Goal: Task Accomplishment & Management: Manage account settings

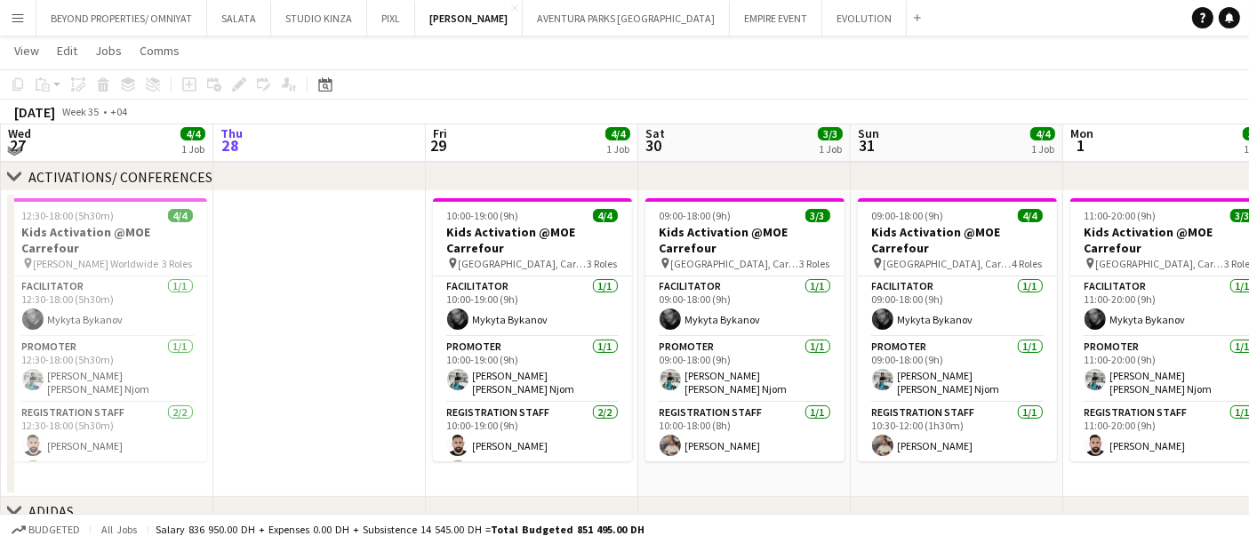
scroll to position [148, 0]
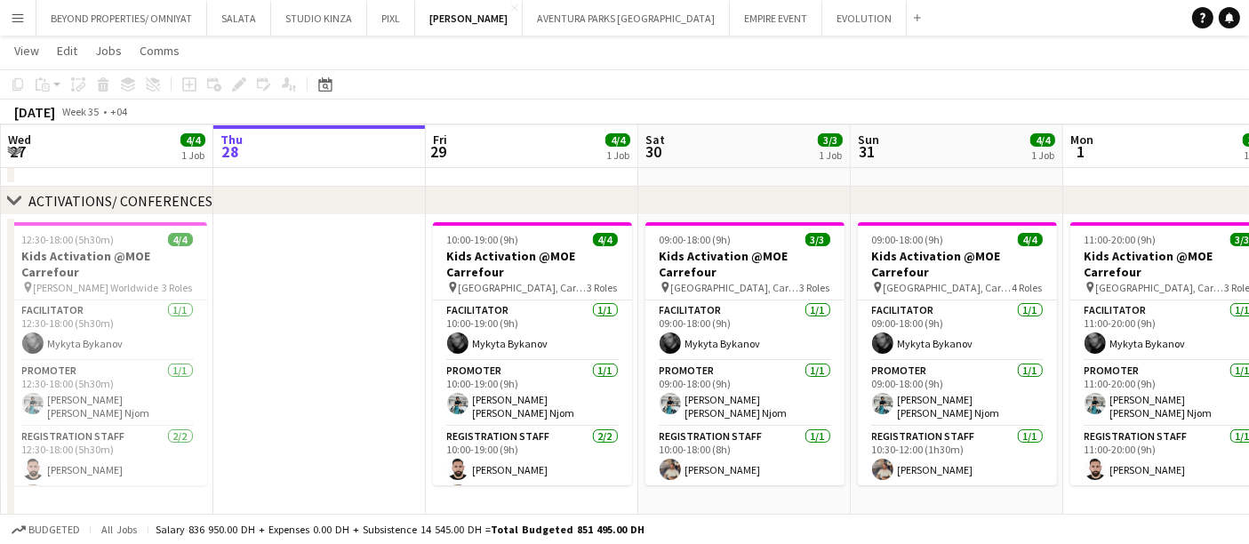
click at [1158, 79] on app-toolbar "Copy Paste Paste Ctrl+V Paste with crew Ctrl+Shift+V Paste linked Job [GEOGRAPH…" at bounding box center [624, 84] width 1249 height 30
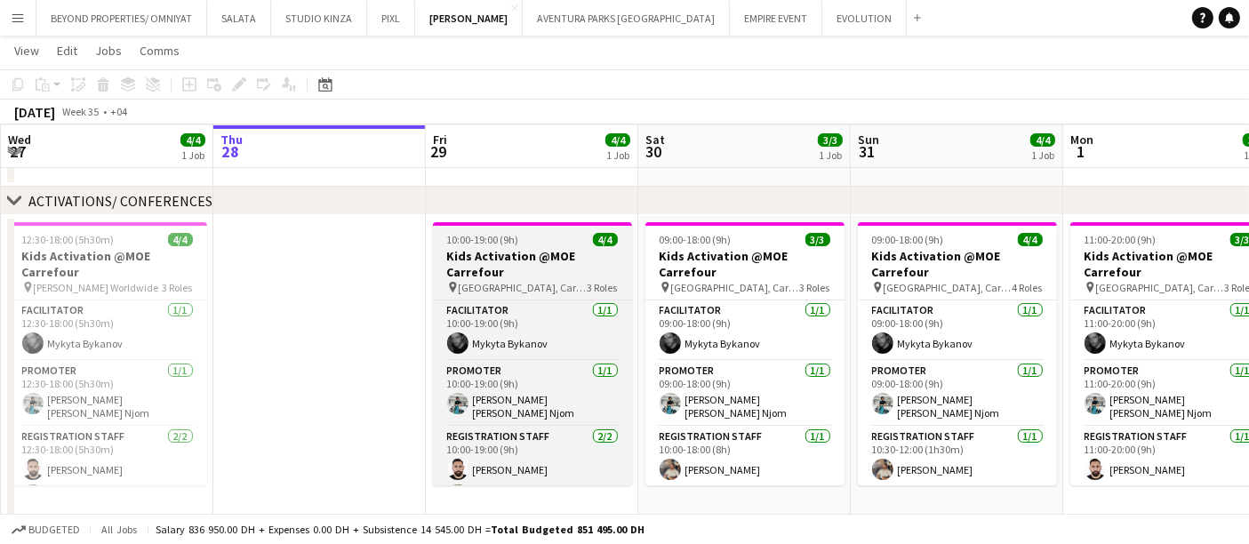
click at [551, 259] on h3 "Kids Activation @MOE Carrefour" at bounding box center [532, 264] width 199 height 32
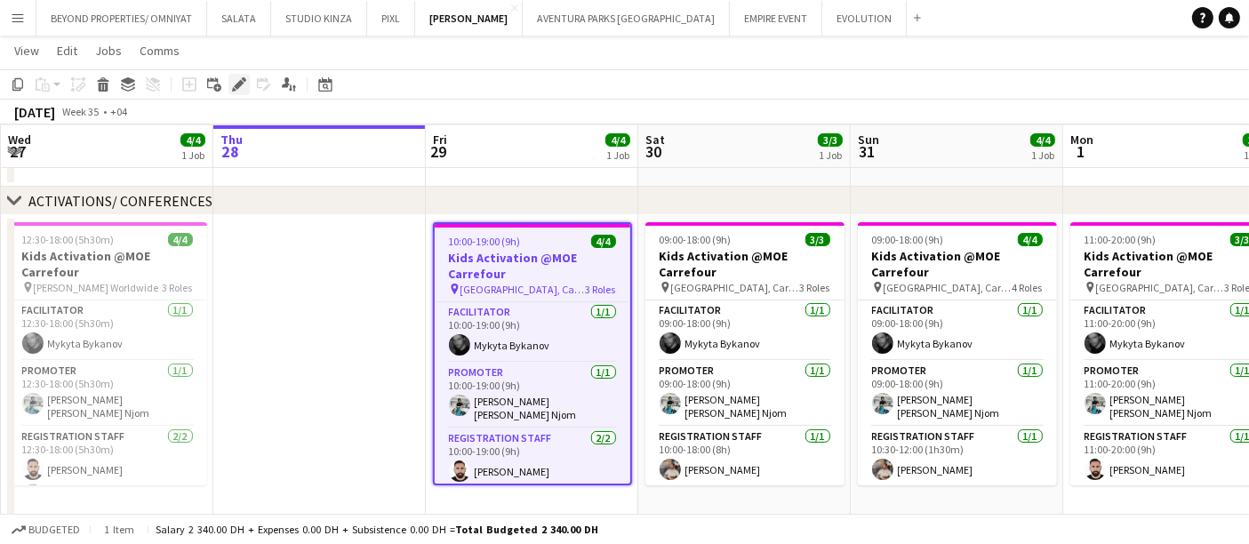
click at [241, 81] on icon at bounding box center [239, 85] width 10 height 10
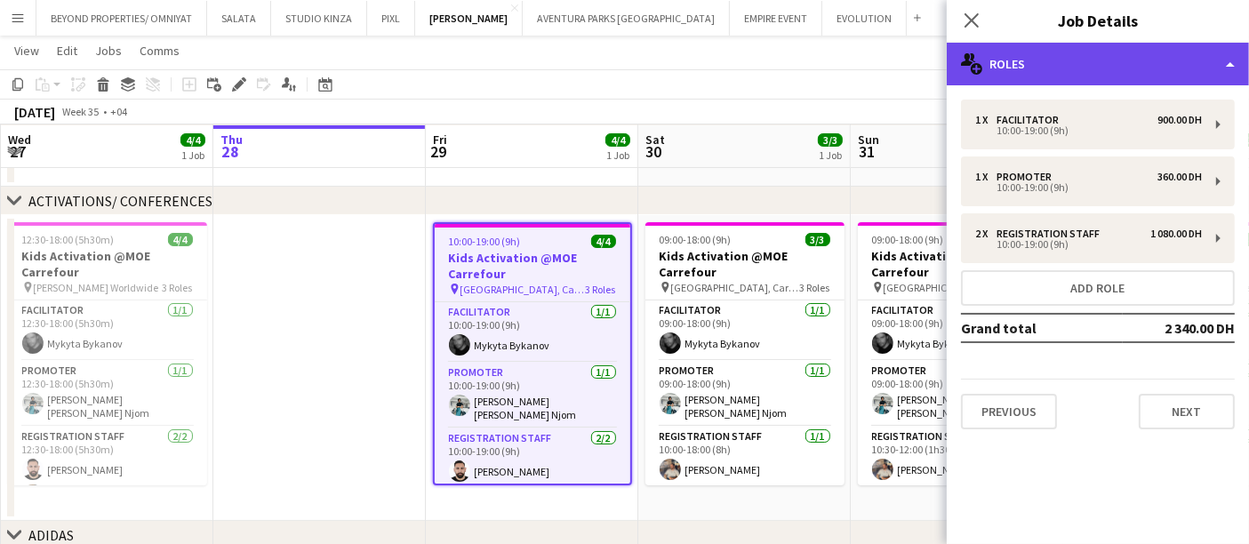
click at [1029, 70] on div "multiple-users-add Roles" at bounding box center [1098, 64] width 302 height 43
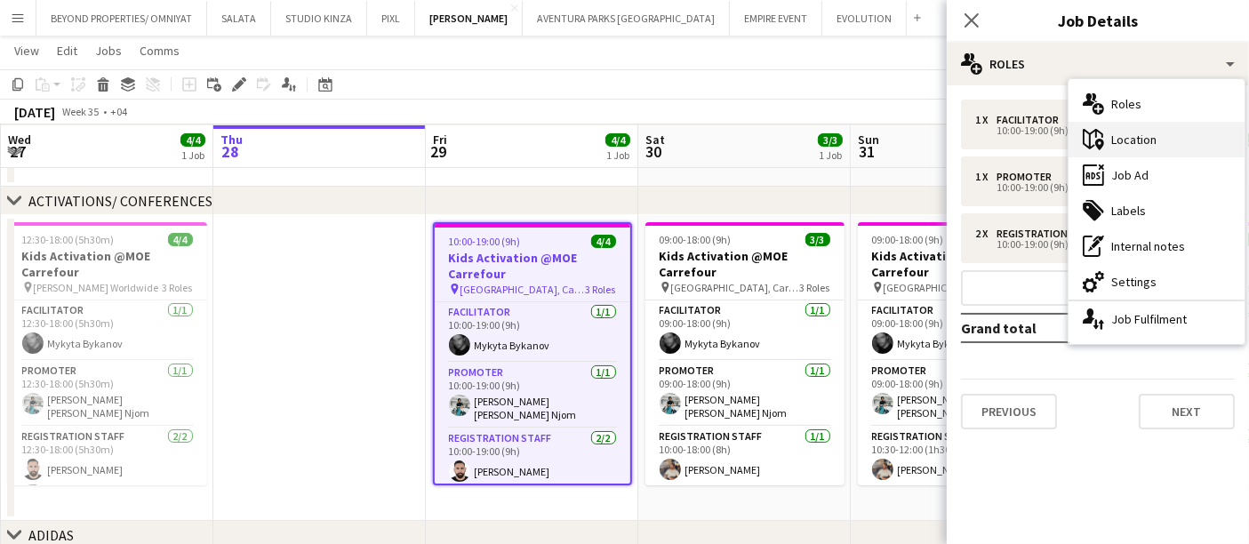
click at [1156, 142] on div "maps-pin-1 Location" at bounding box center [1157, 140] width 176 height 36
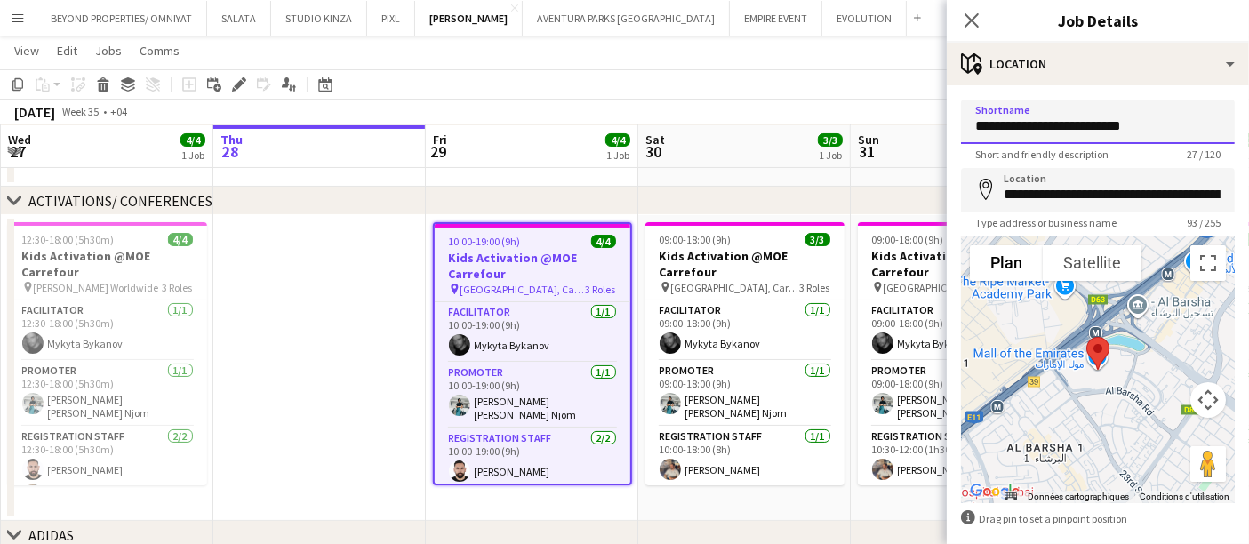
drag, startPoint x: 1135, startPoint y: 125, endPoint x: 975, endPoint y: 120, distance: 161.0
click at [975, 120] on input "**********" at bounding box center [1098, 122] width 274 height 44
type input "**********"
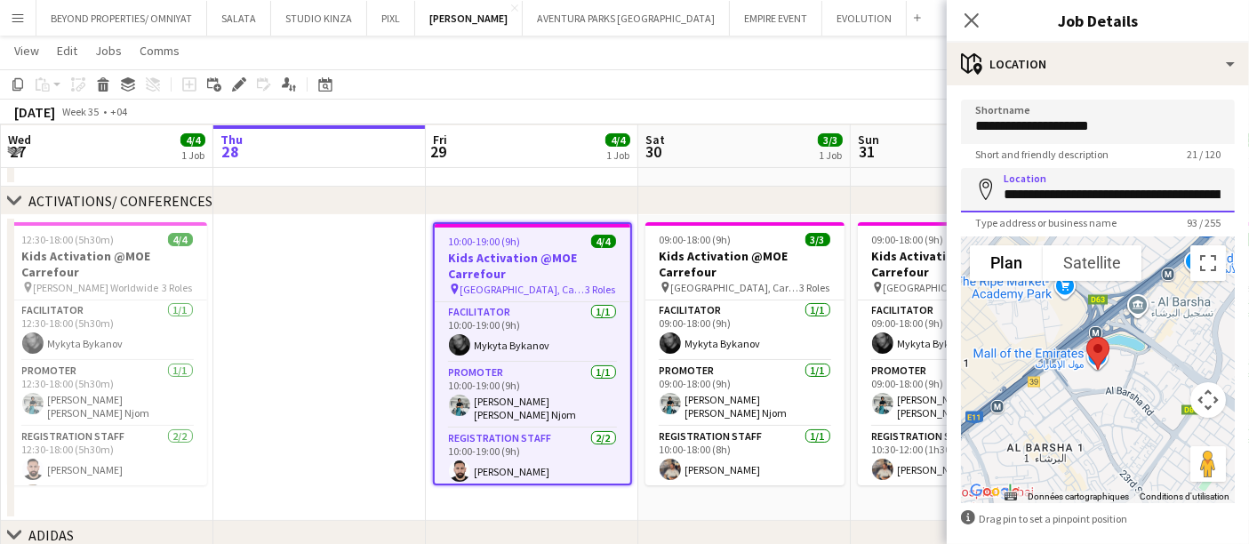
click at [1107, 189] on input "**********" at bounding box center [1098, 190] width 274 height 44
type input "**********"
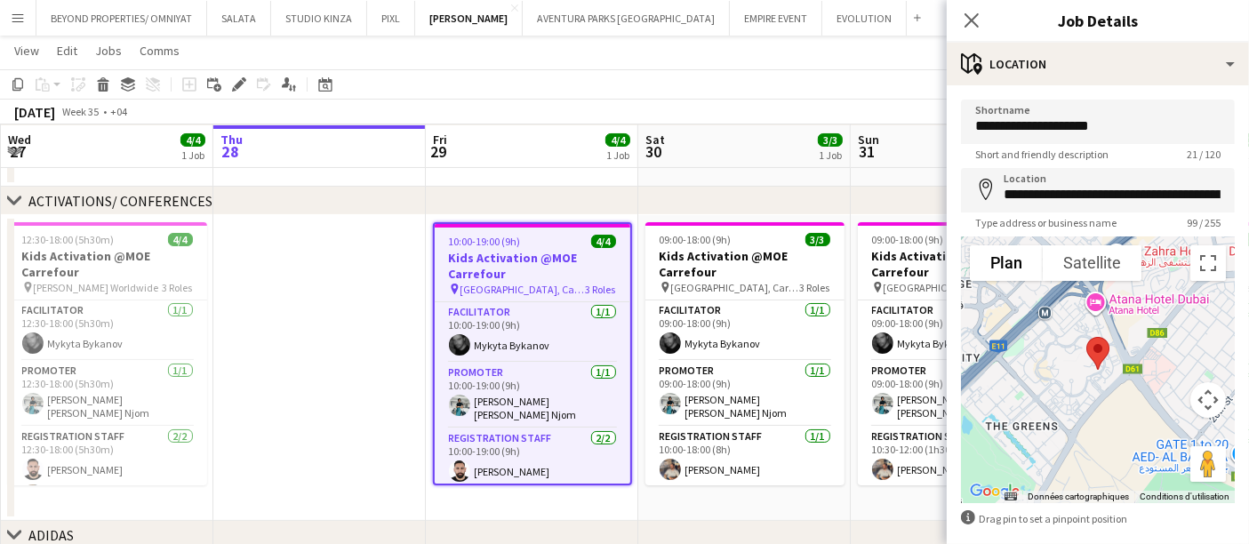
scroll to position [81, 0]
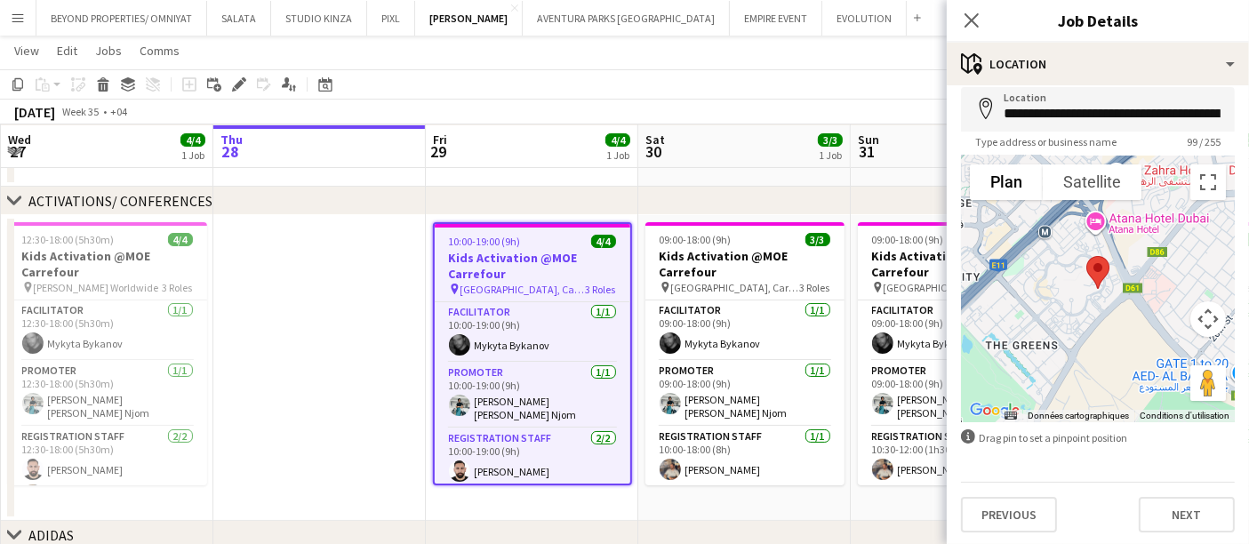
click at [915, 110] on div "[DATE] Week 35 • +04" at bounding box center [624, 112] width 1249 height 25
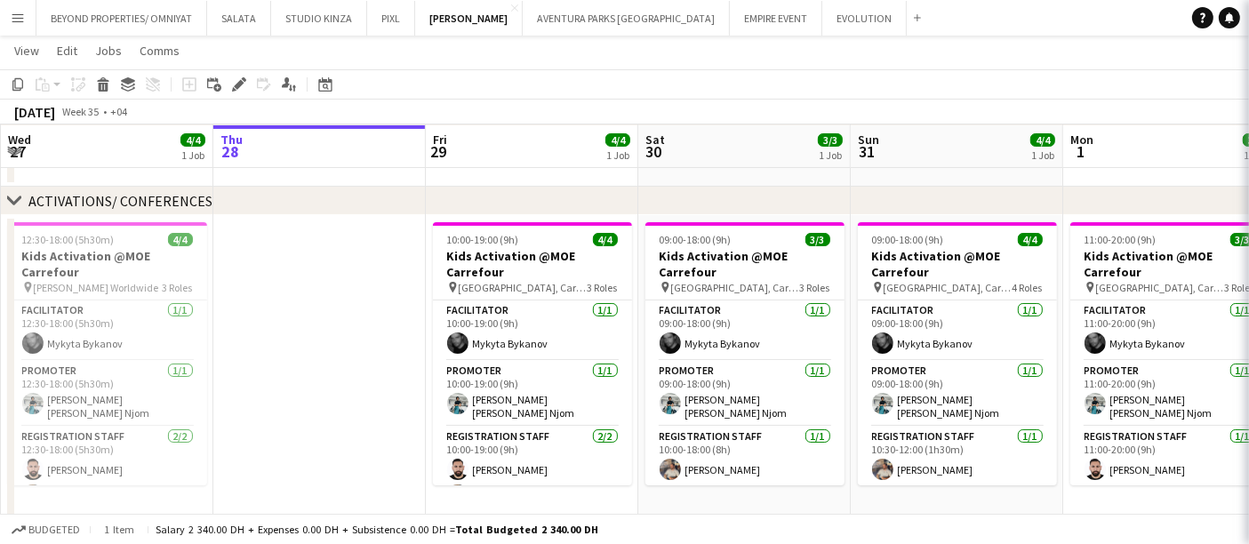
scroll to position [0, 0]
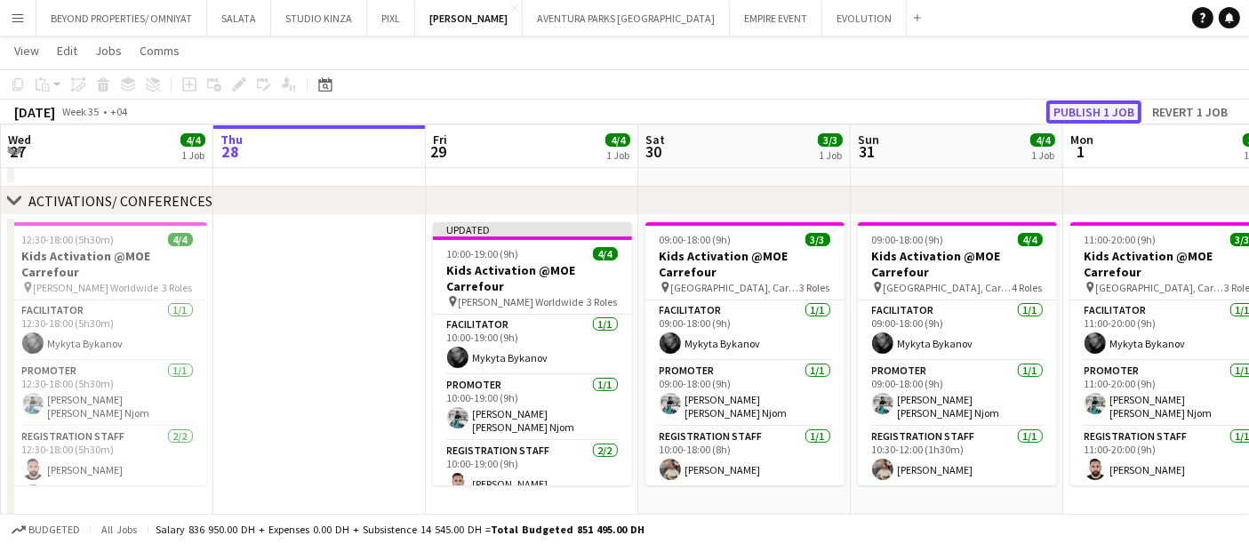
click at [1092, 112] on button "Publish 1 job" at bounding box center [1094, 111] width 95 height 23
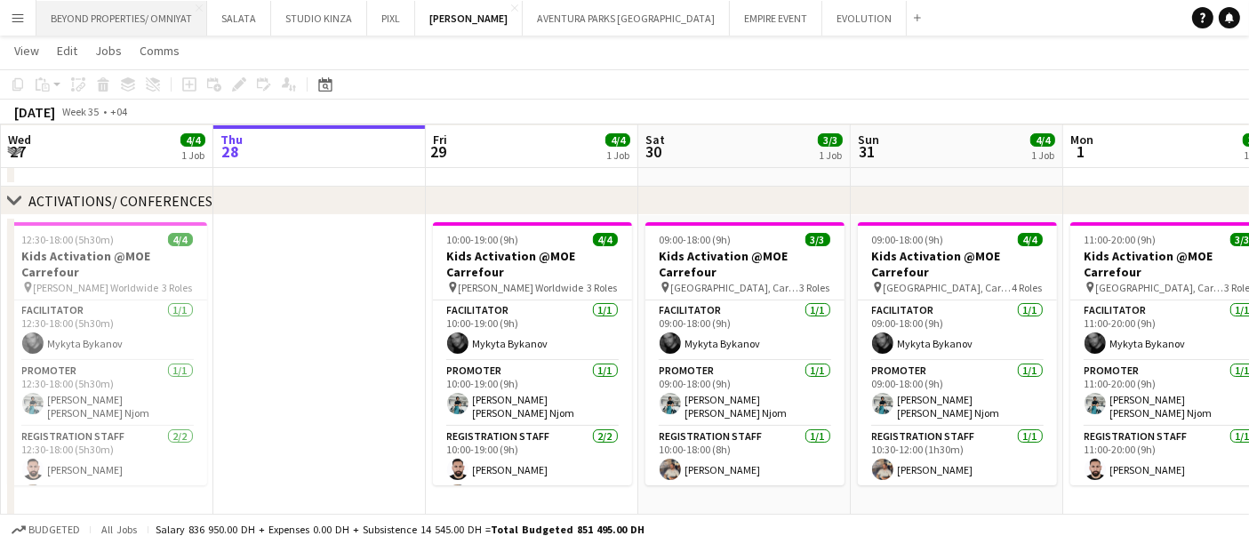
click at [127, 20] on button "BEYOND PROPERTIES/ OMNIYAT Close" at bounding box center [121, 18] width 171 height 35
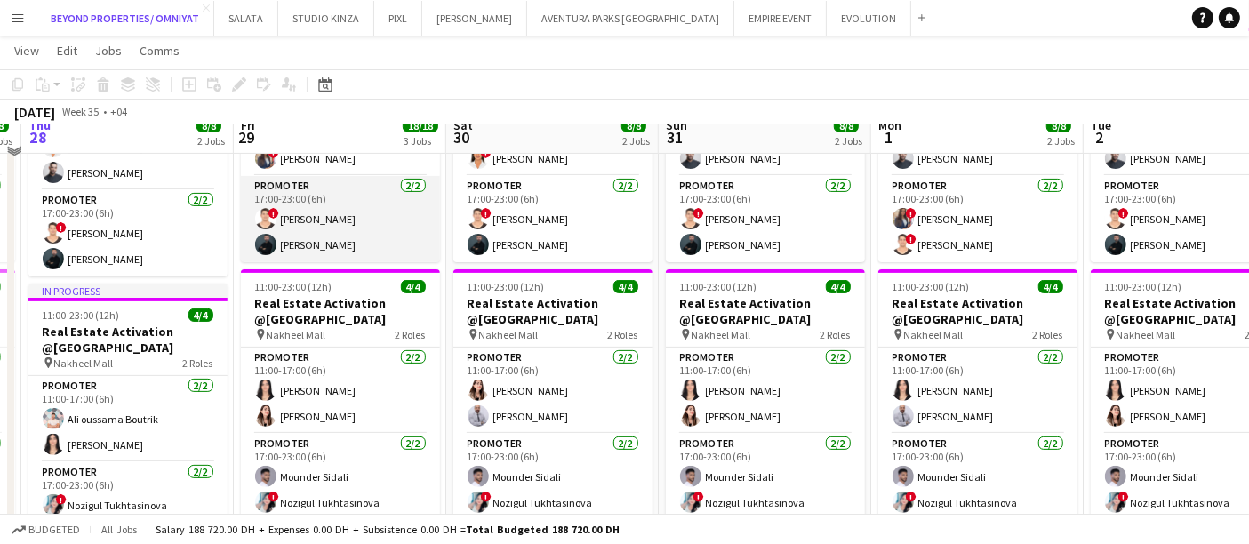
scroll to position [490, 0]
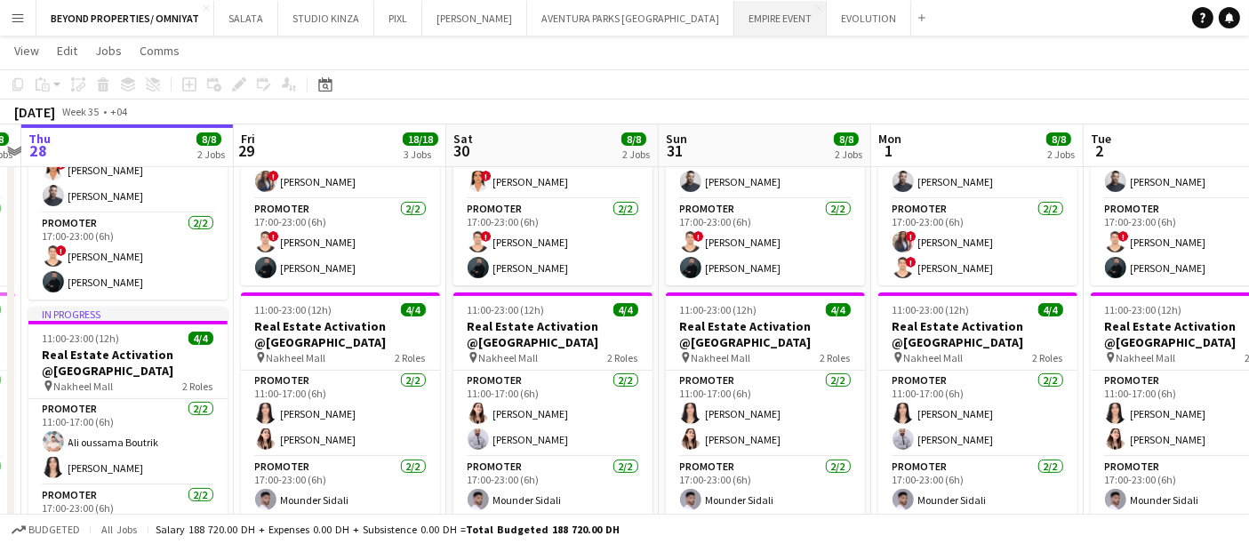
click at [734, 23] on button "EMPIRE EVENT Close" at bounding box center [780, 18] width 92 height 35
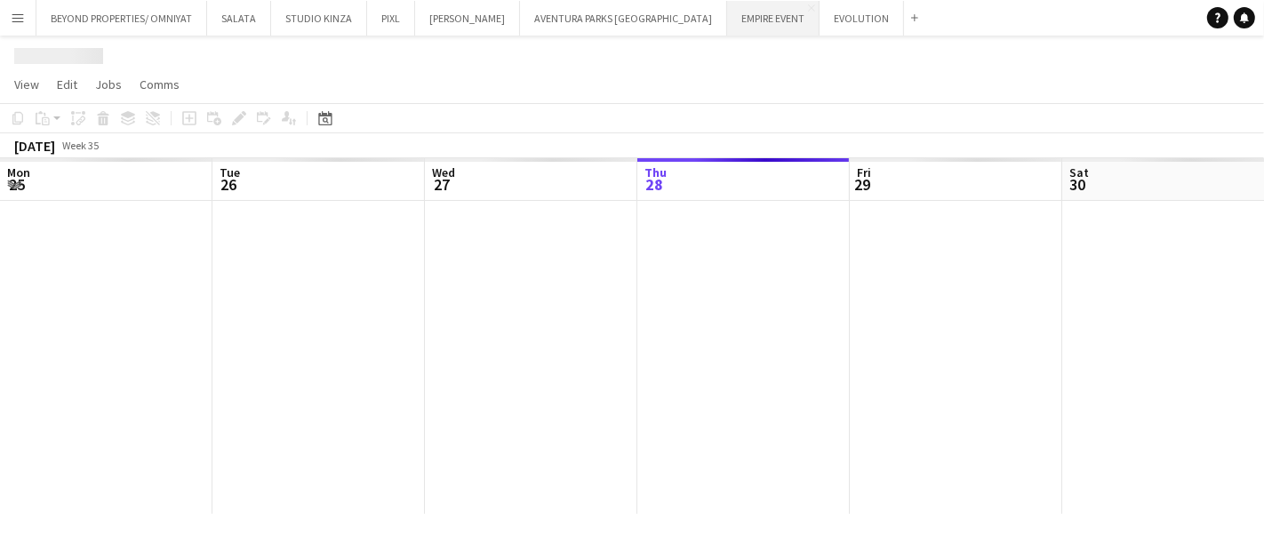
scroll to position [0, 424]
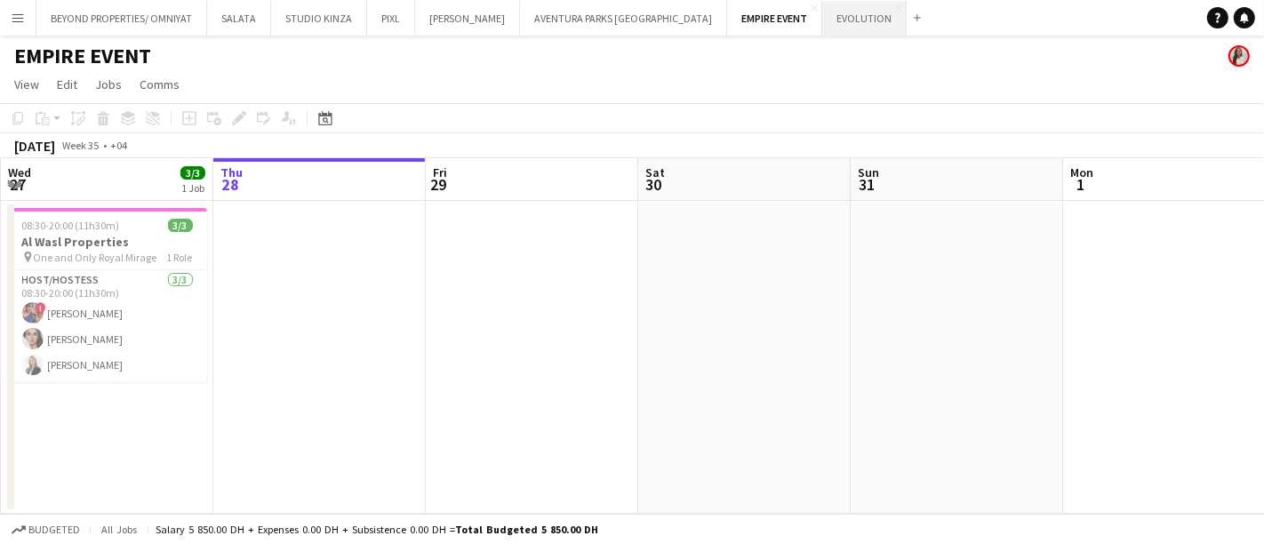
click at [823, 27] on button "EVOLUTION Close" at bounding box center [865, 18] width 84 height 35
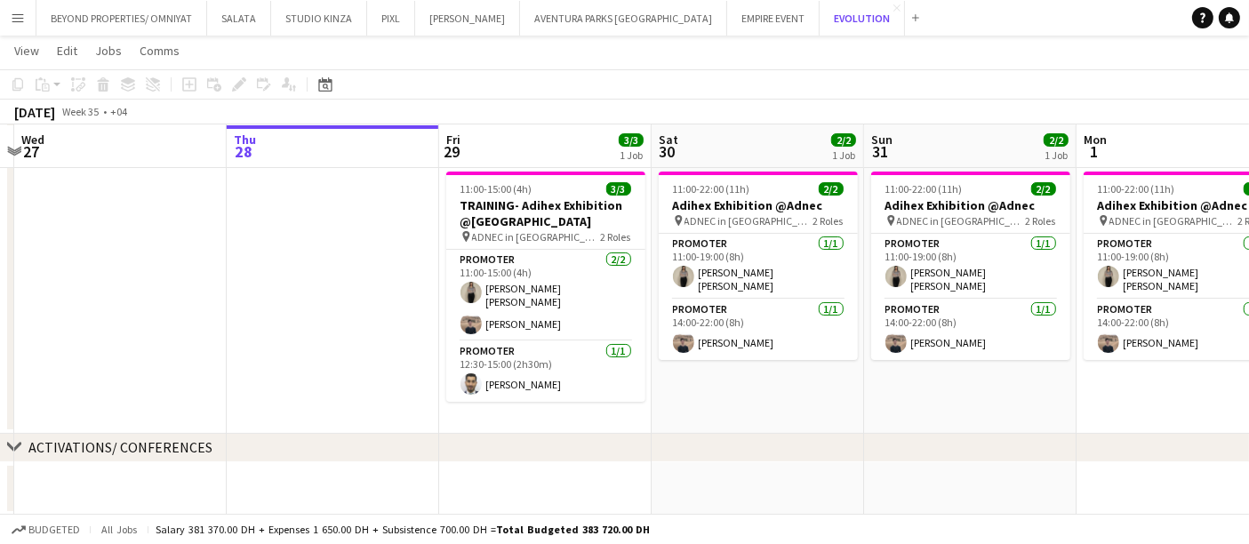
scroll to position [0, 625]
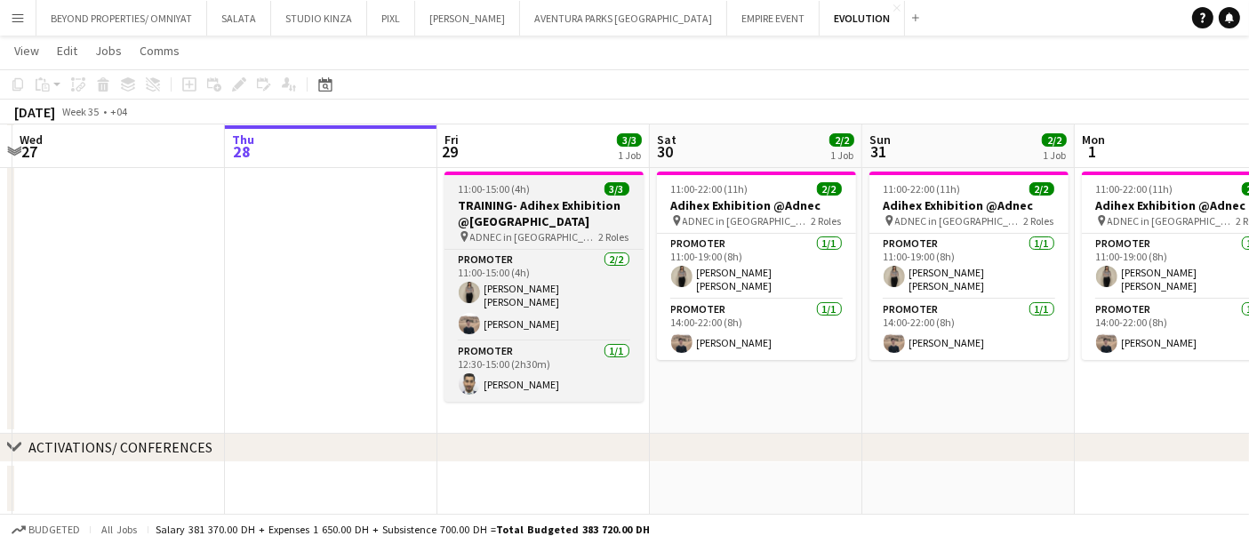
click at [516, 188] on span "11:00-15:00 (4h)" at bounding box center [495, 188] width 72 height 13
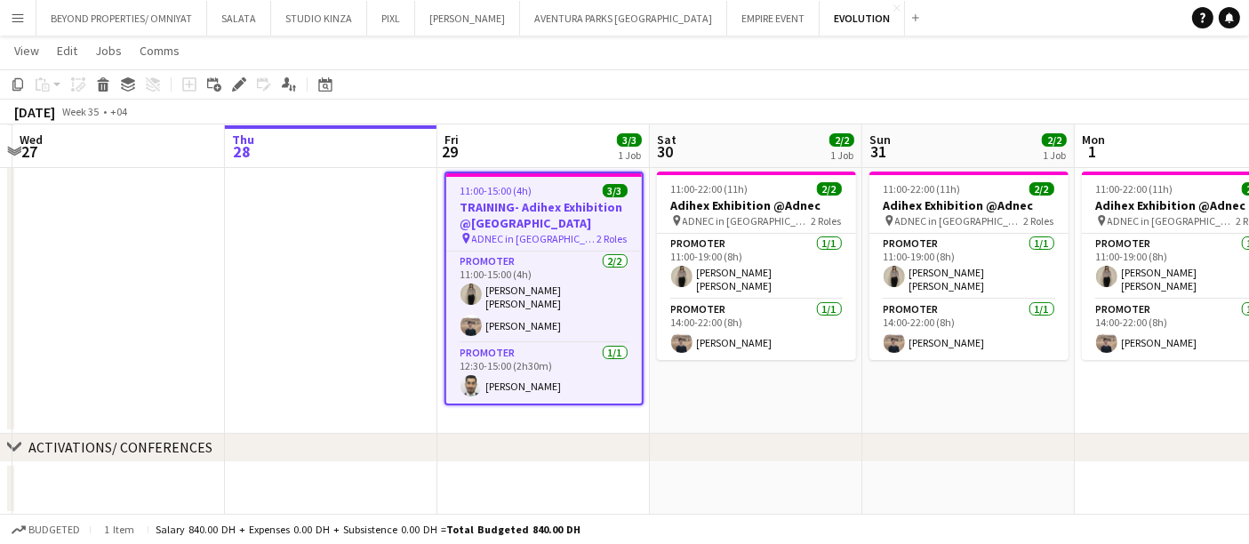
click at [487, 502] on app-date-cell at bounding box center [543, 488] width 213 height 53
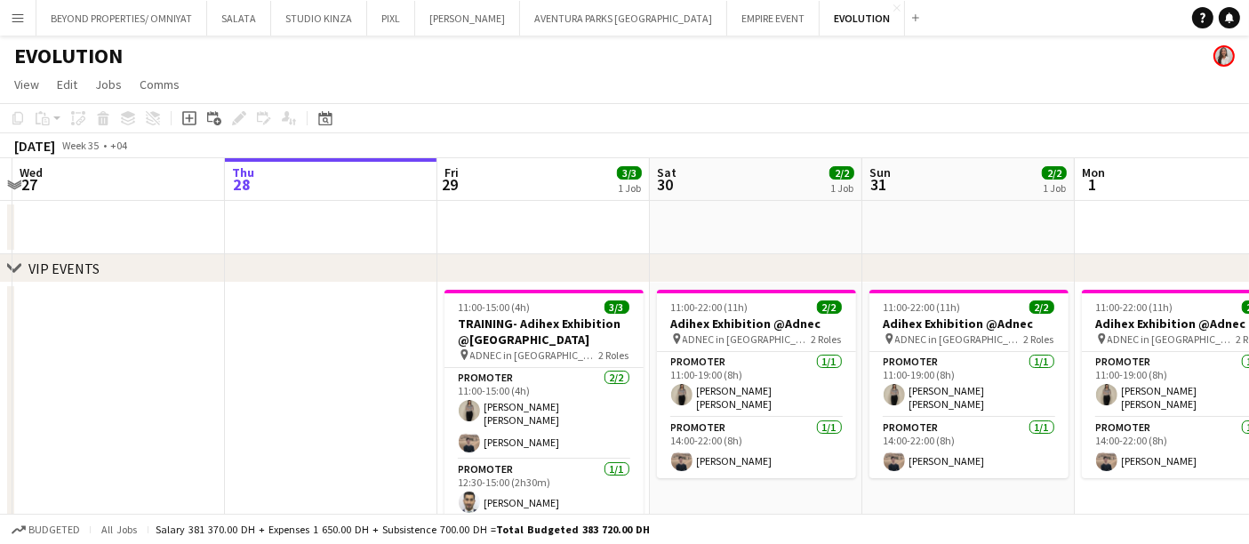
scroll to position [0, 0]
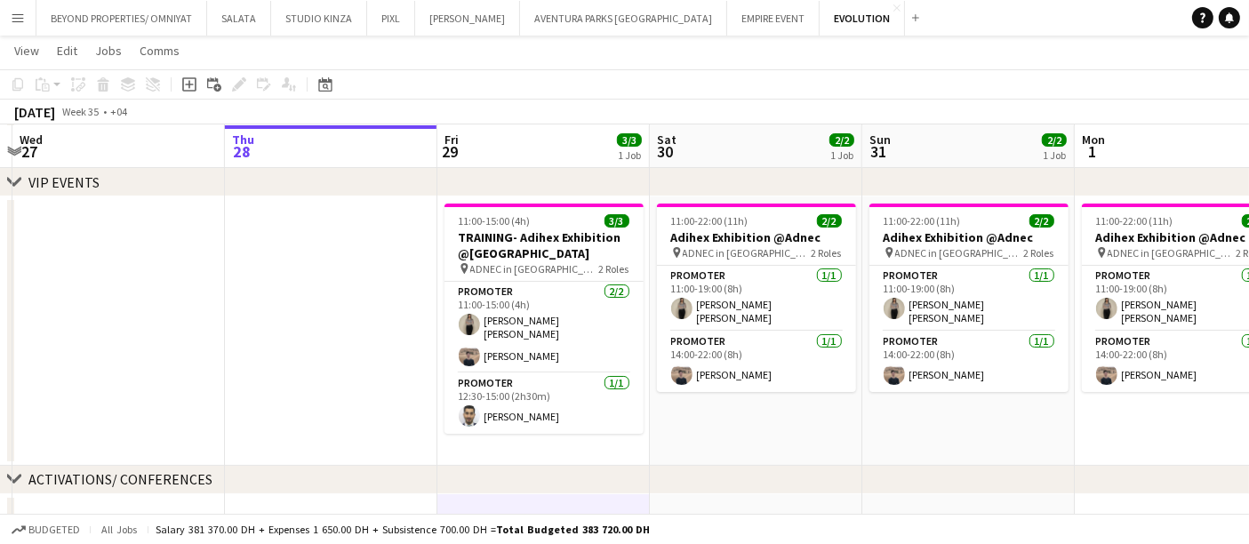
click at [208, 325] on app-date-cell at bounding box center [118, 331] width 213 height 269
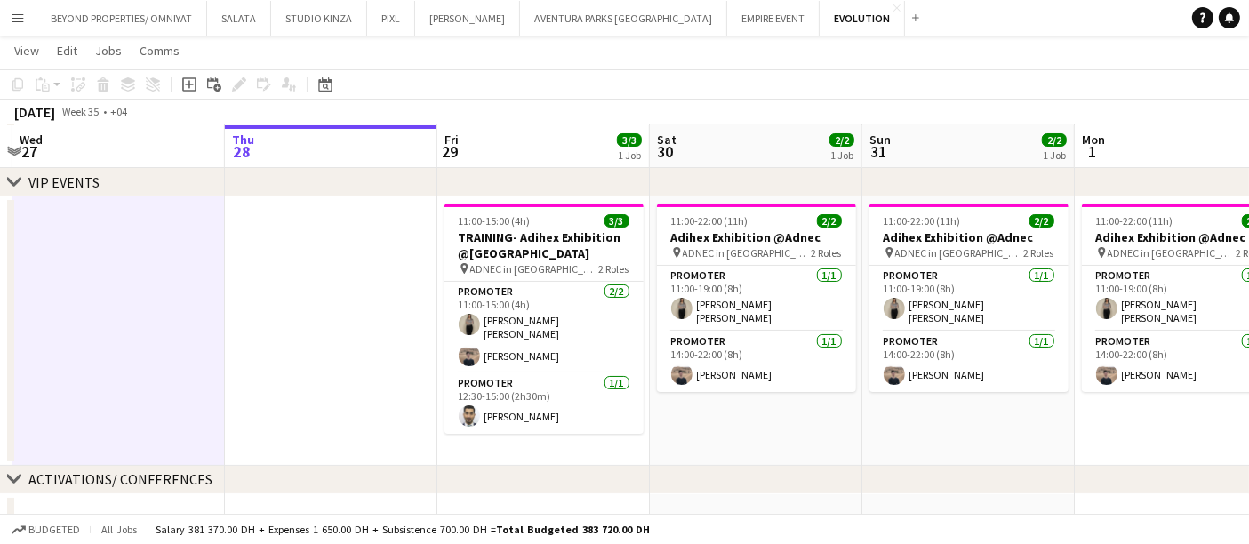
scroll to position [116, 0]
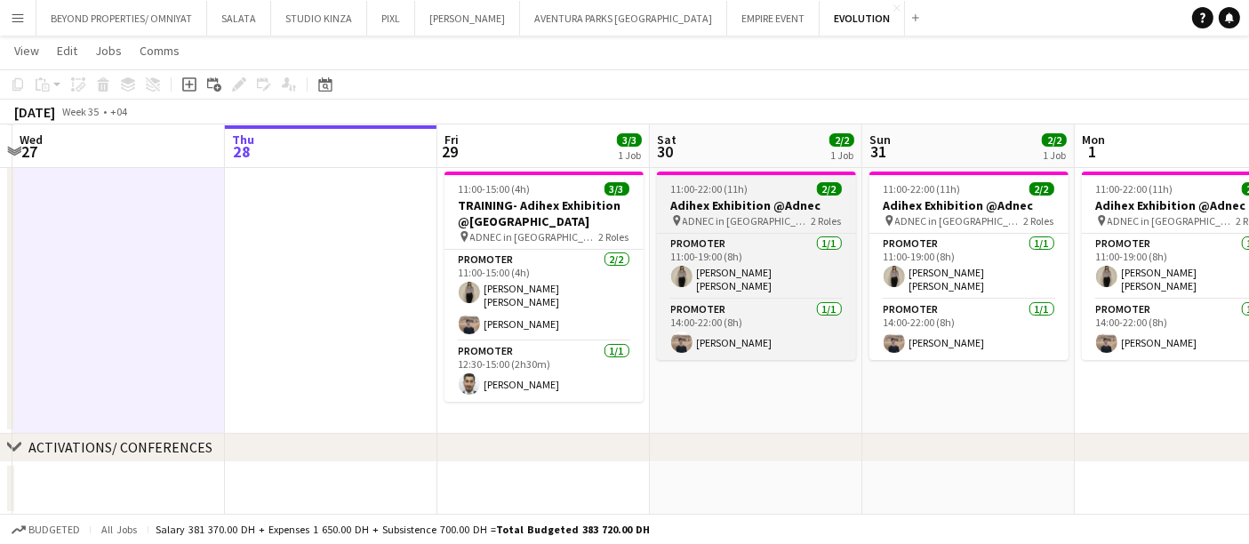
click at [757, 197] on h3 "Adihex Exhibition @Adnec" at bounding box center [756, 205] width 199 height 16
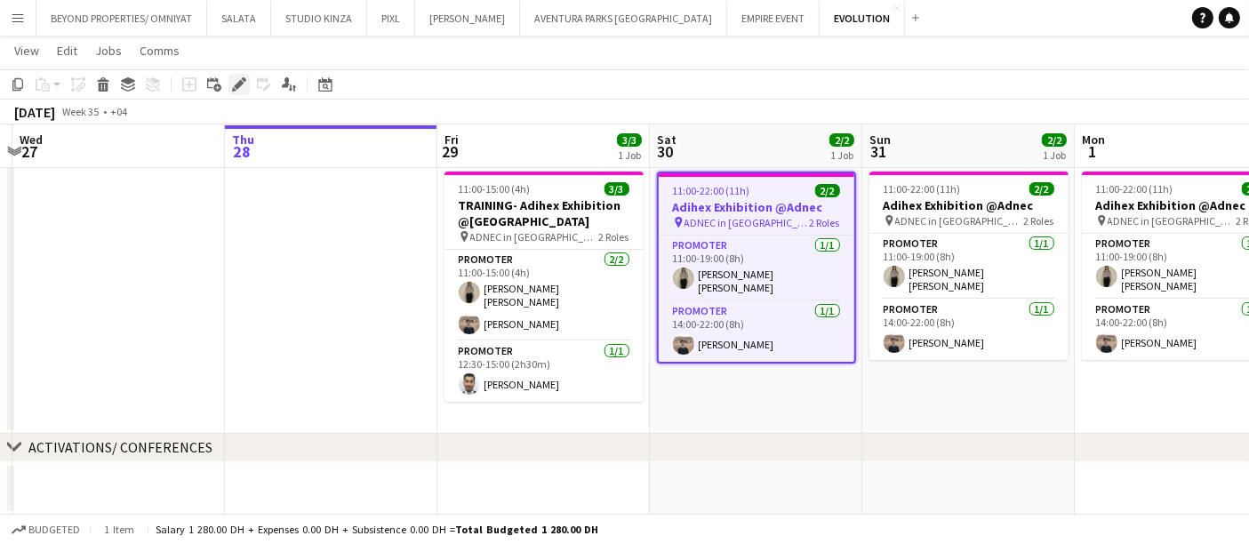
click at [233, 83] on icon "Edit" at bounding box center [239, 84] width 14 height 14
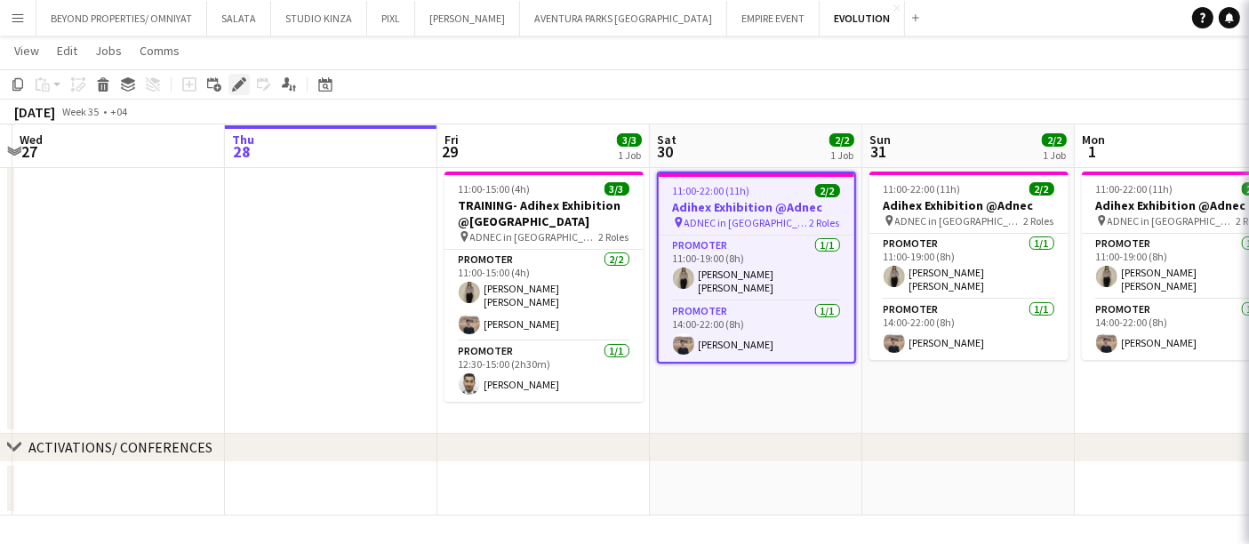
type input "**********"
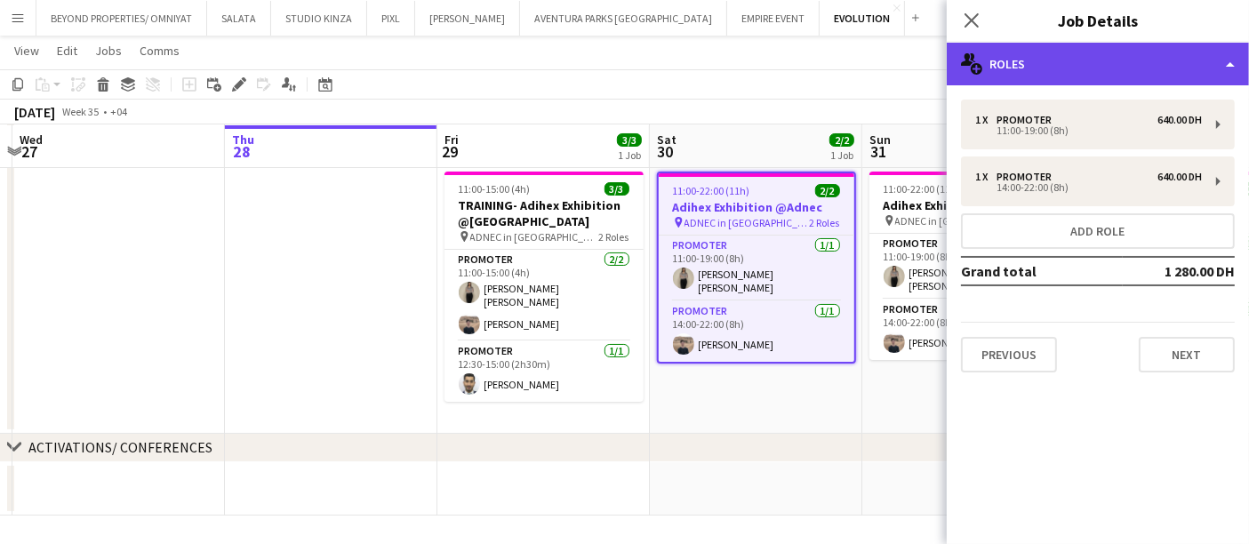
click at [1015, 68] on div "multiple-users-add Roles" at bounding box center [1098, 64] width 302 height 43
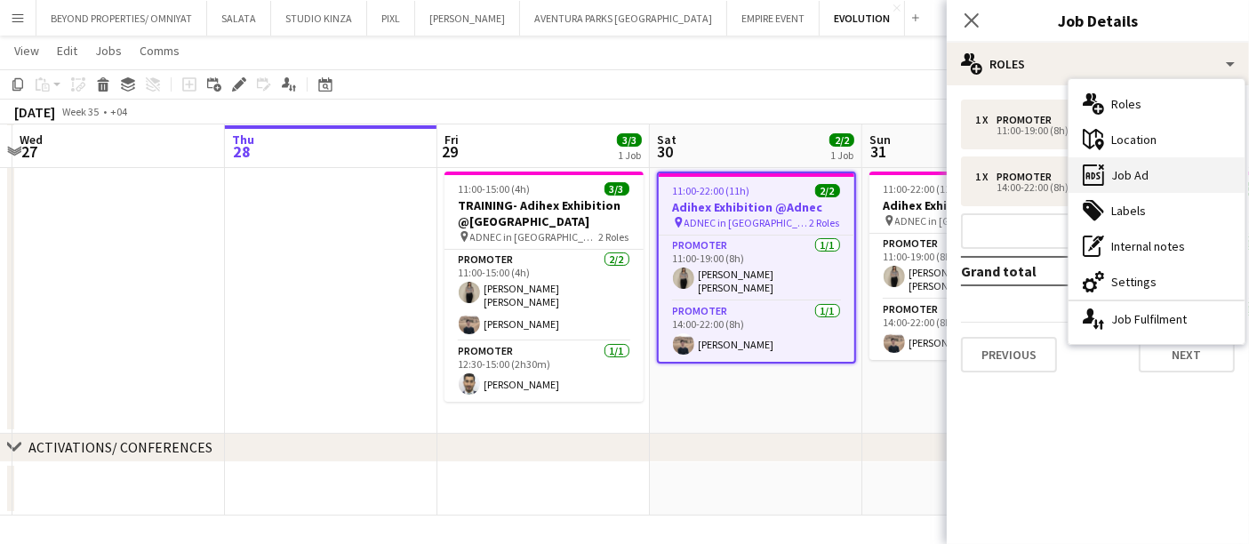
click at [1158, 173] on div "ads-window Job Ad" at bounding box center [1157, 175] width 176 height 36
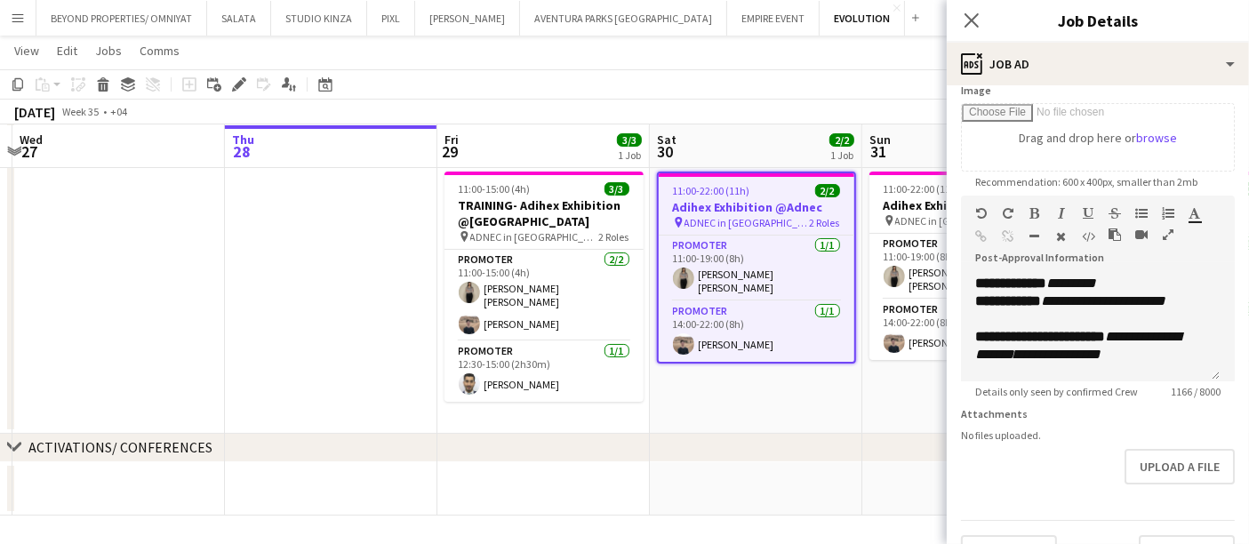
scroll to position [293, 0]
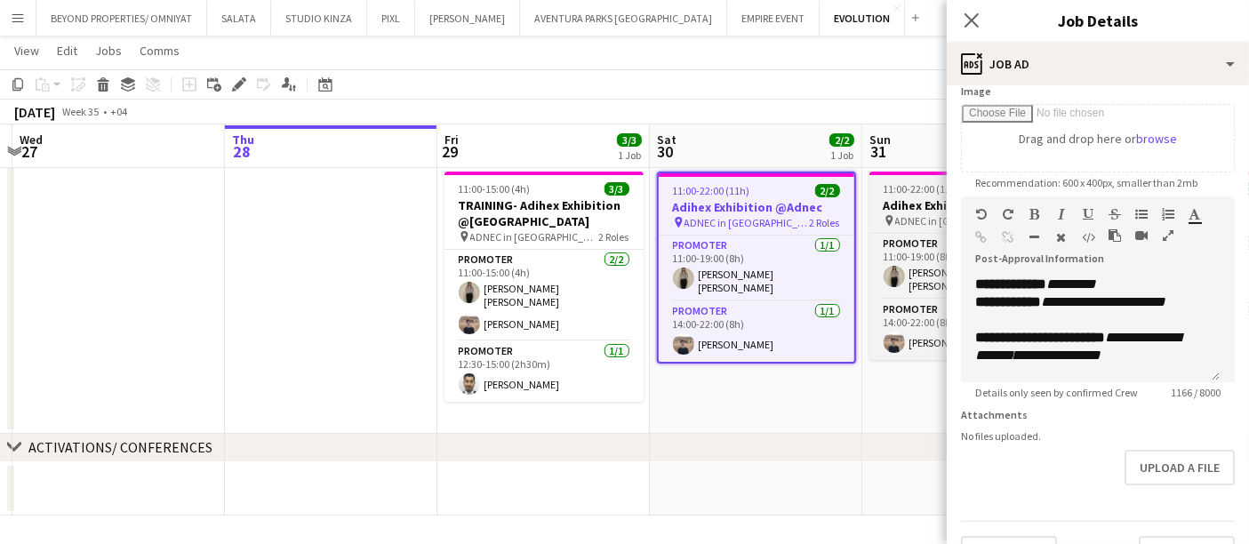
click at [887, 208] on h3 "Adihex Exhibition @Adnec" at bounding box center [969, 205] width 199 height 16
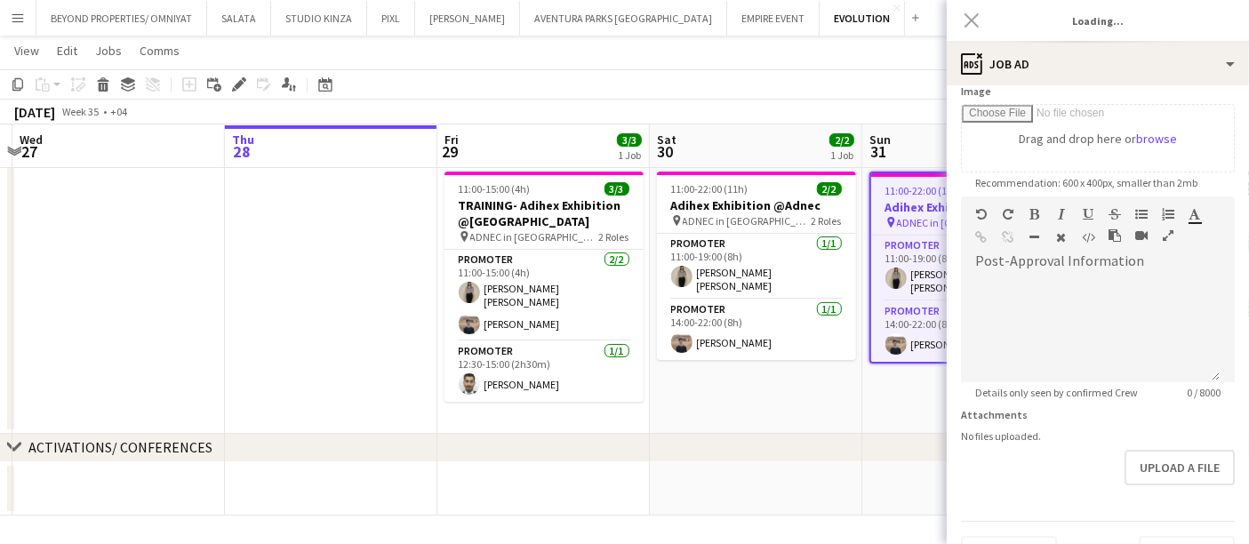
type input "**********"
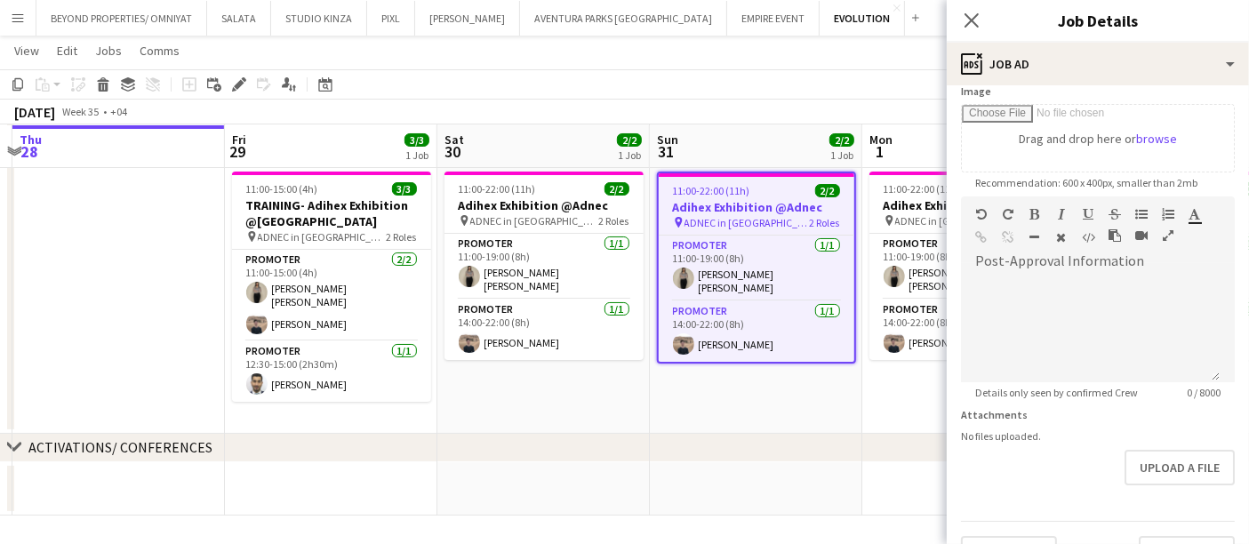
scroll to position [0, 546]
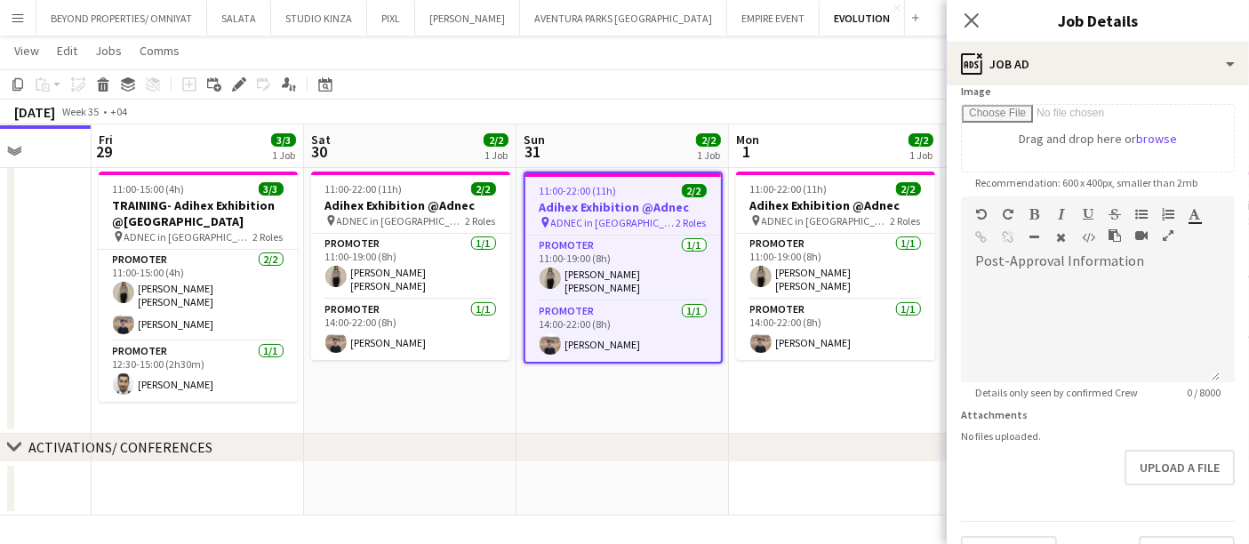
click at [429, 399] on app-date-cell "11:00-22:00 (11h) 2/2 Adihex Exhibition @Adnec pin ADNEC in [GEOGRAPHIC_DATA] 2…" at bounding box center [410, 299] width 213 height 269
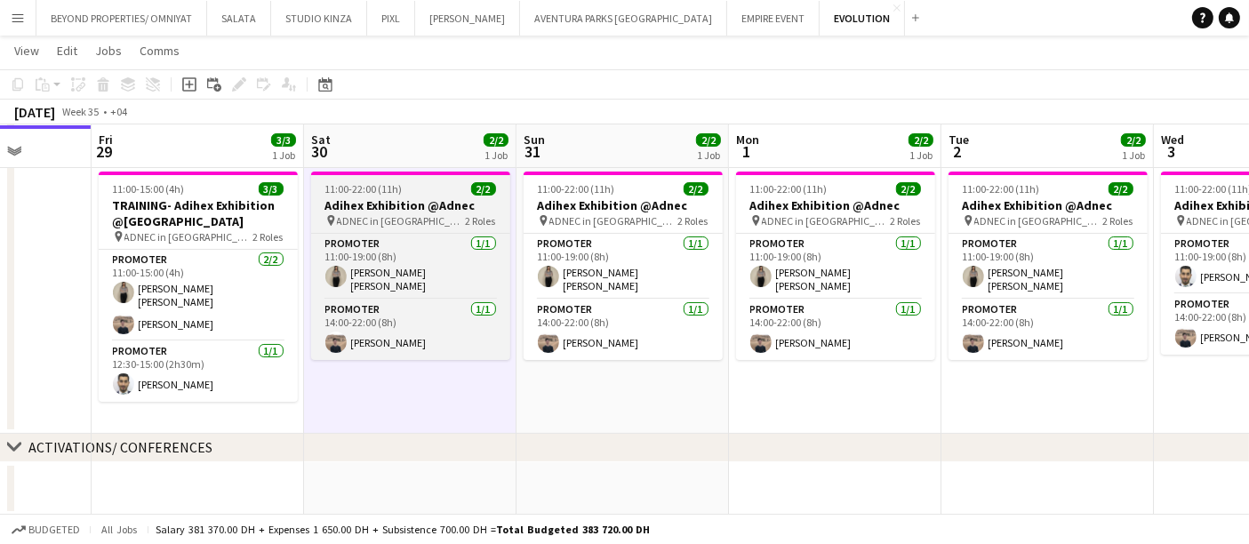
click at [357, 191] on span "11:00-22:00 (11h)" at bounding box center [363, 188] width 77 height 13
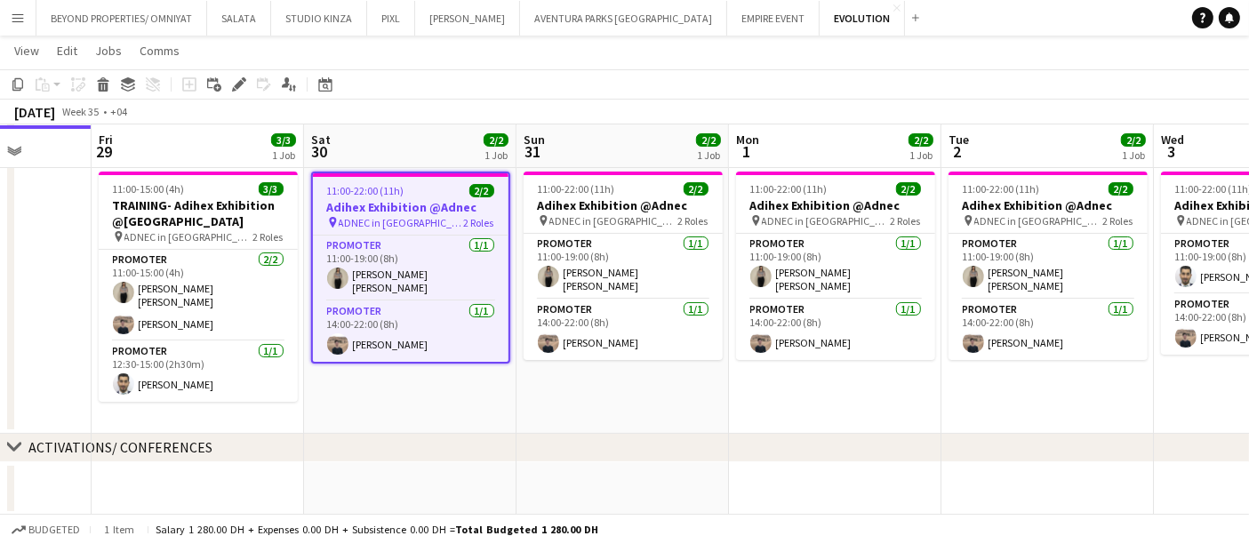
click at [381, 177] on app-job-card "11:00-22:00 (11h) 2/2 Adihex Exhibition @Adnec pin ADNEC in [GEOGRAPHIC_DATA] 2…" at bounding box center [410, 268] width 199 height 192
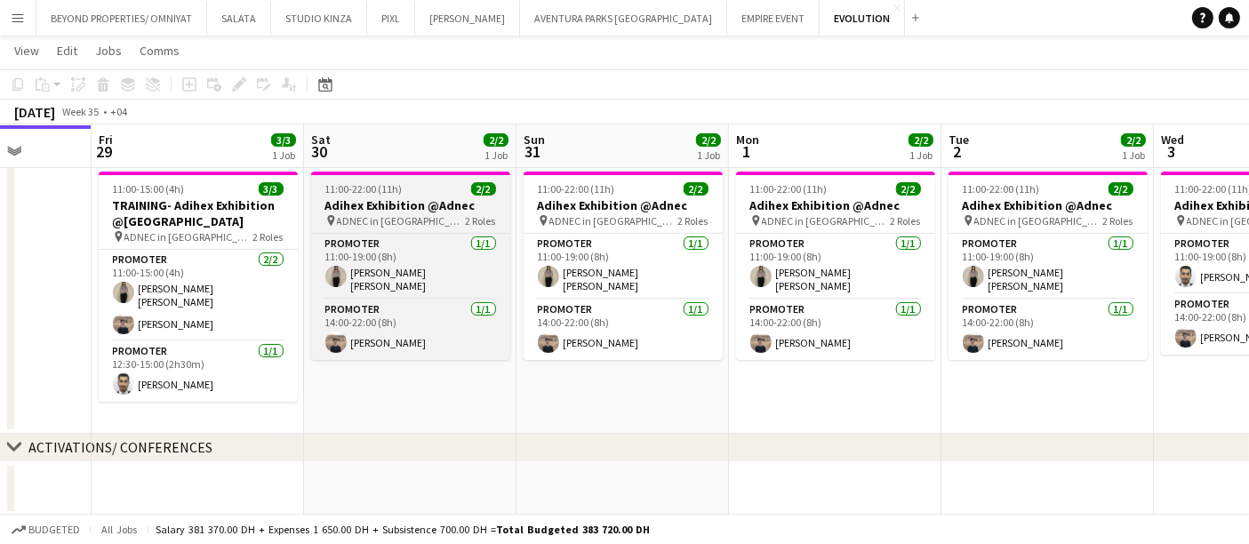
click at [388, 188] on span "11:00-22:00 (11h)" at bounding box center [363, 188] width 77 height 13
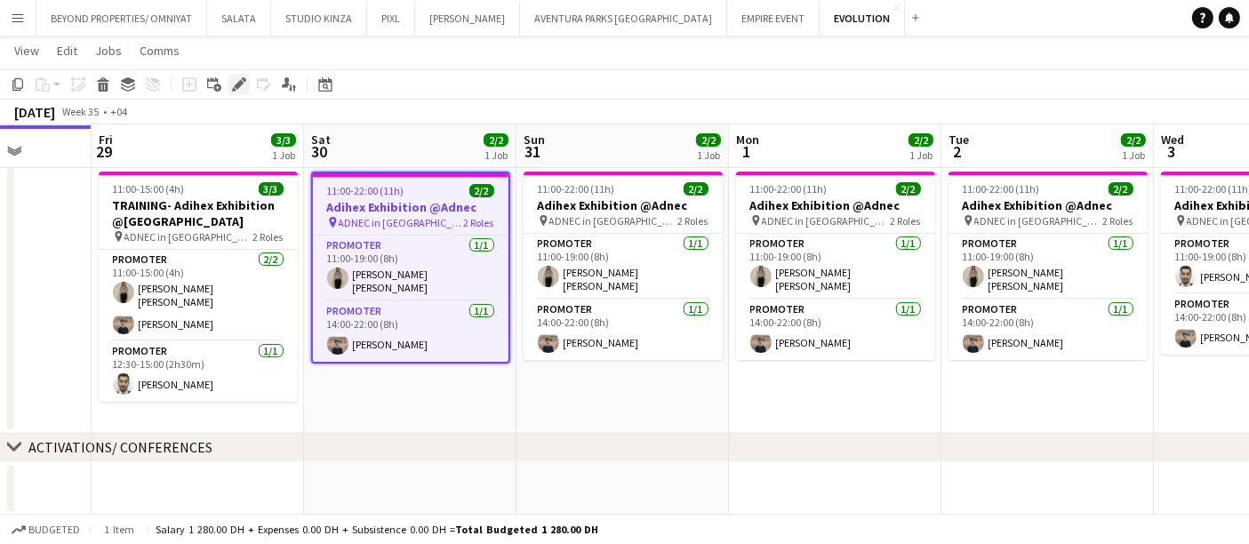
click at [242, 84] on icon "Edit" at bounding box center [239, 84] width 14 height 14
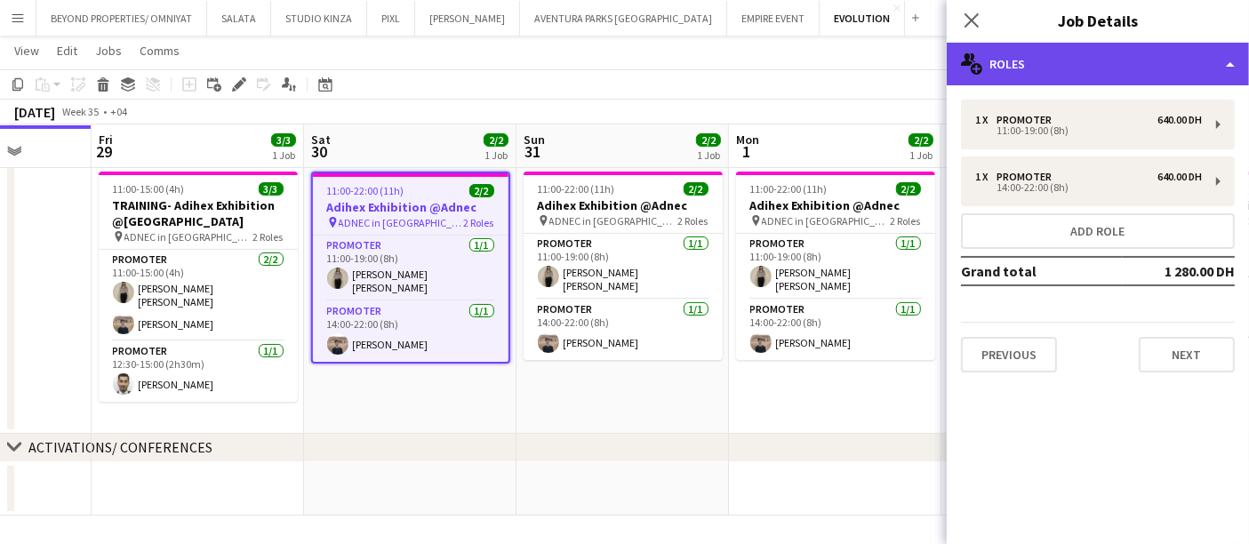
click at [1232, 54] on div "multiple-users-add Roles" at bounding box center [1098, 64] width 302 height 43
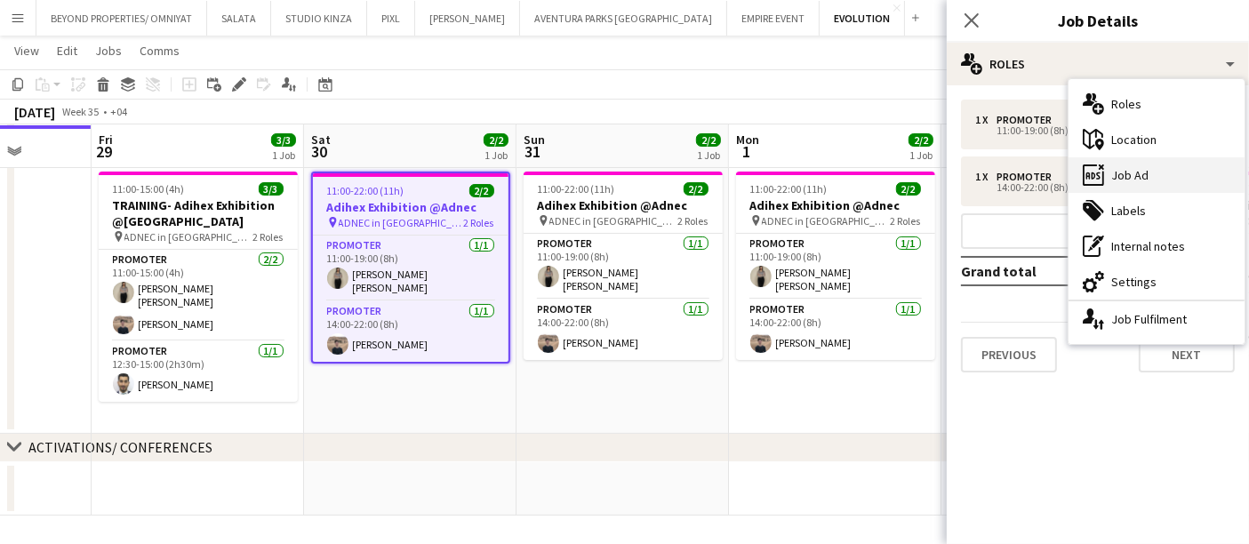
click at [1125, 173] on div "ads-window Job Ad" at bounding box center [1157, 175] width 176 height 36
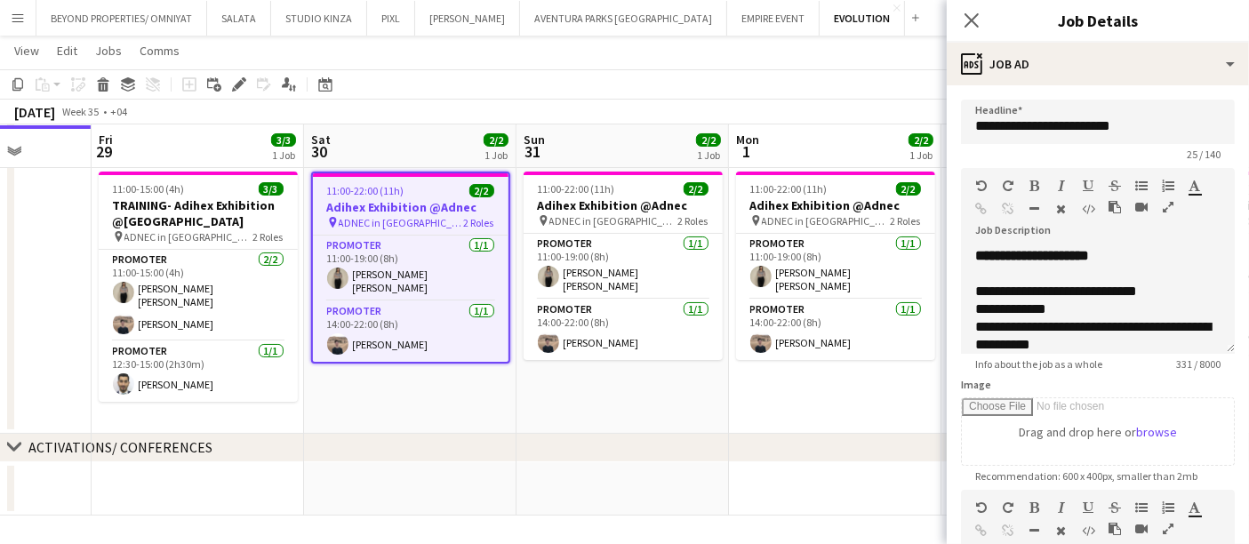
scroll to position [197, 0]
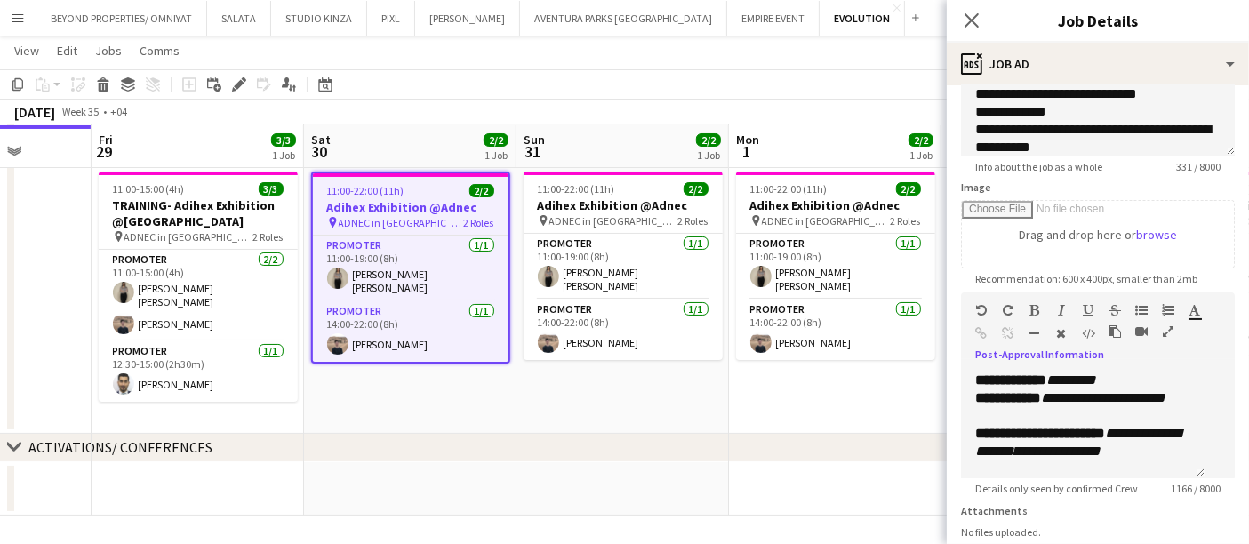
click at [1163, 325] on icon "button" at bounding box center [1168, 331] width 11 height 12
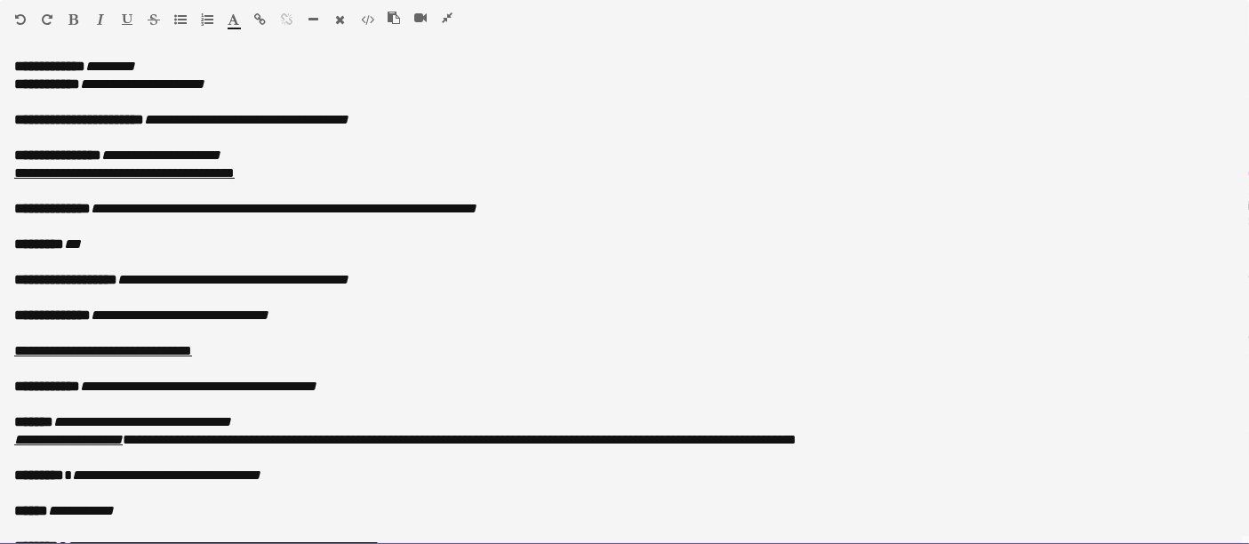
scroll to position [202, 0]
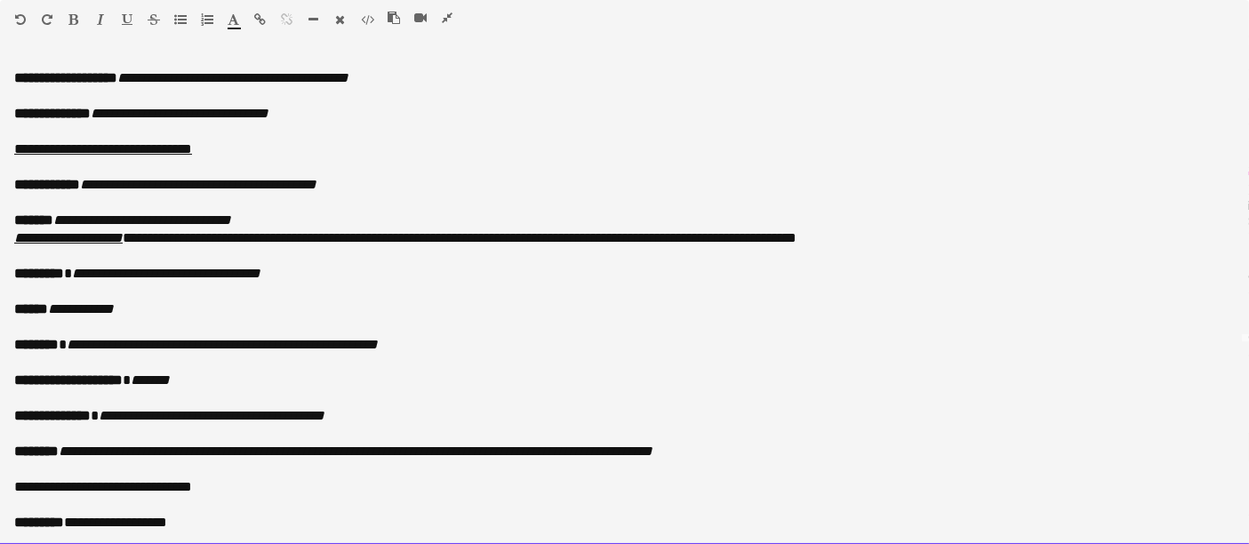
drag, startPoint x: 7, startPoint y: 65, endPoint x: 655, endPoint y: 435, distance: 746.3
click at [818, 543] on html "Menu Boards Boards Boards All jobs Status Workforce Workforce My Workforce Recr…" at bounding box center [624, 549] width 1249 height 1331
copy div "**********"
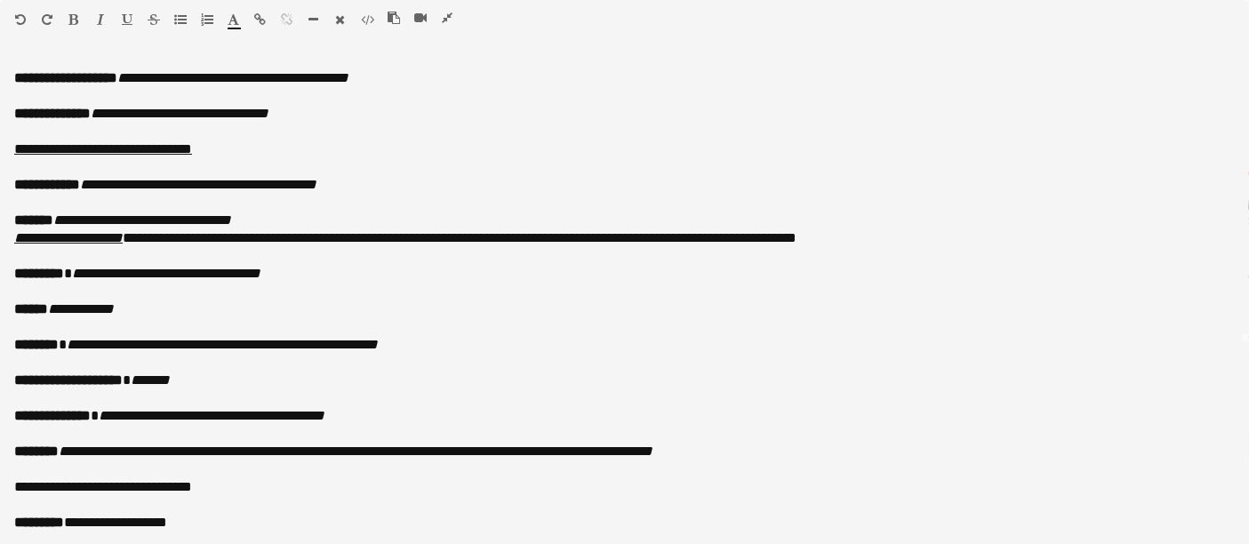
click at [443, 18] on icon "button" at bounding box center [447, 18] width 11 height 12
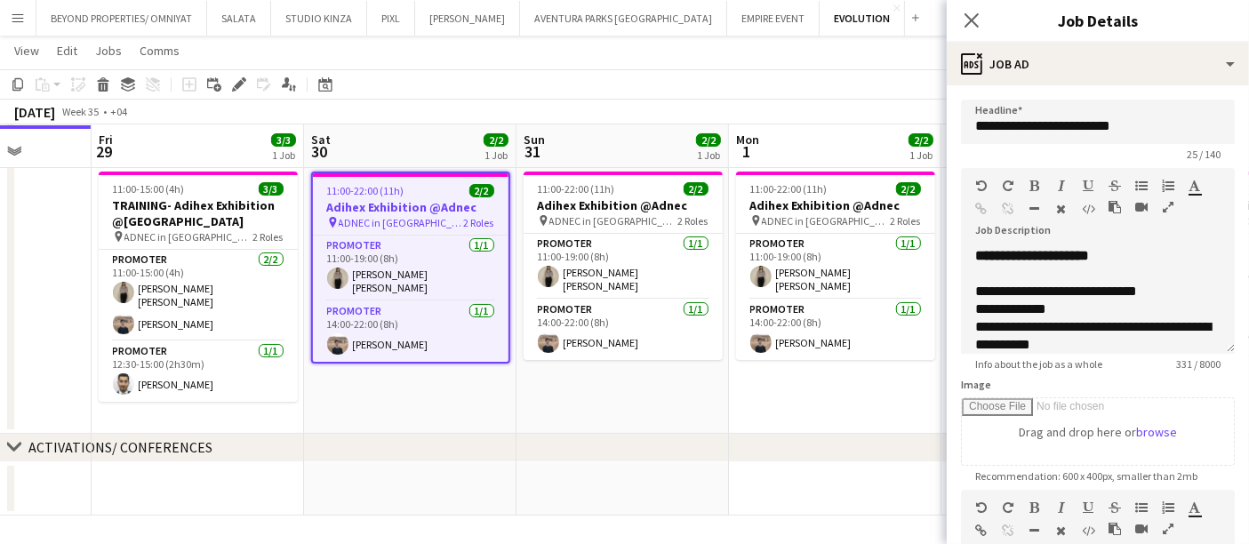
scroll to position [220, 0]
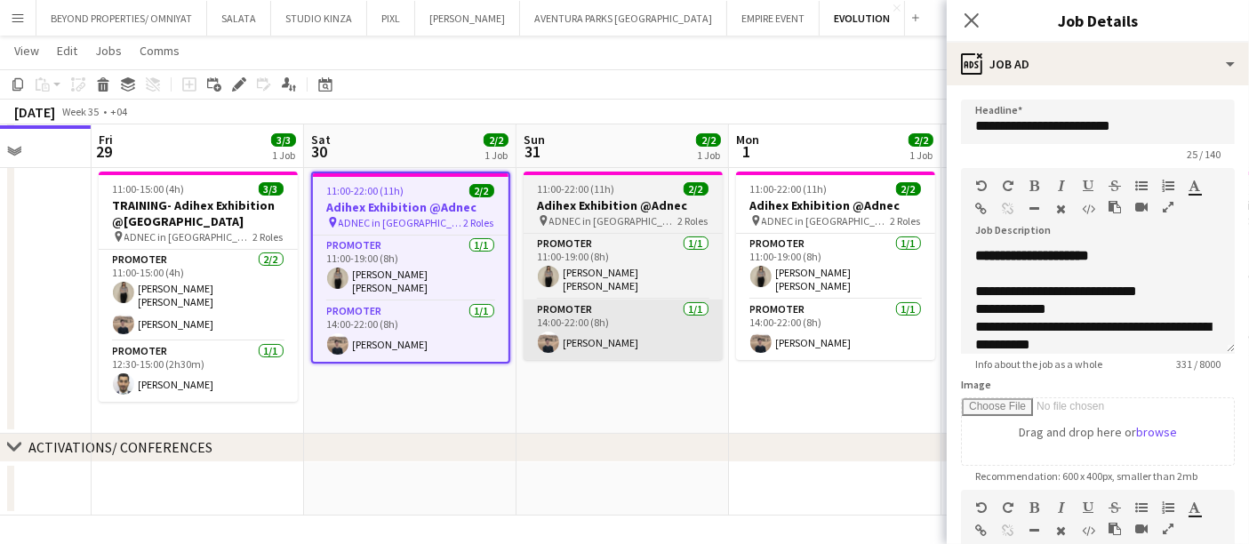
click at [638, 353] on app-card-role "Promoter [DATE] 14:00-22:00 (8h) [PERSON_NAME]" at bounding box center [623, 330] width 199 height 60
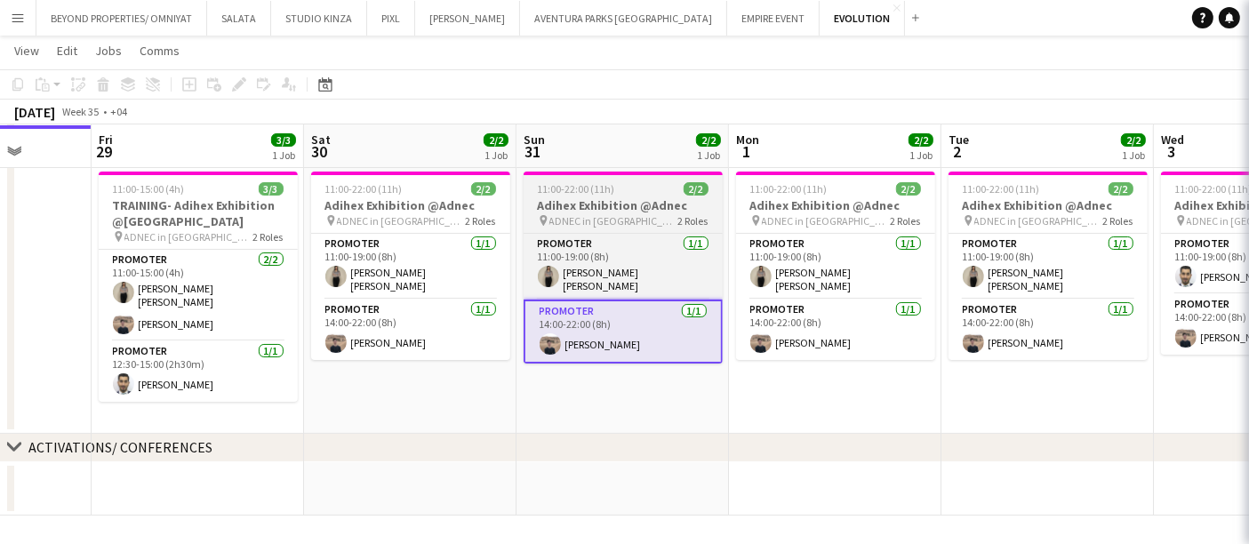
click at [611, 199] on h3 "Adihex Exhibition @Adnec" at bounding box center [623, 205] width 199 height 16
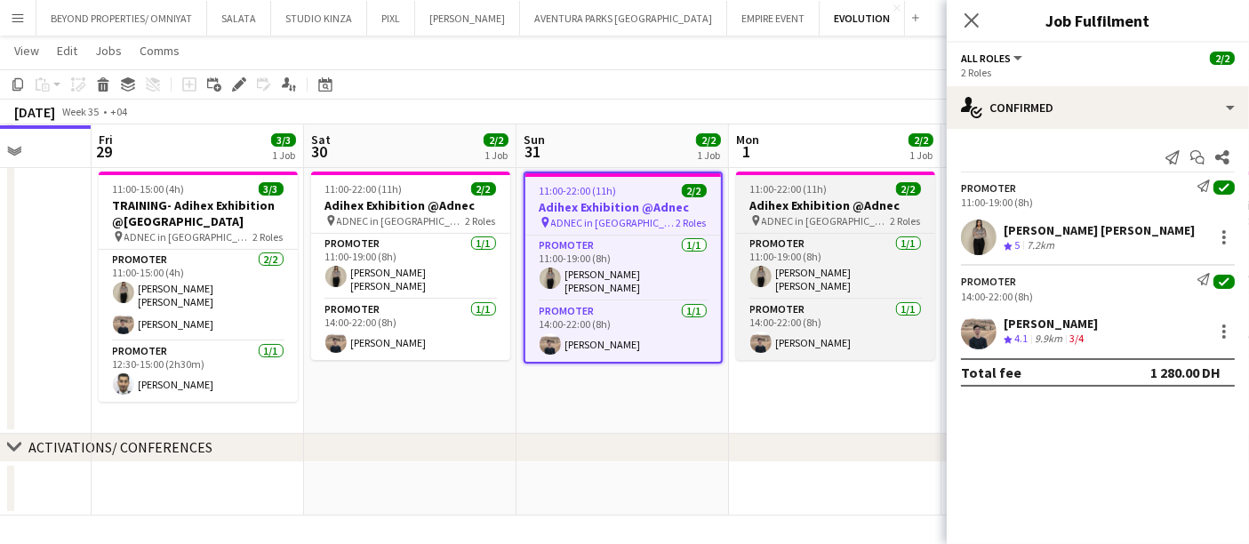
click at [840, 194] on app-job-card "11:00-22:00 (11h) 2/2 Adihex Exhibition @Adnec pin ADNEC in [GEOGRAPHIC_DATA] 2…" at bounding box center [835, 266] width 199 height 189
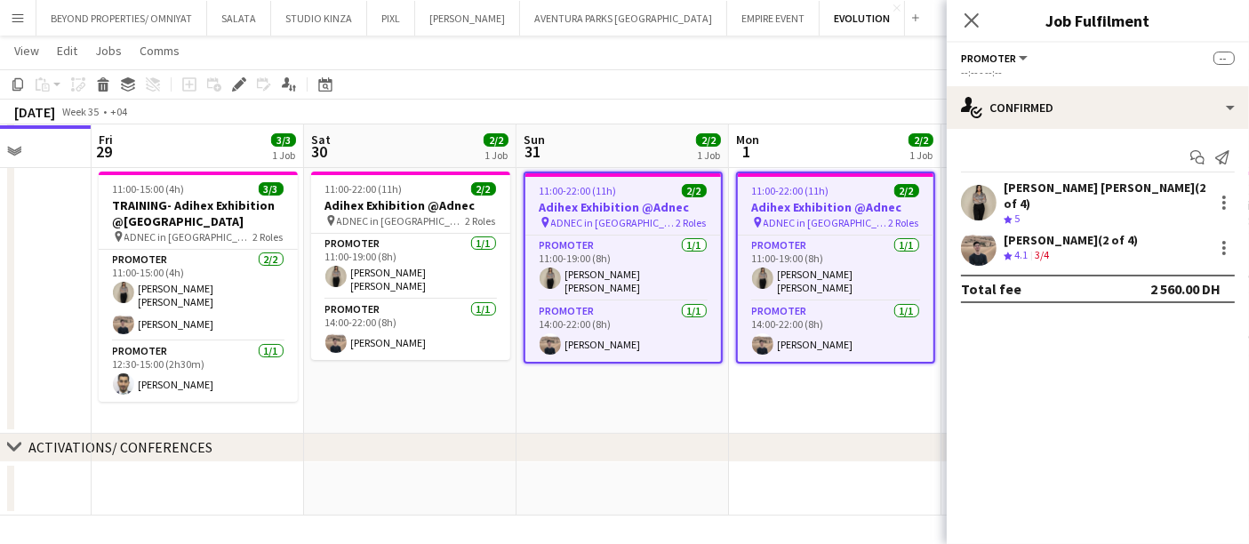
drag, startPoint x: 384, startPoint y: 205, endPoint x: 241, endPoint y: 199, distance: 143.3
click at [232, 205] on app-calendar-viewport "Tue 26 Wed 27 Thu 28 Fri 29 3/3 1 Job Sat 30 2/2 1 Job Sun 31 2/2 1 Job Mon 1 2…" at bounding box center [624, 234] width 1249 height 563
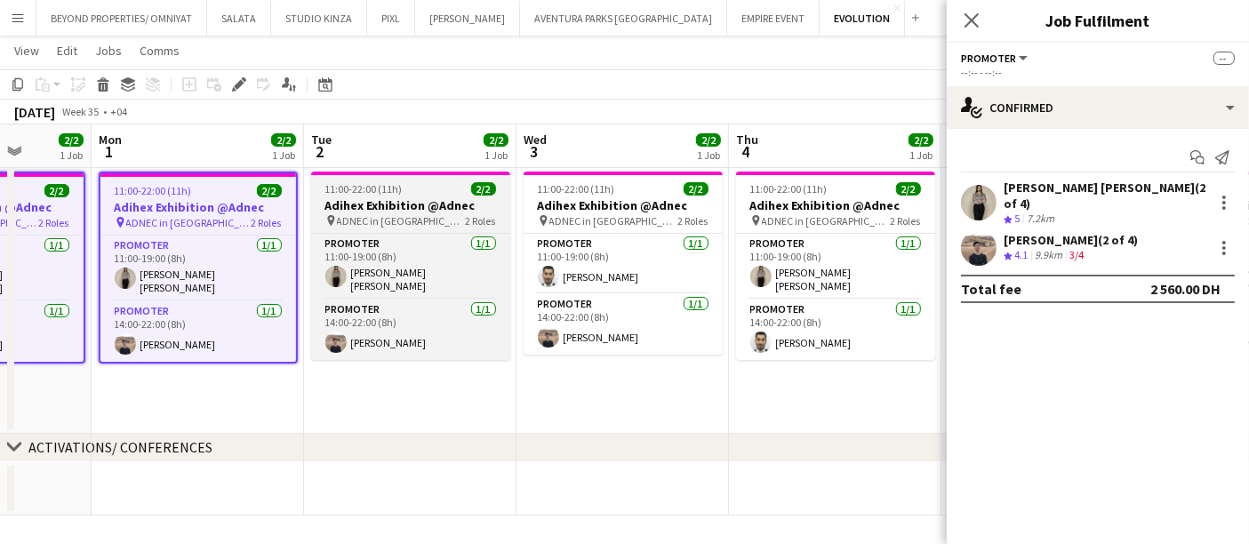
scroll to position [0, 485]
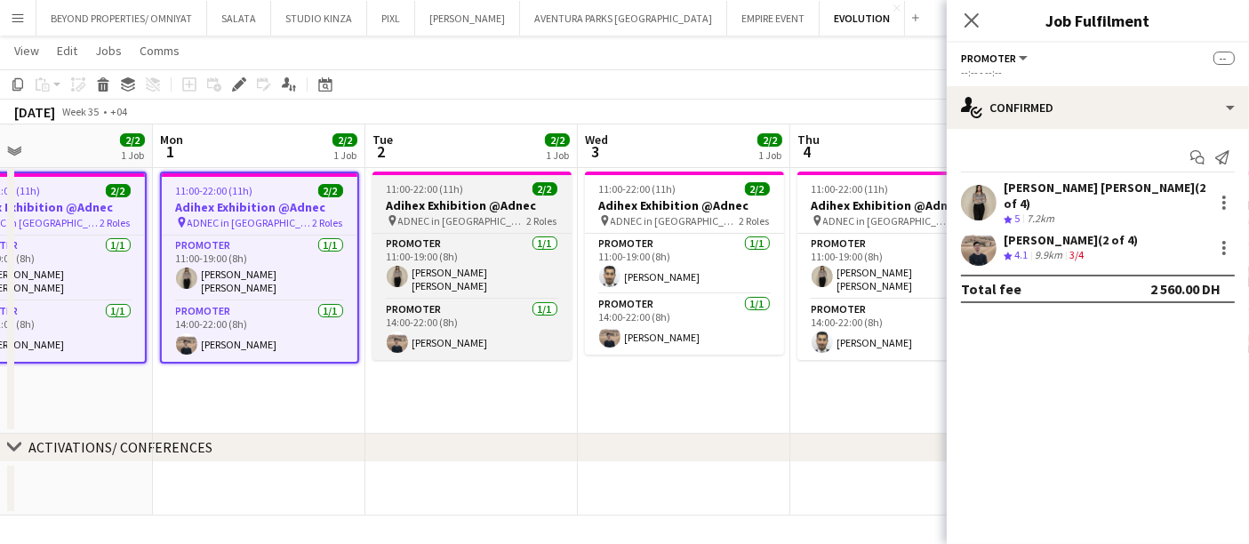
click at [527, 197] on h3 "Adihex Exhibition @Adnec" at bounding box center [472, 205] width 199 height 16
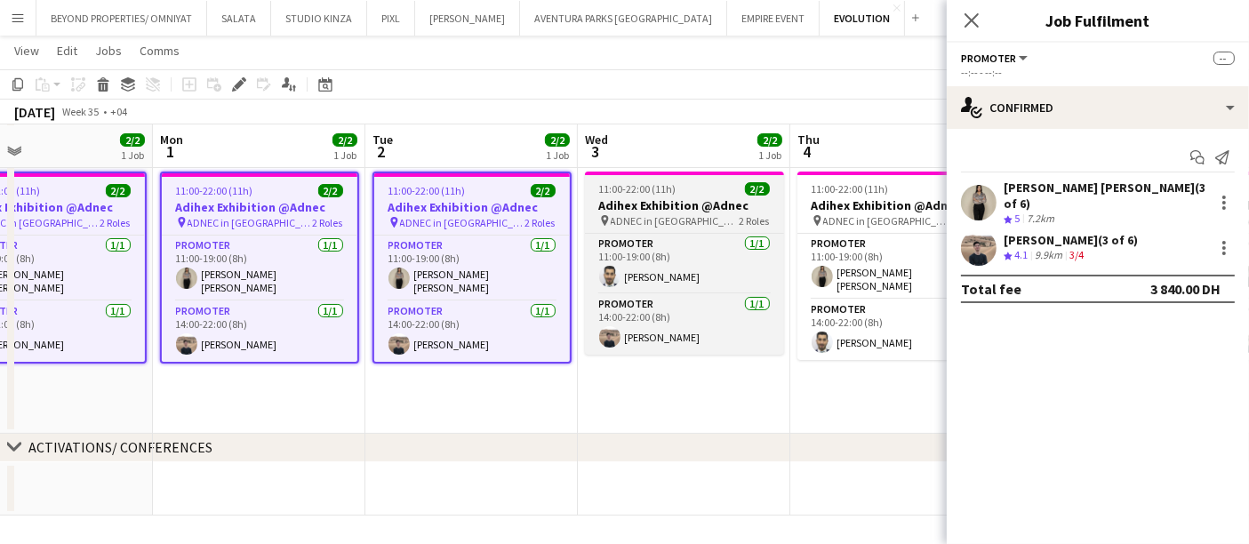
click at [736, 197] on h3 "Adihex Exhibition @Adnec" at bounding box center [684, 205] width 199 height 16
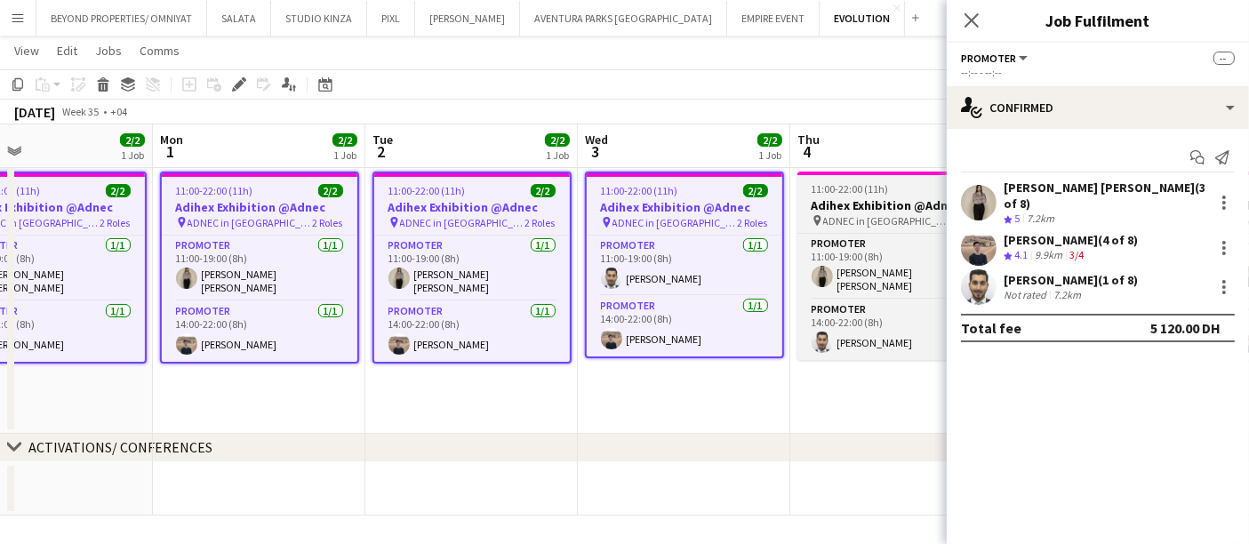
click at [918, 190] on div "11:00-22:00 (11h) 2/2" at bounding box center [897, 188] width 199 height 13
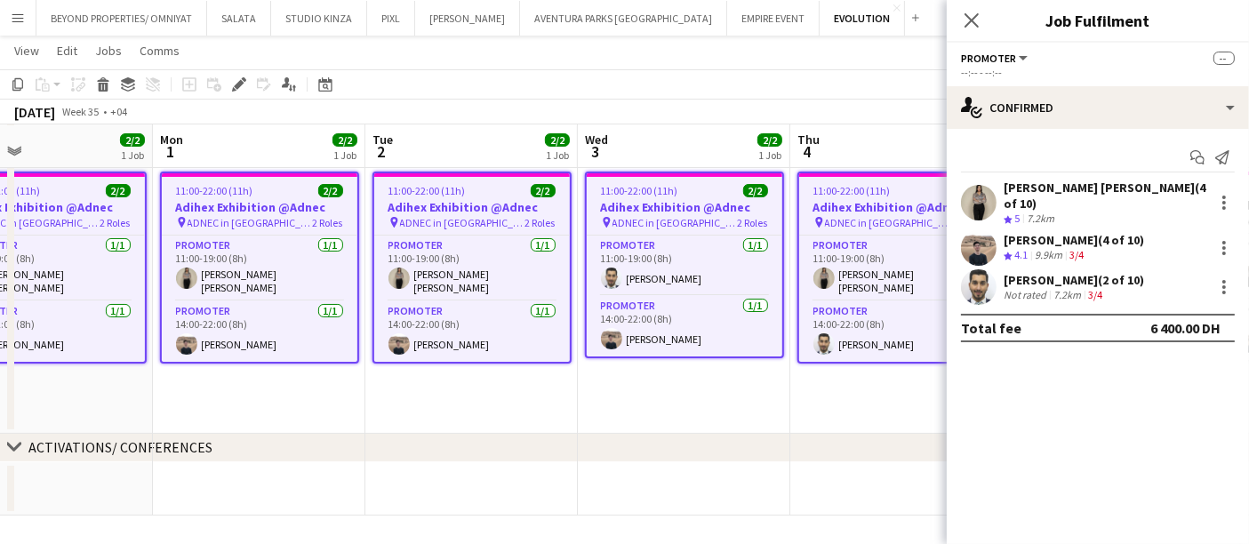
drag, startPoint x: 317, startPoint y: 207, endPoint x: 264, endPoint y: 204, distance: 53.5
click at [175, 207] on app-calendar-viewport "Fri 29 3/3 1 Job Sat 30 2/2 1 Job Sun 31 2/2 1 Job Mon 1 2/2 1 Job Tue 2 2/2 1 …" at bounding box center [624, 234] width 1249 height 563
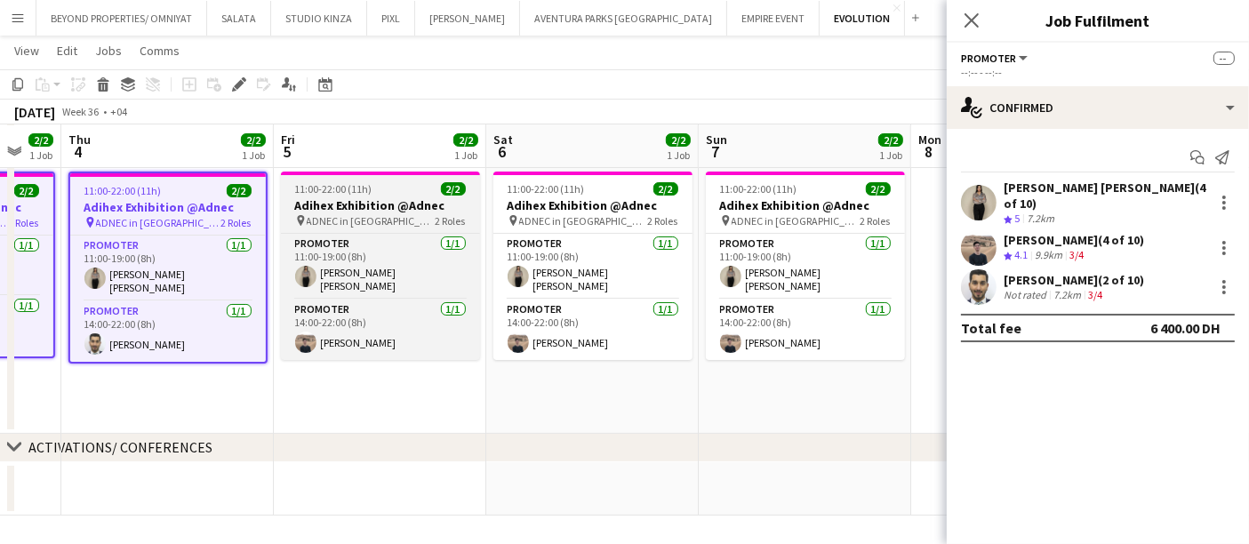
click at [397, 202] on h3 "Adihex Exhibition @Adnec" at bounding box center [380, 205] width 199 height 16
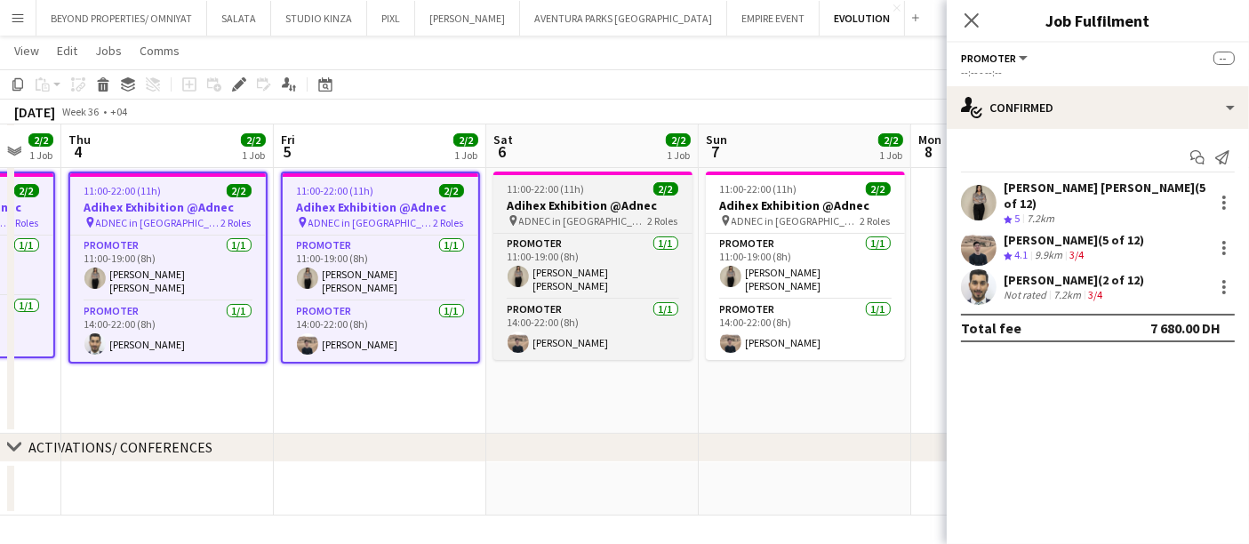
click at [649, 188] on div "11:00-22:00 (11h) 2/2" at bounding box center [593, 188] width 199 height 13
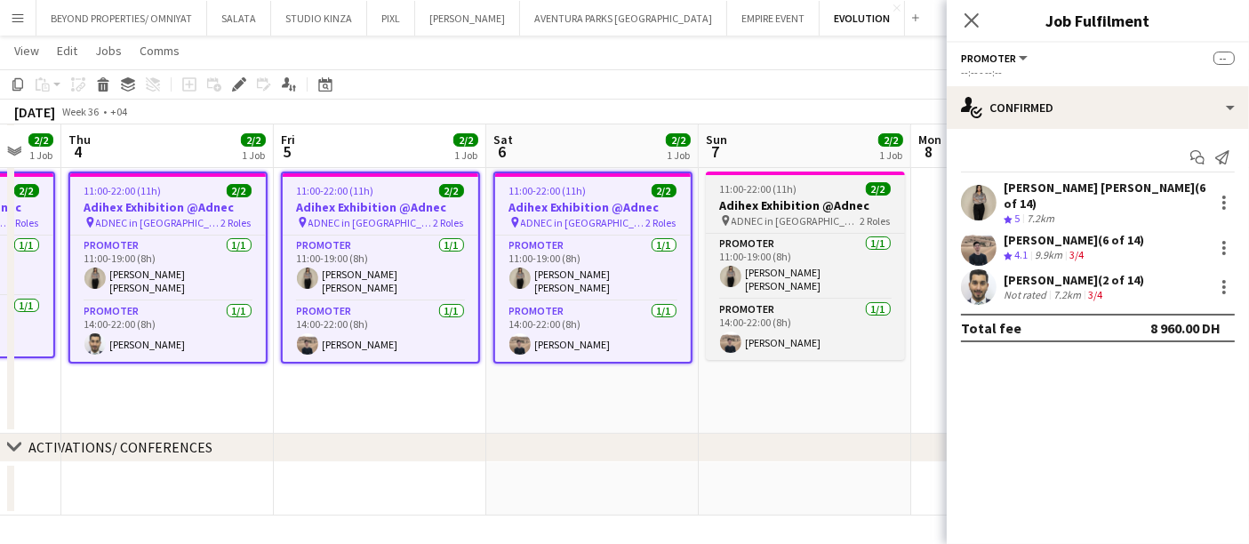
click at [894, 190] on div "11:00-22:00 (11h) 2/2" at bounding box center [805, 188] width 199 height 13
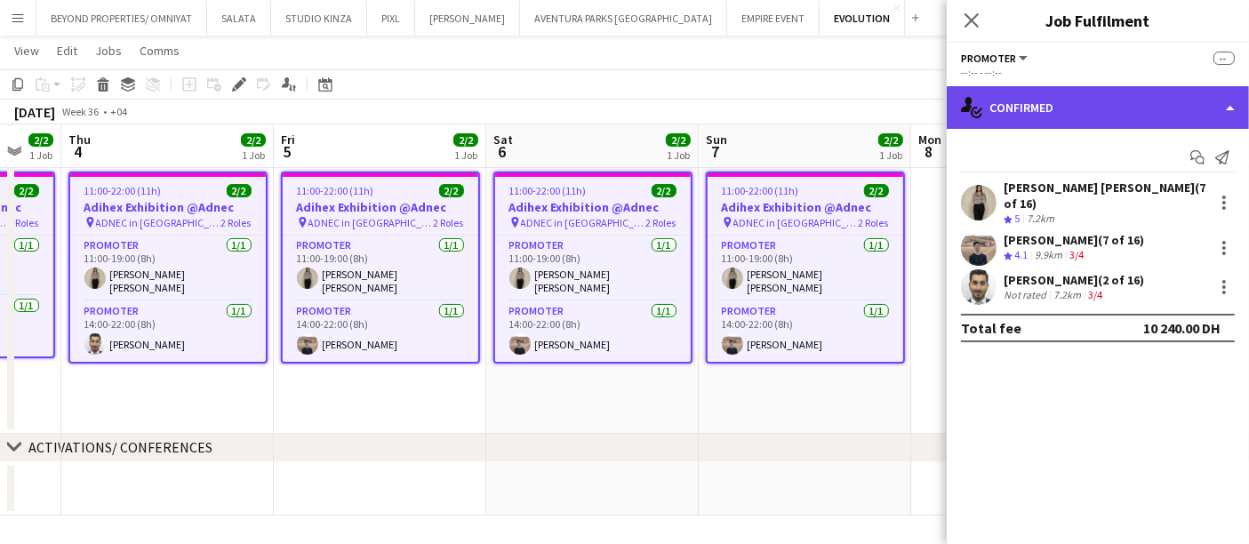
click at [1236, 94] on div "single-neutral-actions-check-2 Confirmed" at bounding box center [1098, 107] width 302 height 43
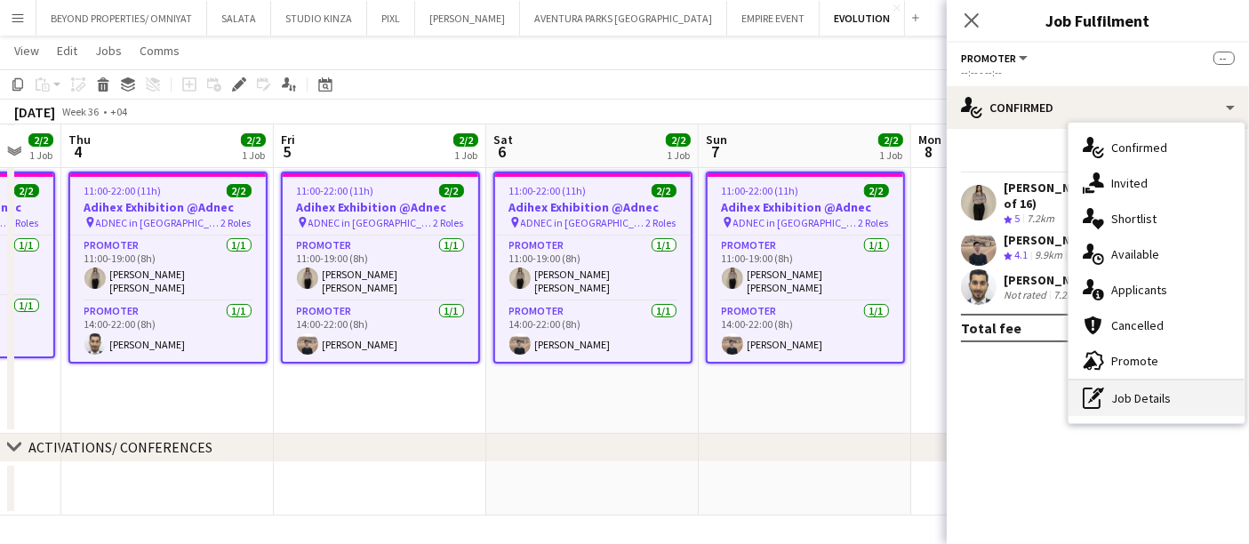
click at [1145, 397] on div "pen-write Job Details" at bounding box center [1157, 399] width 176 height 36
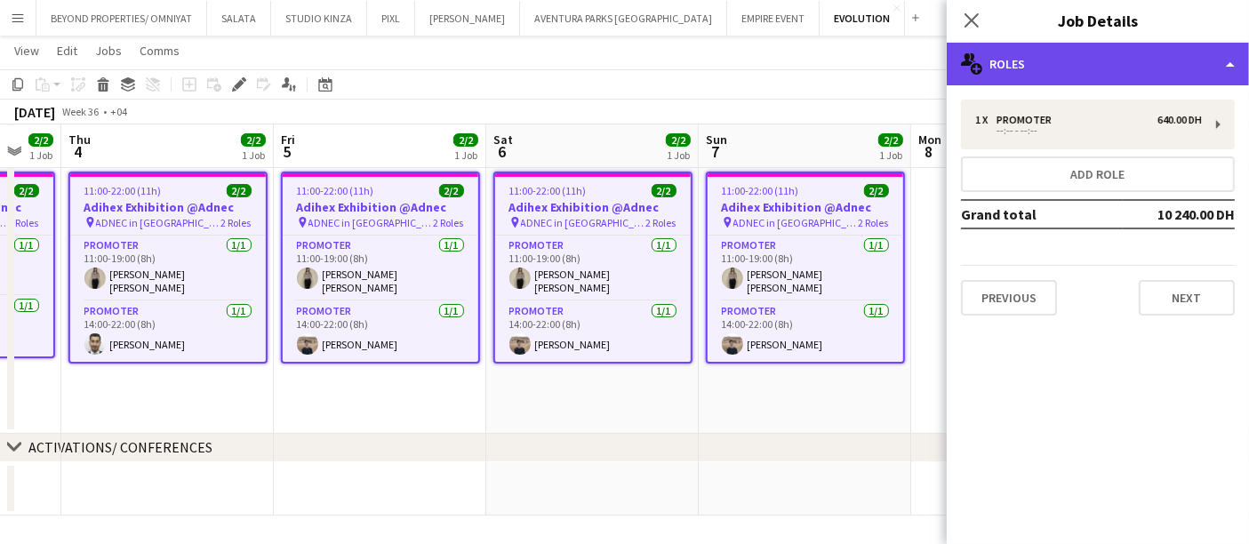
click at [1220, 57] on div "multiple-users-add Roles" at bounding box center [1098, 64] width 302 height 43
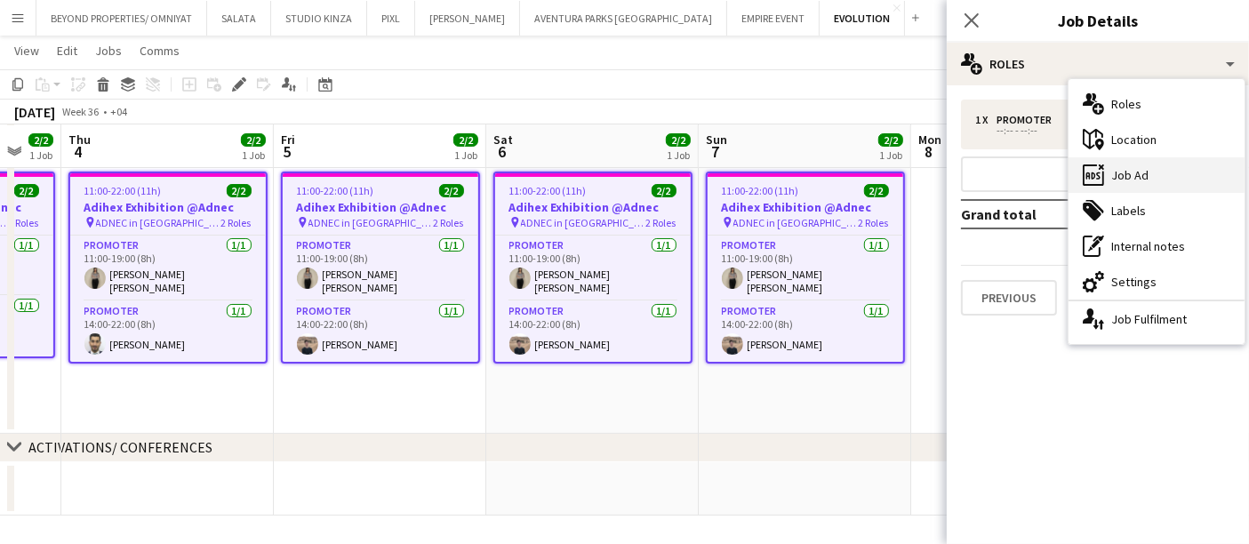
click at [1148, 181] on div "ads-window Job Ad" at bounding box center [1157, 175] width 176 height 36
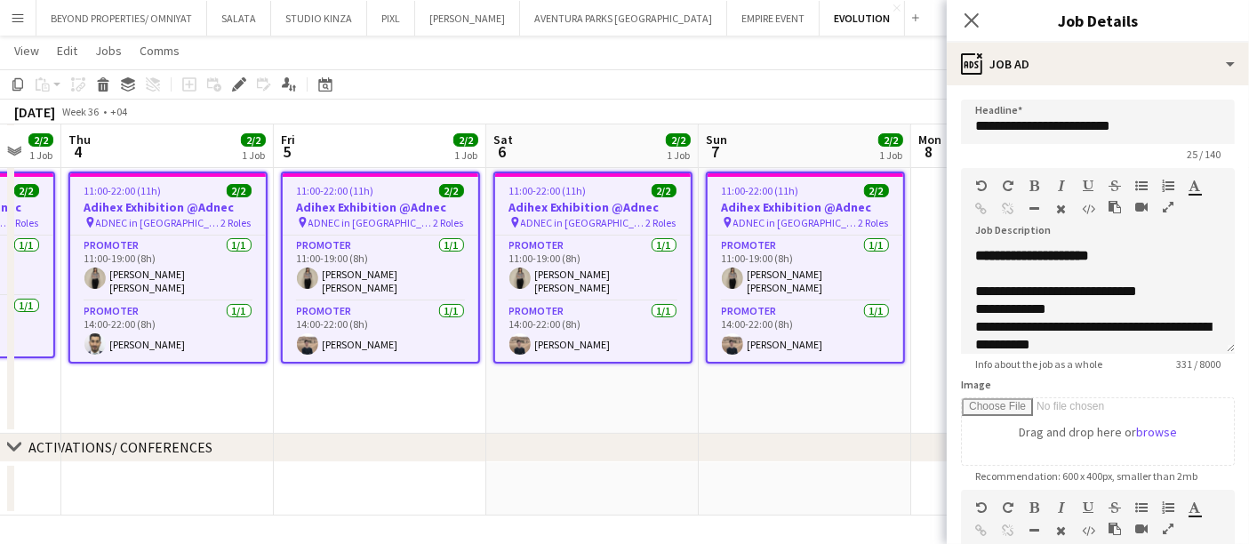
scroll to position [249, 0]
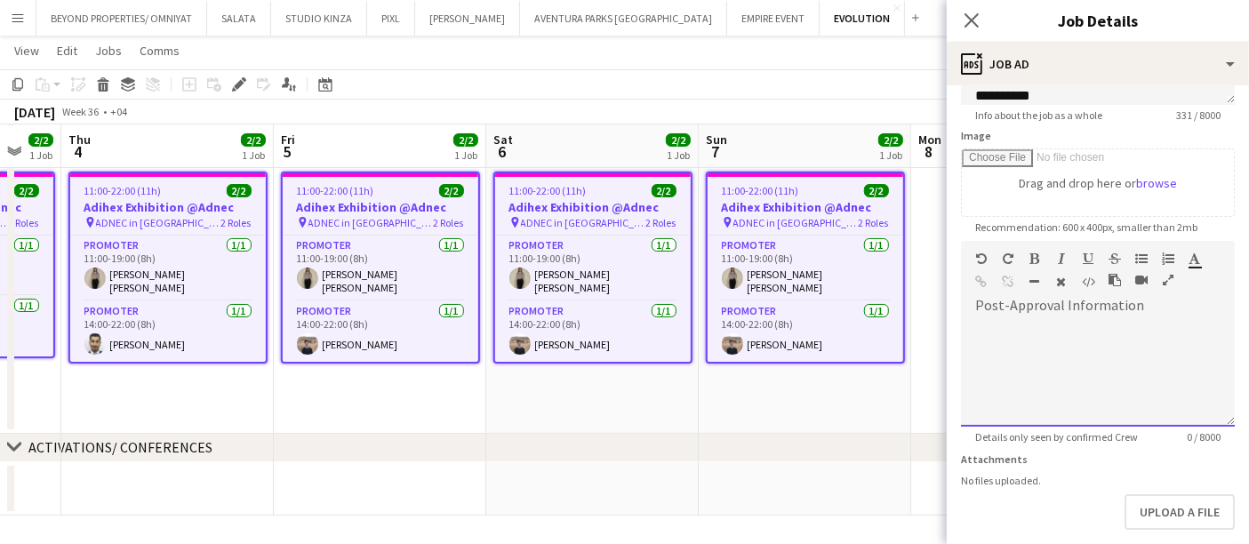
click at [1041, 504] on form "**********" at bounding box center [1098, 234] width 302 height 766
click at [1163, 274] on icon "button" at bounding box center [1168, 280] width 11 height 12
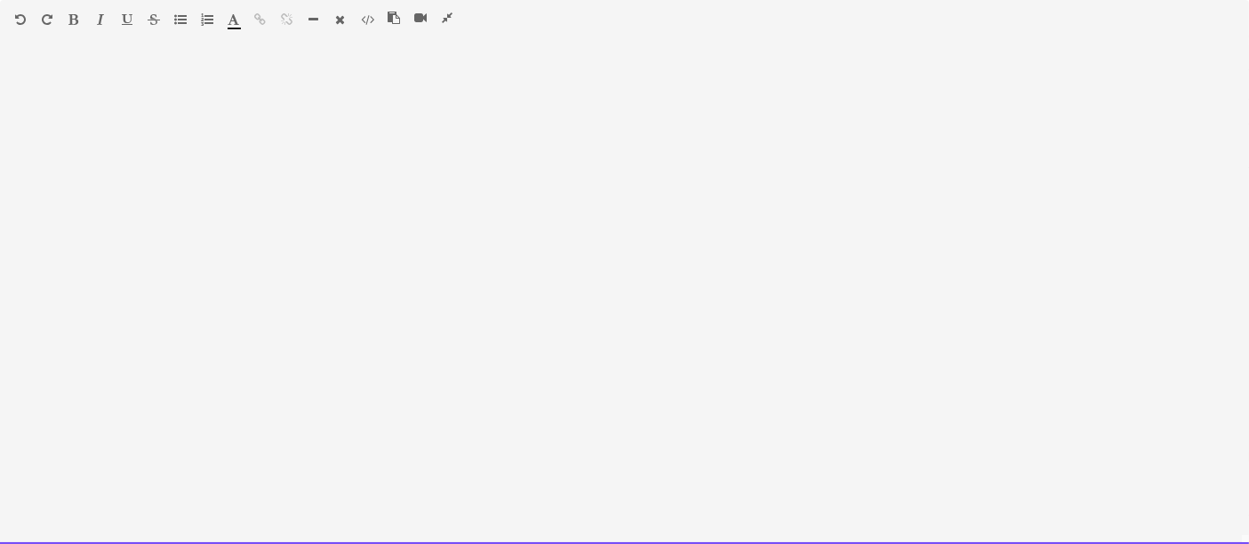
paste div
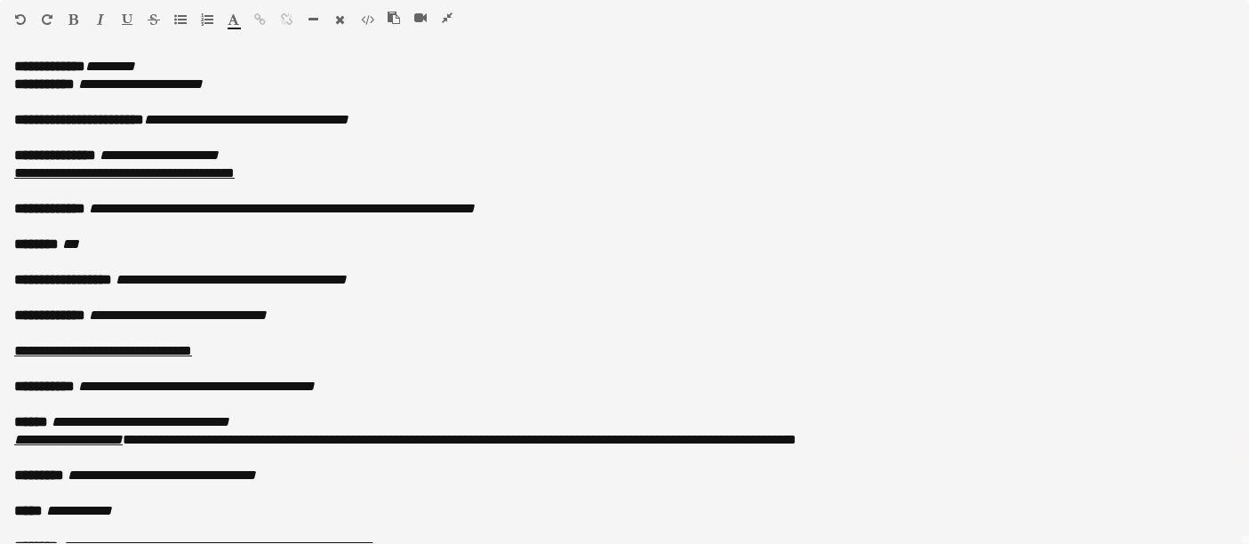
click at [450, 21] on icon "button" at bounding box center [447, 18] width 11 height 12
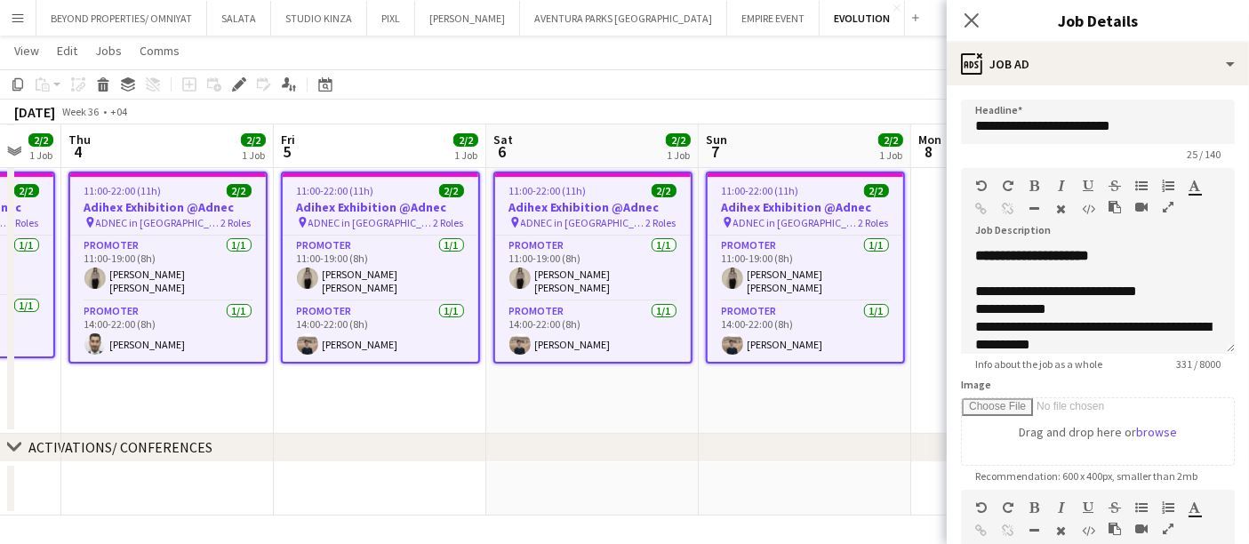
click at [858, 395] on app-date-cell "11:00-22:00 (11h) 2/2 Adihex Exhibition @Adnec pin ADNEC in [GEOGRAPHIC_DATA] 2…" at bounding box center [805, 299] width 213 height 269
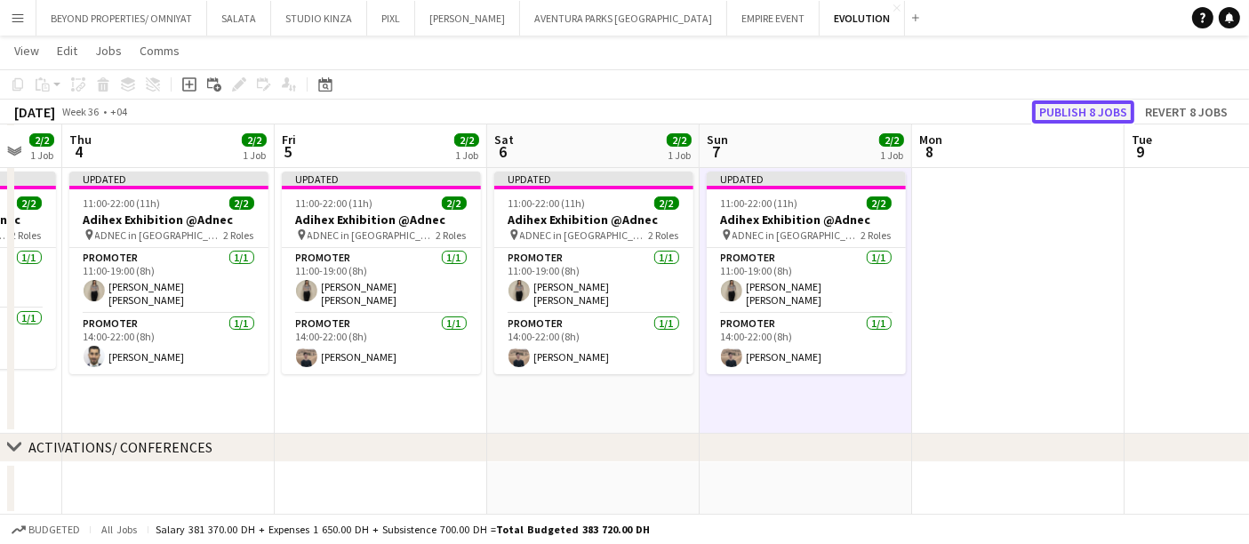
click at [1065, 115] on button "Publish 8 jobs" at bounding box center [1083, 111] width 102 height 23
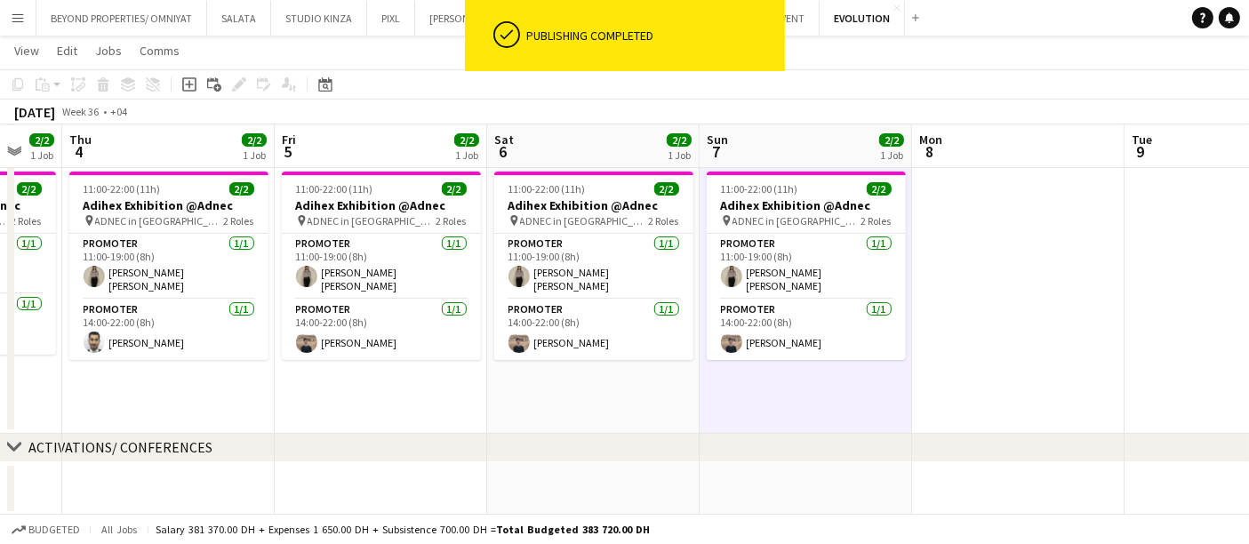
drag, startPoint x: 1253, startPoint y: 206, endPoint x: 1239, endPoint y: 217, distance: 17.8
click at [1248, 190] on html "ok-circled Publishing completed Menu Boards Boards Boards All jobs Status Workf…" at bounding box center [624, 215] width 1249 height 662
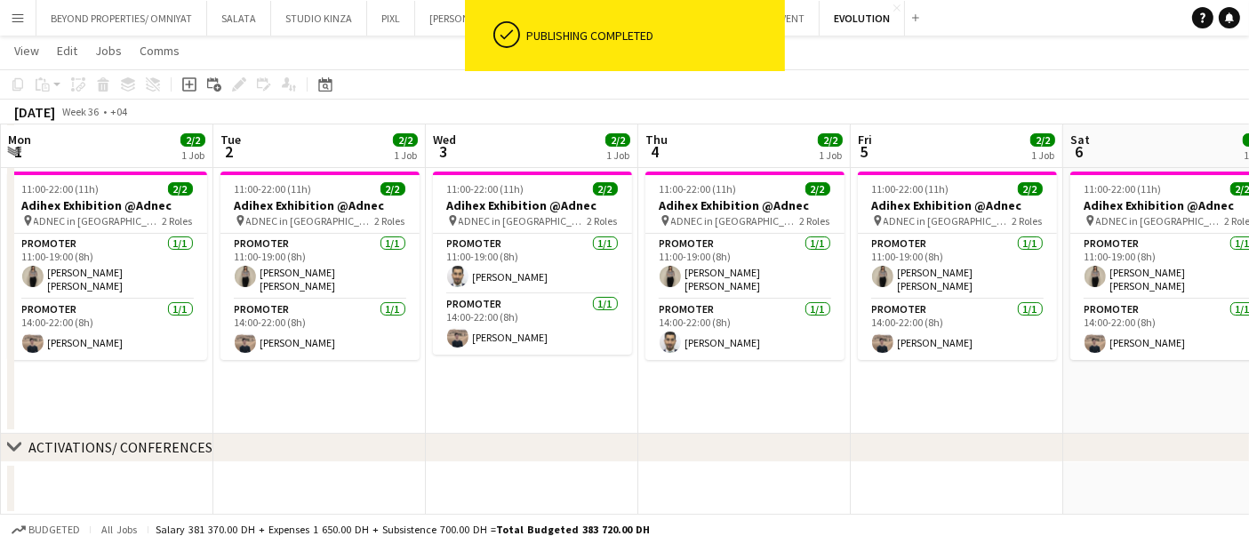
click at [1044, 138] on div "chevron-right VIP EVENTS chevron-right ACTIVATIONS/ CONFERENCES Sat 30 2/2 1 Jo…" at bounding box center [624, 234] width 1249 height 563
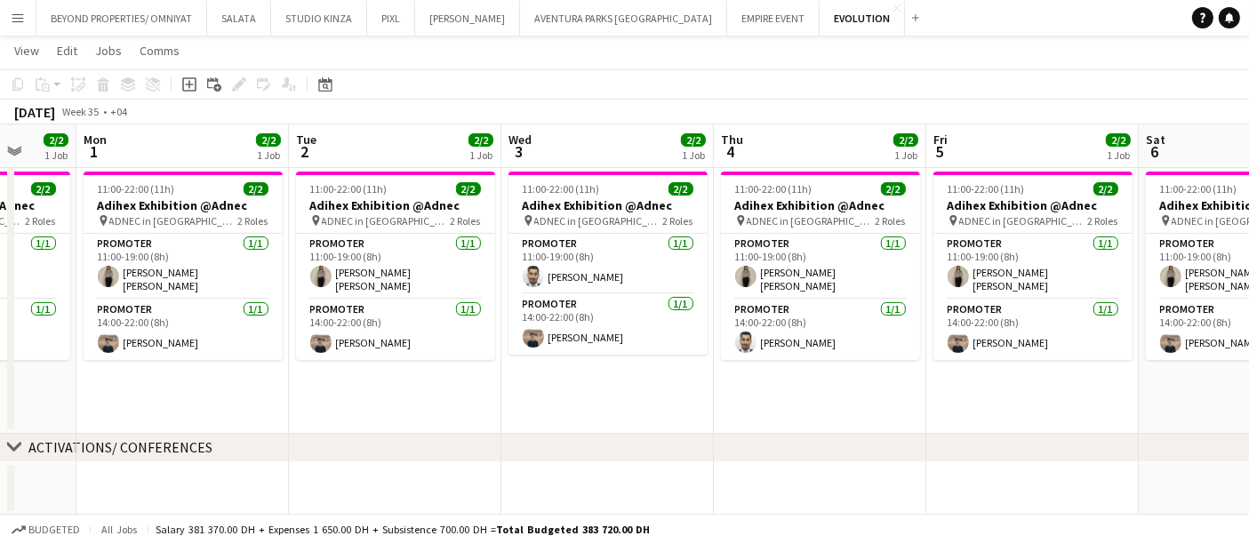
drag, startPoint x: 844, startPoint y: 172, endPoint x: 1135, endPoint y: 176, distance: 291.7
click at [1127, 175] on app-calendar-viewport "Fri 29 3/3 1 Job Sat 30 2/2 1 Job Sun 31 2/2 1 Job Mon 1 2/2 1 Job Tue 2 2/2 1 …" at bounding box center [624, 234] width 1249 height 563
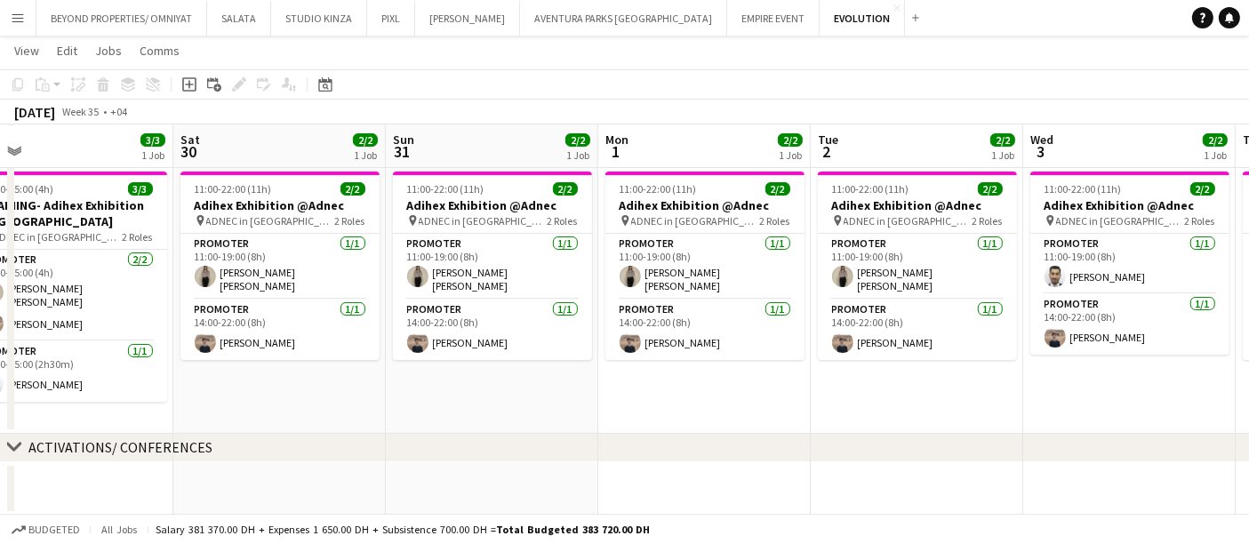
drag, startPoint x: 1044, startPoint y: 304, endPoint x: 1165, endPoint y: 275, distance: 124.4
click at [1156, 277] on app-calendar-viewport "Wed 27 Thu 28 Fri 29 3/3 1 Job Sat 30 2/2 1 Job Sun 31 2/2 1 Job Mon 1 2/2 1 Jo…" at bounding box center [624, 234] width 1249 height 563
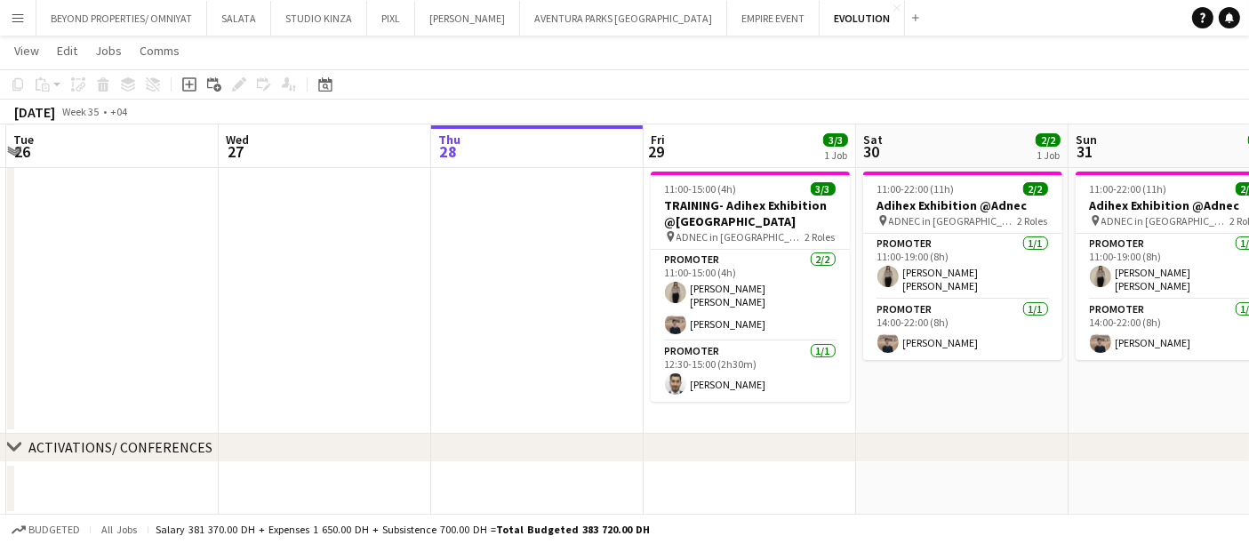
click at [922, 256] on app-calendar-viewport "Sun 24 Mon 25 Tue 26 Wed 27 Thu 28 Fri 29 3/3 1 Job Sat 30 2/2 1 Job Sun 31 2/2…" at bounding box center [624, 234] width 1249 height 563
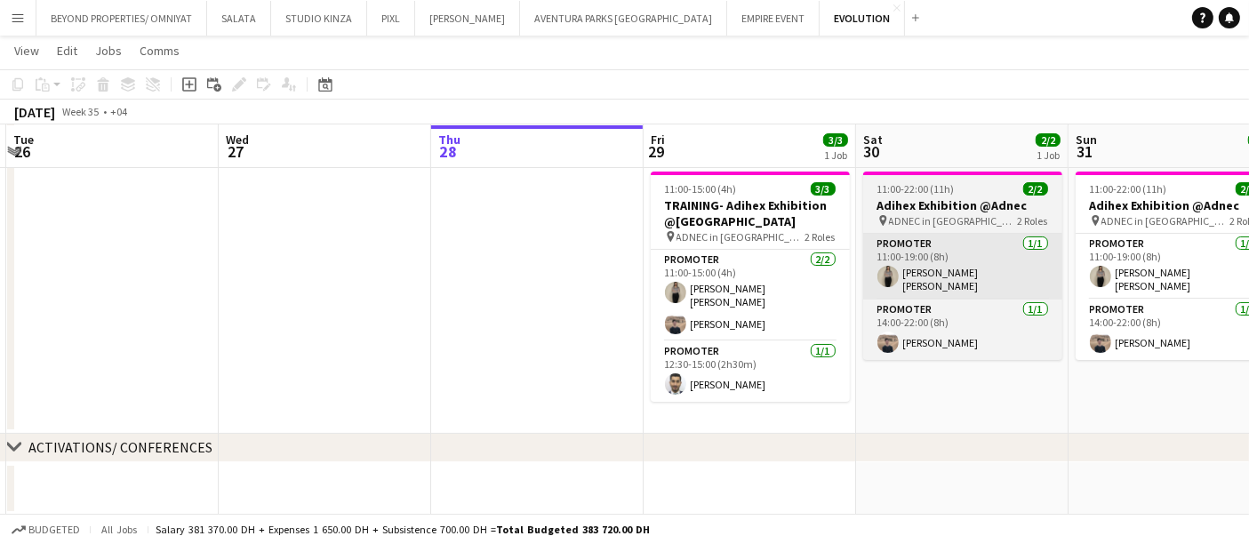
scroll to position [0, 371]
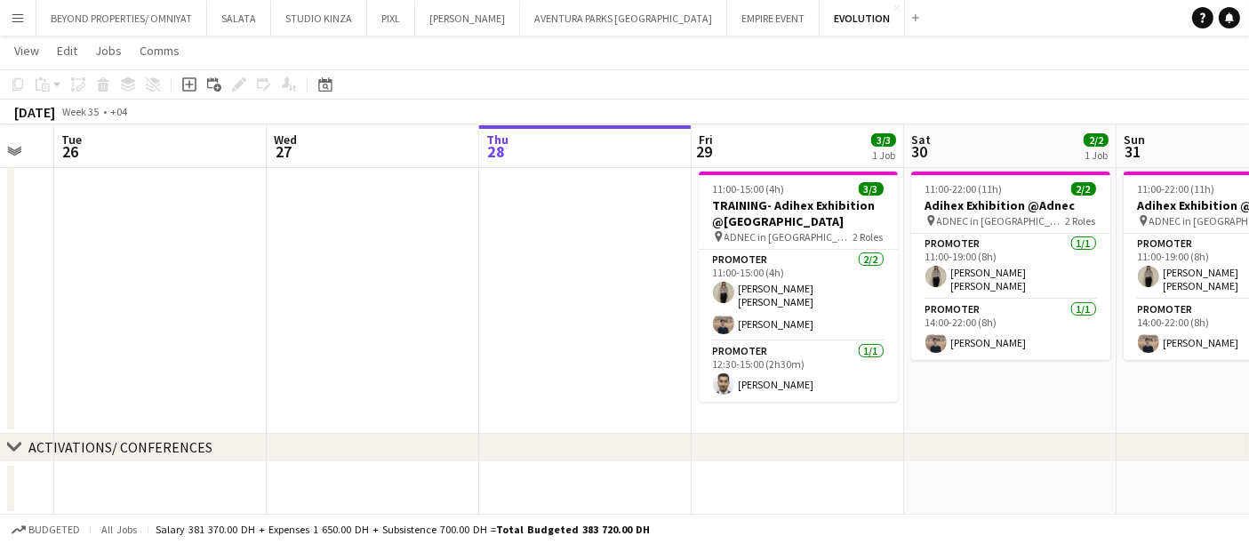
drag, startPoint x: 554, startPoint y: 301, endPoint x: 0, endPoint y: 189, distance: 565.2
click at [0, 189] on app-calendar-viewport "Sun 24 Mon 25 Tue 26 Wed 27 Thu 28 Fri 29 3/3 1 Job Sat 30 2/2 1 Job Sun 31 2/2…" at bounding box center [624, 234] width 1249 height 563
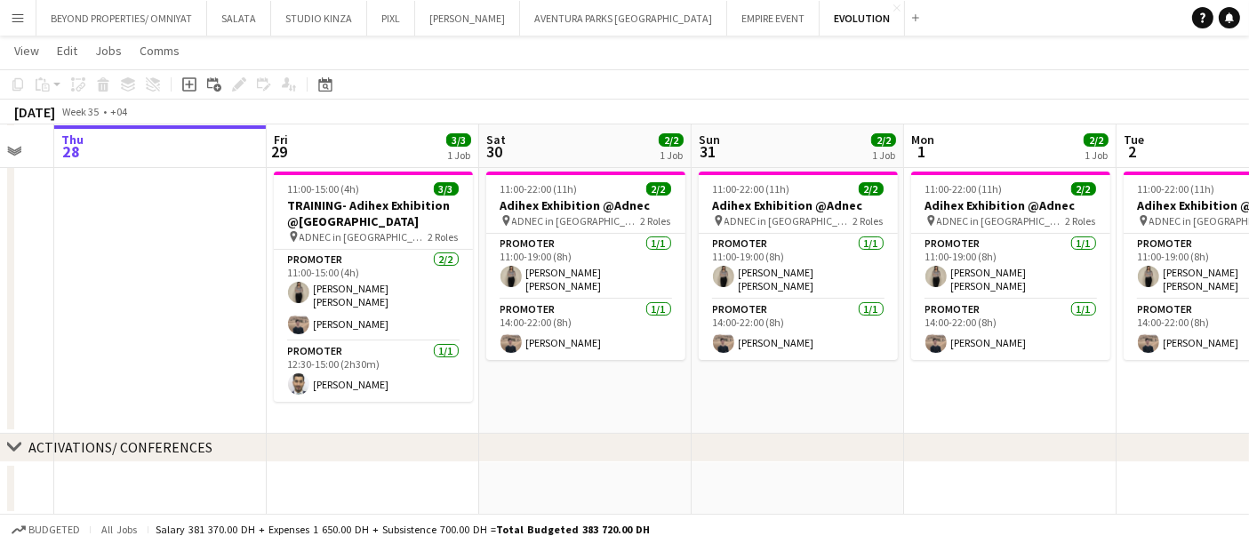
scroll to position [0, 500]
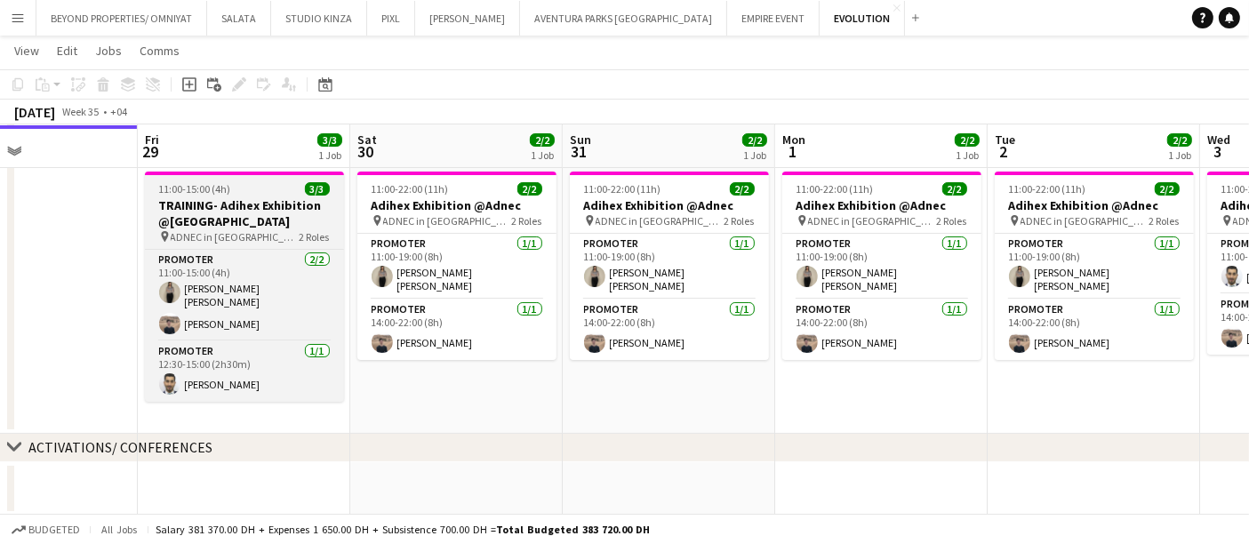
click at [277, 172] on div at bounding box center [244, 174] width 199 height 4
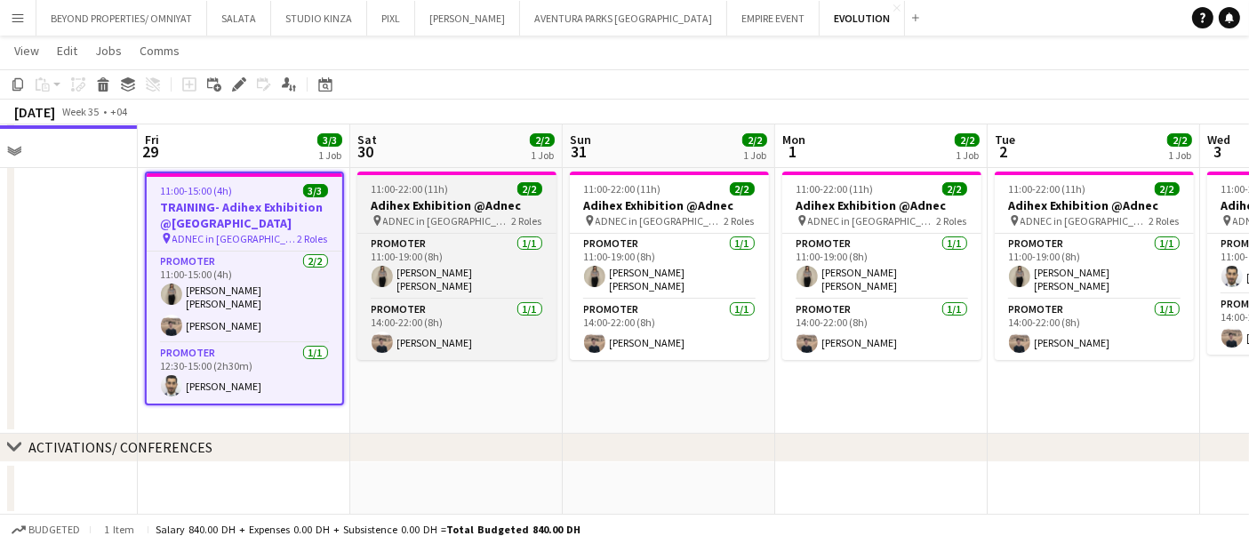
click at [485, 194] on app-job-card "11:00-22:00 (11h) 2/2 Adihex Exhibition @Adnec pin ADNEC in [GEOGRAPHIC_DATA] 2…" at bounding box center [456, 266] width 199 height 189
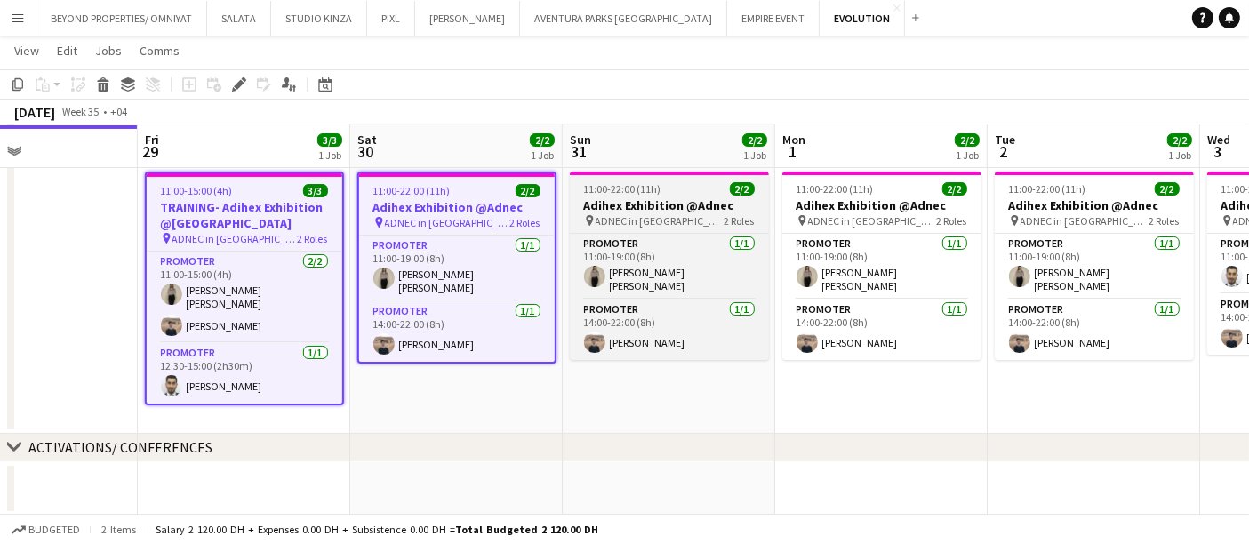
click at [681, 187] on div "11:00-22:00 (11h) 2/2" at bounding box center [669, 188] width 199 height 13
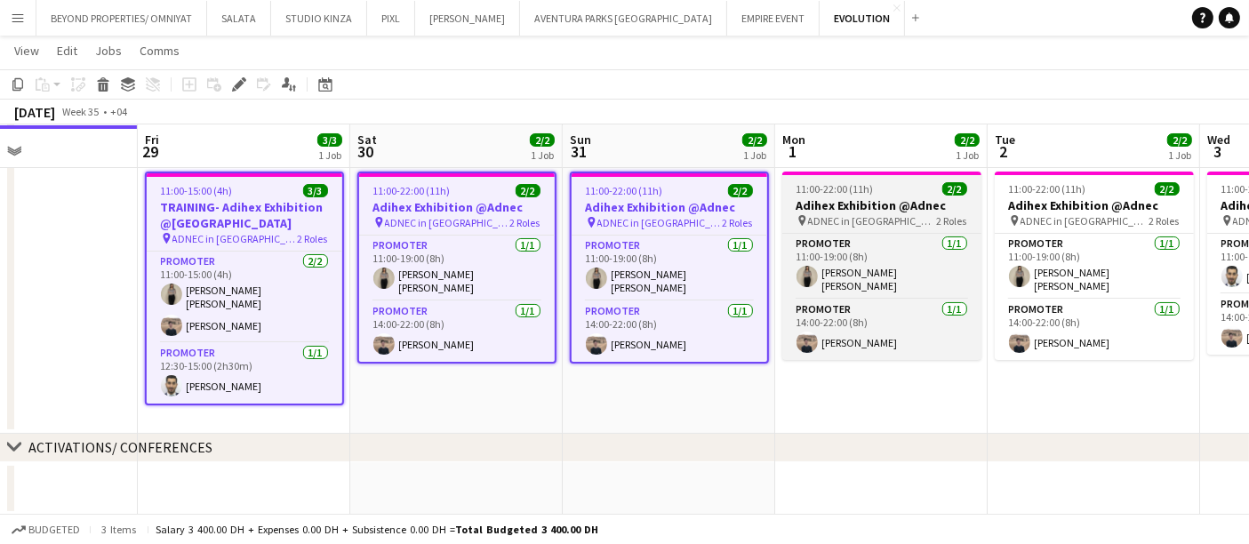
click at [889, 182] on div "11:00-22:00 (11h) 2/2" at bounding box center [881, 188] width 199 height 13
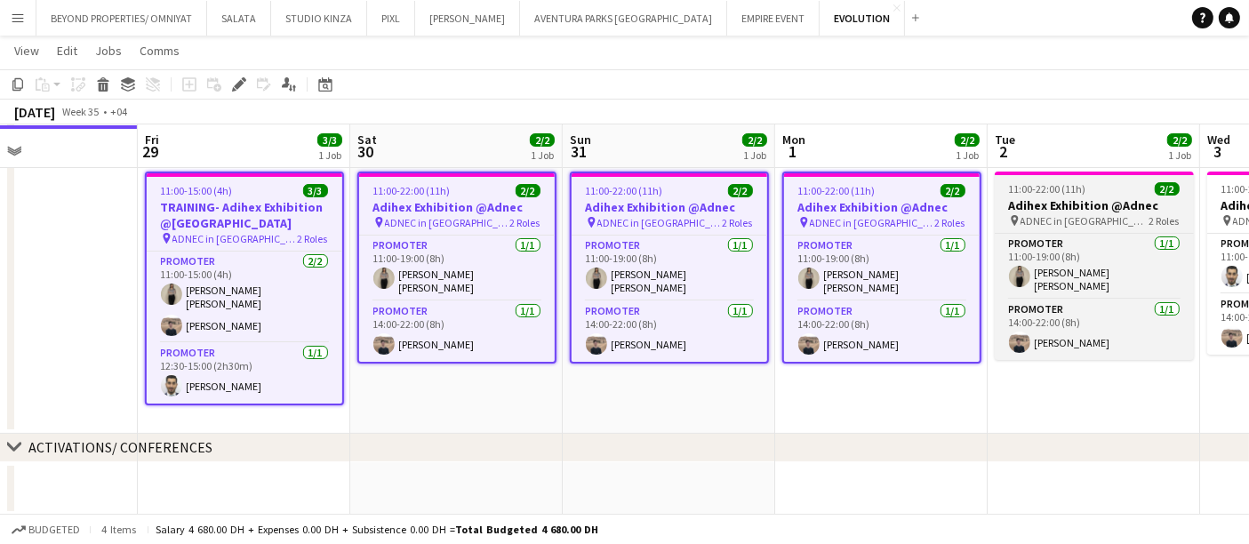
click at [1112, 186] on div "11:00-22:00 (11h) 2/2" at bounding box center [1094, 188] width 199 height 13
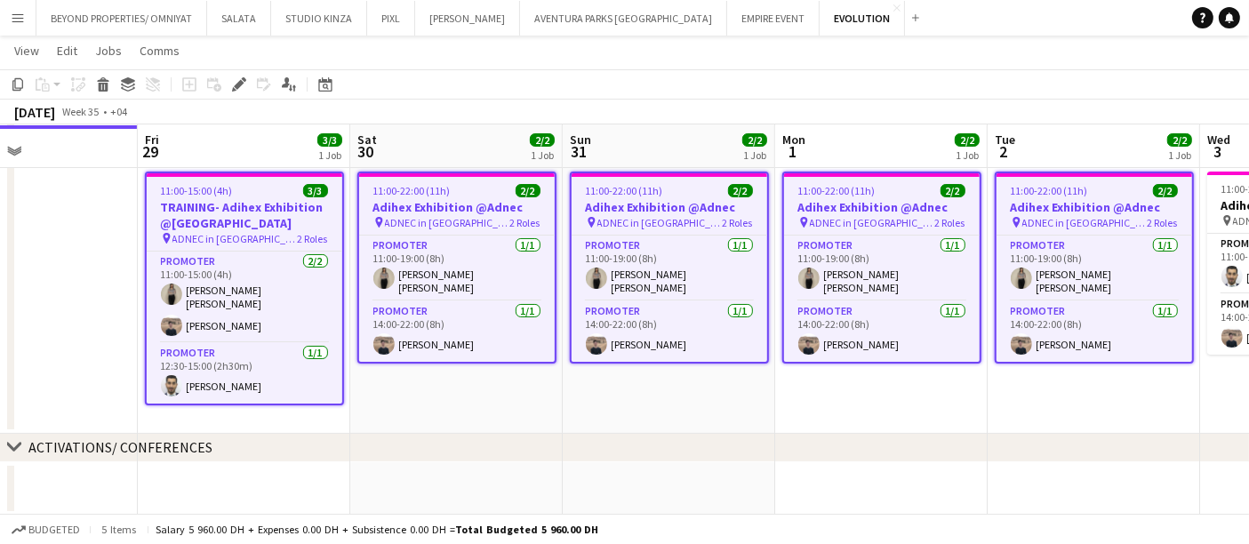
drag, startPoint x: 833, startPoint y: 213, endPoint x: 526, endPoint y: 213, distance: 306.8
click at [526, 213] on app-calendar-viewport "Tue 26 Wed 27 Thu 28 Fri 29 3/3 1 Job Sat 30 2/2 1 Job Sun 31 2/2 1 Job Mon 1 2…" at bounding box center [624, 234] width 1249 height 563
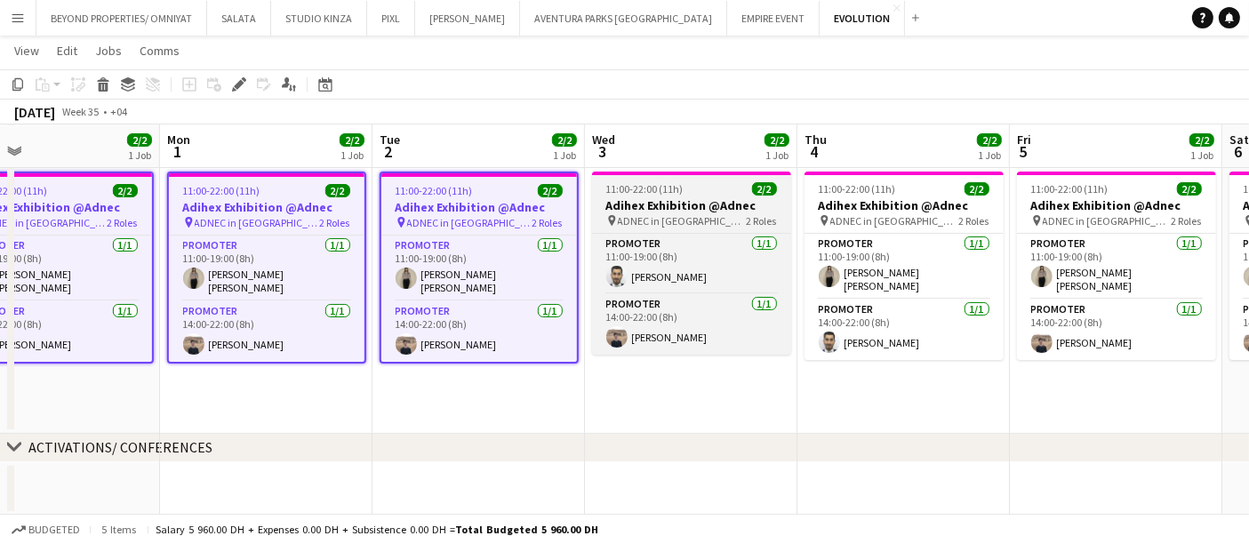
drag, startPoint x: 672, startPoint y: 204, endPoint x: 768, endPoint y: 202, distance: 96.0
click at [672, 204] on h3 "Adihex Exhibition @Adnec" at bounding box center [691, 205] width 199 height 16
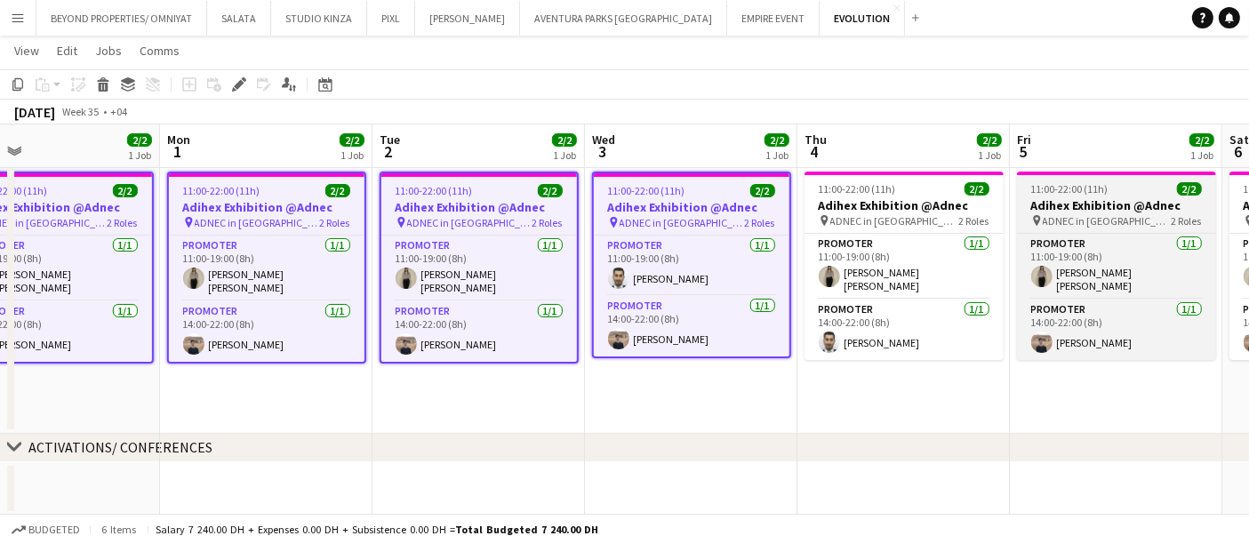
drag, startPoint x: 969, startPoint y: 199, endPoint x: 1068, endPoint y: 199, distance: 98.7
click at [969, 199] on h3 "Adihex Exhibition @Adnec" at bounding box center [904, 205] width 199 height 16
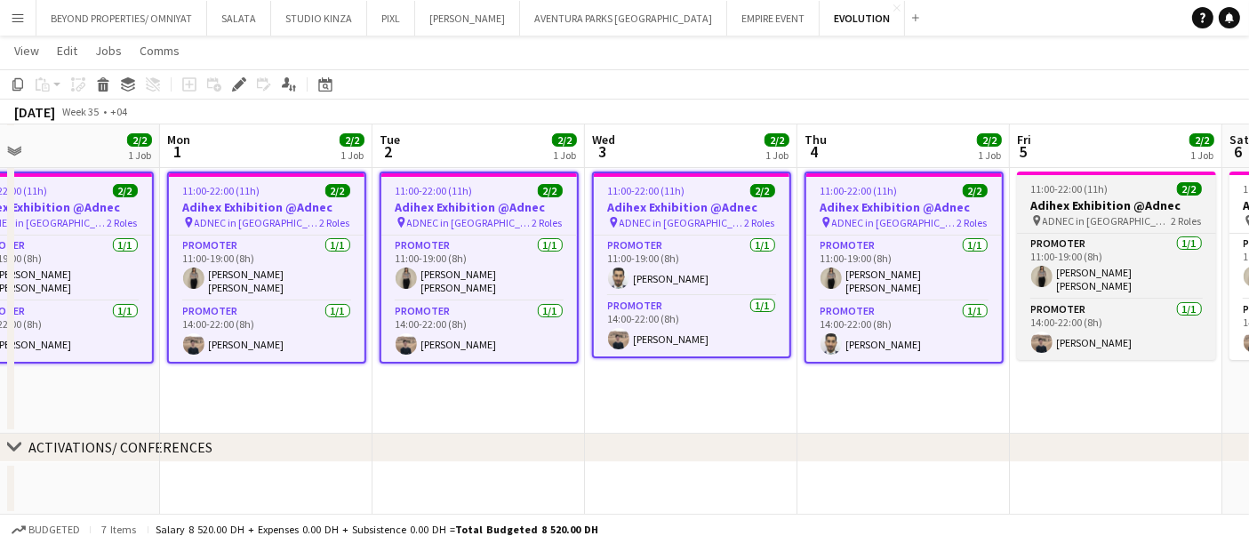
click at [1173, 199] on h3 "Adihex Exhibition @Adnec" at bounding box center [1116, 205] width 199 height 16
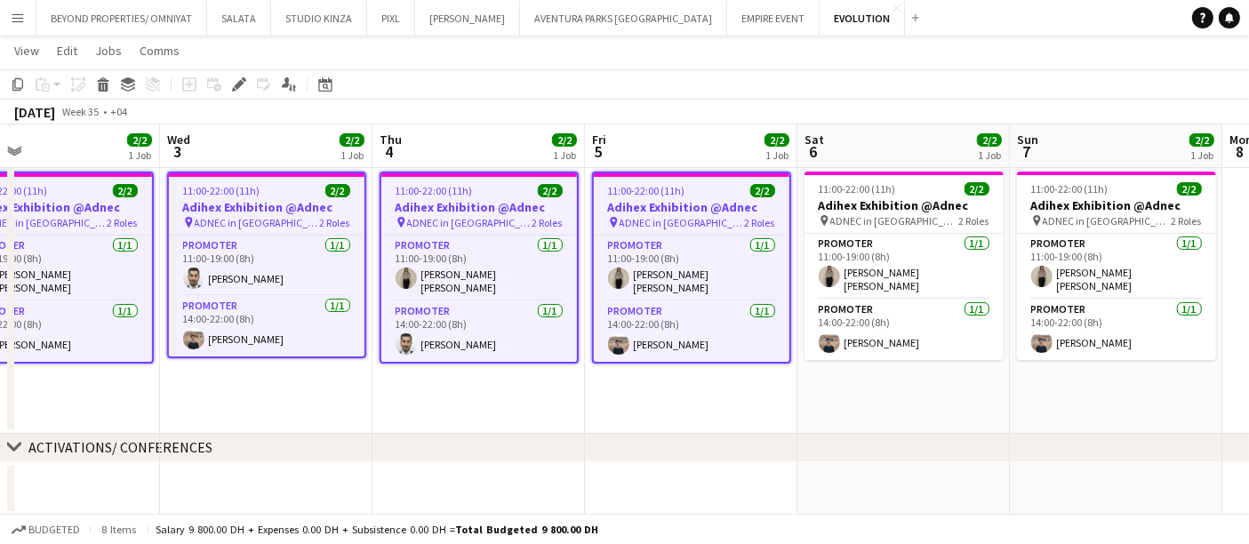
drag, startPoint x: 902, startPoint y: 211, endPoint x: 718, endPoint y: 209, distance: 183.2
click at [718, 209] on app-calendar-viewport "Sat 30 2/2 1 Job Sun 31 2/2 1 Job Mon 1 2/2 1 Job Tue 2 2/2 1 Job Wed 3 2/2 1 J…" at bounding box center [624, 234] width 1249 height 563
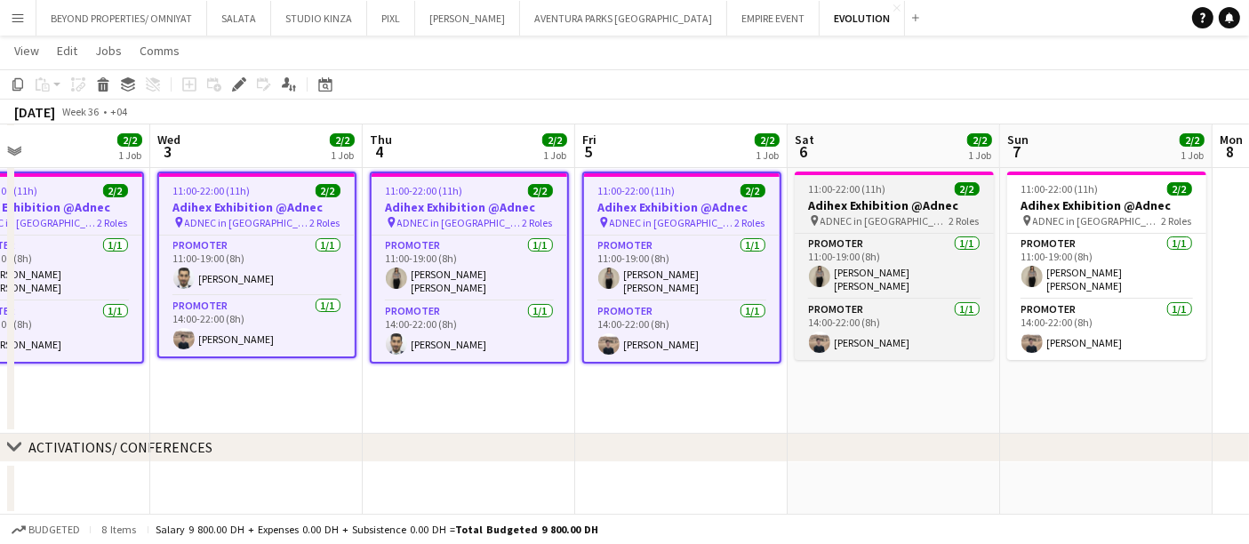
click at [925, 202] on h3 "Adihex Exhibition @Adnec" at bounding box center [894, 205] width 199 height 16
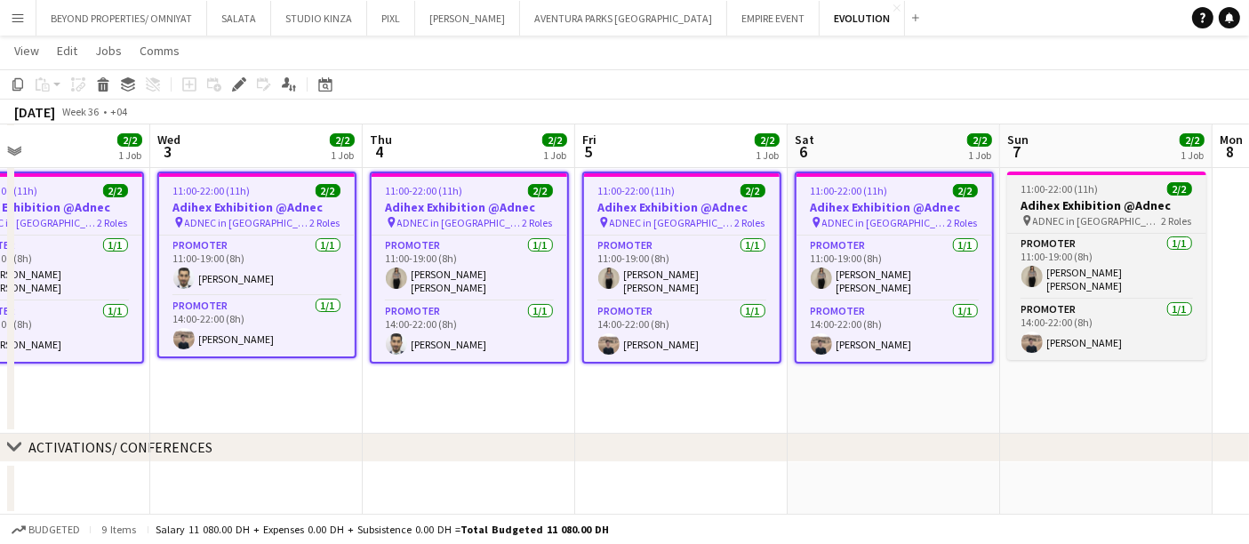
click at [1112, 200] on h3 "Adihex Exhibition @Adnec" at bounding box center [1106, 205] width 199 height 16
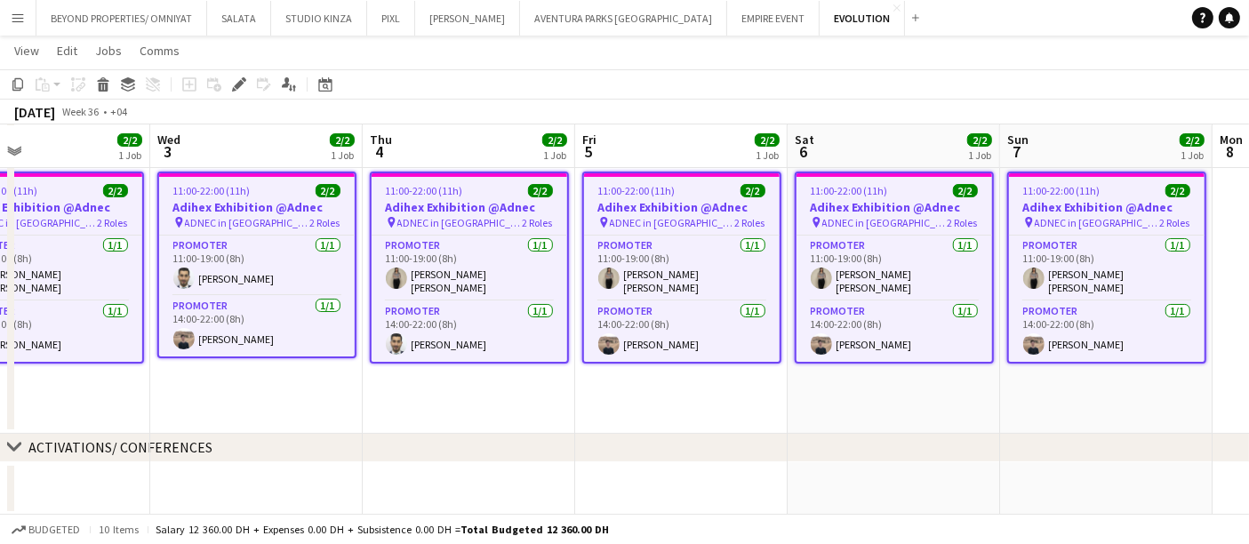
drag, startPoint x: 235, startPoint y: 84, endPoint x: 732, endPoint y: 151, distance: 501.5
click at [235, 84] on icon at bounding box center [239, 85] width 10 height 10
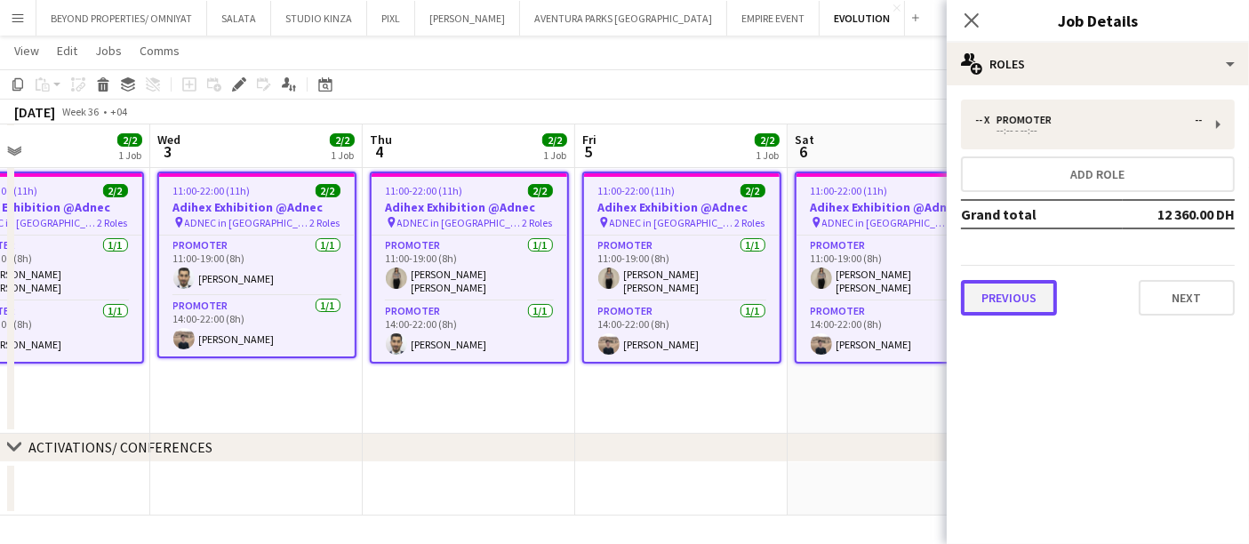
click at [1003, 293] on button "Previous" at bounding box center [1009, 298] width 96 height 36
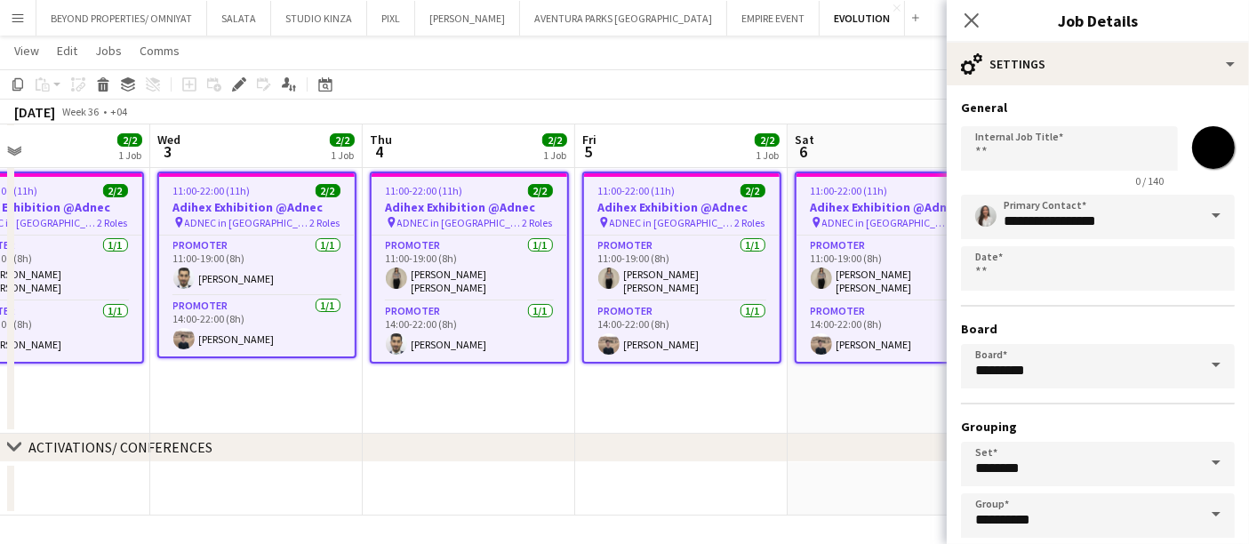
click at [1209, 506] on span at bounding box center [1216, 515] width 37 height 43
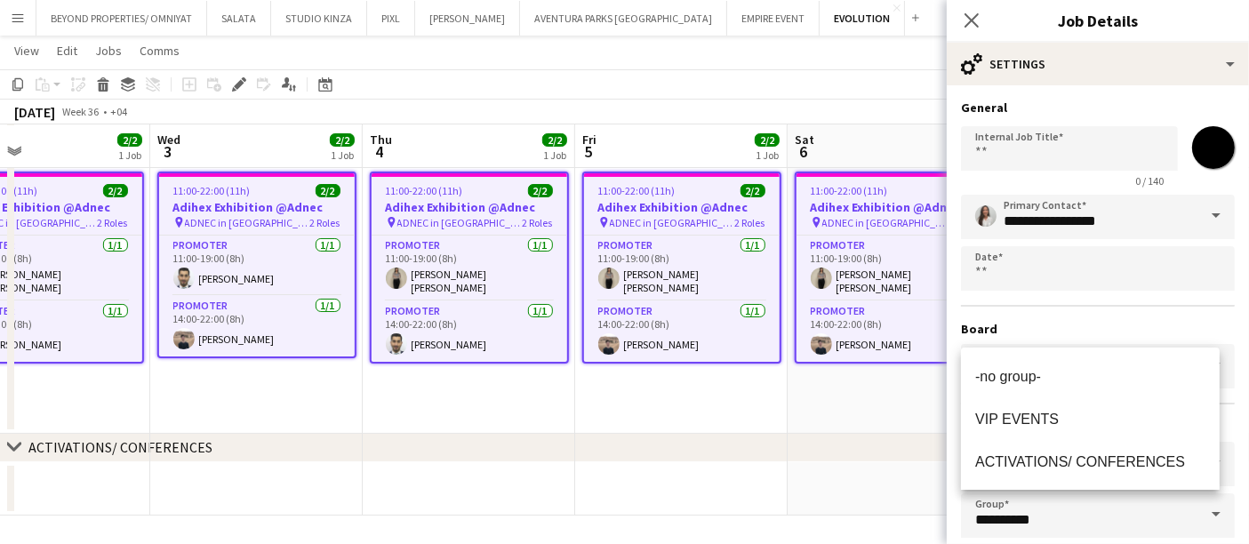
click at [1043, 466] on span "ACTIVATIONS/ CONFERENCES" at bounding box center [1080, 461] width 210 height 15
type input "**********"
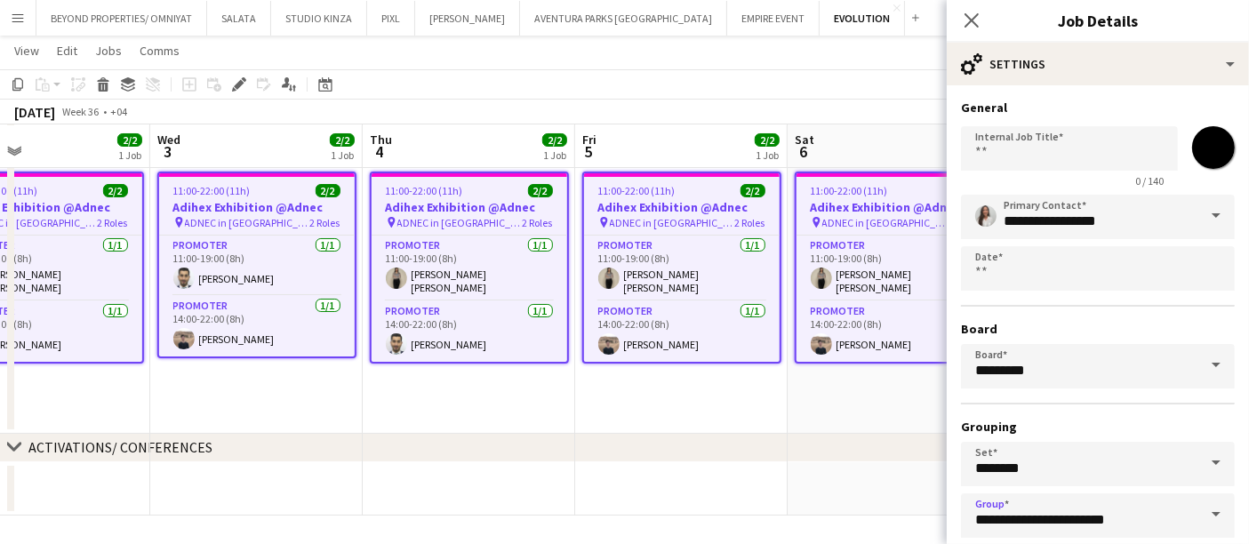
click at [738, 381] on app-date-cell "11:00-22:00 (11h) 2/2 Adihex Exhibition @Adnec pin ADNEC in [GEOGRAPHIC_DATA] 2…" at bounding box center [681, 299] width 213 height 269
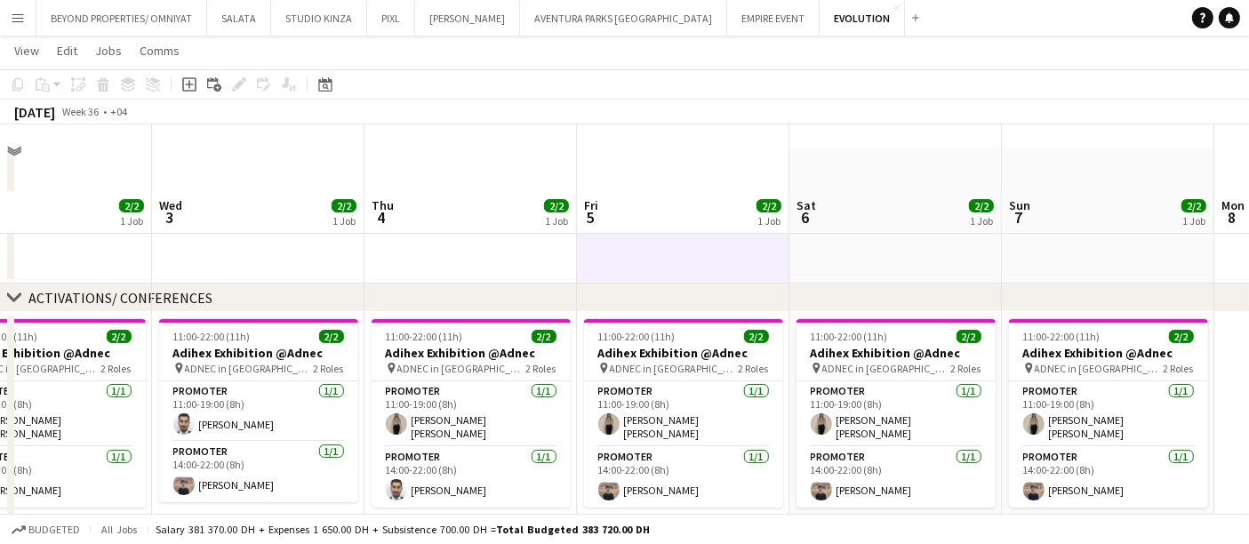
scroll to position [0, 0]
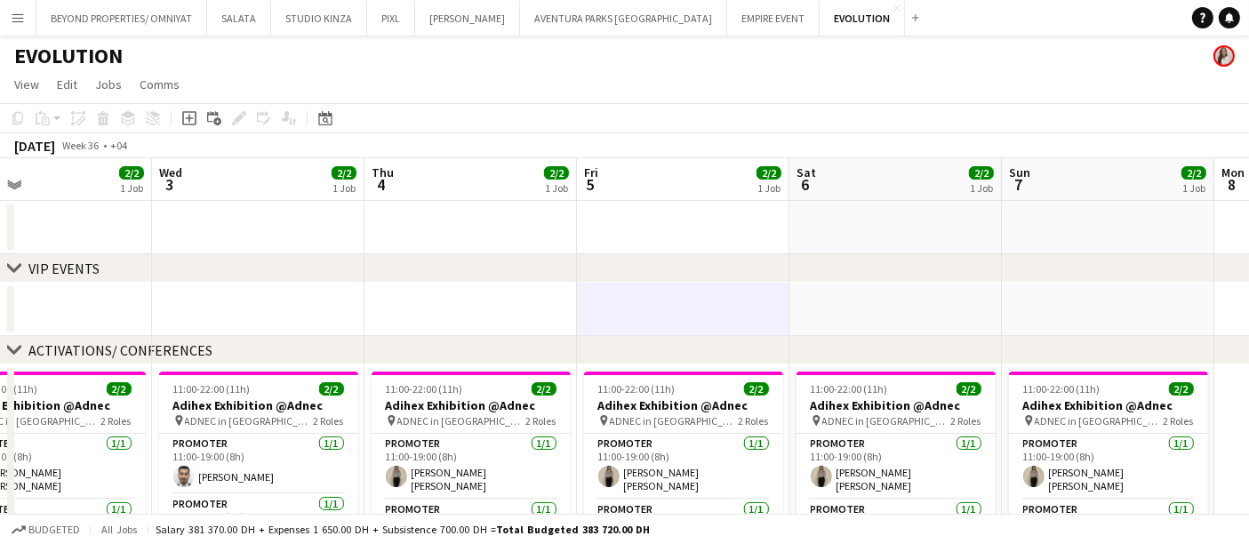
drag, startPoint x: 350, startPoint y: 189, endPoint x: 1071, endPoint y: 205, distance: 720.4
click at [1009, 191] on app-calendar-viewport "Sat 30 2/2 1 Job Sun 31 2/2 1 Job Mon 1 2/2 1 Job Tue 2 2/2 1 Job Wed 3 2/2 1 J…" at bounding box center [624, 396] width 1249 height 476
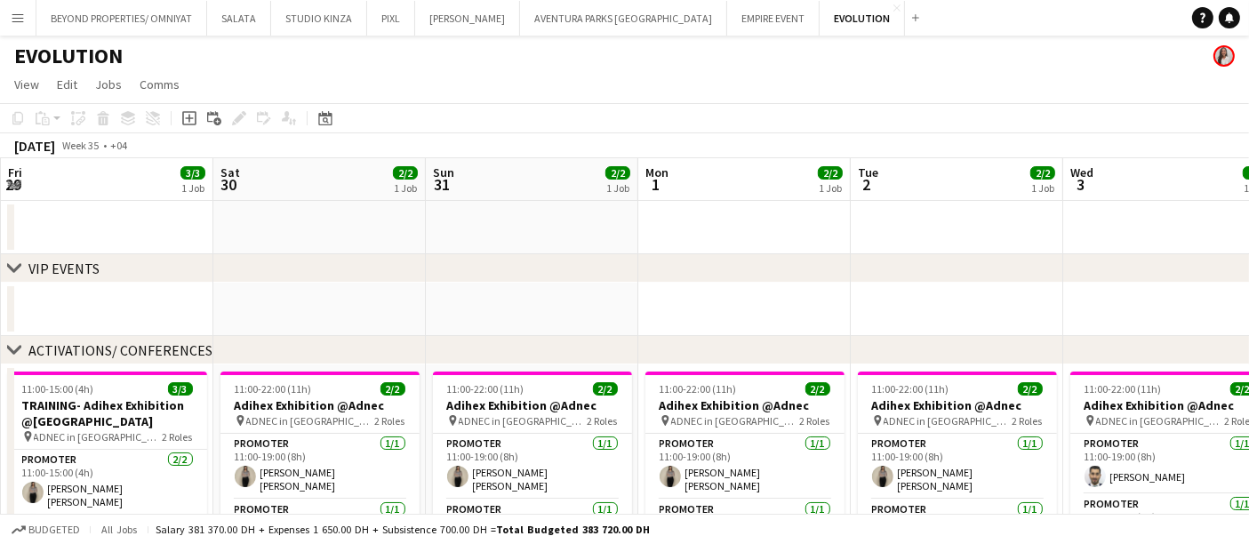
drag, startPoint x: 1065, startPoint y: 420, endPoint x: 1263, endPoint y: 389, distance: 199.8
click at [1238, 406] on app-calendar-viewport "Wed 27 Thu 28 Fri 29 3/3 1 Job Sat 30 2/2 1 Job Sun 31 2/2 1 Job Mon 1 2/2 1 Jo…" at bounding box center [624, 396] width 1249 height 476
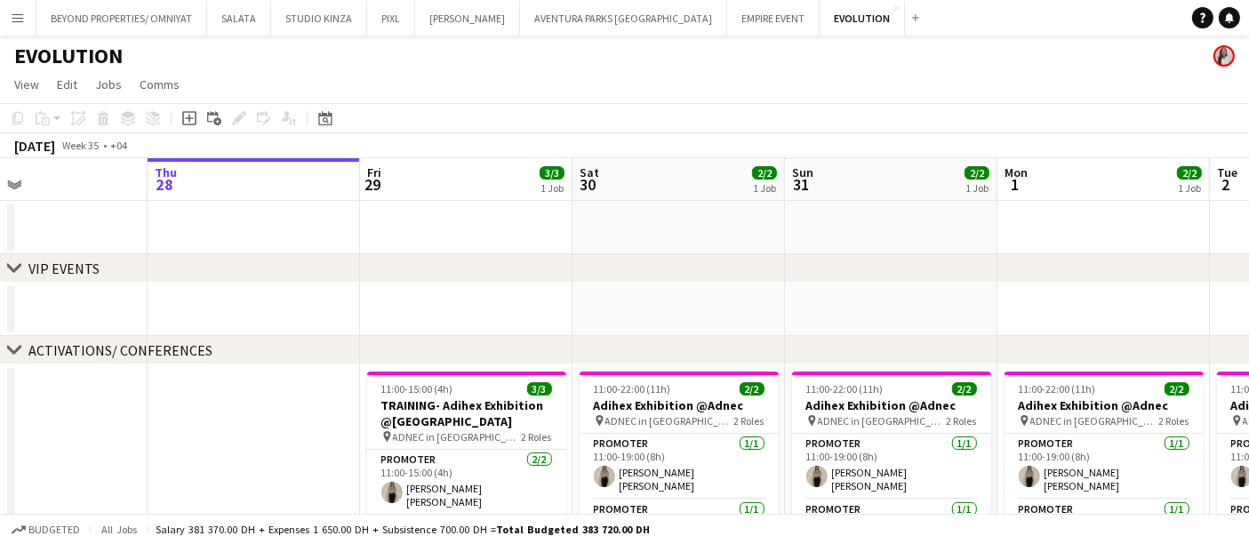
scroll to position [116, 0]
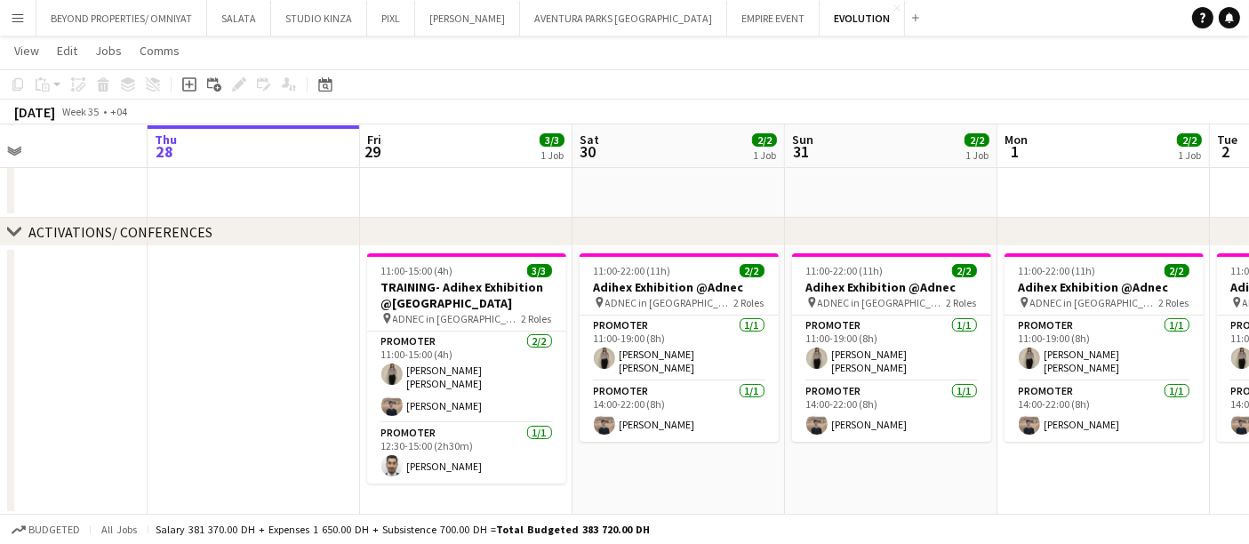
drag, startPoint x: 566, startPoint y: 504, endPoint x: 584, endPoint y: 504, distance: 17.8
click at [584, 504] on app-calendar-viewport "Mon 25 Tue 26 Wed 27 Thu 28 Fri 29 3/3 1 Job Sat 30 2/2 1 Job Sun 31 2/2 1 Job …" at bounding box center [624, 234] width 1249 height 563
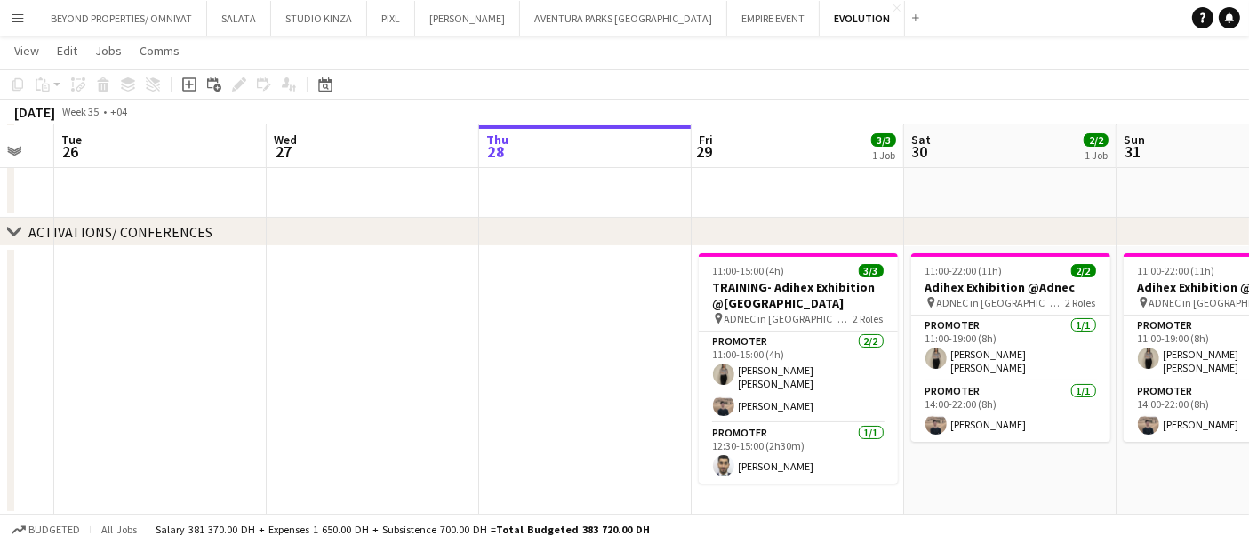
drag, startPoint x: 378, startPoint y: 425, endPoint x: 361, endPoint y: 424, distance: 16.9
click at [376, 425] on app-date-cell at bounding box center [373, 380] width 213 height 269
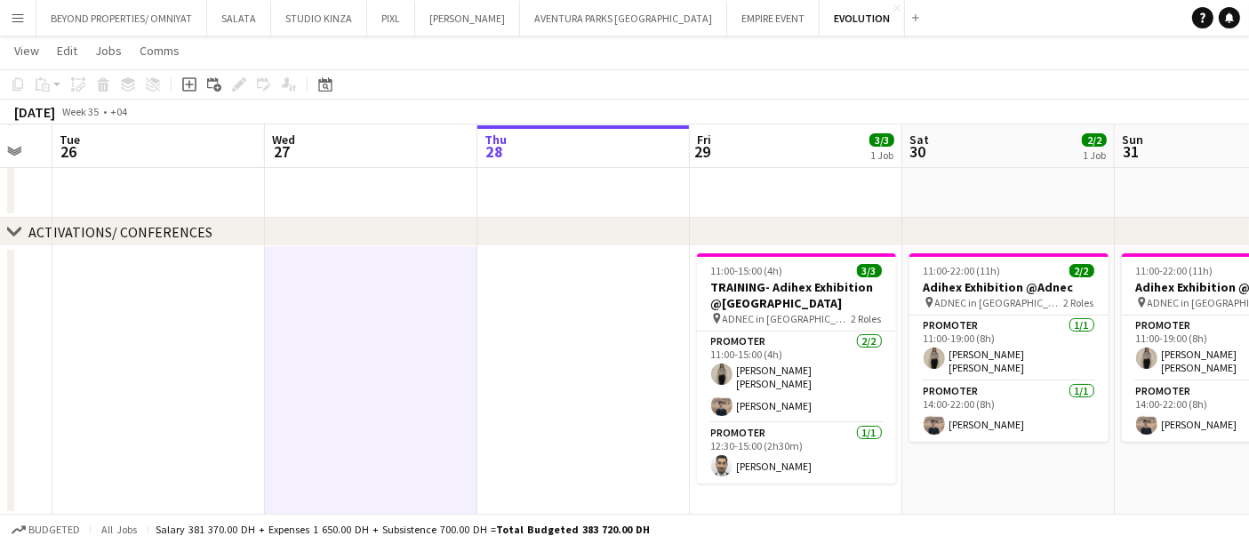
click at [854, 336] on app-calendar-viewport "Sat 23 Sun 24 Mon 25 Tue 26 Wed 27 Thu 28 Fri 29 3/3 1 Job Sat 30 2/2 1 Job Sun…" at bounding box center [624, 234] width 1249 height 563
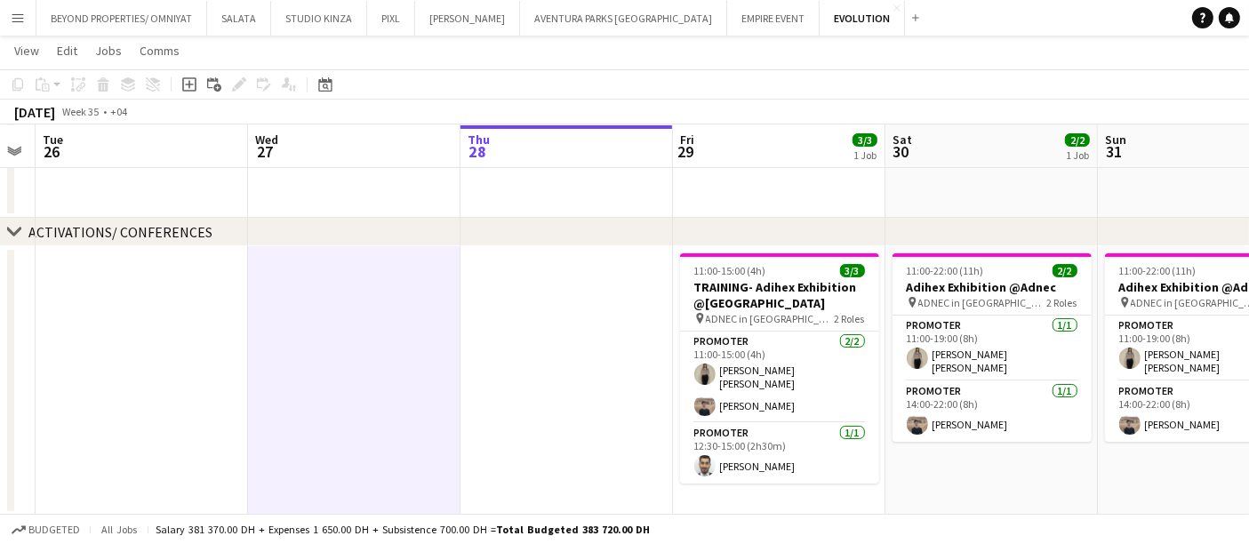
click at [493, 378] on app-date-cell at bounding box center [567, 380] width 213 height 269
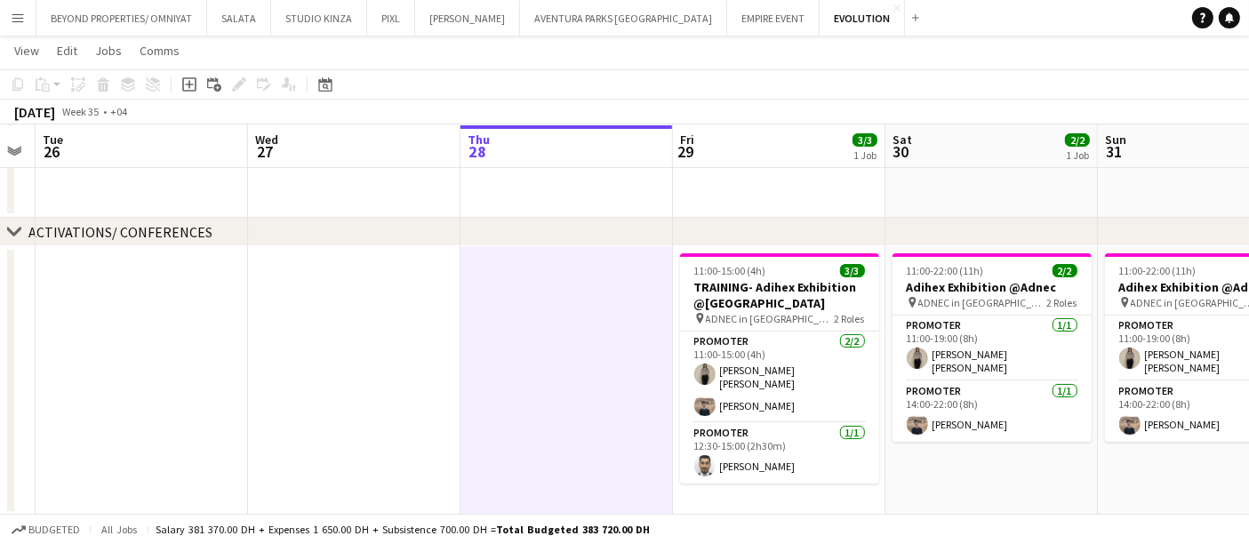
drag, startPoint x: 633, startPoint y: 206, endPoint x: 352, endPoint y: 176, distance: 282.6
click at [357, 177] on app-calendar-viewport "Sat 23 Sun 24 Mon 25 Tue 26 Wed 27 Thu 28 Fri 29 3/3 1 Job Sat 30 2/2 1 Job Sun…" at bounding box center [624, 234] width 1249 height 563
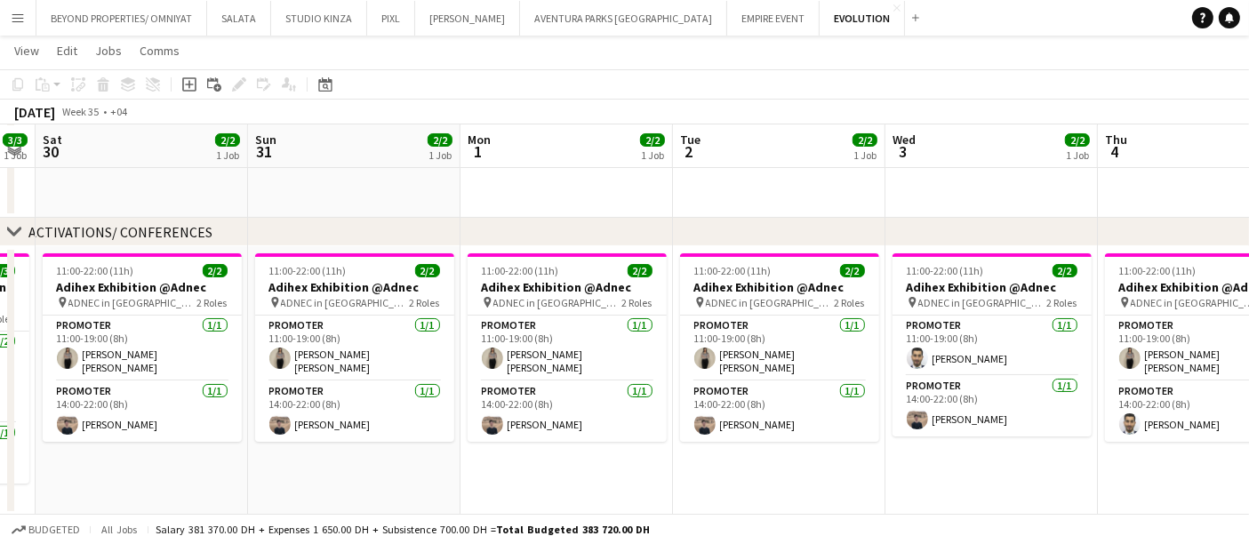
scroll to position [0, 631]
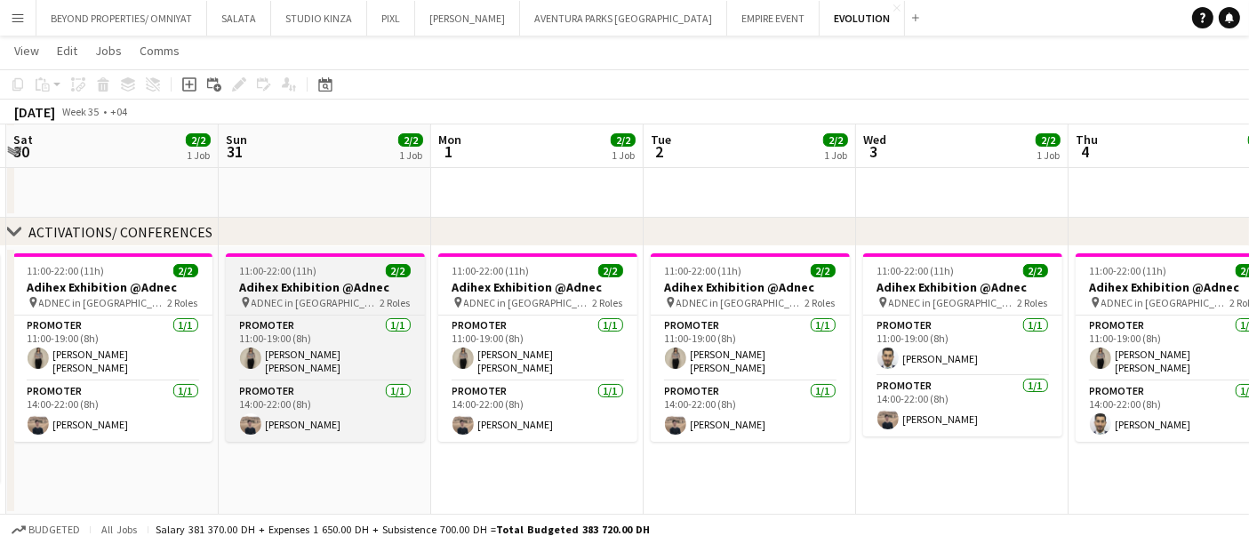
click at [320, 288] on h3 "Adihex Exhibition @Adnec" at bounding box center [325, 287] width 199 height 16
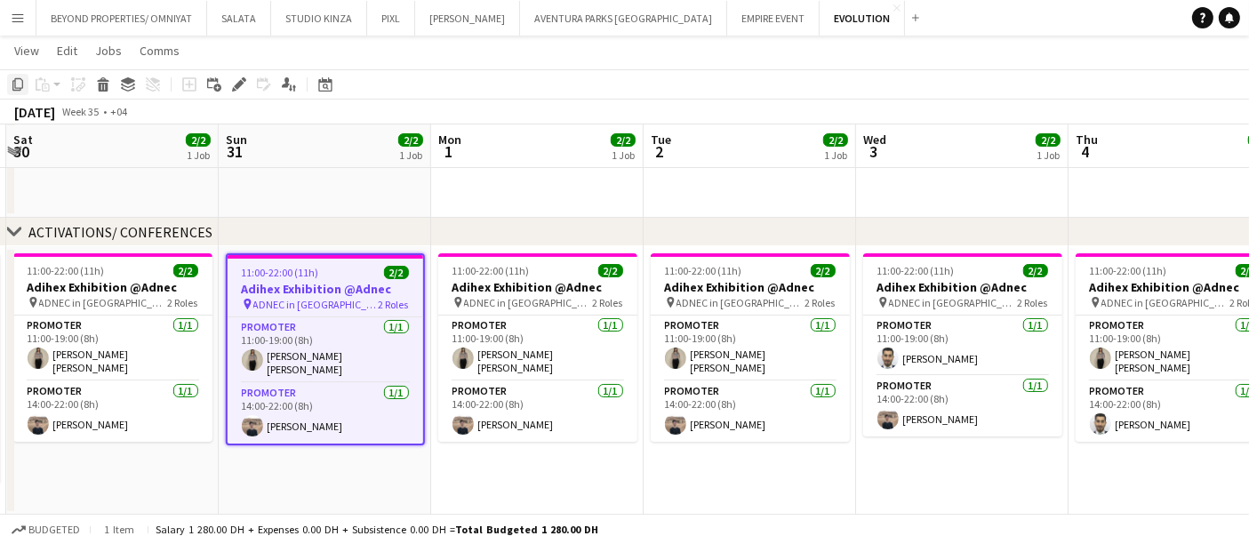
click at [22, 84] on icon at bounding box center [17, 84] width 11 height 12
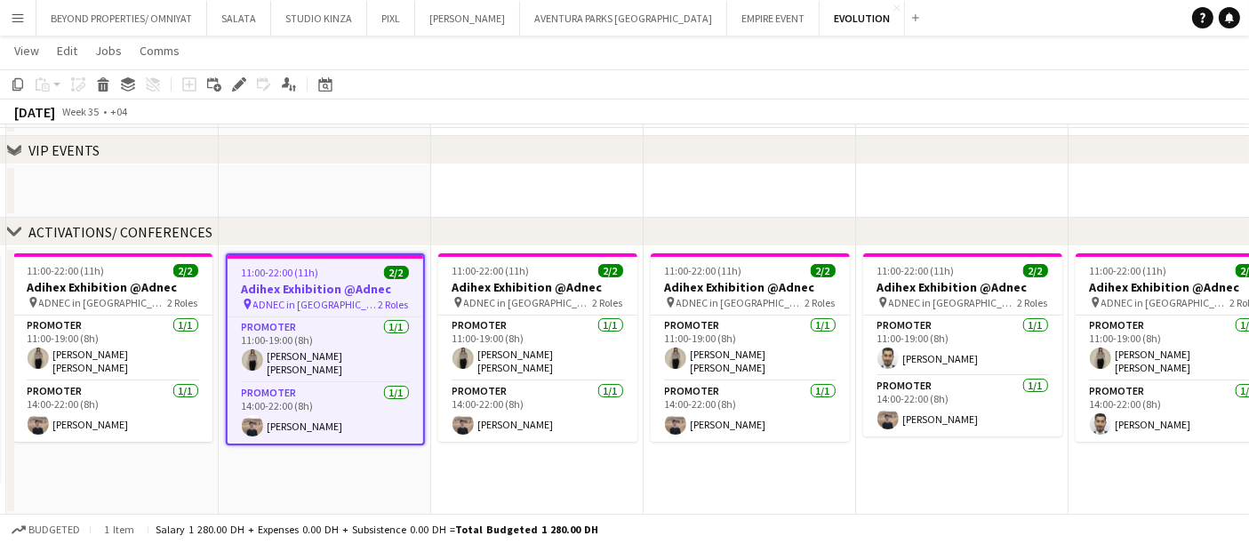
scroll to position [0, 0]
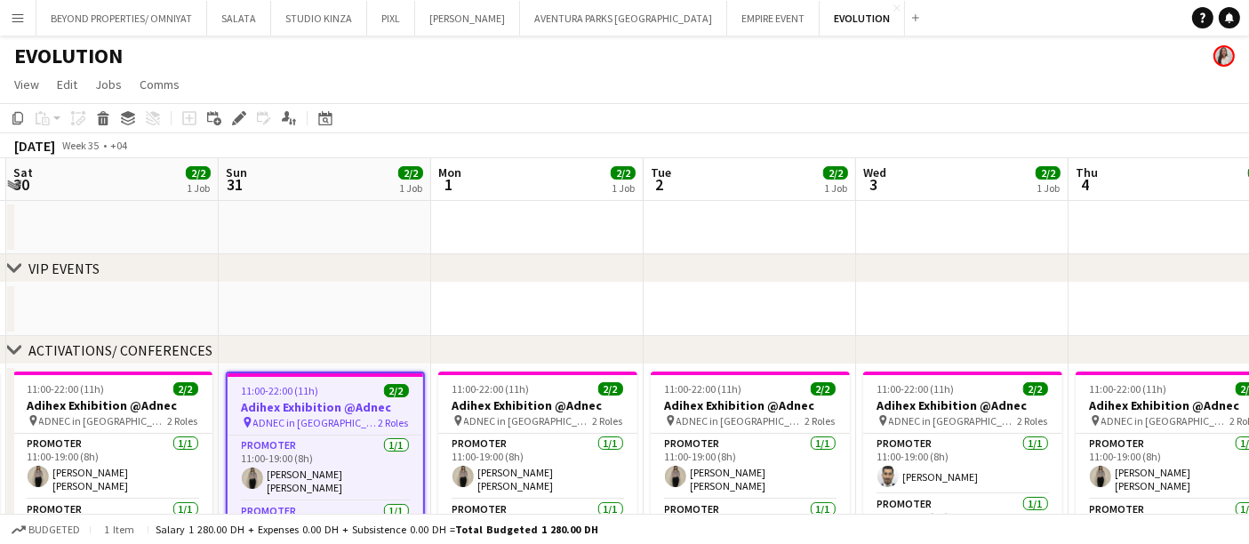
click at [320, 205] on app-date-cell at bounding box center [325, 227] width 213 height 53
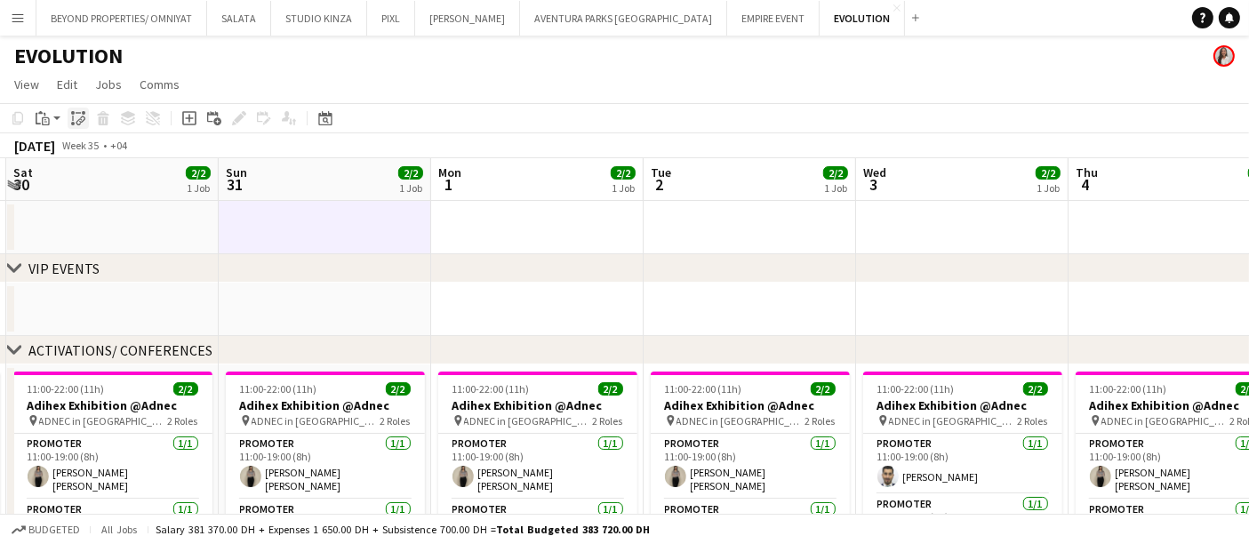
click at [74, 120] on icon "Paste linked Job" at bounding box center [78, 118] width 14 height 14
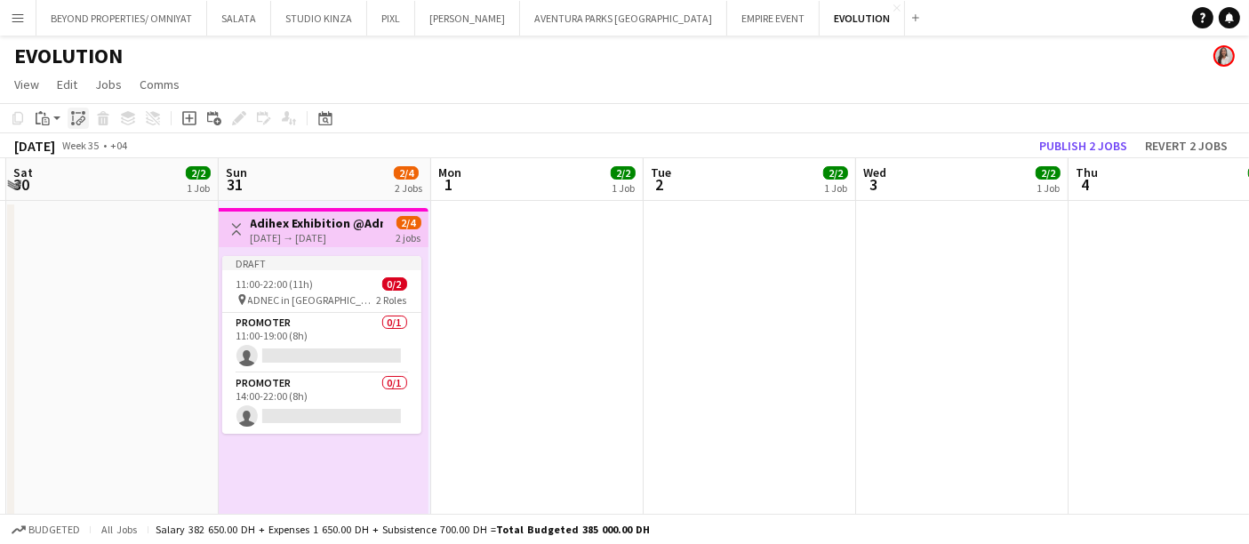
click at [73, 120] on icon "Paste linked Job" at bounding box center [78, 118] width 14 height 14
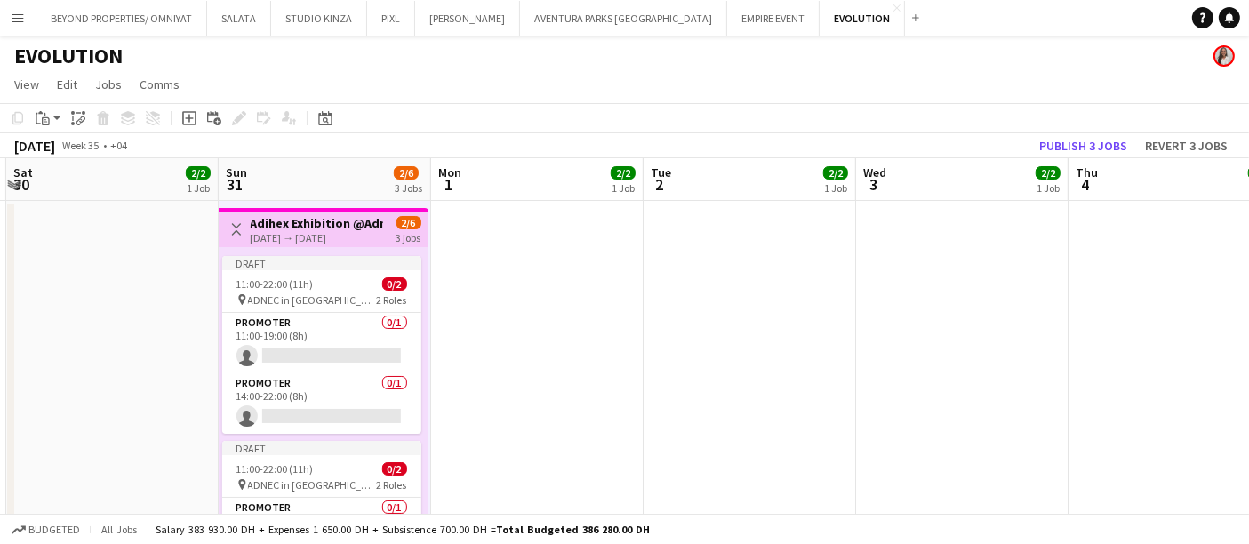
click at [481, 231] on app-date-cell at bounding box center [537, 363] width 213 height 325
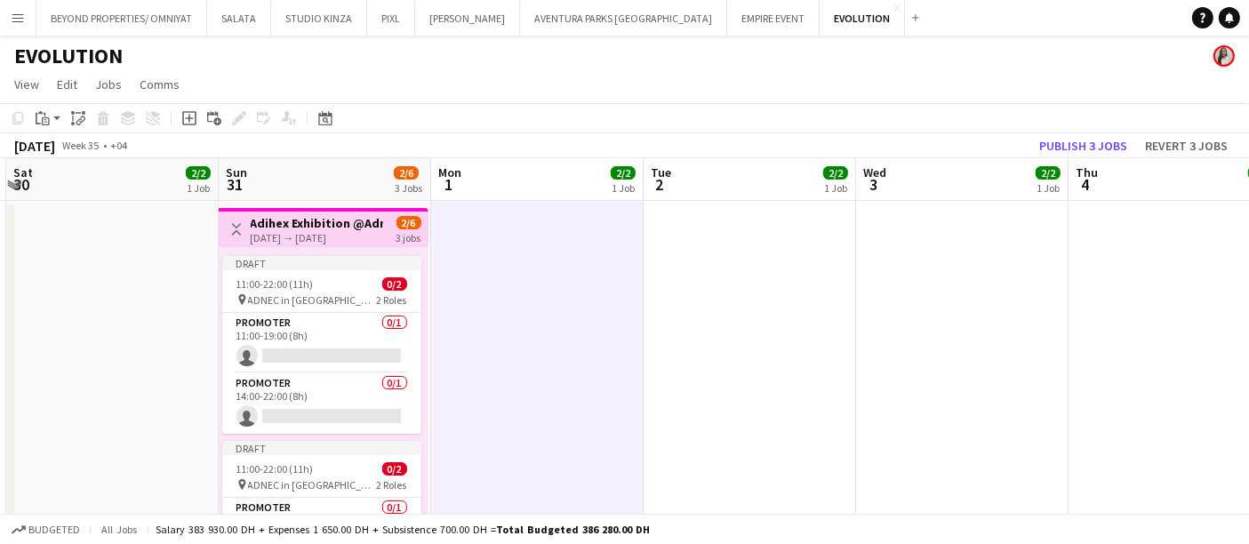
click at [421, 222] on app-top-bar "Toggle View Adihex Exhibition @[GEOGRAPHIC_DATA] [DATE] → [DATE] 2/6 3 jobs" at bounding box center [324, 227] width 210 height 39
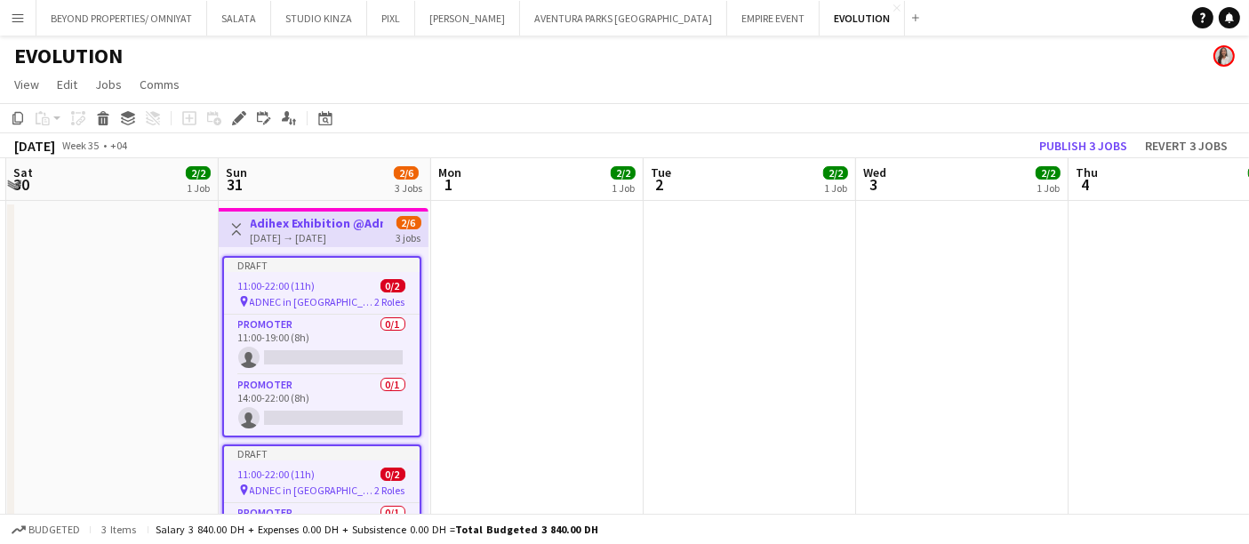
click at [277, 215] on h3 "Adihex Exhibition @Adnec" at bounding box center [317, 223] width 132 height 16
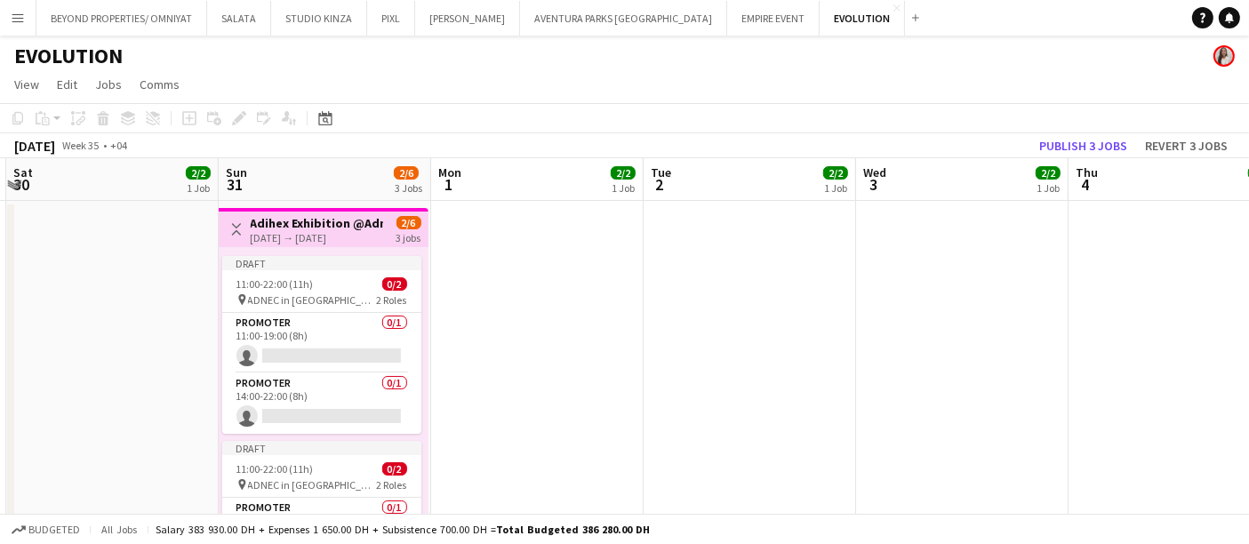
click at [180, 220] on app-date-cell at bounding box center [112, 363] width 213 height 325
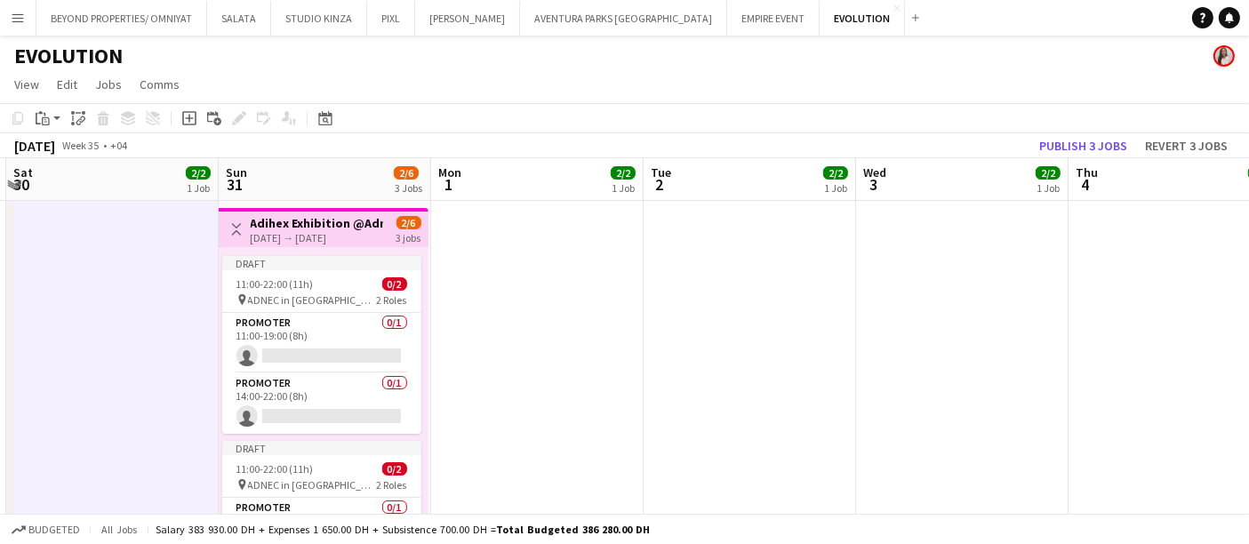
click at [21, 160] on app-board-header-date "Sat 30 2/2 1 Job" at bounding box center [112, 179] width 213 height 43
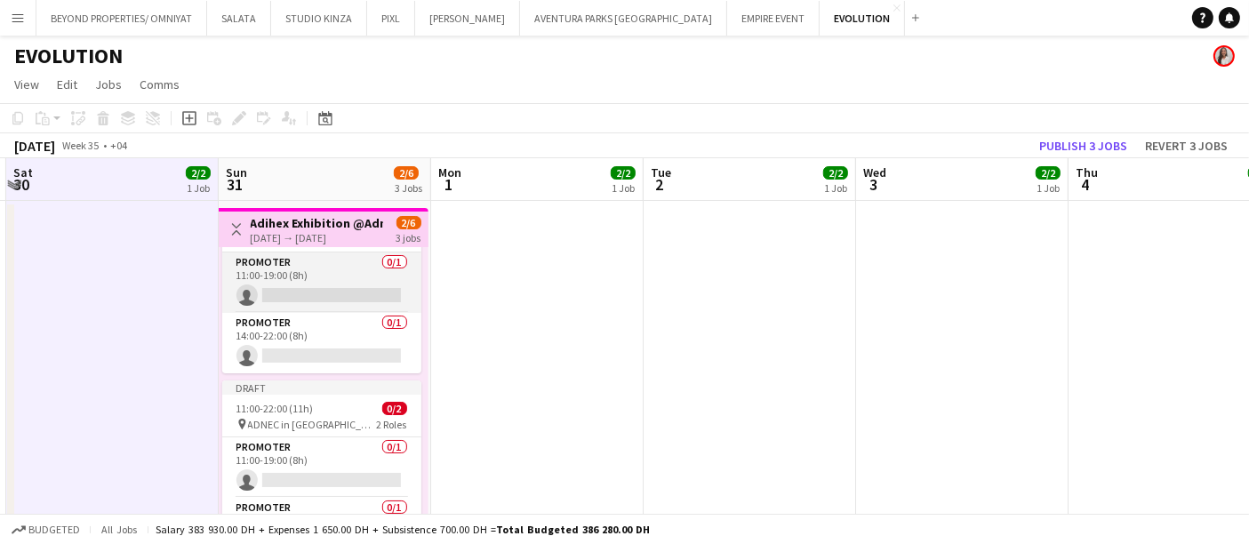
scroll to position [99, 0]
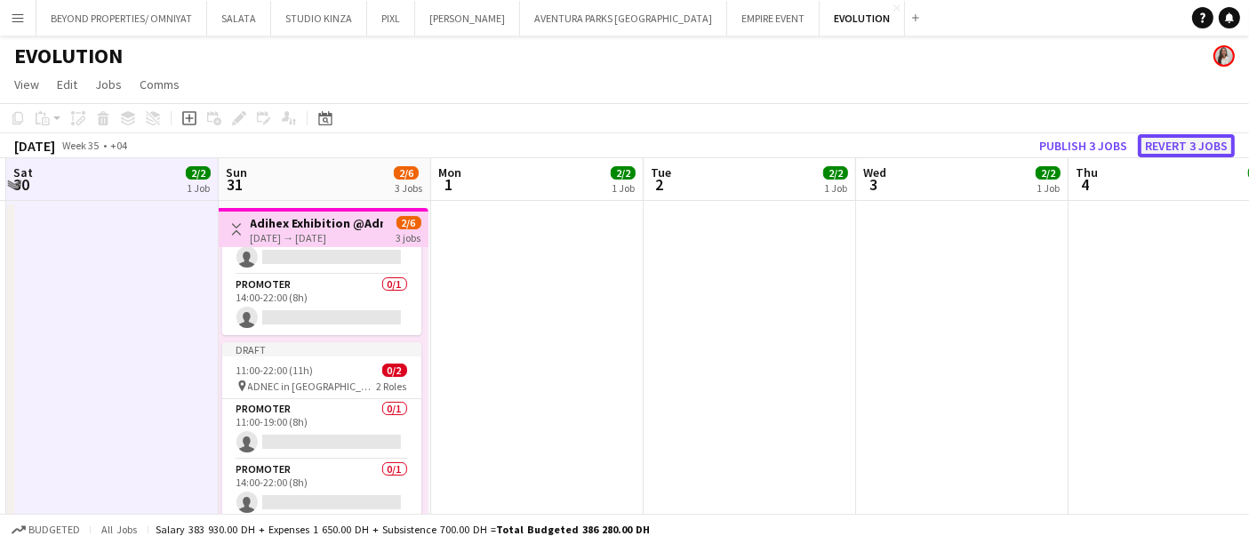
click at [1168, 148] on button "Revert 3 jobs" at bounding box center [1186, 145] width 97 height 23
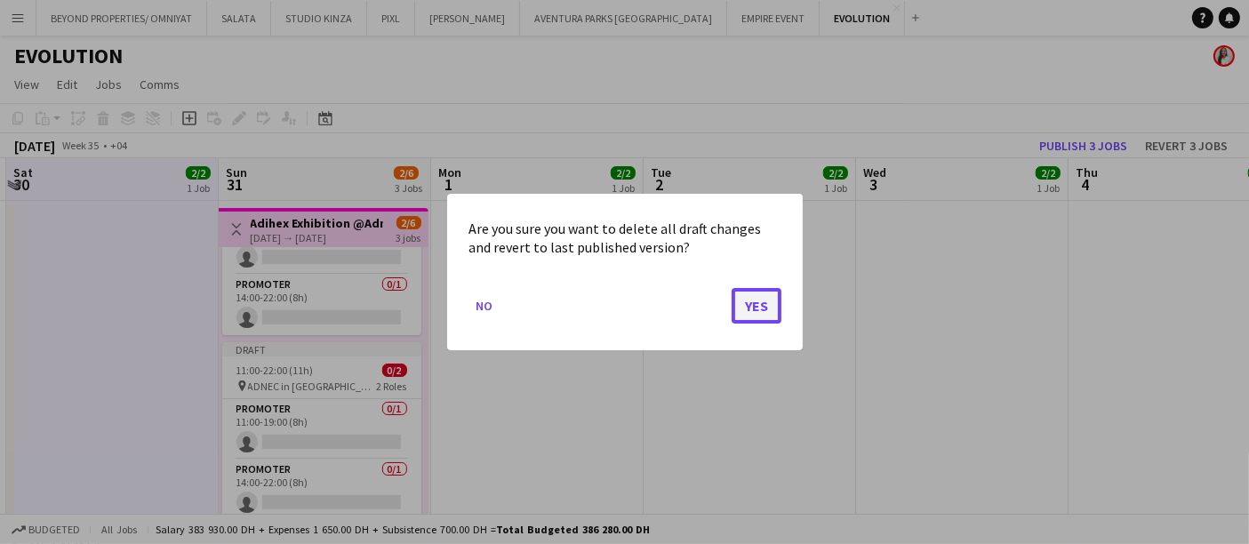
click at [759, 309] on button "Yes" at bounding box center [757, 306] width 50 height 36
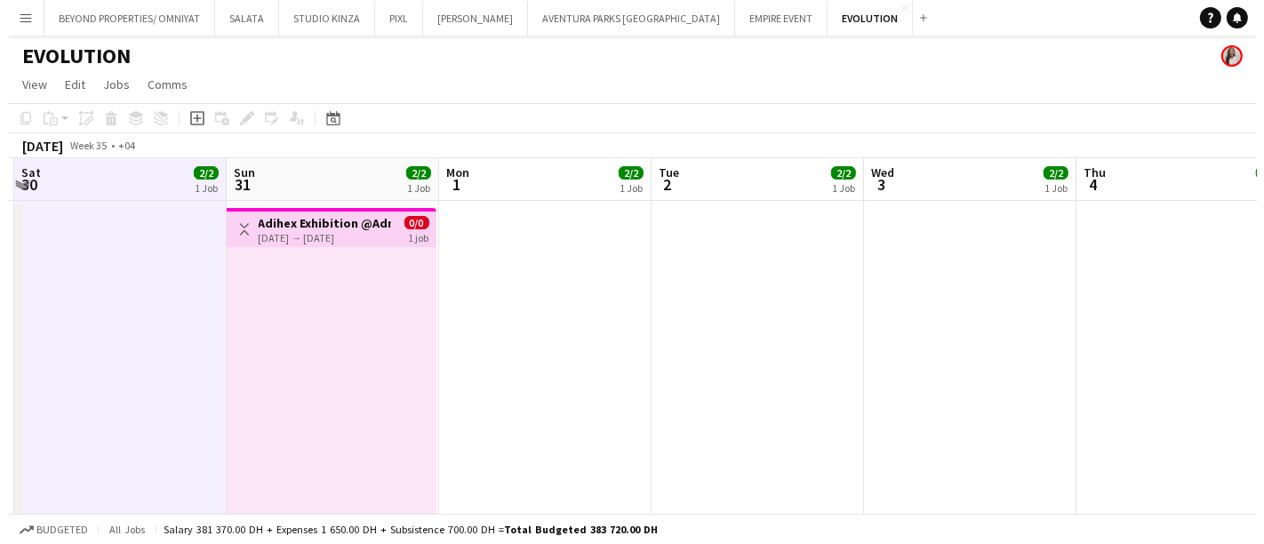
scroll to position [0, 525]
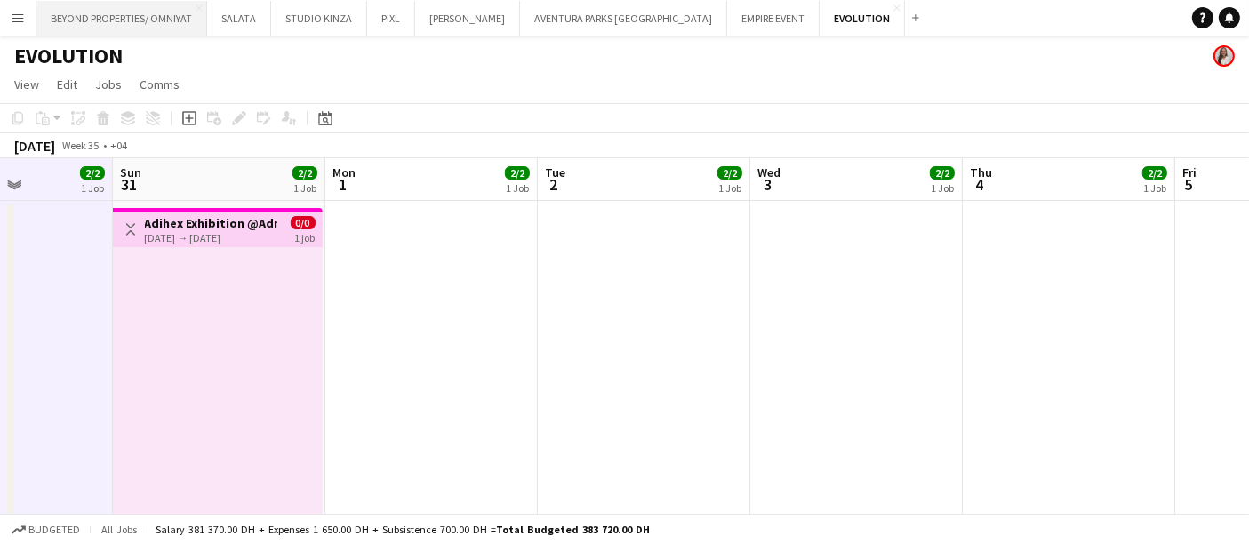
click at [115, 11] on button "BEYOND PROPERTIES/ OMNIYAT Close" at bounding box center [121, 18] width 171 height 35
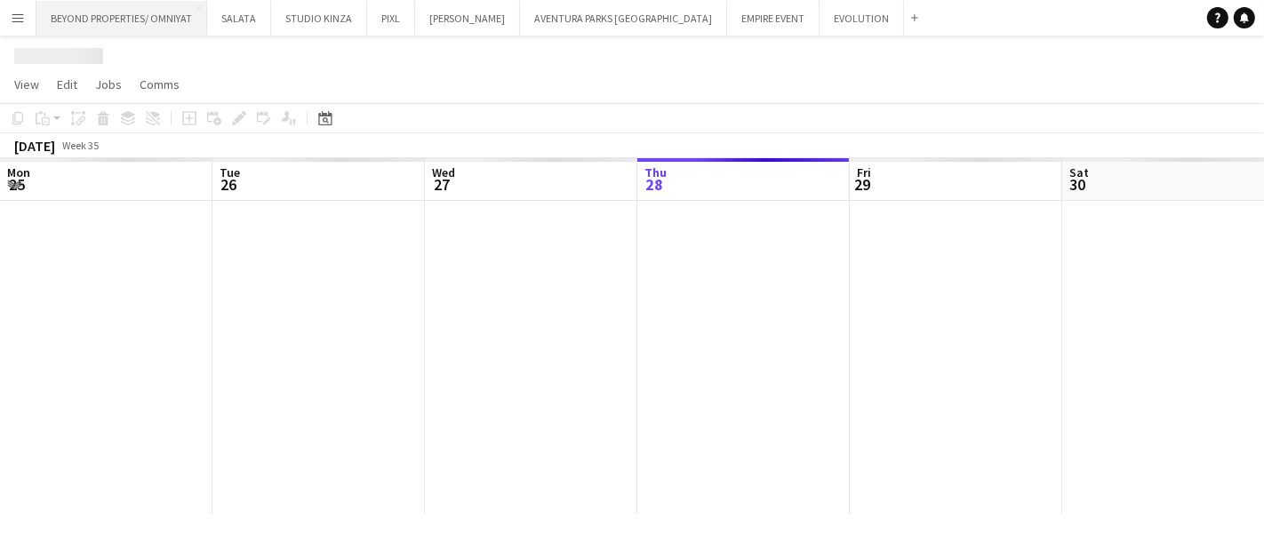
scroll to position [0, 424]
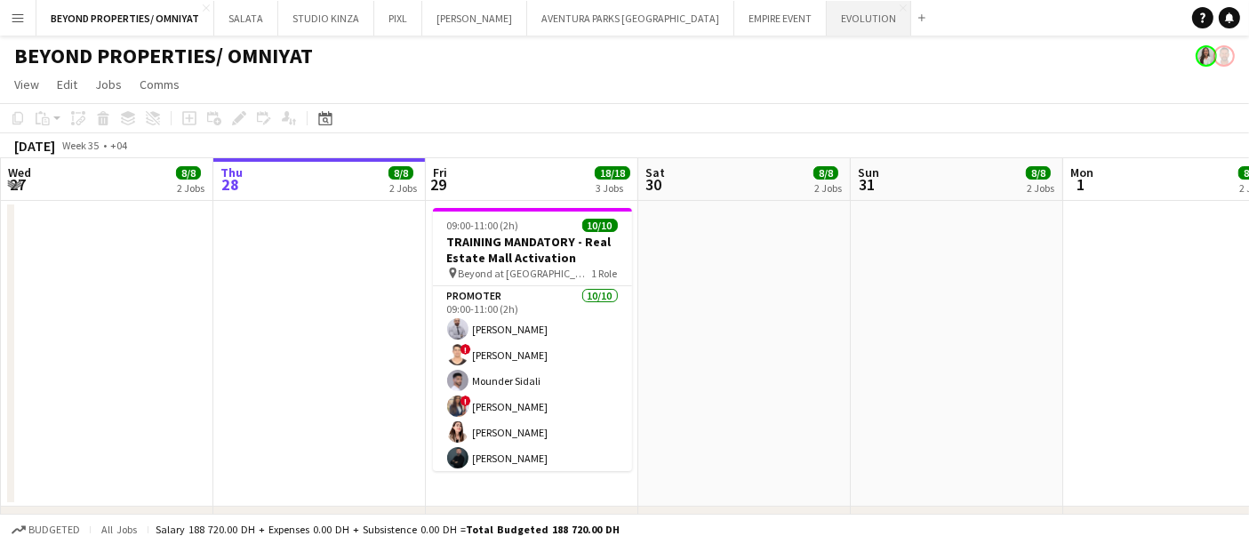
click at [827, 27] on button "EVOLUTION Close" at bounding box center [869, 18] width 84 height 35
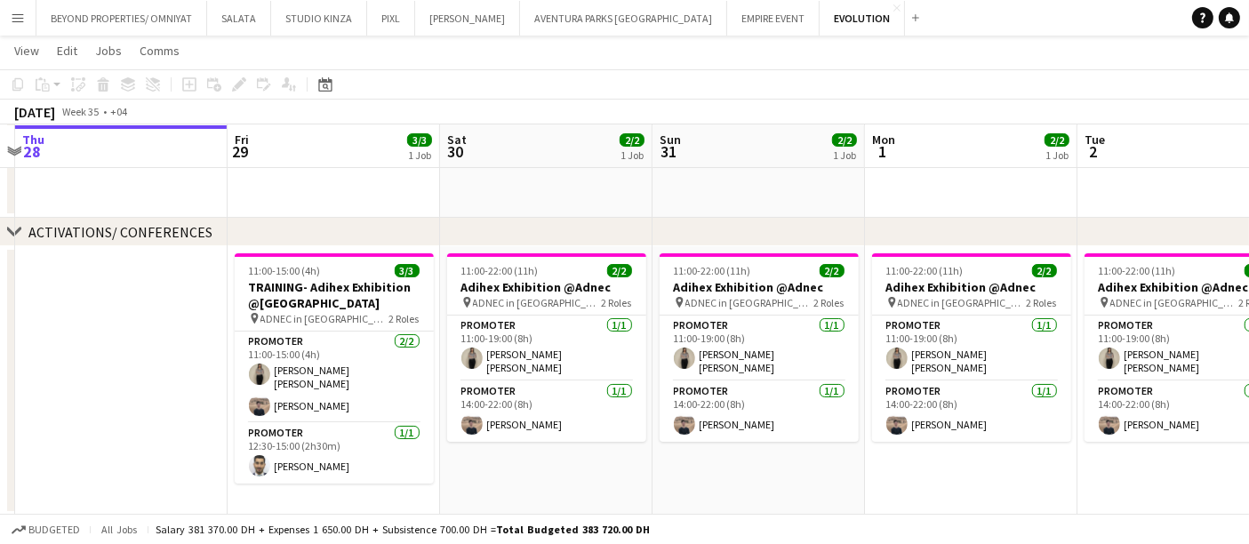
scroll to position [0, 606]
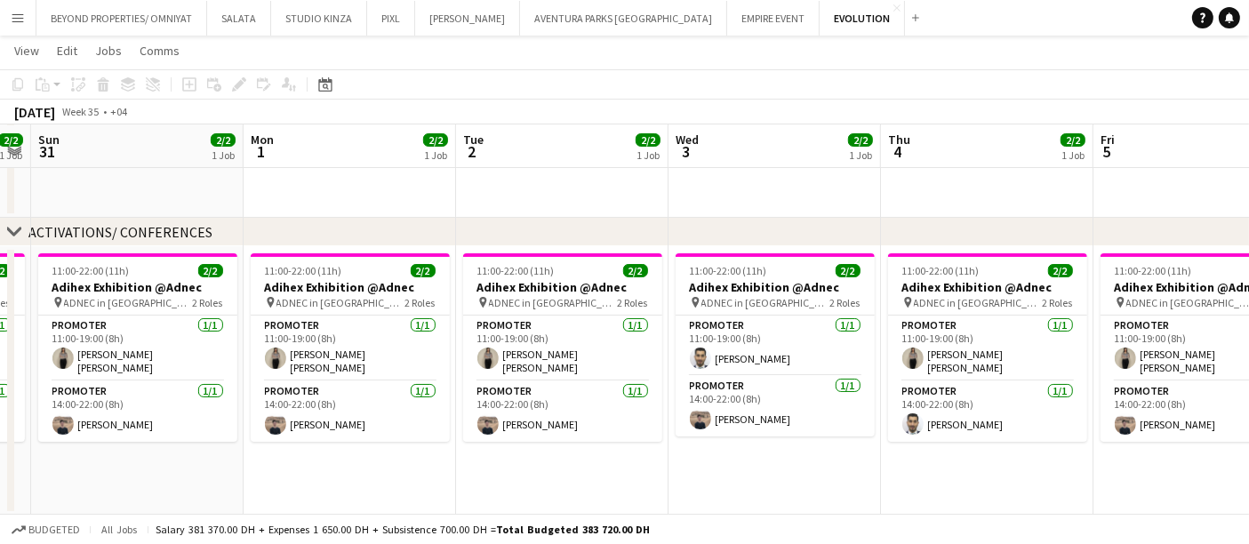
drag, startPoint x: 944, startPoint y: 372, endPoint x: 4, endPoint y: 220, distance: 953.0
click at [4, 220] on div "chevron-right VIP EVENTS chevron-right ACTIVATIONS/ CONFERENCES Thu 28 Fri 29 3…" at bounding box center [624, 234] width 1249 height 563
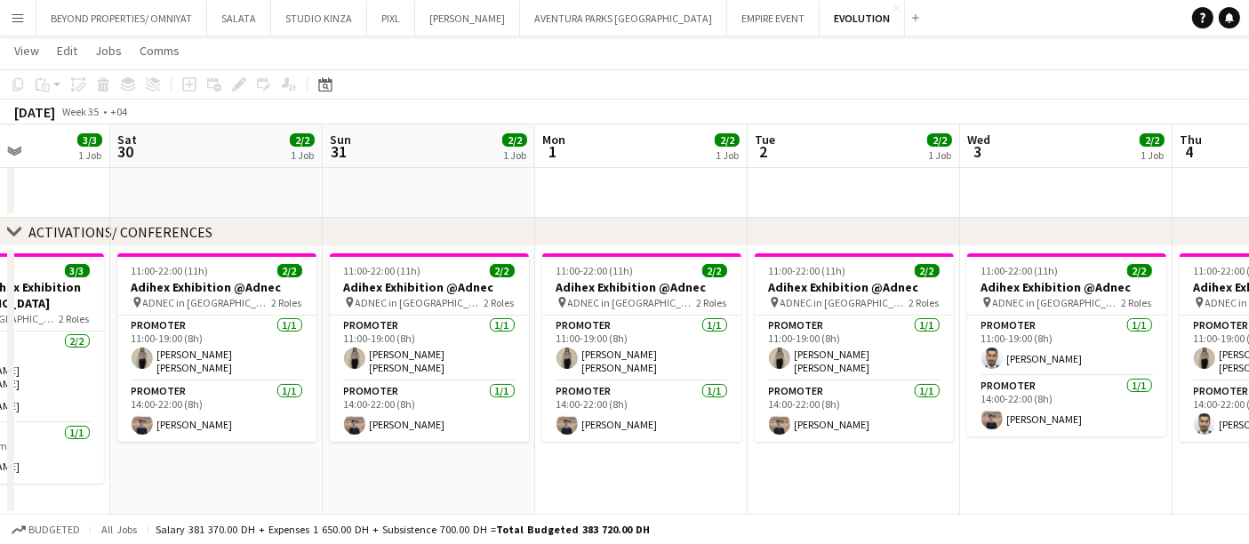
scroll to position [0, 516]
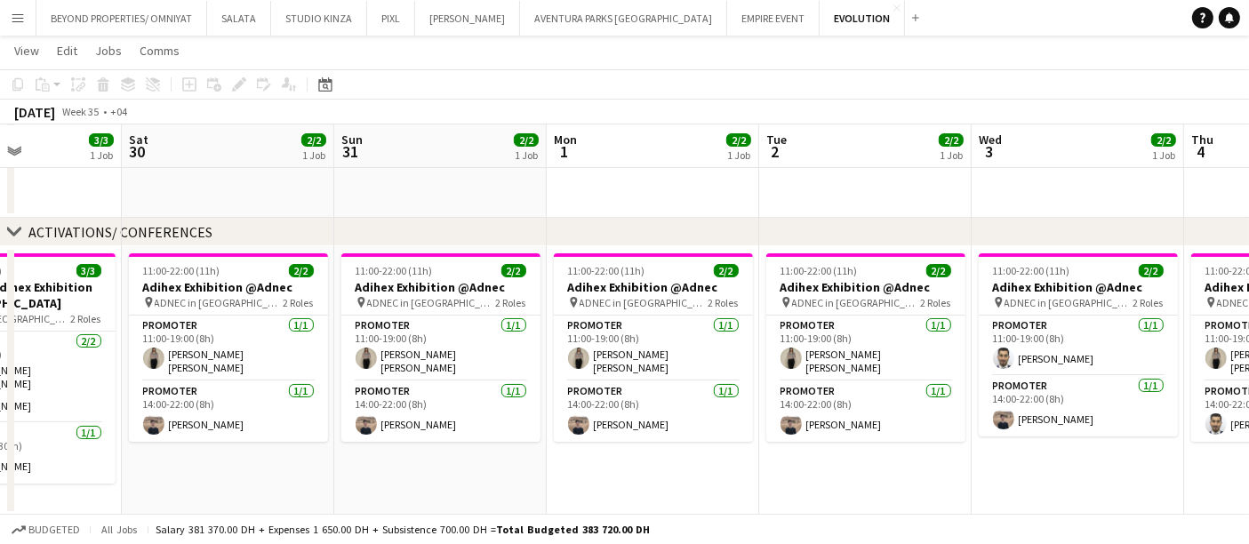
drag, startPoint x: 937, startPoint y: 325, endPoint x: 1264, endPoint y: 280, distance: 329.3
click at [1248, 280] on html "Menu Boards Boards Boards All jobs Status Workforce Workforce My Workforce Recr…" at bounding box center [624, 215] width 1249 height 662
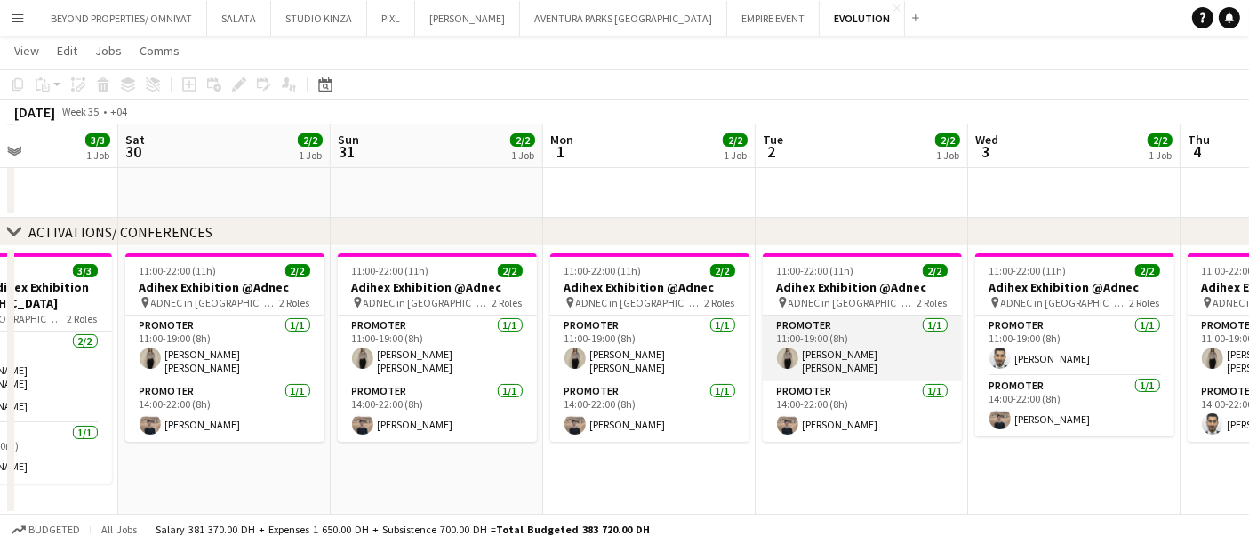
scroll to position [0, 521]
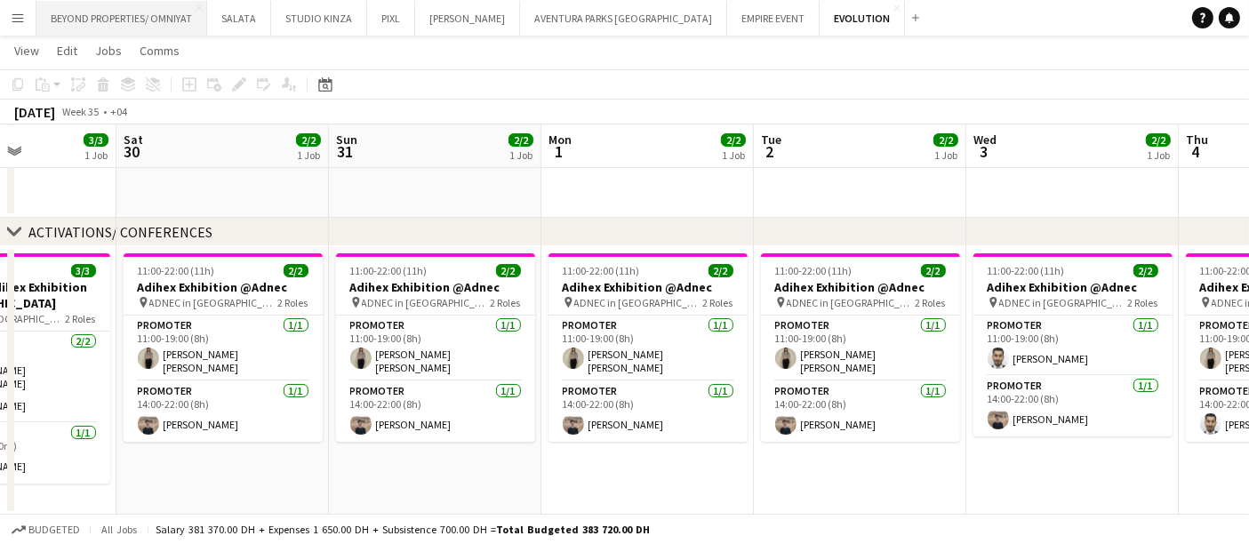
click at [108, 16] on button "BEYOND PROPERTIES/ OMNIYAT Close" at bounding box center [121, 18] width 171 height 35
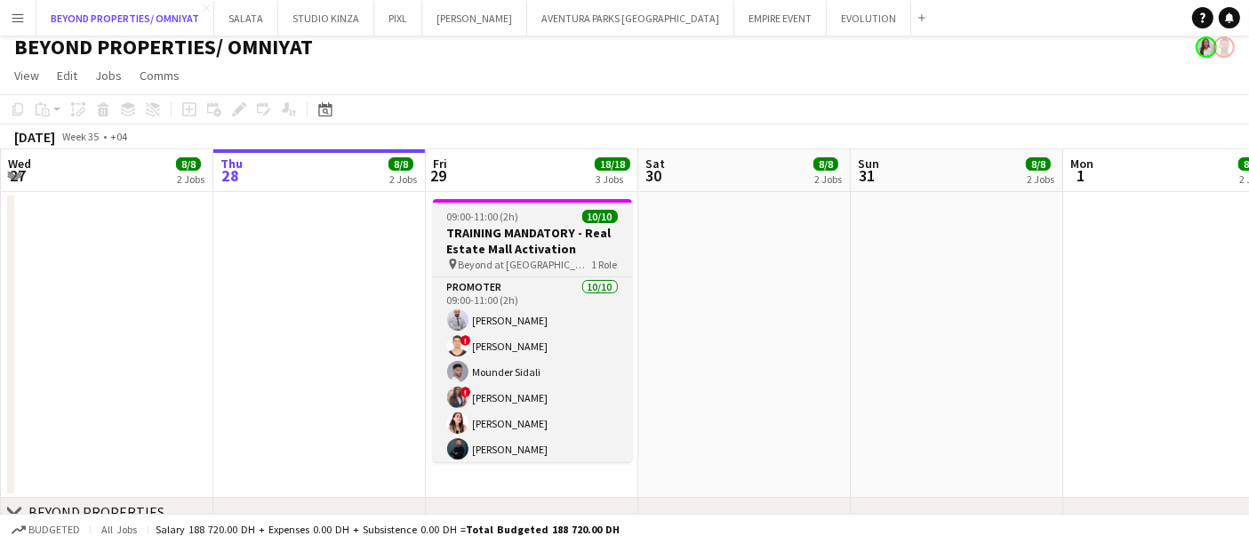
scroll to position [296, 0]
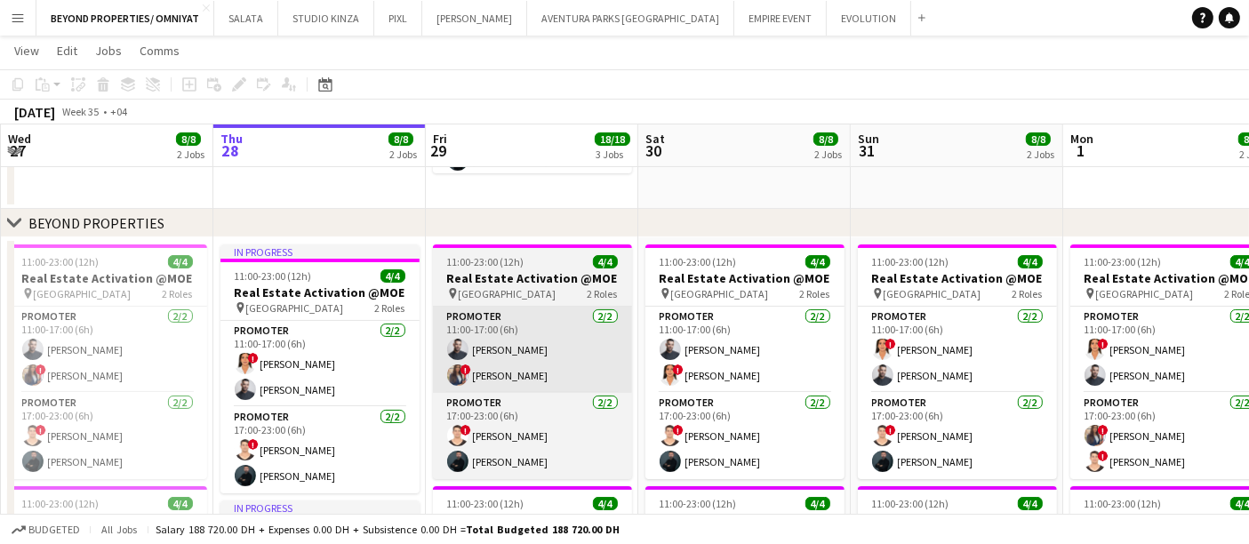
click at [516, 315] on app-card-role "Promoter [DATE] 11:00-17:00 (6h) [PERSON_NAME] ! [PERSON_NAME]" at bounding box center [532, 350] width 199 height 86
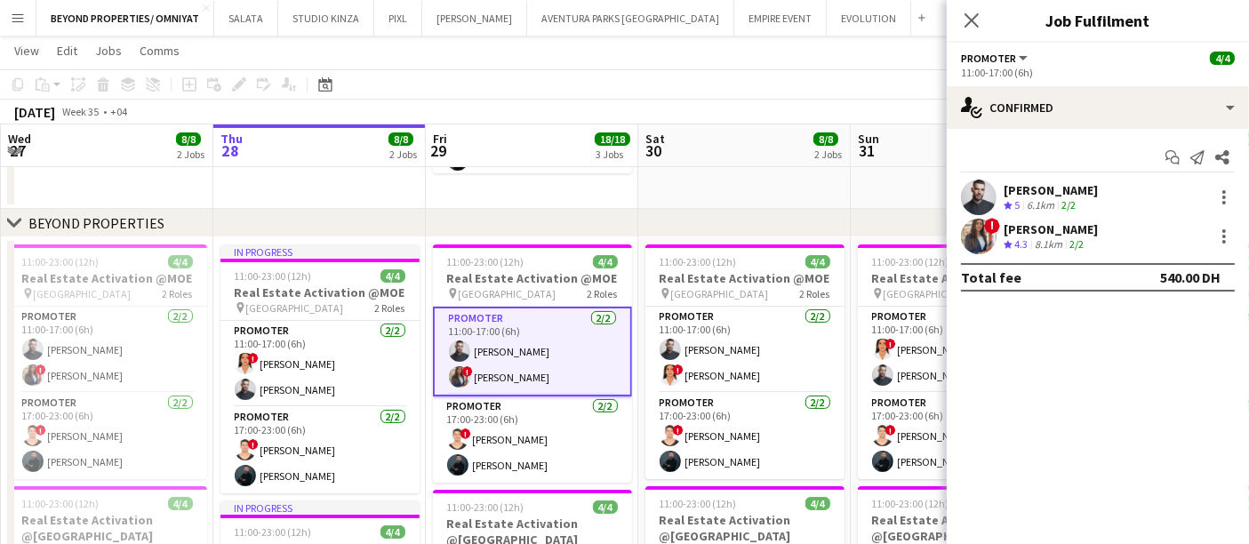
click at [488, 277] on h3 "Real Estate Activation @MOE" at bounding box center [532, 278] width 199 height 16
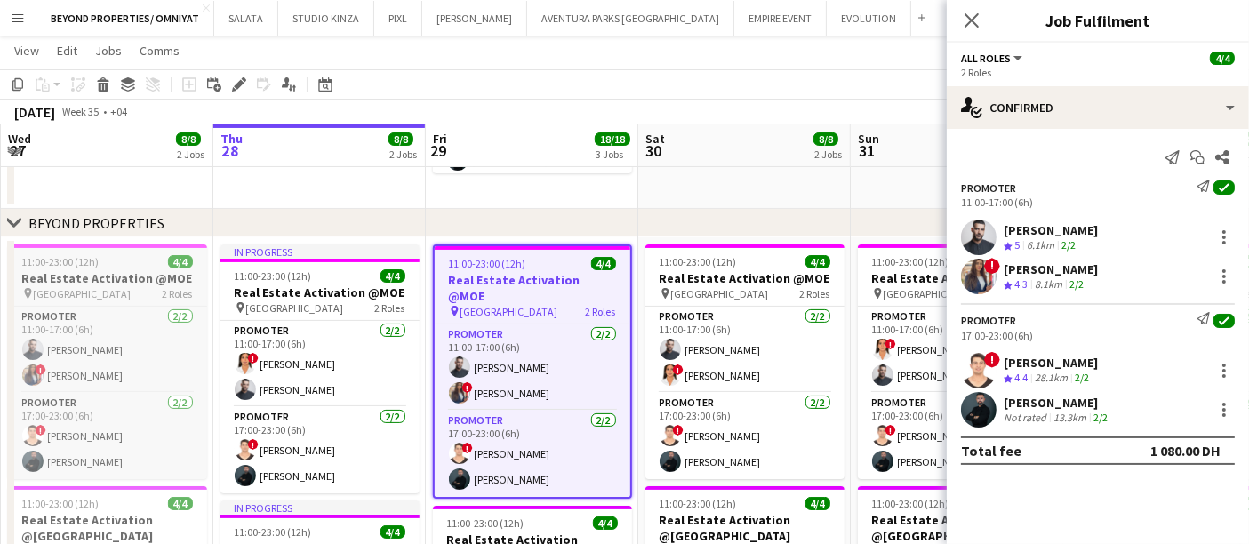
click at [73, 273] on h3 "Real Estate Activation @MOE" at bounding box center [107, 278] width 199 height 16
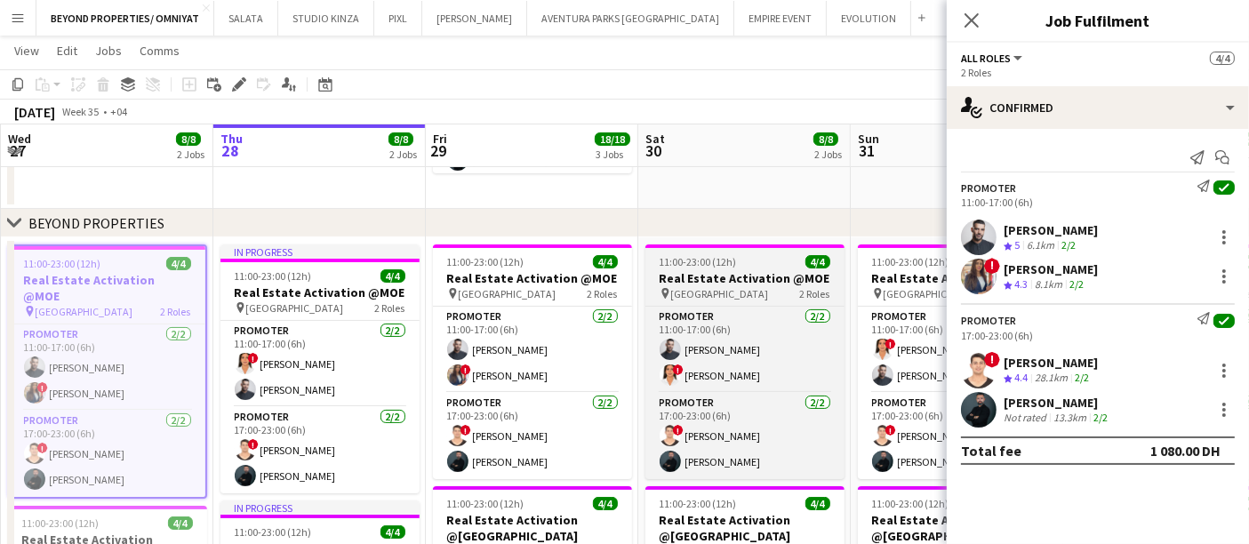
click at [721, 273] on h3 "Real Estate Activation @MOE" at bounding box center [745, 278] width 199 height 16
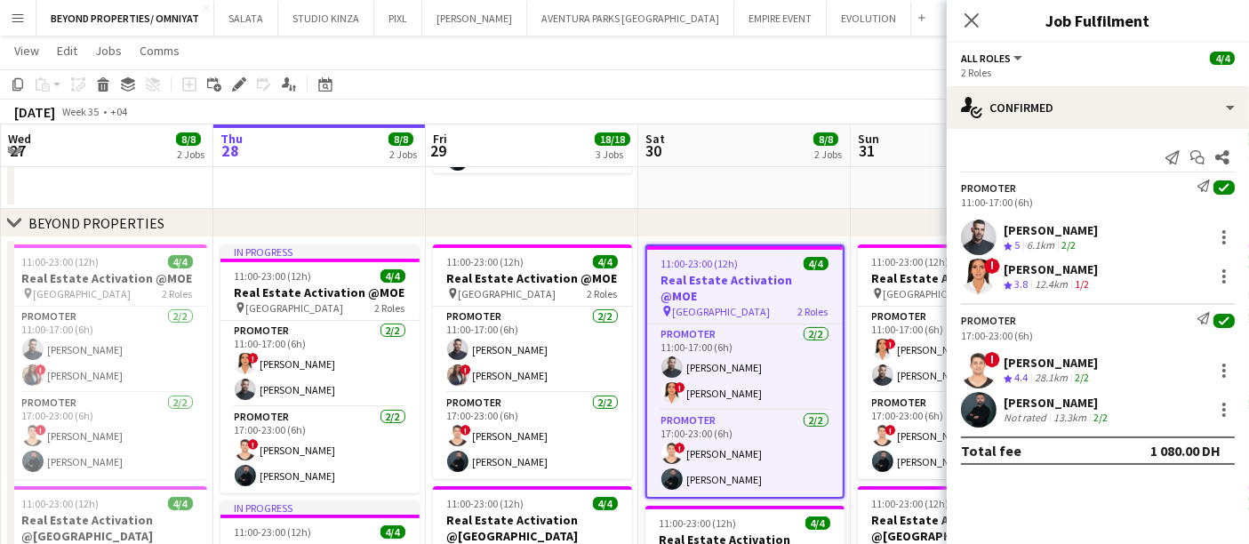
click at [301, 187] on app-date-cell at bounding box center [319, 56] width 213 height 306
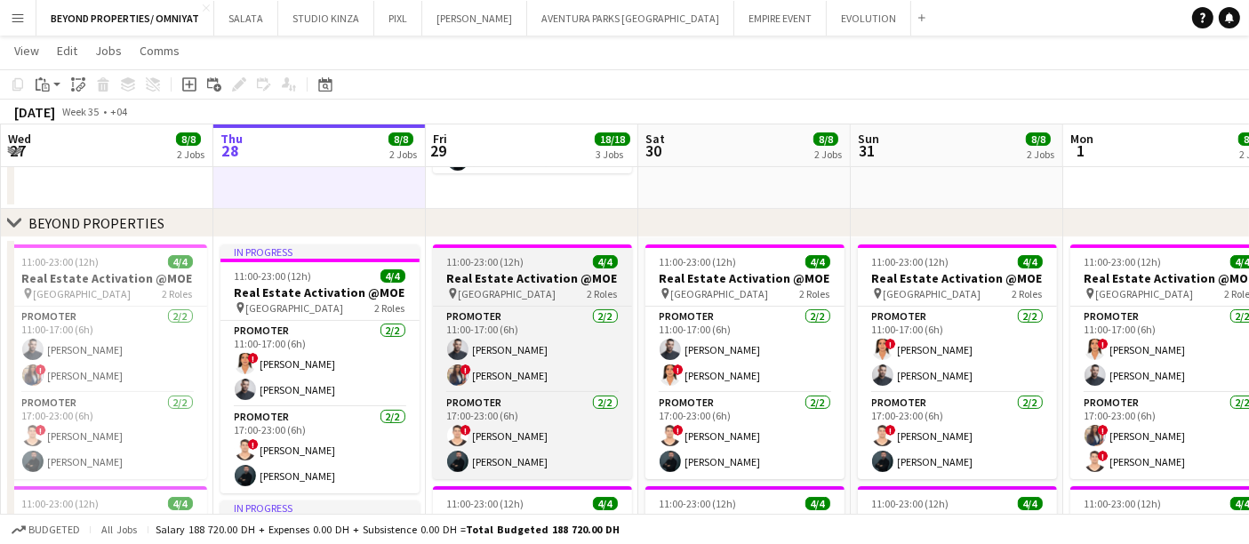
click at [485, 265] on span "11:00-23:00 (12h)" at bounding box center [485, 261] width 77 height 13
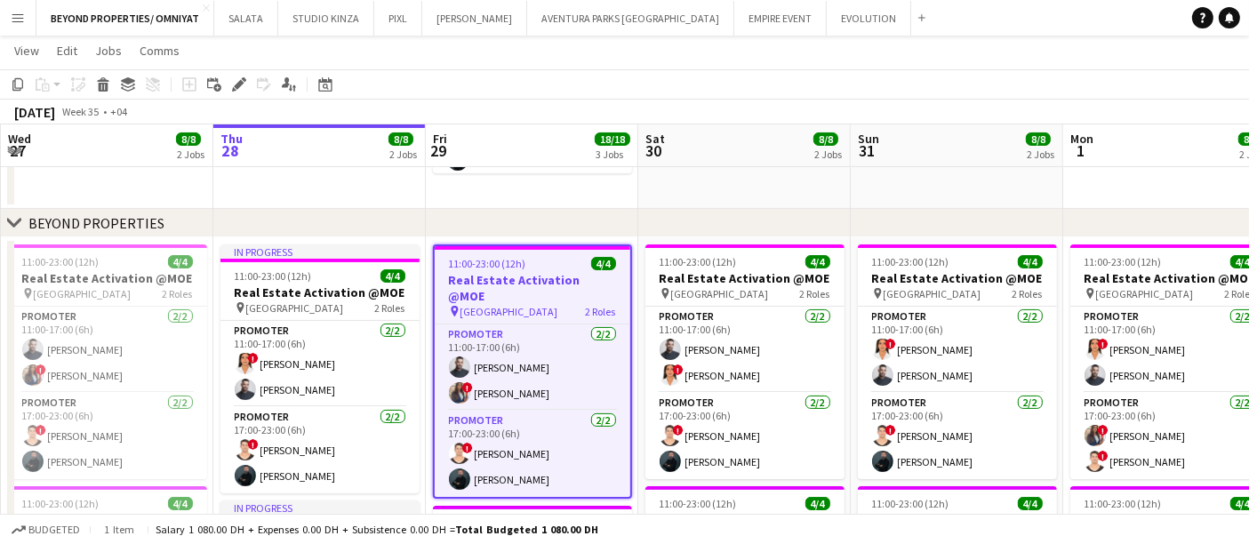
click at [504, 270] on app-job-card "11:00-23:00 (12h) 4/4 Real Estate Activation @MOE pin Mall of Emirates 2 Roles …" at bounding box center [532, 372] width 199 height 254
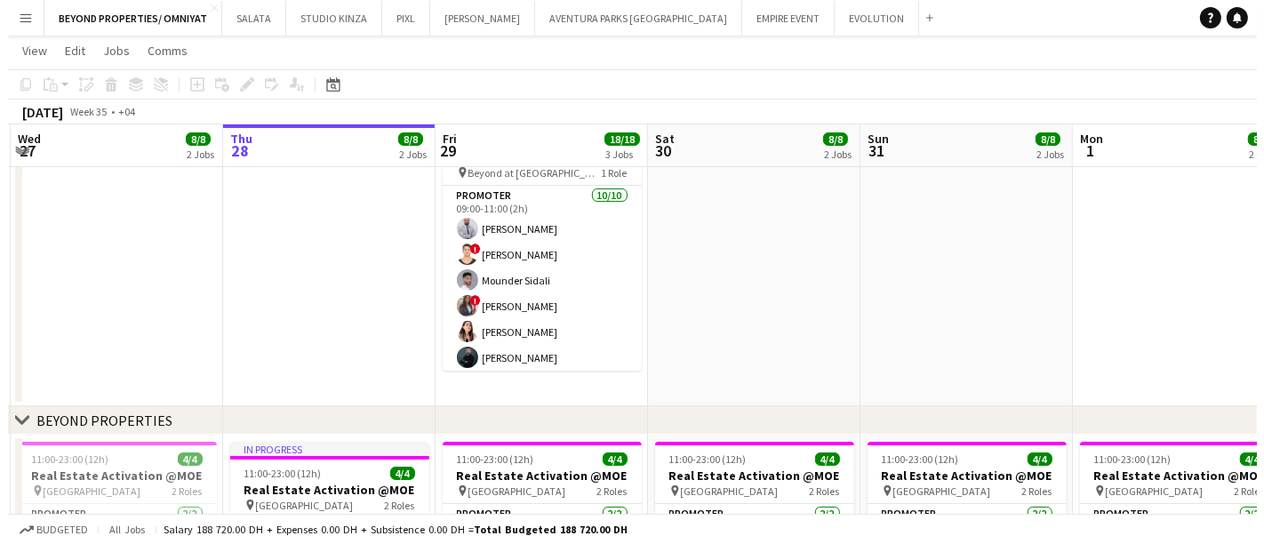
scroll to position [0, 0]
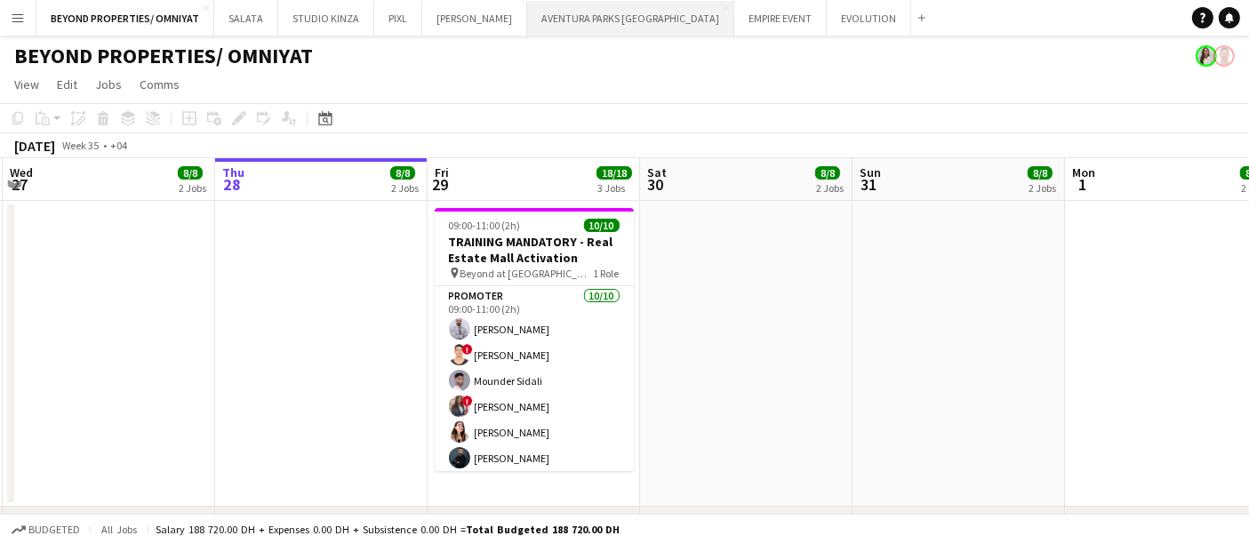
click at [582, 20] on button "AVENTURA PARKS DUBAI Close" at bounding box center [630, 18] width 207 height 35
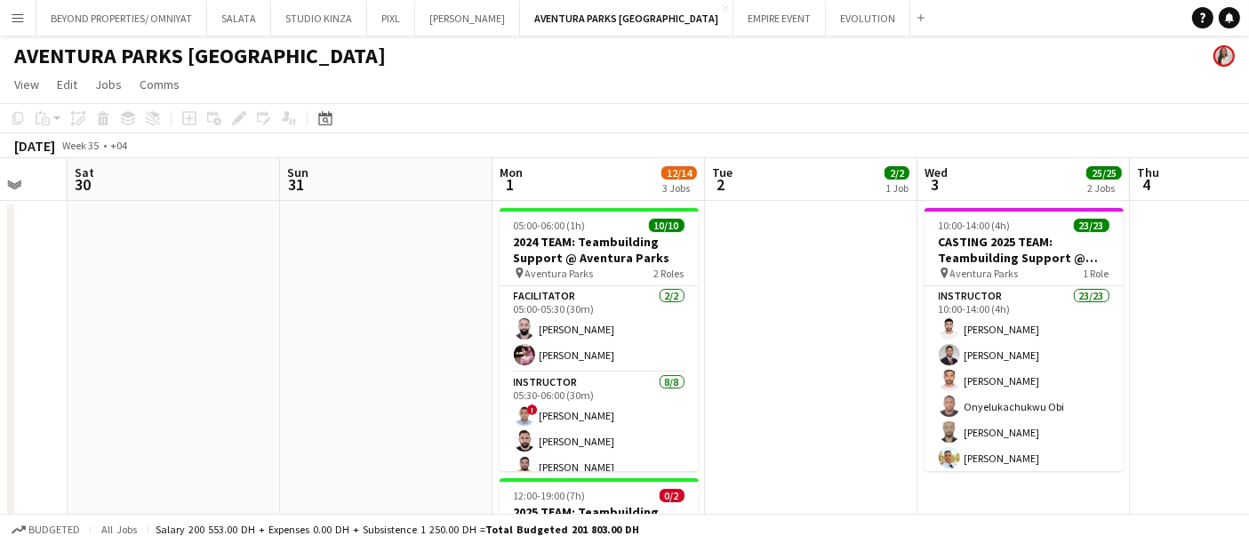
scroll to position [0, 662]
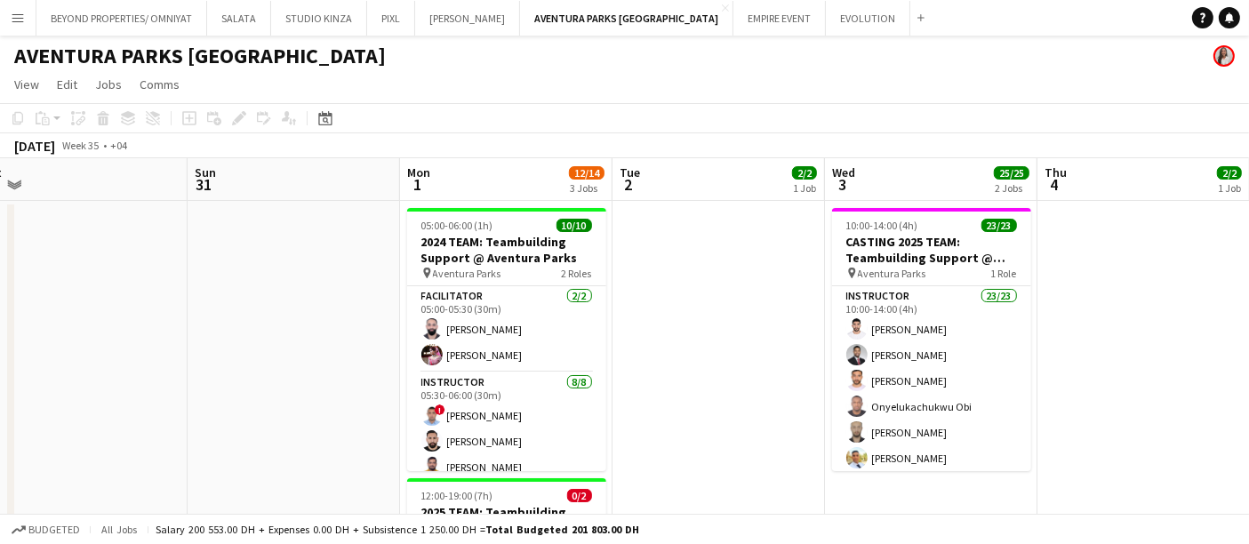
drag, startPoint x: 911, startPoint y: 328, endPoint x: 248, endPoint y: 310, distance: 663.6
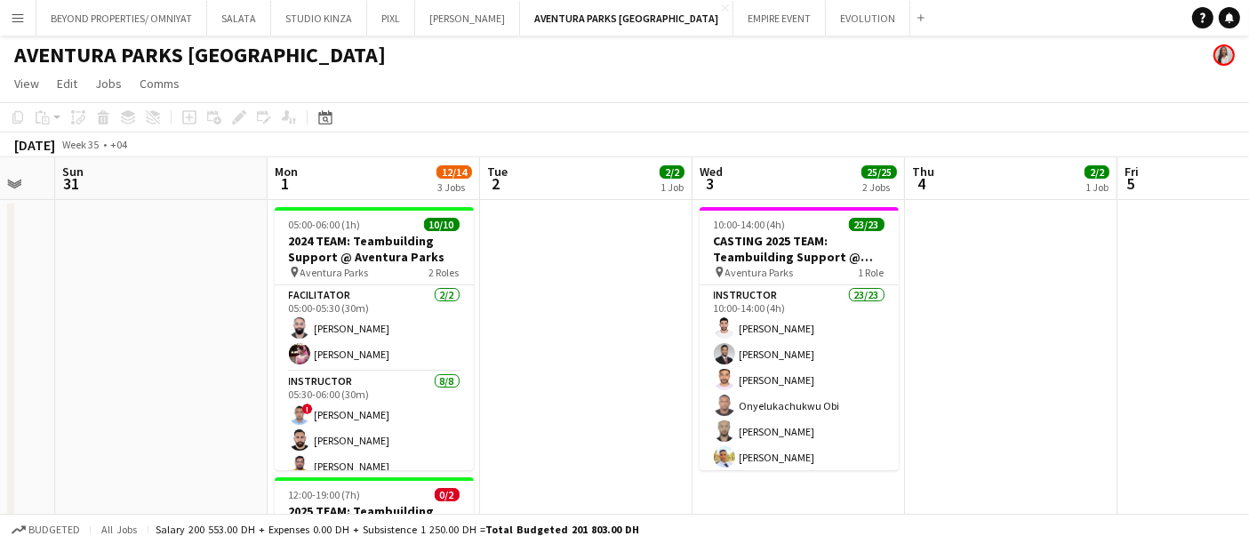
scroll to position [0, 0]
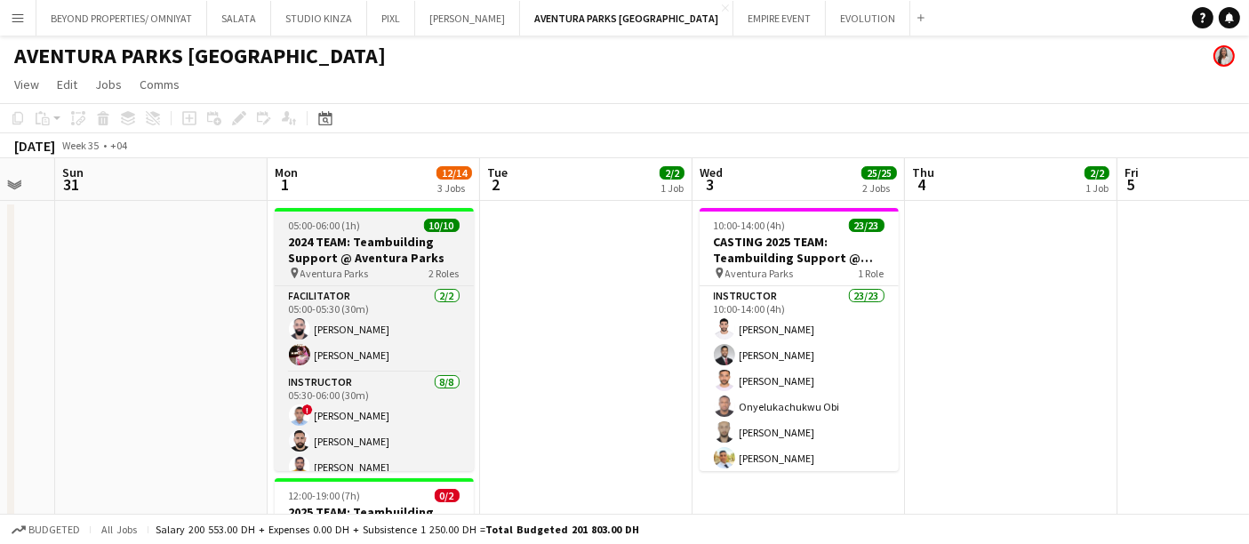
click at [397, 245] on h3 "2024 TEAM: Teambuilding Support @ Aventura Parks" at bounding box center [374, 250] width 199 height 32
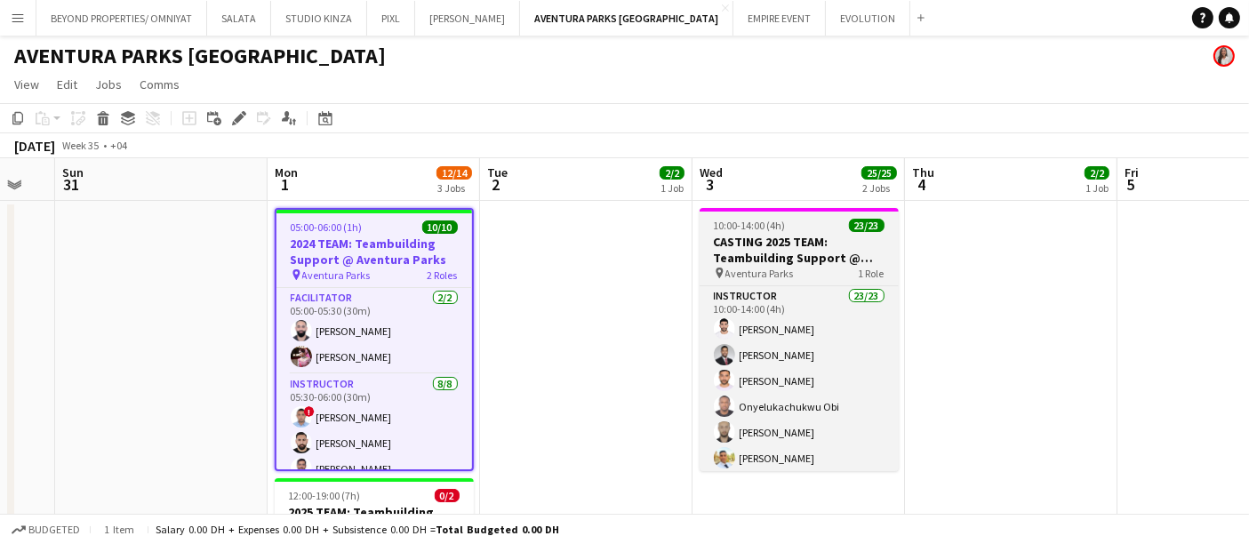
click at [814, 239] on h3 "CASTING 2025 TEAM: Teambuilding Support @ Aventura Parks" at bounding box center [799, 250] width 199 height 32
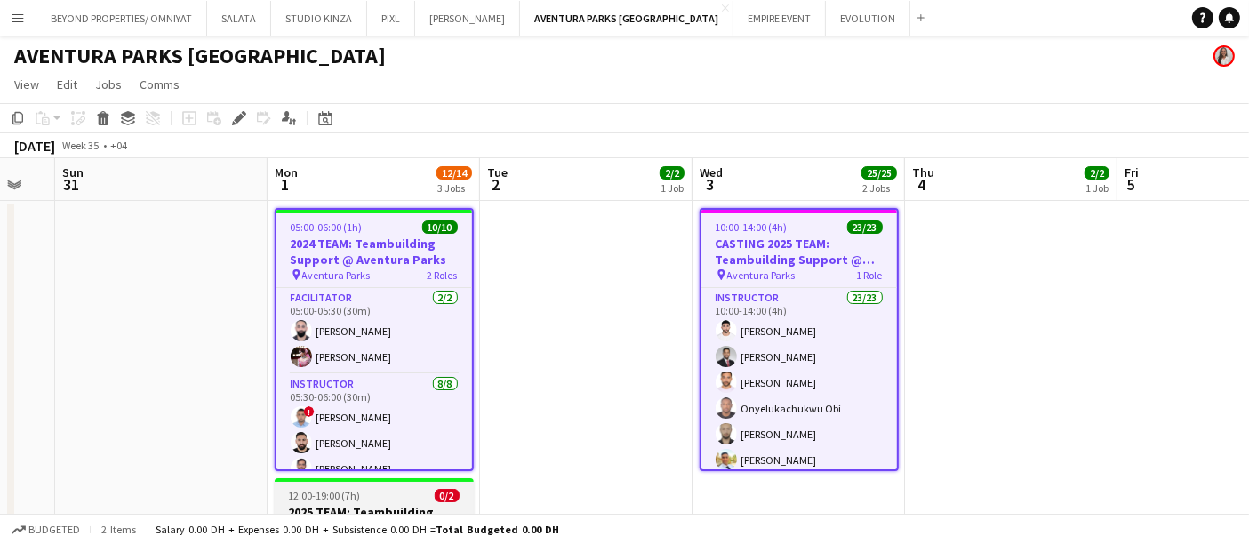
click at [350, 494] on span "12:00-19:00 (7h)" at bounding box center [325, 495] width 72 height 13
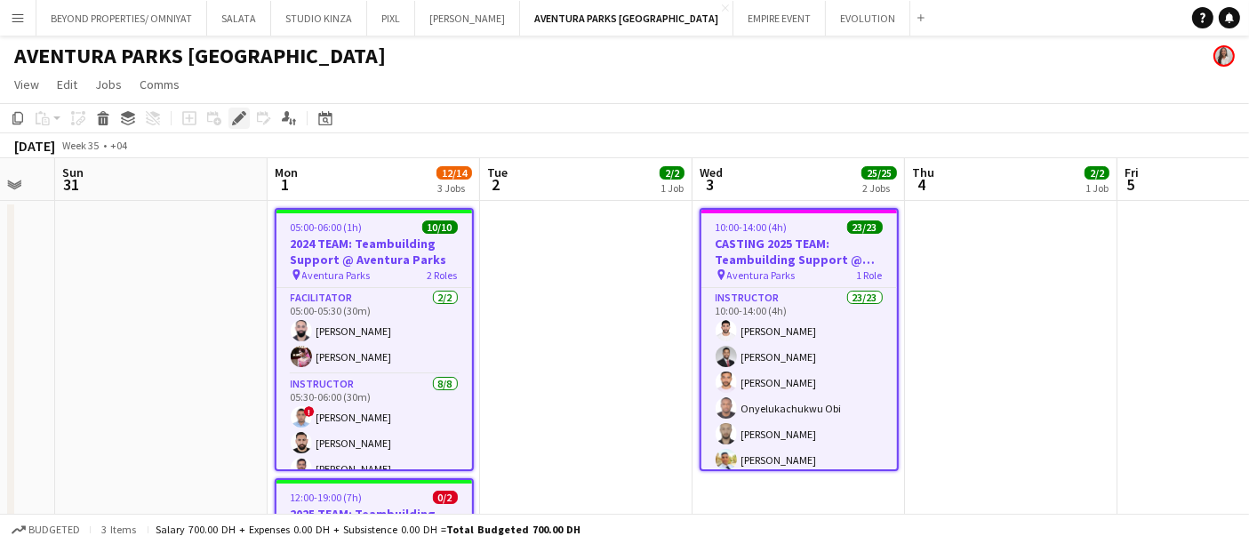
click at [233, 118] on icon "Edit" at bounding box center [239, 118] width 14 height 14
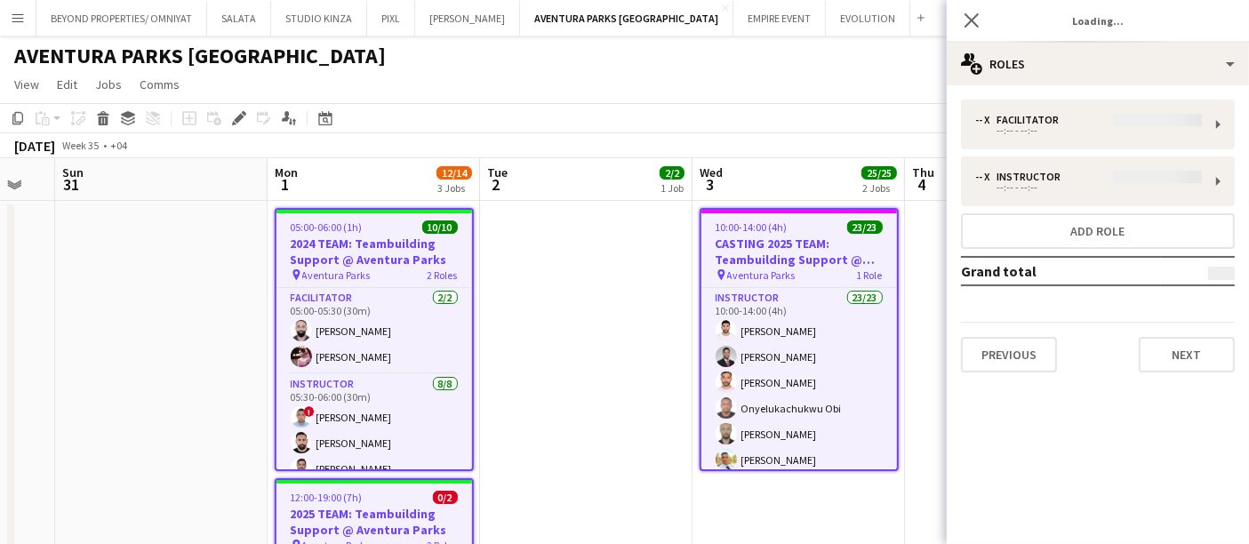
type input "*******"
click at [1007, 365] on button "Previous" at bounding box center [1009, 355] width 96 height 36
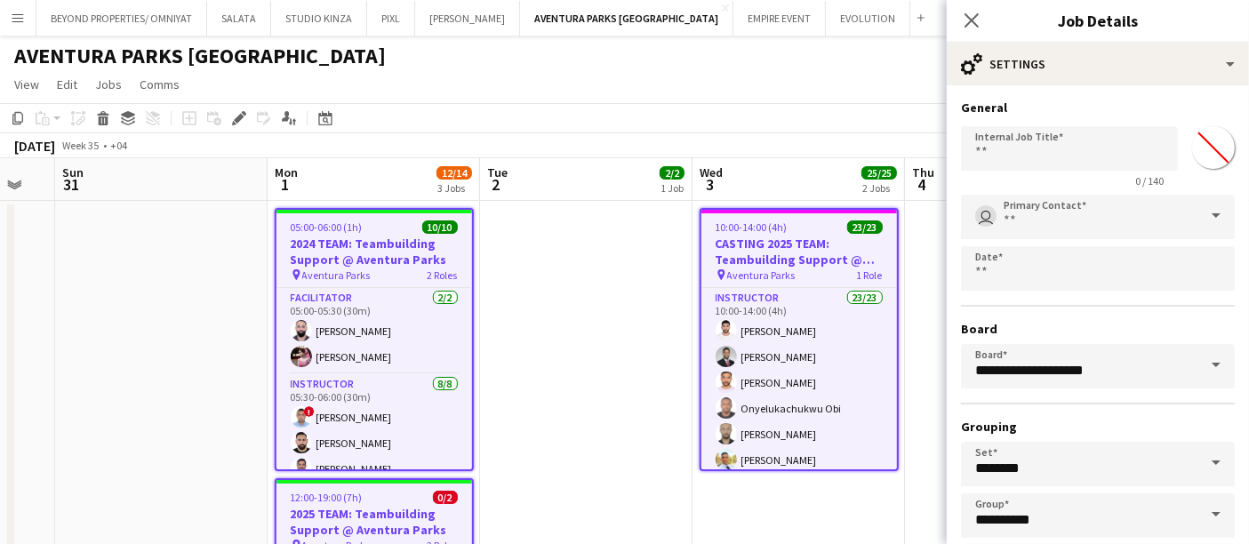
scroll to position [89, 0]
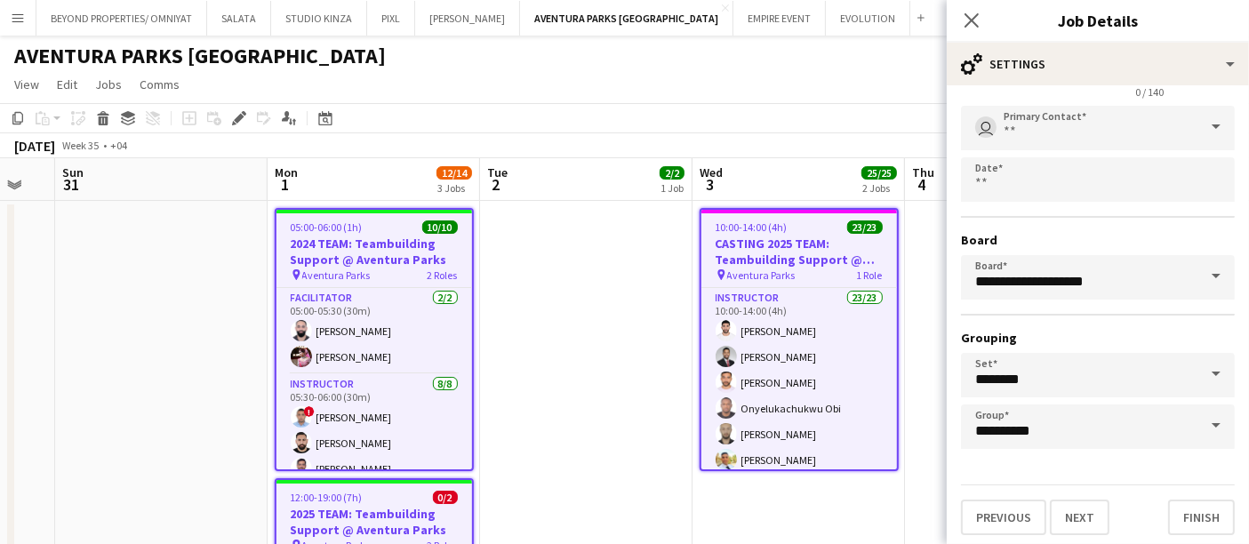
click at [1206, 415] on span at bounding box center [1216, 426] width 37 height 43
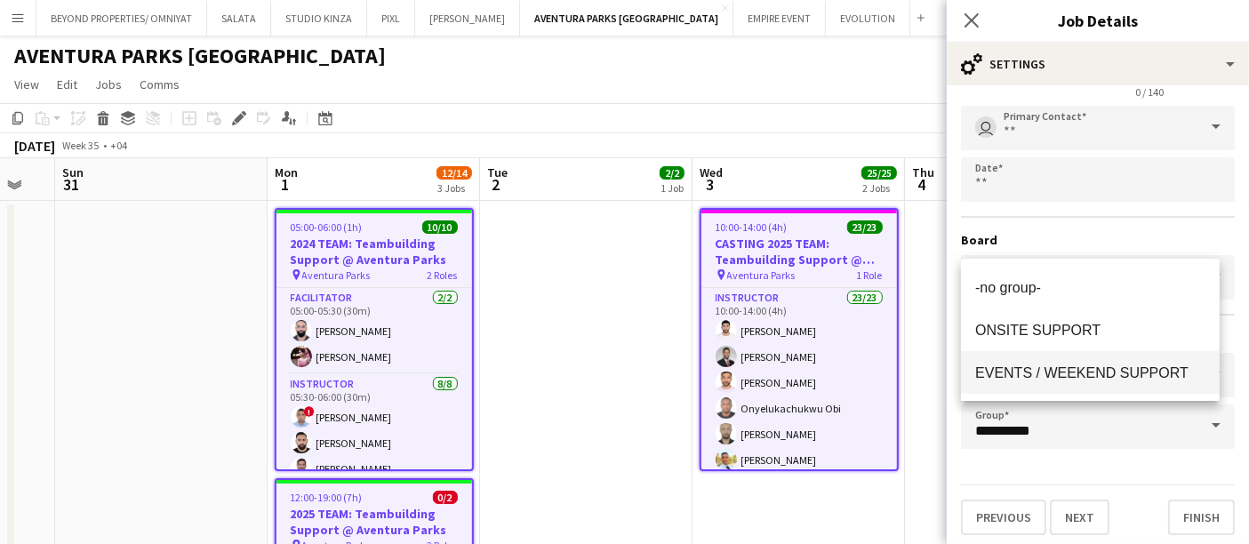
click at [1112, 369] on span "EVENTS / WEEKEND SUPPORT" at bounding box center [1081, 372] width 213 height 15
type input "**********"
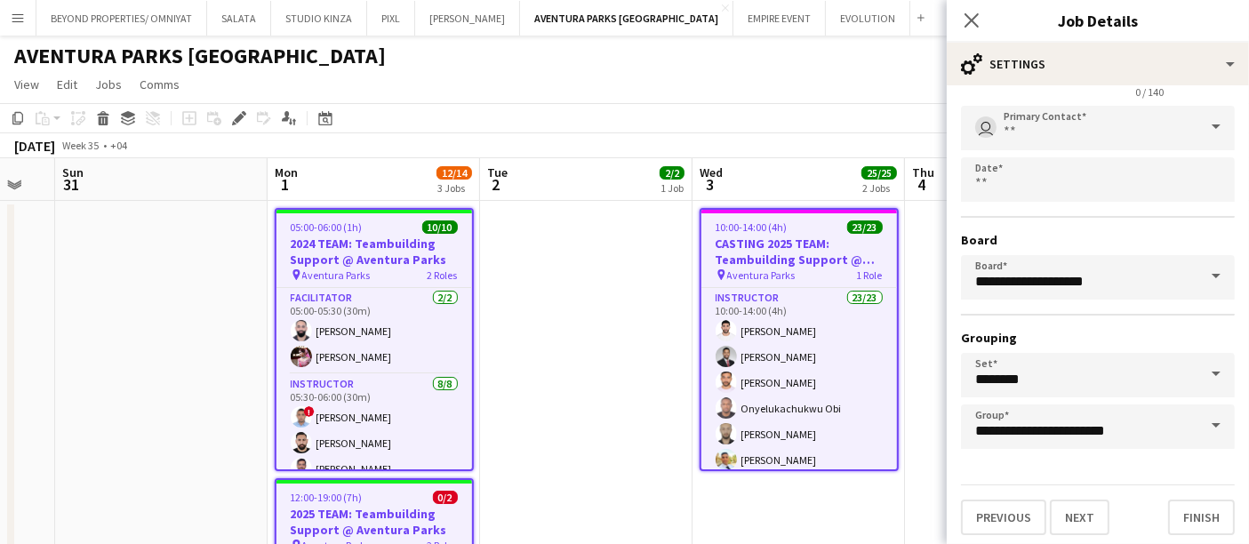
click at [577, 322] on app-date-cell at bounding box center [586, 458] width 213 height 514
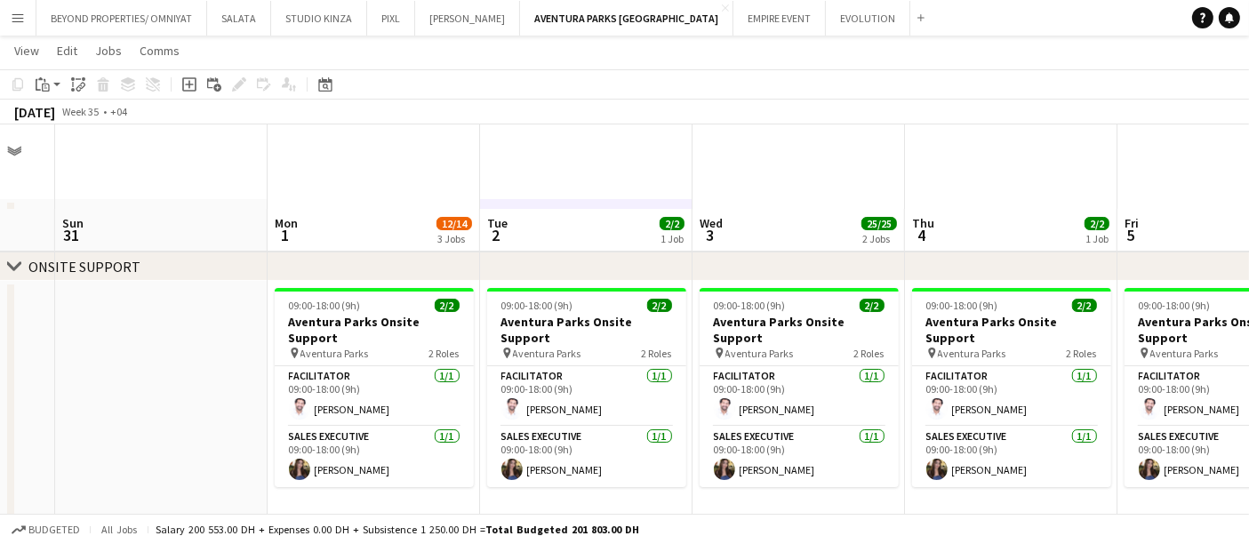
scroll to position [99, 0]
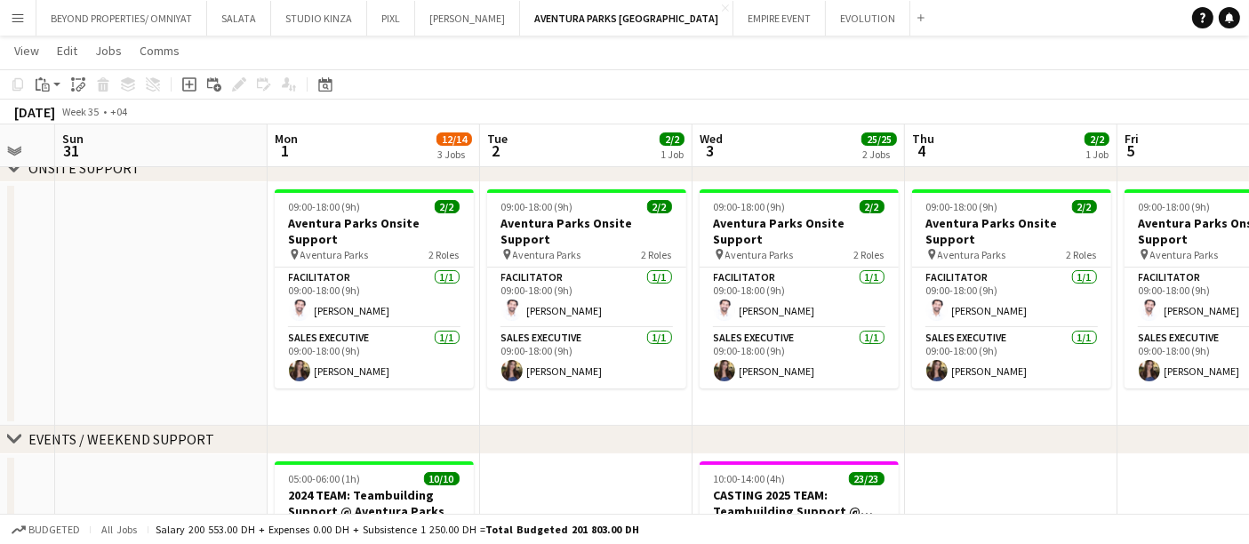
drag, startPoint x: 1263, startPoint y: 48, endPoint x: 113, endPoint y: 348, distance: 1188.1
click at [113, 348] on app-date-cell at bounding box center [161, 304] width 213 height 244
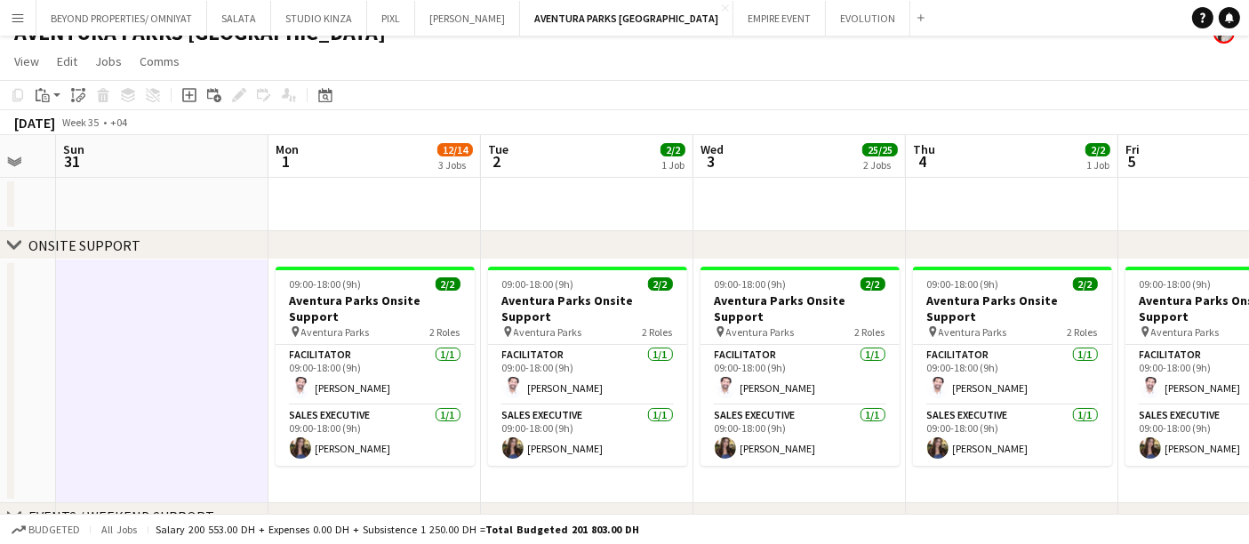
scroll to position [0, 0]
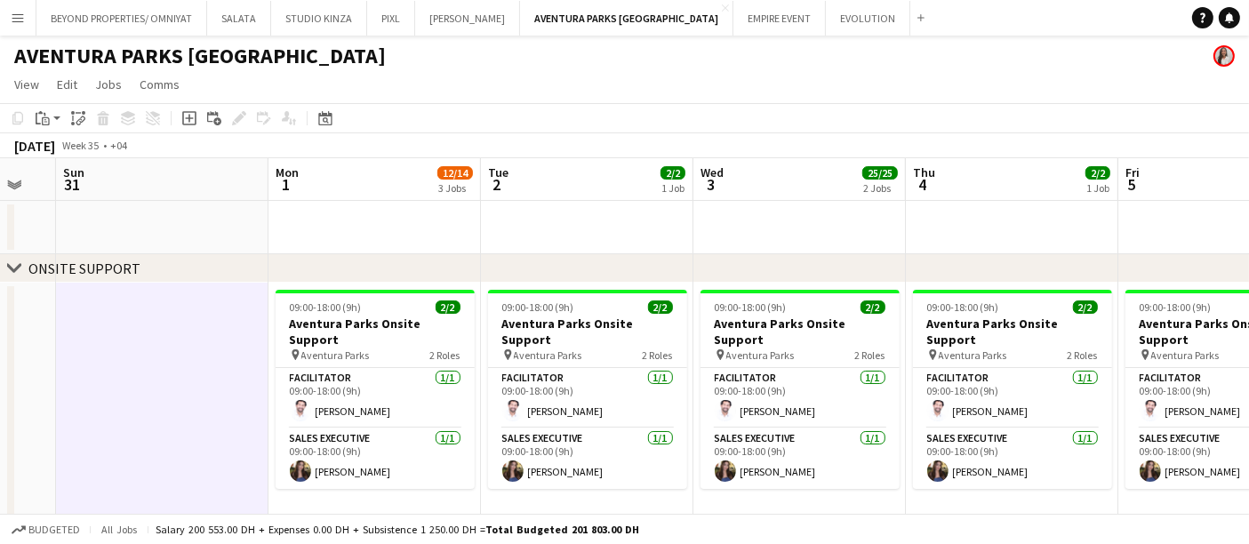
click at [10, 261] on icon "chevron-right" at bounding box center [14, 268] width 14 height 14
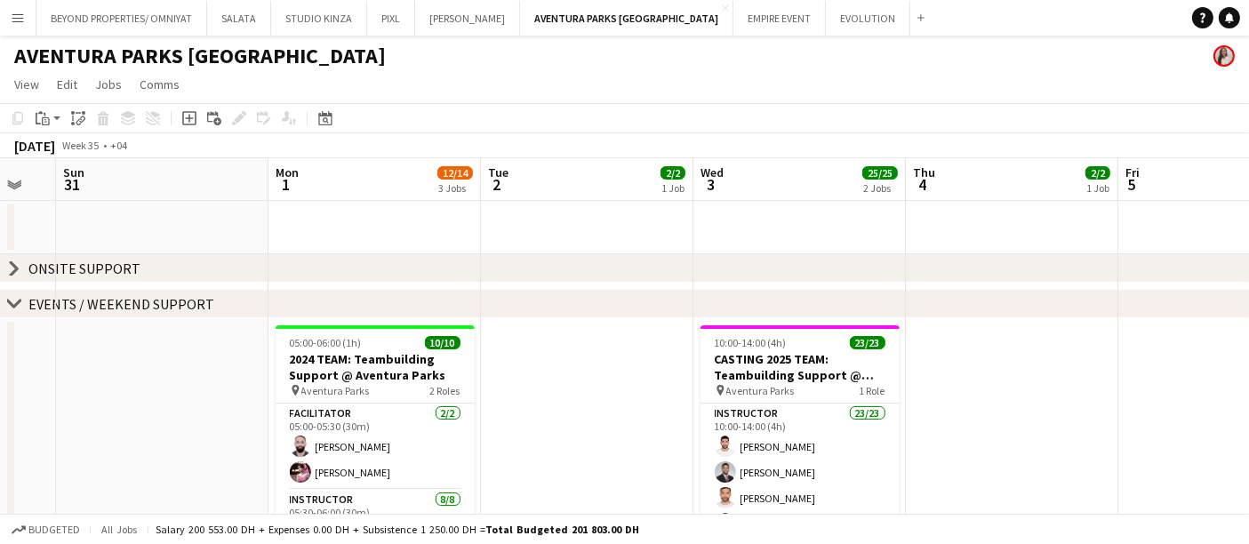
click at [15, 268] on icon at bounding box center [14, 268] width 7 height 13
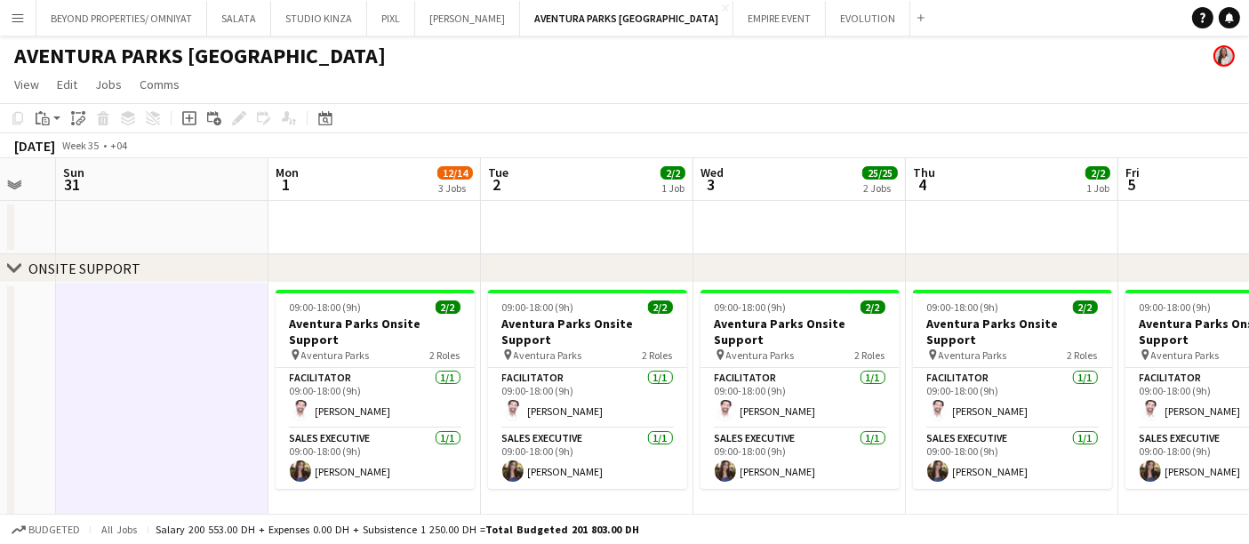
drag, startPoint x: 1150, startPoint y: 401, endPoint x: 581, endPoint y: 411, distance: 569.2
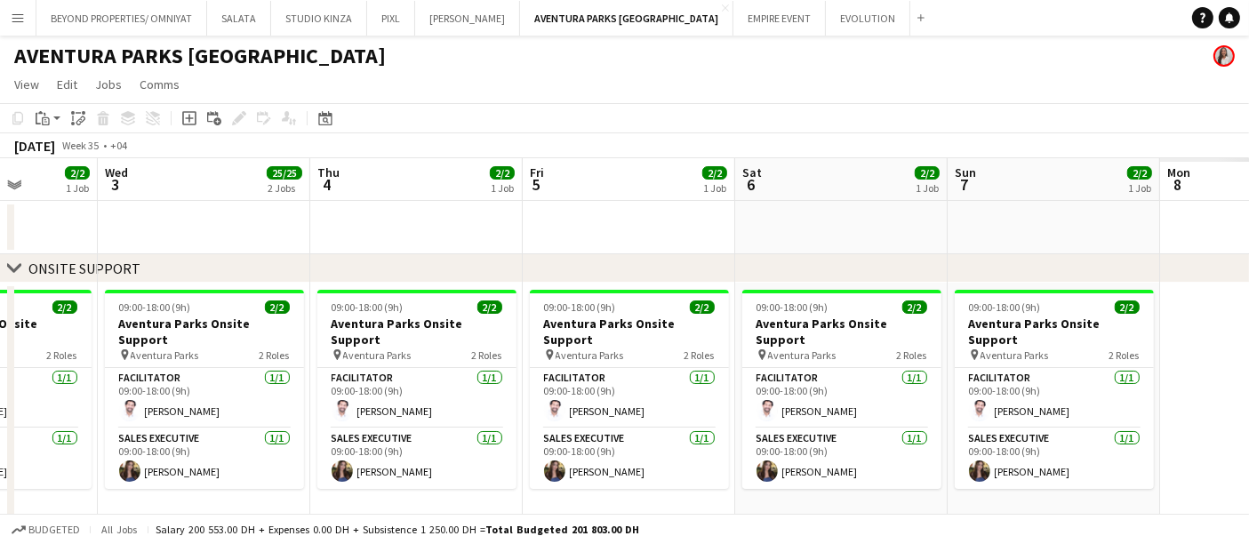
drag, startPoint x: 640, startPoint y: 437, endPoint x: 602, endPoint y: 410, distance: 47.1
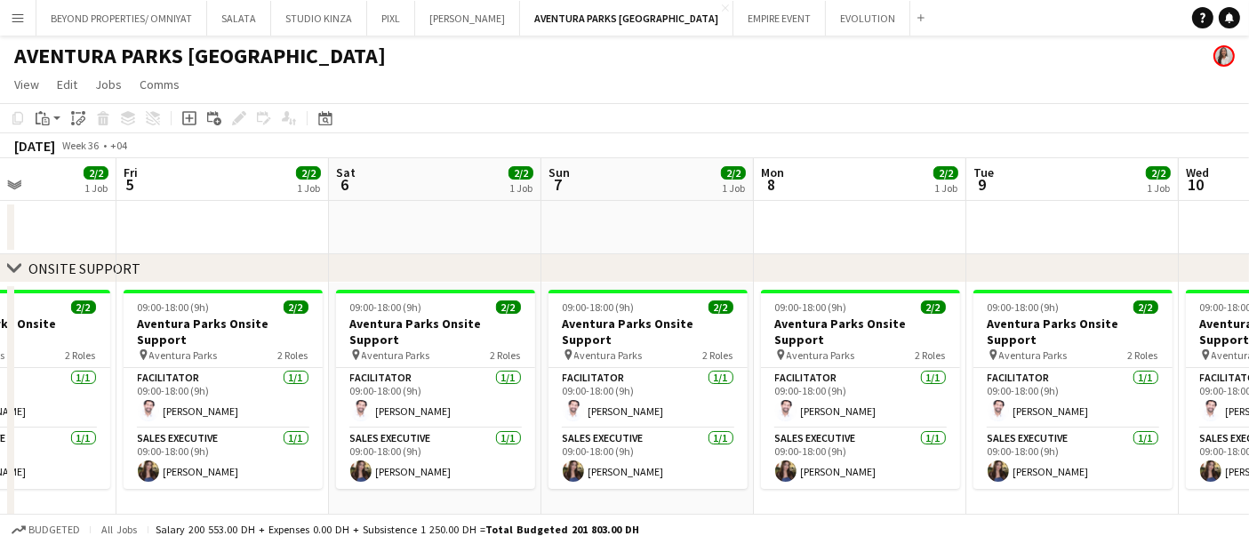
drag, startPoint x: 749, startPoint y: 382, endPoint x: 724, endPoint y: 362, distance: 32.2
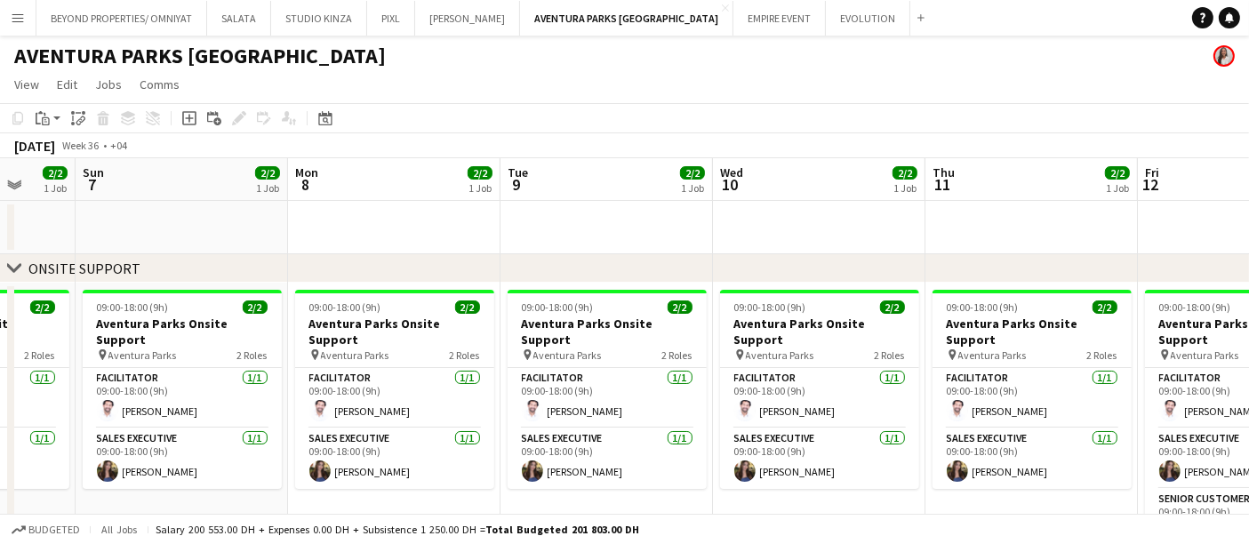
drag, startPoint x: 633, startPoint y: 381, endPoint x: 656, endPoint y: 373, distance: 24.2
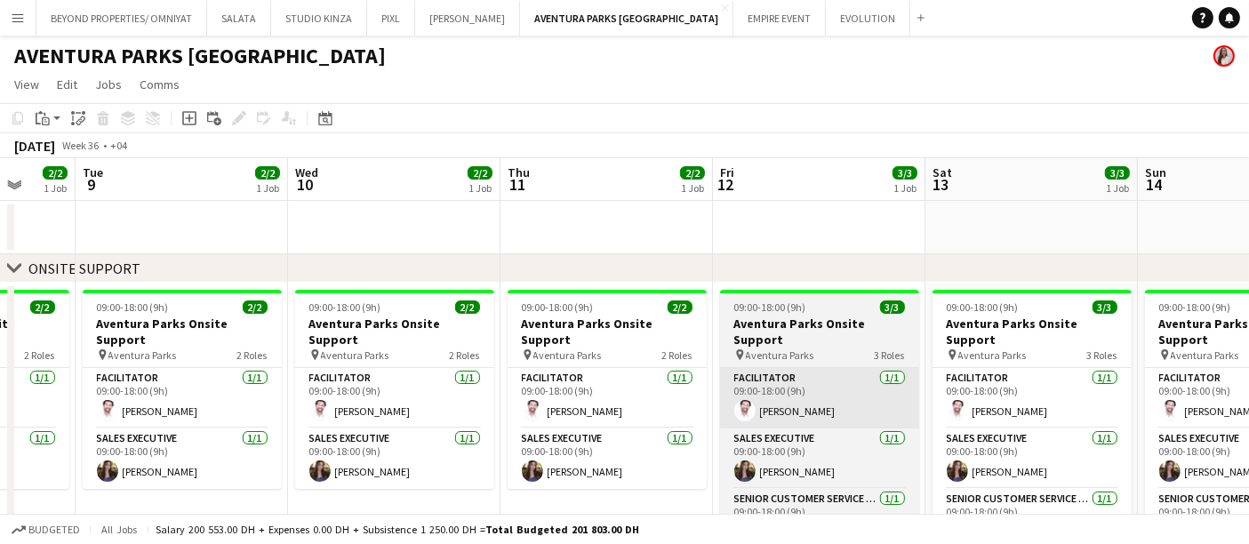
scroll to position [0, 458]
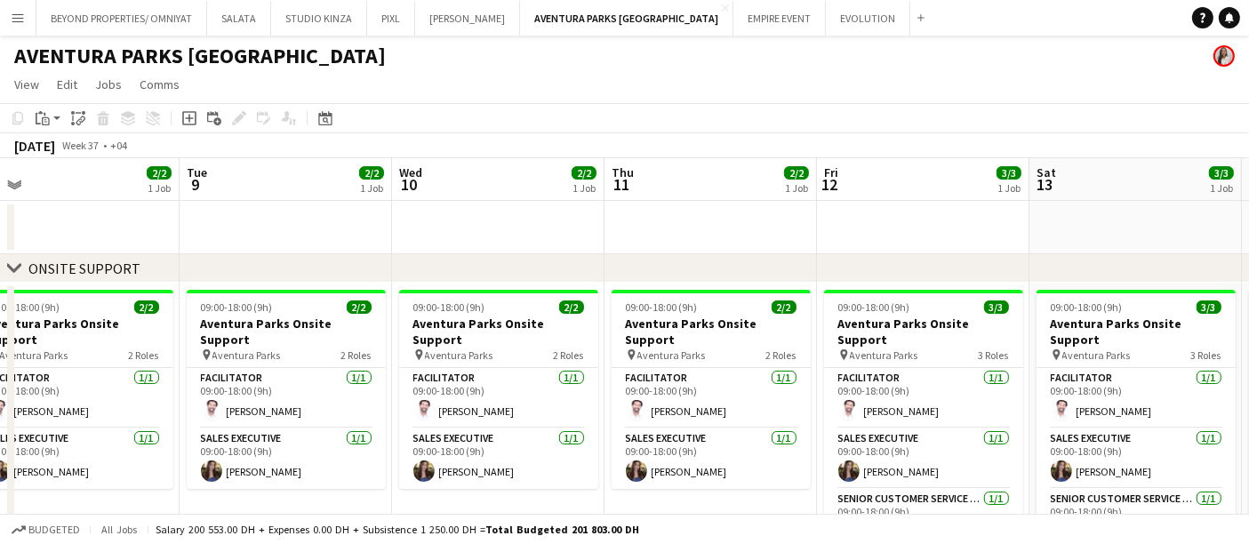
drag, startPoint x: 1047, startPoint y: 379, endPoint x: 307, endPoint y: 377, distance: 739.8
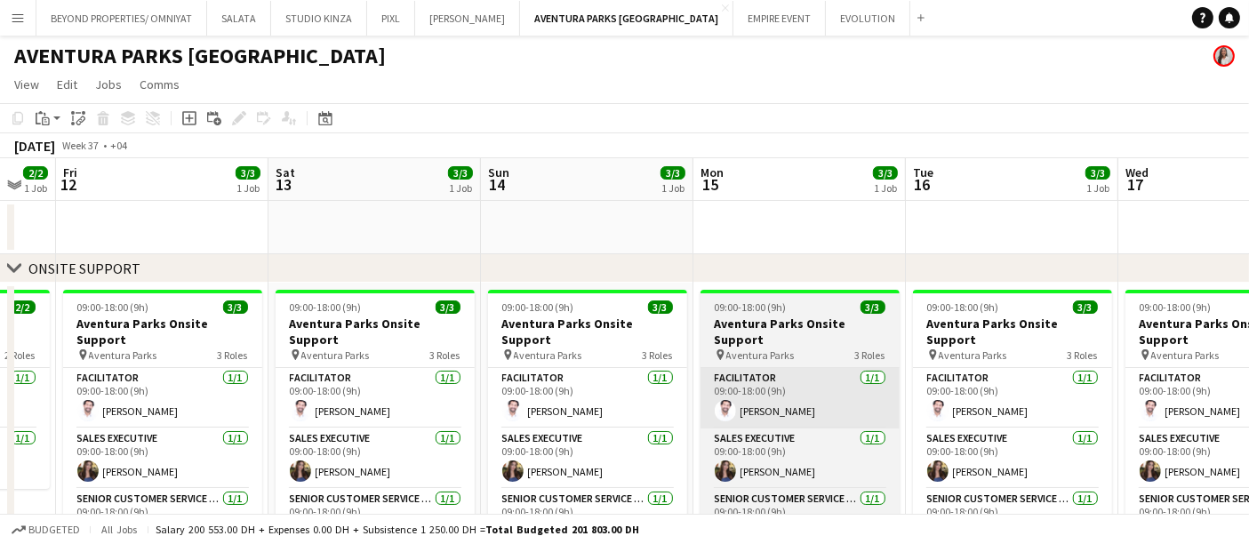
drag, startPoint x: 643, startPoint y: 404, endPoint x: 570, endPoint y: 392, distance: 73.8
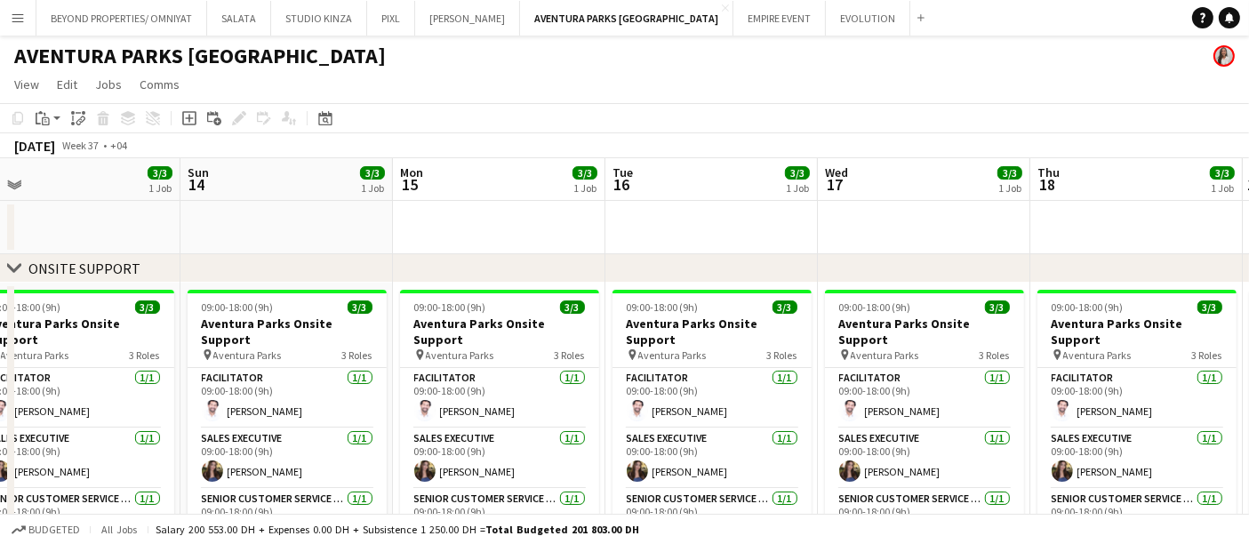
drag, startPoint x: 690, startPoint y: 396, endPoint x: 678, endPoint y: 396, distance: 12.4
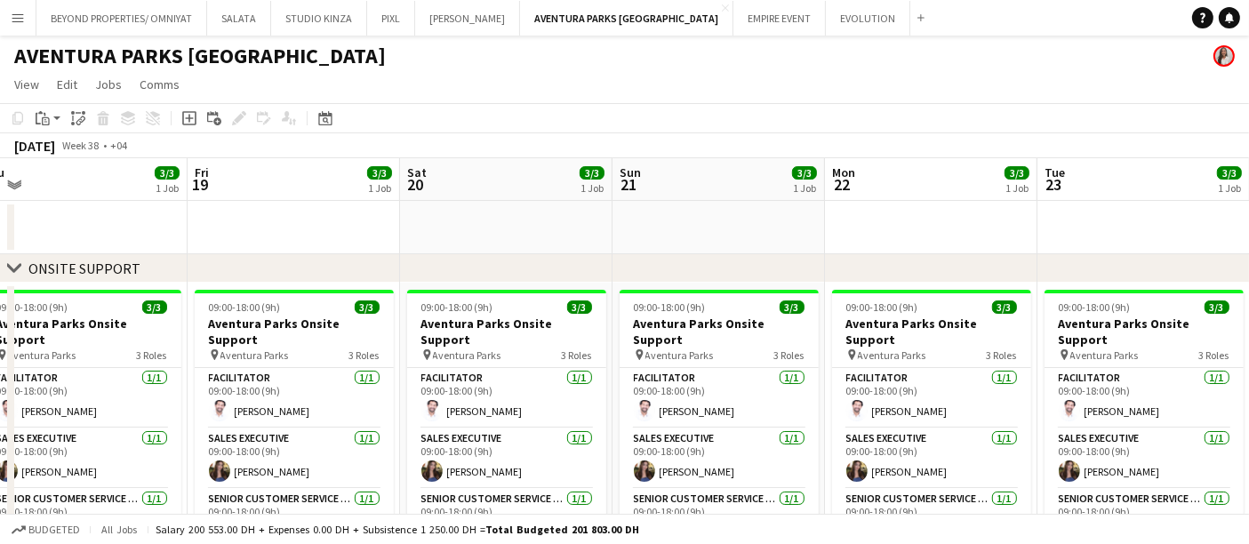
drag, startPoint x: 742, startPoint y: 411, endPoint x: 293, endPoint y: 420, distance: 450.0
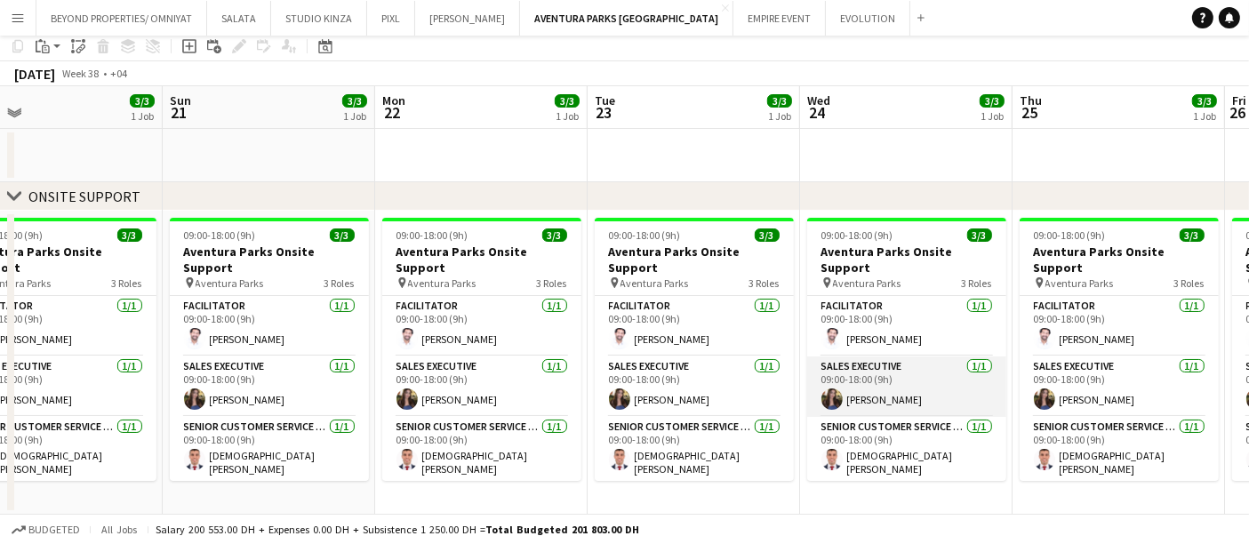
scroll to position [99, 0]
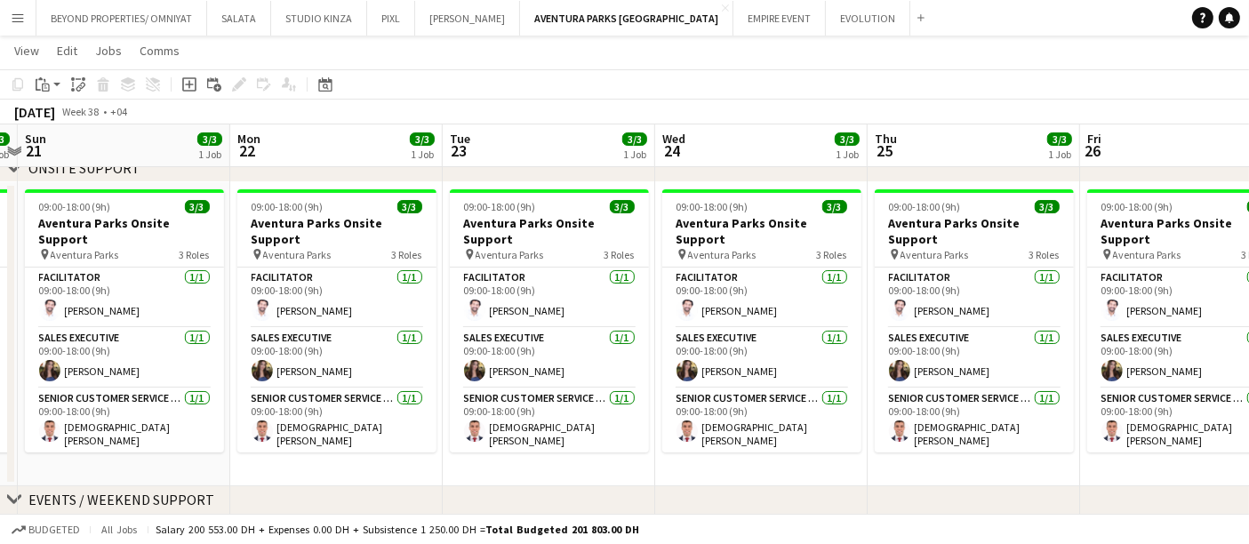
drag, startPoint x: 944, startPoint y: 331, endPoint x: 713, endPoint y: 331, distance: 231.2
click at [719, 331] on app-calendar-viewport "Thu 18 3/3 1 Job Fri 19 3/3 1 Job Sat 20 3/3 1 Job Sun 21 3/3 1 Job Mon 22 3/3 …" at bounding box center [624, 499] width 1249 height 1057
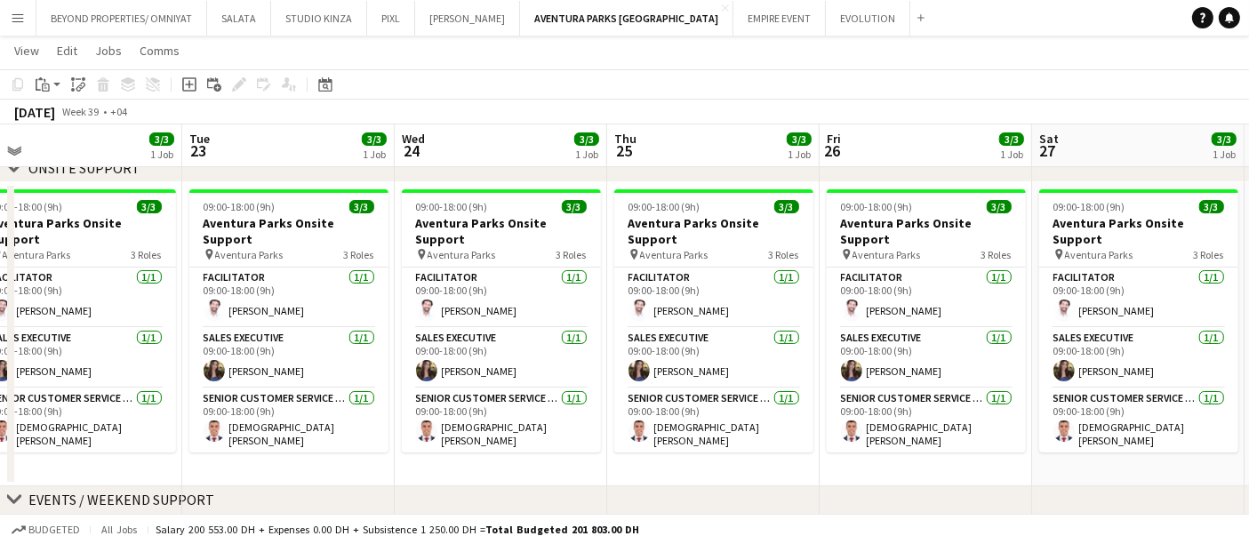
drag, startPoint x: 614, startPoint y: 333, endPoint x: 566, endPoint y: 333, distance: 48.0
click at [566, 333] on app-calendar-viewport "Fri 19 3/3 1 Job Sat 20 3/3 1 Job Sun 21 3/3 1 Job Mon 22 3/3 1 Job Tue 23 3/3 …" at bounding box center [624, 499] width 1249 height 1057
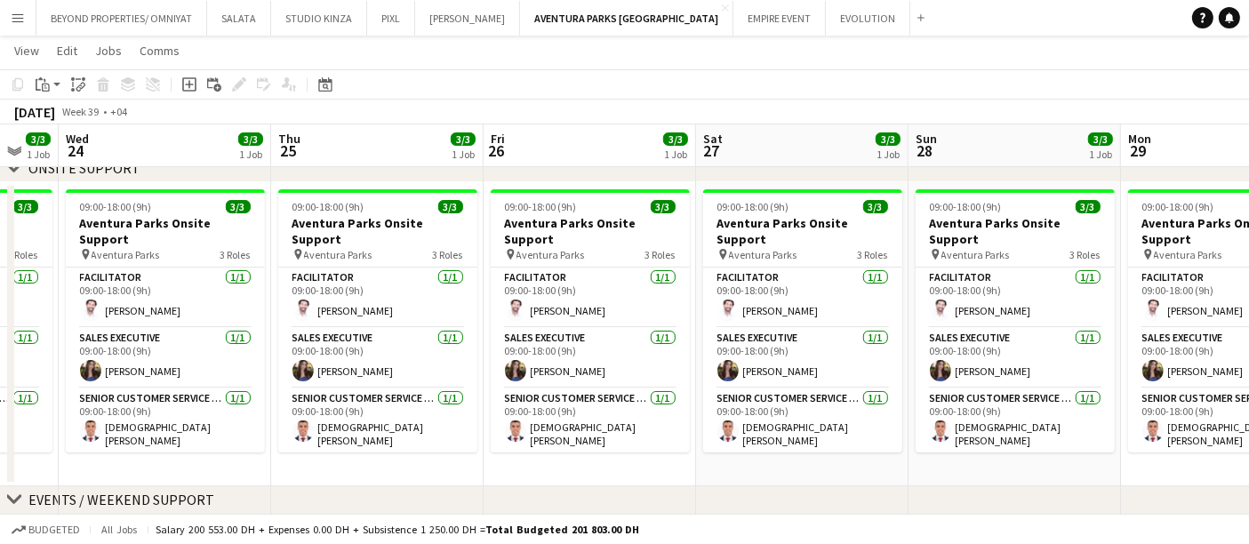
click at [442, 341] on app-calendar-viewport "Sun 21 3/3 1 Job Mon 22 3/3 1 Job Tue 23 3/3 1 Job Wed 24 3/3 1 Job Thu 25 3/3 …" at bounding box center [624, 499] width 1249 height 1057
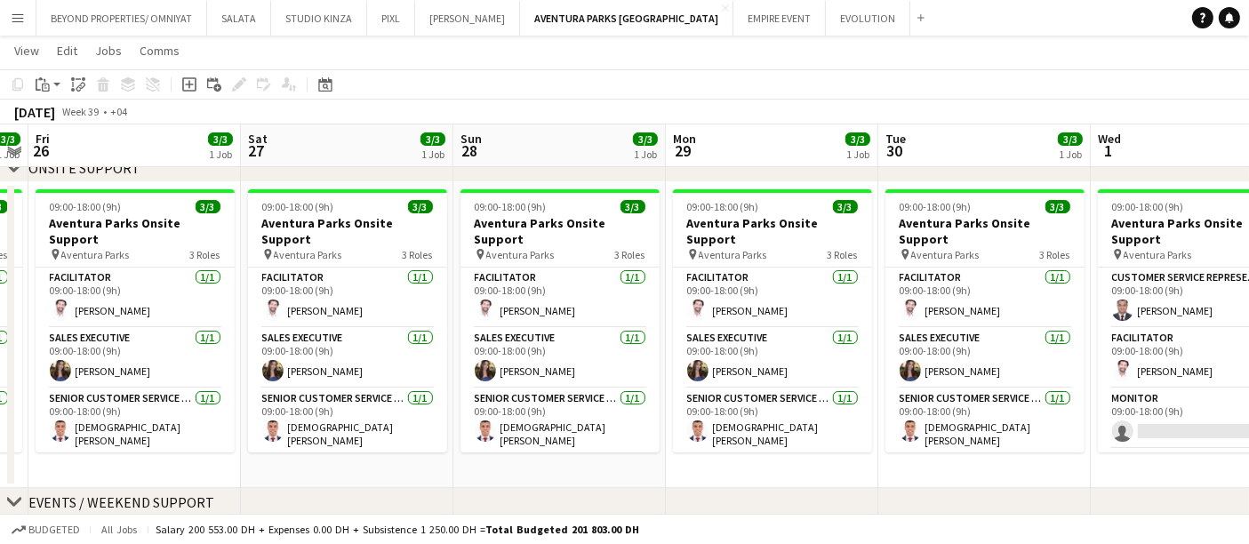
click at [401, 327] on app-calendar-viewport "Tue 23 3/3 1 Job Wed 24 3/3 1 Job Thu 25 3/3 1 Job Fri 26 3/3 1 Job Sat 27 3/3 …" at bounding box center [624, 501] width 1249 height 1060
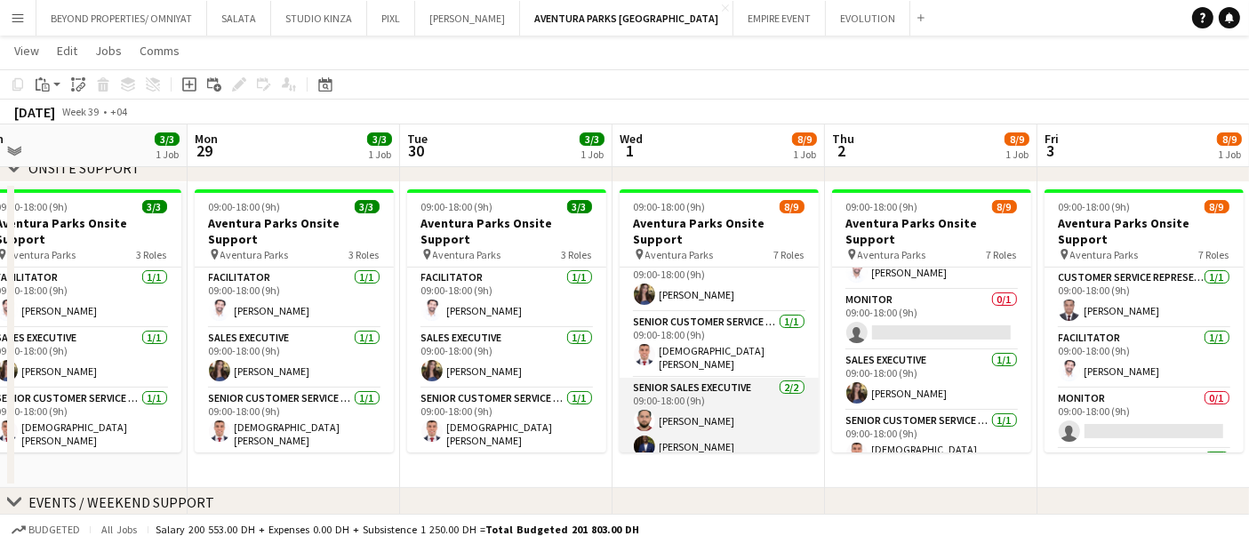
scroll to position [273, 0]
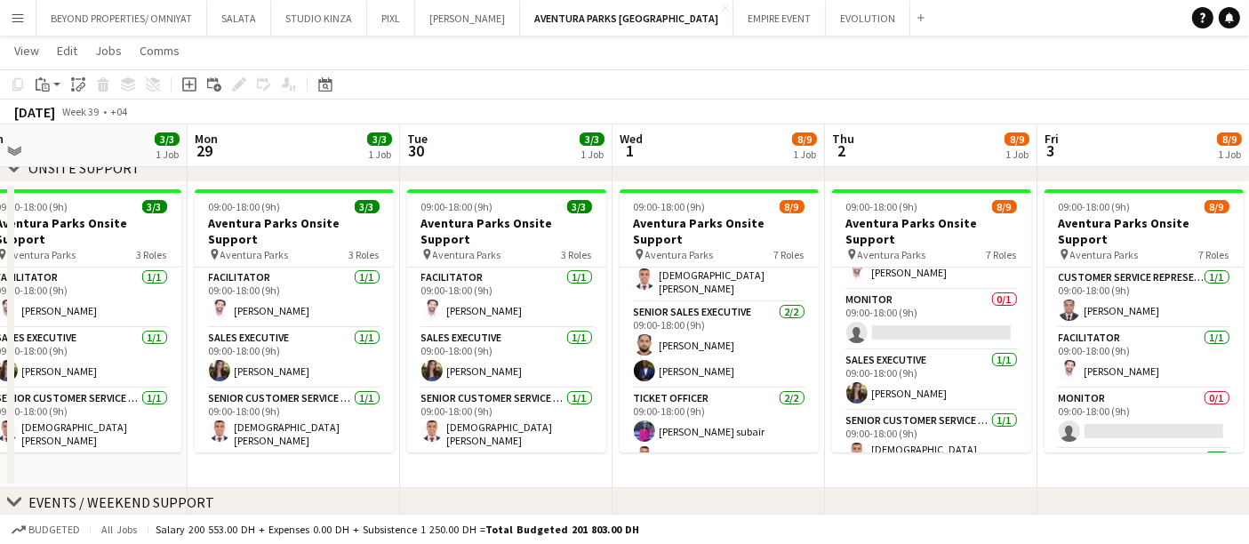
click at [1248, 263] on html "Menu Boards Boards Boards All jobs Status Workforce Workforce My Workforce Recr…" at bounding box center [624, 481] width 1249 height 1160
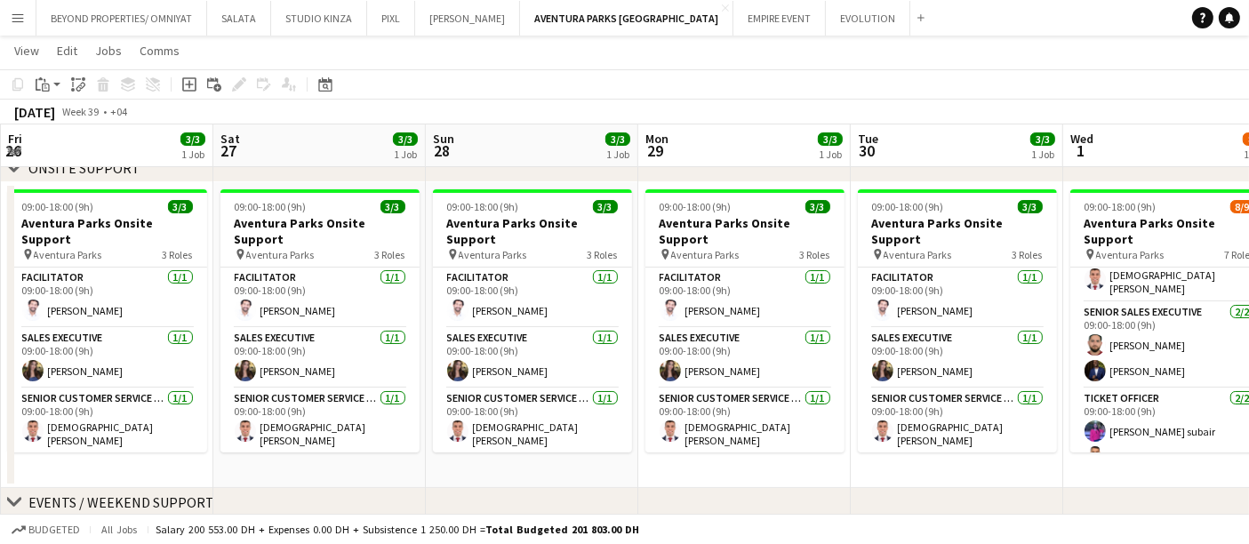
drag, startPoint x: 1192, startPoint y: 332, endPoint x: 1264, endPoint y: 332, distance: 72.0
click at [1248, 332] on html "Menu Boards Boards Boards All jobs Status Workforce Workforce My Workforce Recr…" at bounding box center [624, 481] width 1249 height 1160
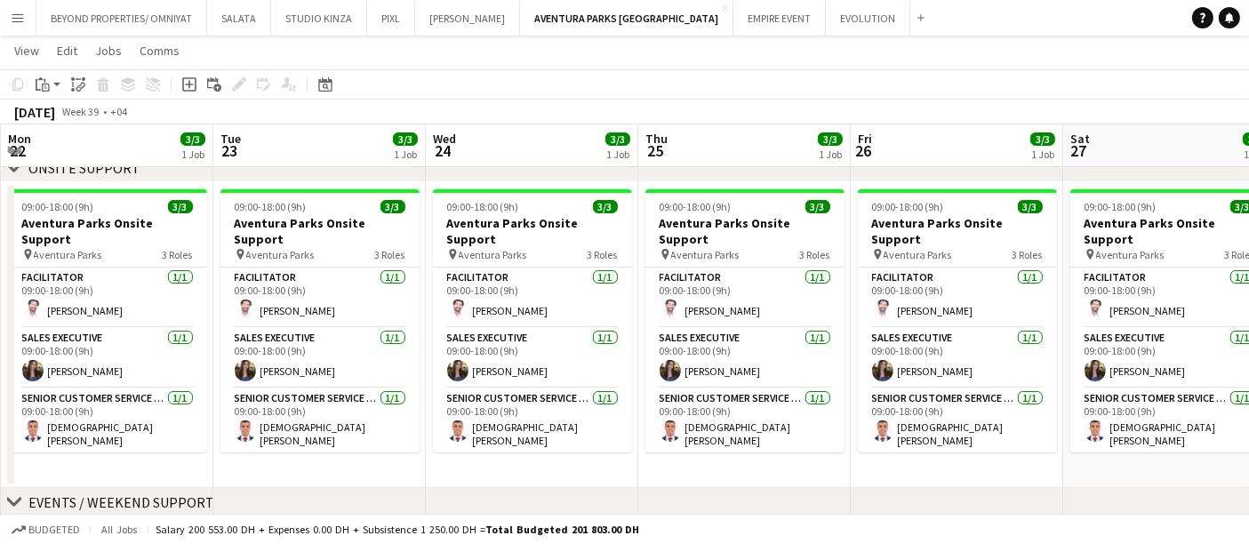
drag, startPoint x: 1224, startPoint y: 315, endPoint x: 1235, endPoint y: 311, distance: 11.2
click at [1230, 313] on app-calendar-viewport "Sat 20 3/3 1 Job Sun 21 3/3 1 Job Mon 22 3/3 1 Job Tue 23 3/3 1 Job Wed 24 3/3 …" at bounding box center [624, 501] width 1249 height 1060
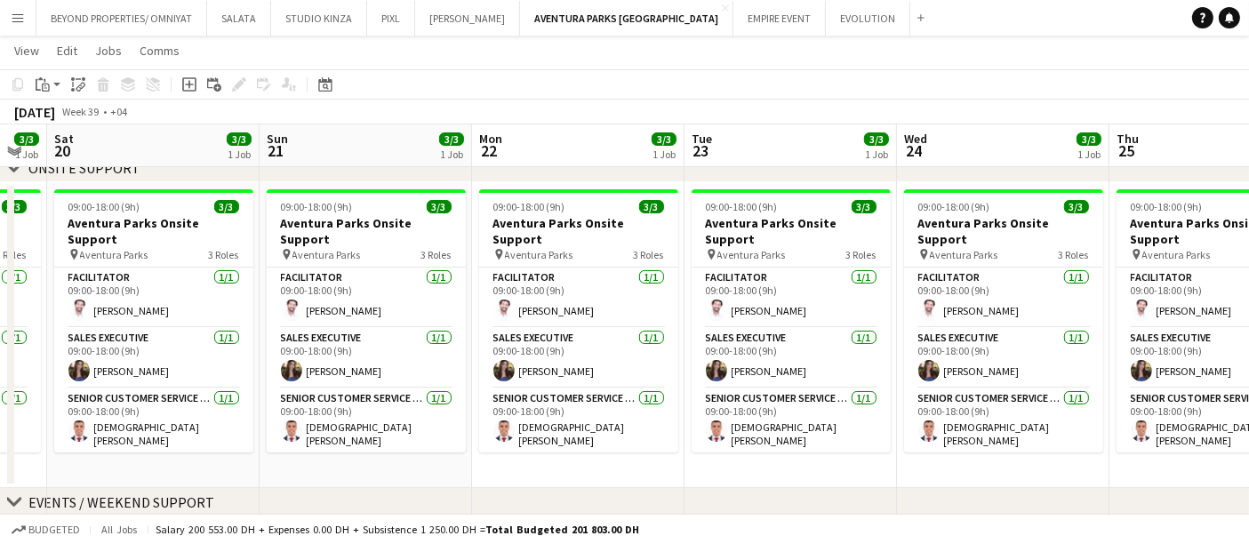
drag, startPoint x: 863, startPoint y: 336, endPoint x: 1264, endPoint y: 336, distance: 400.1
click at [1248, 336] on html "Menu Boards Boards Boards All jobs Status Workforce Workforce My Workforce Recr…" at bounding box center [624, 481] width 1249 height 1160
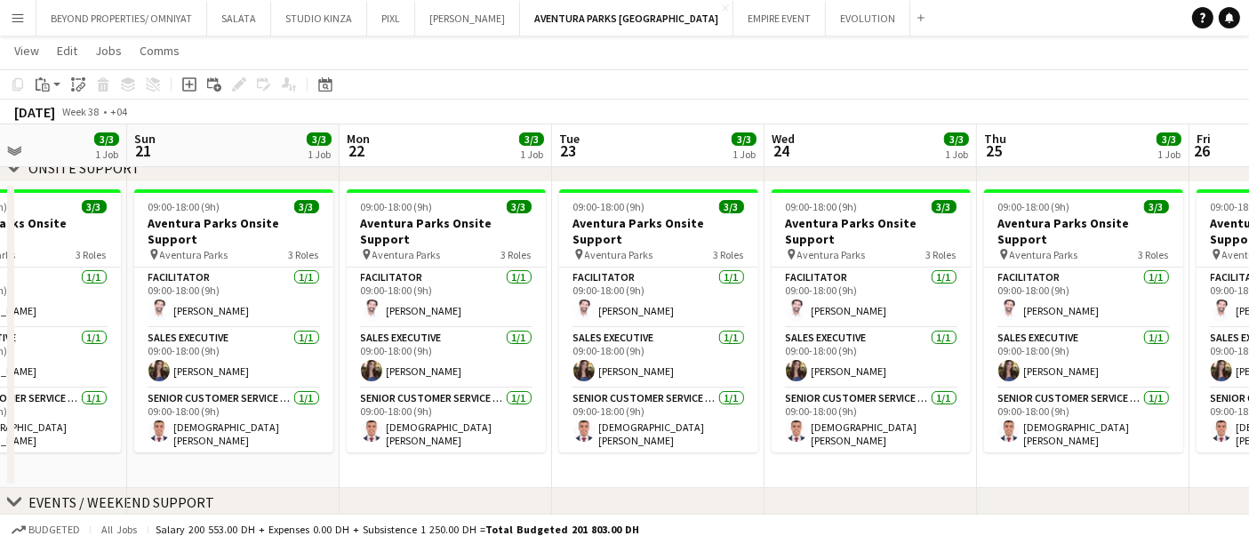
drag, startPoint x: 1019, startPoint y: 351, endPoint x: 625, endPoint y: 334, distance: 394.3
click at [1154, 349] on app-calendar-viewport "Thu 18 3/3 1 Job Fri 19 3/3 1 Job Sat 20 3/3 1 Job Sun 21 3/3 1 Job Mon 22 3/3 …" at bounding box center [624, 501] width 1249 height 1060
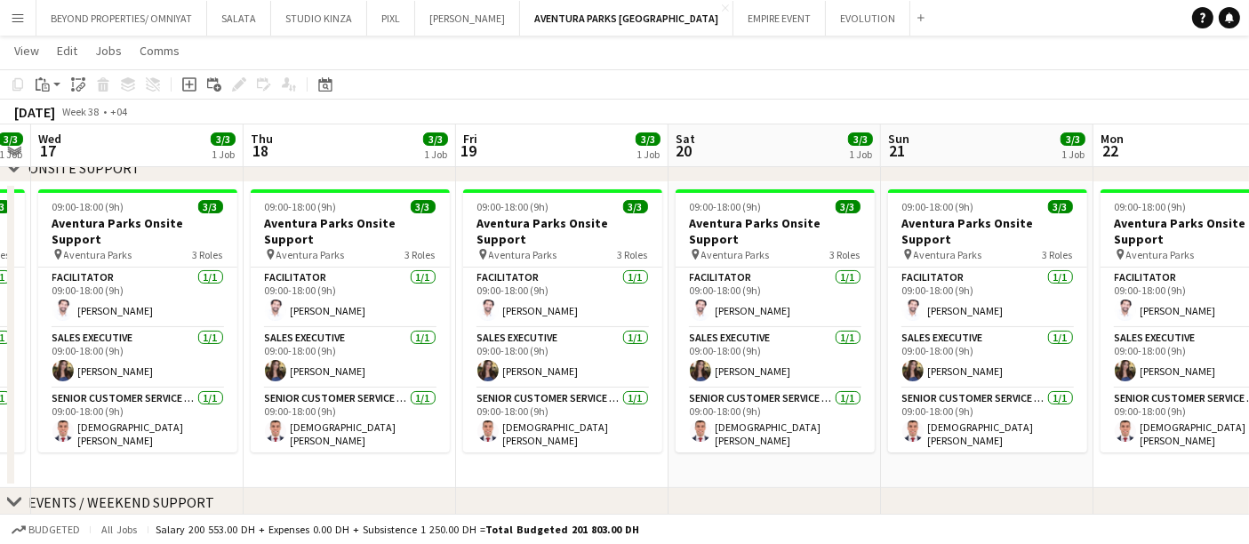
drag, startPoint x: 1209, startPoint y: 333, endPoint x: 697, endPoint y: 331, distance: 512.2
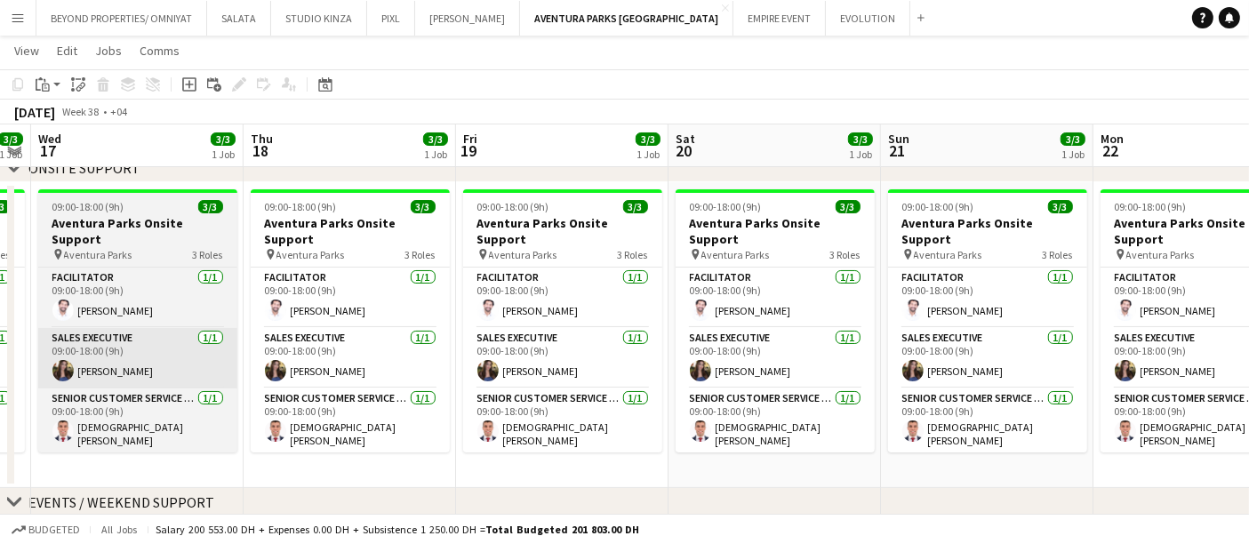
click at [1240, 329] on app-calendar-viewport "Sun 14 3/3 1 Job Mon 15 3/3 1 Job Tue 16 3/3 1 Job Wed 17 3/3 1 Job Thu 18 3/3 …" at bounding box center [624, 501] width 1249 height 1060
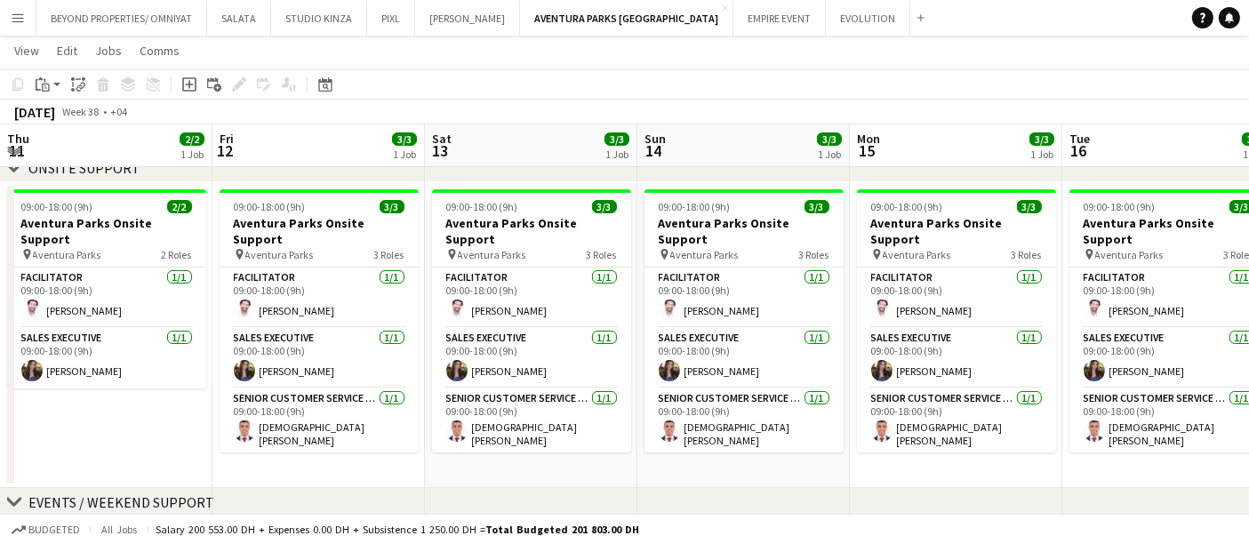
drag, startPoint x: 1085, startPoint y: 333, endPoint x: 1122, endPoint y: 333, distance: 37.3
click at [1119, 333] on app-calendar-viewport "Thu 11 2/2 1 Job Fri 12 3/3 1 Job Sat 13 3/3 1 Job Sun 14 3/3 1 Job Mon 15 3/3 …" at bounding box center [624, 501] width 1249 height 1060
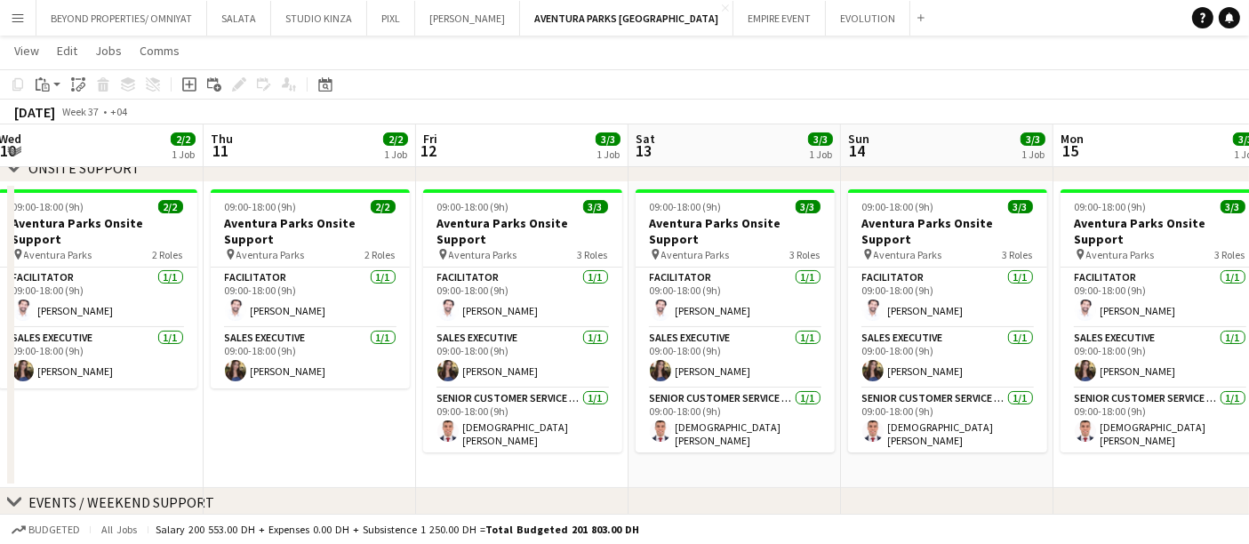
drag, startPoint x: 501, startPoint y: 333, endPoint x: 1208, endPoint y: 333, distance: 706.9
click at [1200, 334] on app-calendar-viewport "Mon 8 2/2 1 Job Tue 9 2/2 1 Job Wed 10 2/2 1 Job Thu 11 2/2 1 Job Fri 12 3/3 1 …" at bounding box center [624, 501] width 1249 height 1060
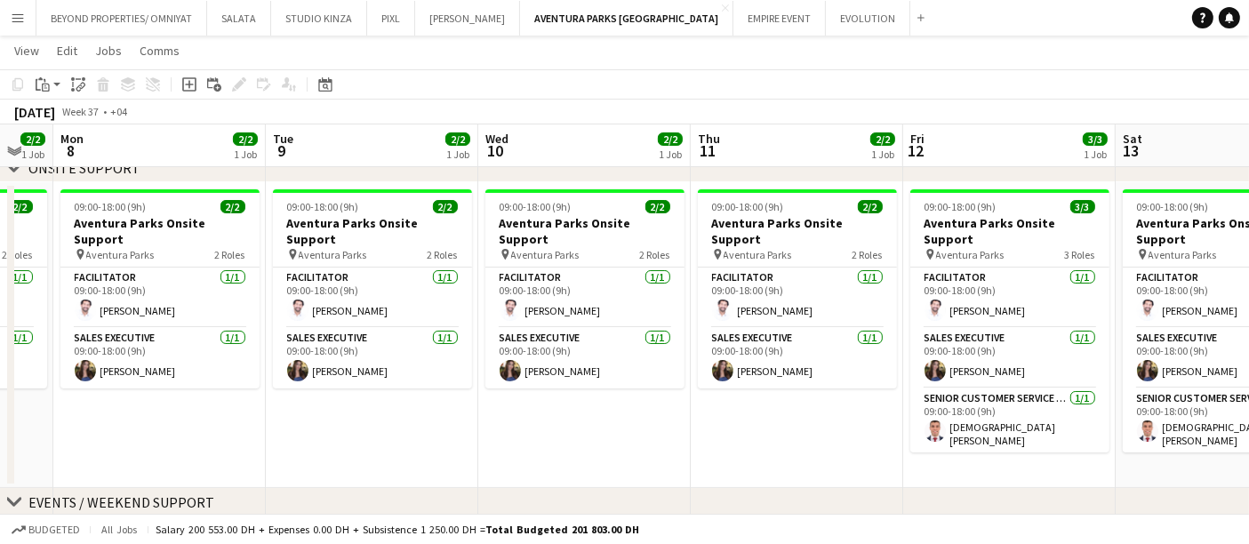
drag, startPoint x: 977, startPoint y: 354, endPoint x: 1172, endPoint y: 352, distance: 194.7
click at [1248, 354] on html "Menu Boards Boards Boards All jobs Status Workforce Workforce My Workforce Recr…" at bounding box center [624, 481] width 1249 height 1160
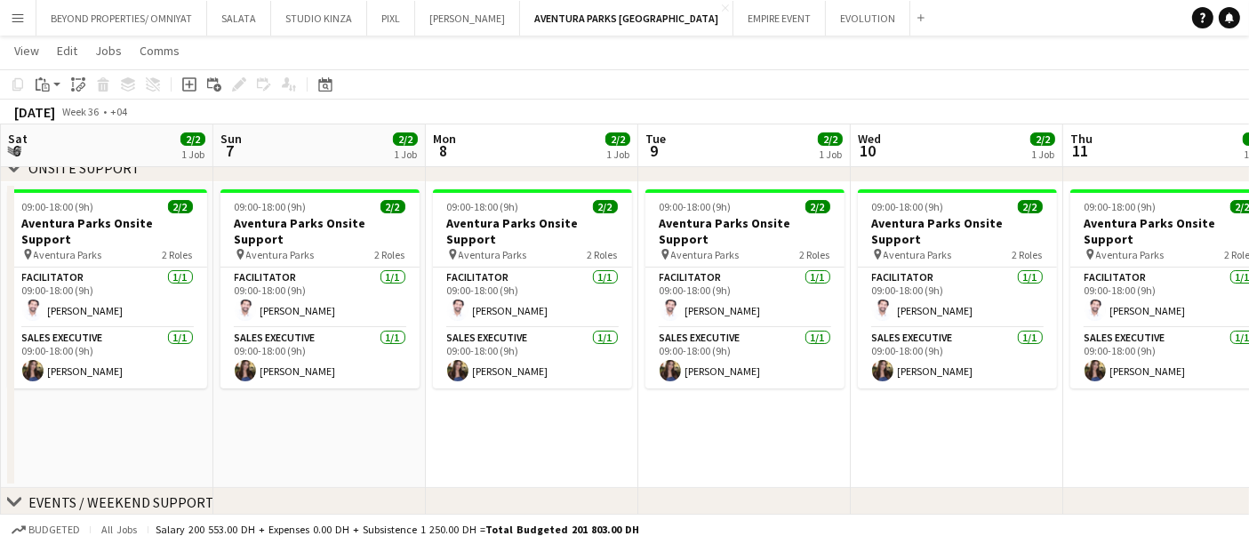
click at [1248, 325] on html "Menu Boards Boards Boards All jobs Status Workforce Workforce My Workforce Recr…" at bounding box center [624, 481] width 1249 height 1160
drag, startPoint x: 402, startPoint y: 331, endPoint x: 1031, endPoint y: 334, distance: 629.6
click at [1095, 331] on app-calendar-viewport "Tue 2 2/2 1 Job Wed 3 25/25 2 Jobs Thu 4 2/2 1 Job Fri 5 2/2 1 Job Sat 6 2/2 1 …" at bounding box center [624, 501] width 1249 height 1060
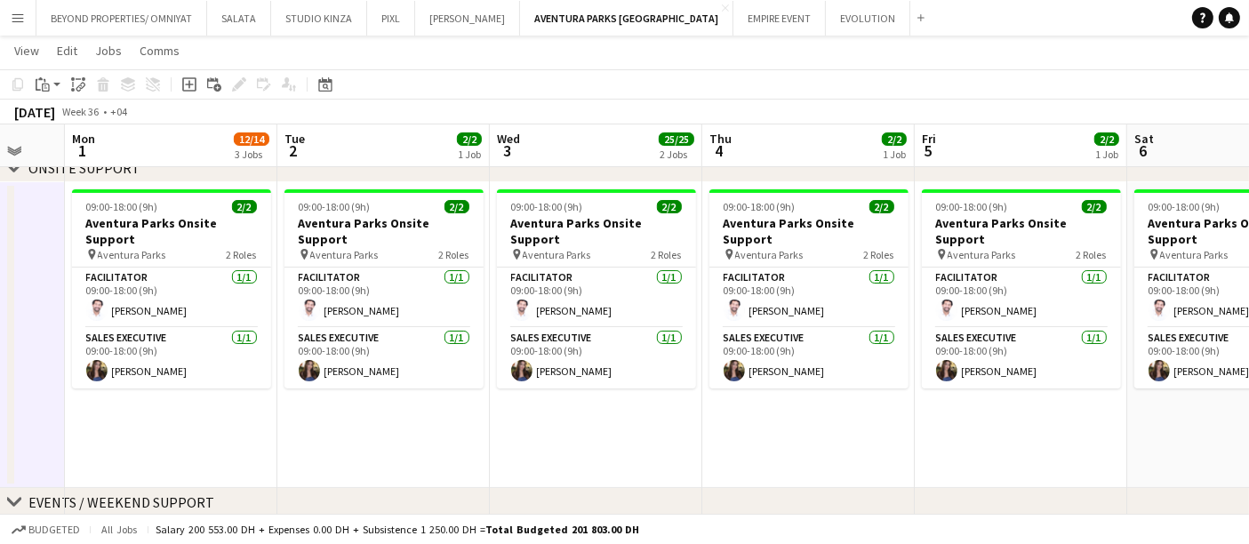
click at [918, 310] on app-calendar-viewport "Fri 29 Sat 30 Sun 31 Mon 1 12/14 3 Jobs Tue 2 2/2 1 Job Wed 3 25/25 2 Jobs Thu …" at bounding box center [624, 501] width 1249 height 1060
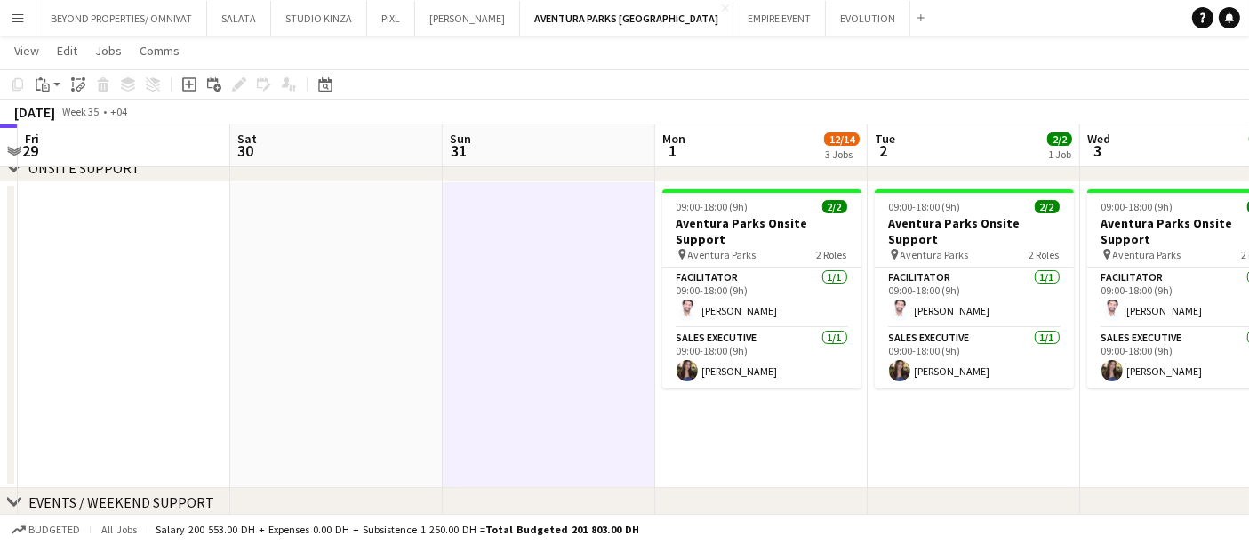
drag, startPoint x: 675, startPoint y: 254, endPoint x: 694, endPoint y: 254, distance: 18.7
click at [694, 254] on app-calendar-viewport "Wed 27 Thu 28 Fri 29 Sat 30 Sun 31 Mon 1 12/14 3 Jobs Tue 2 2/2 1 Job Wed 3 25/…" at bounding box center [624, 501] width 1249 height 1060
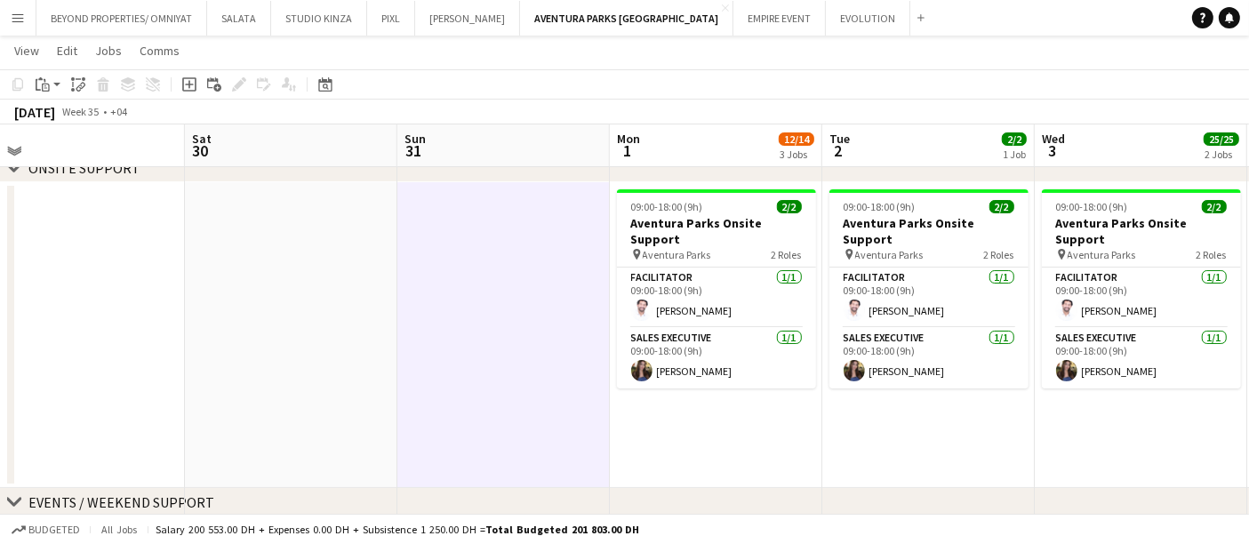
drag, startPoint x: 636, startPoint y: 288, endPoint x: 167, endPoint y: 288, distance: 468.6
click at [169, 288] on app-calendar-viewport "Tue 26 Wed 27 Thu 28 Fri 29 Sat 30 Sun 31 Mon 1 12/14 3 Jobs Tue 2 2/2 1 Job We…" at bounding box center [624, 501] width 1249 height 1060
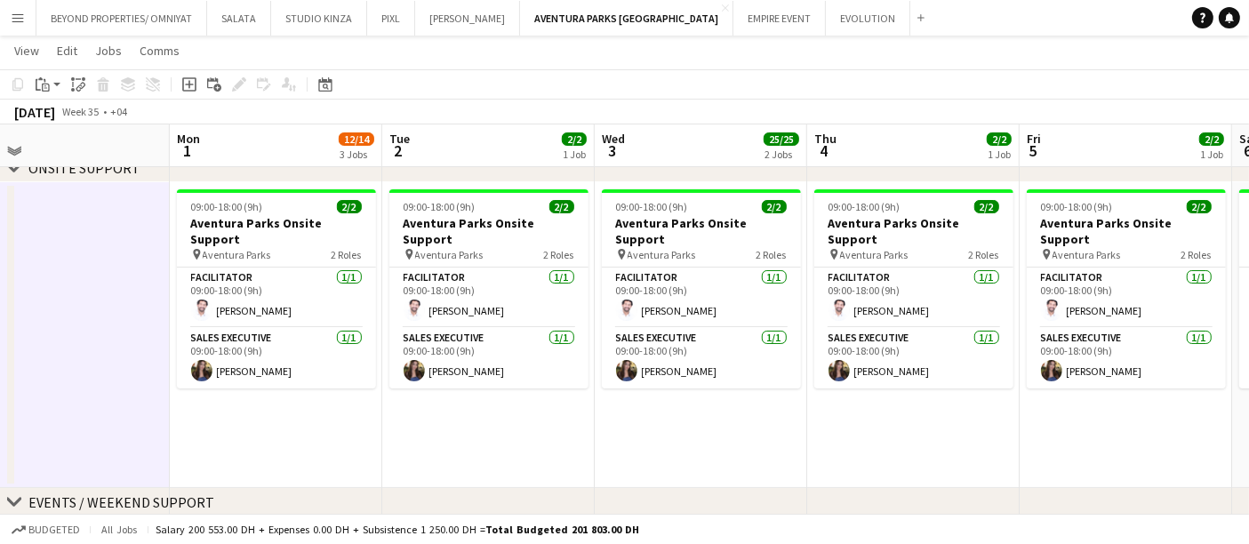
scroll to position [0, 453]
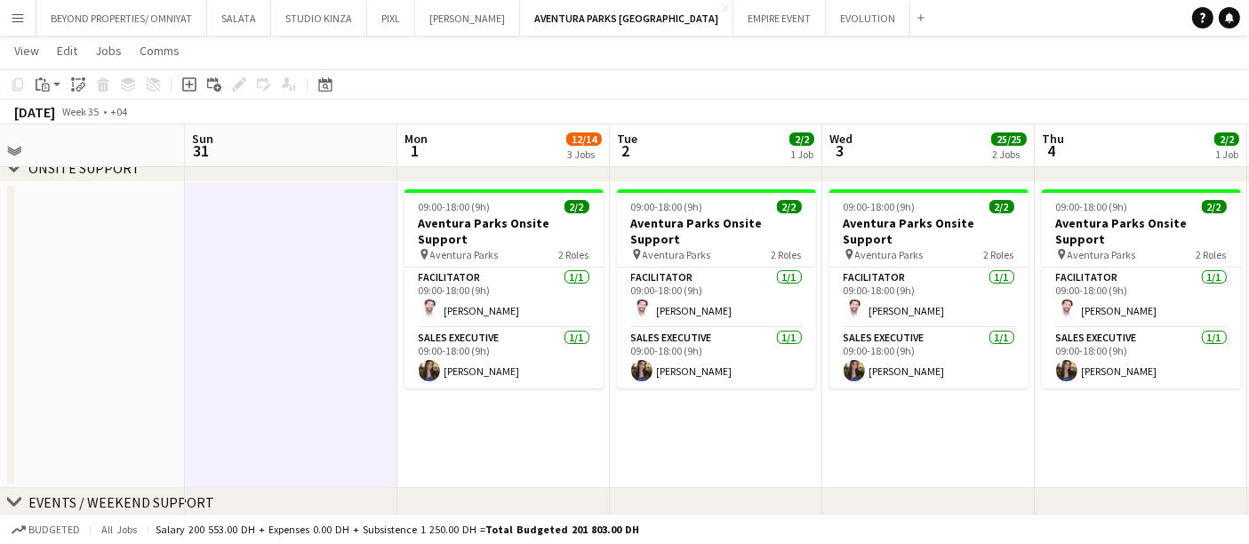
drag, startPoint x: 556, startPoint y: 325, endPoint x: 617, endPoint y: 327, distance: 61.4
click at [617, 327] on app-calendar-viewport "Thu 28 Fri 29 Sat 30 Sun 31 Mon 1 12/14 3 Jobs Tue 2 2/2 1 Job Wed 3 25/25 2 Jo…" at bounding box center [624, 501] width 1249 height 1060
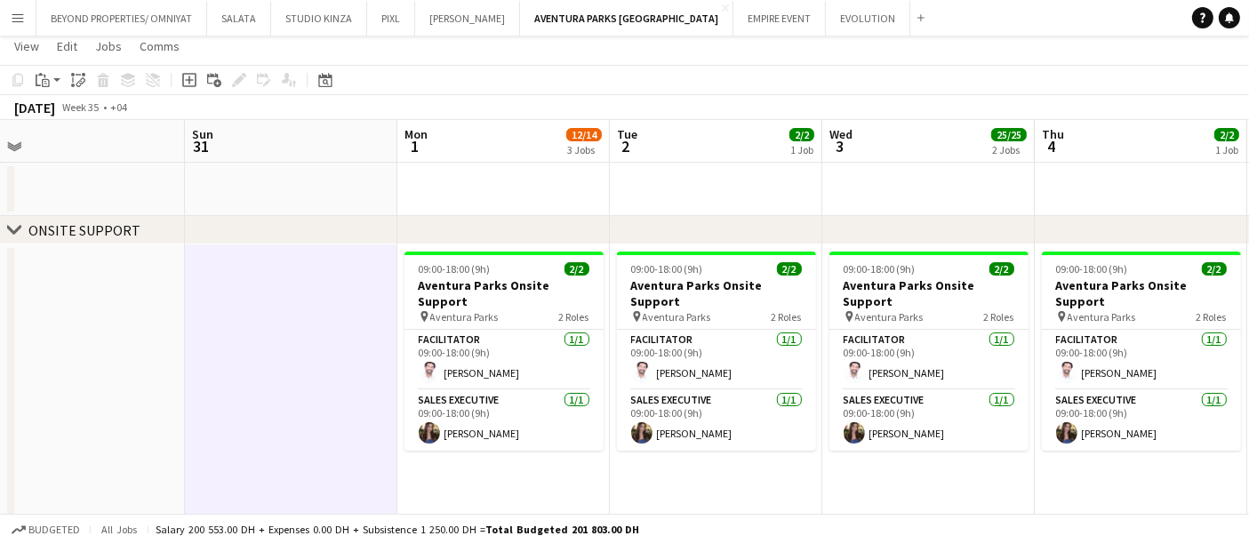
scroll to position [0, 0]
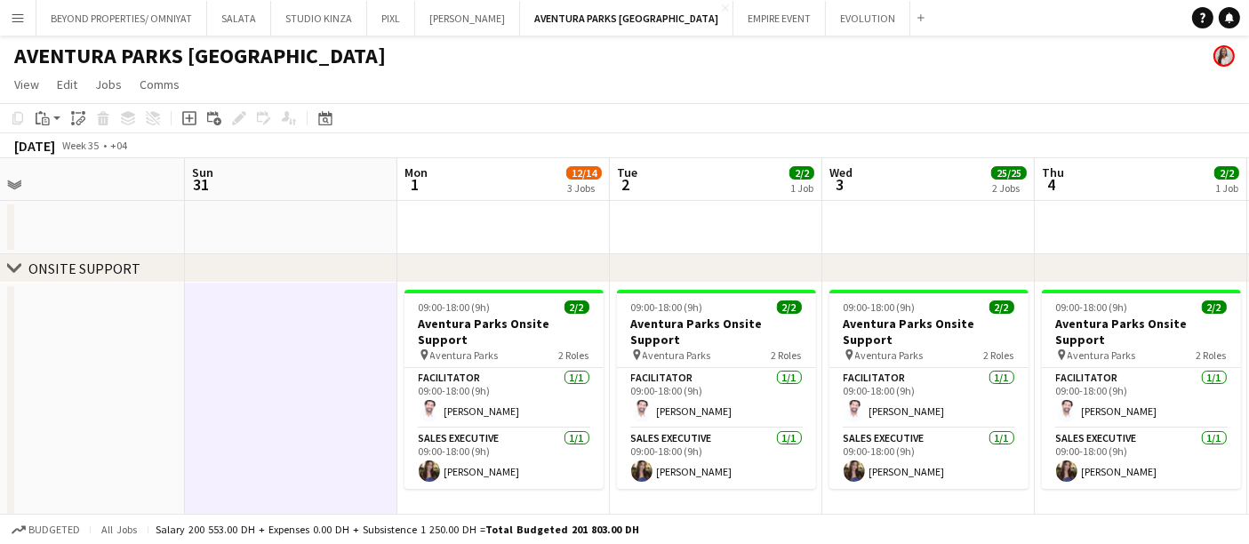
click at [12, 268] on icon at bounding box center [13, 267] width 13 height 7
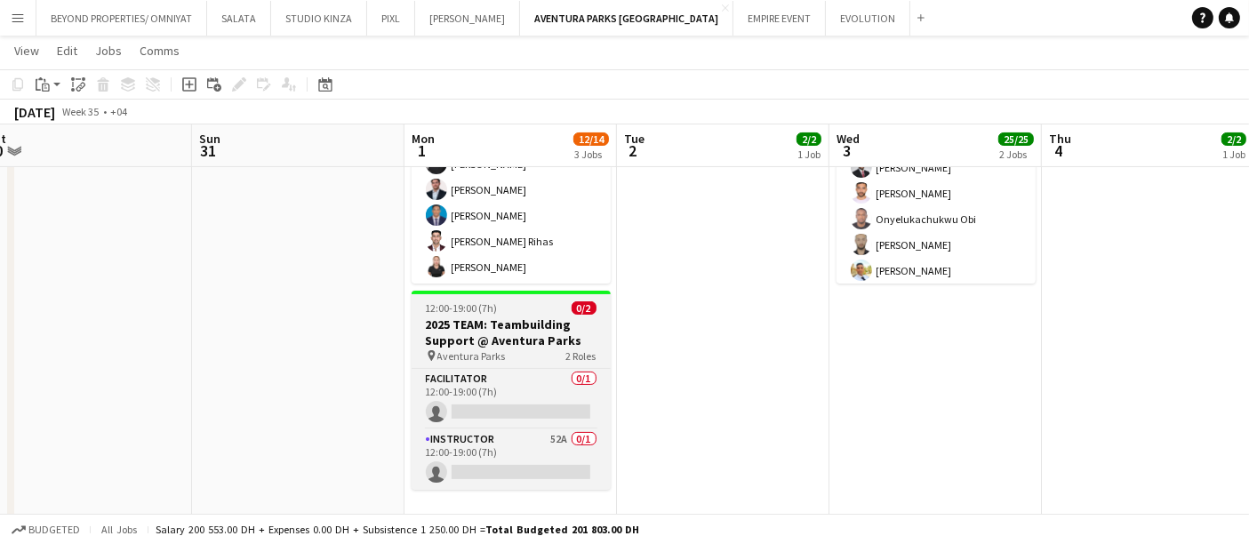
scroll to position [0, 445]
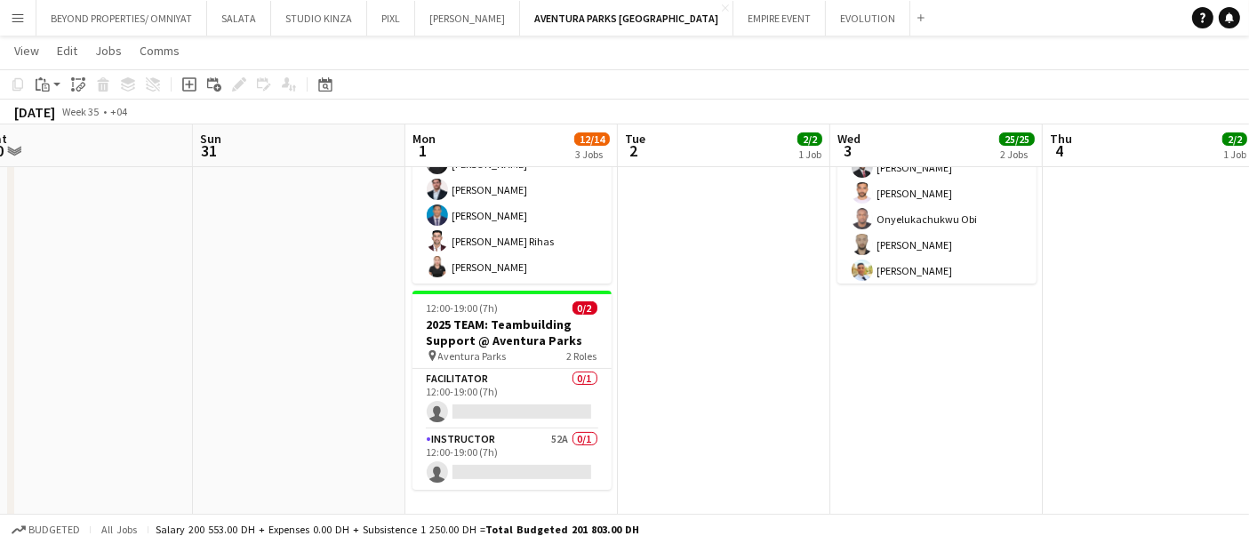
drag, startPoint x: 638, startPoint y: 381, endPoint x: 489, endPoint y: 405, distance: 151.2
click at [494, 405] on app-calendar-viewport "Thu 28 Fri 29 Sat 30 Sun 31 Mon 1 12/14 3 Jobs Tue 2 2/2 1 Job Wed 3 25/25 2 Jo…" at bounding box center [624, 146] width 1249 height 761
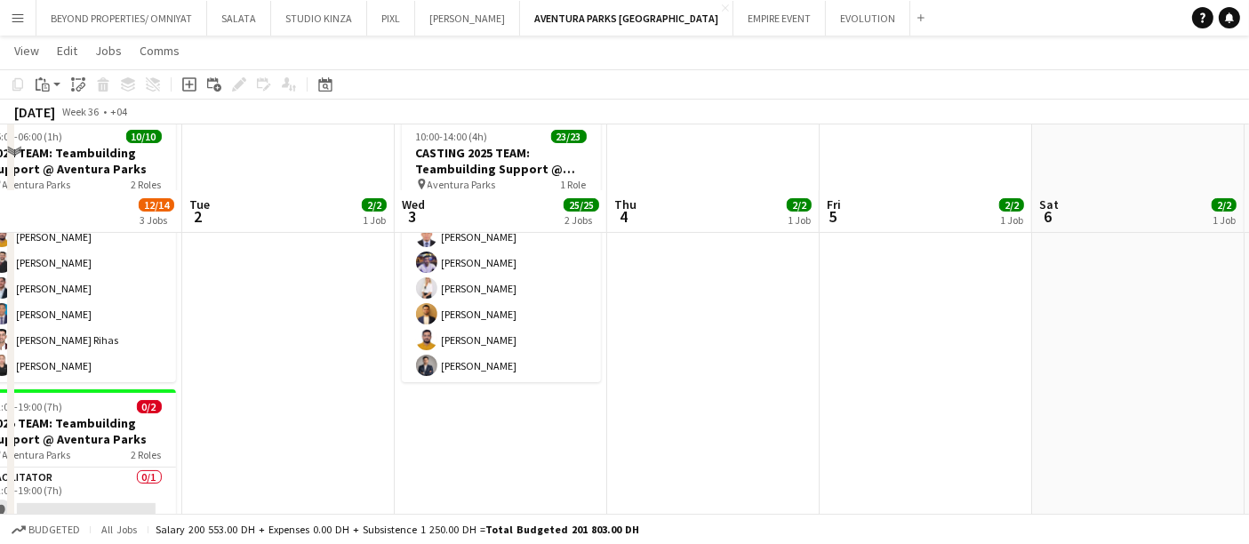
scroll to position [303, 0]
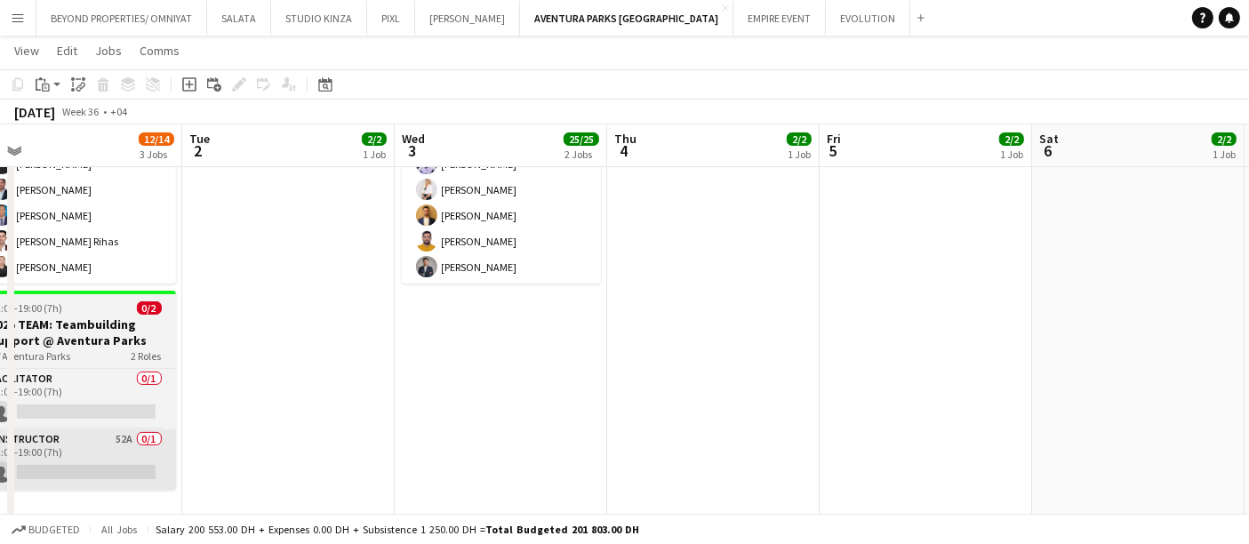
drag, startPoint x: 111, startPoint y: 440, endPoint x: 167, endPoint y: 445, distance: 56.2
click at [119, 437] on app-calendar-viewport "Fri 29 Sat 30 Sun 31 Mon 1 12/14 3 Jobs Tue 2 2/2 1 Job Wed 3 25/25 2 Jobs Thu …" at bounding box center [624, 146] width 1249 height 761
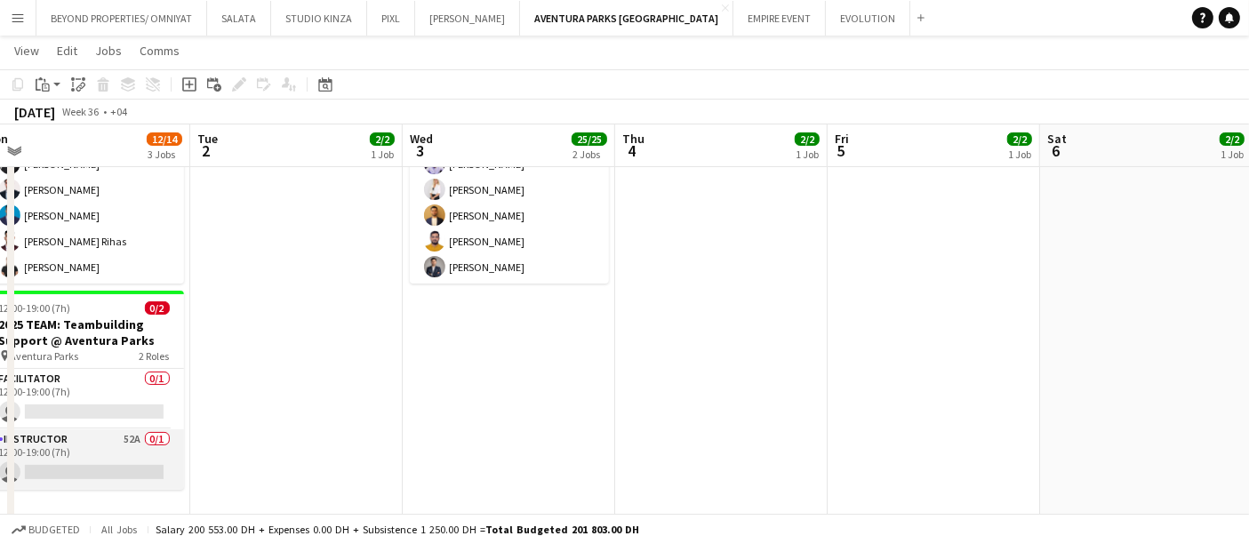
click at [131, 433] on app-card-role "Instructor 52A 0/1 12:00-19:00 (7h) single-neutral-actions" at bounding box center [84, 459] width 199 height 60
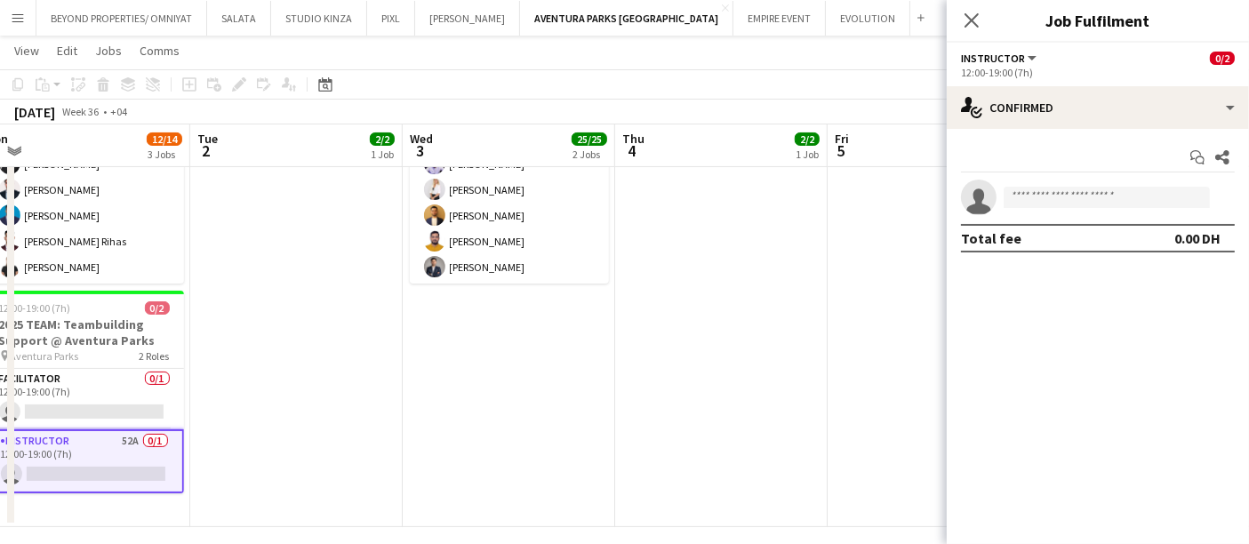
click at [1227, 79] on app-options-switcher "Instructor All roles Instructor 0/2 12:00-19:00 (7h)" at bounding box center [1098, 65] width 302 height 44
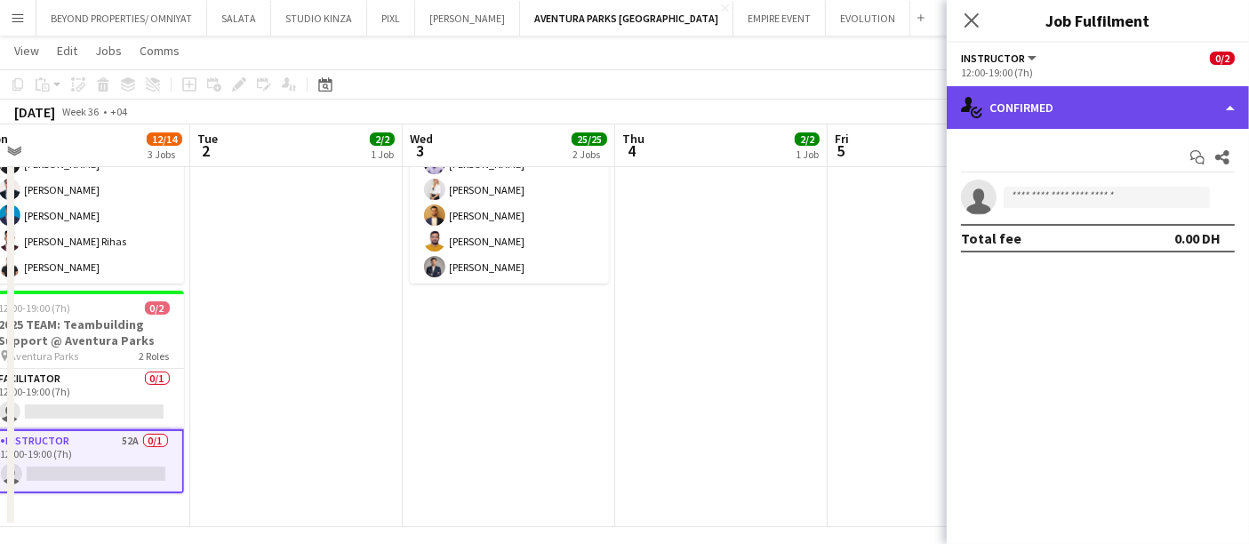
click at [1216, 99] on div "single-neutral-actions-check-2 Confirmed" at bounding box center [1098, 107] width 302 height 43
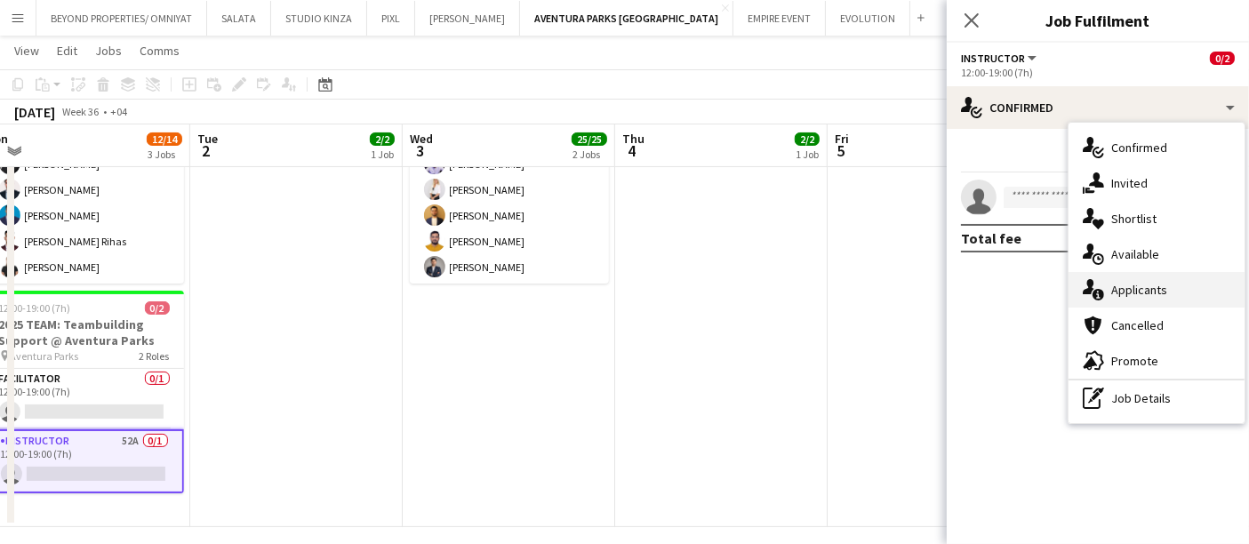
click at [1164, 294] on div "single-neutral-actions-information Applicants" at bounding box center [1157, 290] width 176 height 36
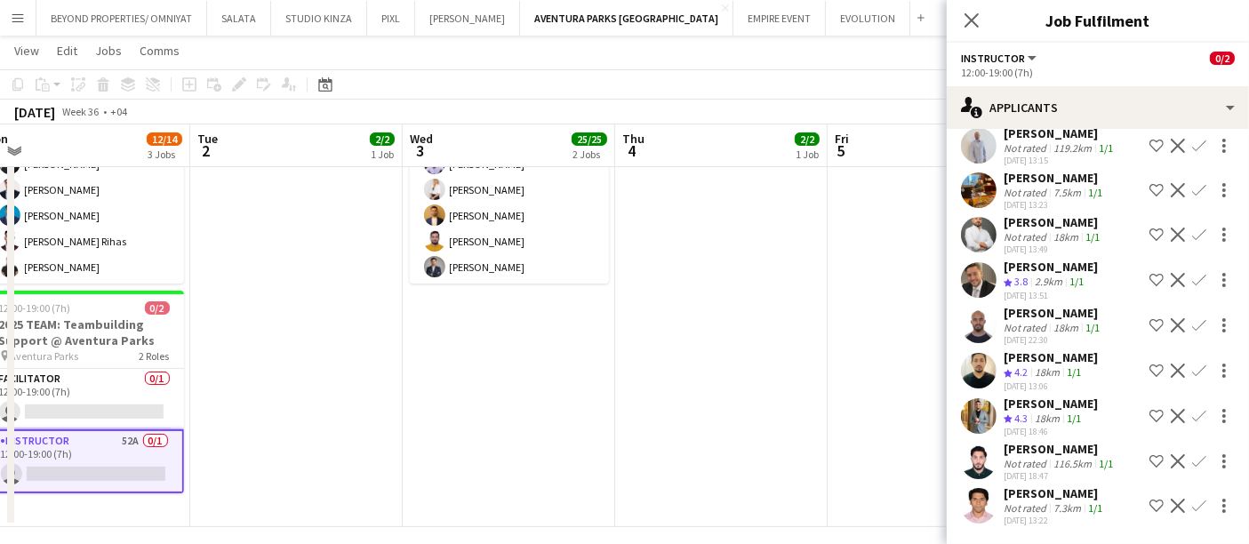
scroll to position [1850, 0]
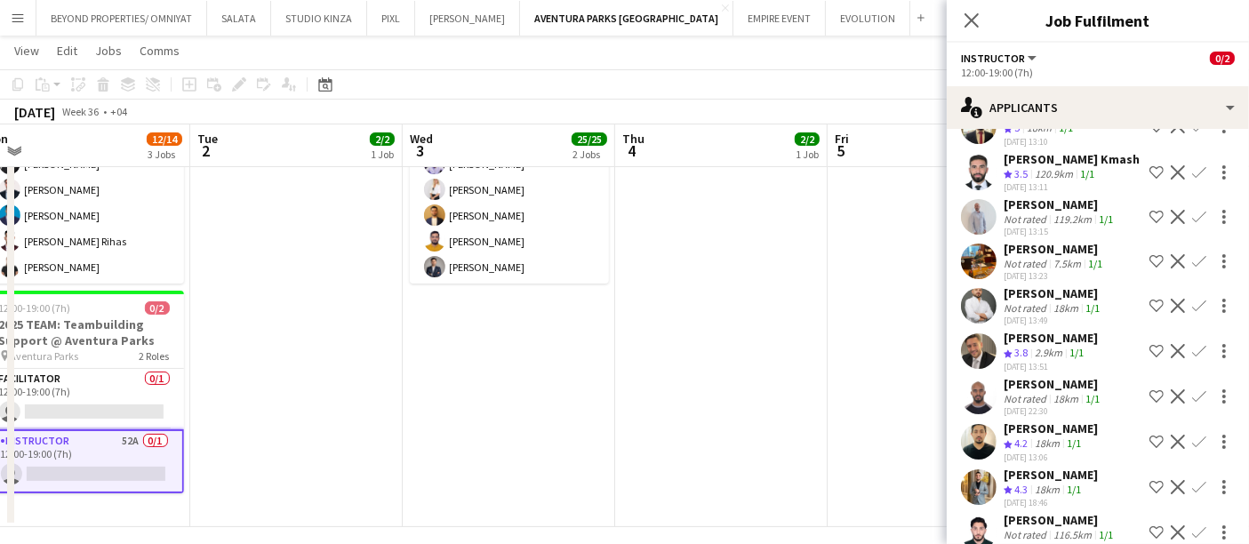
click at [1150, 494] on app-icon "Shortlist crew" at bounding box center [1157, 487] width 14 height 14
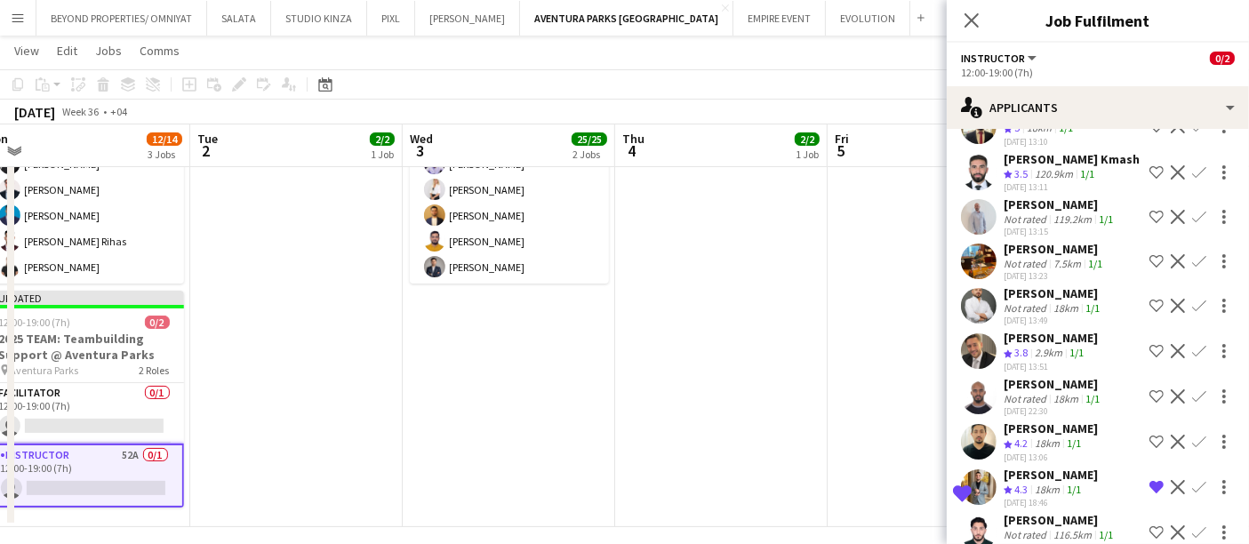
scroll to position [1752, 0]
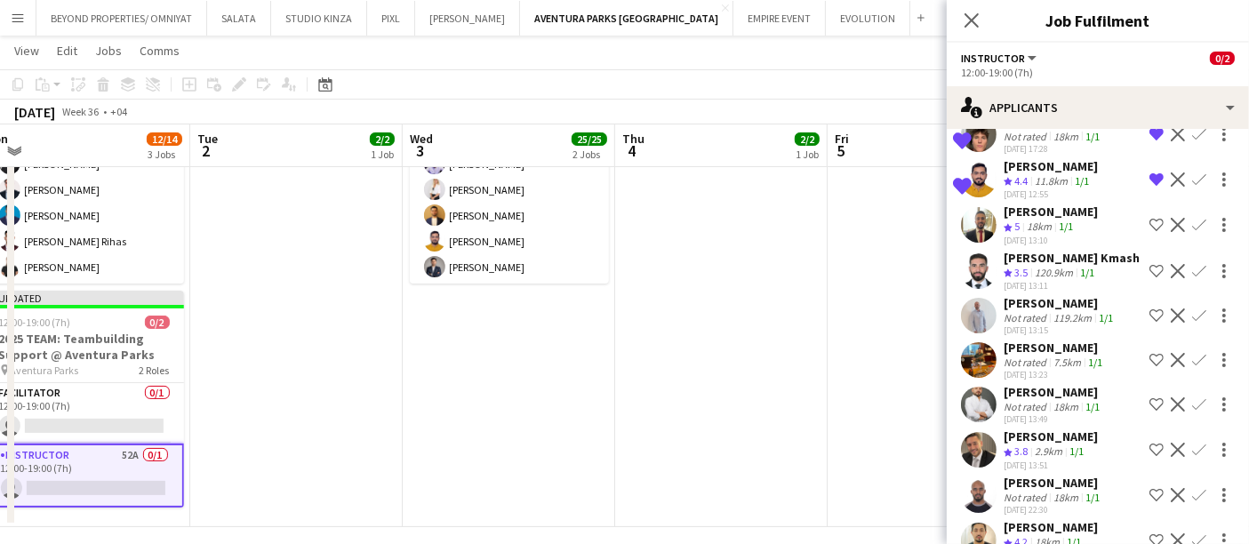
click at [1150, 323] on app-icon "Shortlist crew" at bounding box center [1157, 316] width 14 height 14
click at [1014, 311] on div "[PERSON_NAME]" at bounding box center [1060, 303] width 113 height 16
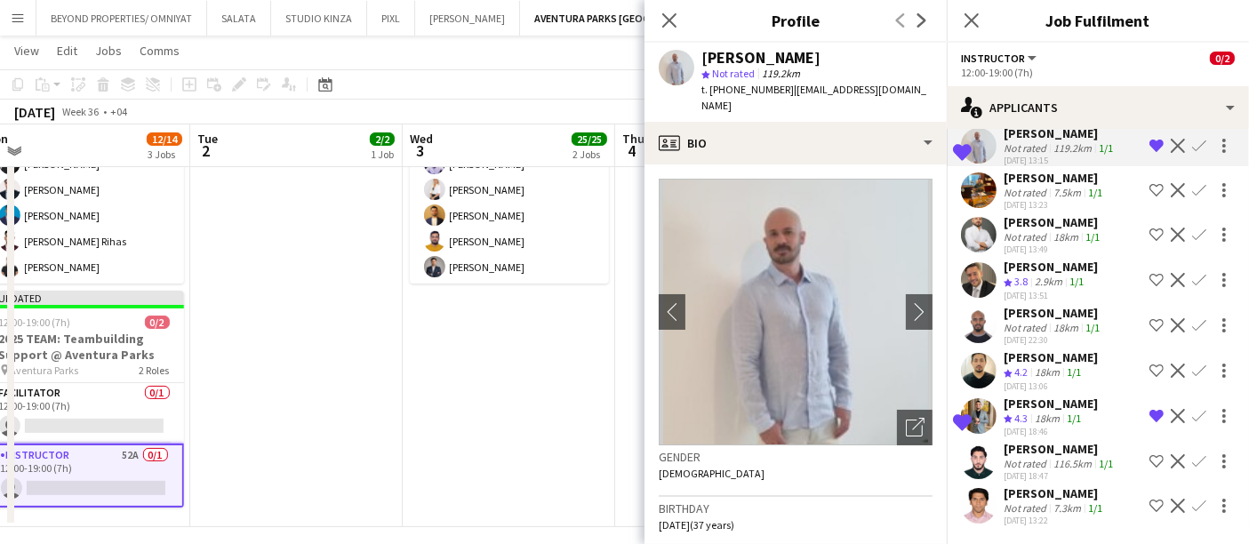
scroll to position [1949, 0]
click at [1033, 409] on div "[PERSON_NAME]" at bounding box center [1051, 404] width 94 height 16
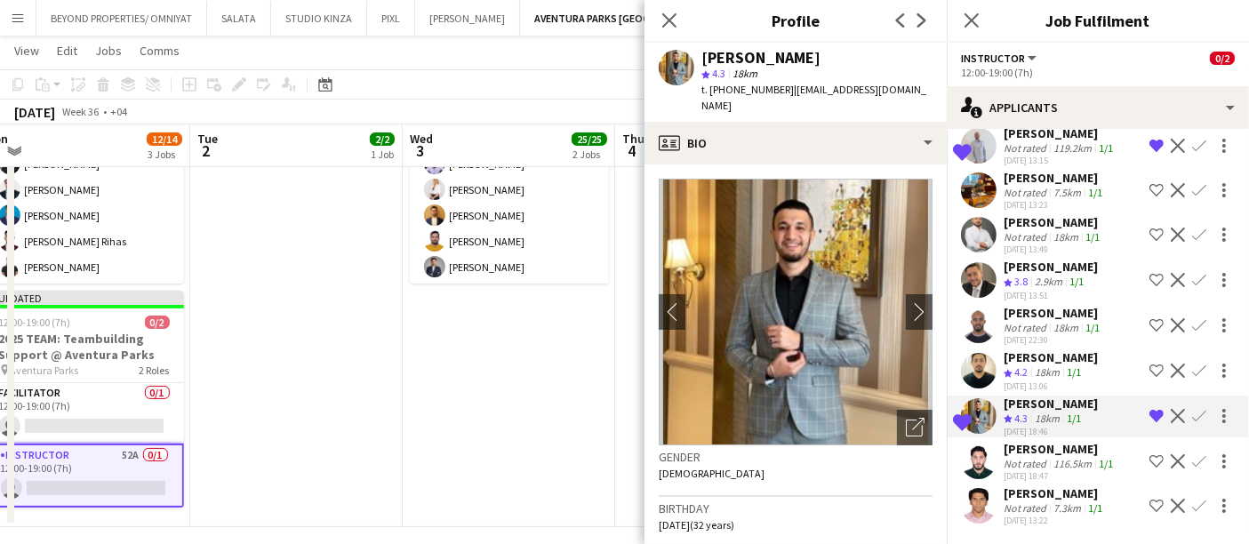
click at [449, 425] on app-date-cell "10:00-14:00 (4h) 23/23 CASTING 2025 TEAM: Teambuilding Support @ Aventura Parks…" at bounding box center [509, 270] width 213 height 514
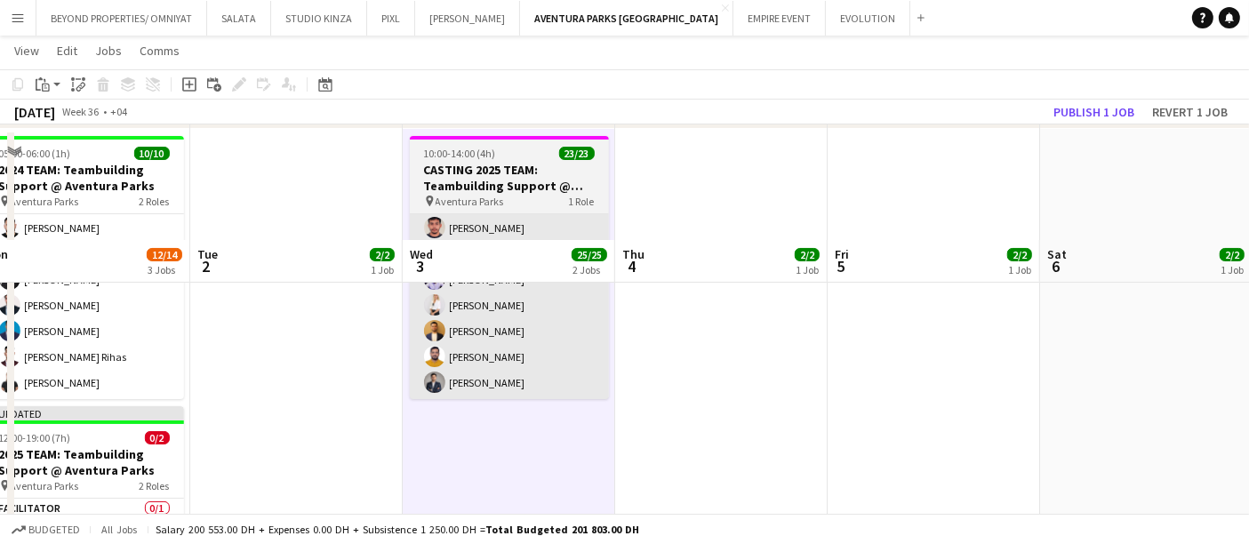
scroll to position [106, 0]
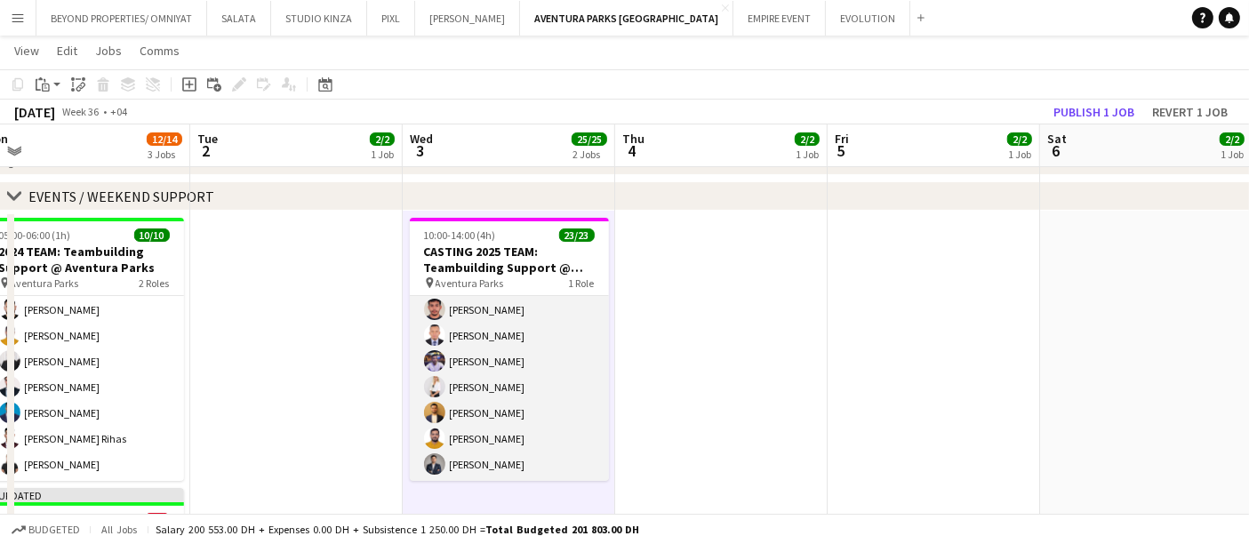
click at [416, 357] on app-card-role "Instructor 23/23 10:00-14:00 (4h) [PERSON_NAME] Aladdin [PERSON_NAME] [PERSON_N…" at bounding box center [509, 168] width 199 height 628
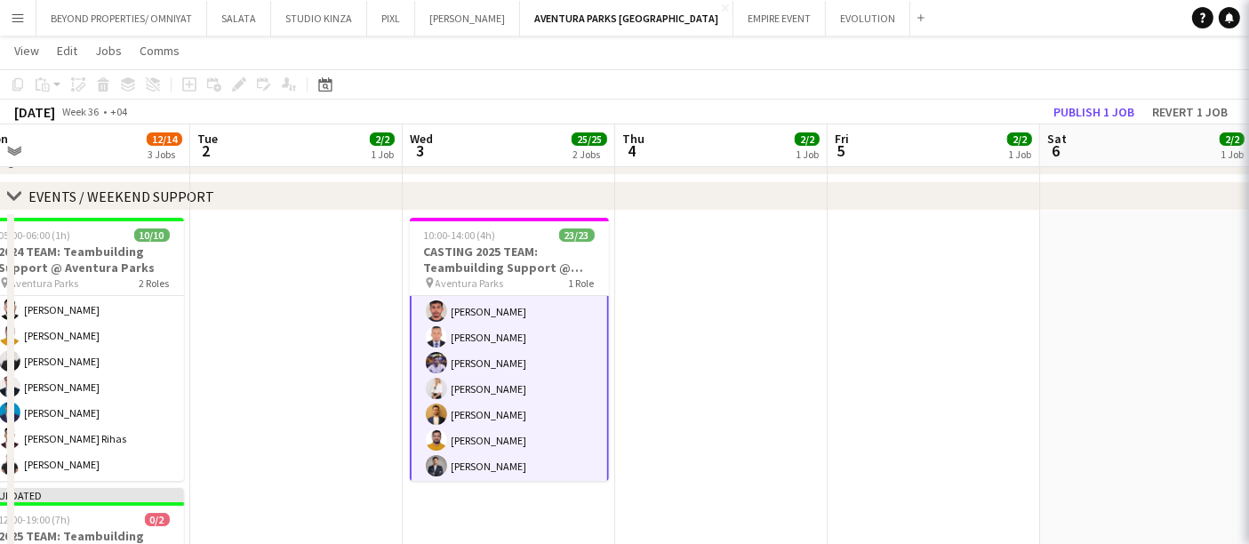
scroll to position [443, 0]
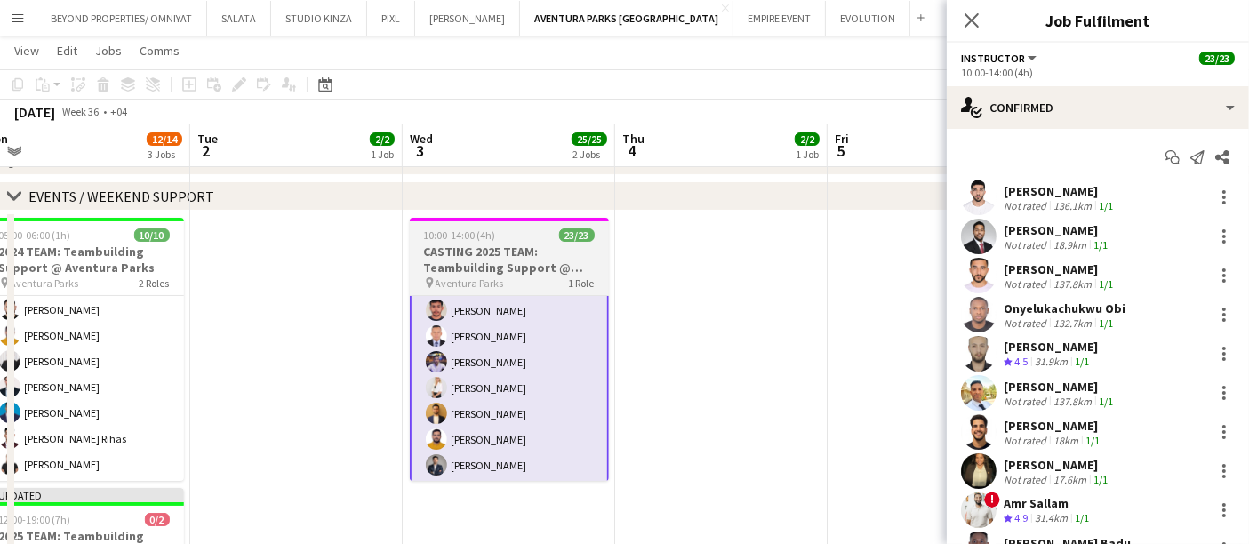
click at [465, 404] on app-card-role "Instructor 23/23 10:00-14:00 (4h) [PERSON_NAME] Aladdin [PERSON_NAME] [PERSON_N…" at bounding box center [509, 168] width 199 height 631
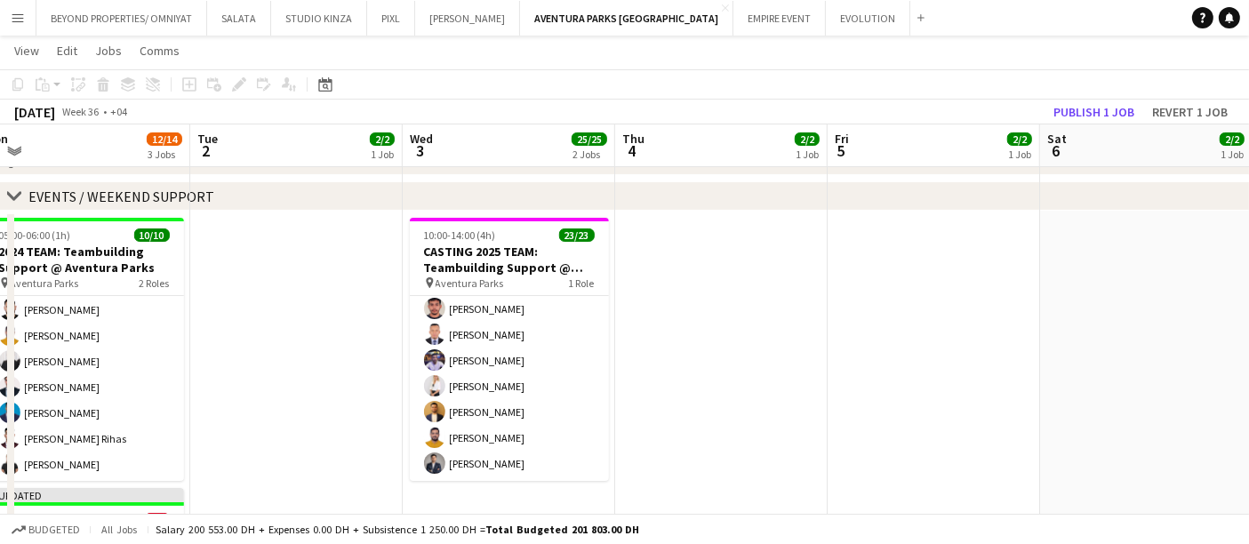
scroll to position [442, 0]
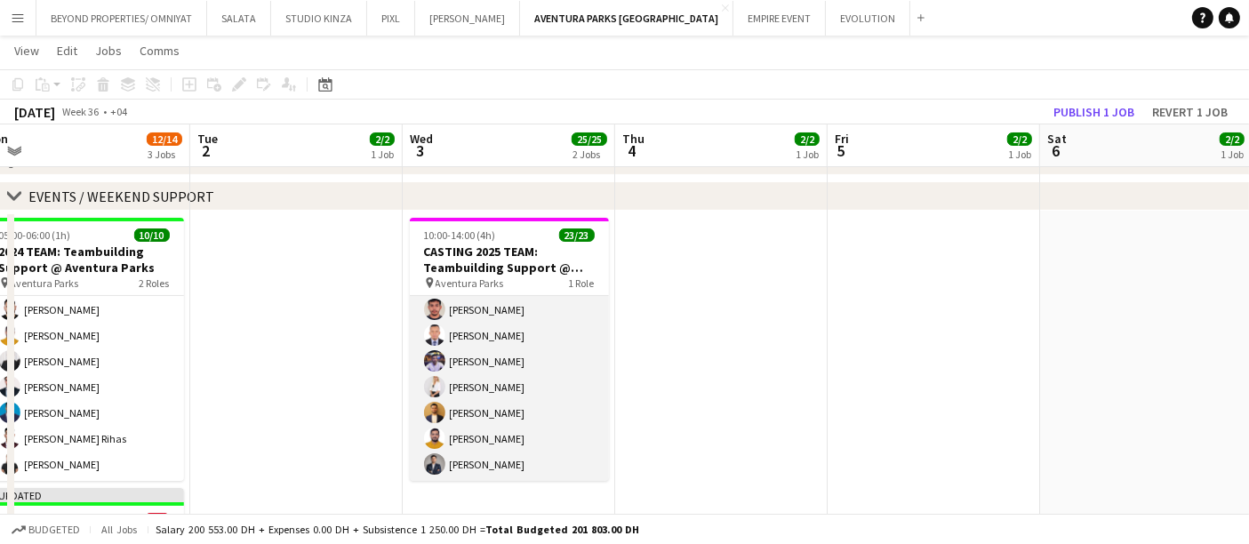
click at [479, 420] on app-card-role "Instructor 23/23 10:00-14:00 (4h) [PERSON_NAME] Aladdin [PERSON_NAME] [PERSON_N…" at bounding box center [509, 168] width 199 height 628
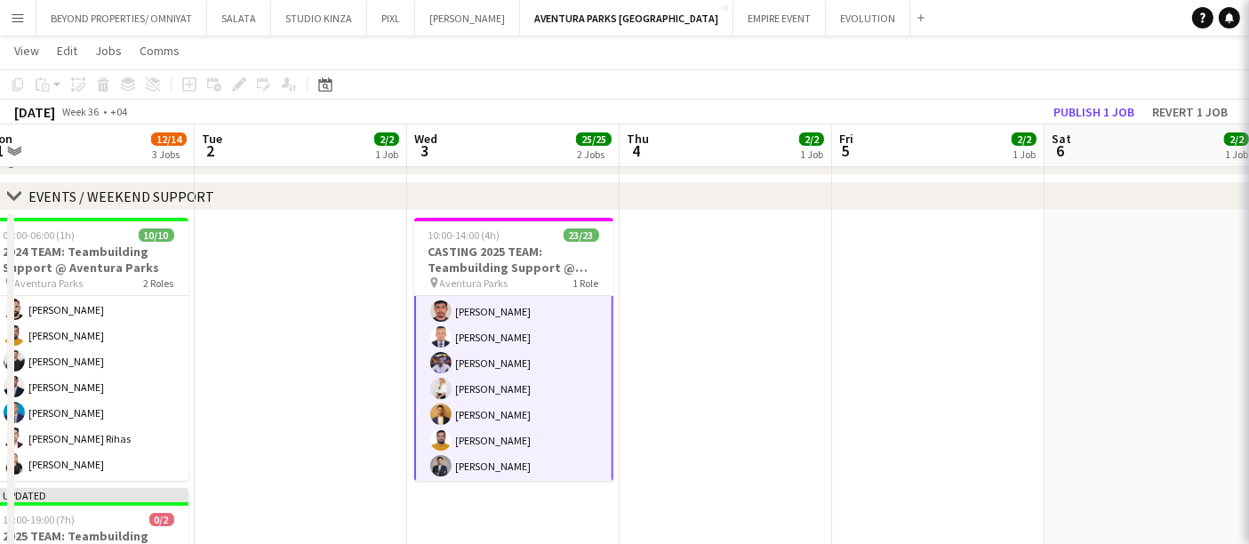
scroll to position [443, 0]
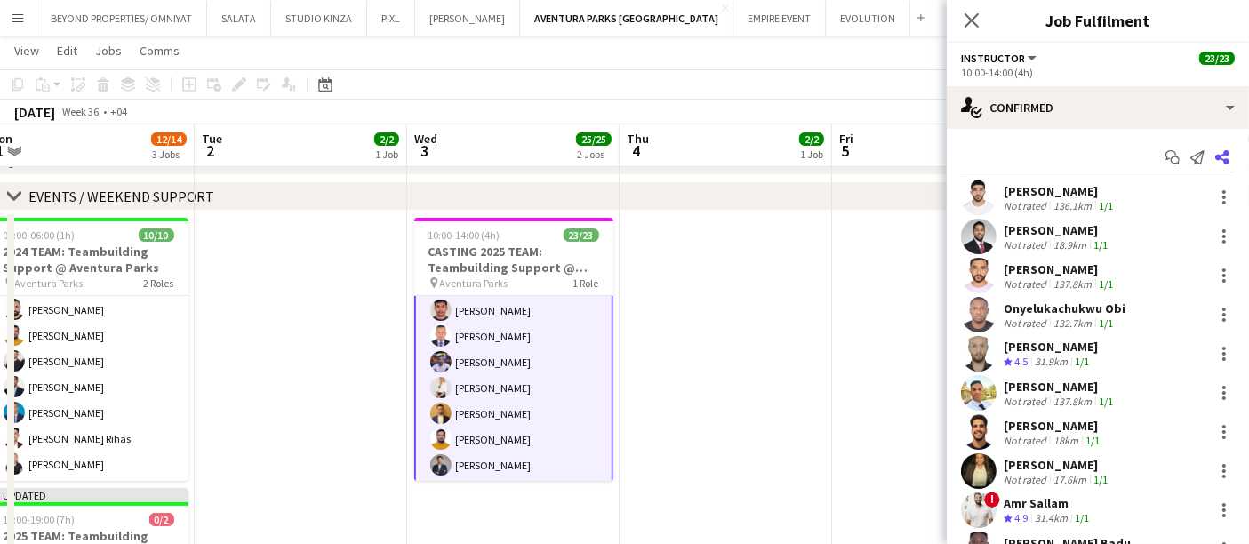
click at [1216, 153] on icon "Share" at bounding box center [1223, 157] width 14 height 14
click at [1216, 162] on icon at bounding box center [1223, 157] width 14 height 14
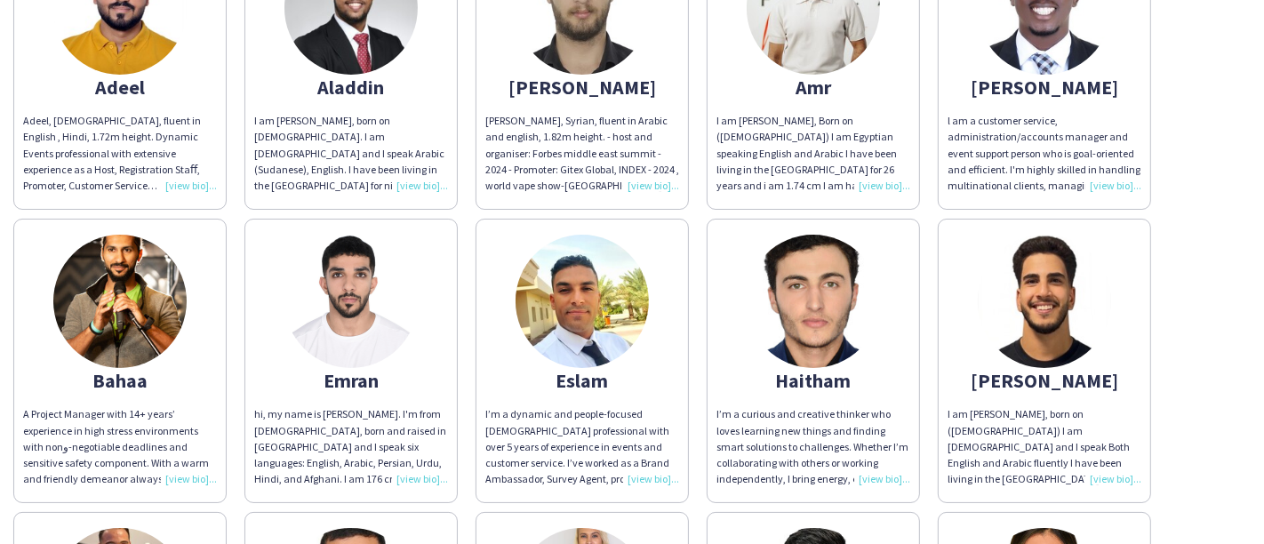
scroll to position [165, 0]
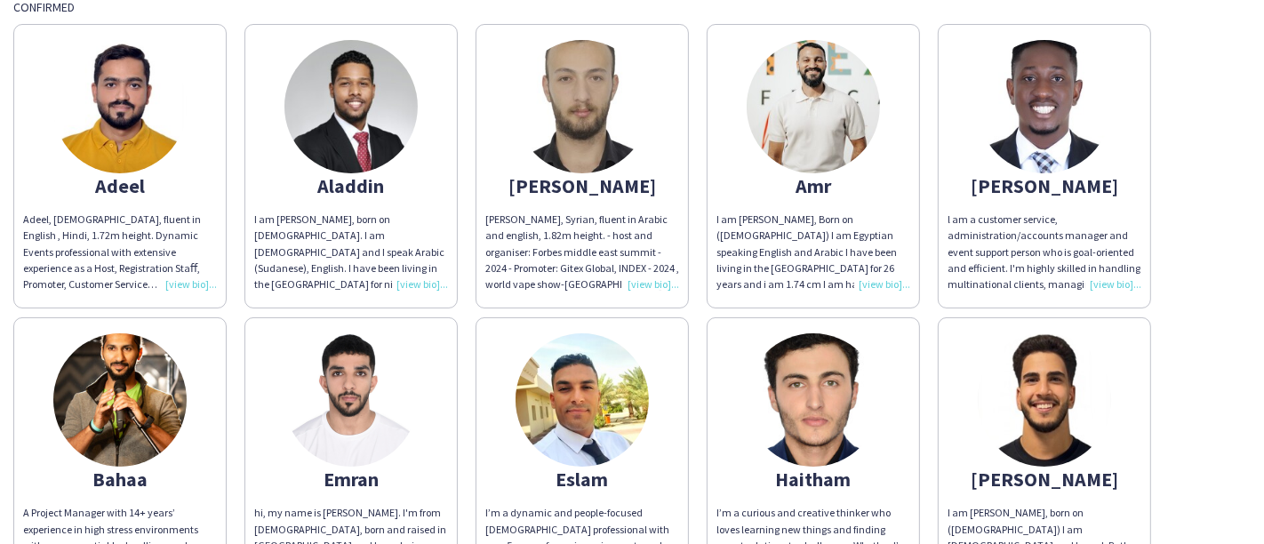
click at [571, 107] on img at bounding box center [582, 106] width 133 height 133
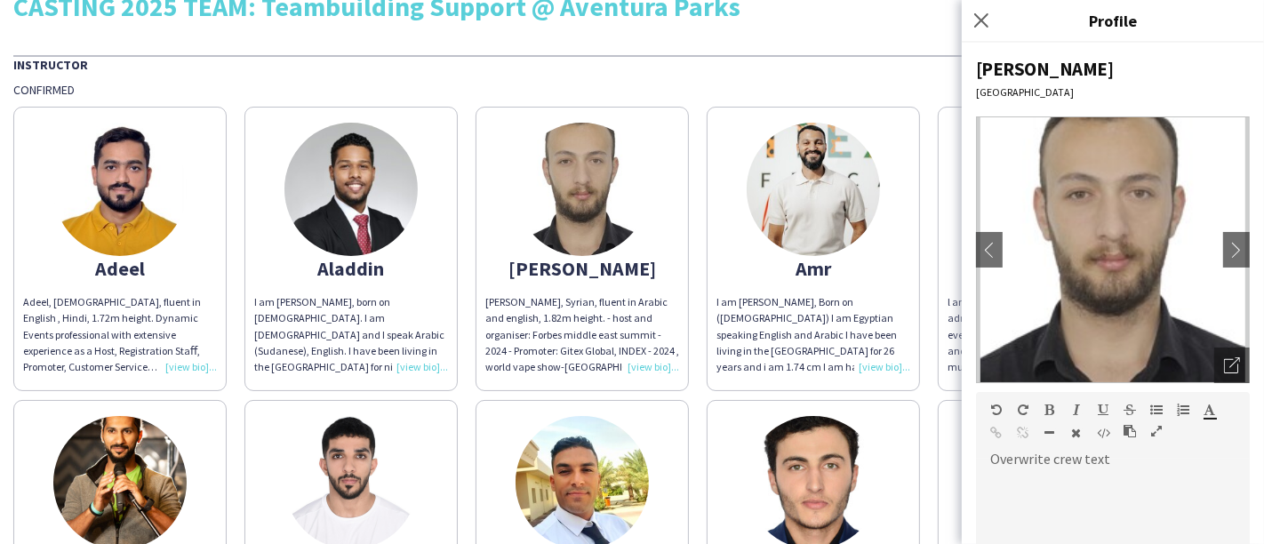
scroll to position [0, 0]
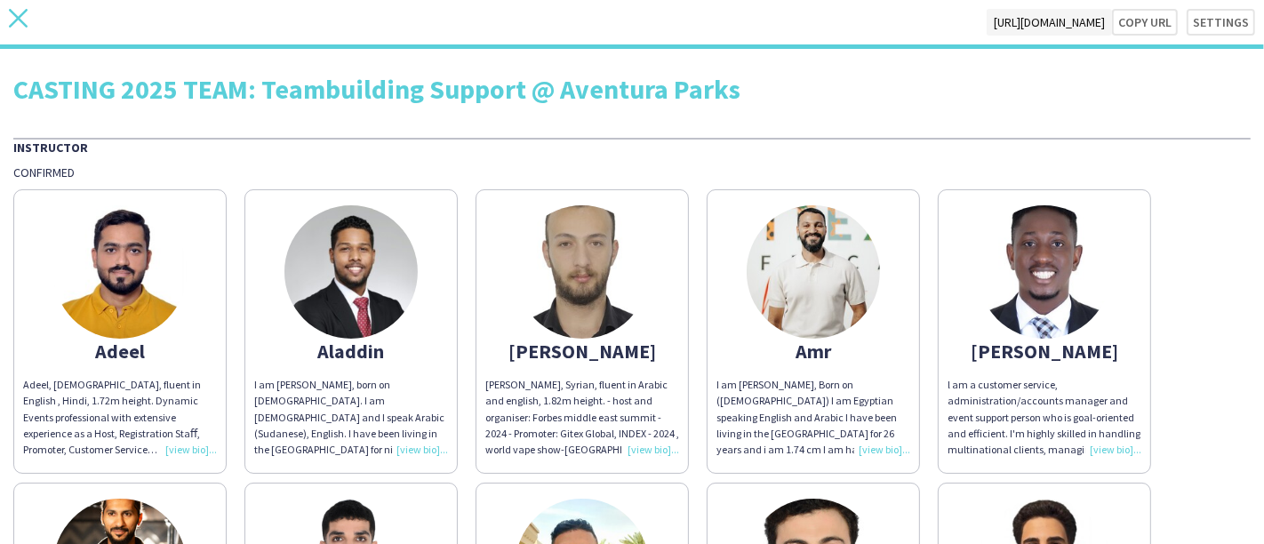
click at [15, 12] on icon "close" at bounding box center [18, 18] width 19 height 19
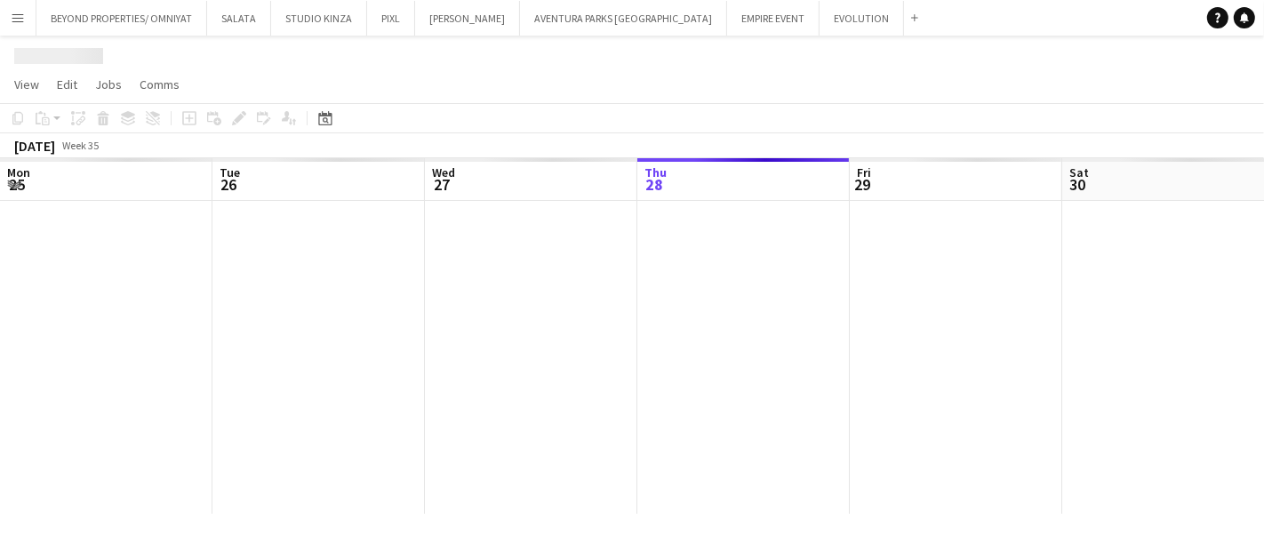
scroll to position [0, 424]
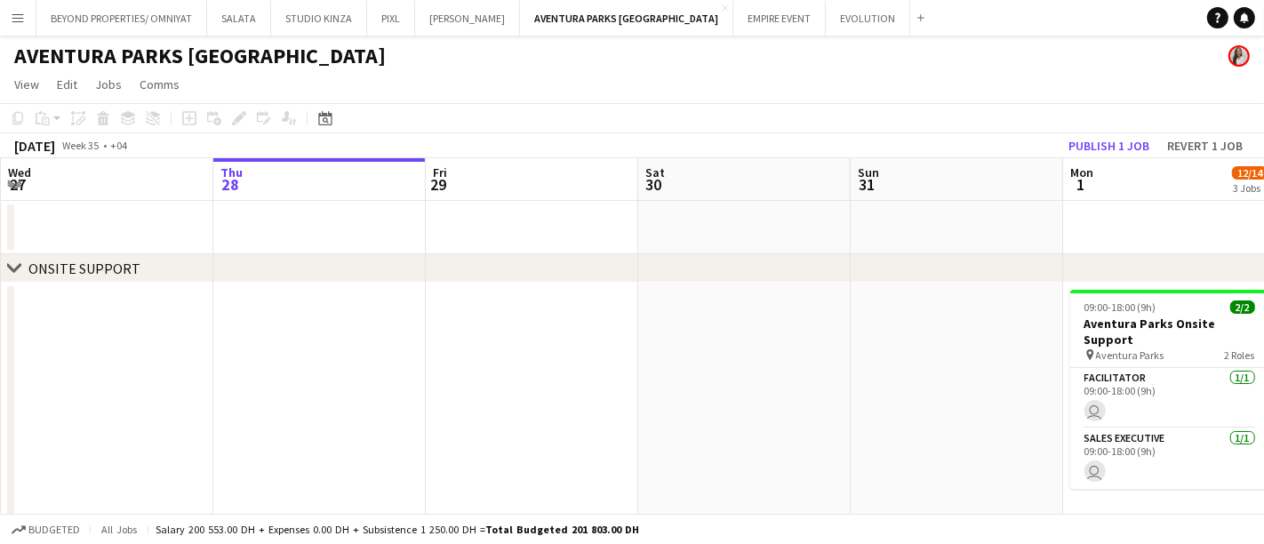
drag, startPoint x: 784, startPoint y: 298, endPoint x: 836, endPoint y: 298, distance: 51.6
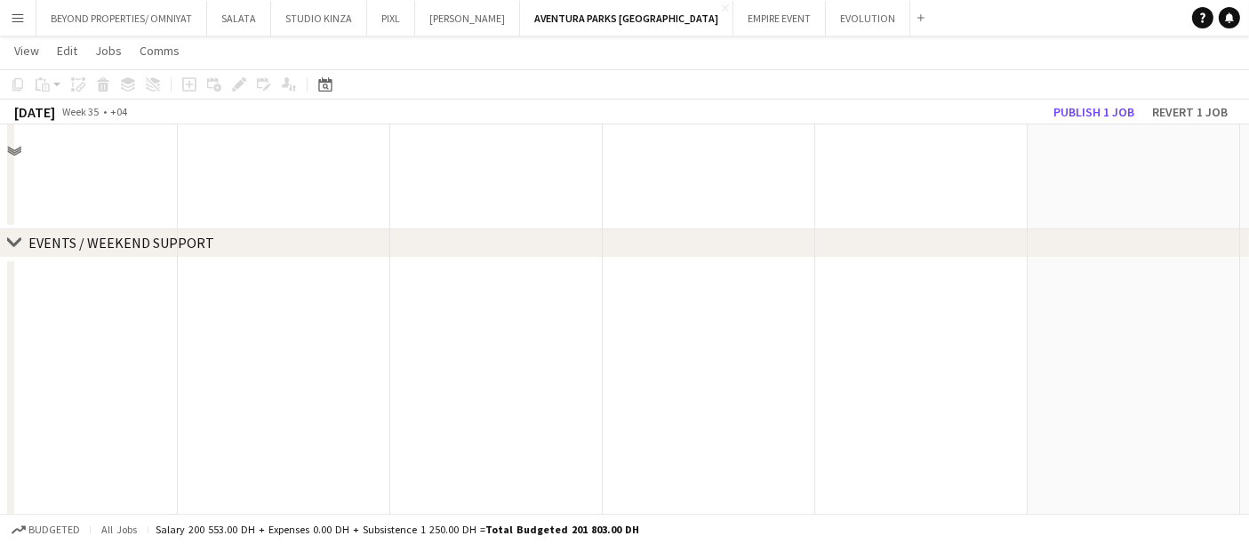
scroll to position [395, 0]
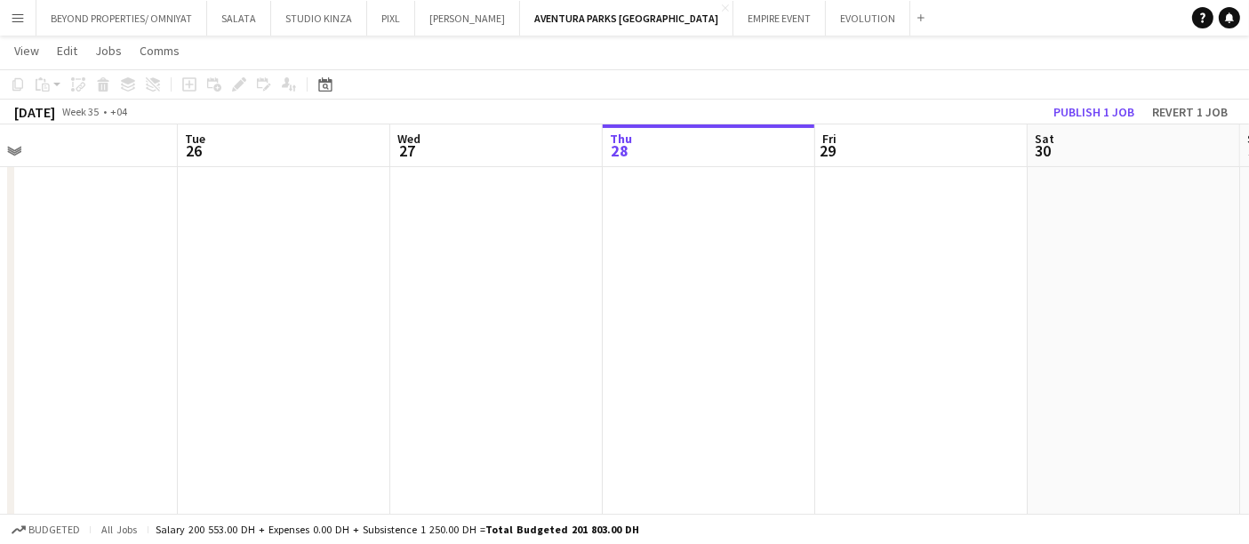
drag, startPoint x: 485, startPoint y: 330, endPoint x: 73, endPoint y: 235, distance: 422.5
click at [73, 235] on app-calendar-viewport "Sat 23 Sun 24 Mon 25 Tue 26 Wed 27 Thu 28 Fri 29 Sat 30 Sun 31 Mon 1 12/14 3 Jo…" at bounding box center [624, 180] width 1249 height 1011
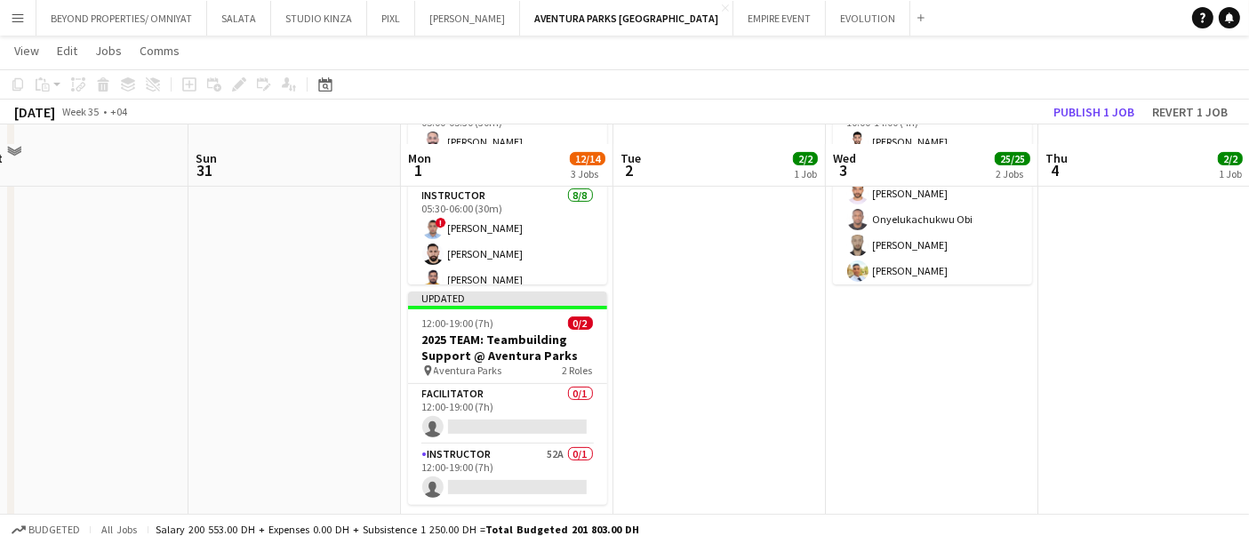
scroll to position [566, 0]
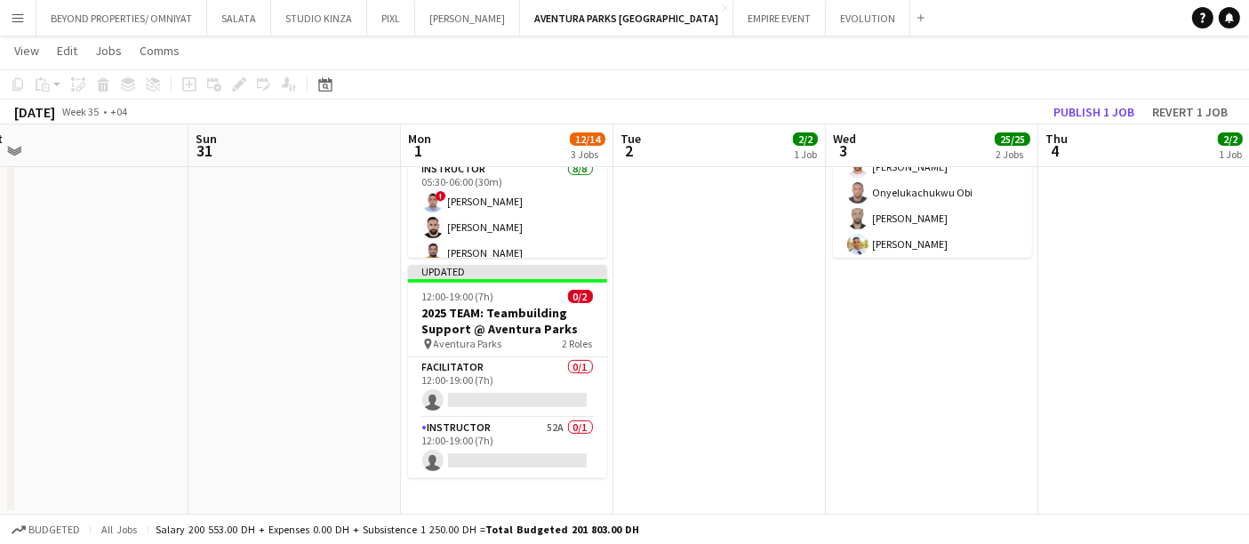
click at [672, 436] on app-date-cell at bounding box center [720, 252] width 213 height 528
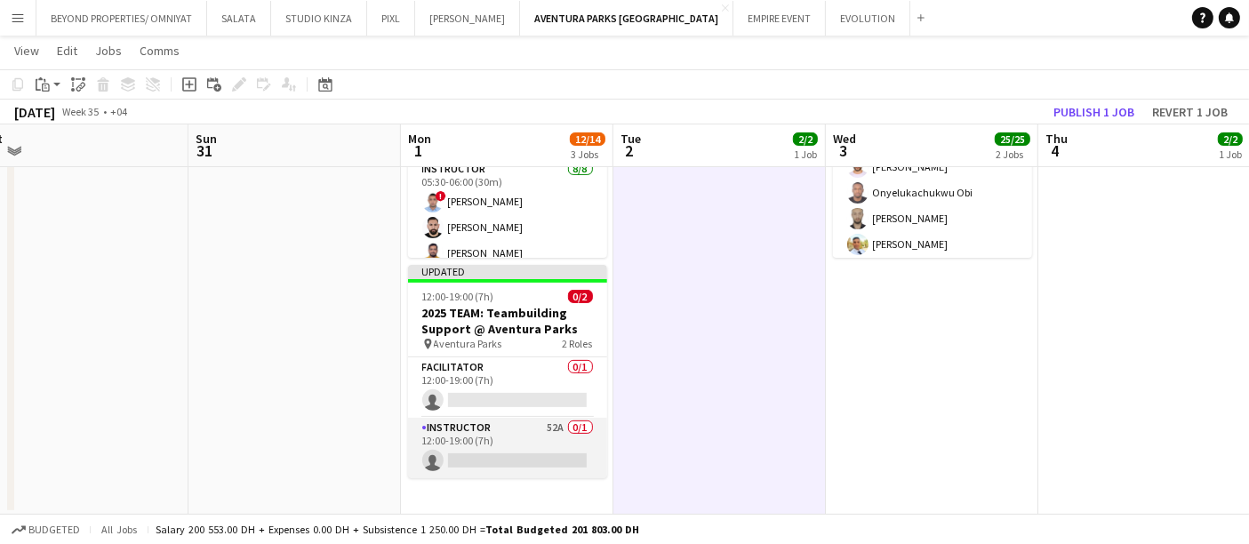
click at [534, 453] on app-card-role "Instructor 52A 0/1 12:00-19:00 (7h) single-neutral-actions" at bounding box center [507, 448] width 199 height 60
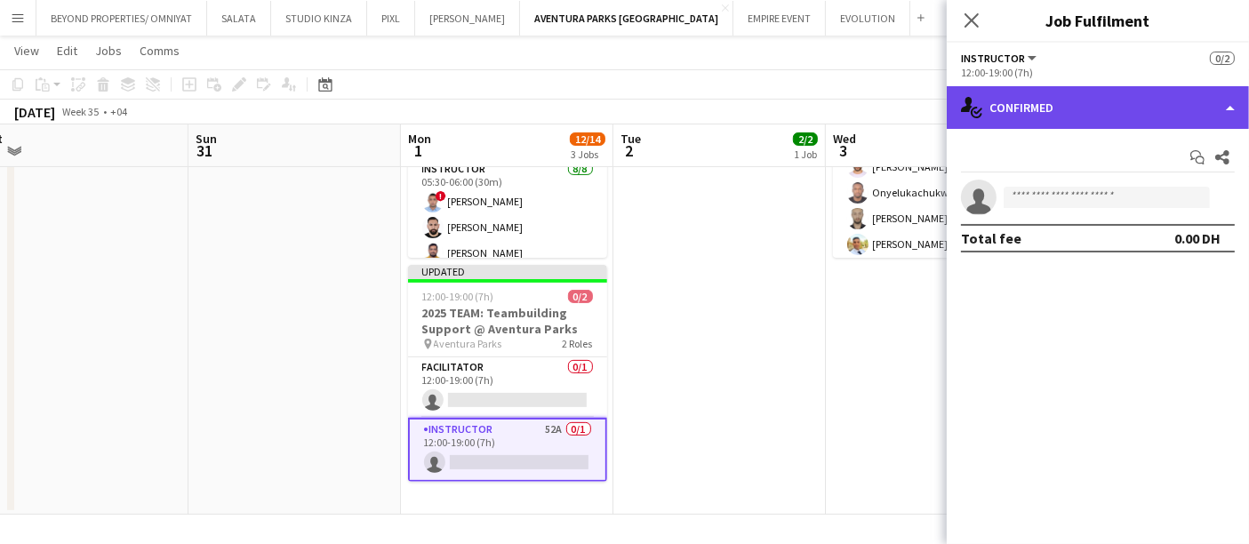
click at [1204, 100] on div "single-neutral-actions-check-2 Confirmed" at bounding box center [1098, 107] width 302 height 43
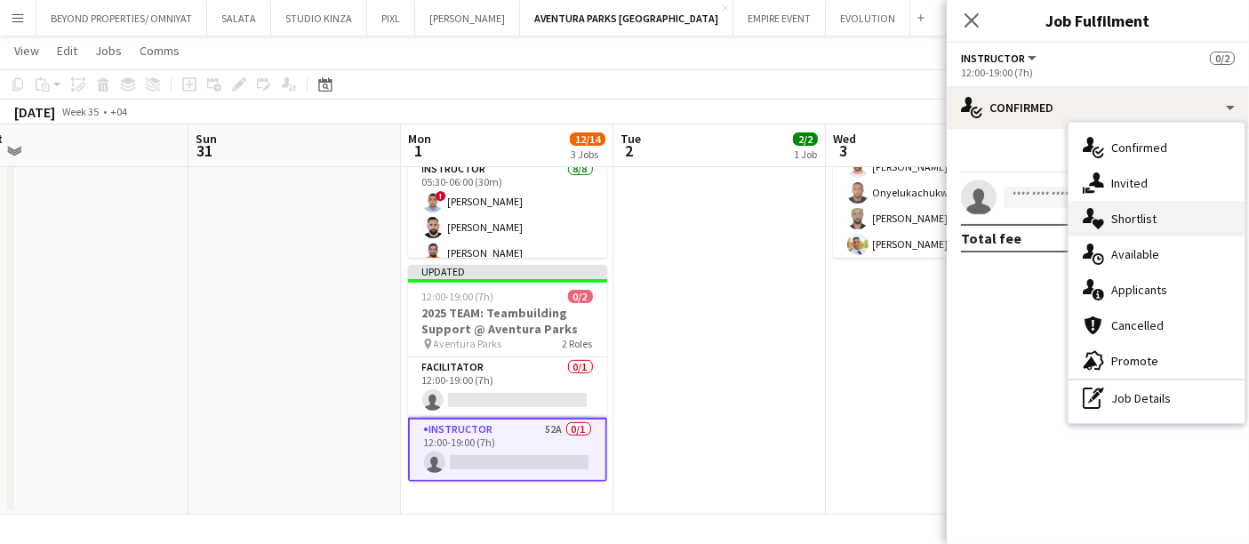
click at [1127, 214] on div "single-neutral-actions-heart Shortlist" at bounding box center [1157, 219] width 176 height 36
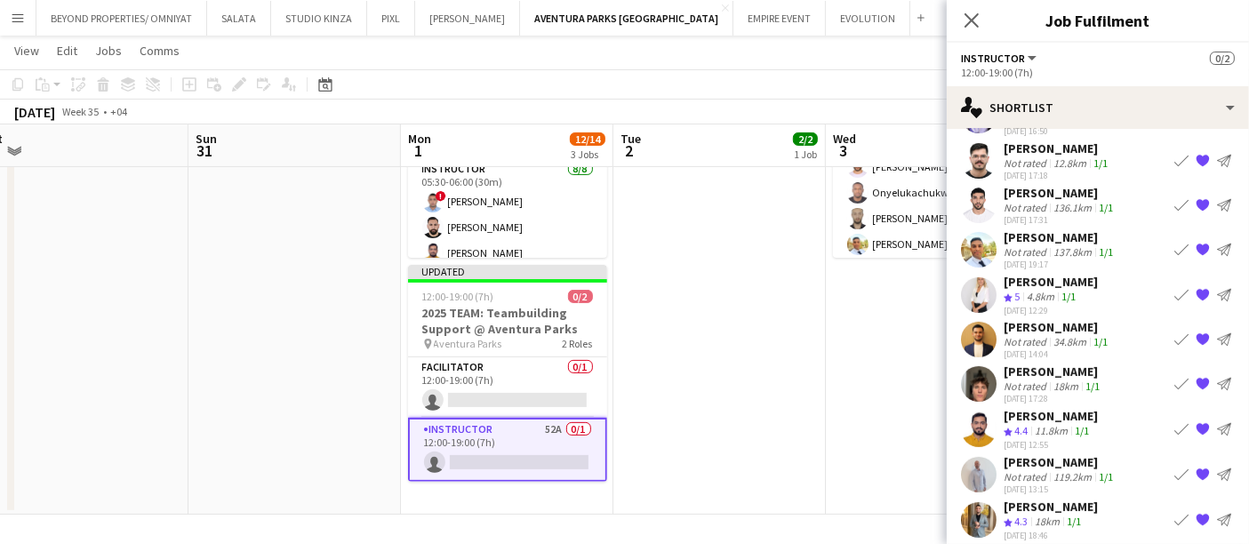
scroll to position [726, 0]
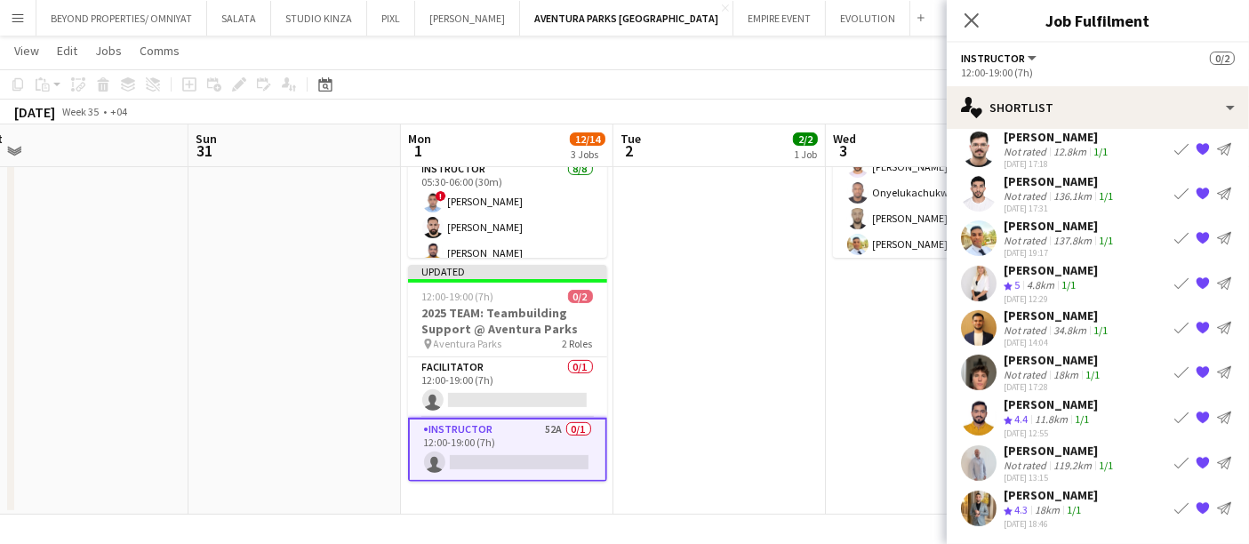
click at [1196, 369] on app-icon "{{ spriteTitle }}" at bounding box center [1203, 372] width 14 height 14
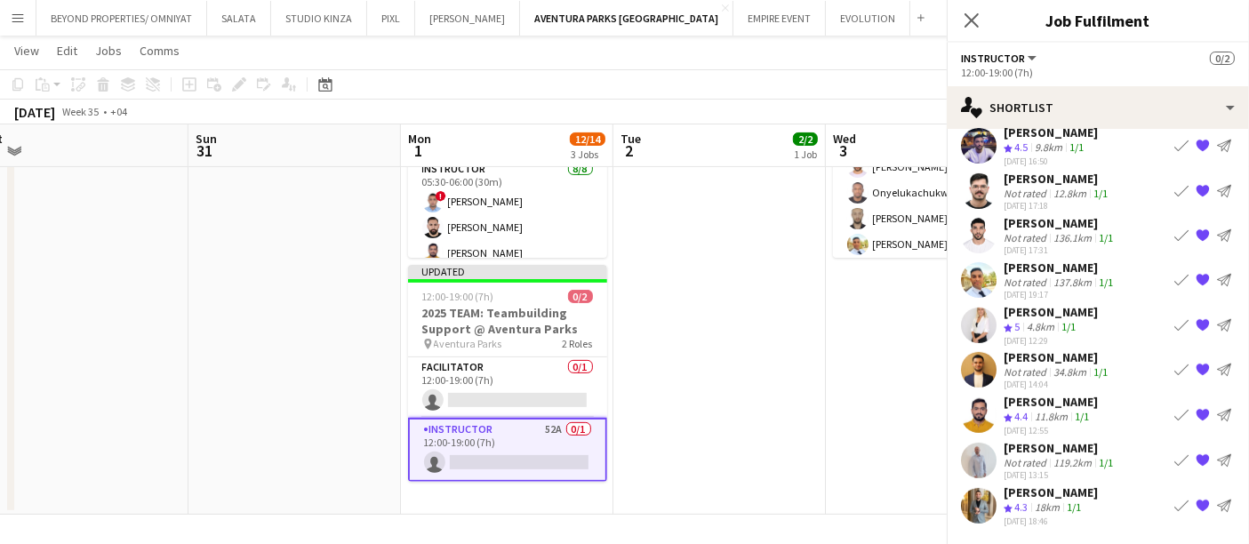
scroll to position [683, 0]
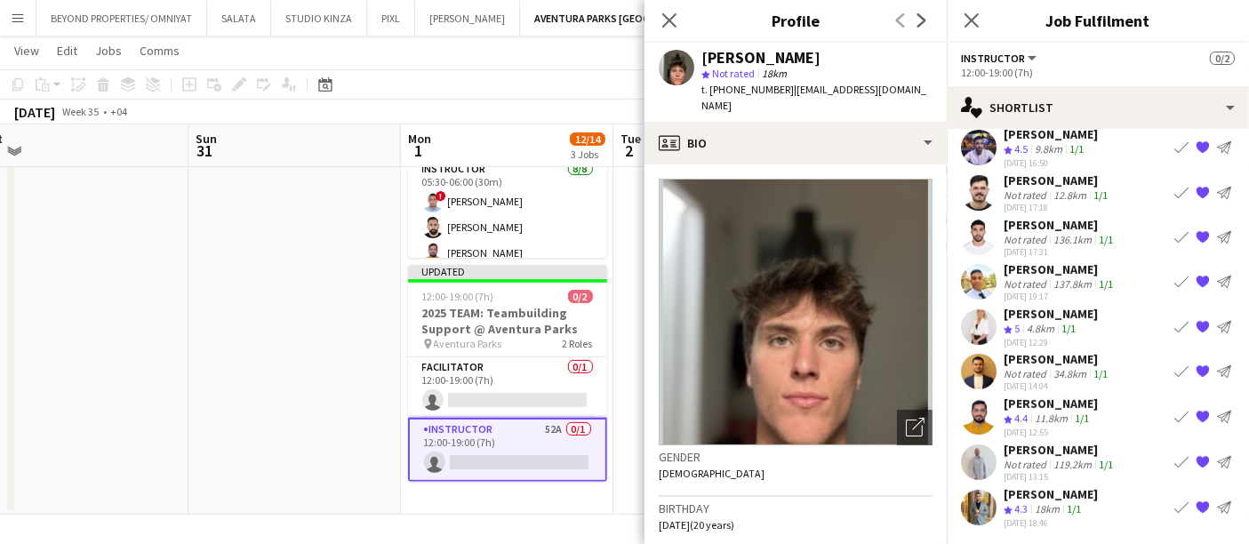
click at [628, 382] on app-date-cell at bounding box center [720, 252] width 213 height 528
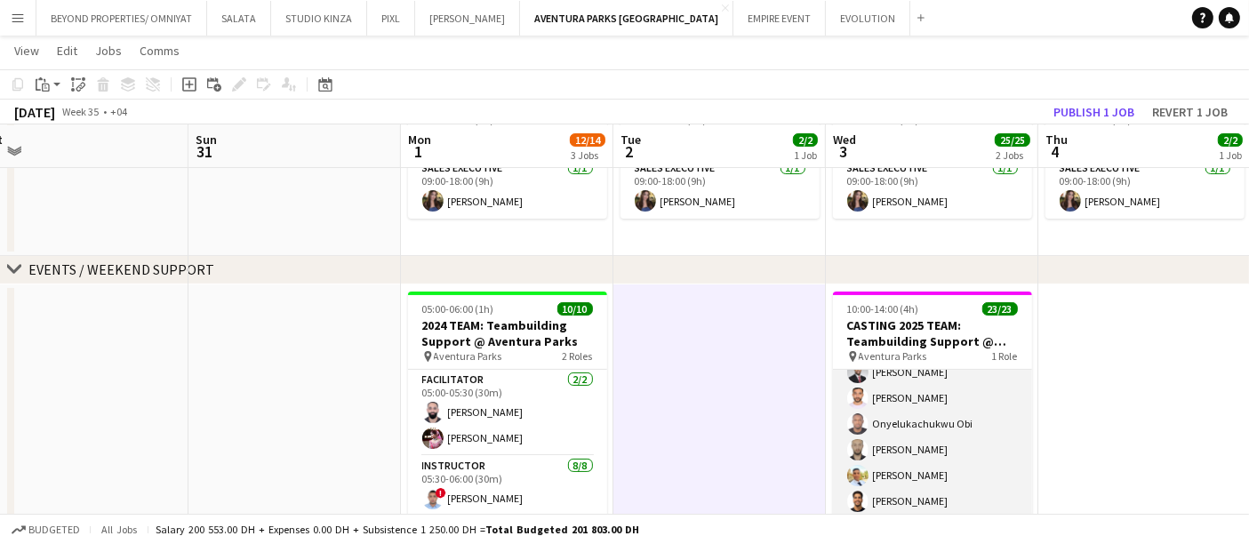
scroll to position [99, 0]
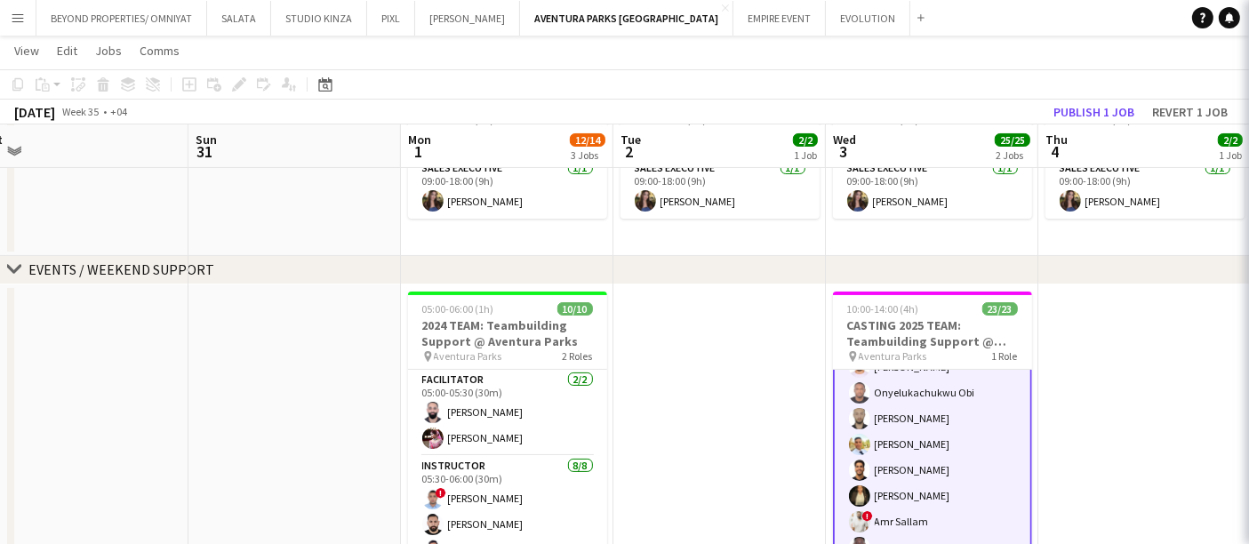
scroll to position [100, 0]
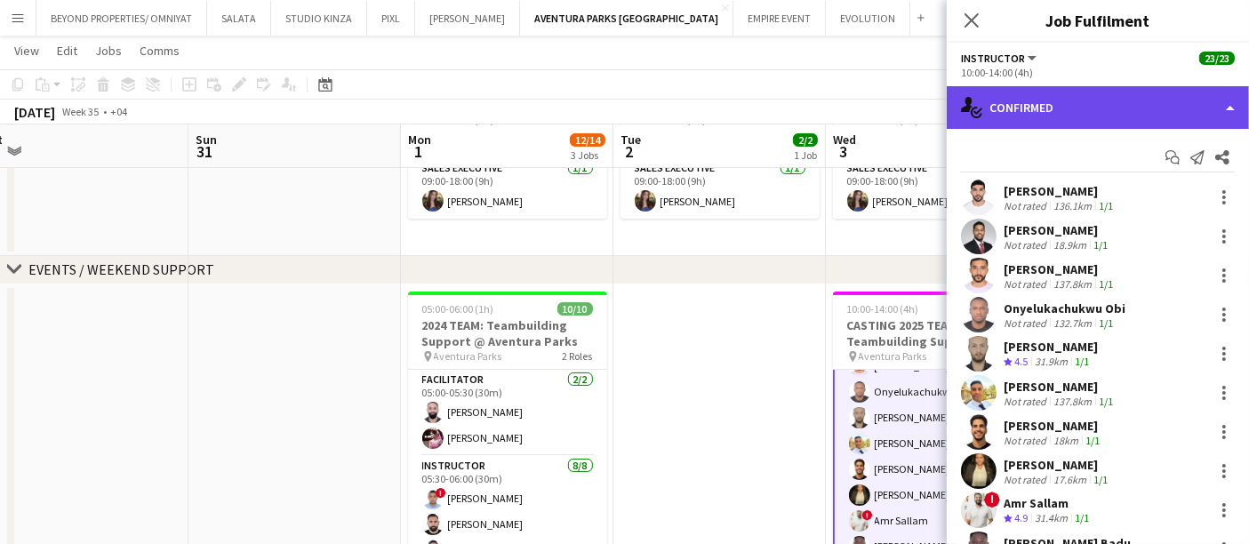
click at [1211, 102] on div "single-neutral-actions-check-2 Confirmed" at bounding box center [1098, 107] width 302 height 43
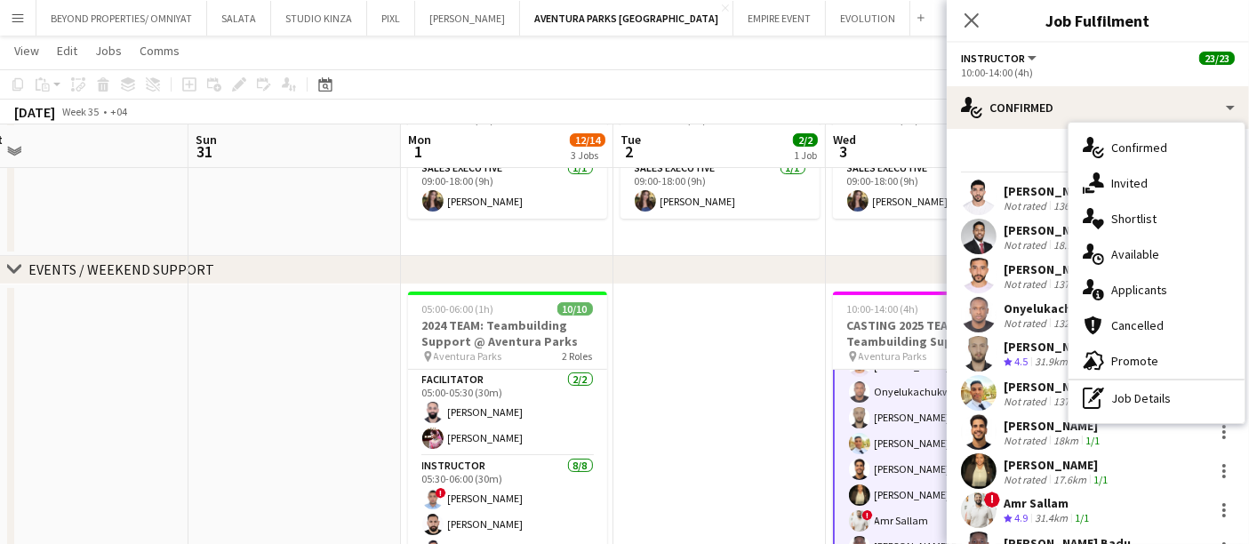
drag, startPoint x: 1151, startPoint y: 393, endPoint x: 1144, endPoint y: 380, distance: 15.1
click at [1149, 392] on div "pen-write Job Details" at bounding box center [1157, 399] width 176 height 36
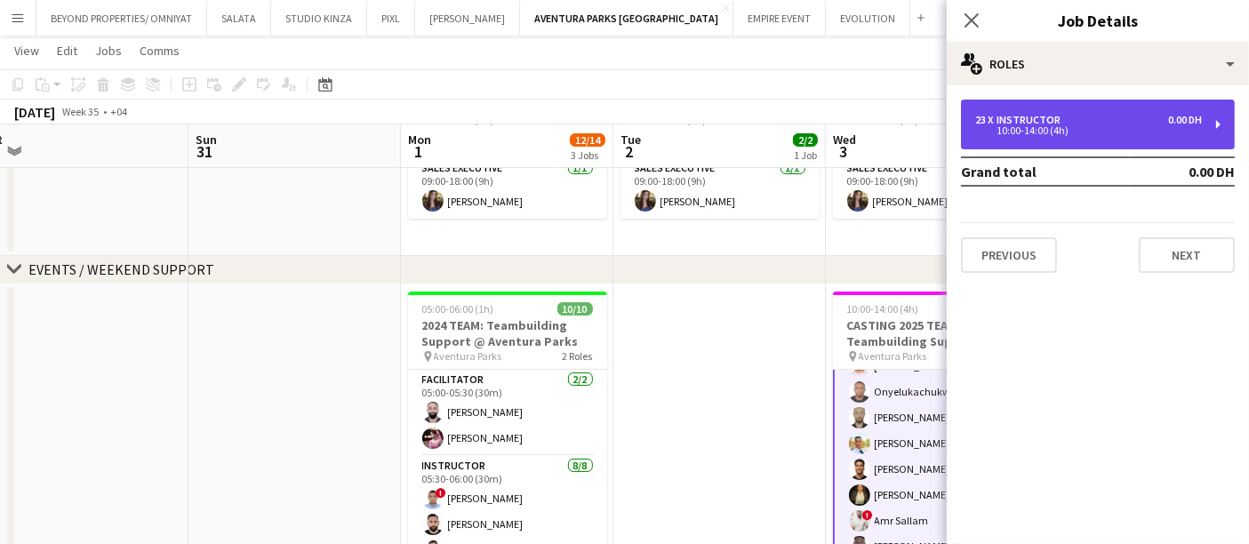
click at [999, 129] on div "10:00-14:00 (4h)" at bounding box center [1088, 130] width 227 height 9
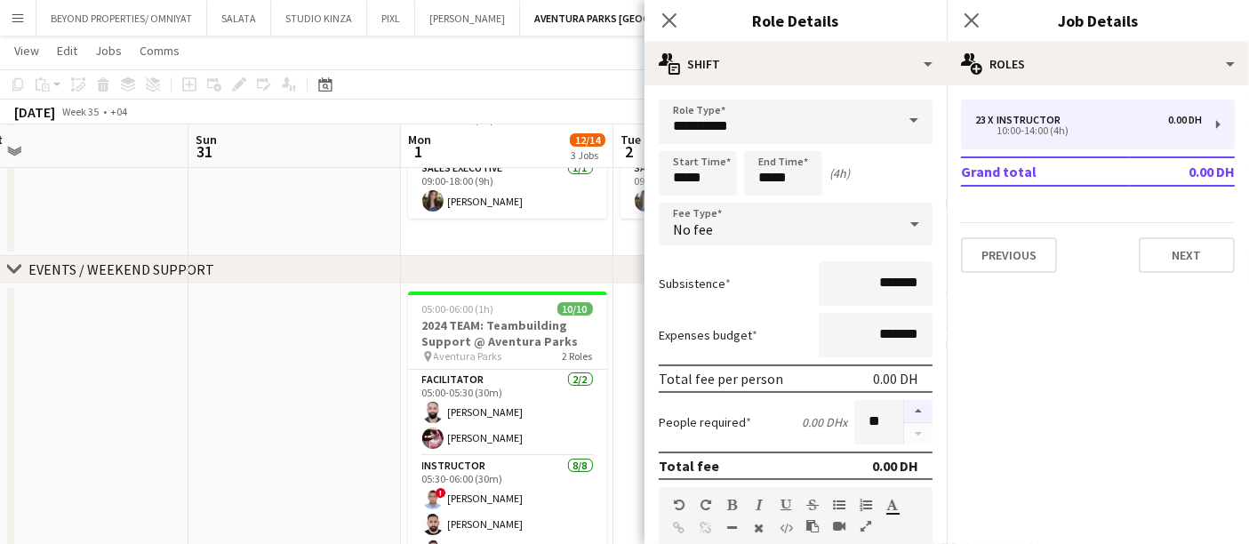
click at [906, 405] on button "button" at bounding box center [918, 411] width 28 height 23
type input "**"
click at [642, 425] on app-date-cell at bounding box center [720, 549] width 213 height 528
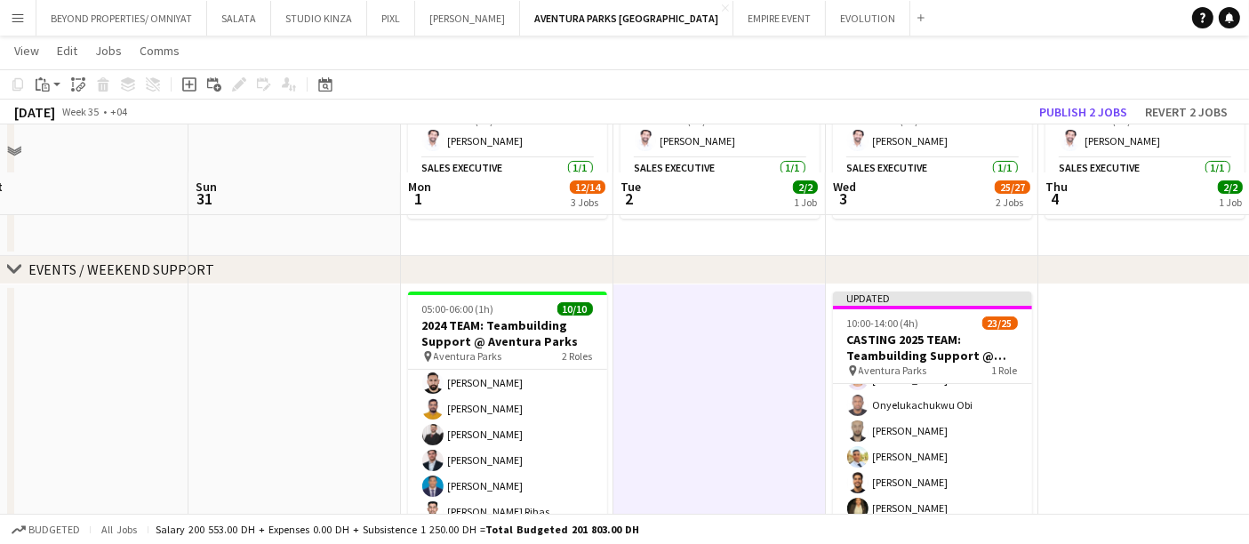
scroll to position [467, 0]
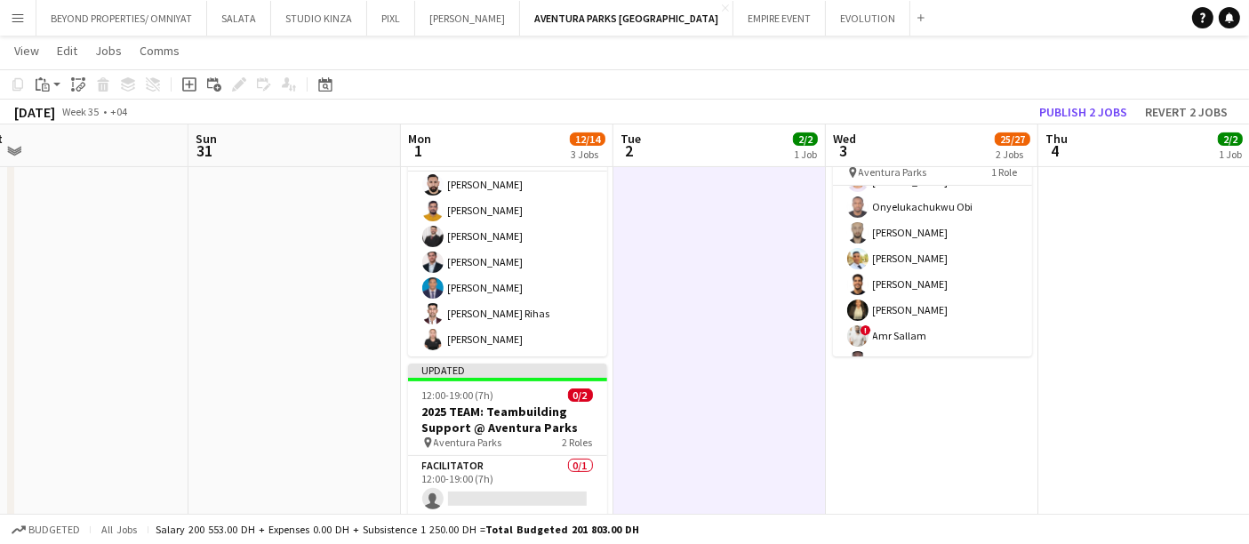
drag, startPoint x: 510, startPoint y: 479, endPoint x: 1125, endPoint y: 46, distance: 751.7
click at [509, 479] on app-card-role "Facilitator 0/1 12:00-19:00 (7h) single-neutral-actions" at bounding box center [507, 486] width 199 height 60
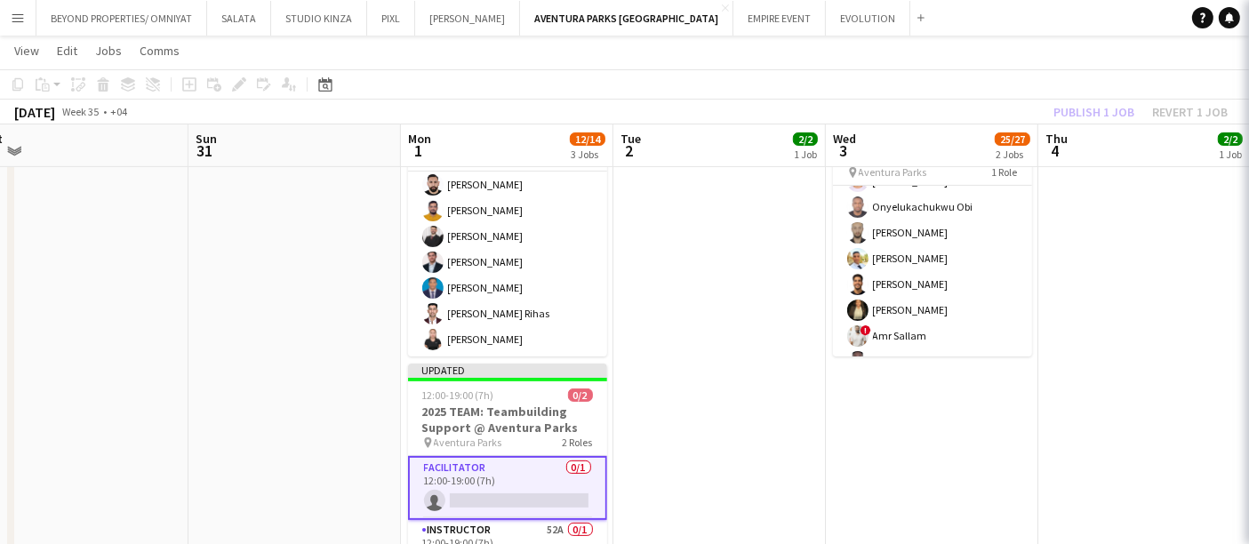
scroll to position [0, 452]
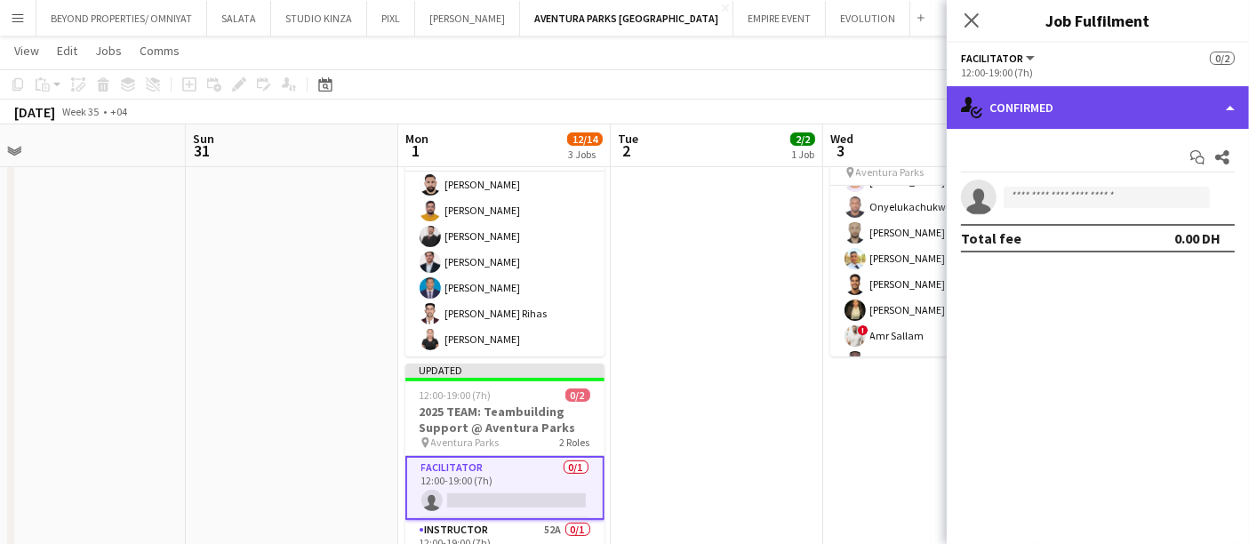
drag, startPoint x: 1232, startPoint y: 98, endPoint x: 1264, endPoint y: 136, distance: 49.9
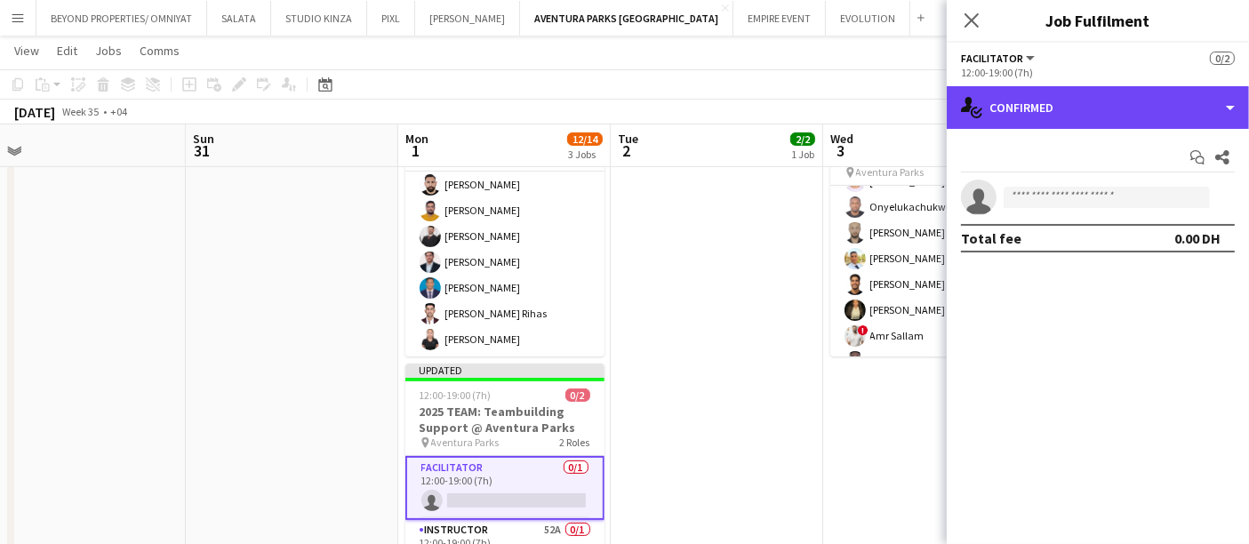
click at [1230, 98] on div "single-neutral-actions-check-2 Confirmed" at bounding box center [1098, 107] width 302 height 43
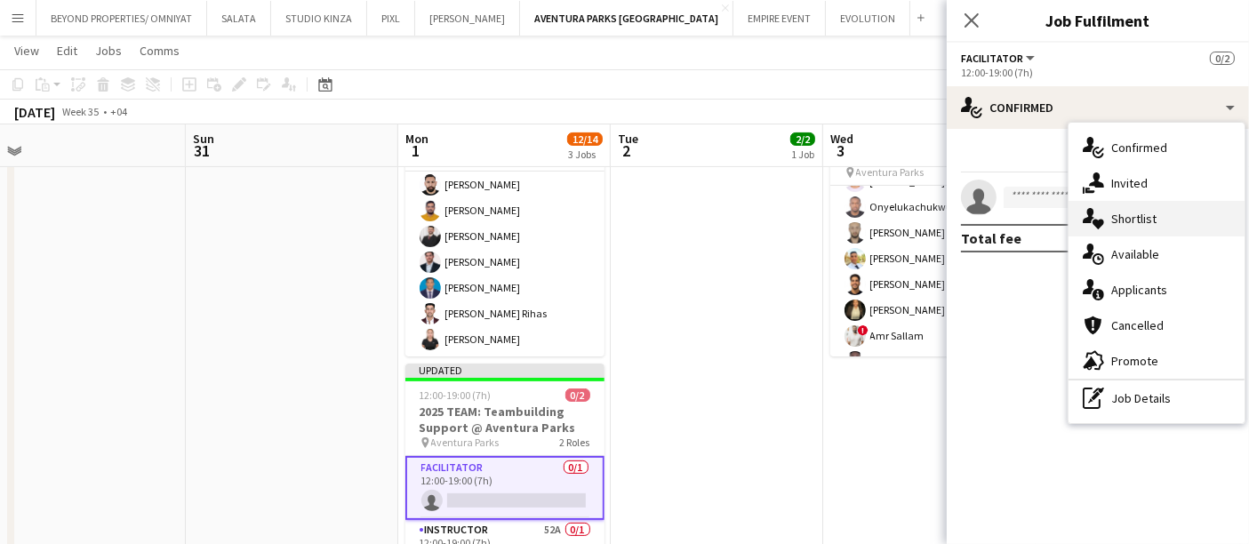
click at [1148, 227] on div "single-neutral-actions-heart Shortlist" at bounding box center [1157, 219] width 176 height 36
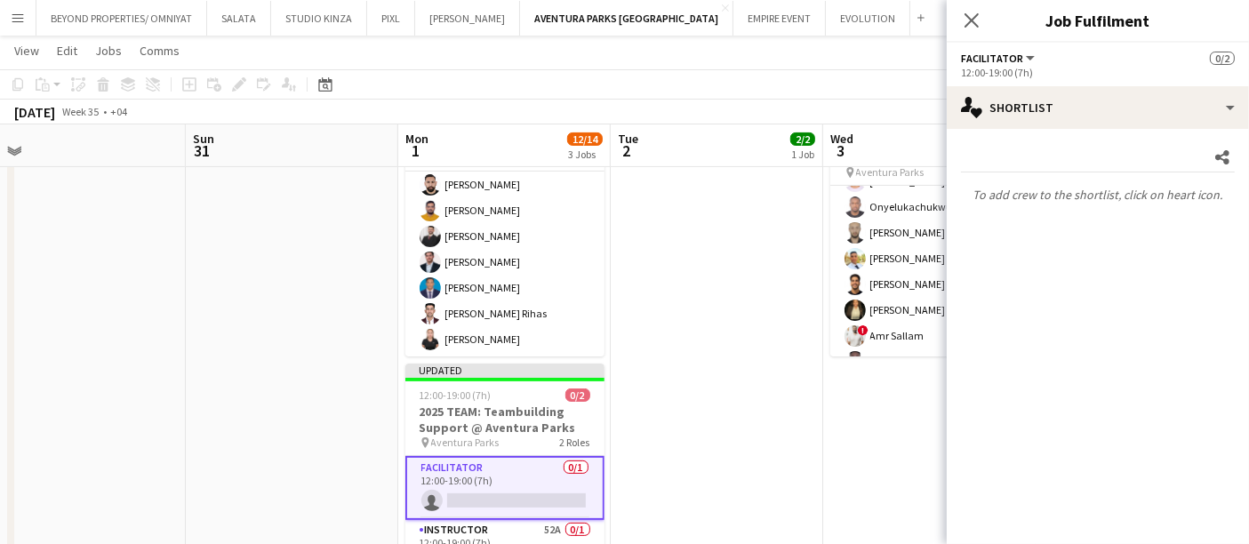
drag, startPoint x: 620, startPoint y: 315, endPoint x: 1140, endPoint y: 350, distance: 521.4
click at [620, 313] on app-date-cell at bounding box center [717, 350] width 213 height 528
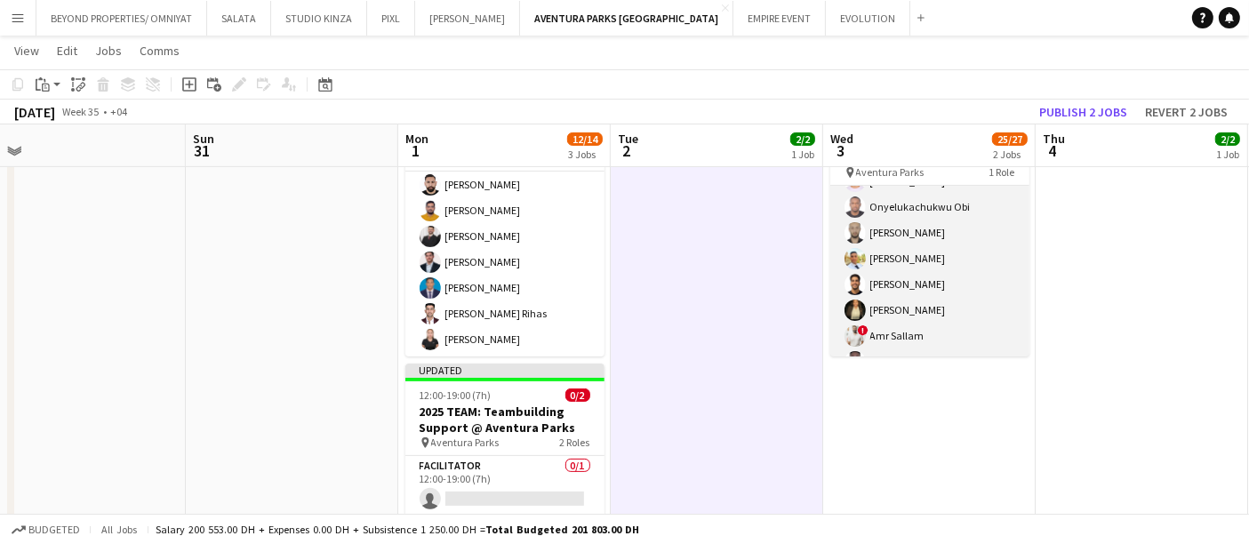
click at [923, 265] on app-card-role "Instructor 23/25 10:00-14:00 (4h) [PERSON_NAME] Aladdin [PERSON_NAME] [PERSON_N…" at bounding box center [930, 426] width 199 height 679
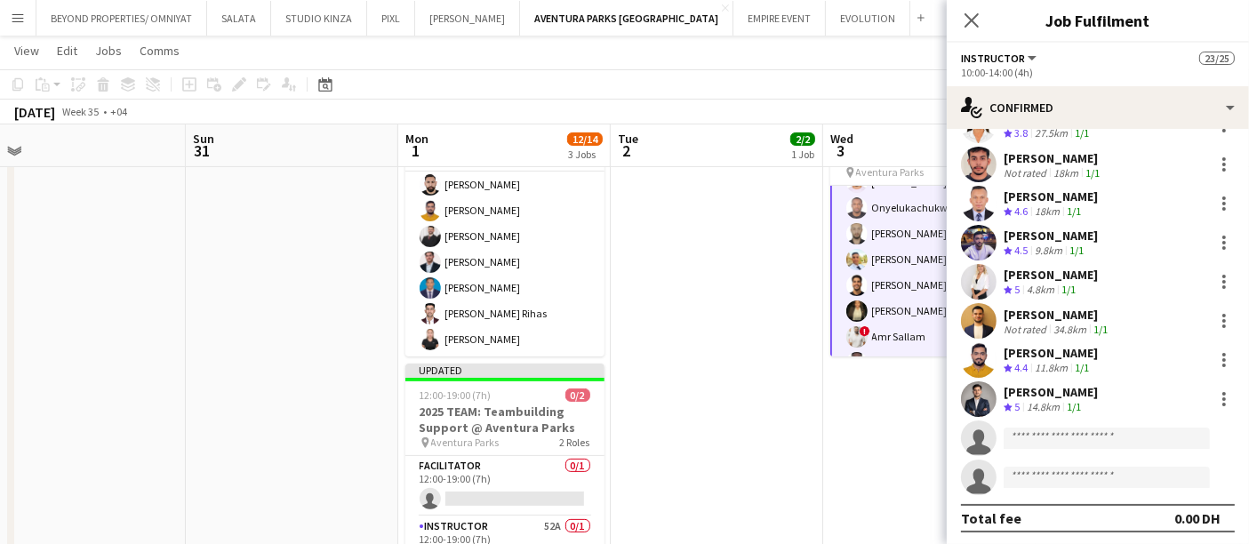
scroll to position [660, 0]
click at [1074, 428] on input at bounding box center [1107, 437] width 206 height 21
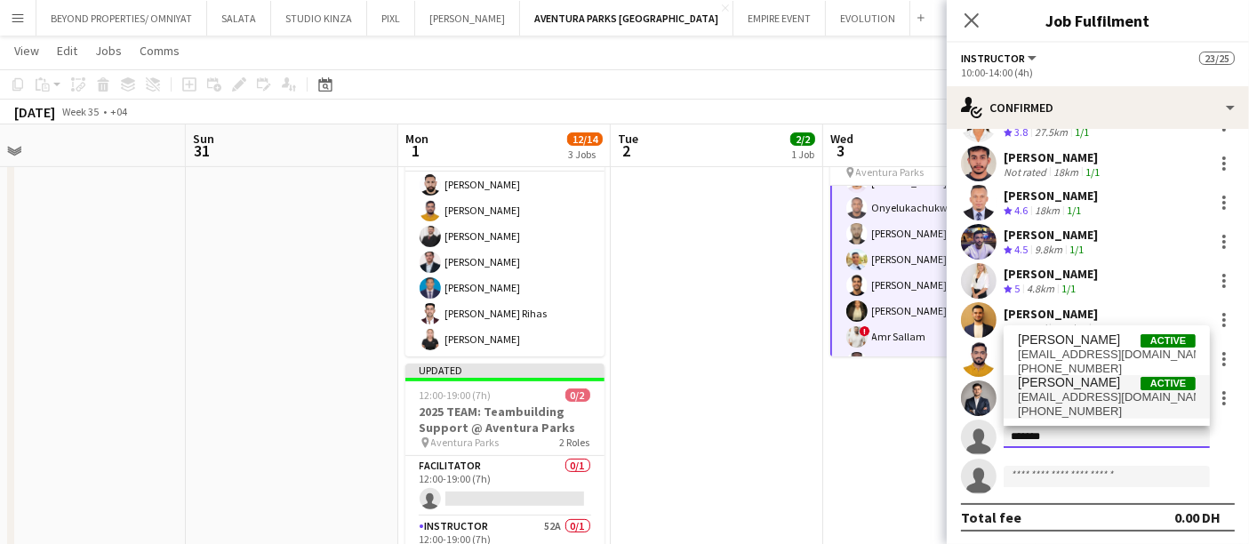
type input "*******"
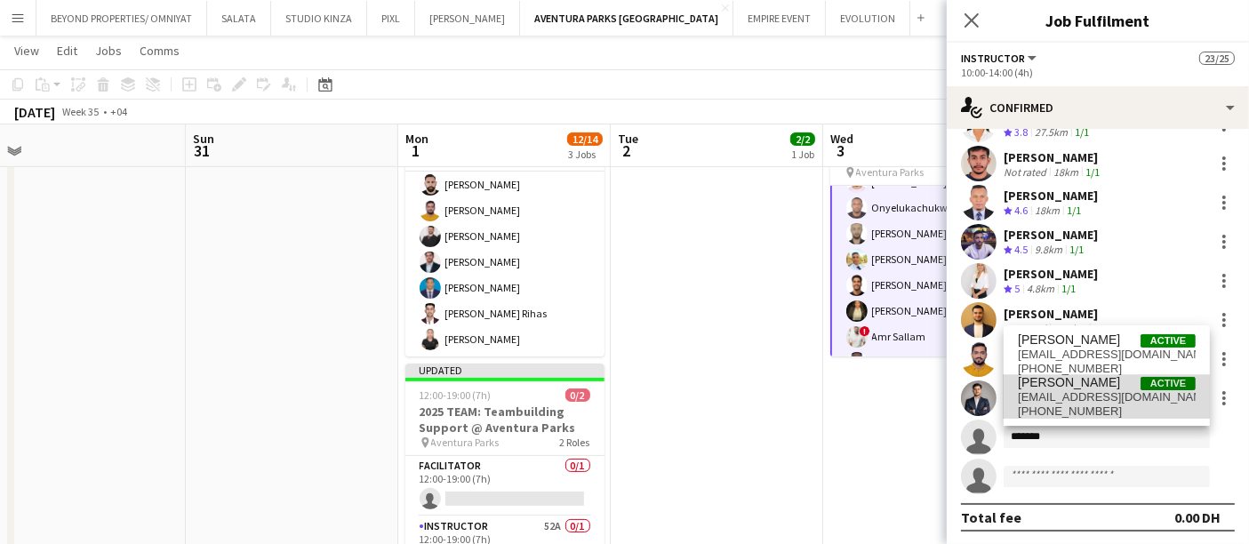
click at [1082, 402] on span "[EMAIL_ADDRESS][DOMAIN_NAME]" at bounding box center [1107, 397] width 178 height 14
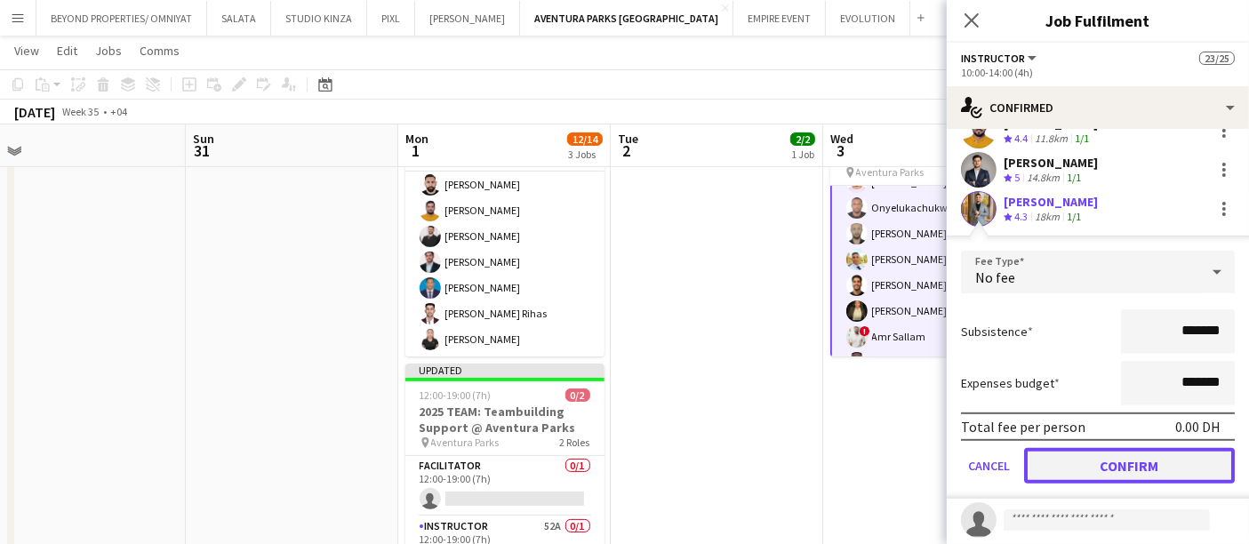
click at [1135, 460] on button "Confirm" at bounding box center [1129, 466] width 211 height 36
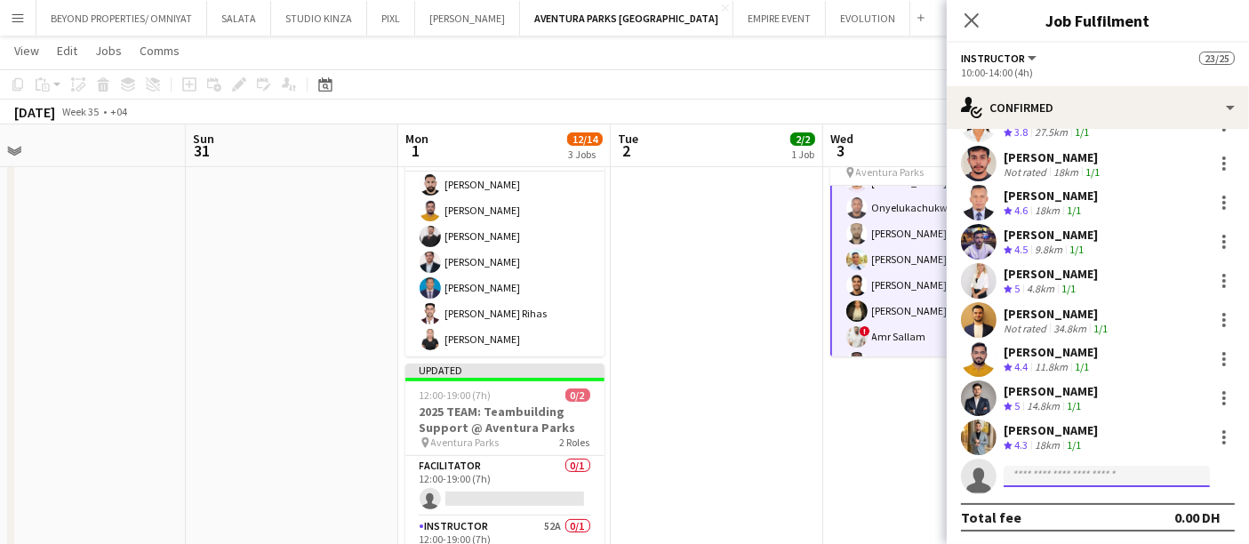
click at [1046, 479] on input at bounding box center [1107, 476] width 206 height 21
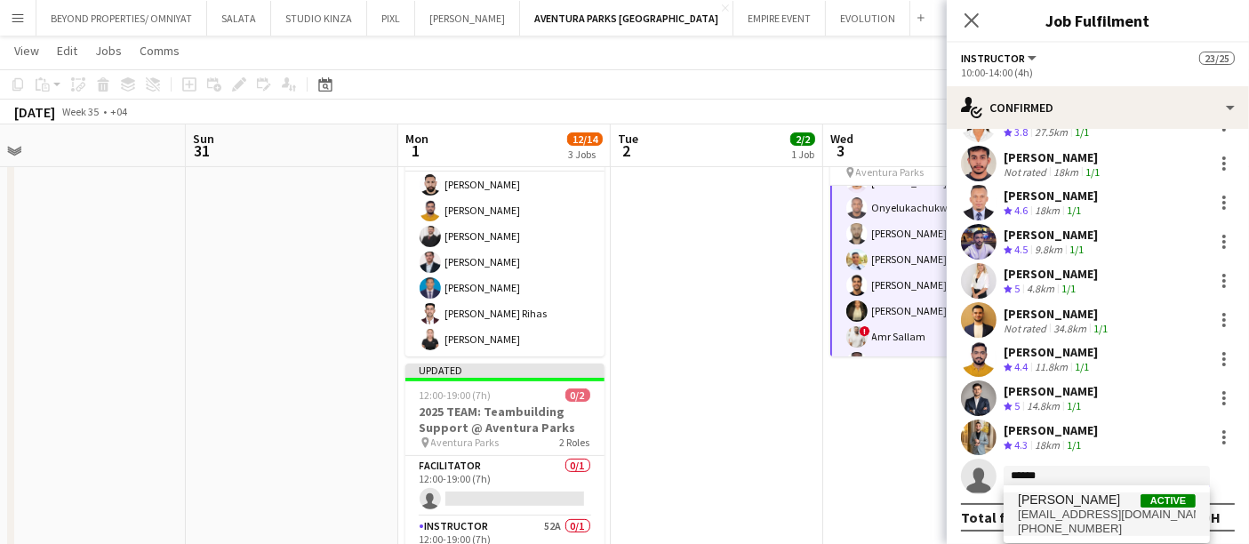
type input "*****"
click at [1112, 516] on span "[EMAIL_ADDRESS][DOMAIN_NAME]" at bounding box center [1107, 515] width 178 height 14
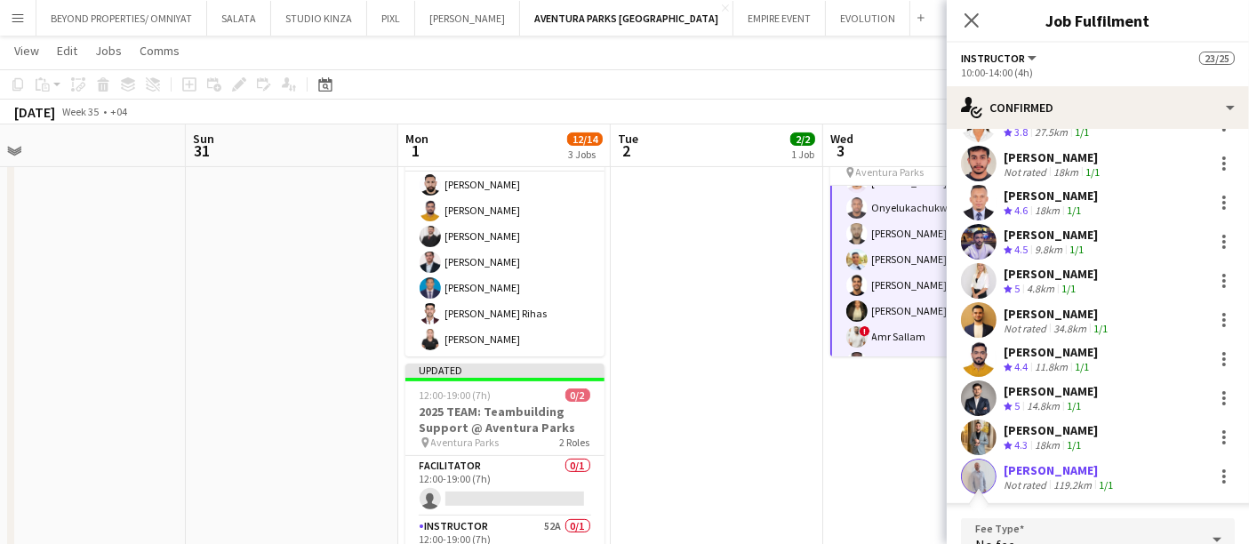
scroll to position [914, 0]
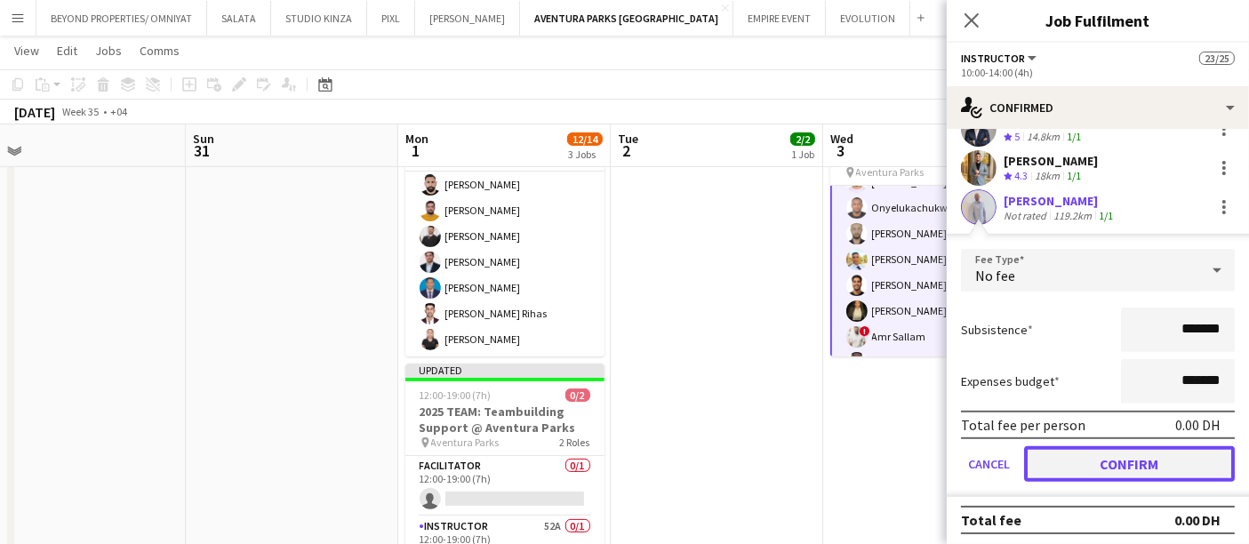
click at [1135, 466] on button "Confirm" at bounding box center [1129, 464] width 211 height 36
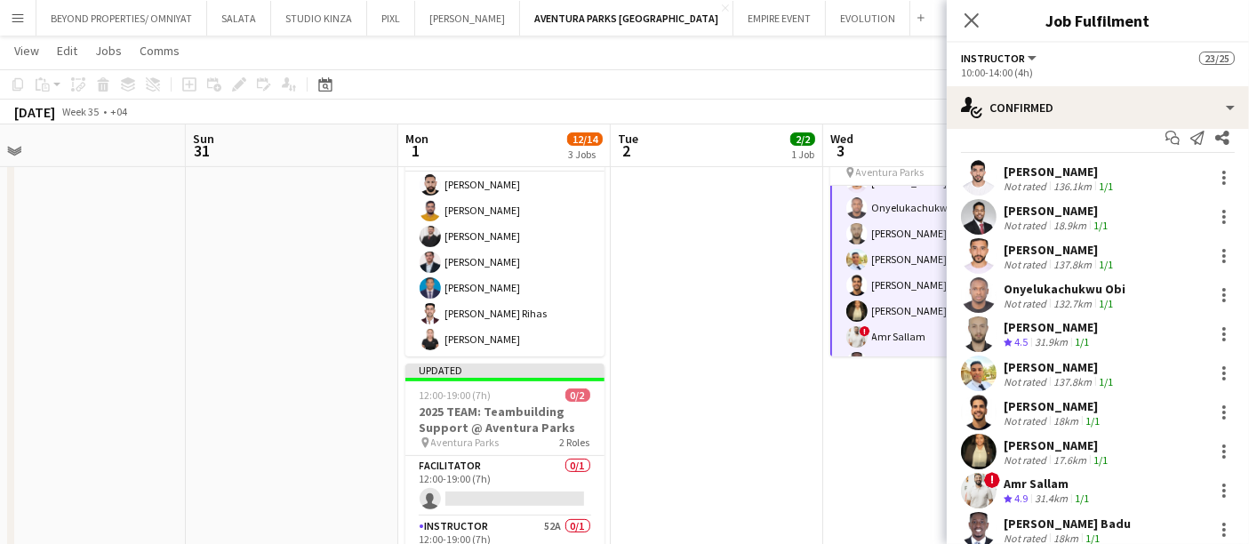
scroll to position [0, 0]
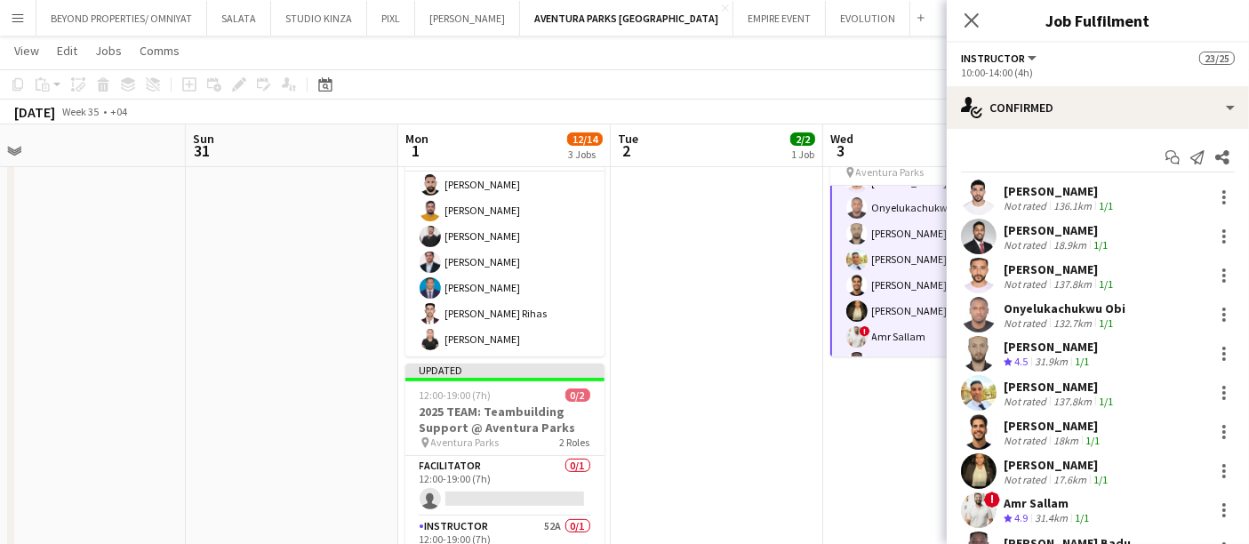
click at [780, 392] on app-date-cell at bounding box center [717, 350] width 213 height 528
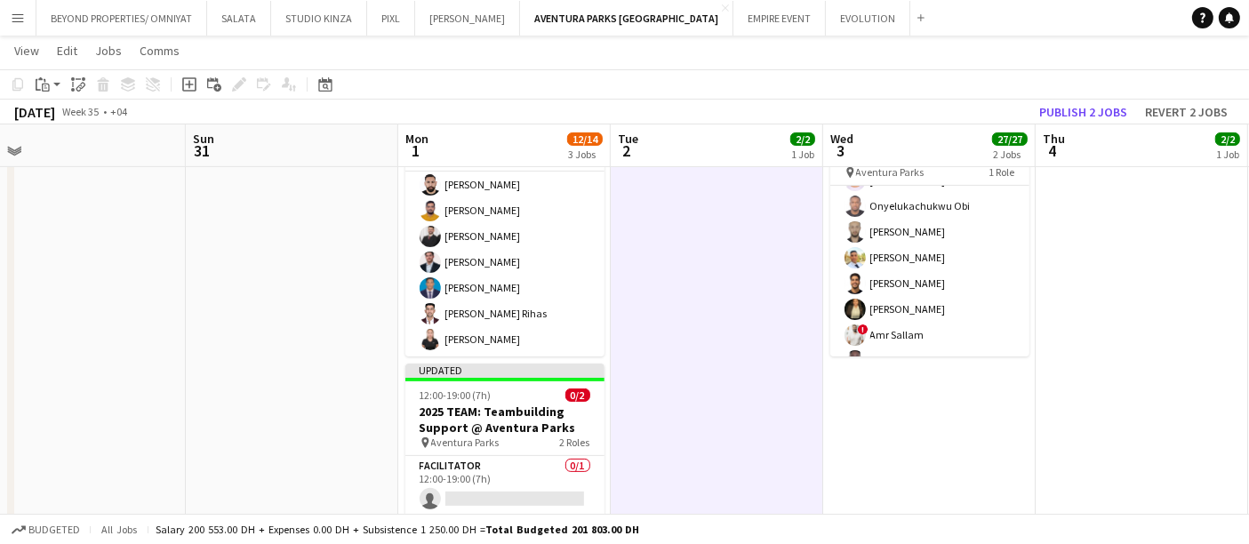
scroll to position [99, 0]
drag, startPoint x: 1079, startPoint y: 110, endPoint x: 1166, endPoint y: 166, distance: 102.8
click at [1079, 109] on button "Publish 2 jobs" at bounding box center [1083, 111] width 102 height 23
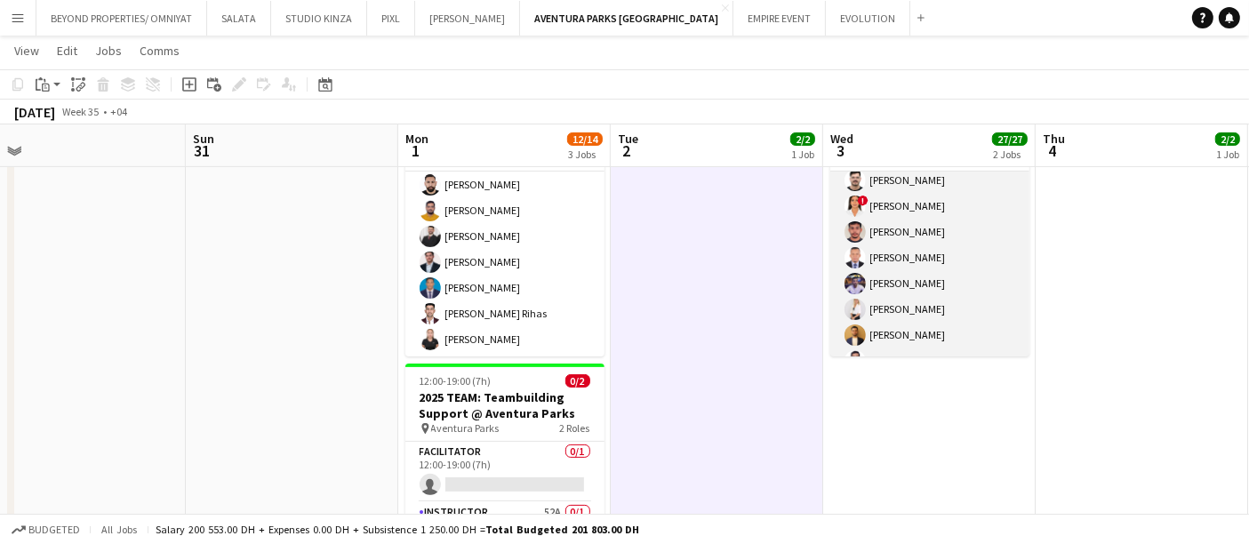
scroll to position [494, 0]
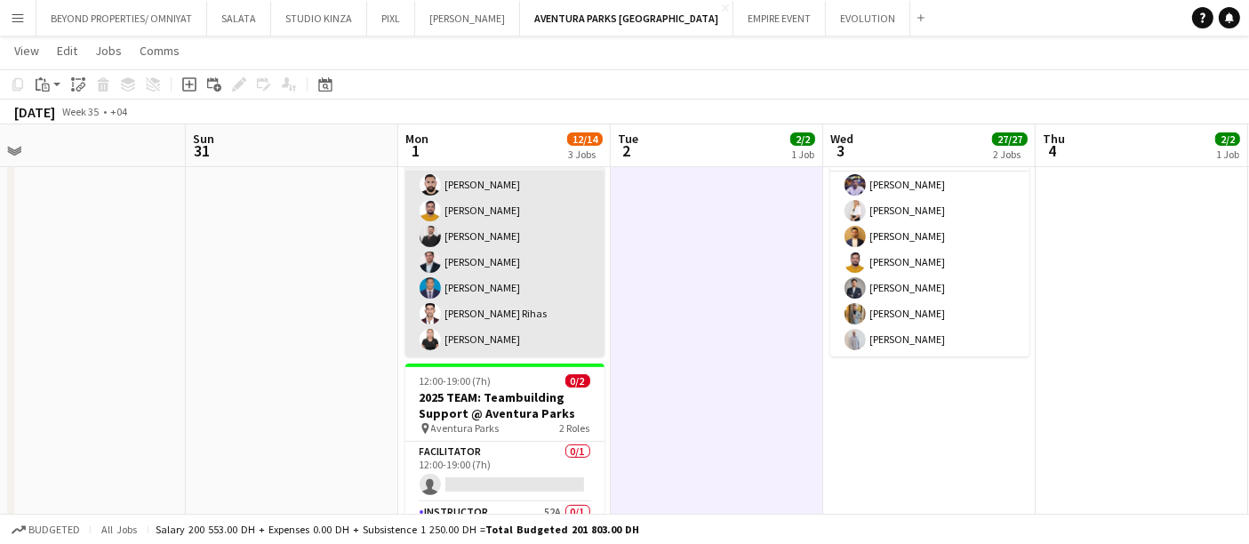
click at [365, 530] on div "Salary 200 553.00 DH + Expenses 0.00 DH + Subsistence 1 250.00 DH = Total Budge…" at bounding box center [398, 529] width 484 height 13
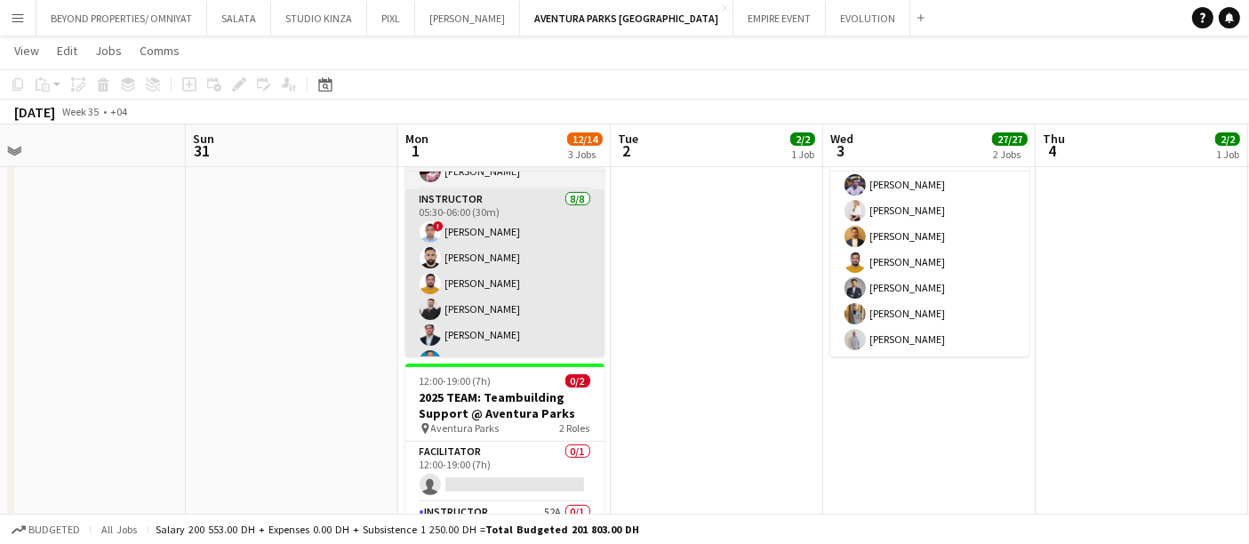
scroll to position [43, 0]
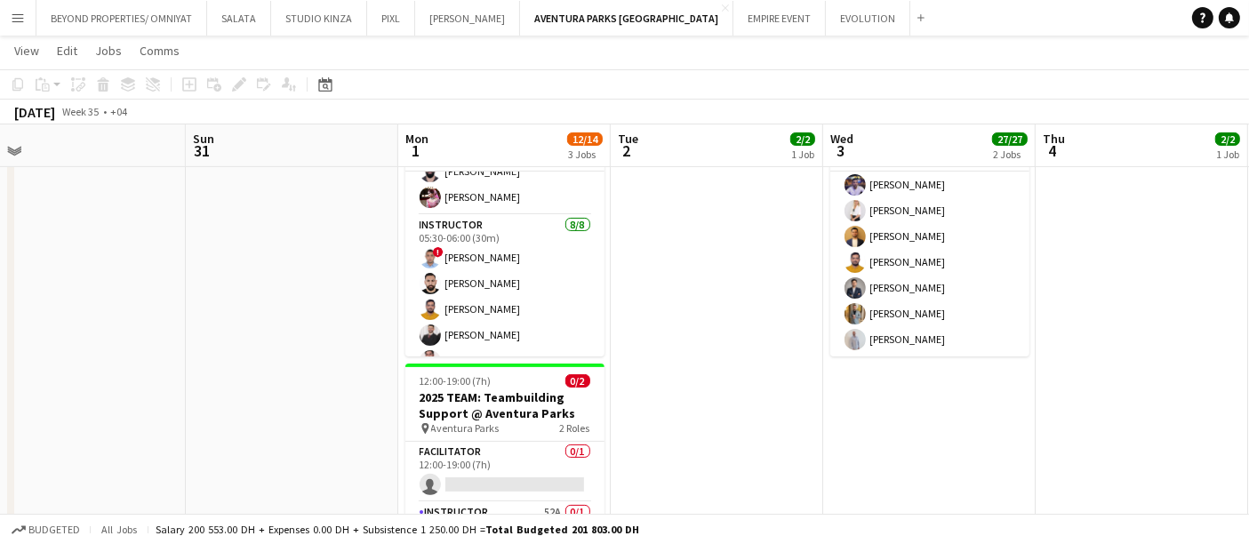
click at [1179, 344] on app-date-cell at bounding box center [1142, 350] width 213 height 528
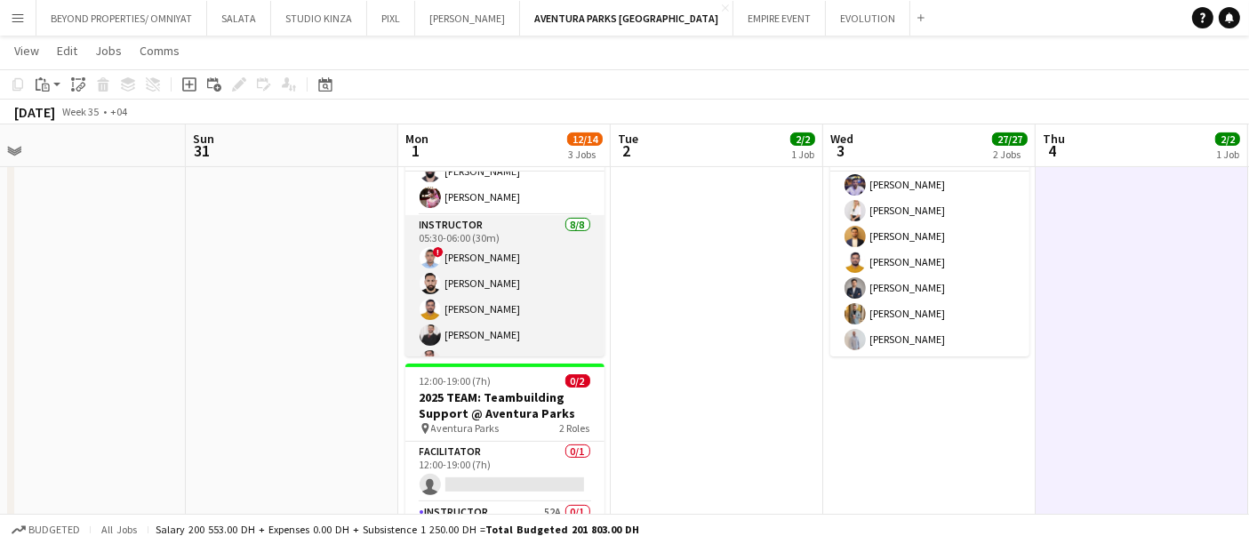
click at [431, 338] on app-user-avatar at bounding box center [430, 335] width 21 height 21
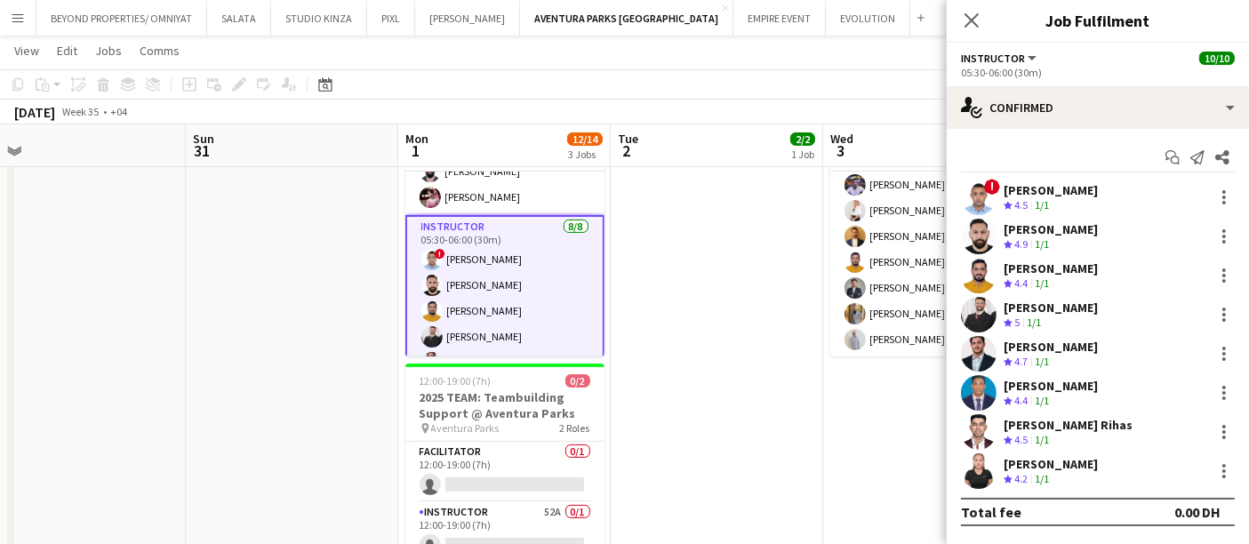
click at [736, 381] on app-date-cell at bounding box center [717, 350] width 213 height 528
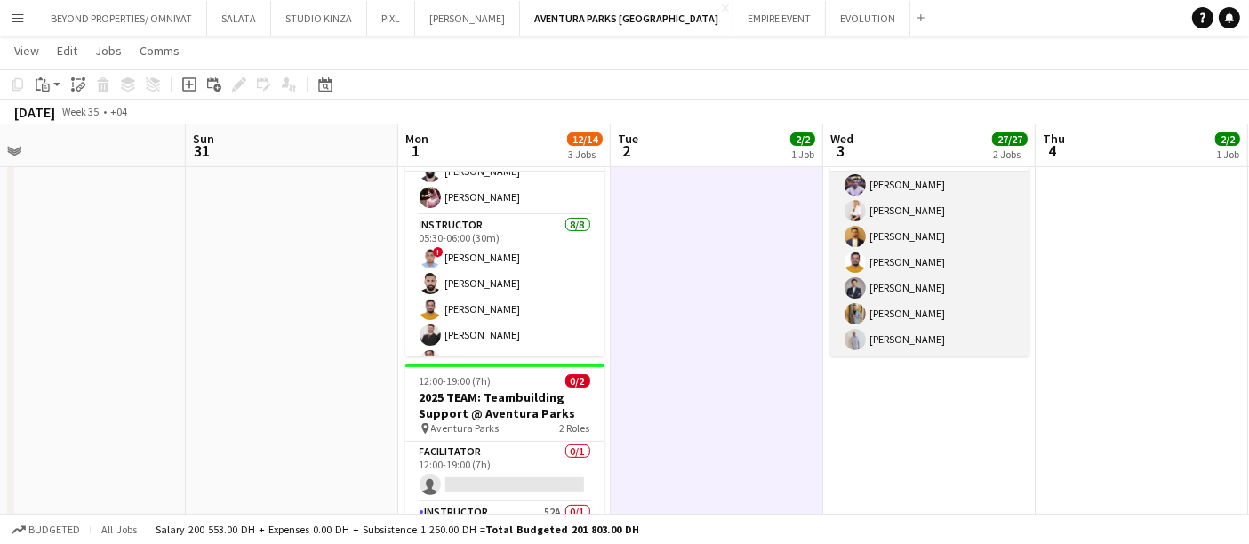
click at [938, 258] on app-card-role "Instructor 25/25 10:00-14:00 (4h) [PERSON_NAME] Aladdin [PERSON_NAME] [PERSON_N…" at bounding box center [930, 17] width 199 height 679
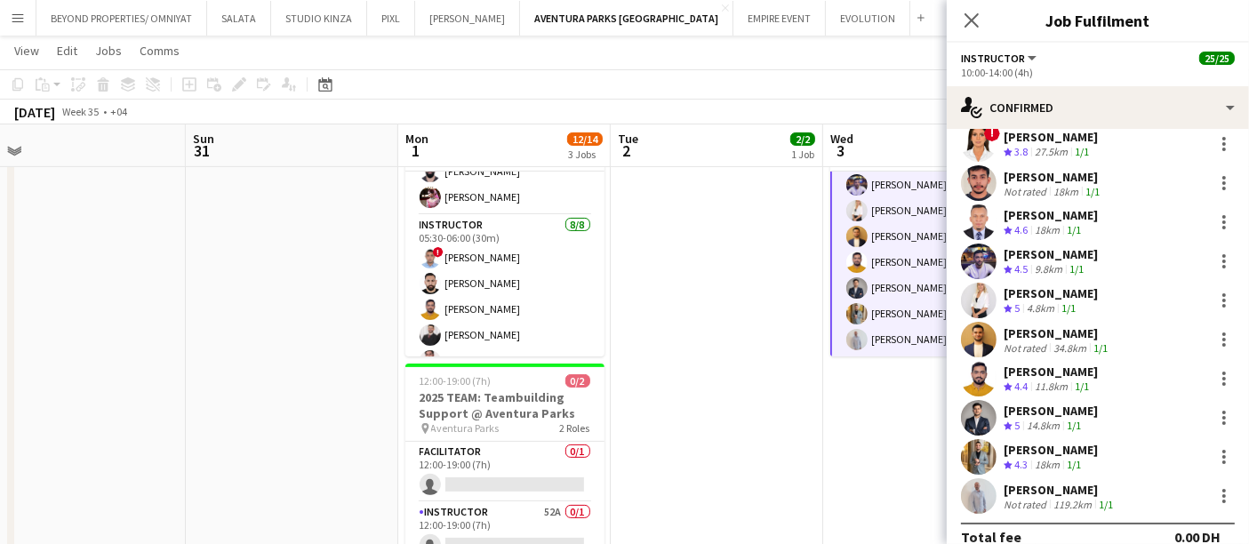
scroll to position [660, 0]
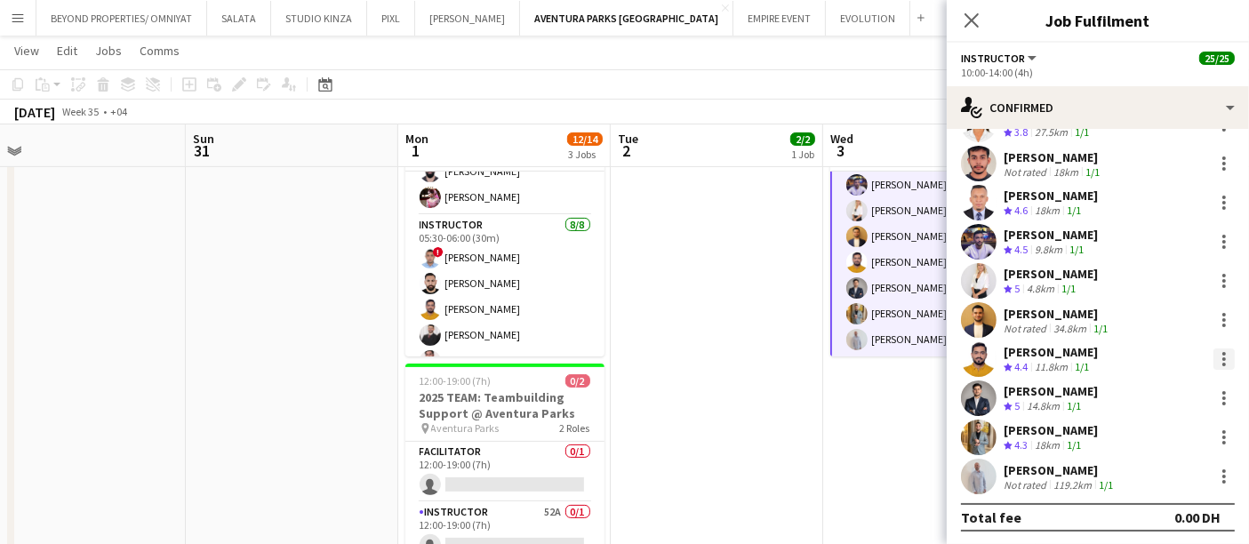
click at [1214, 355] on div at bounding box center [1224, 359] width 21 height 21
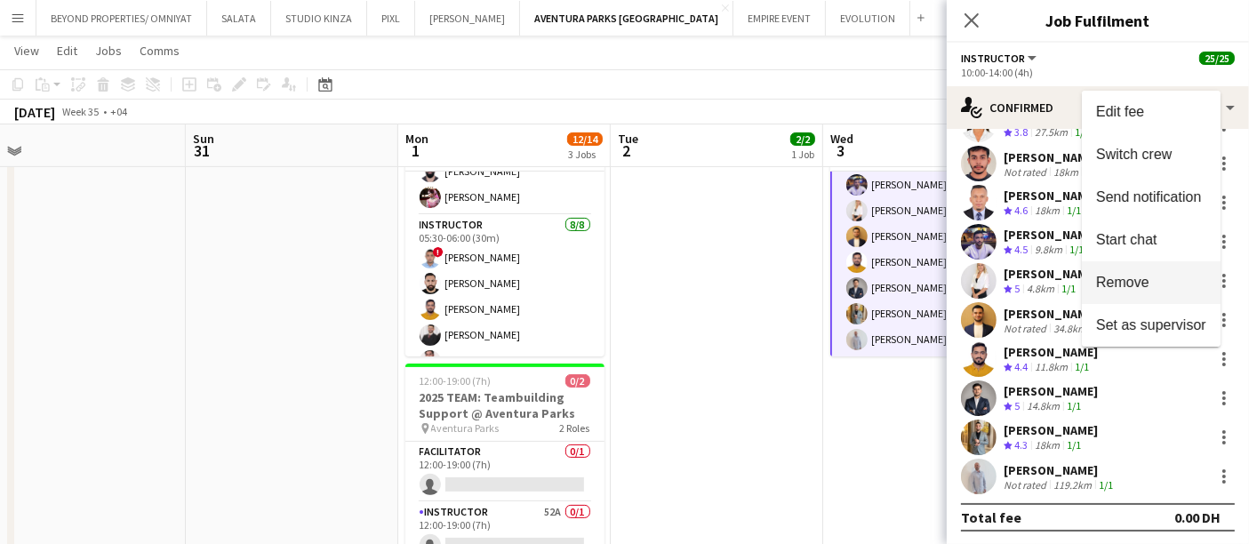
click at [1134, 289] on span "Remove" at bounding box center [1122, 281] width 53 height 15
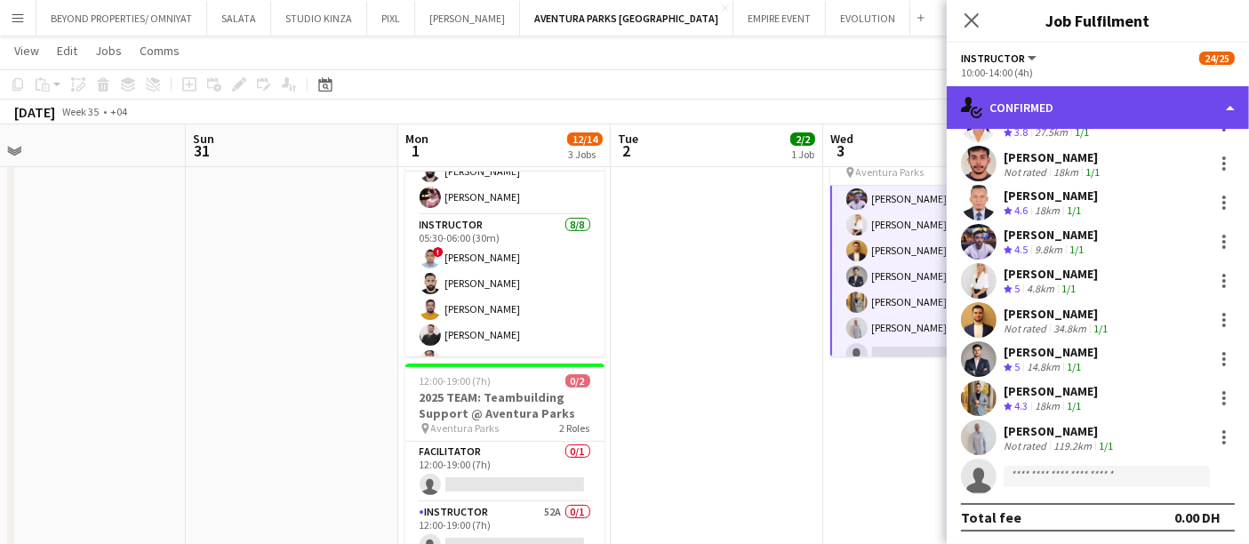
click at [1224, 98] on div "single-neutral-actions-check-2 Confirmed" at bounding box center [1098, 107] width 302 height 43
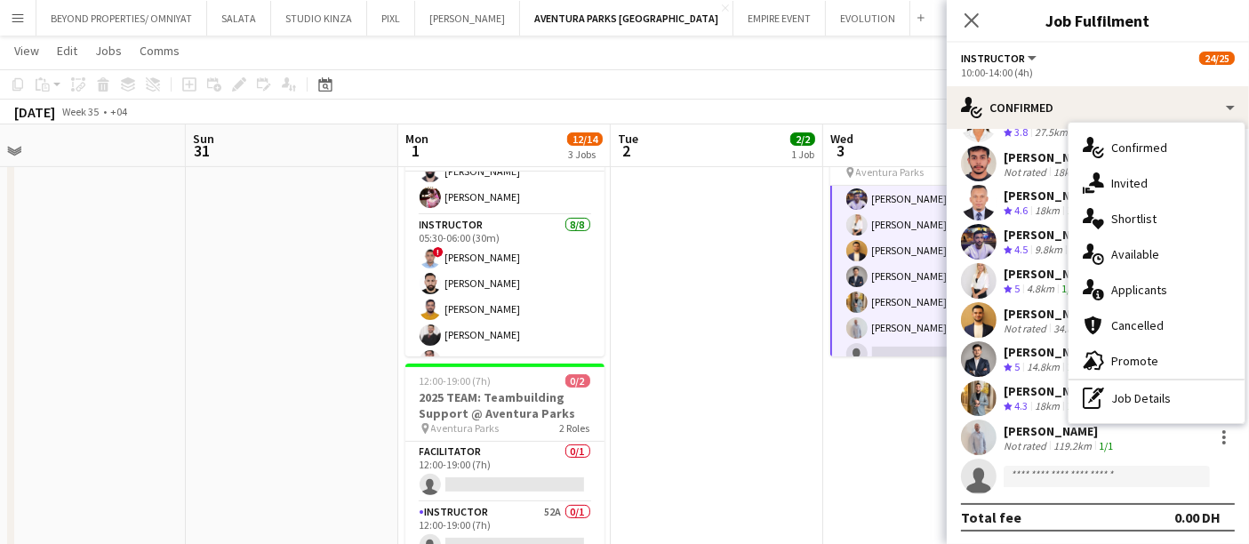
click at [752, 319] on app-date-cell at bounding box center [717, 350] width 213 height 528
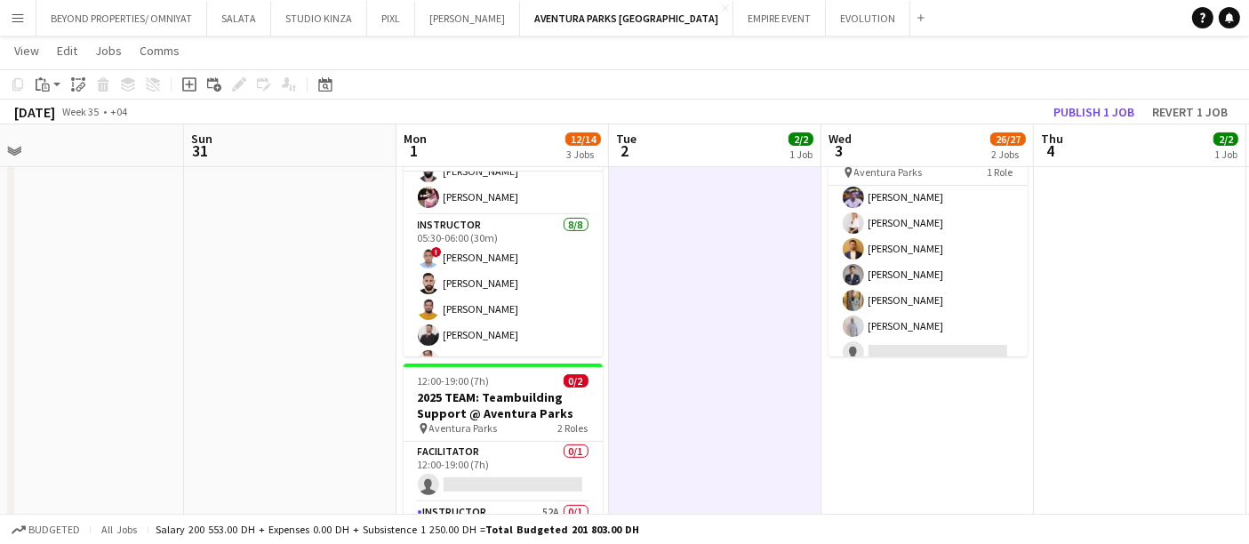
scroll to position [494, 0]
click at [1081, 107] on button "Publish 1 job" at bounding box center [1094, 111] width 95 height 23
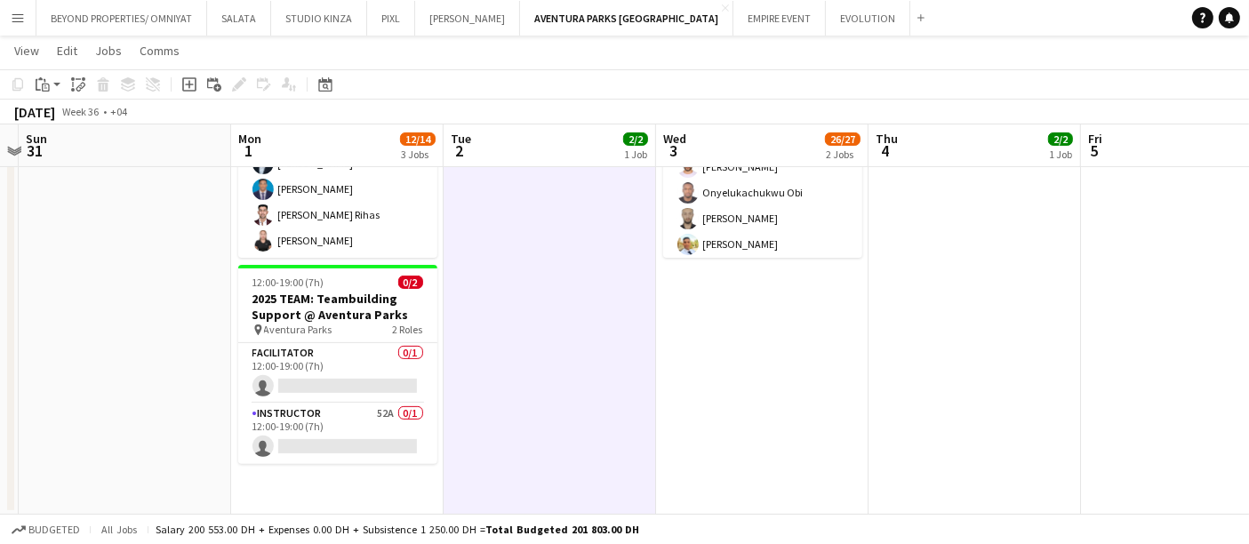
scroll to position [0, 394]
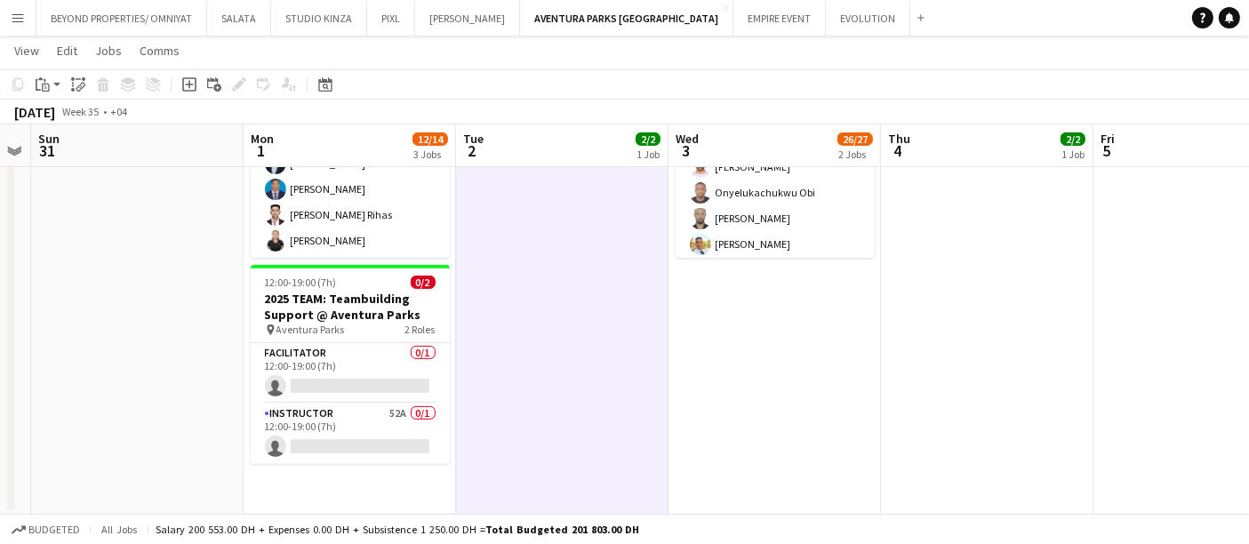
click at [759, 368] on app-date-cell "10:00-14:00 (4h) 24/25 CASTING 2025 TEAM: Teambuilding Support @ Aventura Parks…" at bounding box center [775, 252] width 213 height 528
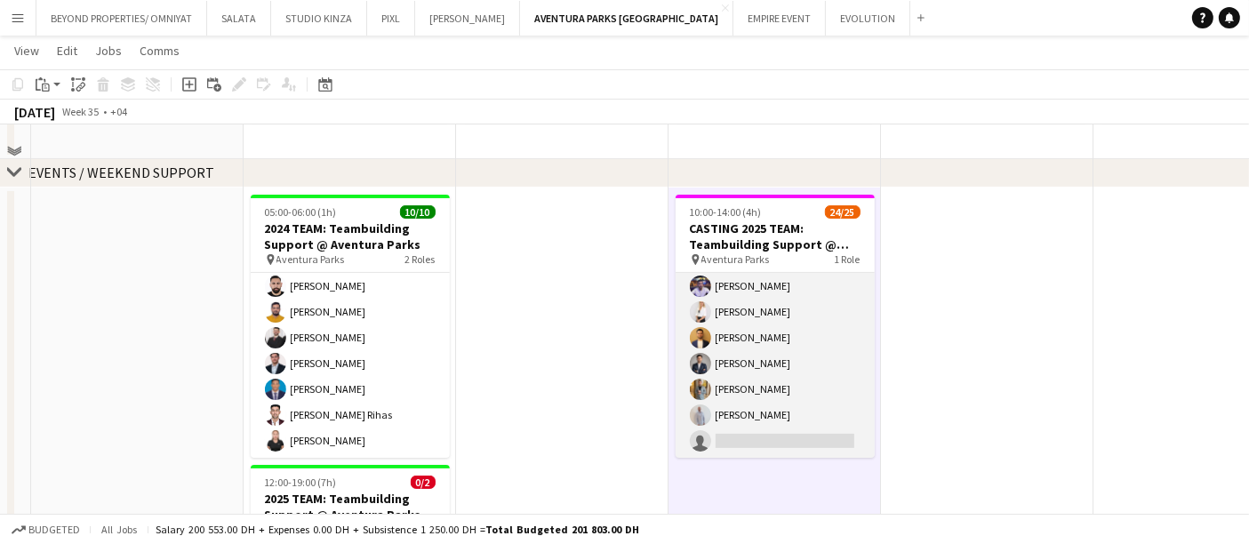
scroll to position [467, 0]
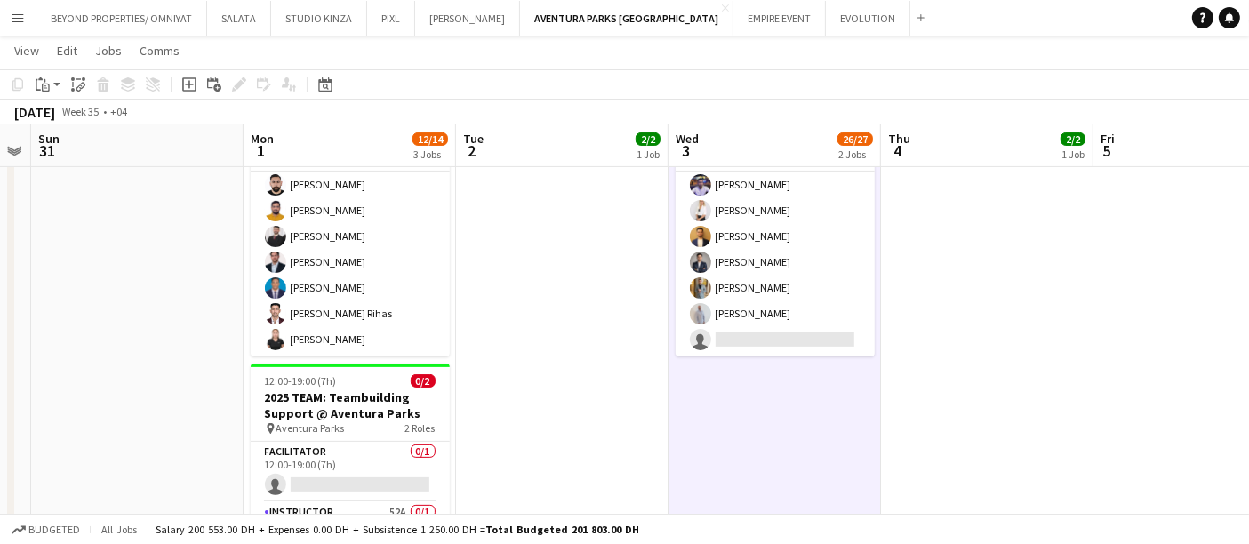
click at [652, 417] on app-date-cell at bounding box center [562, 350] width 213 height 528
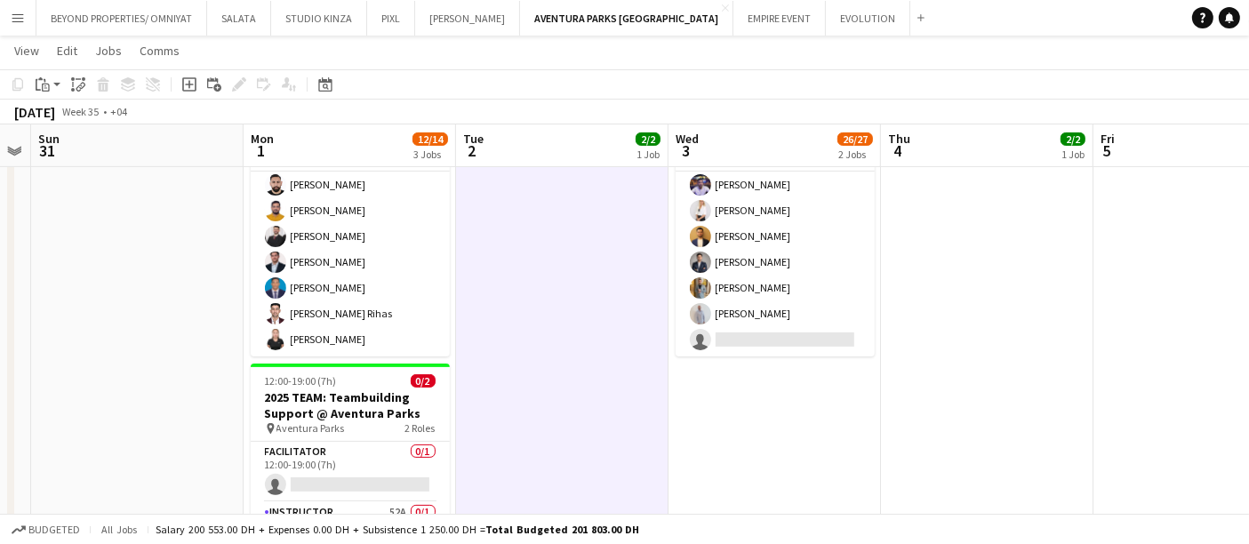
click at [929, 319] on app-calendar-viewport "Fri 29 Sat 30 Sun 31 Mon 1 12/14 3 Jobs Tue 2 2/2 1 Job Wed 3 26/27 2 Jobs Thu …" at bounding box center [624, 108] width 1249 height 1011
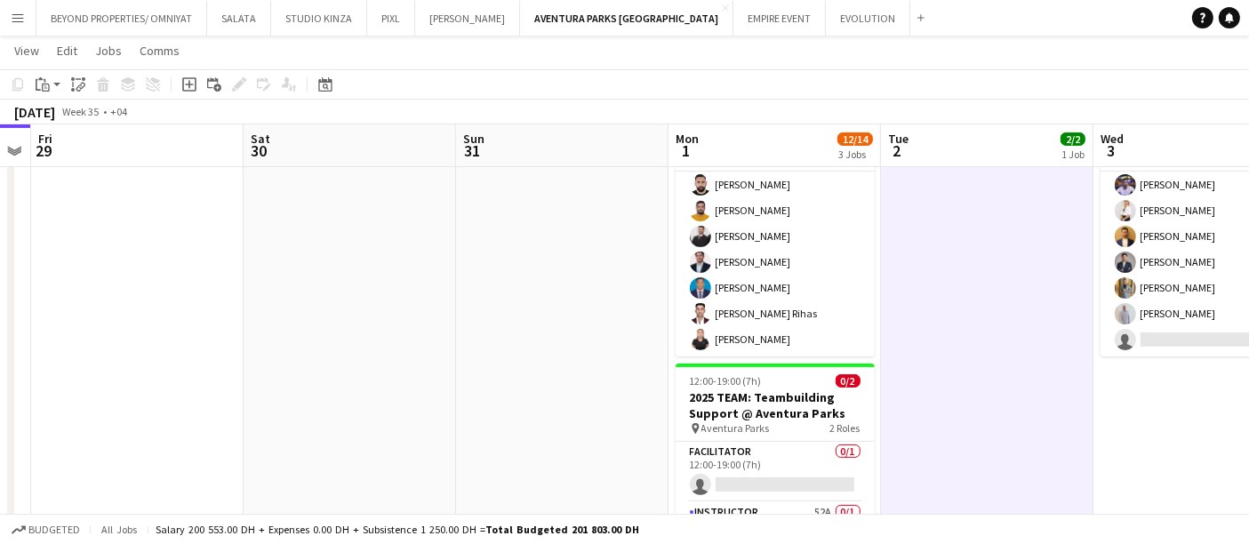
scroll to position [0, 493]
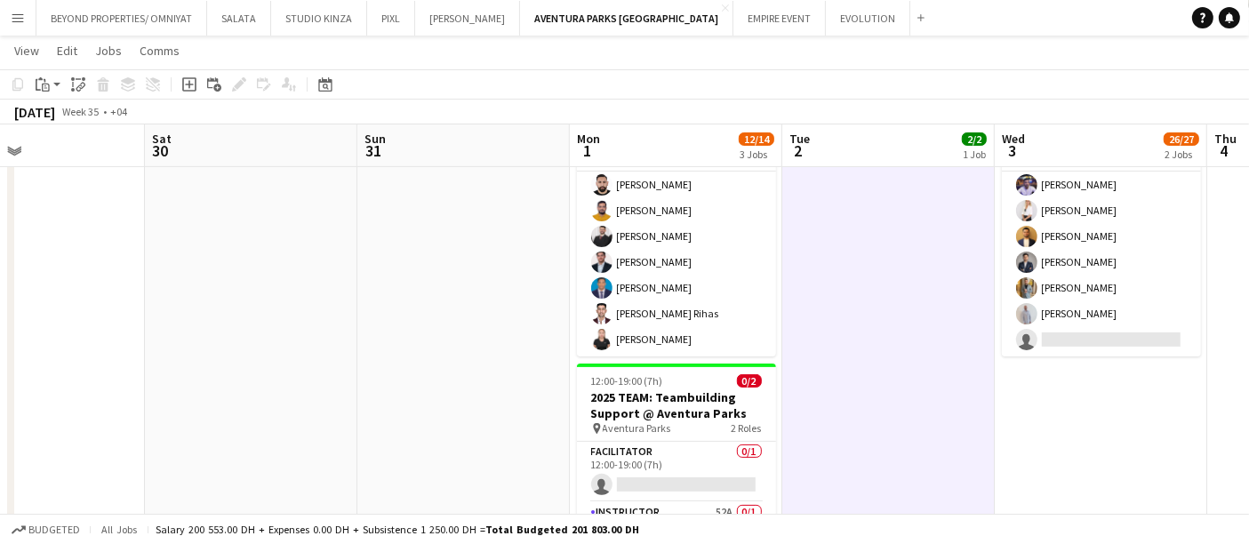
drag, startPoint x: 860, startPoint y: 410, endPoint x: 647, endPoint y: 408, distance: 212.5
click at [673, 410] on app-calendar-viewport "Wed 27 Thu 28 Fri 29 Sat 30 Sun 31 Mon 1 12/14 3 Jobs Tue 2 2/2 1 Job Wed 3 26/…" at bounding box center [624, 108] width 1249 height 1011
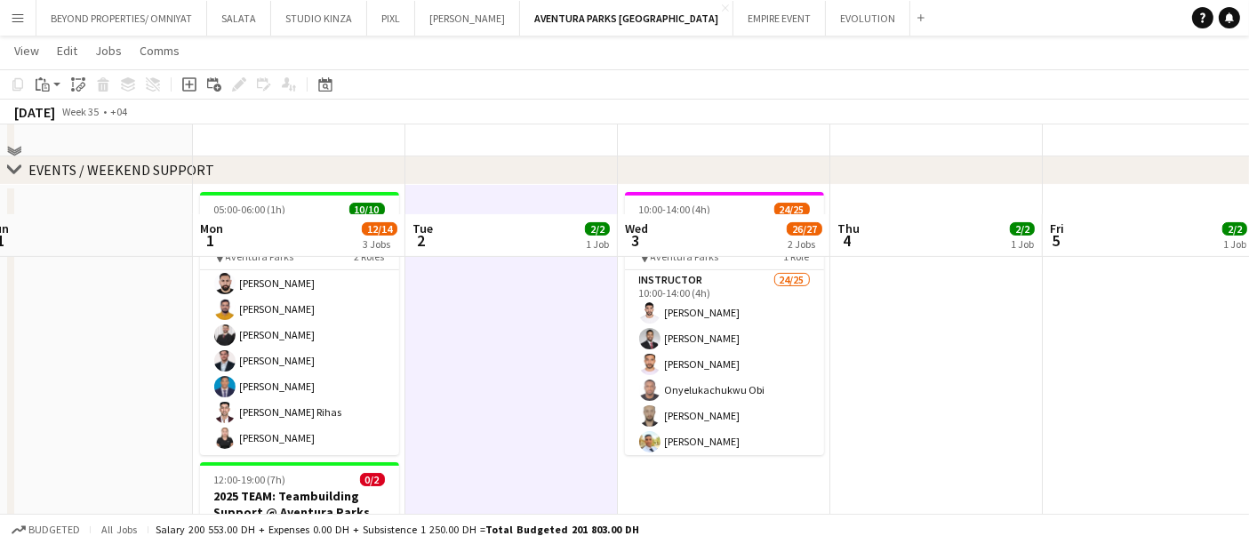
scroll to position [566, 0]
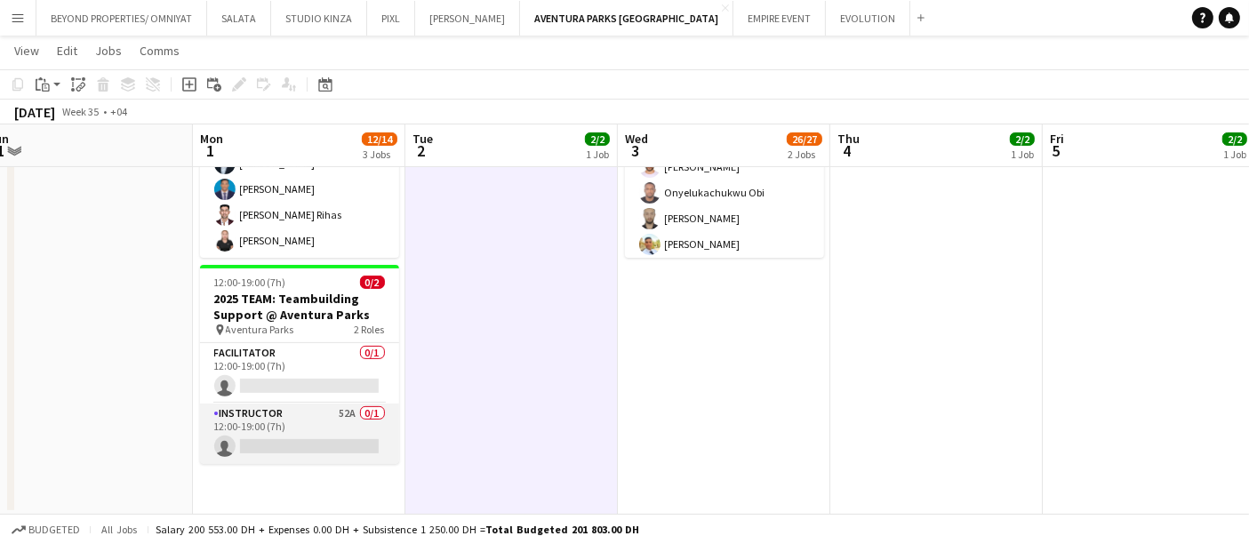
click at [267, 433] on app-card-role "Instructor 52A 0/1 12:00-19:00 (7h) single-neutral-actions" at bounding box center [299, 434] width 199 height 60
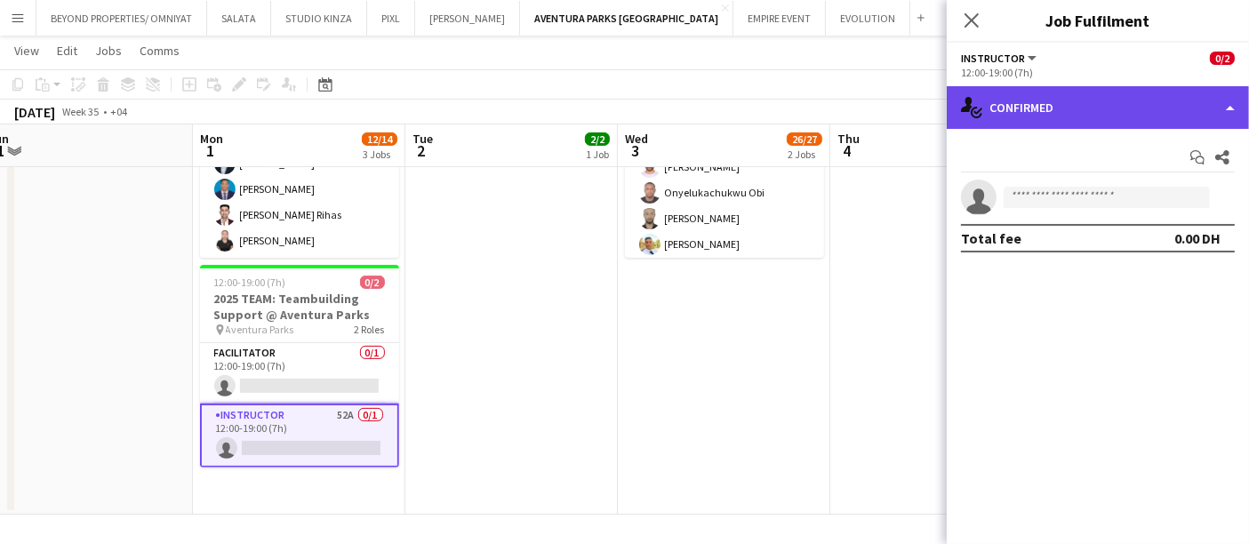
click at [1203, 95] on div "single-neutral-actions-check-2 Confirmed" at bounding box center [1098, 107] width 302 height 43
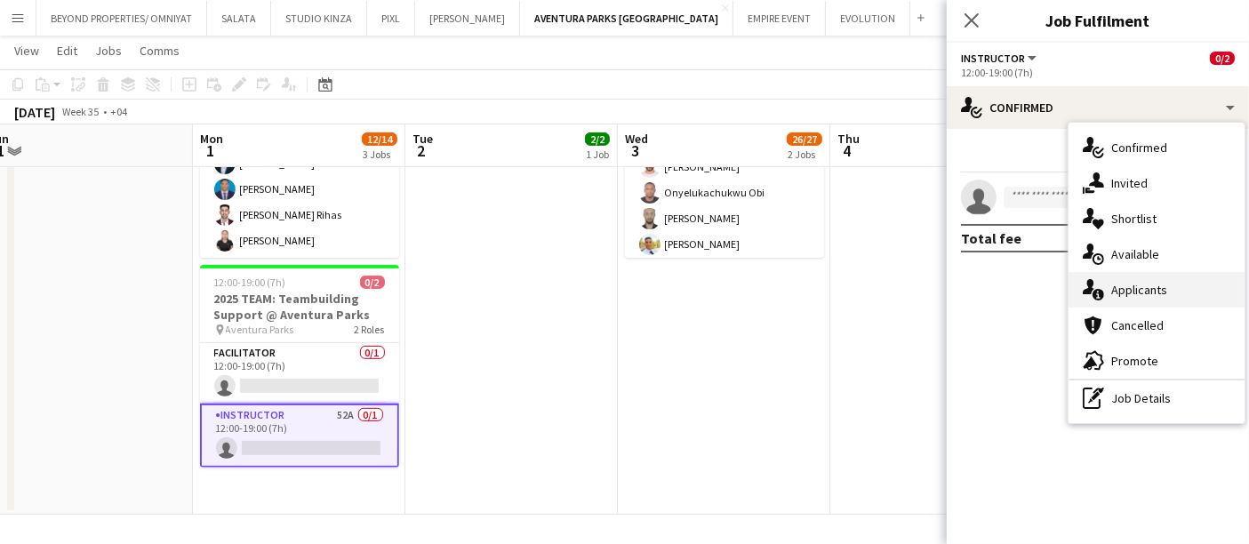
click at [1141, 298] on div "single-neutral-actions-information Applicants" at bounding box center [1157, 290] width 176 height 36
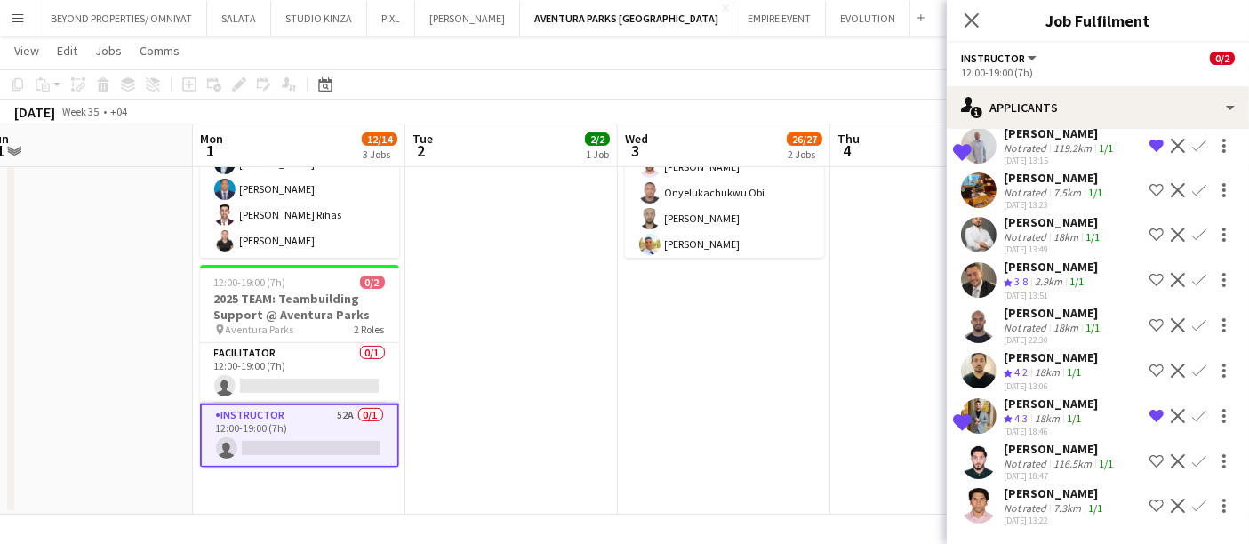
scroll to position [1949, 0]
click at [1171, 235] on app-icon "Decline" at bounding box center [1178, 235] width 14 height 14
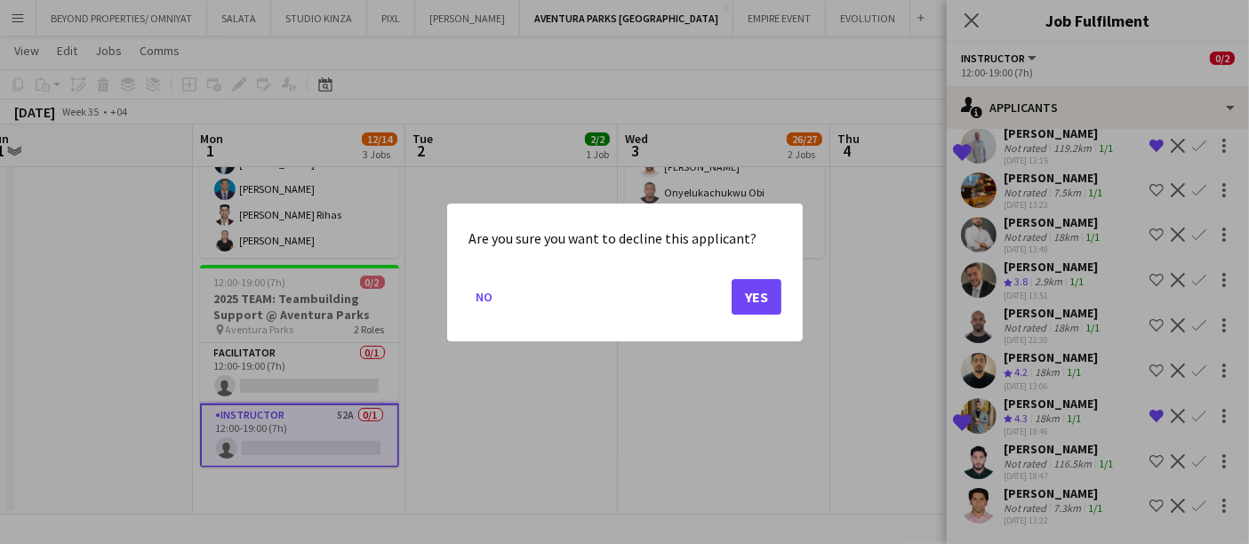
scroll to position [0, 0]
click at [769, 303] on button "Yes" at bounding box center [757, 296] width 50 height 36
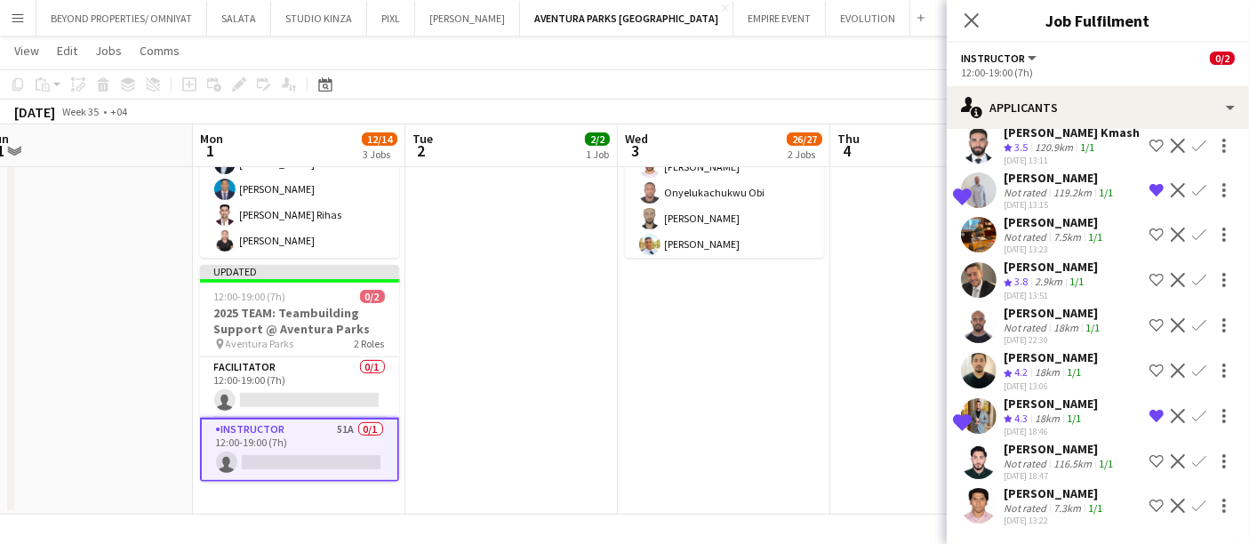
scroll to position [1905, 0]
click at [1015, 221] on div "[PERSON_NAME]" at bounding box center [1055, 222] width 102 height 16
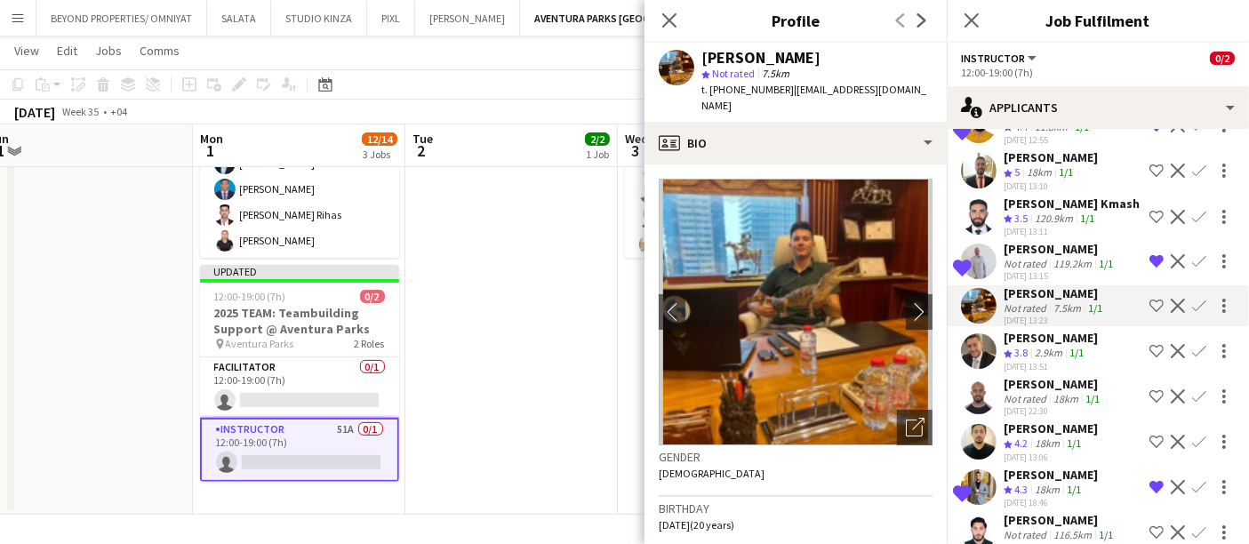
scroll to position [1707, 0]
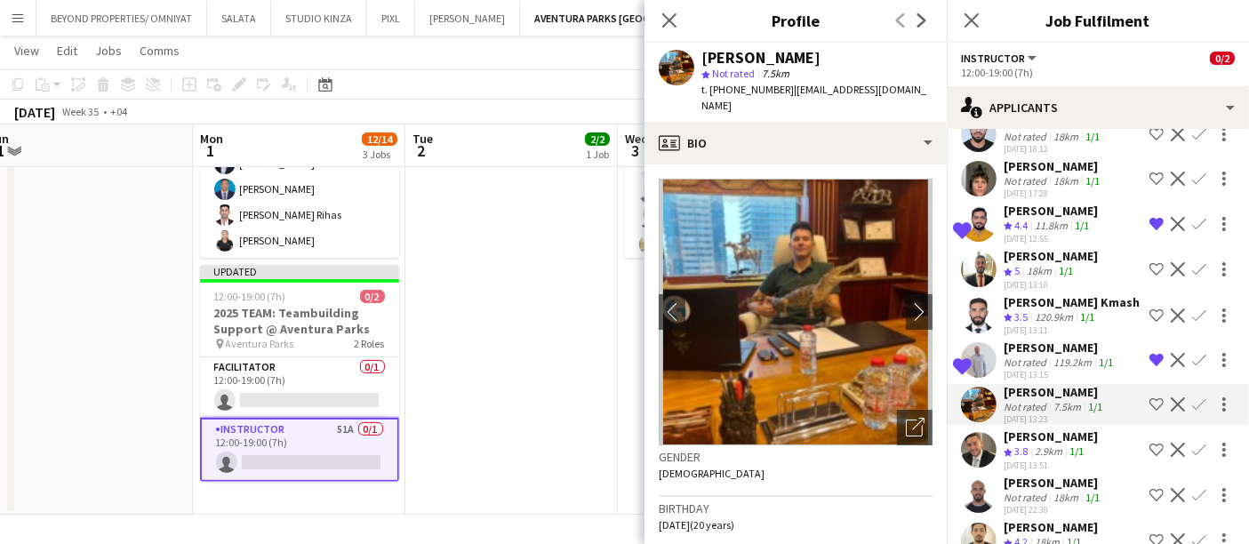
click at [1020, 277] on span "5" at bounding box center [1017, 270] width 5 height 13
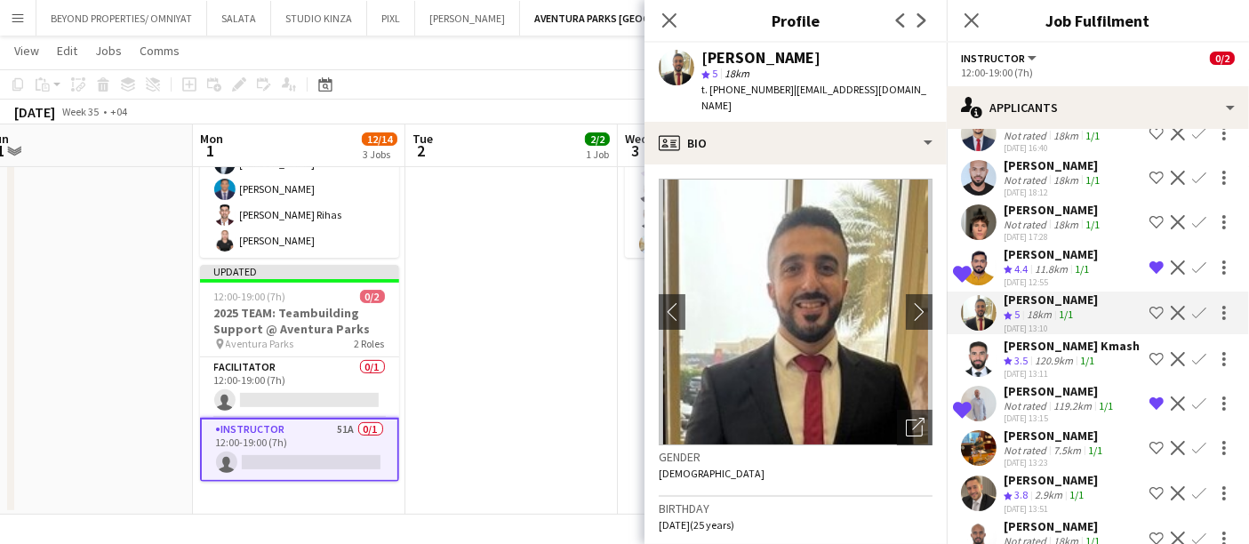
scroll to position [1609, 0]
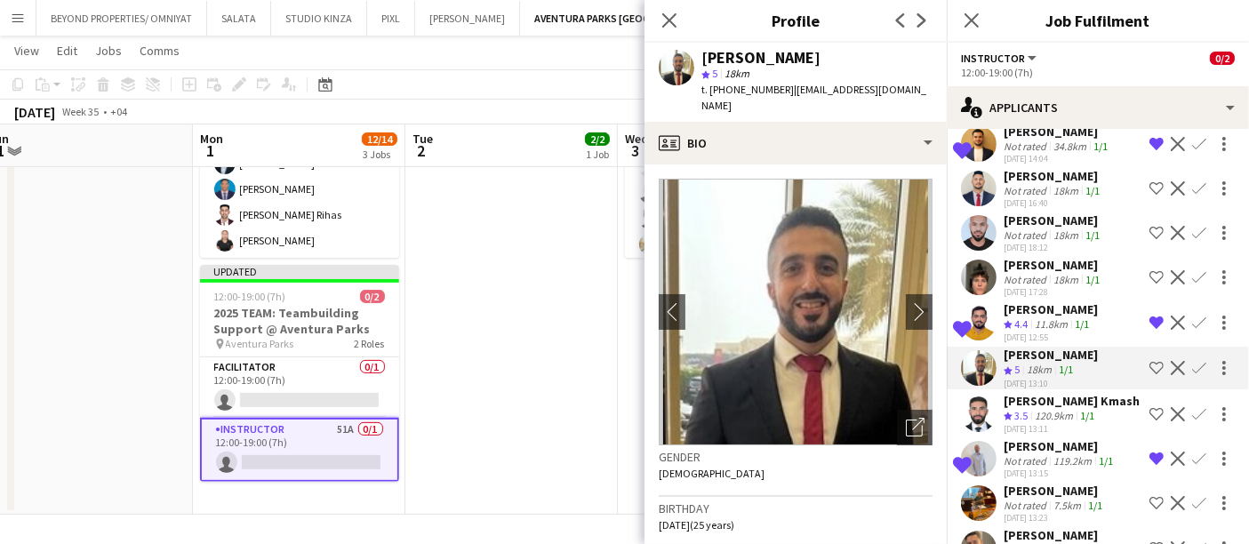
click at [1150, 330] on app-icon "Remove crew from shortlist" at bounding box center [1157, 323] width 14 height 14
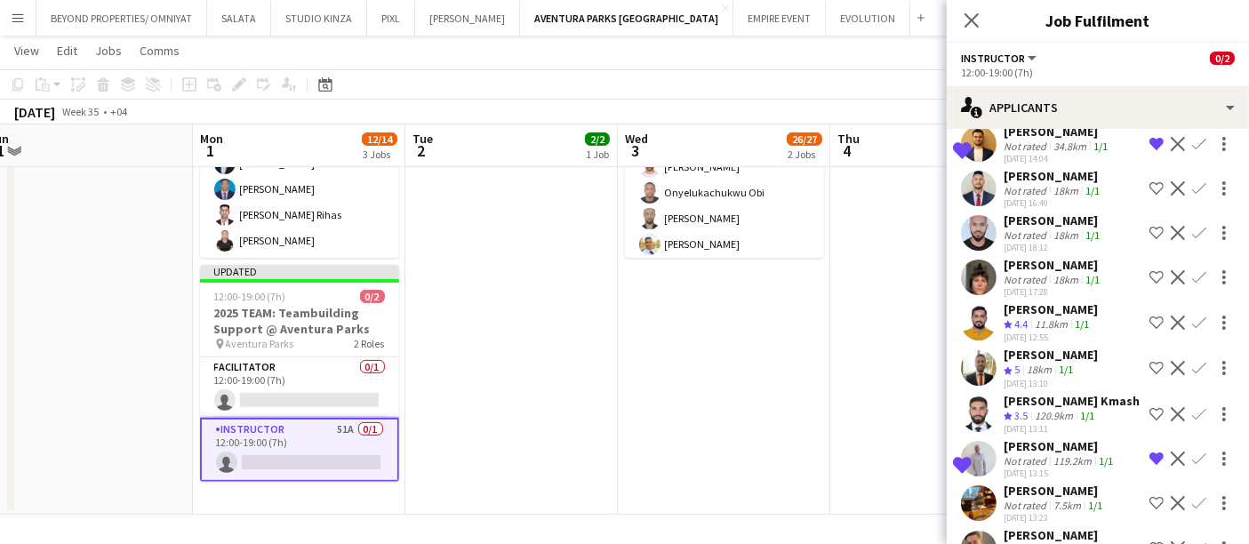
click at [1039, 363] on div "[PERSON_NAME]" at bounding box center [1051, 355] width 94 height 16
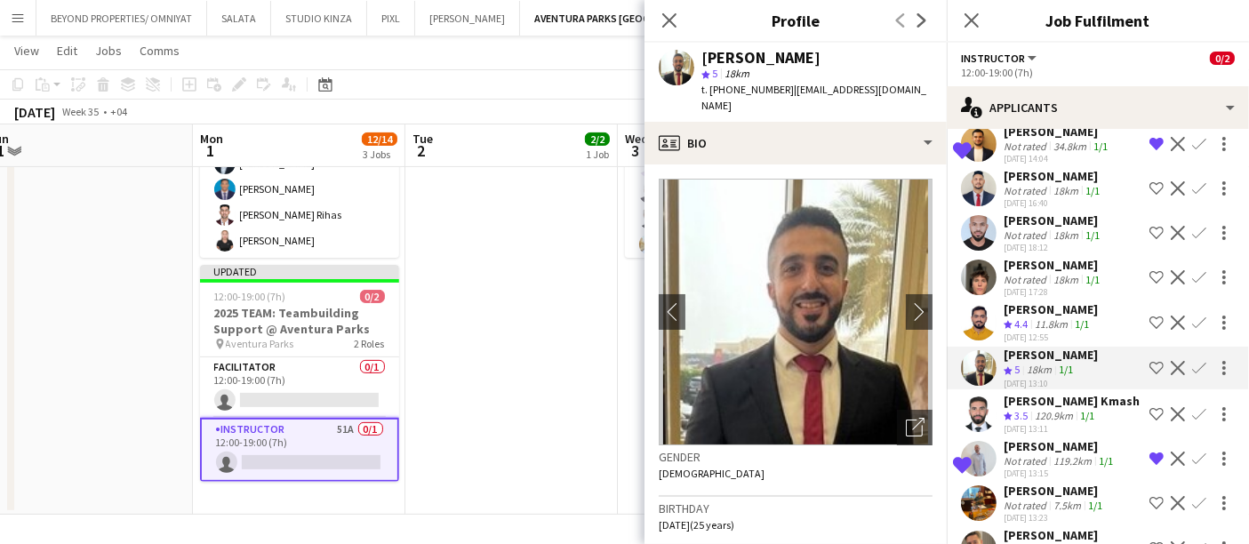
drag, startPoint x: 800, startPoint y: 45, endPoint x: 699, endPoint y: 61, distance: 102.6
click at [699, 61] on div "[PERSON_NAME] star 5 18km t. [PHONE_NUMBER] | [EMAIL_ADDRESS][DOMAIN_NAME]" at bounding box center [796, 82] width 302 height 79
copy div "[PERSON_NAME]"
click at [485, 366] on app-date-cell at bounding box center [511, 252] width 213 height 528
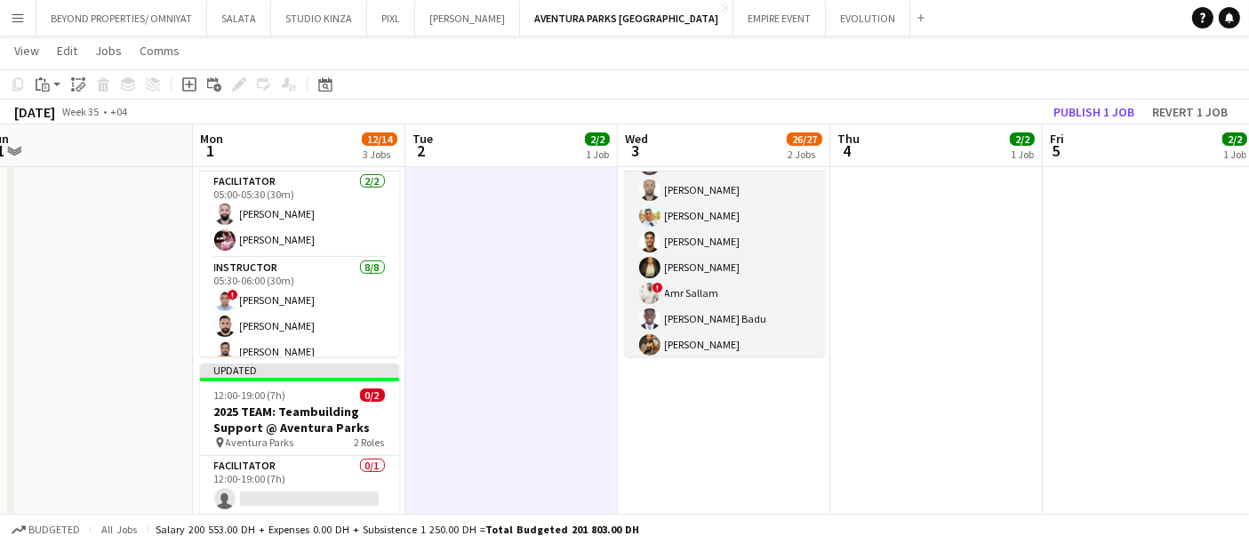
scroll to position [99, 0]
click at [710, 242] on app-card-role "Instructor 24/25 10:00-14:00 (4h) [PERSON_NAME] Aladdin [PERSON_NAME] [PERSON_N…" at bounding box center [724, 412] width 199 height 679
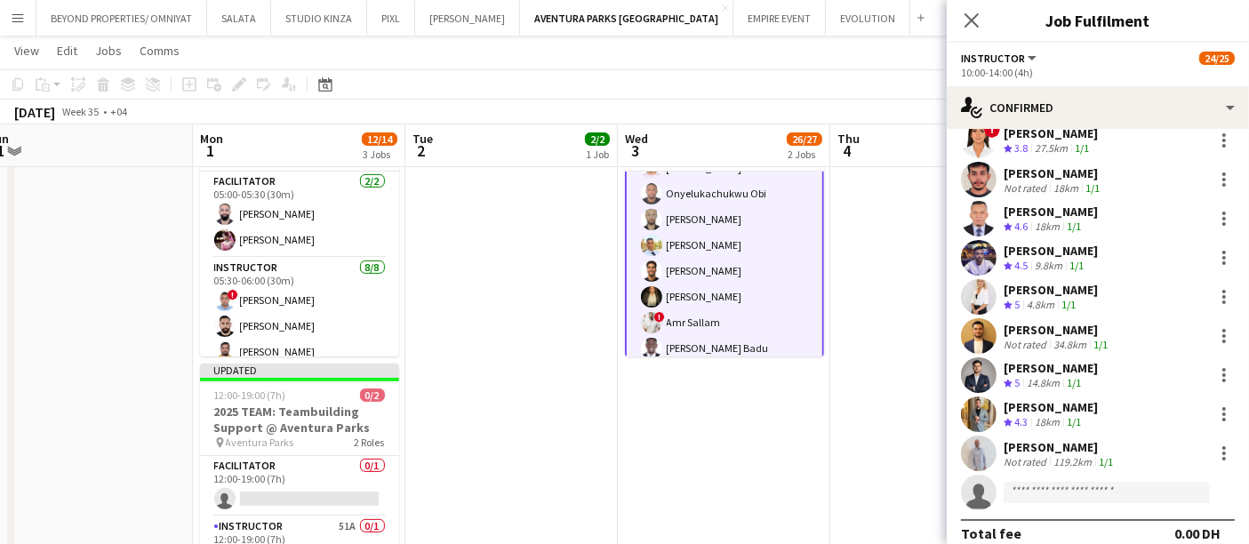
scroll to position [660, 0]
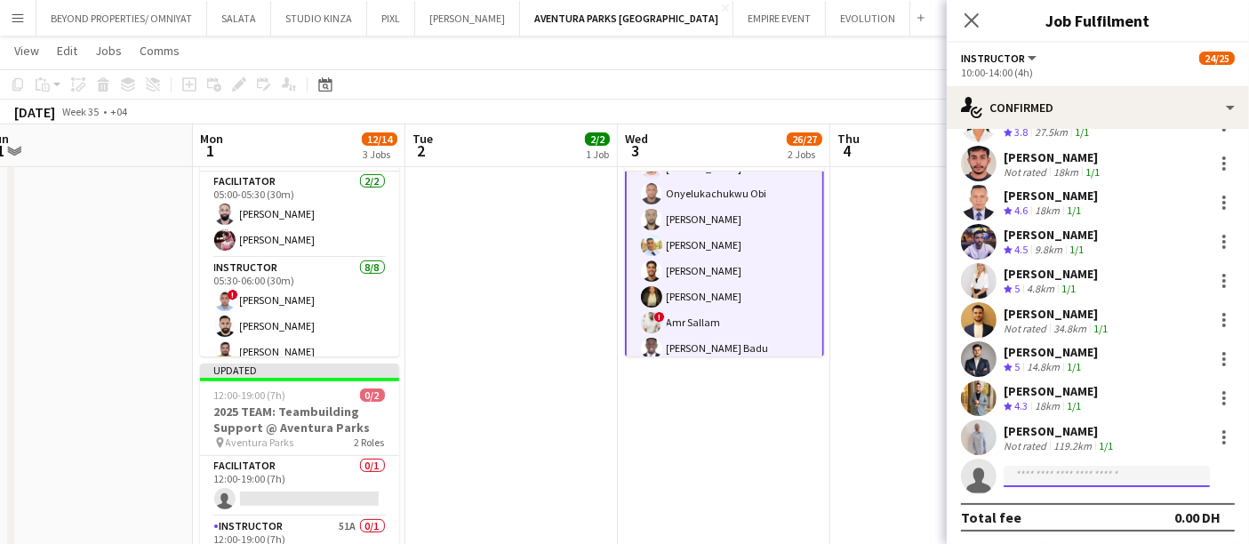
click at [1064, 479] on input at bounding box center [1107, 476] width 206 height 21
paste input "**********"
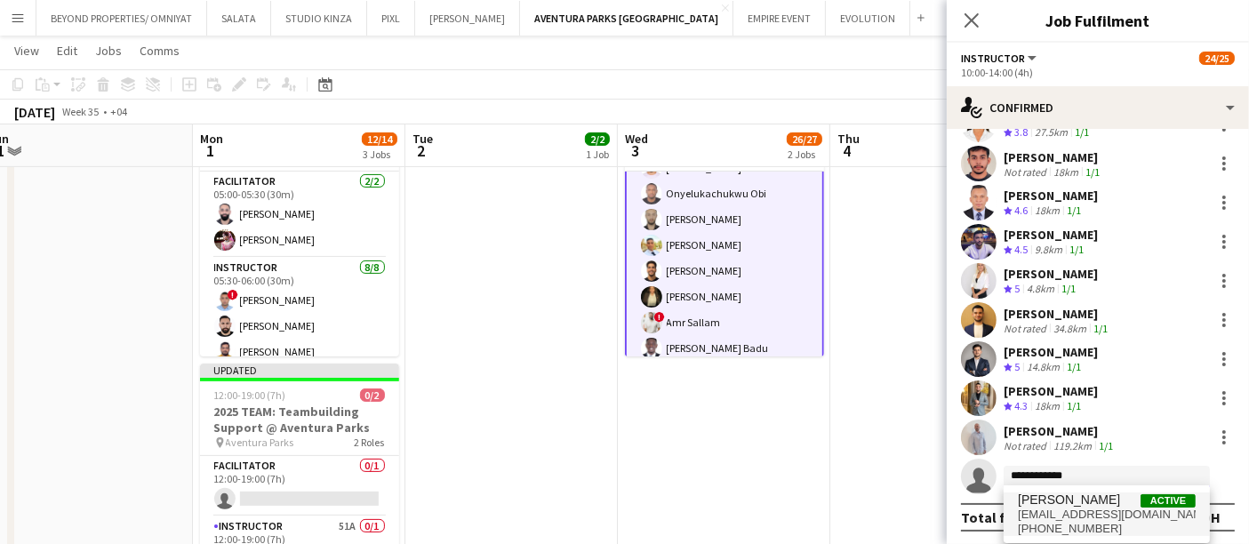
type input "**********"
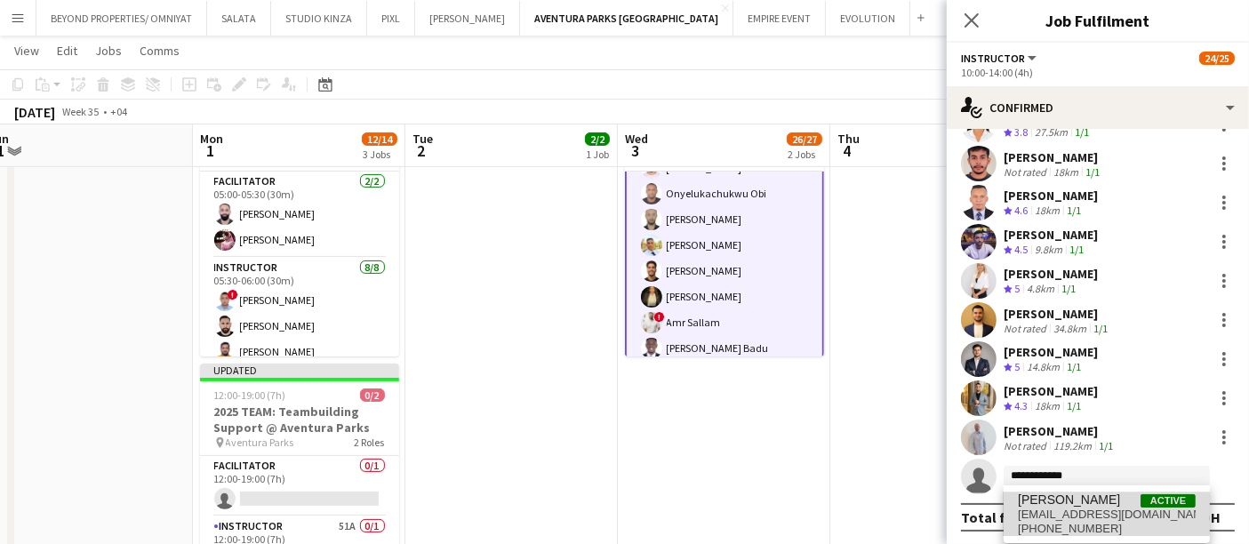
click at [1077, 512] on span "[EMAIL_ADDRESS][DOMAIN_NAME]" at bounding box center [1107, 515] width 178 height 14
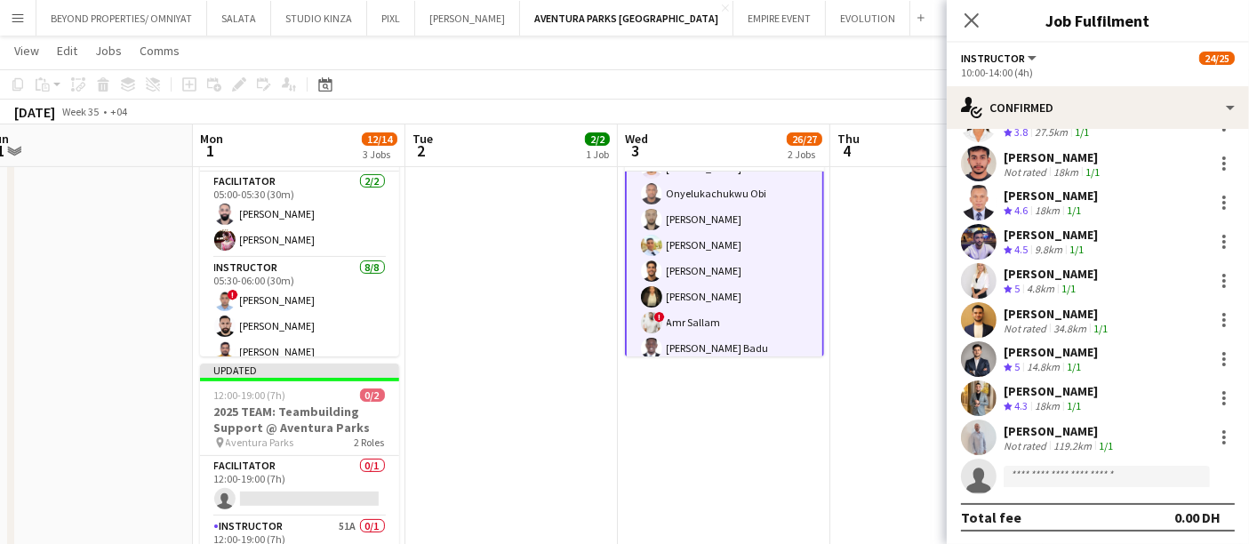
scroll to position [915, 0]
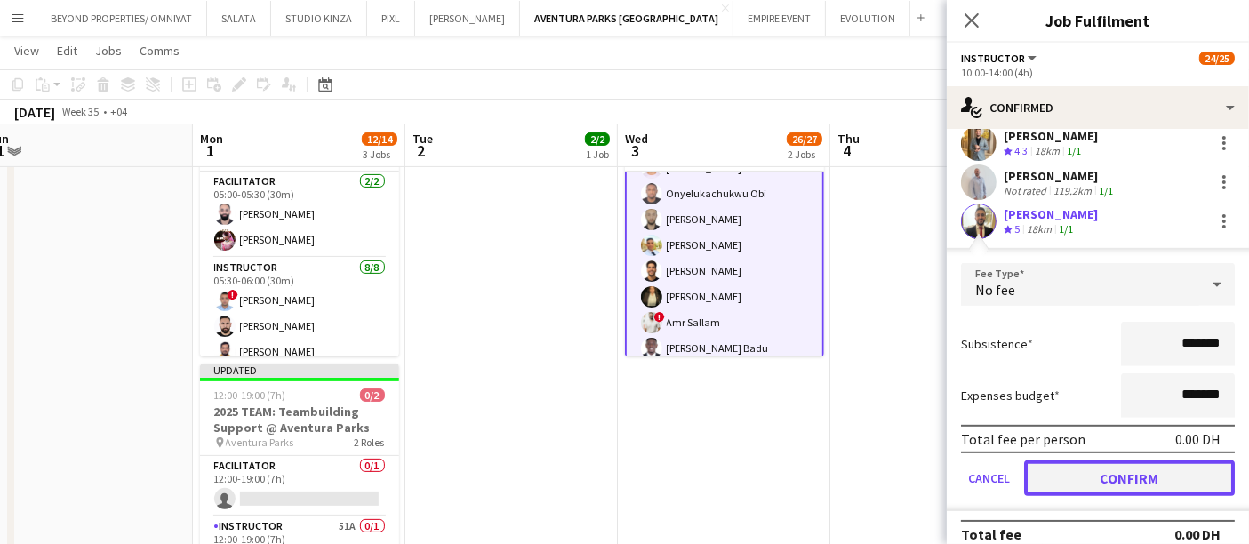
click at [1171, 475] on button "Confirm" at bounding box center [1129, 479] width 211 height 36
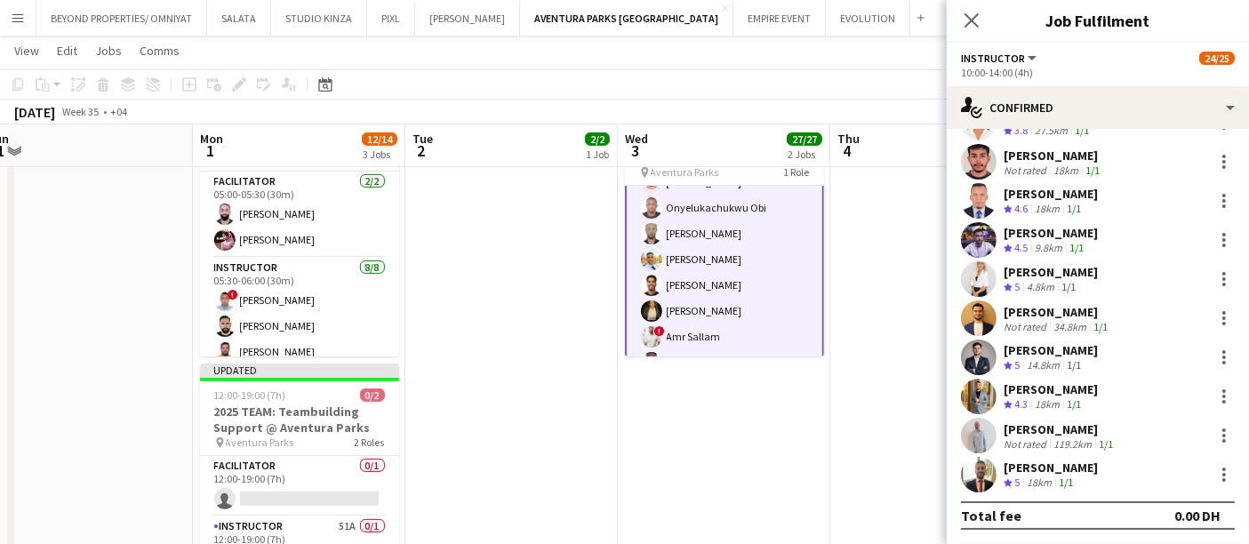
scroll to position [660, 0]
drag, startPoint x: 860, startPoint y: 390, endPoint x: 1011, endPoint y: 36, distance: 385.6
click at [863, 389] on app-date-cell at bounding box center [937, 350] width 213 height 528
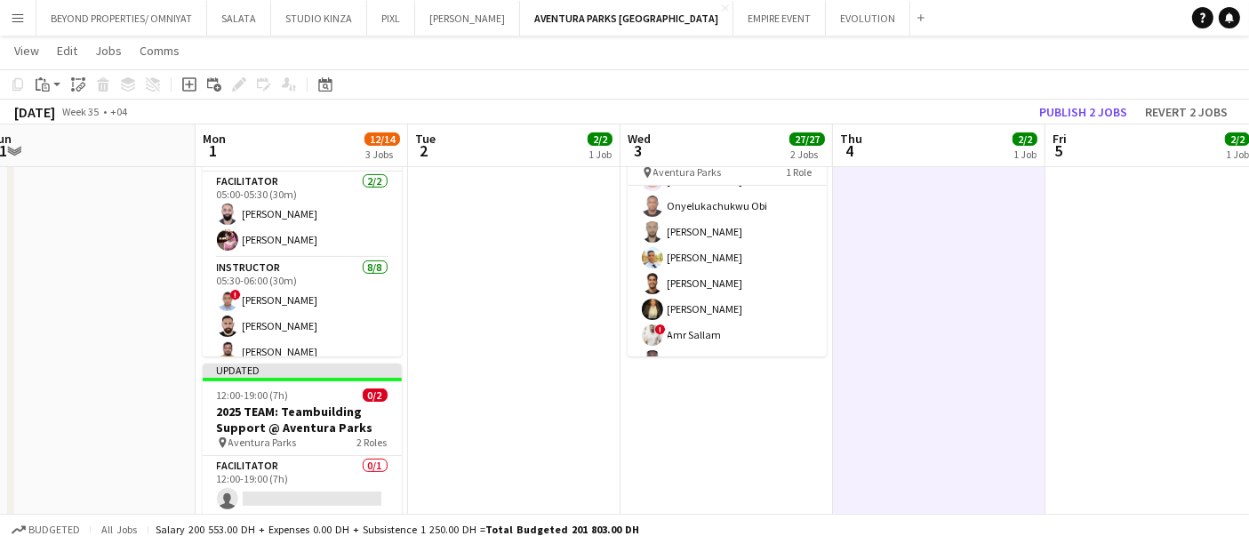
scroll to position [99, 0]
click at [1096, 120] on button "Publish 2 jobs" at bounding box center [1083, 111] width 102 height 23
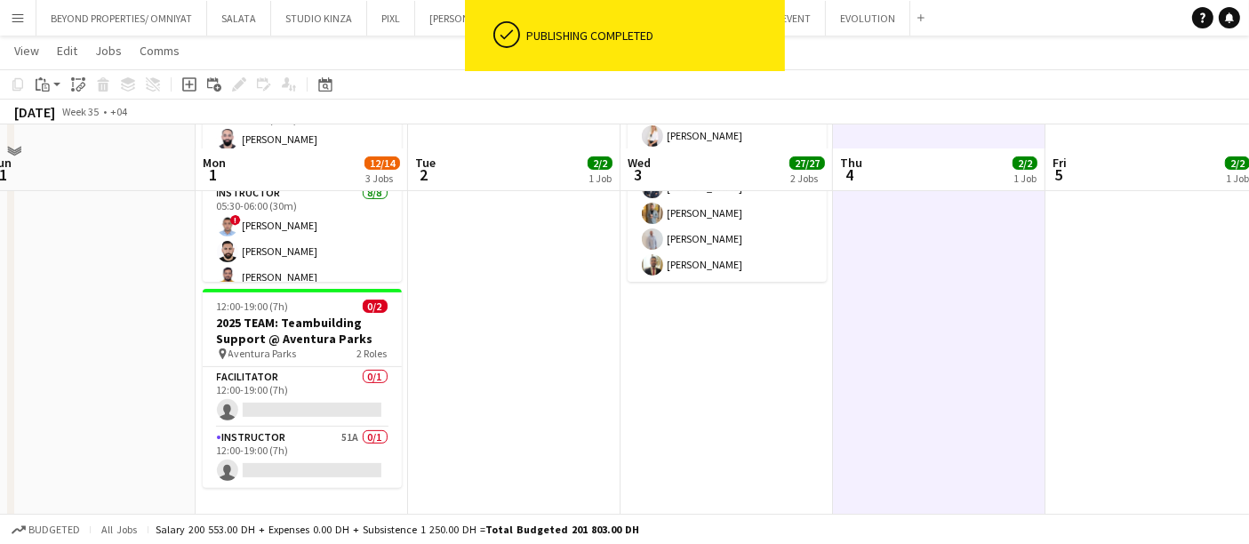
scroll to position [566, 0]
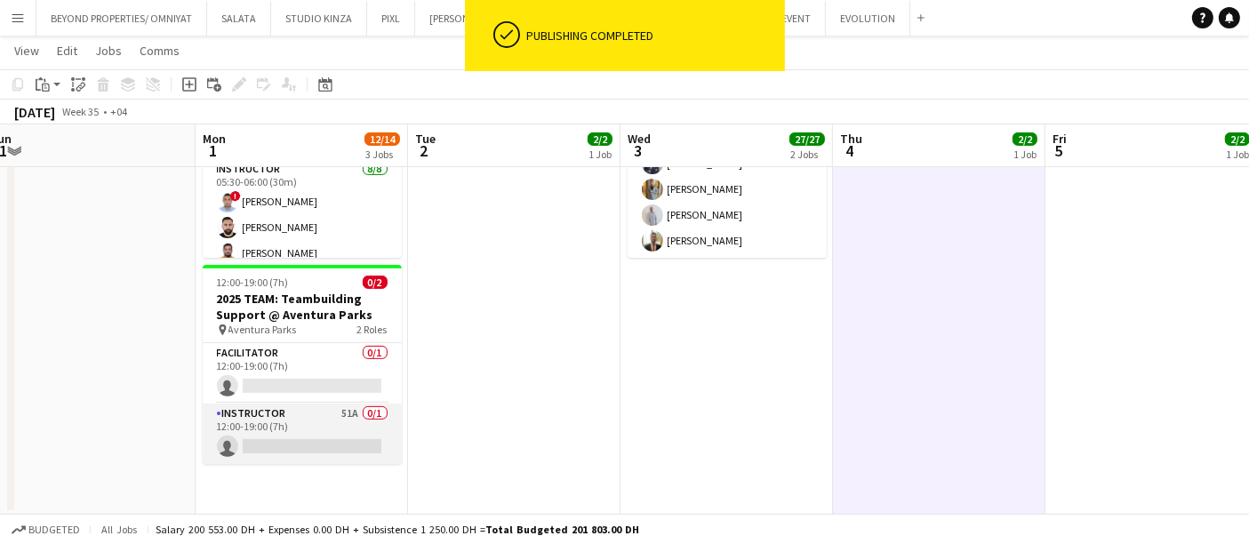
click at [302, 422] on app-card-role "Instructor 51A 0/1 12:00-19:00 (7h) single-neutral-actions" at bounding box center [302, 434] width 199 height 60
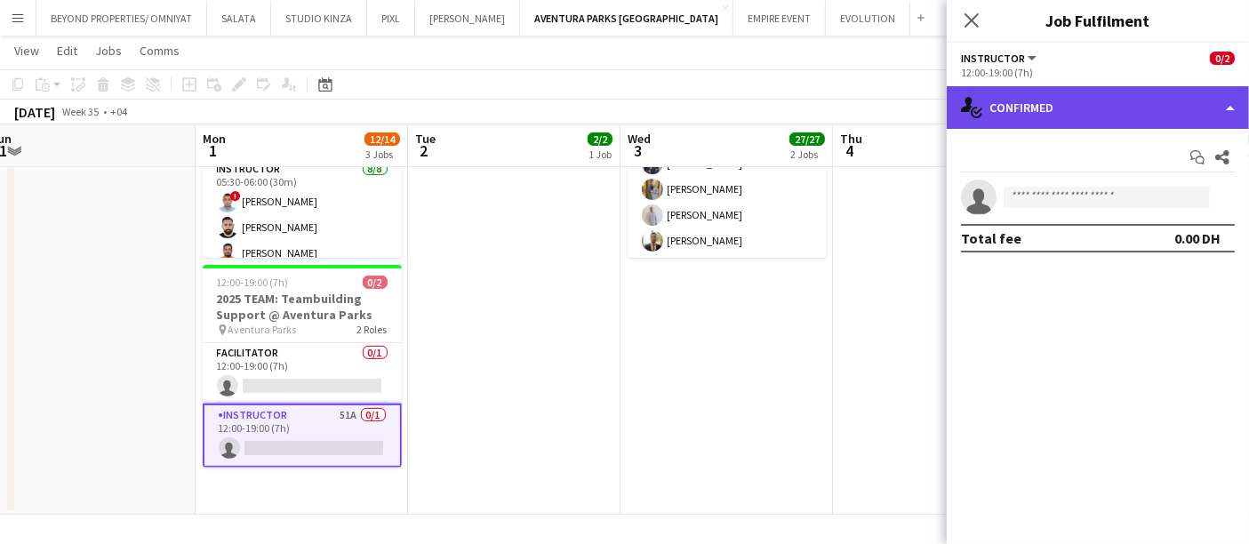
click at [1207, 106] on div "single-neutral-actions-check-2 Confirmed" at bounding box center [1098, 107] width 302 height 43
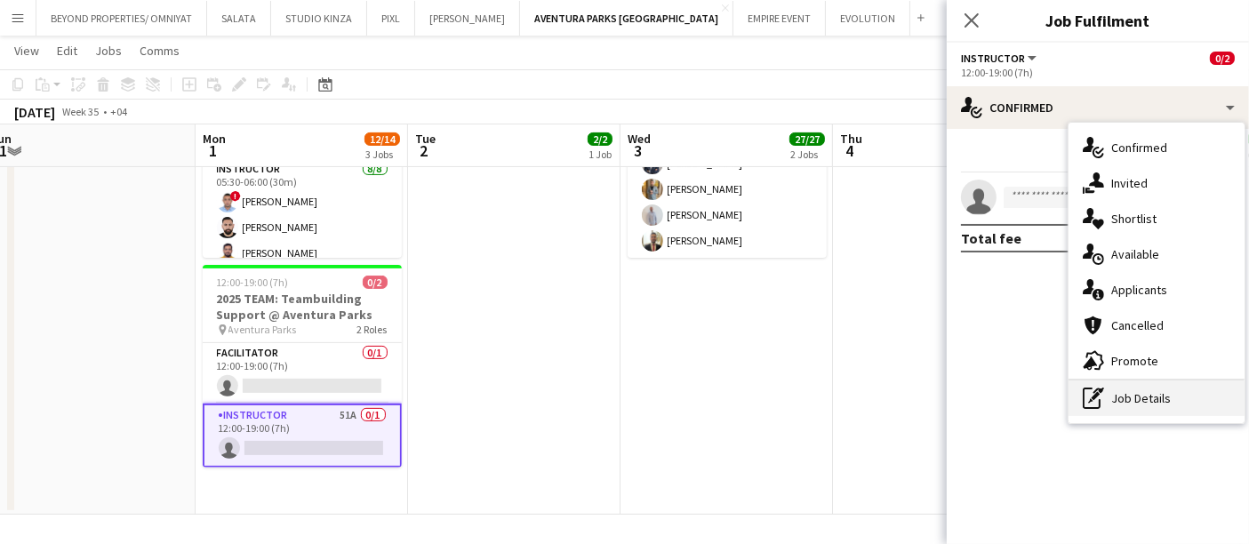
click at [1112, 394] on div "pen-write Job Details" at bounding box center [1157, 399] width 176 height 36
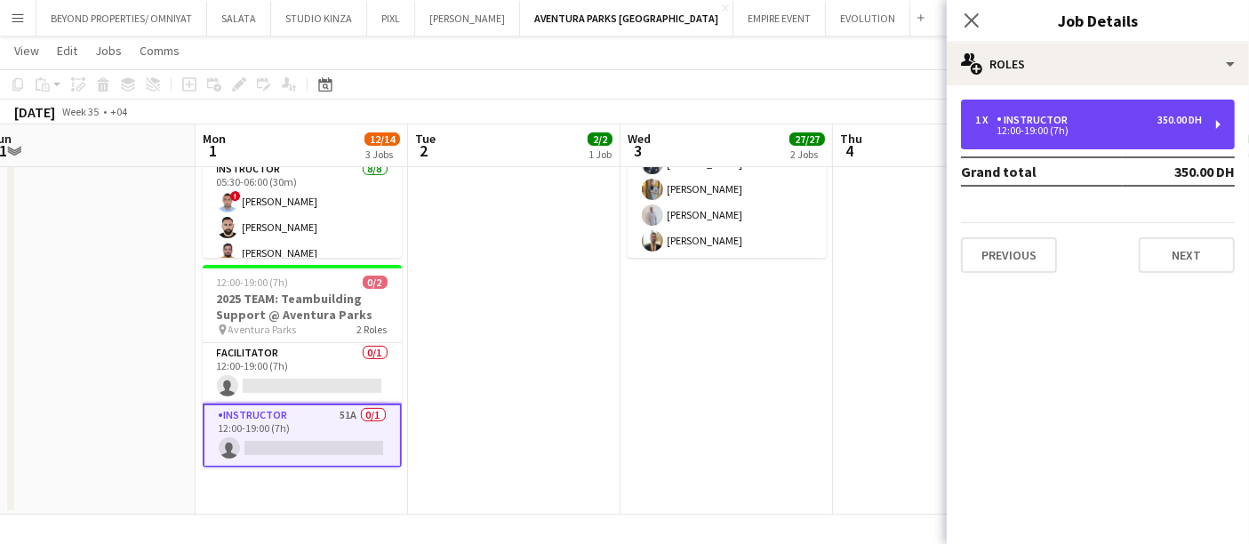
click at [1048, 135] on div "12:00-19:00 (7h)" at bounding box center [1088, 130] width 227 height 9
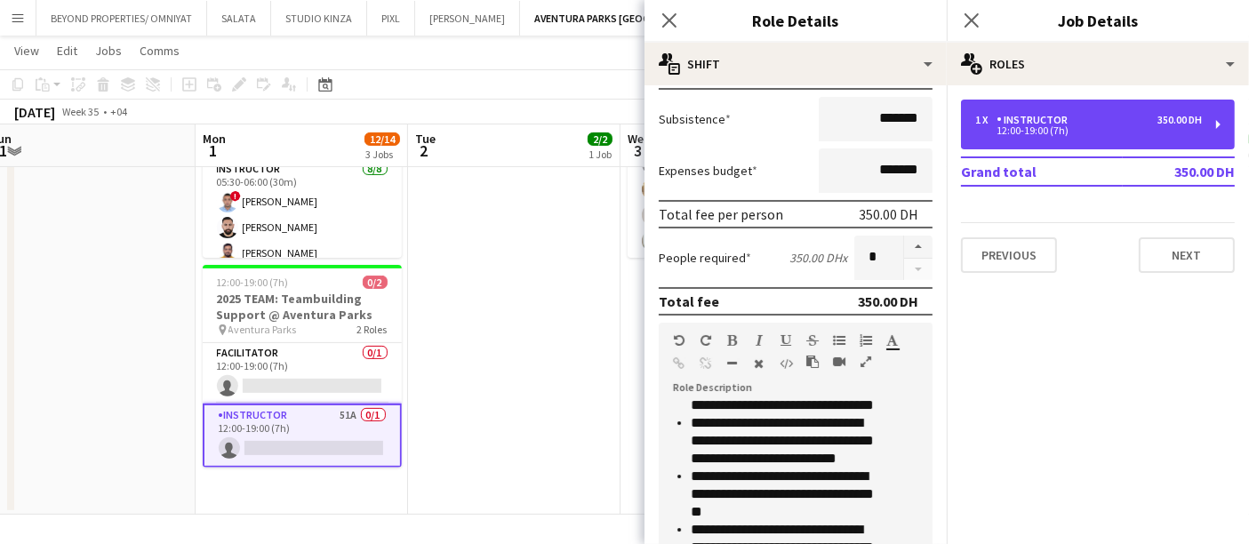
scroll to position [653, 0]
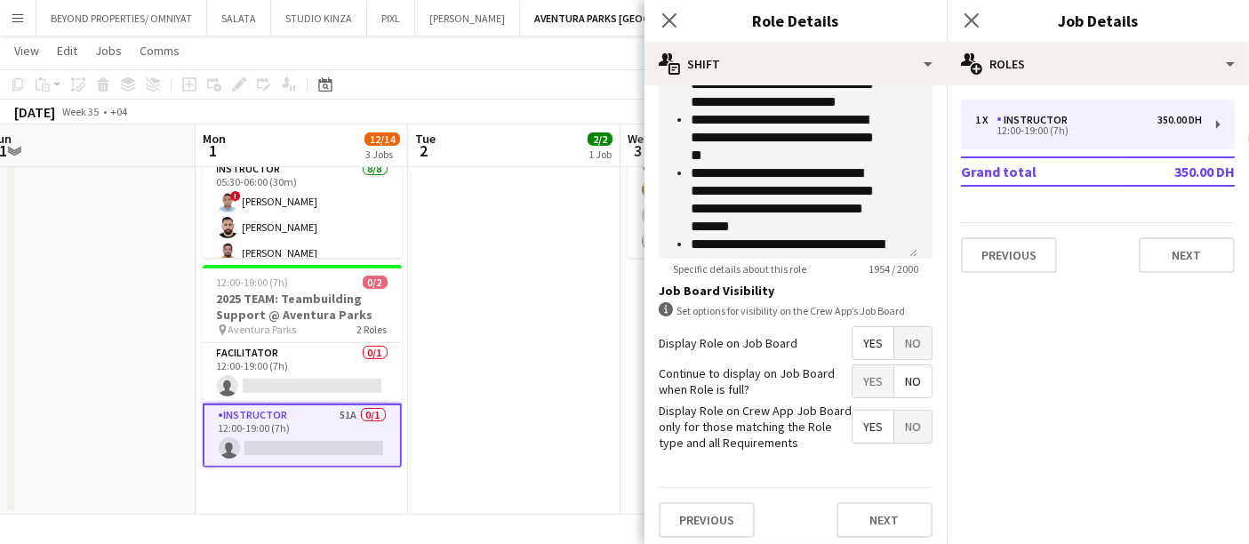
click at [903, 331] on span "No" at bounding box center [913, 343] width 37 height 32
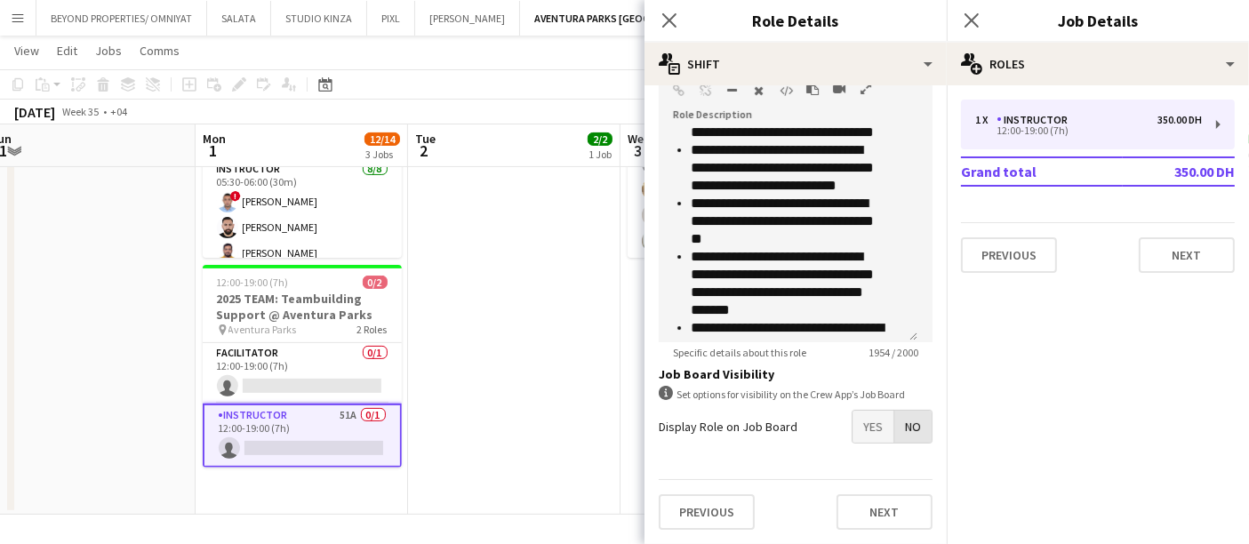
scroll to position [563, 0]
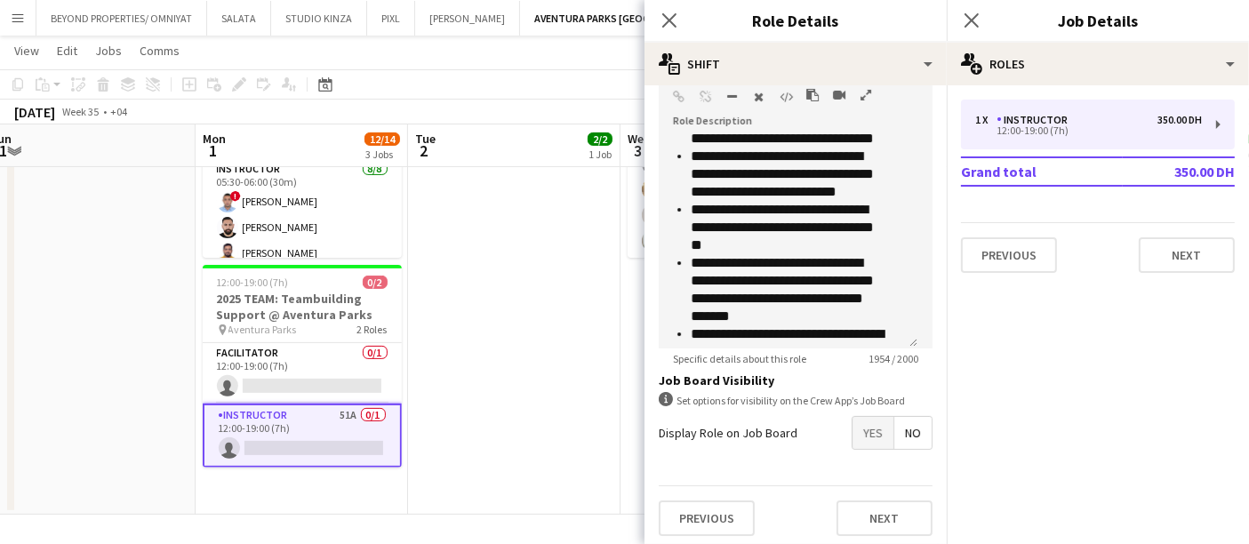
click at [551, 333] on app-date-cell at bounding box center [514, 252] width 213 height 528
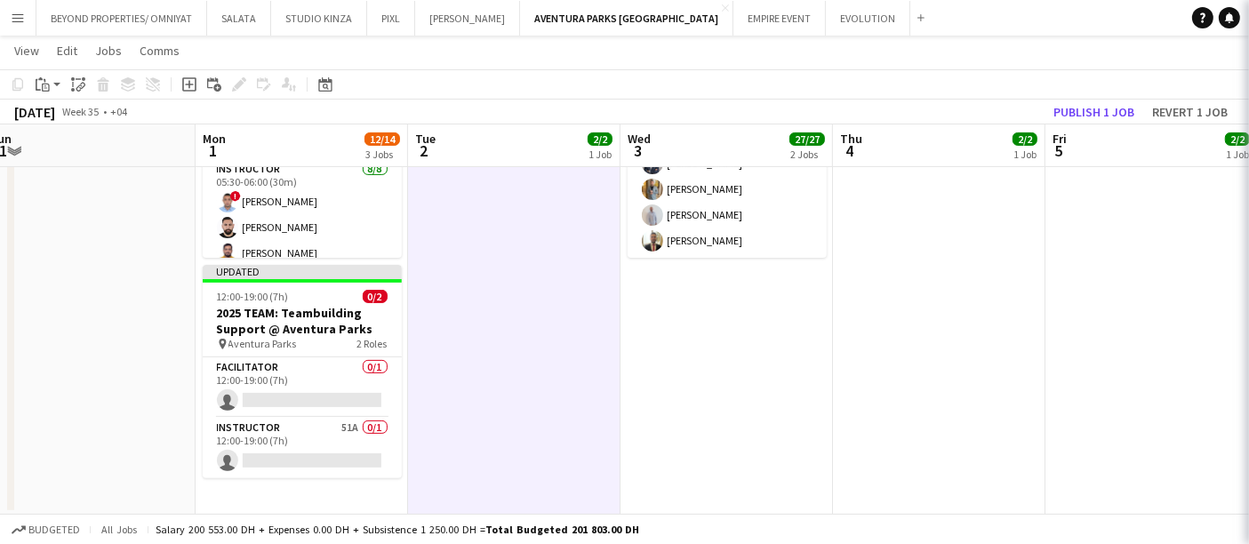
scroll to position [0, 440]
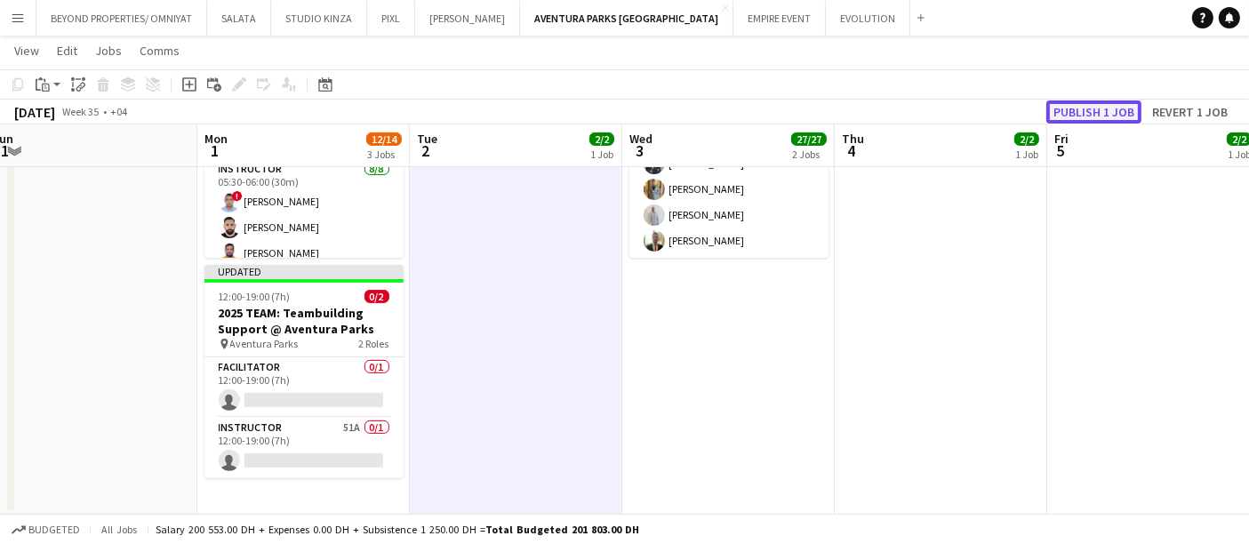
click at [1077, 110] on button "Publish 1 job" at bounding box center [1094, 111] width 95 height 23
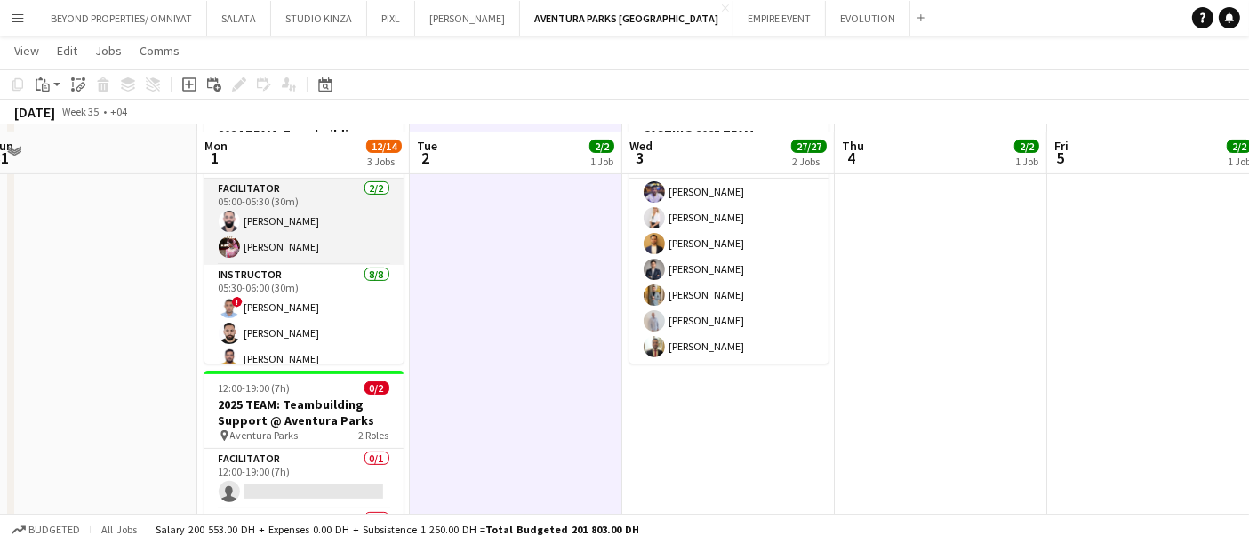
scroll to position [368, 0]
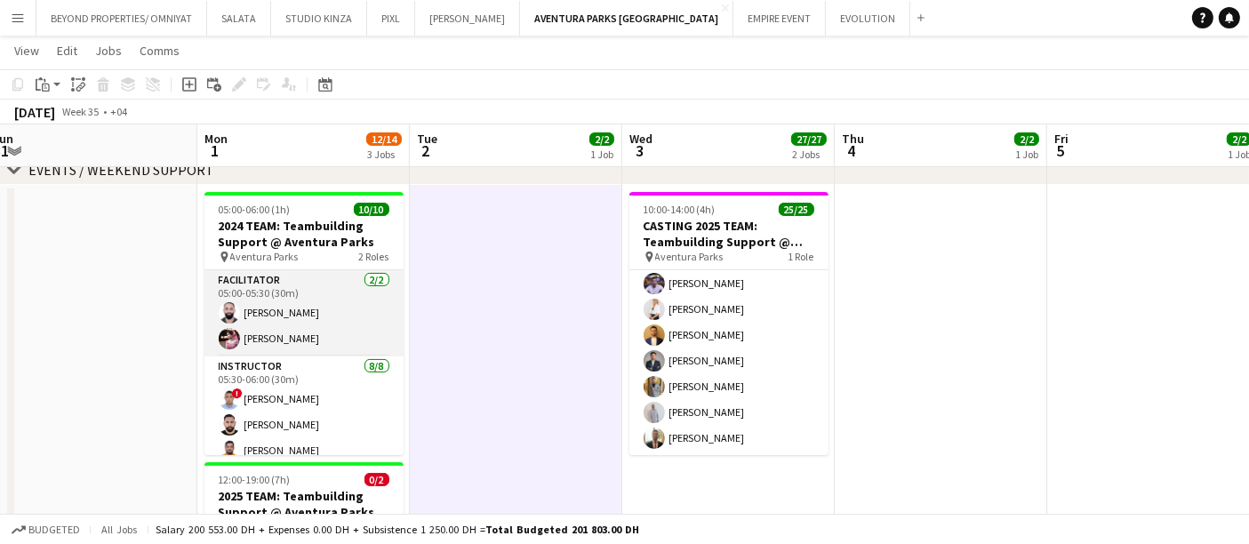
click at [217, 330] on app-card-role "Facilitator 2/2 05:00-05:30 (30m) Abdulhadi Takleh Aditi Soni" at bounding box center [304, 313] width 199 height 86
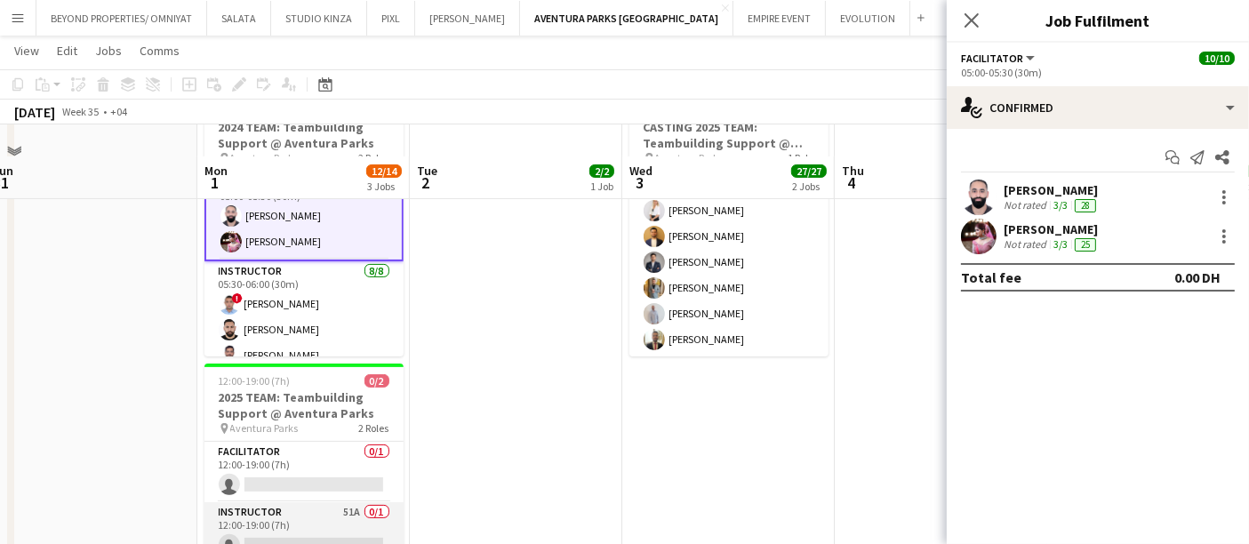
scroll to position [566, 0]
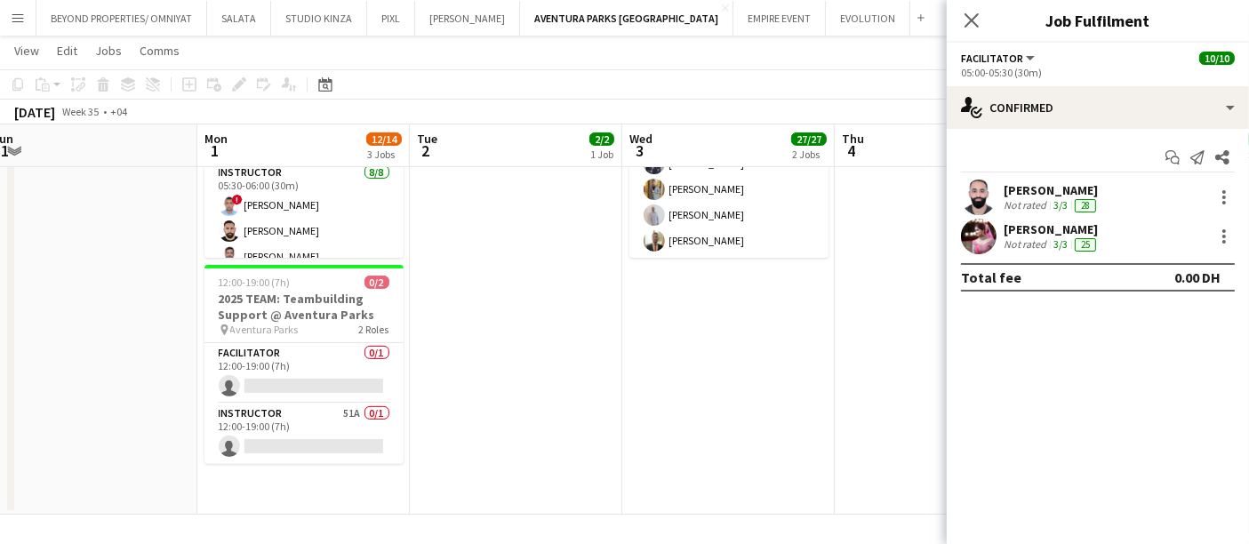
click at [509, 270] on app-date-cell at bounding box center [516, 252] width 213 height 528
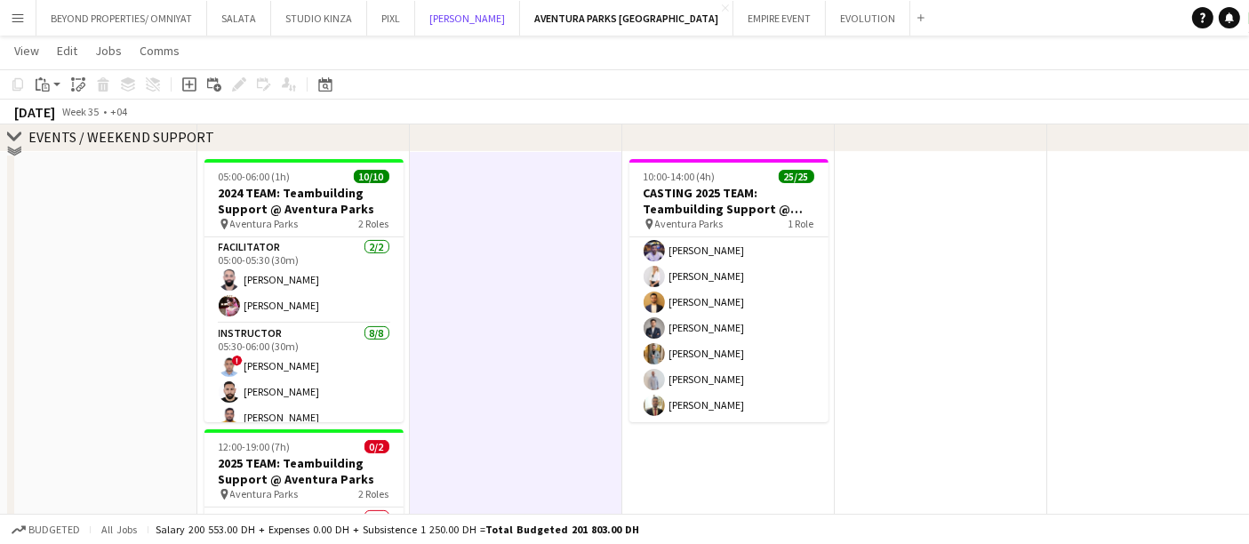
scroll to position [269, 0]
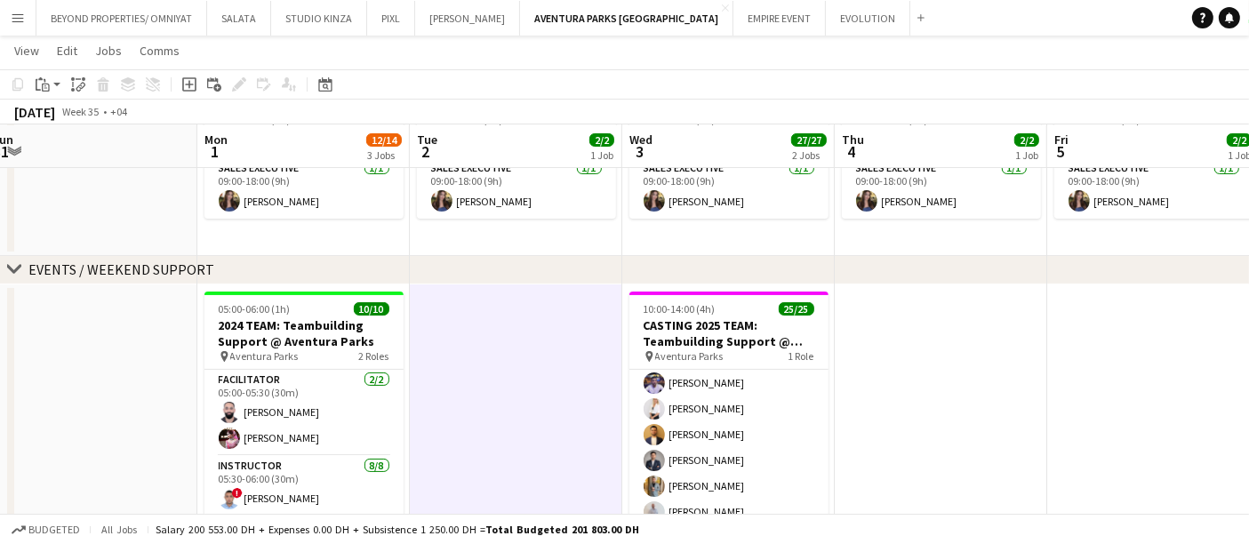
click at [307, 188] on app-card-role "Sales Executive [DATE] 09:00-18:00 (9h) [PERSON_NAME]" at bounding box center [304, 188] width 199 height 60
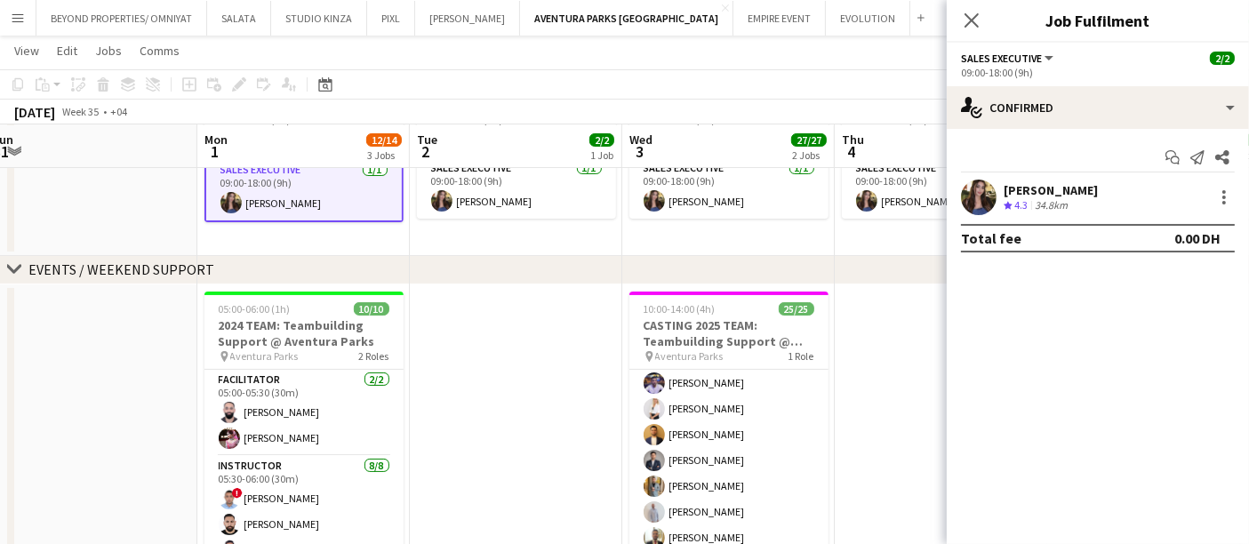
click at [466, 272] on div "chevron-right EVENTS / WEEKEND SUPPORT" at bounding box center [624, 270] width 1249 height 28
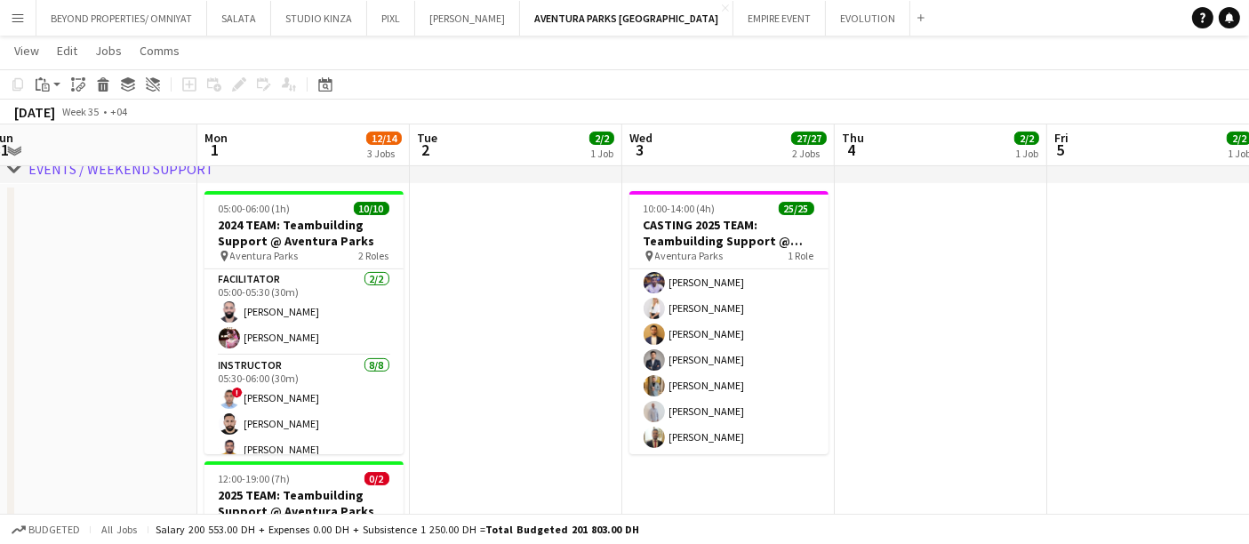
scroll to position [368, 0]
click at [139, 13] on button "BEYOND PROPERTIES/ OMNIYAT Close" at bounding box center [121, 18] width 171 height 35
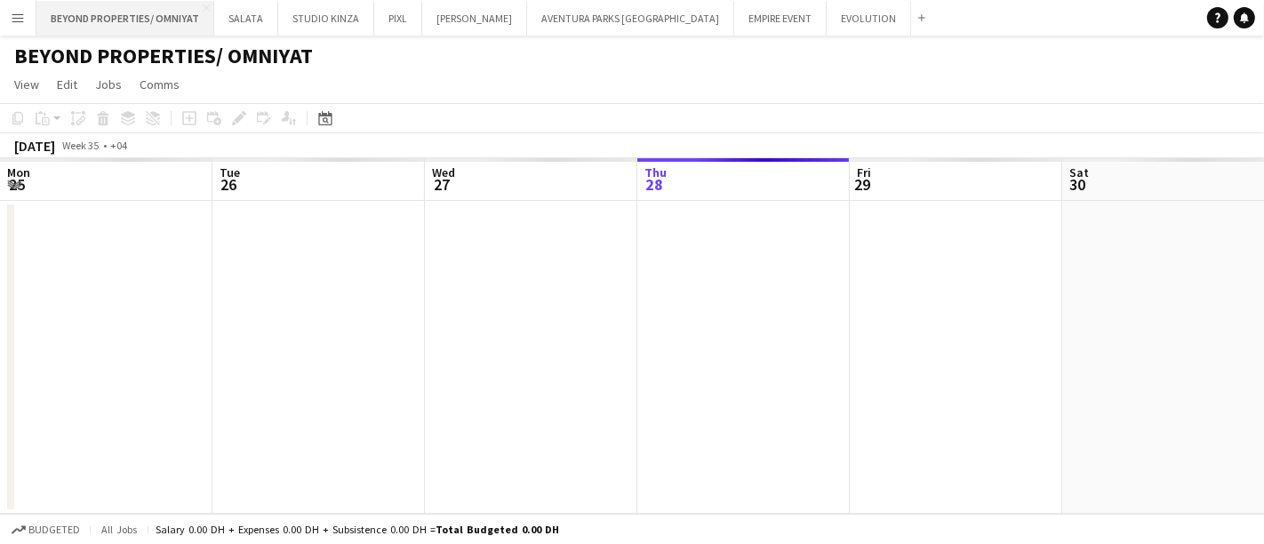
scroll to position [0, 424]
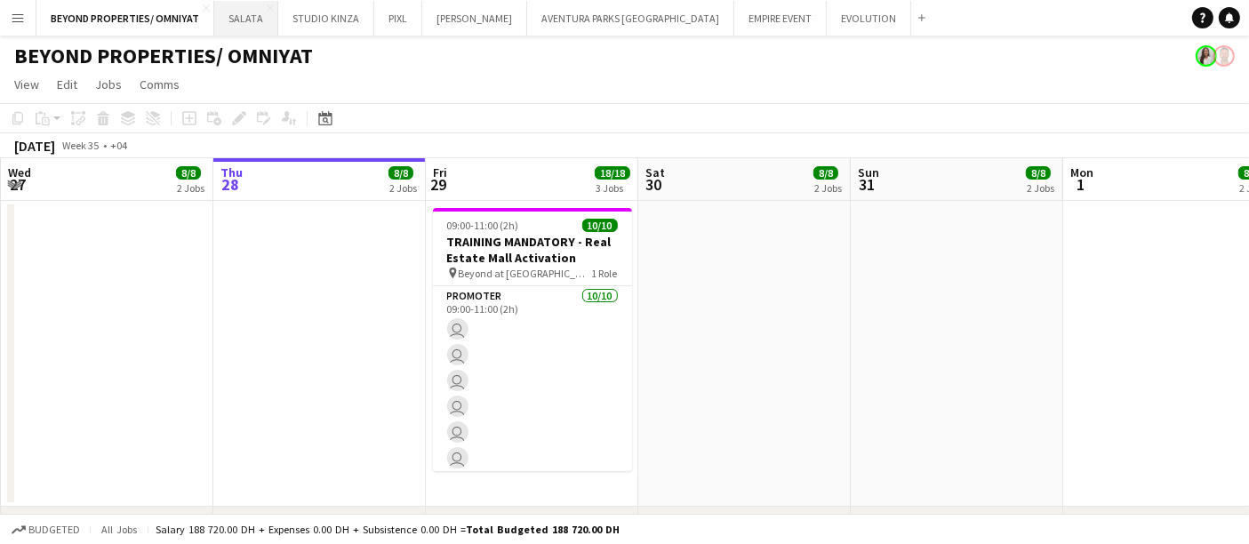
click at [234, 20] on button "SALATA Close" at bounding box center [246, 18] width 64 height 35
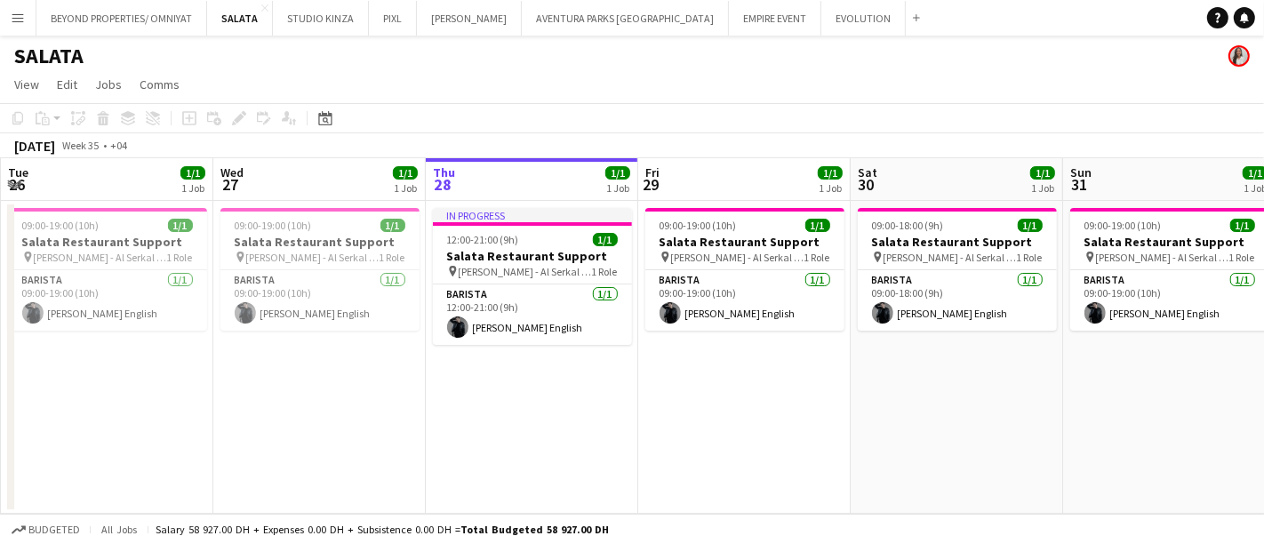
scroll to position [0, 512]
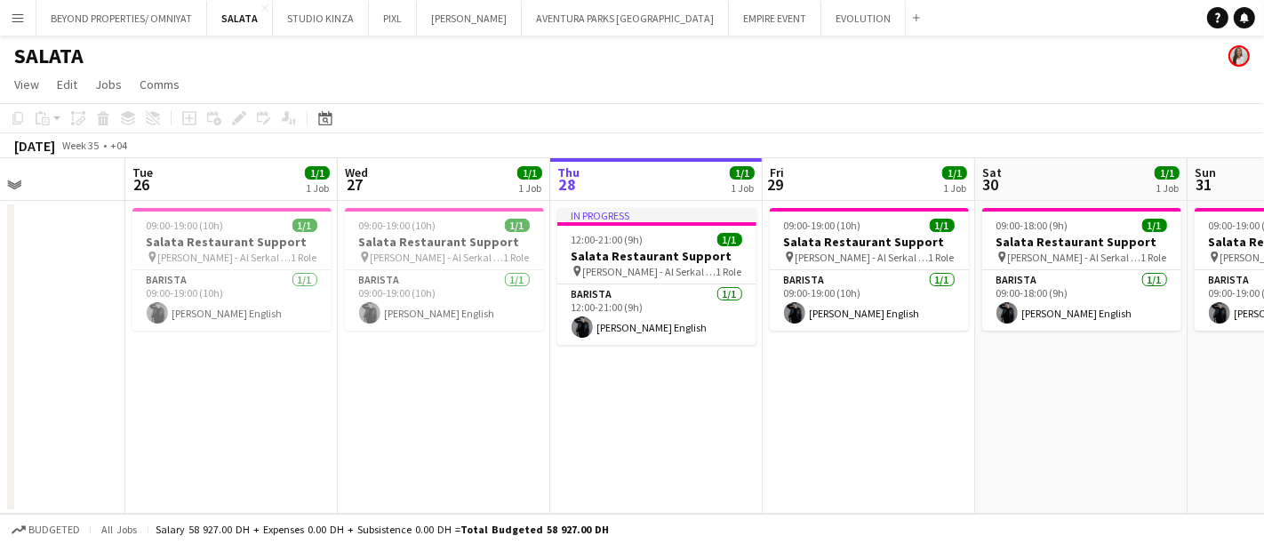
drag, startPoint x: 236, startPoint y: 420, endPoint x: 1264, endPoint y: 534, distance: 1034.2
click at [1248, 534] on app-board "SALATA View Day view expanded Day view collapsed Month view Date picker Jump to…" at bounding box center [632, 290] width 1264 height 509
click at [124, 19] on button "BEYOND PROPERTIES/ OMNIYAT Close" at bounding box center [121, 18] width 171 height 35
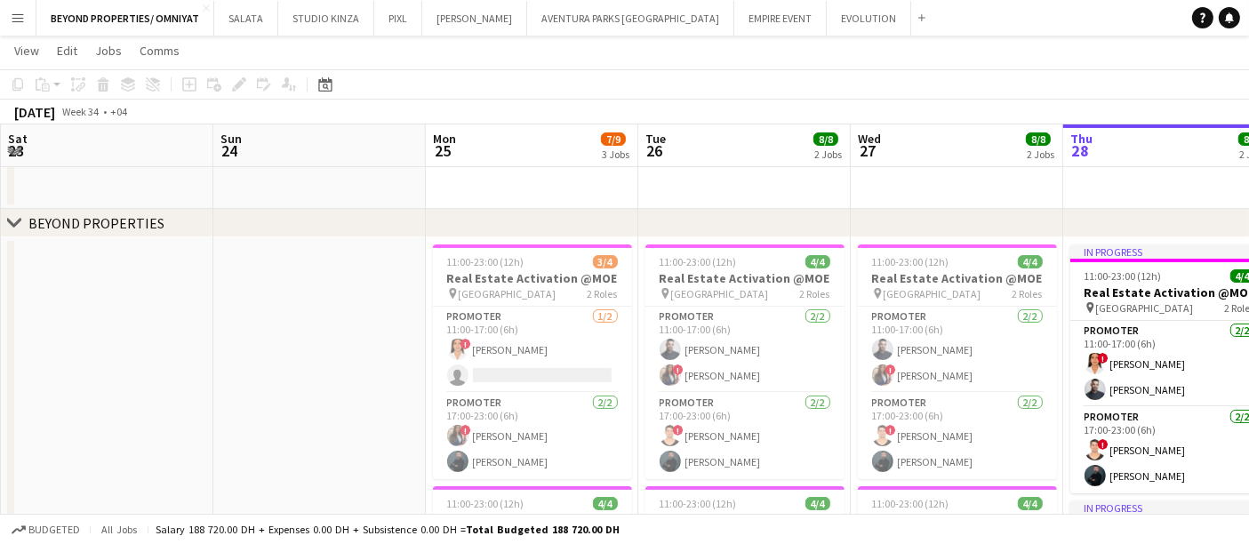
scroll to position [0, 524]
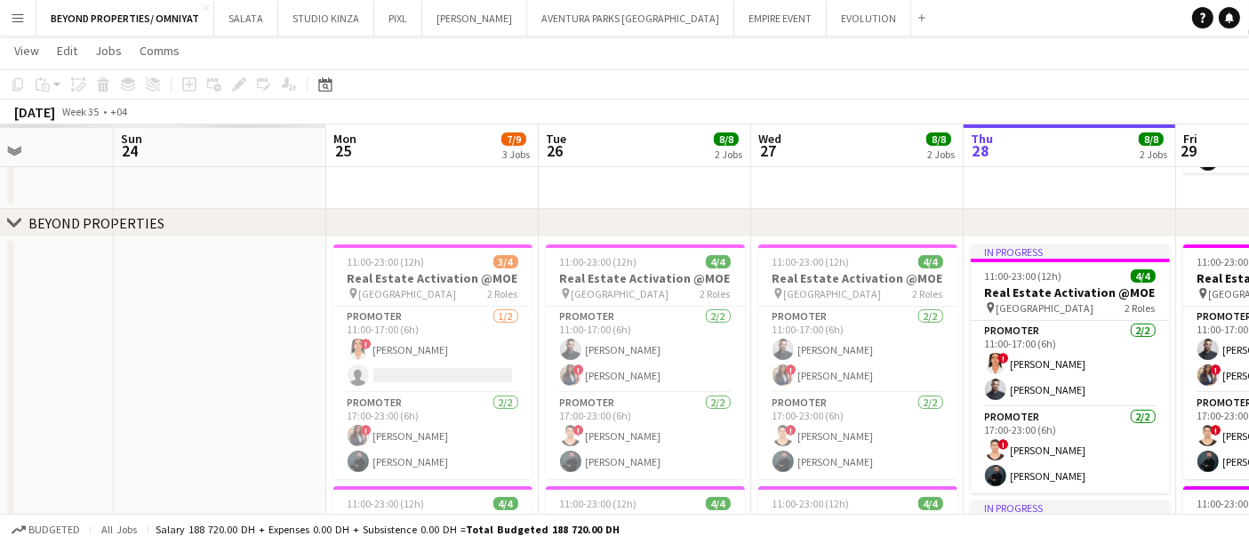
drag, startPoint x: 268, startPoint y: 281, endPoint x: 1018, endPoint y: 405, distance: 760.7
click at [1018, 405] on app-calendar-viewport "Thu 21 Fri 22 Sat 23 Sun 24 Mon 25 7/9 3 Jobs Tue 26 8/8 2 Jobs Wed 27 8/8 2 Jo…" at bounding box center [624, 437] width 1249 height 1329
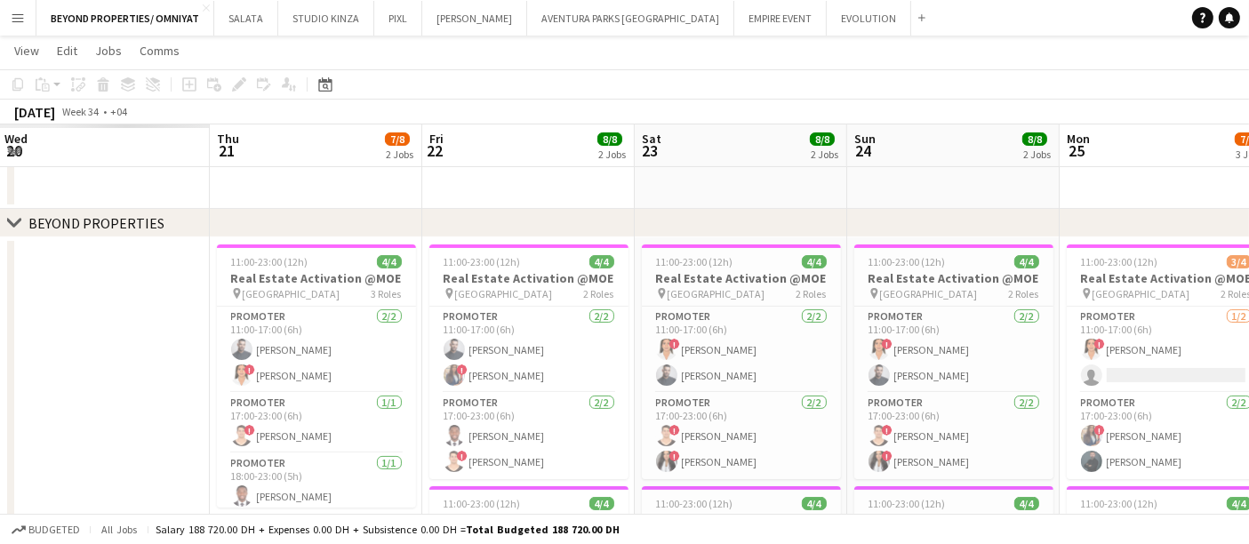
drag, startPoint x: 285, startPoint y: 277, endPoint x: 1008, endPoint y: 274, distance: 723.8
click at [1021, 274] on app-calendar-viewport "Tue 19 Wed 20 Thu 21 7/8 2 Jobs Fri 22 8/8 2 Jobs Sat 23 8/8 2 Jobs Sun 24 8/8 …" at bounding box center [624, 437] width 1249 height 1329
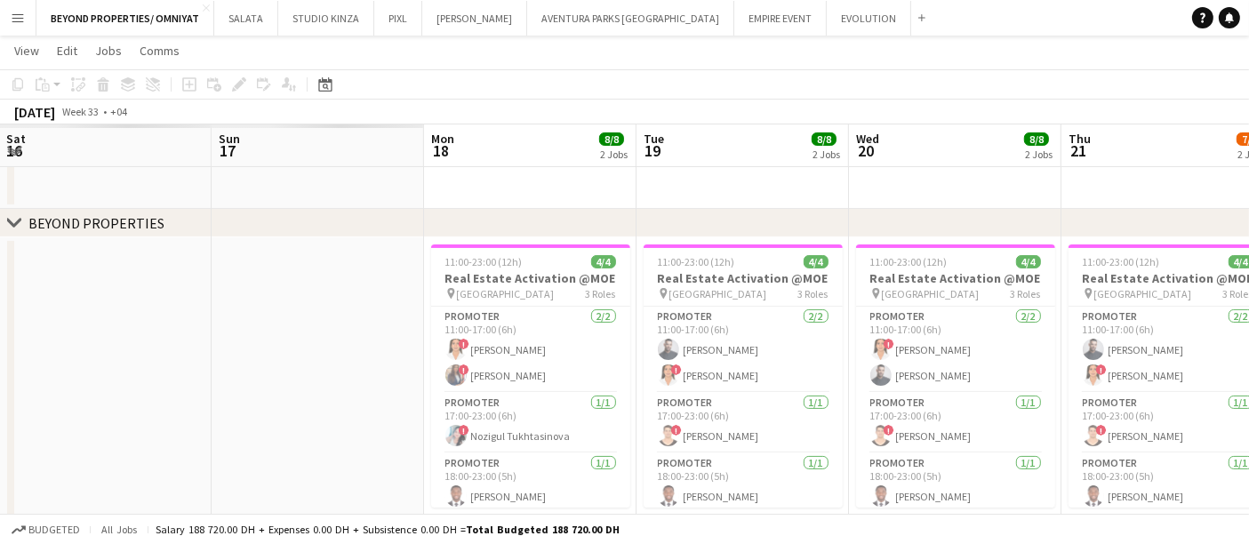
scroll to position [0, 547]
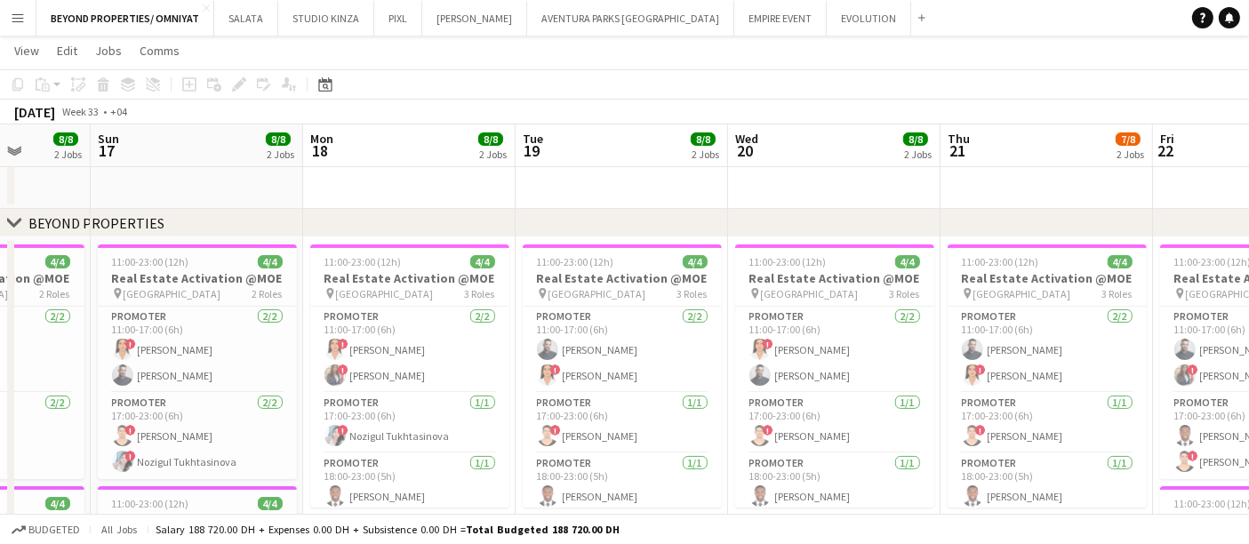
drag, startPoint x: 108, startPoint y: 301, endPoint x: 838, endPoint y: 303, distance: 729.1
click at [838, 303] on app-calendar-viewport "Thu 14 Fri 15 Sat 16 8/8 2 Jobs Sun 17 8/8 2 Jobs Mon 18 8/8 2 Jobs Tue 19 8/8 …" at bounding box center [624, 437] width 1249 height 1329
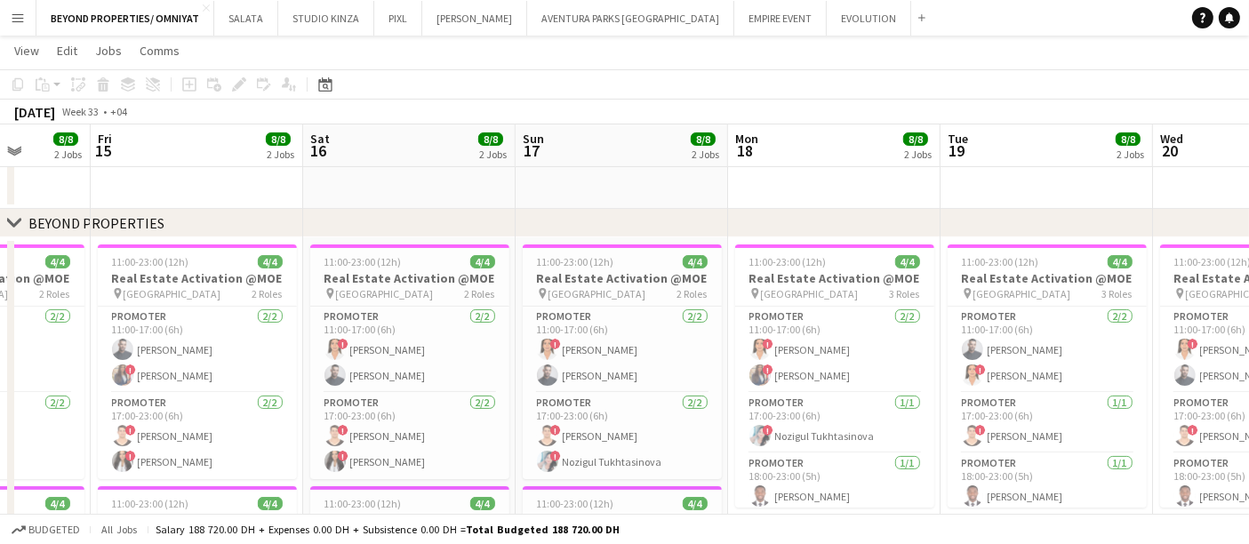
scroll to position [0, 390]
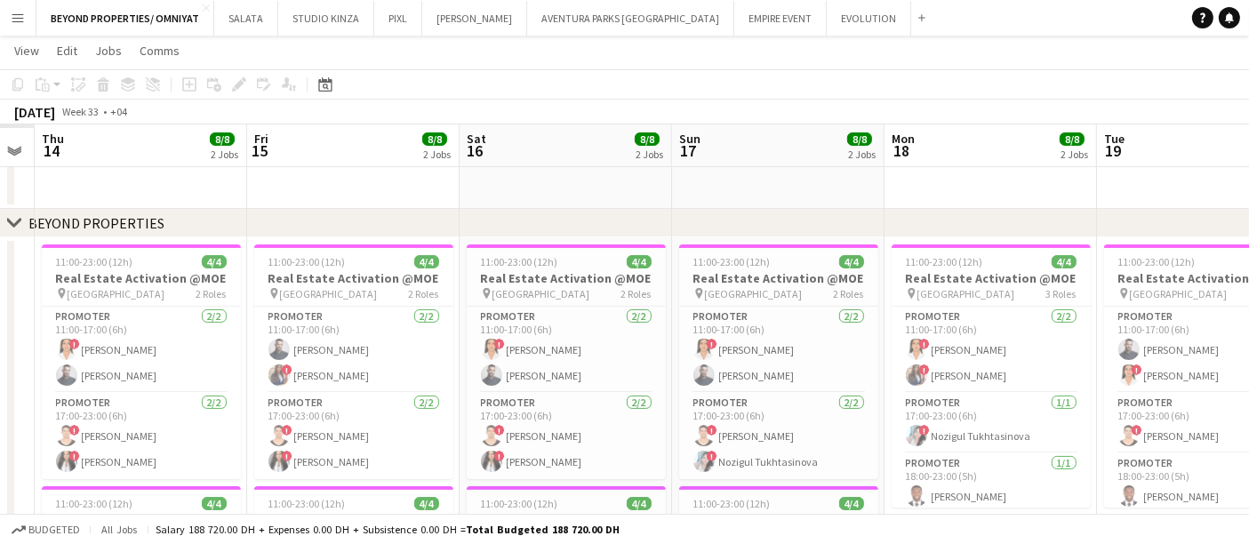
drag, startPoint x: 83, startPoint y: 293, endPoint x: 664, endPoint y: 321, distance: 582.2
click at [664, 321] on app-calendar-viewport "Tue 12 Wed 13 Thu 14 8/8 2 Jobs Fri 15 8/8 2 Jobs Sat 16 8/8 2 Jobs Sun 17 8/8 …" at bounding box center [624, 437] width 1249 height 1329
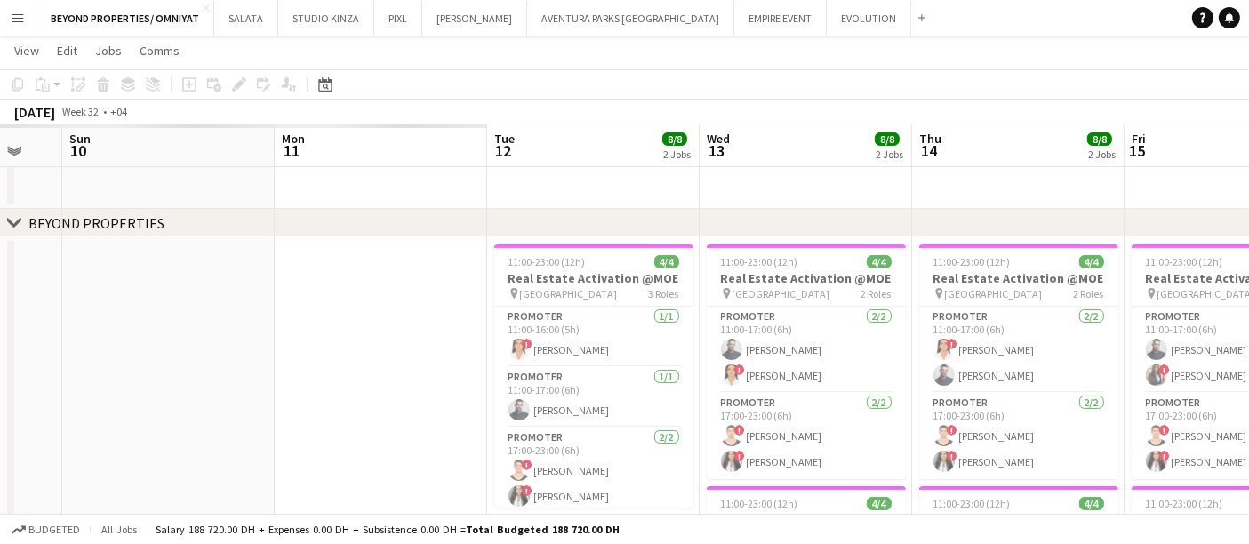
drag, startPoint x: 79, startPoint y: 278, endPoint x: 199, endPoint y: 298, distance: 121.6
click at [1095, 331] on app-calendar-viewport "Fri 8 Sat 9 Sun 10 Mon 11 Tue 12 8/8 2 Jobs Wed 13 8/8 2 Jobs Thu 14 8/8 2 Jobs…" at bounding box center [624, 437] width 1249 height 1329
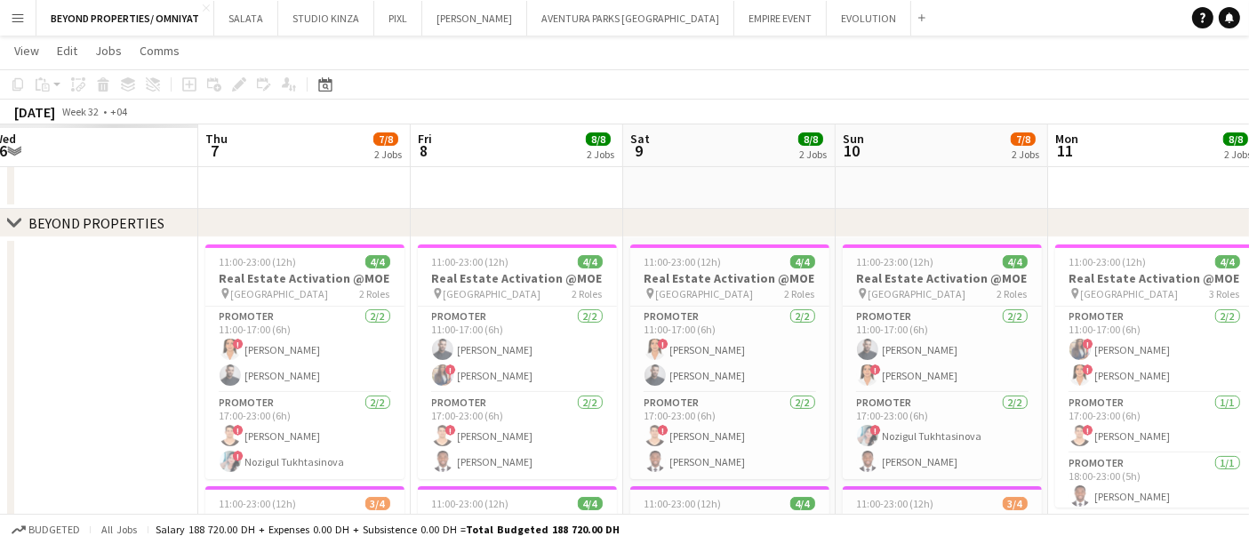
drag, startPoint x: 113, startPoint y: 311, endPoint x: 683, endPoint y: 384, distance: 574.6
click at [751, 389] on app-calendar-viewport "Mon 4 Tue 5 Wed 6 Thu 7 7/8 2 Jobs Fri 8 8/8 2 Jobs Sat 9 8/8 2 Jobs Sun 10 7/8…" at bounding box center [624, 437] width 1249 height 1329
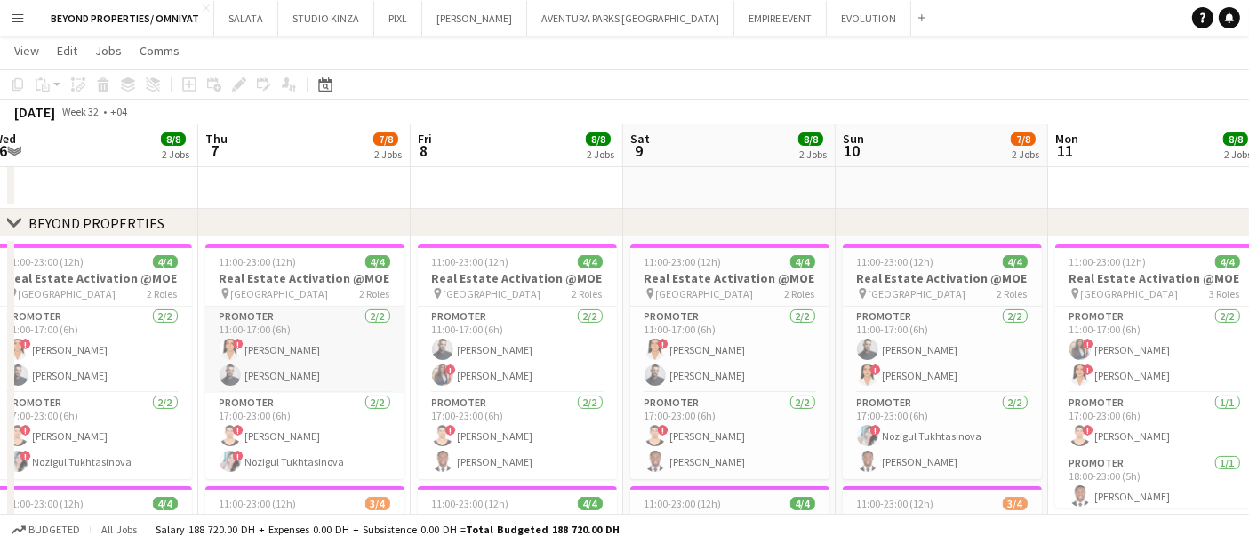
scroll to position [0, 437]
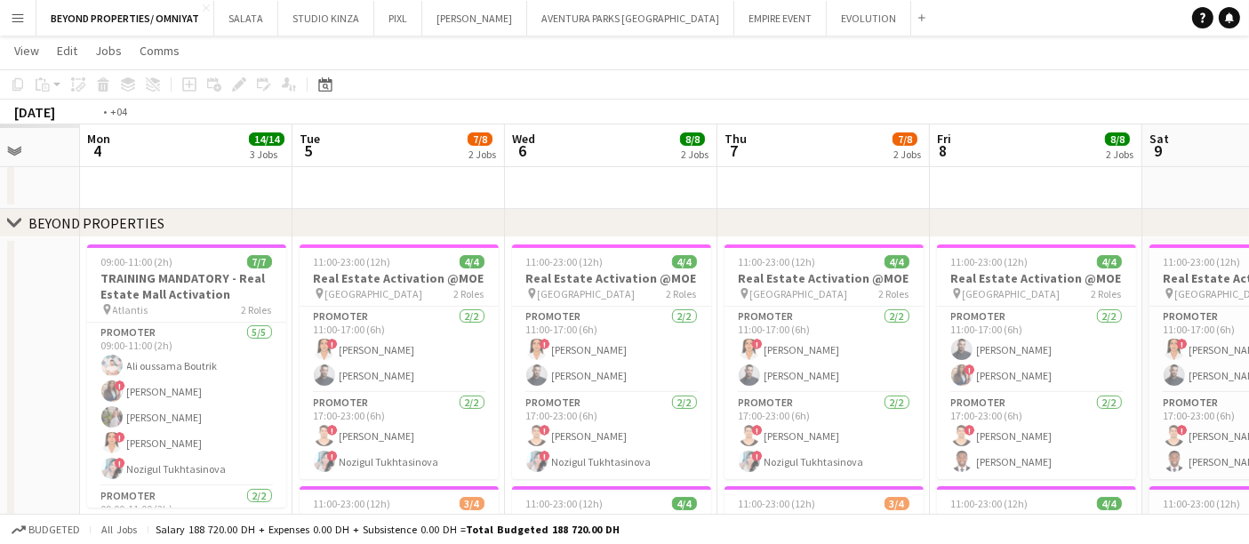
drag, startPoint x: 124, startPoint y: 320, endPoint x: 915, endPoint y: 372, distance: 793.1
click at [916, 372] on app-calendar-viewport "Sat 2 Sun 3 Mon 4 14/14 3 Jobs Tue 5 7/8 2 Jobs Wed 6 8/8 2 Jobs Thu 7 7/8 2 Jo…" at bounding box center [624, 503] width 1249 height 1461
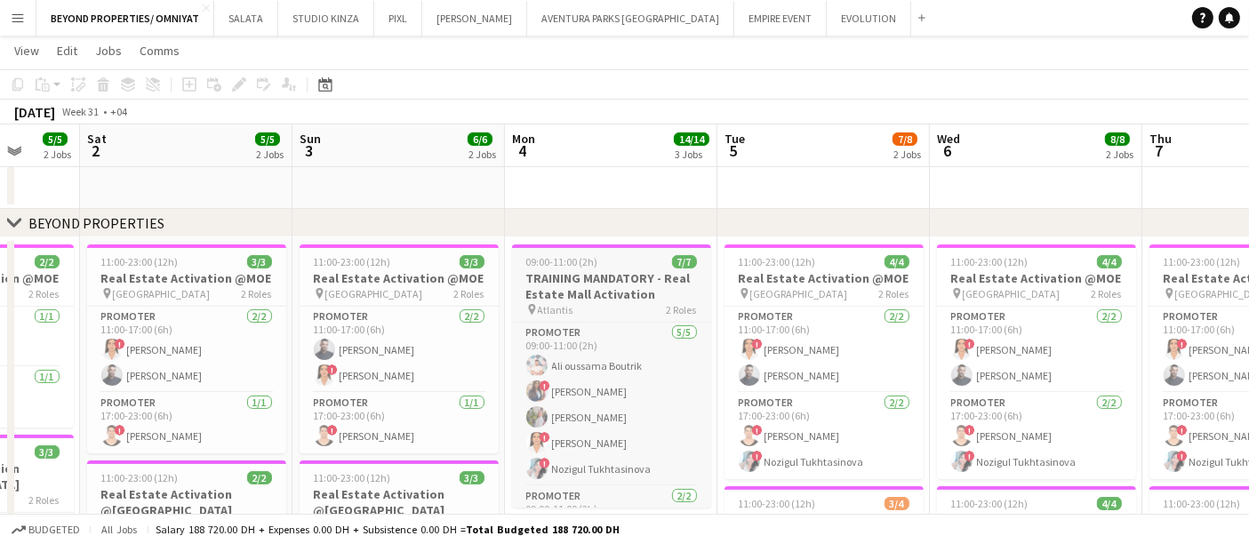
scroll to position [0, 495]
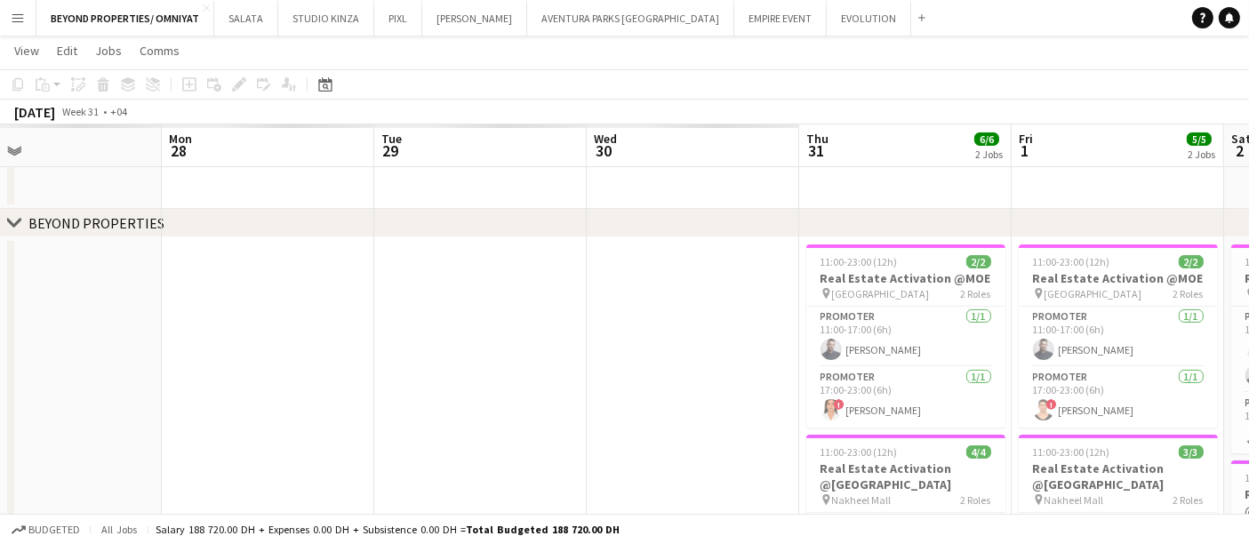
drag, startPoint x: 96, startPoint y: 293, endPoint x: 1115, endPoint y: 332, distance: 1019.7
click at [1115, 332] on app-calendar-viewport "Sun 27 Mon 28 Tue 29 Wed 30 Thu 31 6/6 2 Jobs Fri 1 5/5 2 Jobs Sat 2 5/5 2 Jobs…" at bounding box center [624, 503] width 1249 height 1461
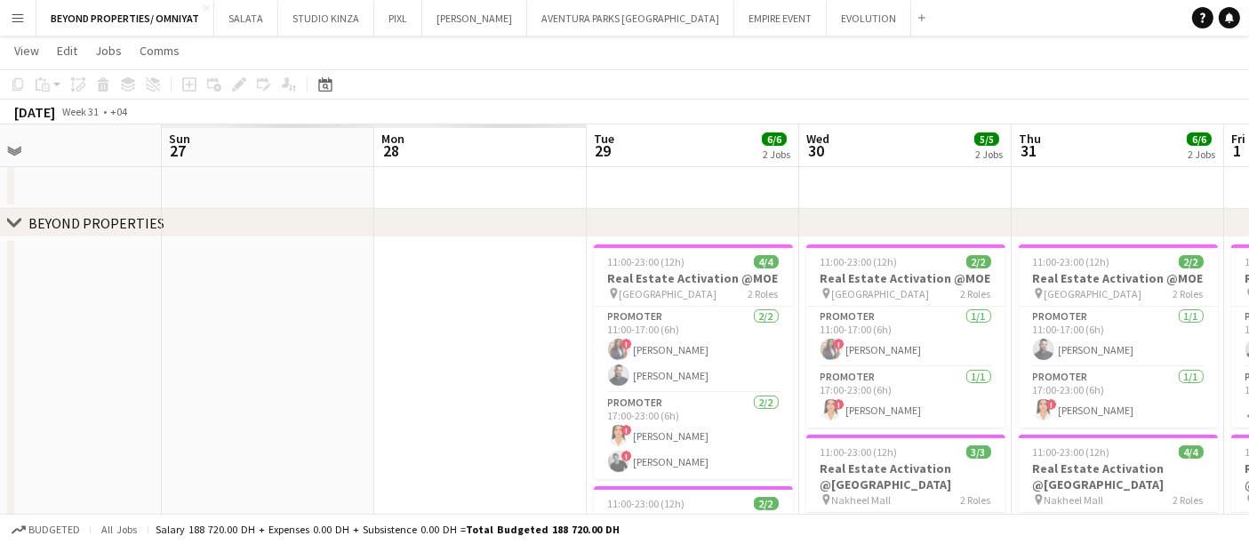
scroll to position [0, 538]
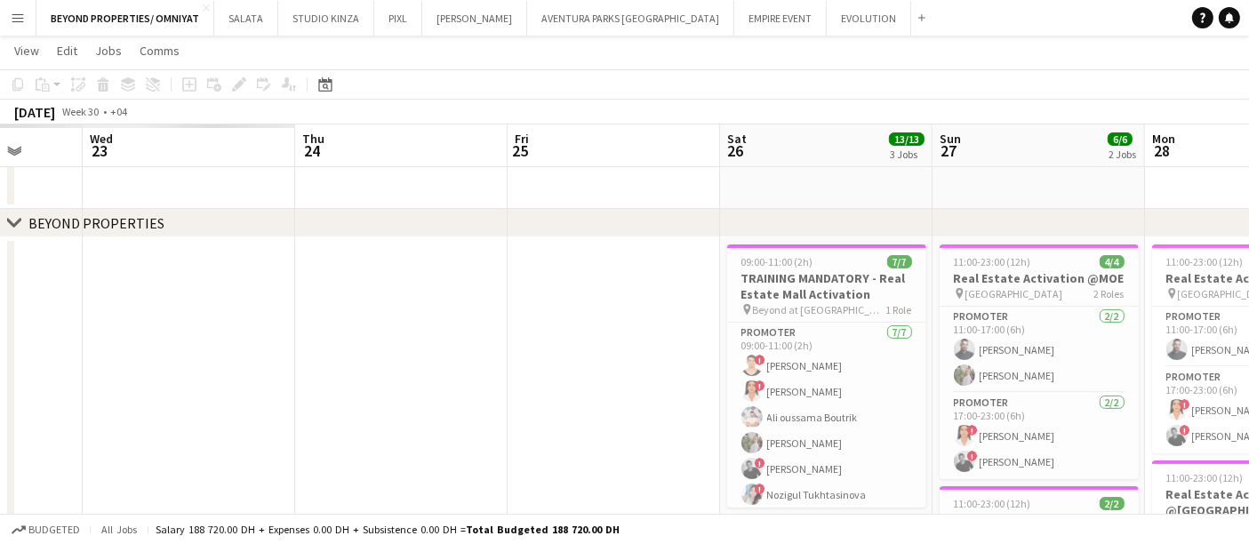
drag, startPoint x: 107, startPoint y: 309, endPoint x: 1159, endPoint y: 319, distance: 1052.0
click at [1195, 328] on app-calendar-viewport "Mon 21 Tue 22 Wed 23 Thu 24 Fri 25 Sat 26 13/13 3 Jobs Sun 27 6/6 2 Jobs Mon 28…" at bounding box center [624, 503] width 1249 height 1461
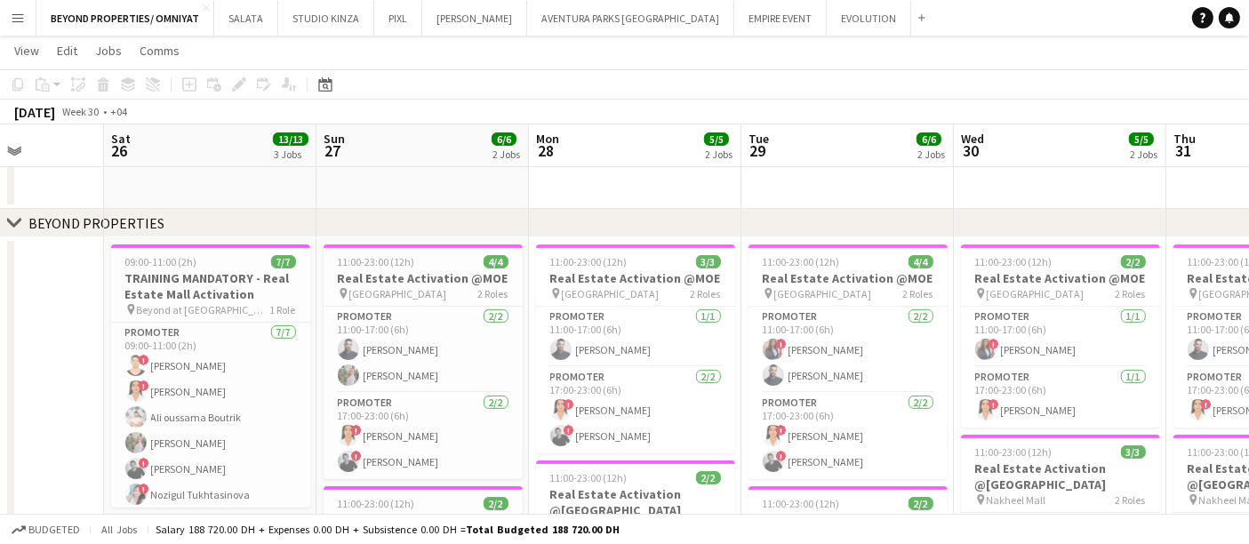
drag, startPoint x: 801, startPoint y: 351, endPoint x: 267, endPoint y: 295, distance: 537.3
click at [267, 295] on app-calendar-viewport "Wed 23 Thu 24 Fri 25 Sat 26 13/13 3 Jobs Sun 27 6/6 2 Jobs Mon 28 5/5 2 Jobs Tu…" at bounding box center [624, 503] width 1249 height 1461
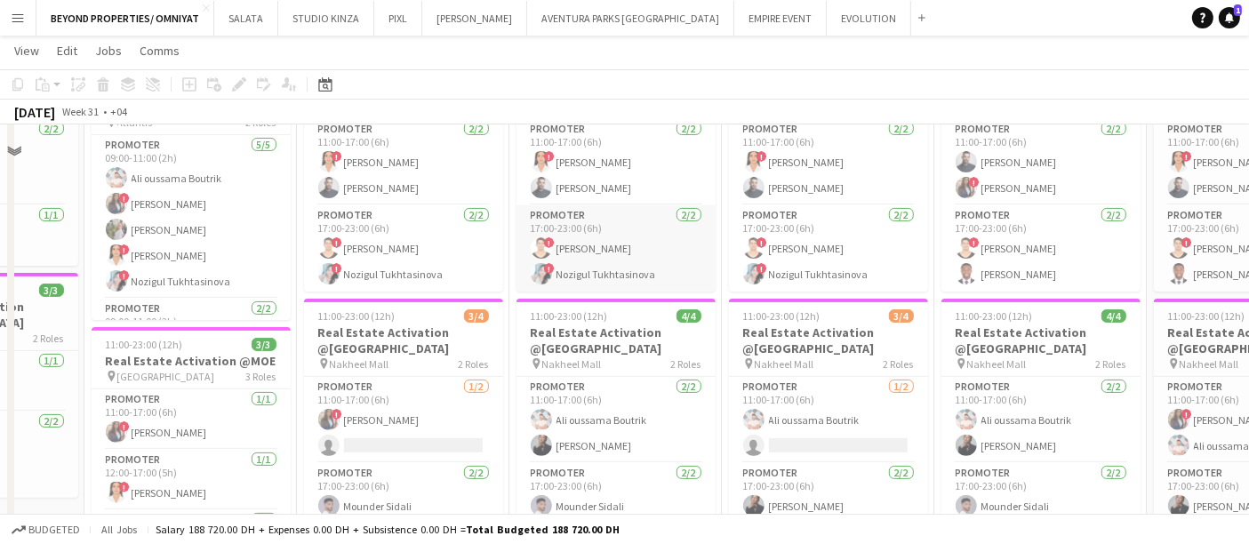
scroll to position [592, 0]
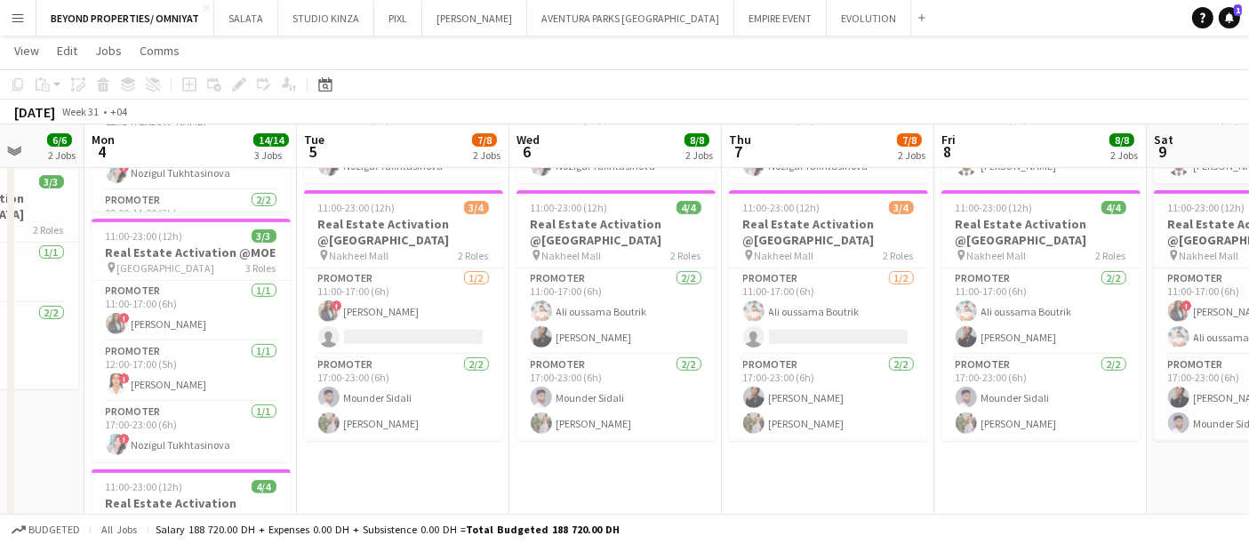
click at [936, 92] on app-toolbar "Copy Paste Paste Ctrl+V Paste with crew Ctrl+Shift+V Paste linked Job [GEOGRAPH…" at bounding box center [624, 84] width 1249 height 30
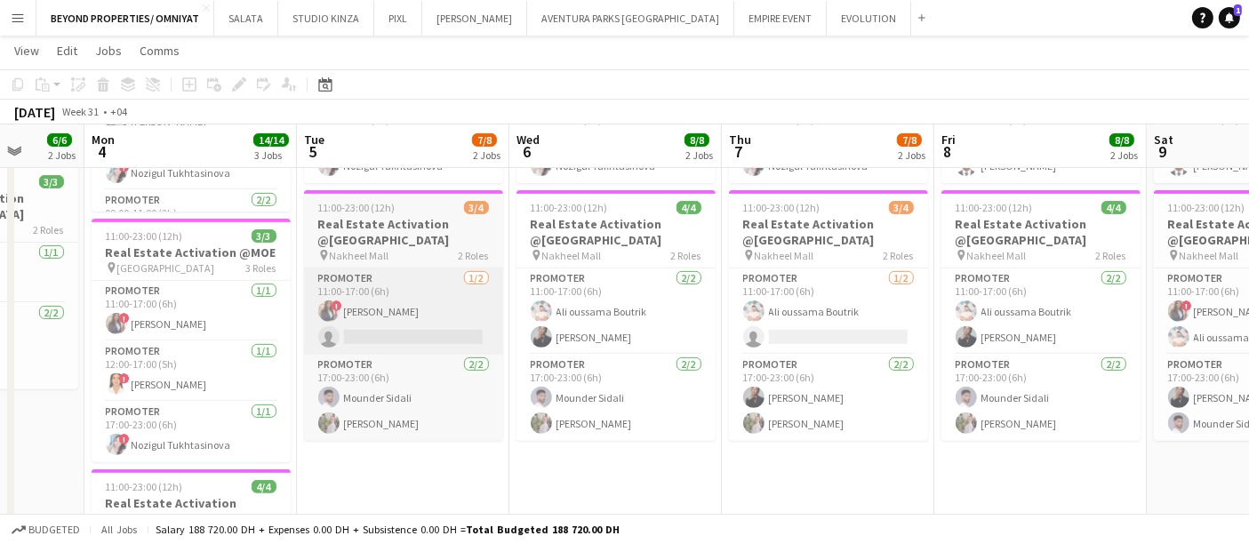
click at [358, 371] on app-card-role "Promoter 2/2 17:00-23:00 (6h) Mounder Sidali Yulia Morozova" at bounding box center [403, 398] width 199 height 86
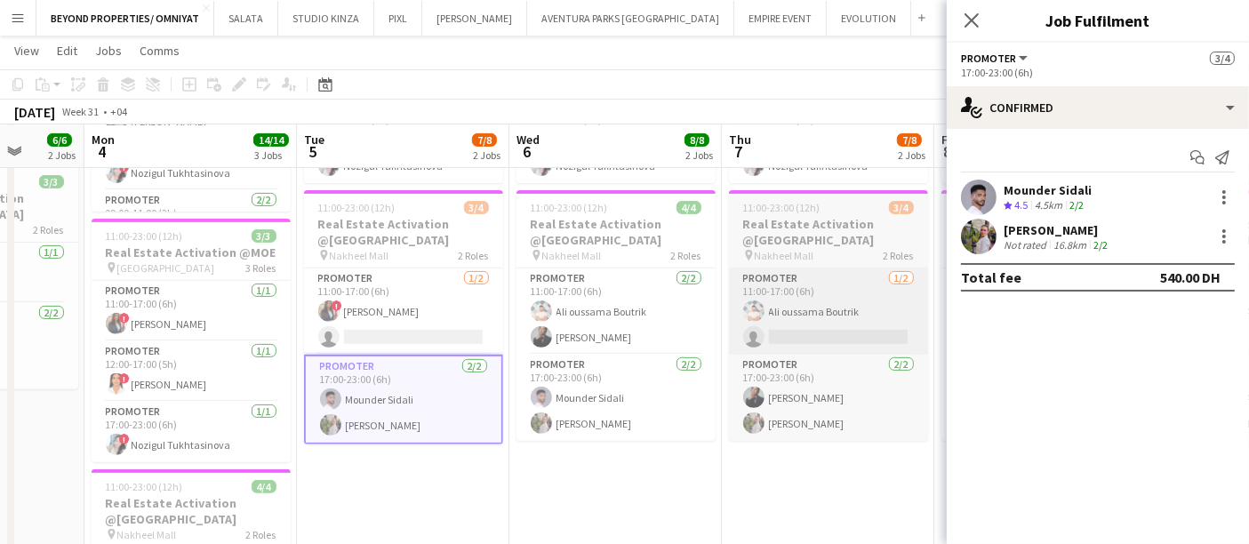
click at [457, 331] on app-card-role "Promoter 1/2 11:00-17:00 (6h) ! Rajaa Fannan single-neutral-actions" at bounding box center [403, 312] width 199 height 86
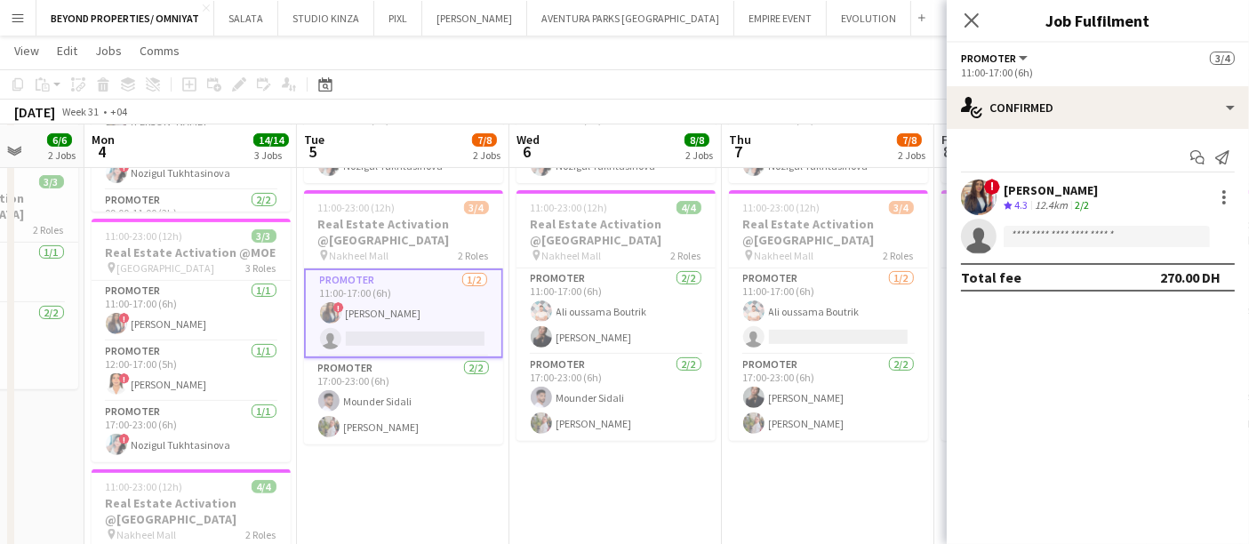
click at [854, 487] on app-date-cell "11:00-23:00 (12h) 4/4 Real Estate Activation @MOE pin Mall of Emirates 2 Roles …" at bounding box center [828, 357] width 213 height 833
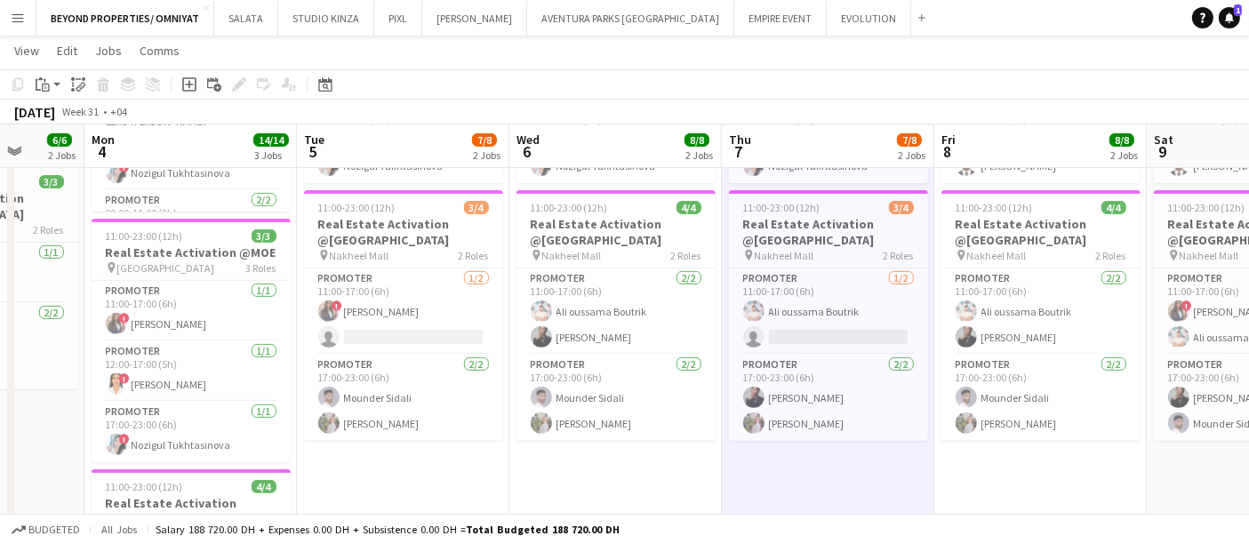
click at [1248, 314] on html "Menu Boards Boards Boards All jobs Status Workforce Workforce My Workforce Recr…" at bounding box center [624, 188] width 1249 height 1561
click at [1248, 323] on html "Menu Boards Boards Boards All jobs Status Workforce Workforce My Workforce Recr…" at bounding box center [624, 188] width 1249 height 1561
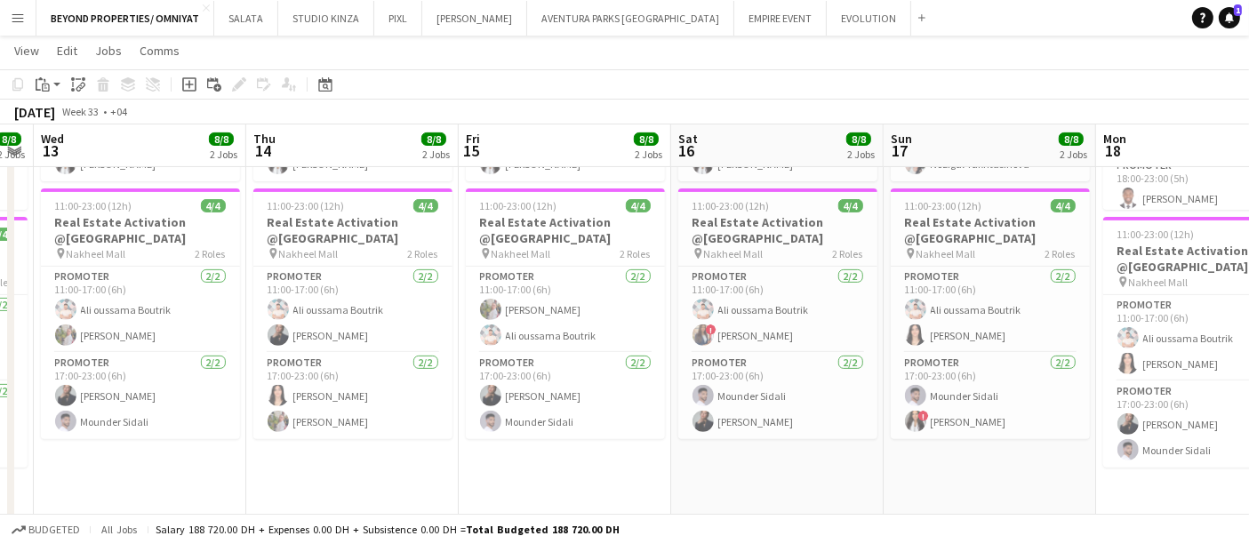
scroll to position [0, 602]
click at [961, 408] on app-calendar-viewport "Sun 10 7/8 2 Jobs Mon 11 8/8 2 Jobs Tue 12 8/8 2 Jobs Wed 13 8/8 2 Jobs Thu 14 …" at bounding box center [624, 205] width 1249 height 1461
click at [935, 327] on app-calendar-viewport "Sun 10 7/8 2 Jobs Mon 11 8/8 2 Jobs Tue 12 8/8 2 Jobs Wed 13 8/8 2 Jobs Thu 14 …" at bounding box center [624, 205] width 1249 height 1461
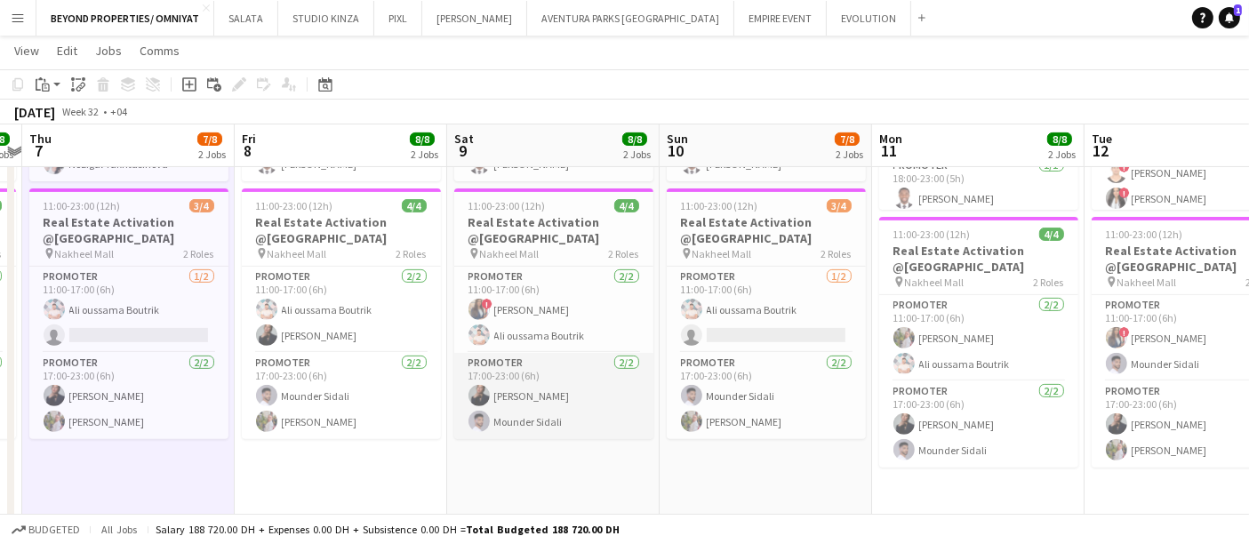
scroll to position [0, 615]
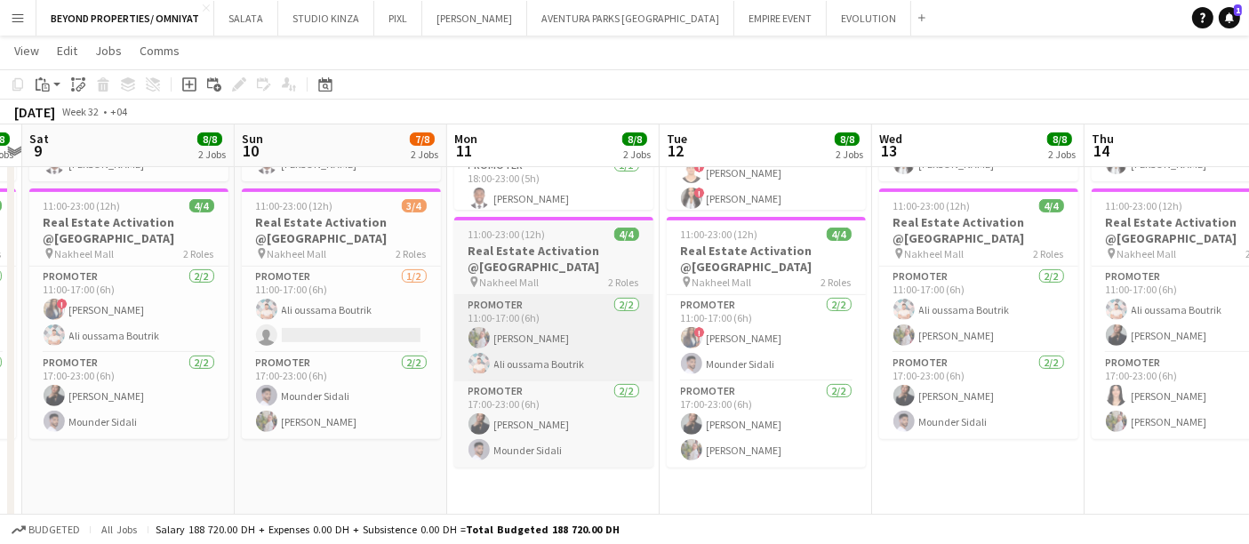
click at [419, 318] on app-card-role "Promoter 1/2 11:00-17:00 (6h) Ali oussama Boutrik single-neutral-actions" at bounding box center [341, 310] width 199 height 86
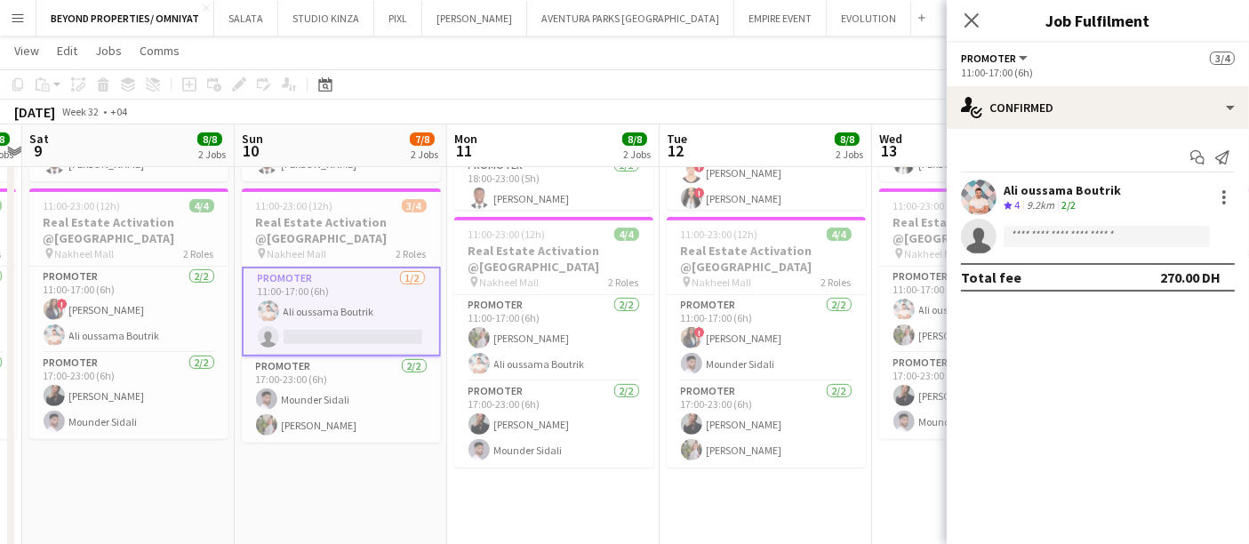
drag, startPoint x: 801, startPoint y: 307, endPoint x: 432, endPoint y: 292, distance: 369.3
click at [432, 292] on app-calendar-viewport "Wed 6 8/8 2 Jobs Thu 7 7/8 2 Jobs Fri 8 8/8 2 Jobs Sat 9 8/8 2 Jobs Sun 10 7/8 …" at bounding box center [624, 205] width 1249 height 1461
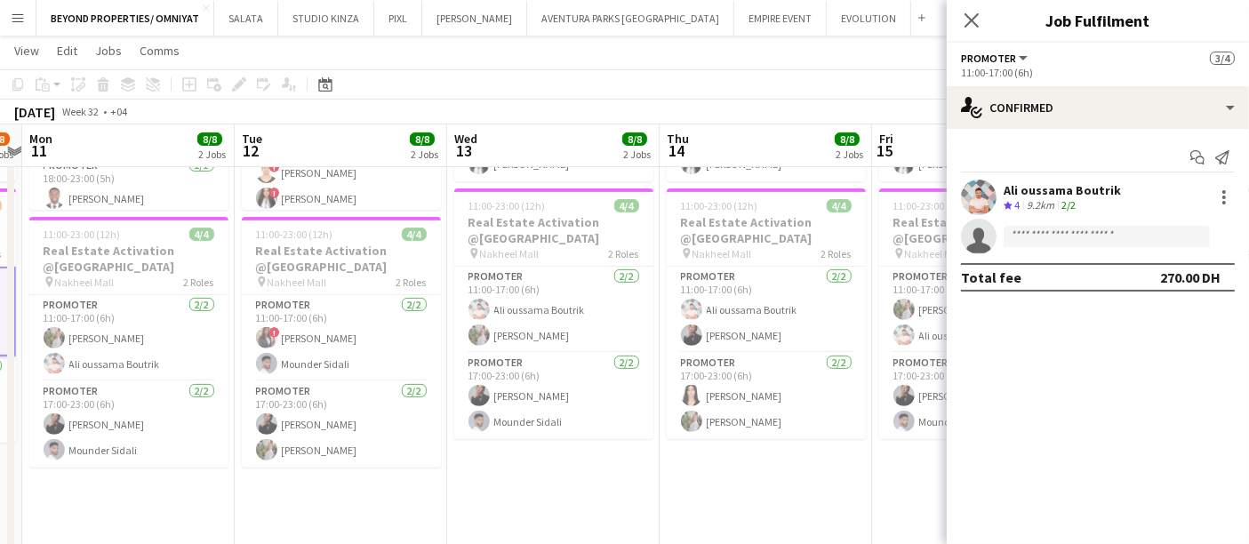
scroll to position [0, 559]
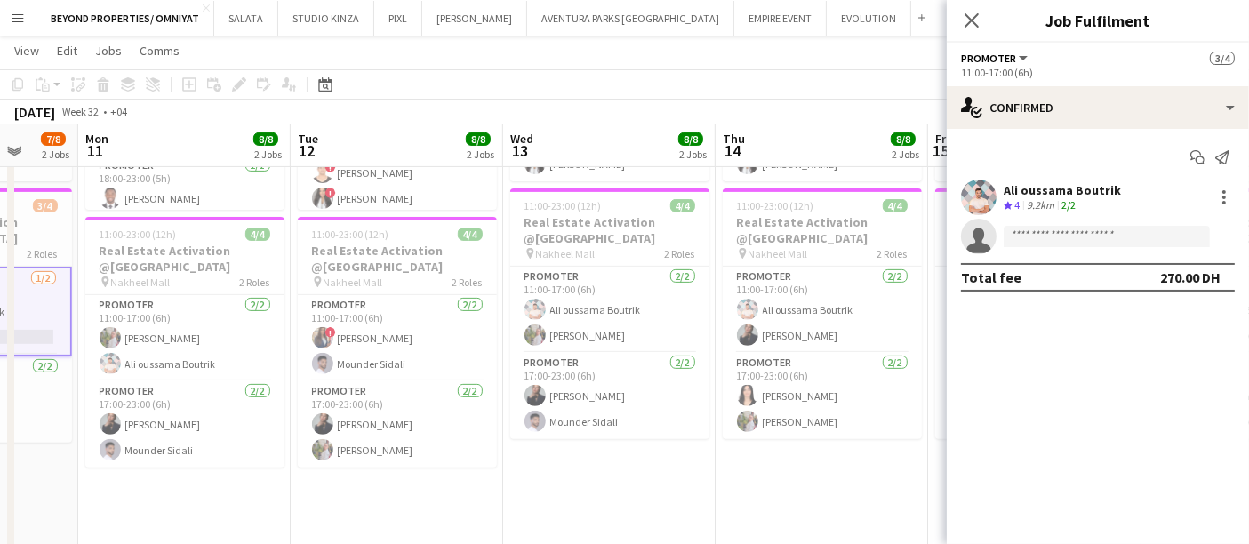
click at [466, 318] on app-calendar-viewport "Fri 8 8/8 2 Jobs Sat 9 8/8 2 Jobs Sun 10 7/8 2 Jobs Mon 11 8/8 2 Jobs Tue 12 8/…" at bounding box center [624, 205] width 1249 height 1461
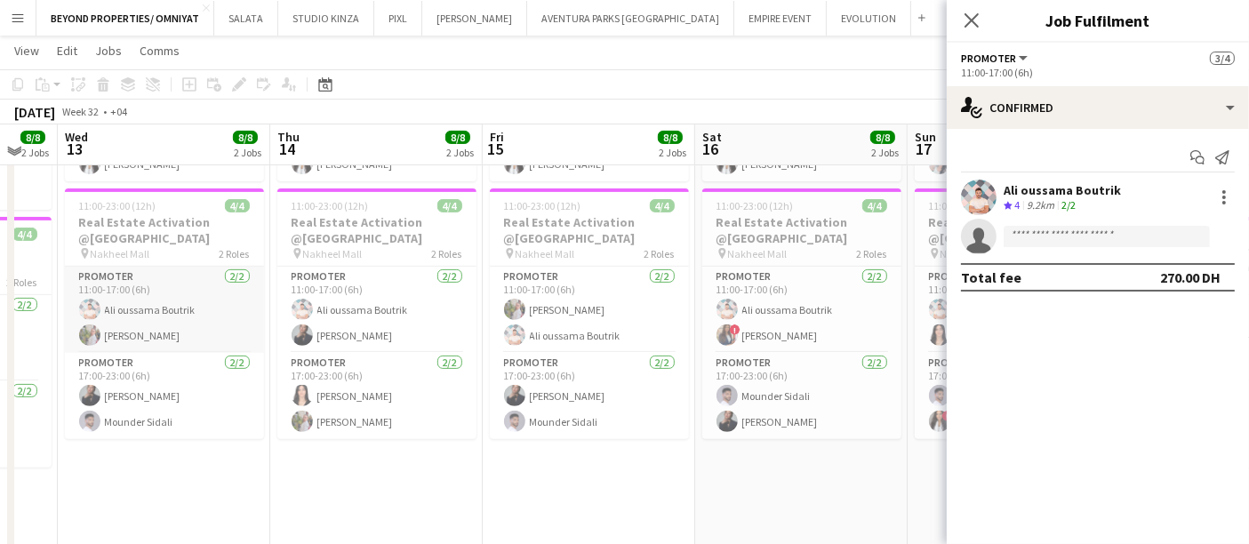
scroll to position [396, 0]
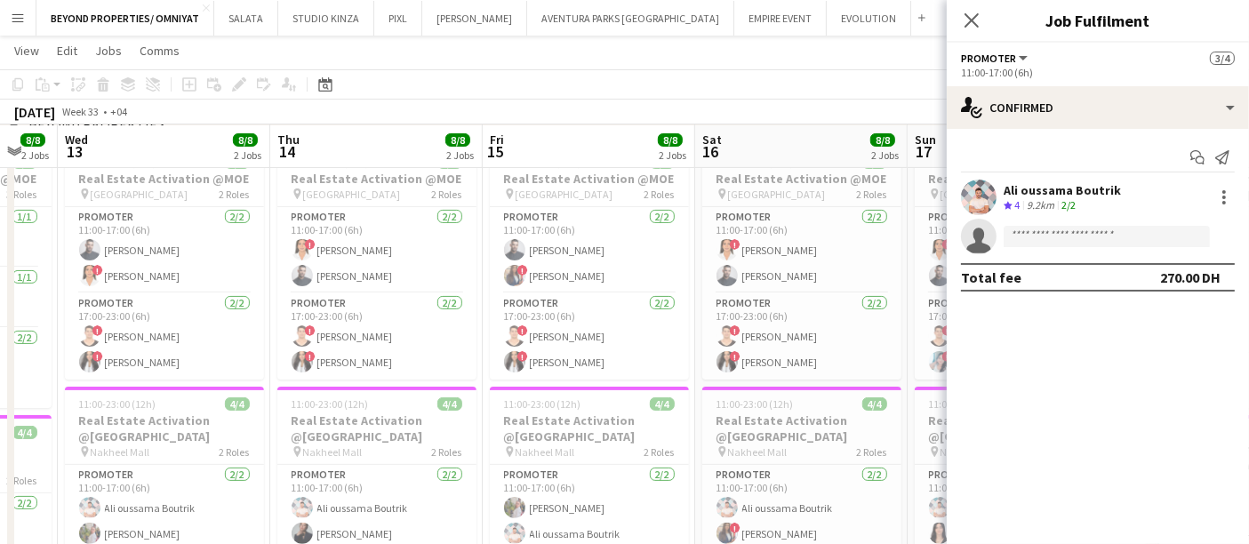
drag, startPoint x: 698, startPoint y: 322, endPoint x: 630, endPoint y: 331, distance: 69.0
click at [591, 335] on app-calendar-viewport "Sun 10 7/8 2 Jobs Mon 11 8/8 2 Jobs Tue 12 8/8 2 Jobs Wed 13 8/8 2 Jobs Thu 14 …" at bounding box center [624, 404] width 1249 height 1461
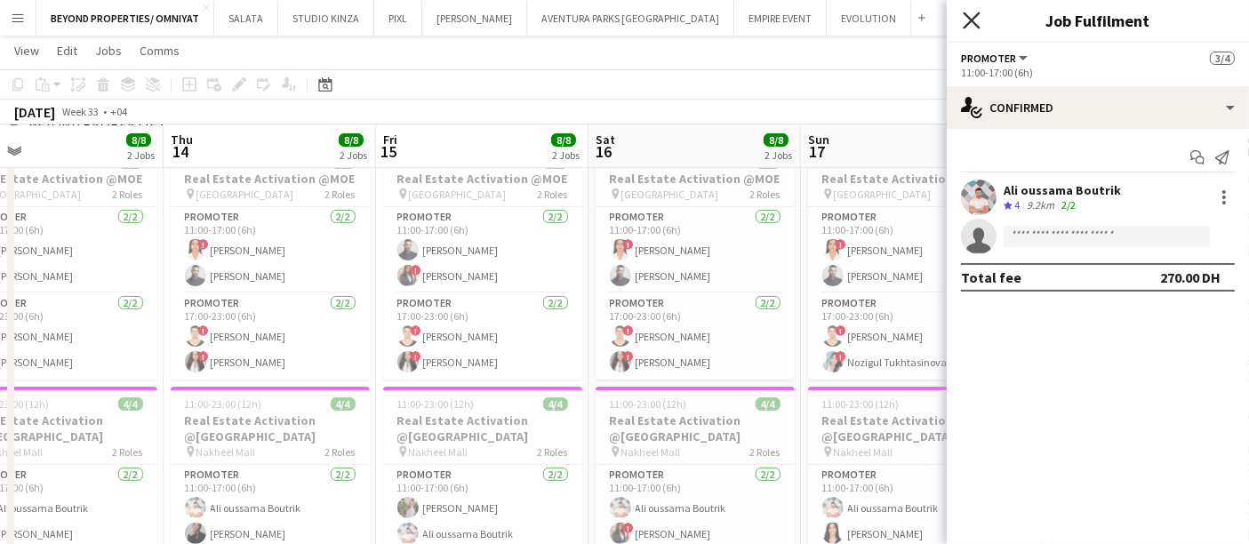
click at [975, 18] on icon at bounding box center [971, 20] width 17 height 17
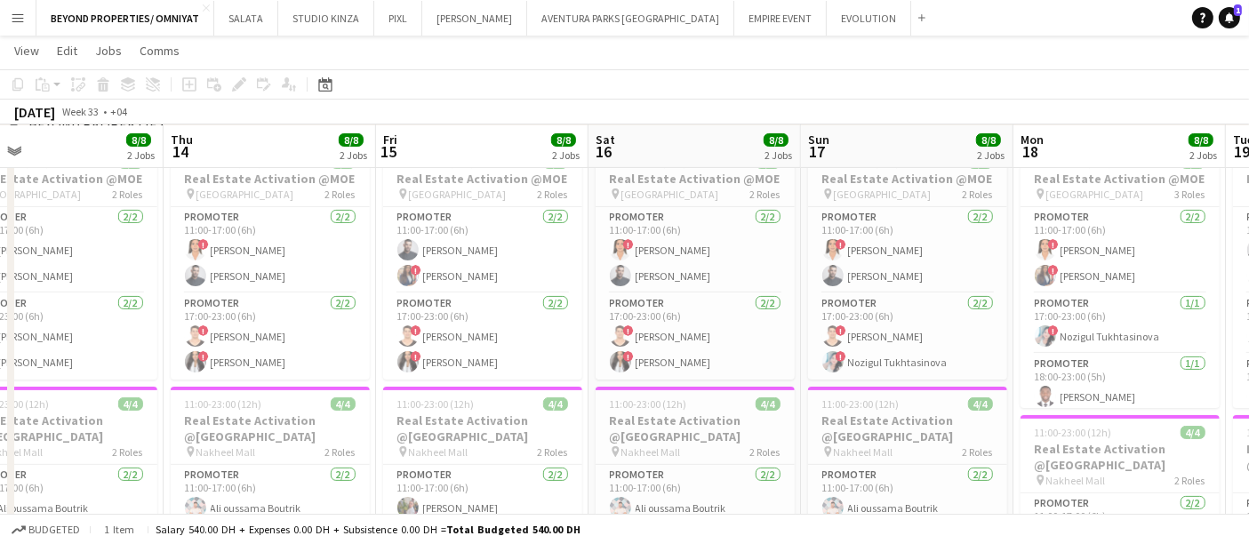
click at [0, 369] on app-calendar-viewport "Sun 10 7/8 2 Jobs Mon 11 8/8 2 Jobs Tue 12 8/8 2 Jobs Wed 13 8/8 2 Jobs Thu 14 …" at bounding box center [624, 404] width 1249 height 1461
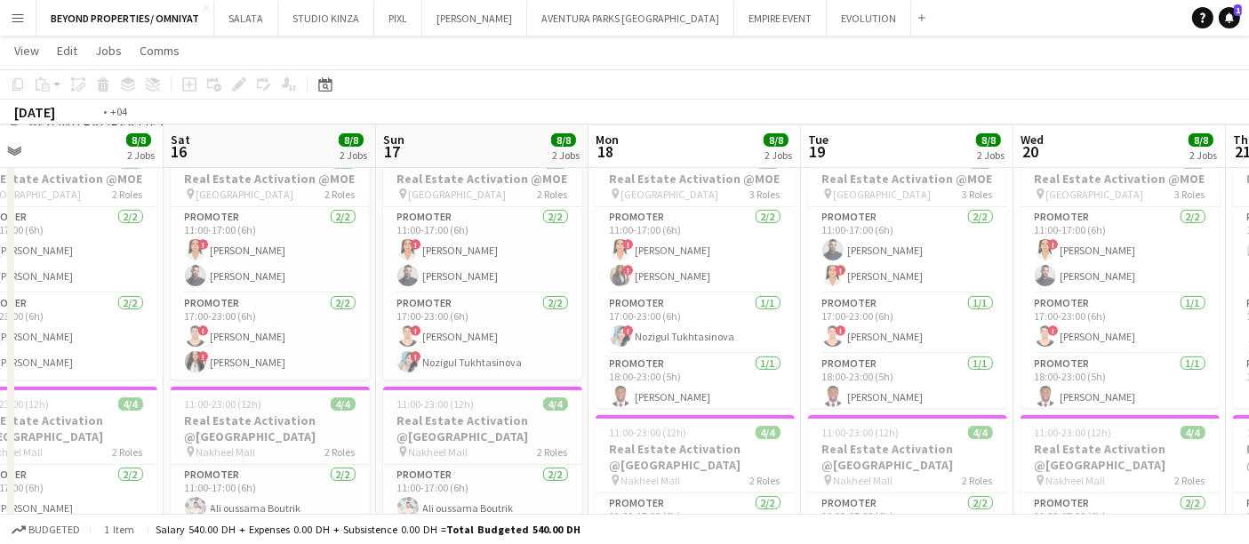
click at [315, 332] on app-calendar-viewport "Tue 12 8/8 2 Jobs Wed 13 8/8 2 Jobs Thu 14 8/8 2 Jobs Fri 15 8/8 2 Jobs Sat 16 …" at bounding box center [624, 404] width 1249 height 1461
click at [81, 326] on app-calendar-viewport "Tue 12 8/8 2 Jobs Wed 13 8/8 2 Jobs Thu 14 8/8 2 Jobs Fri 15 8/8 2 Jobs Sat 16 …" at bounding box center [624, 404] width 1249 height 1461
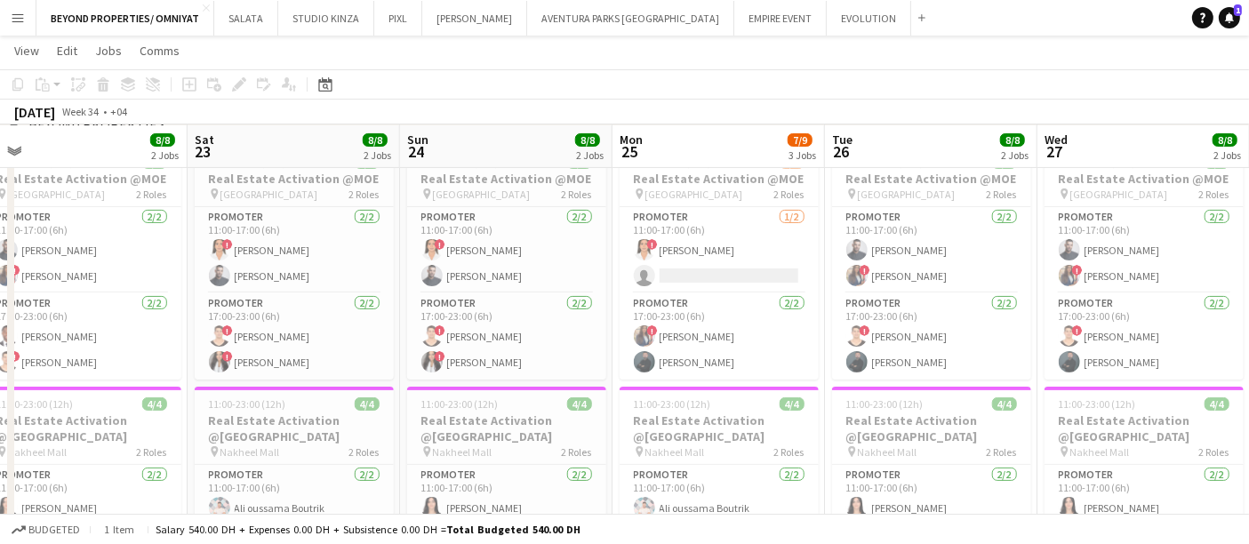
click at [185, 285] on app-calendar-viewport "Sun 17 8/8 2 Jobs Mon 18 8/8 2 Jobs Tue 19 8/8 2 Jobs Wed 20 8/8 2 Jobs Thu 21 …" at bounding box center [624, 404] width 1249 height 1461
click at [0, 288] on app-calendar-viewport "Sun 17 8/8 2 Jobs Mon 18 8/8 2 Jobs Tue 19 8/8 2 Jobs Wed 20 8/8 2 Jobs Thu 21 …" at bounding box center [624, 404] width 1249 height 1461
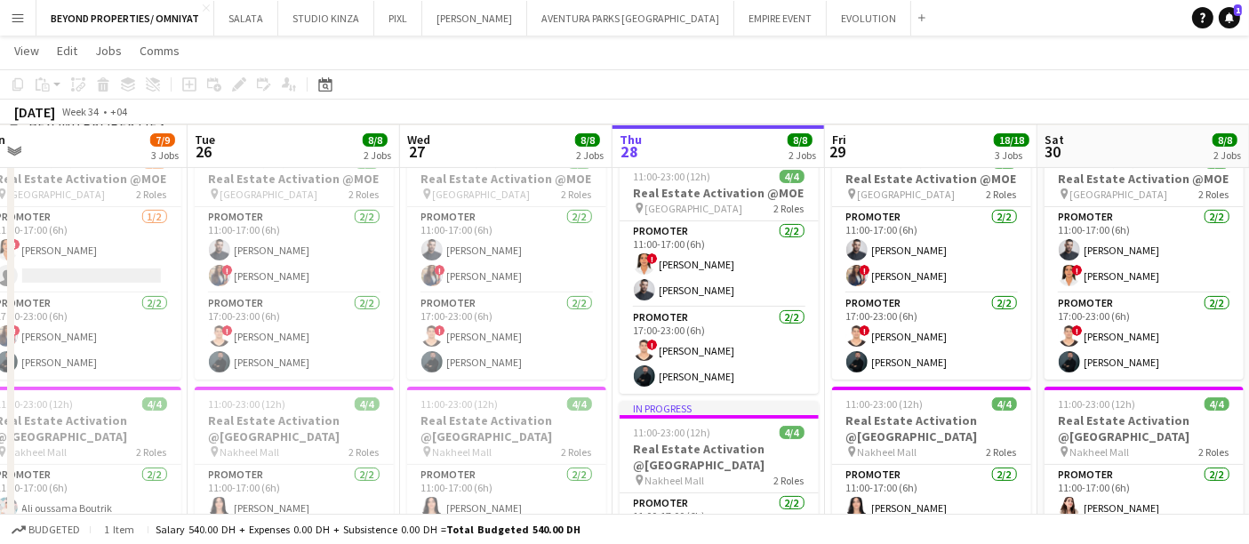
click at [0, 268] on app-calendar-viewport "Wed 20 8/8 2 Jobs Thu 21 7/8 2 Jobs Fri 22 8/8 2 Jobs Sat 23 8/8 2 Jobs Sun 24 …" at bounding box center [624, 404] width 1249 height 1461
click at [0, 266] on app-calendar-viewport "Wed 20 8/8 2 Jobs Thu 21 7/8 2 Jobs Fri 22 8/8 2 Jobs Sat 23 8/8 2 Jobs Sun 24 …" at bounding box center [624, 404] width 1249 height 1461
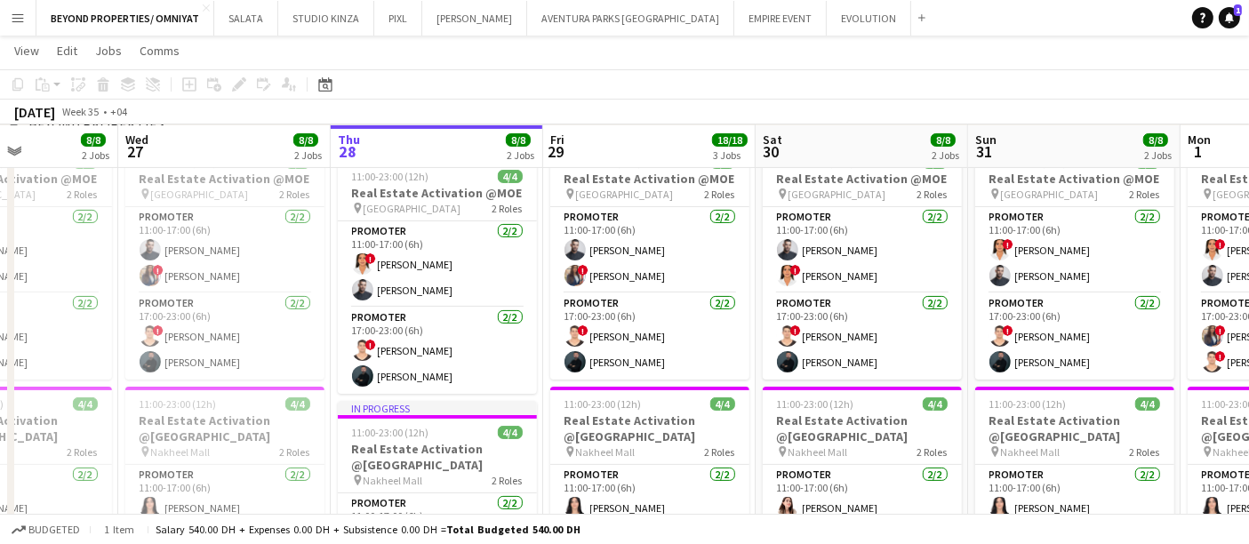
click at [78, 242] on app-calendar-viewport "Sun 24 8/8 2 Jobs Mon 25 7/9 3 Jobs Tue 26 8/8 2 Jobs Wed 27 8/8 2 Jobs Thu 28 …" at bounding box center [624, 404] width 1249 height 1461
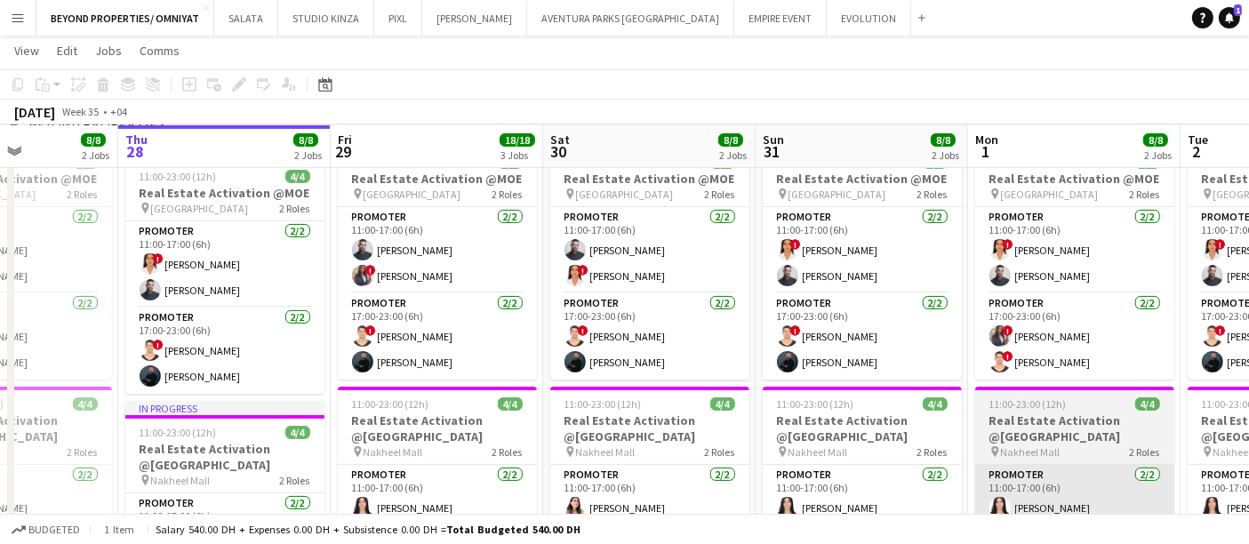
scroll to position [0, 582]
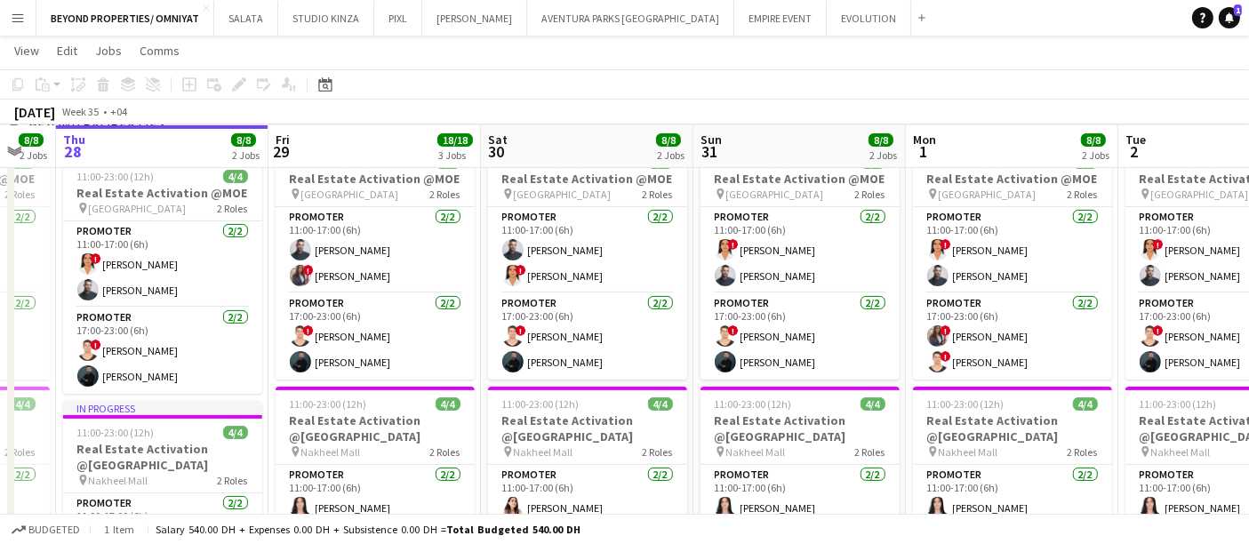
drag, startPoint x: 526, startPoint y: 361, endPoint x: 251, endPoint y: 321, distance: 277.7
click at [236, 329] on app-calendar-viewport "Mon 25 7/9 3 Jobs Tue 26 8/8 2 Jobs Wed 27 8/8 2 Jobs Thu 28 8/8 2 Jobs Fri 29 …" at bounding box center [624, 404] width 1249 height 1461
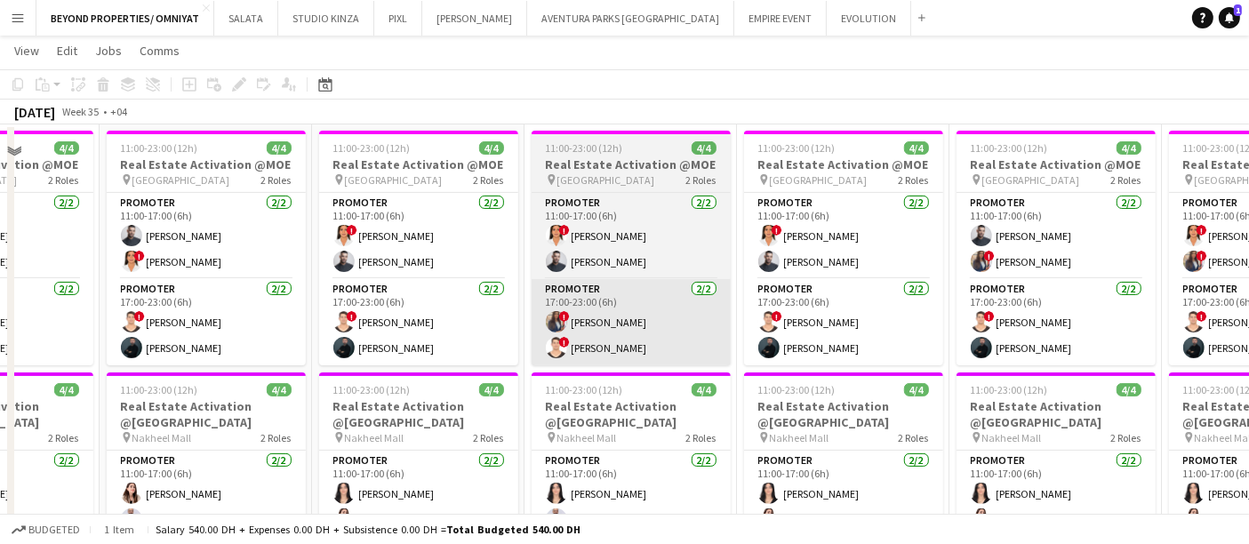
scroll to position [297, 0]
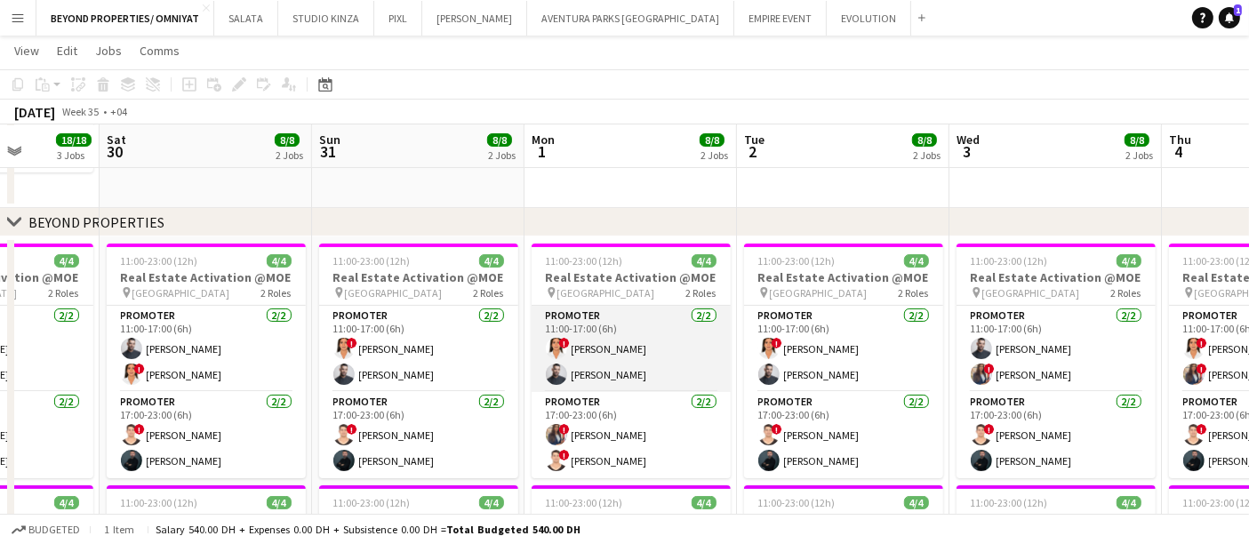
click at [609, 361] on app-card-role "Promoter 2/2 11:00-17:00 (6h) ! maryam qasim Amine Chaoui" at bounding box center [631, 349] width 199 height 86
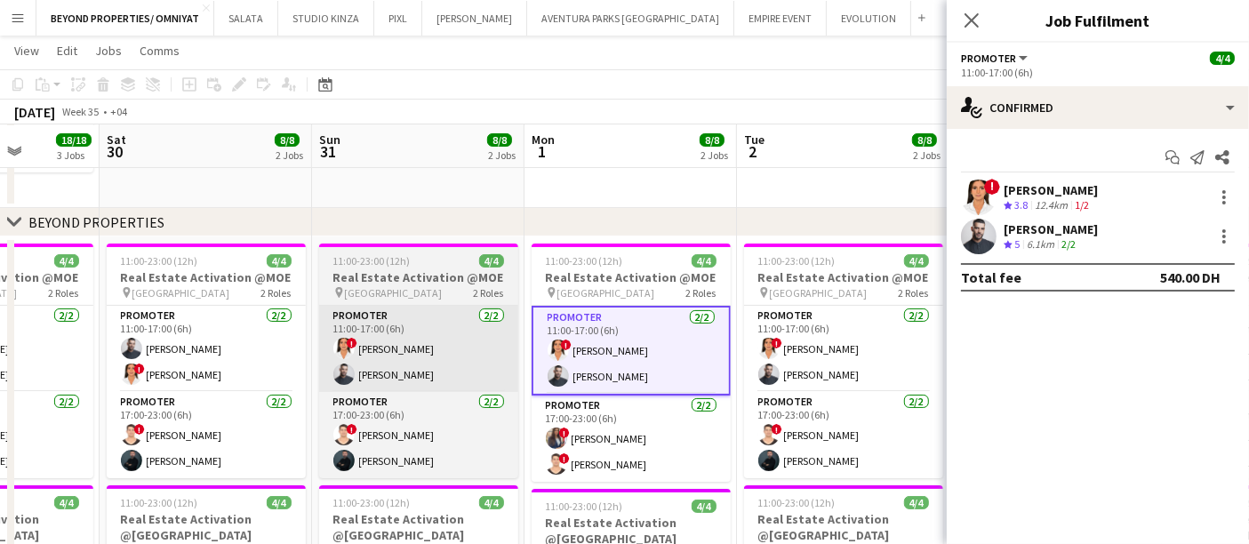
scroll to position [0, 592]
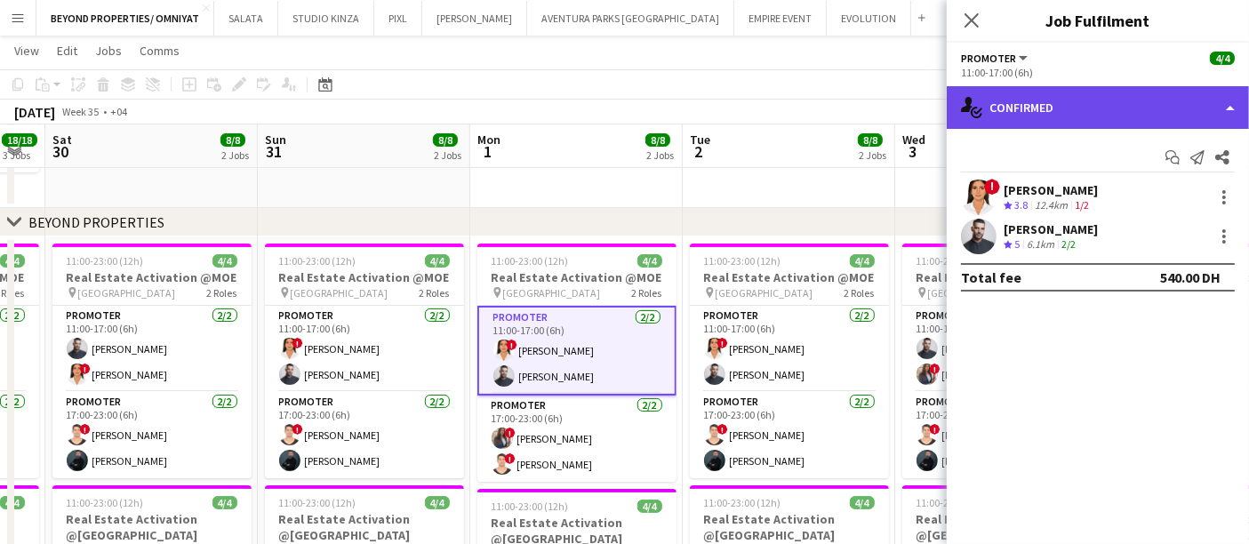
click at [1217, 102] on div "single-neutral-actions-check-2 Confirmed" at bounding box center [1098, 107] width 302 height 43
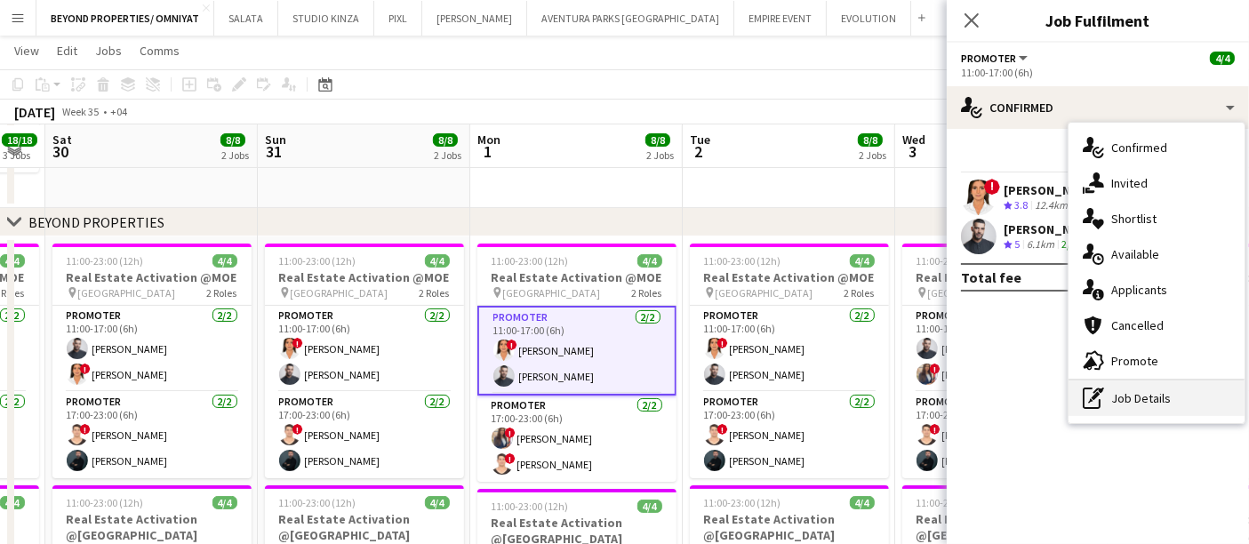
click at [1147, 395] on div "pen-write Job Details" at bounding box center [1157, 399] width 176 height 36
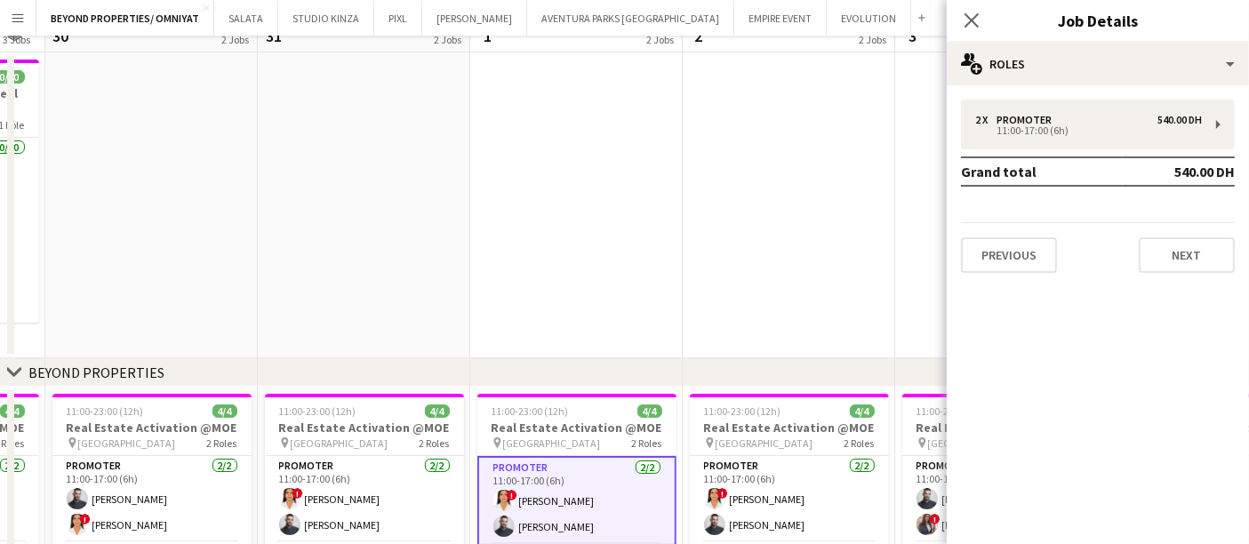
scroll to position [1, 0]
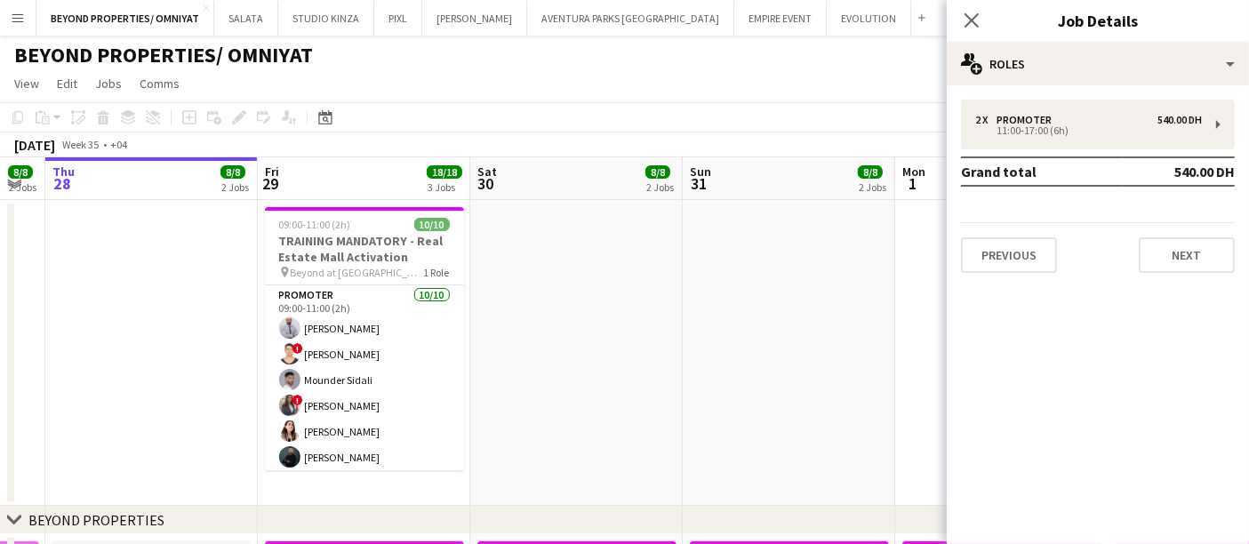
scroll to position [0, 424]
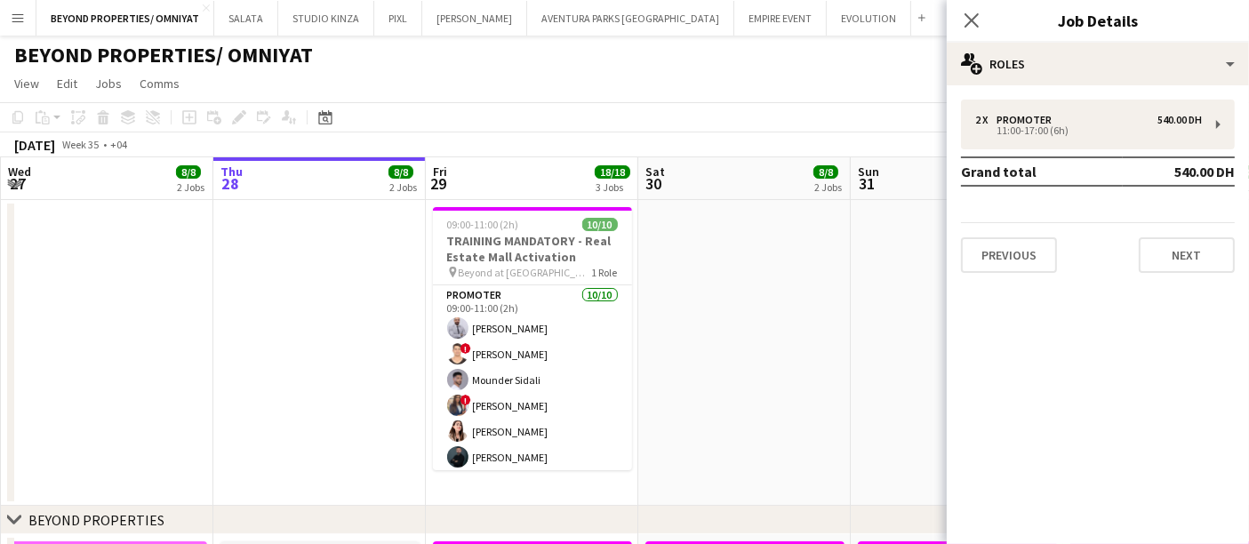
drag, startPoint x: 831, startPoint y: 293, endPoint x: 109, endPoint y: 293, distance: 722.0
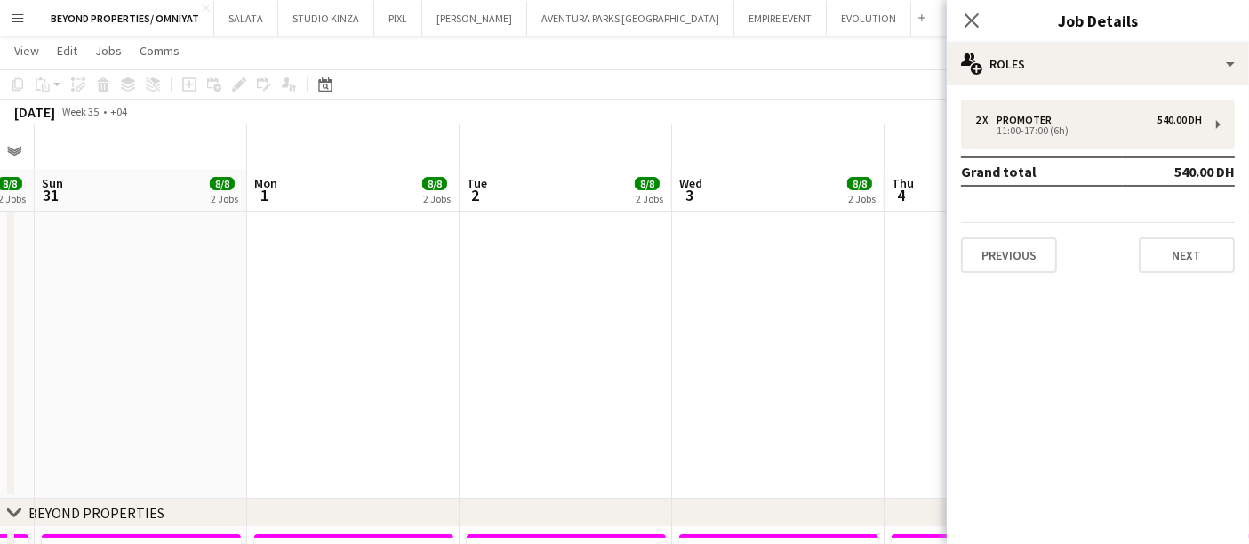
scroll to position [198, 0]
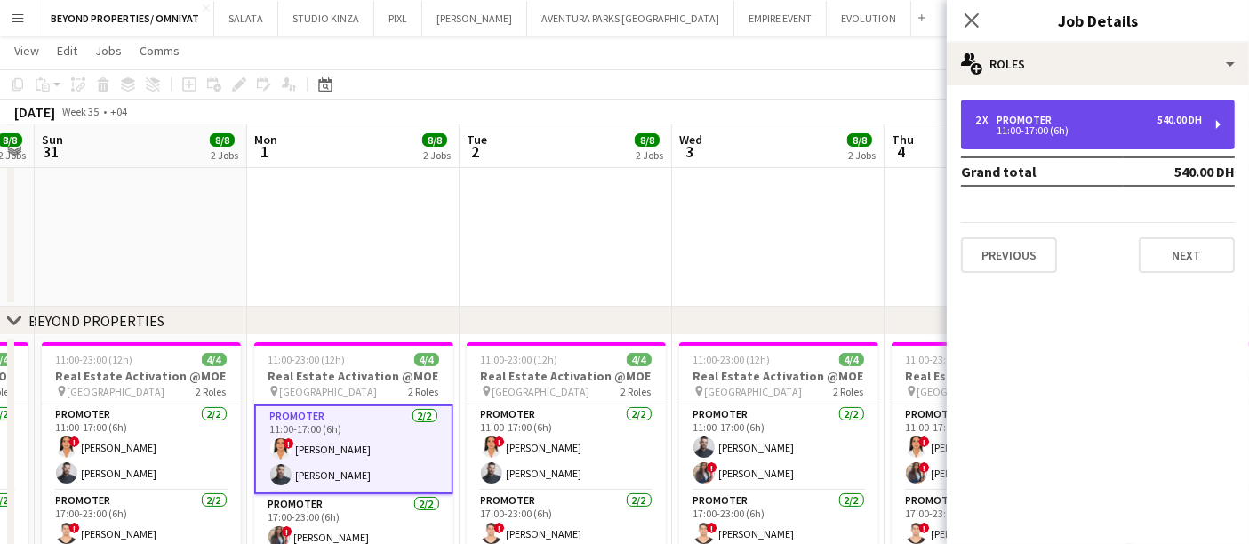
click at [1019, 138] on div "2 x Promoter 540.00 DH 11:00-17:00 (6h)" at bounding box center [1098, 125] width 274 height 50
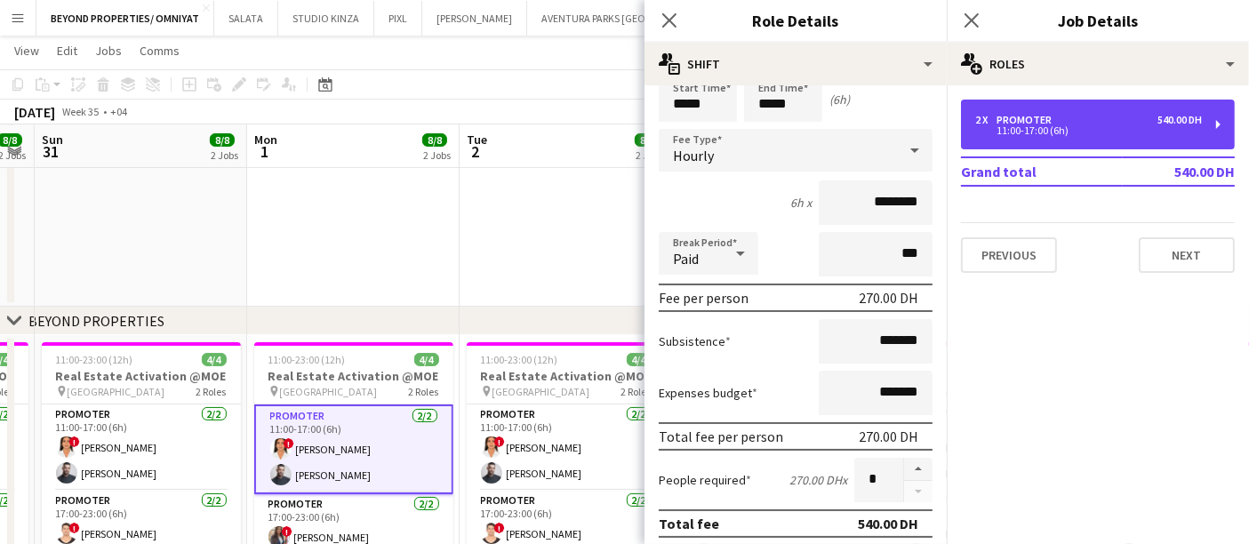
scroll to position [99, 0]
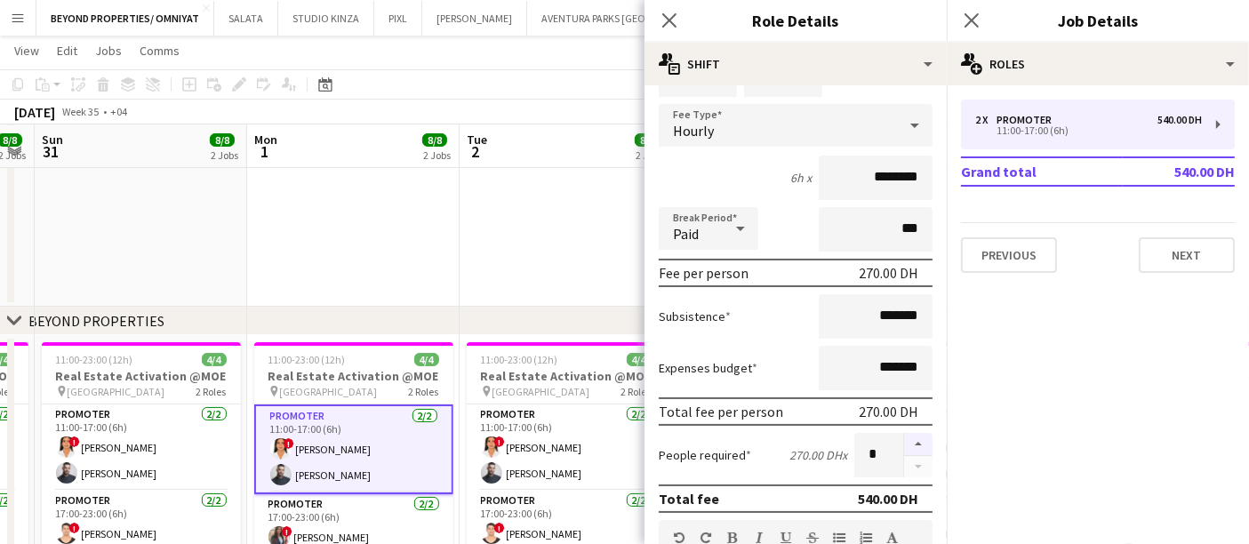
click at [909, 435] on button "button" at bounding box center [918, 444] width 28 height 23
type input "*"
click at [476, 222] on app-date-cell at bounding box center [566, 154] width 213 height 306
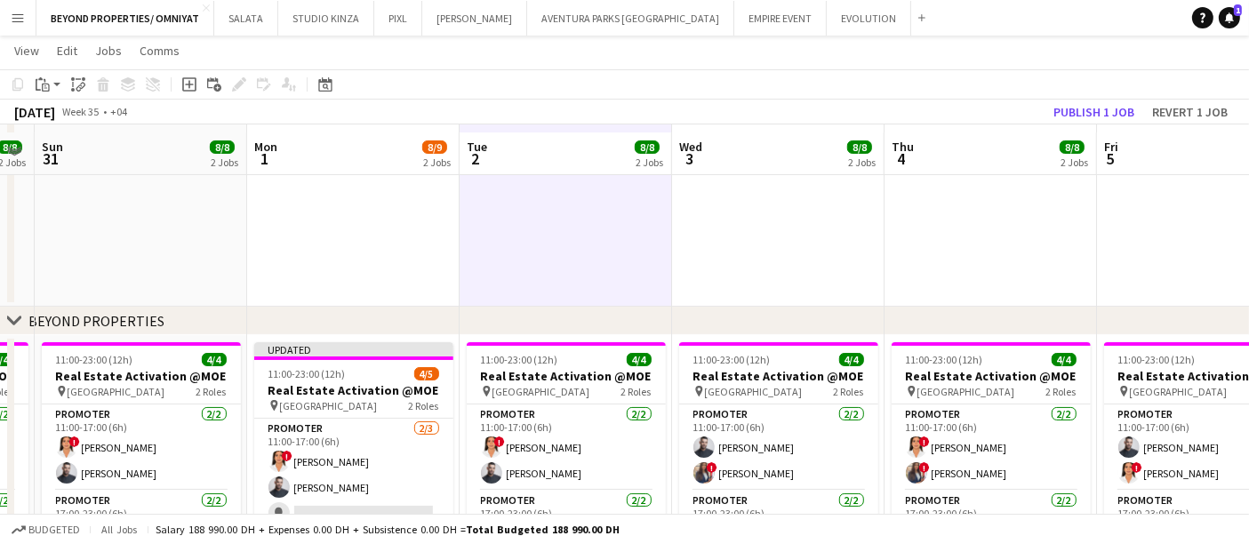
scroll to position [297, 0]
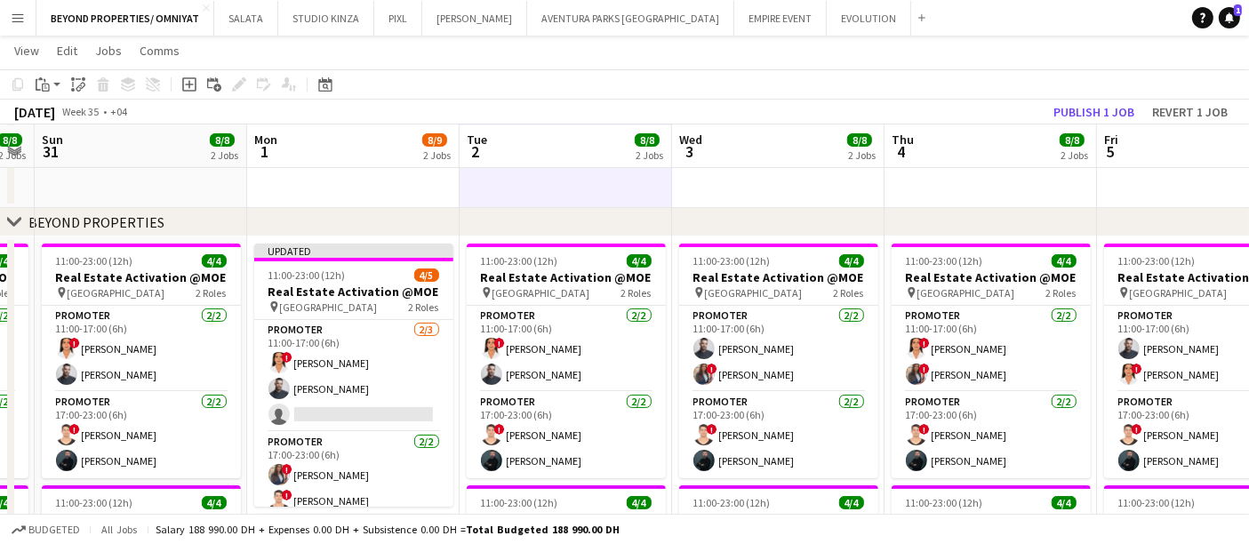
drag, startPoint x: 627, startPoint y: 364, endPoint x: 734, endPoint y: 372, distance: 107.0
click at [748, 354] on app-calendar-viewport "Thu 28 8/8 2 Jobs Fri 29 18/18 3 Jobs Sat 30 8/8 2 Jobs Sun 31 8/8 2 Jobs Mon 1…" at bounding box center [624, 502] width 1249 height 1461
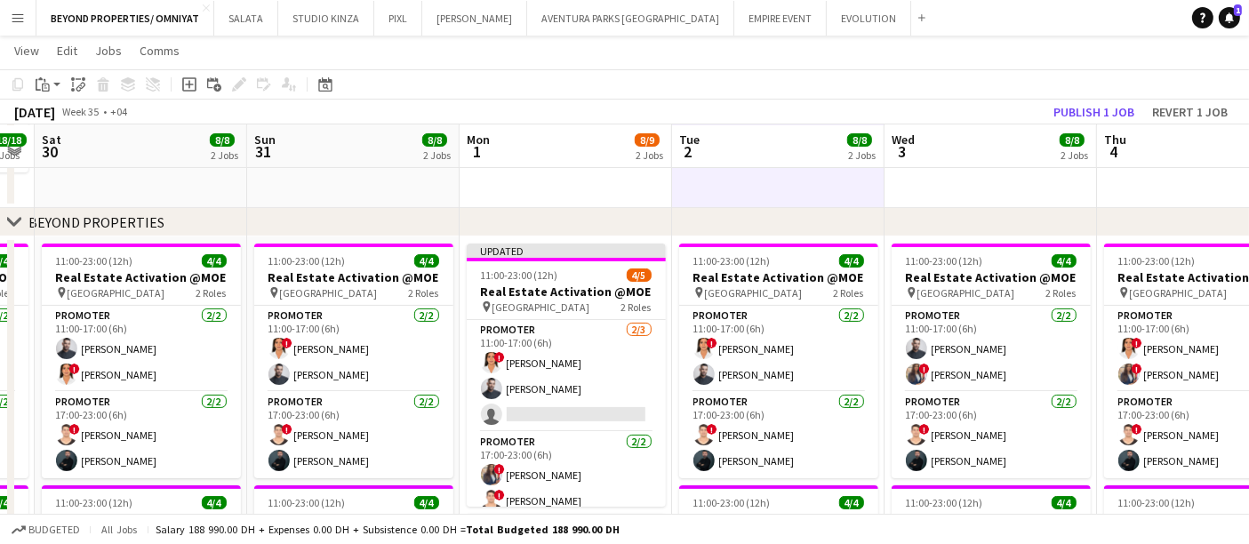
scroll to position [0, 480]
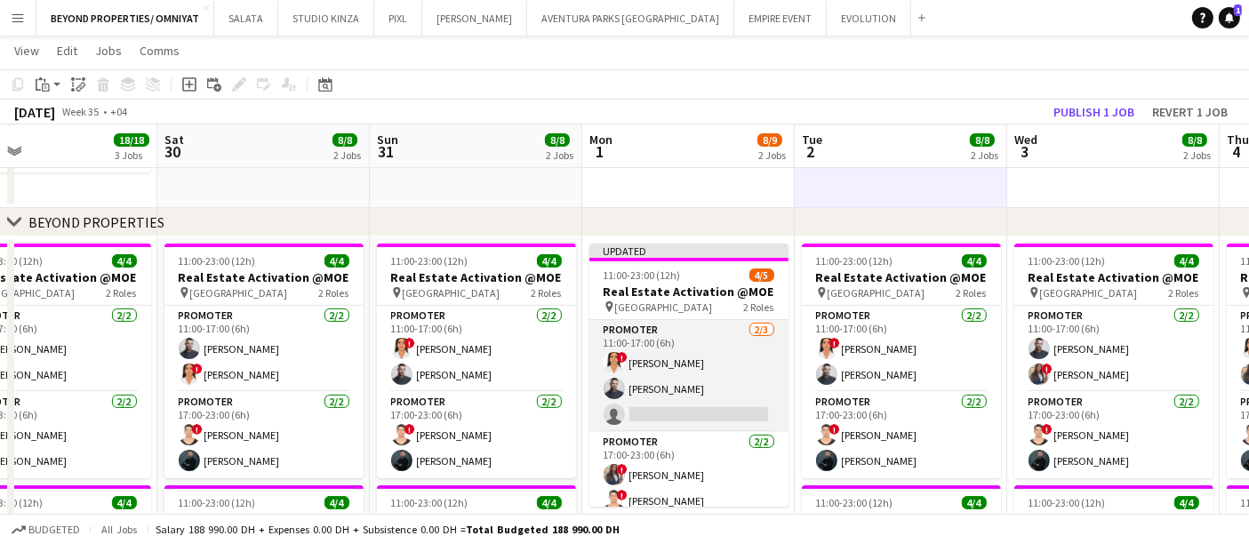
click at [666, 377] on app-card-role "Promoter 2/3 11:00-17:00 (6h) ! maryam qasim Amine Chaoui single-neutral-actions" at bounding box center [689, 376] width 199 height 112
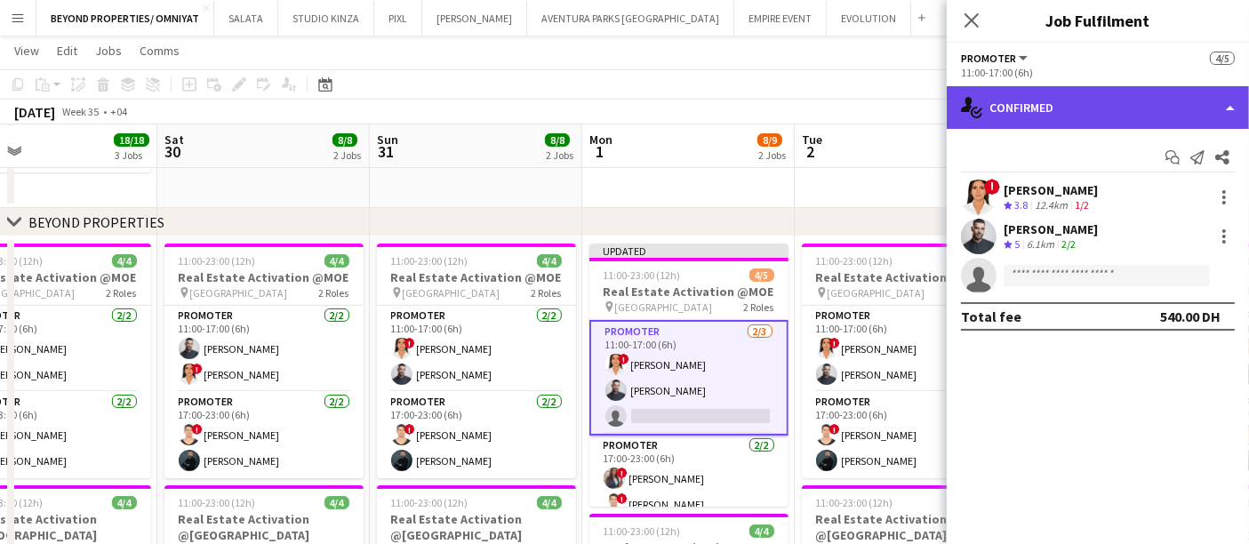
click at [1204, 118] on div "single-neutral-actions-check-2 Confirmed" at bounding box center [1098, 107] width 302 height 43
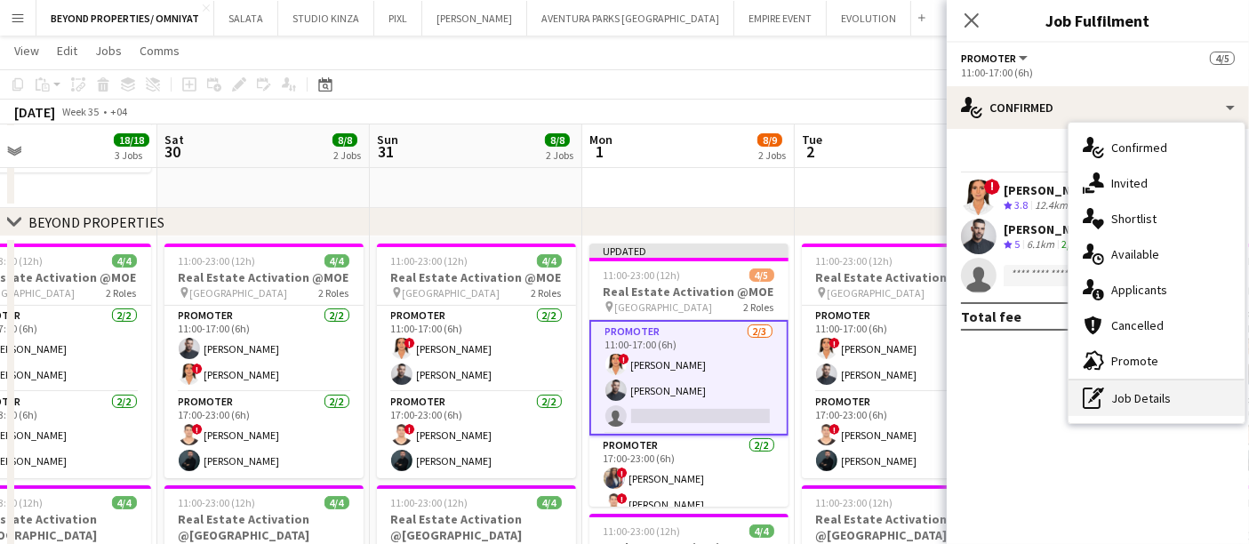
click at [1148, 405] on div "pen-write Job Details" at bounding box center [1157, 399] width 176 height 36
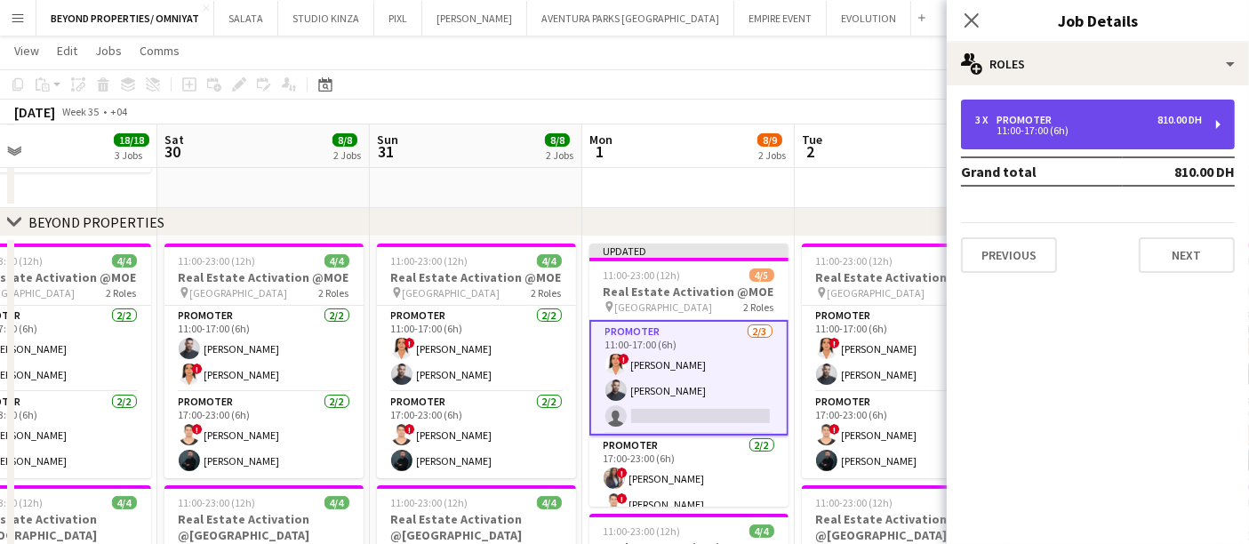
click at [1033, 119] on div "Promoter" at bounding box center [1028, 120] width 62 height 12
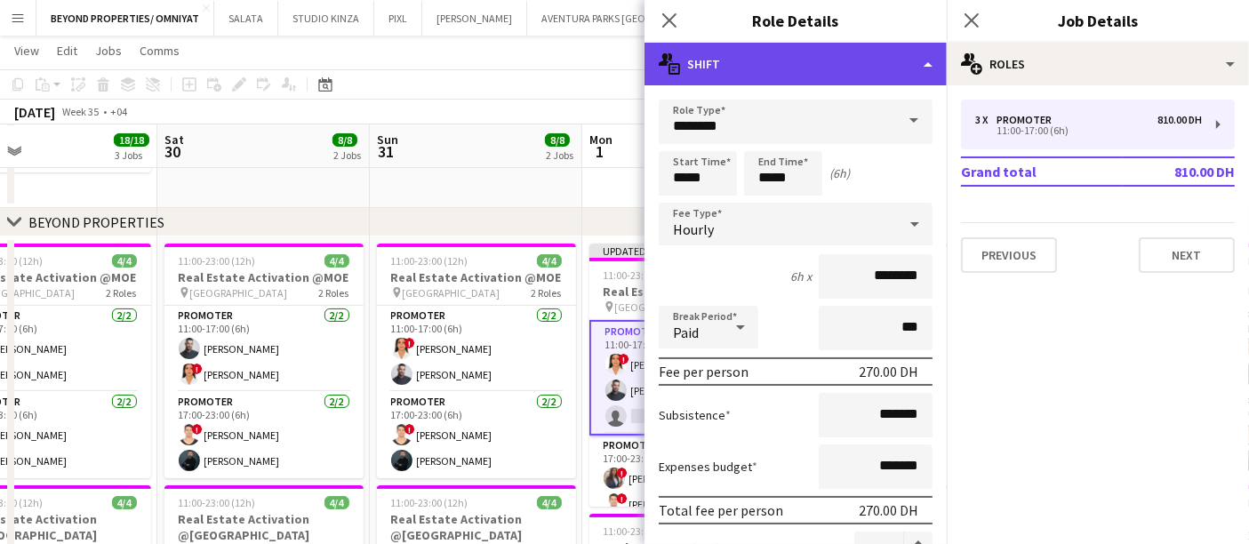
click at [899, 62] on div "multiple-actions-text Shift" at bounding box center [796, 64] width 302 height 43
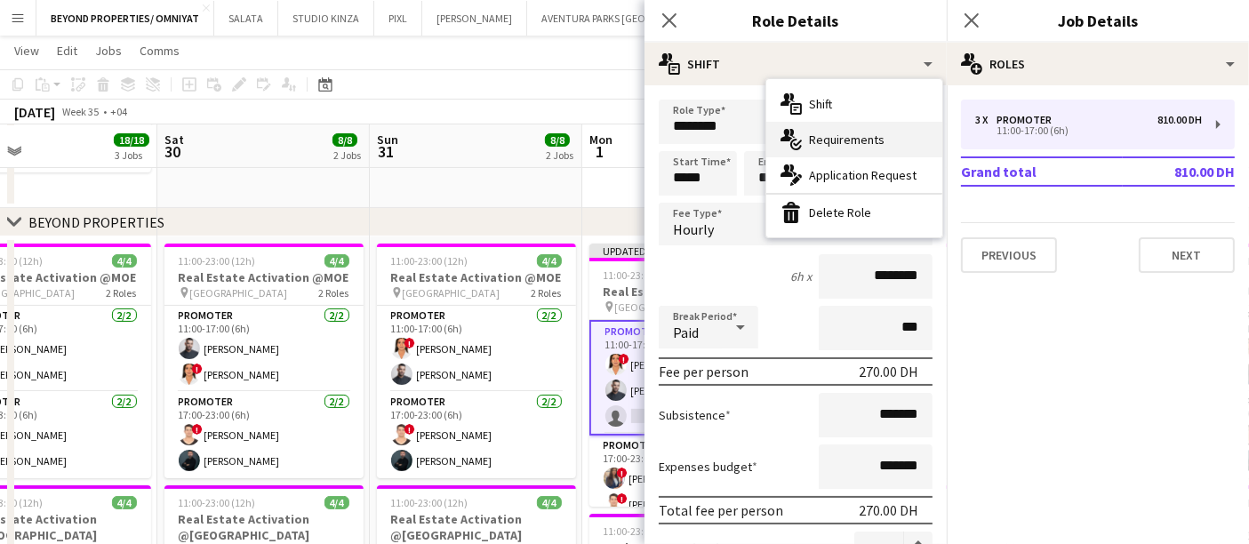
click at [861, 142] on div "multiple-actions-check-2 Requirements" at bounding box center [854, 140] width 176 height 36
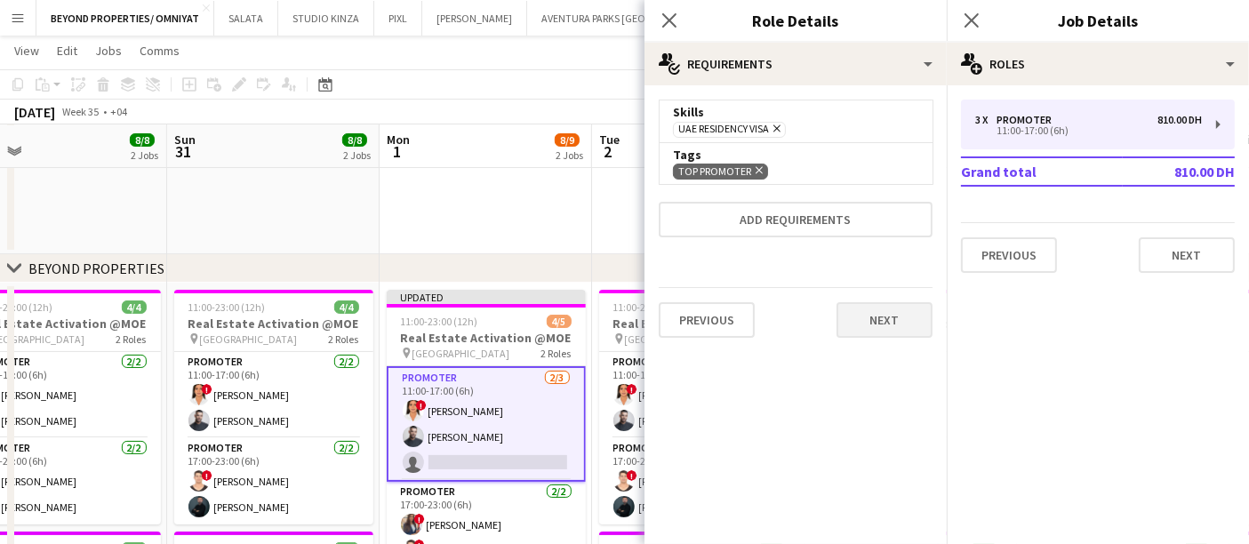
scroll to position [0, 689]
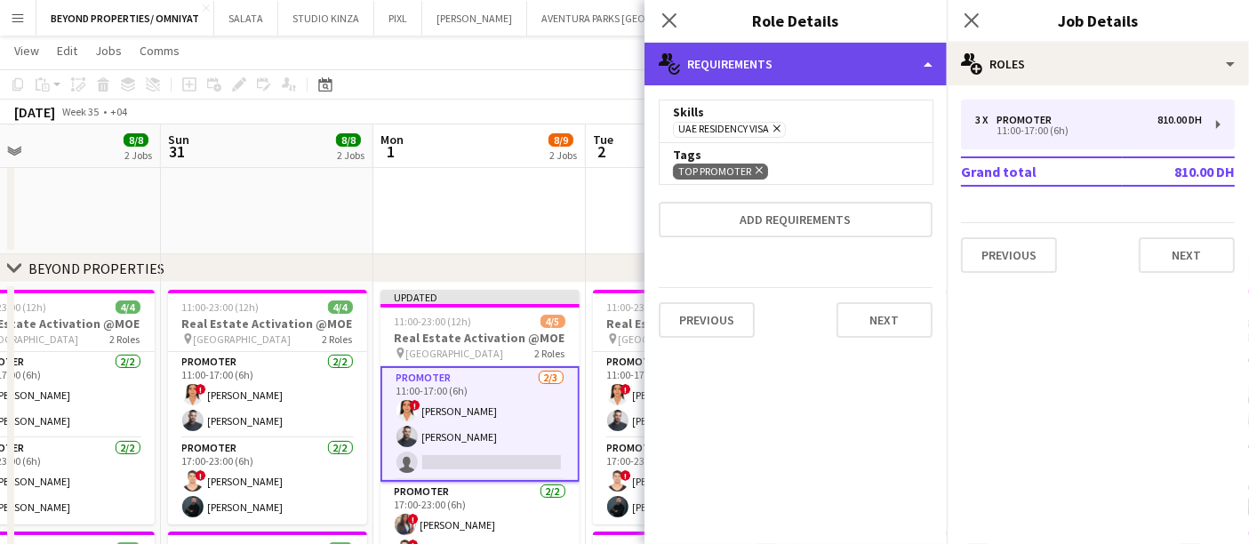
click at [896, 67] on div "multiple-actions-check-2 Requirements" at bounding box center [796, 64] width 302 height 43
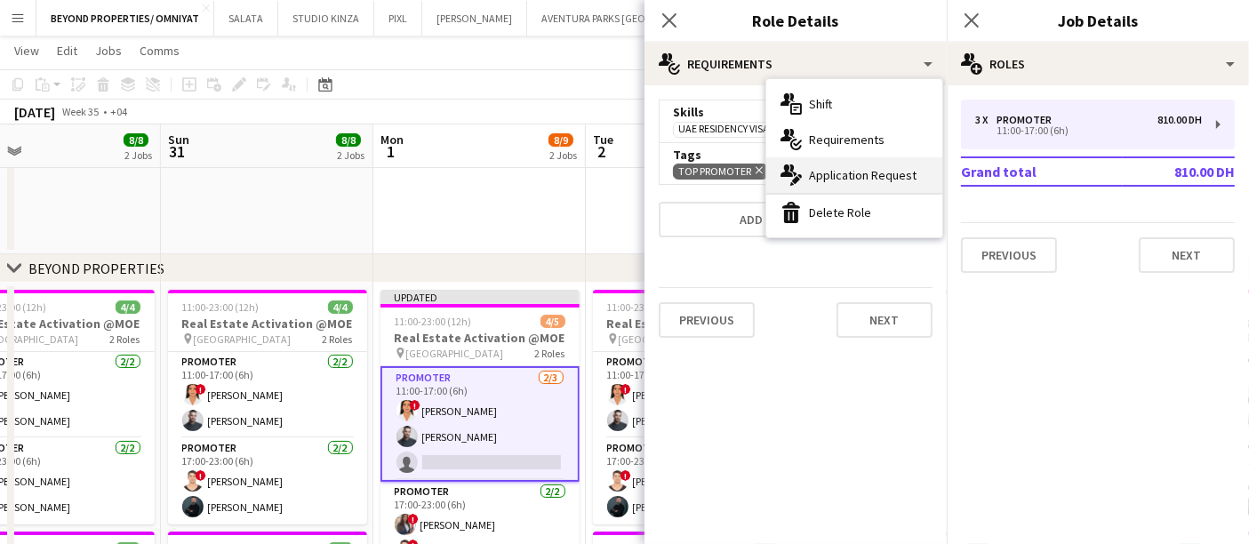
click at [855, 173] on div "multiple-actions-edit-1 Application Request" at bounding box center [854, 175] width 176 height 36
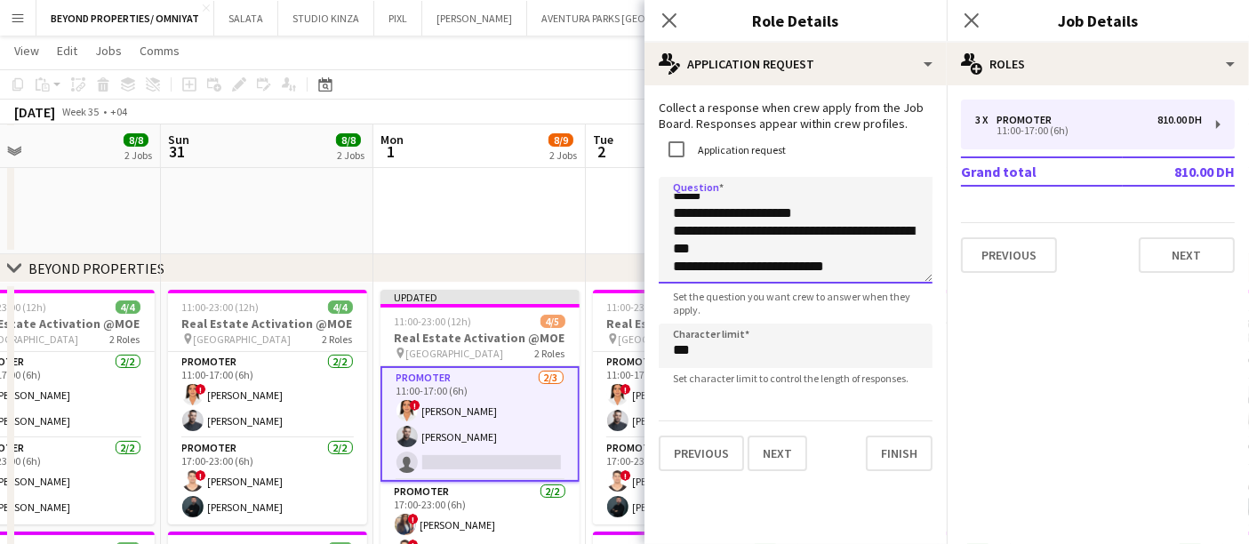
scroll to position [0, 0]
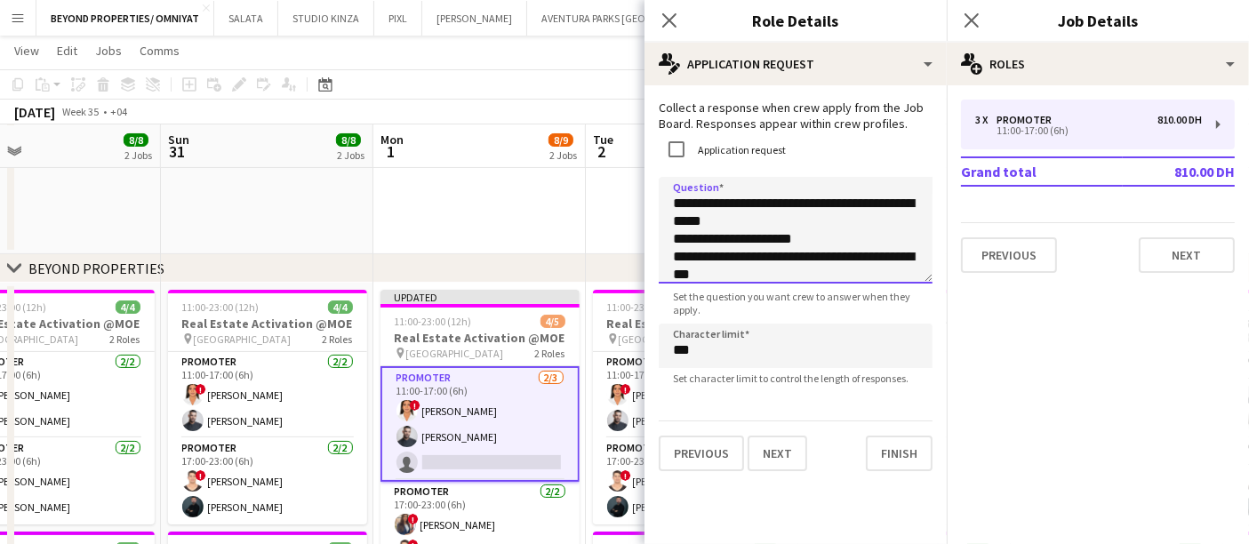
drag, startPoint x: 738, startPoint y: 274, endPoint x: 476, endPoint y: 37, distance: 353.2
click at [480, 37] on body "Menu Boards Boards Boards All jobs Status Workforce Workforce My Workforce Recr…" at bounding box center [624, 529] width 1249 height 1561
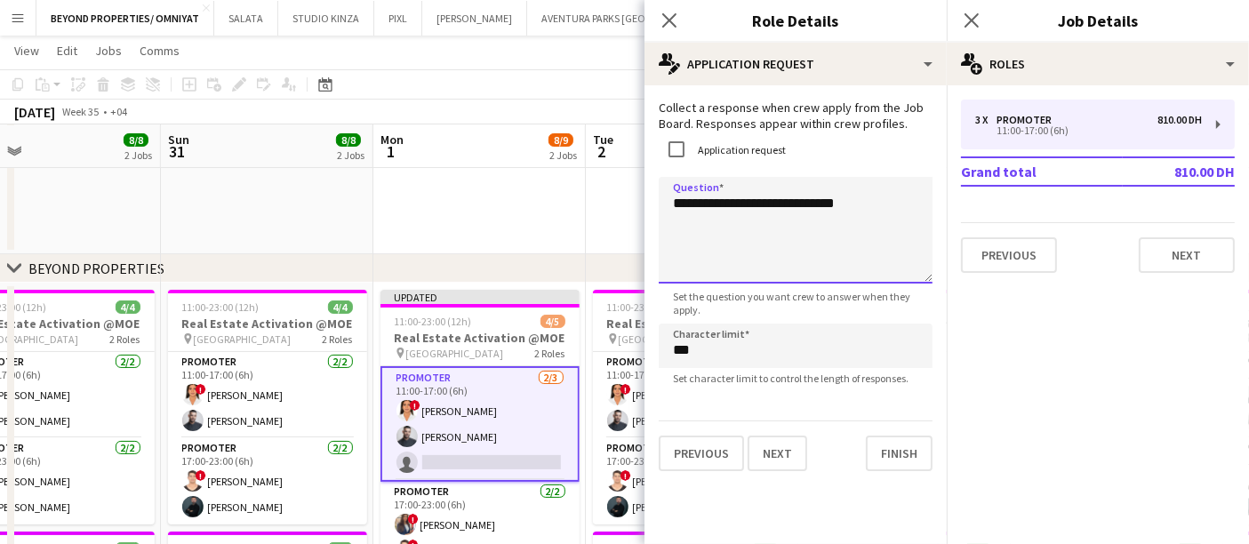
type textarea "**********"
click at [436, 477] on app-card-role "Promoter 2/3 11:00-17:00 (6h) ! maryam qasim Amine Chaoui single-neutral-actions" at bounding box center [480, 424] width 199 height 116
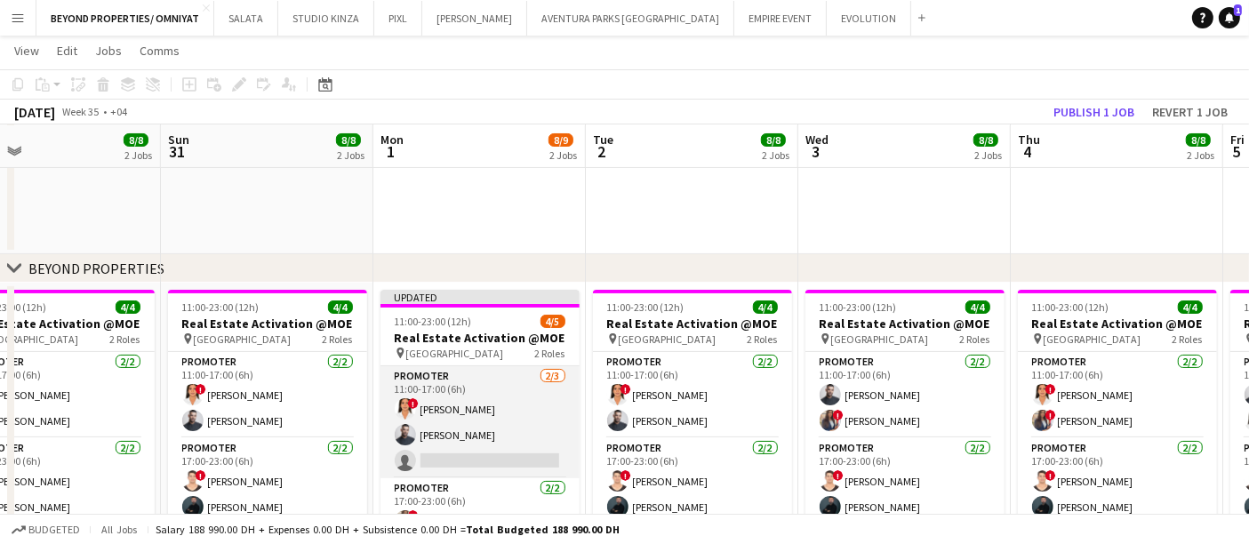
scroll to position [11, 0]
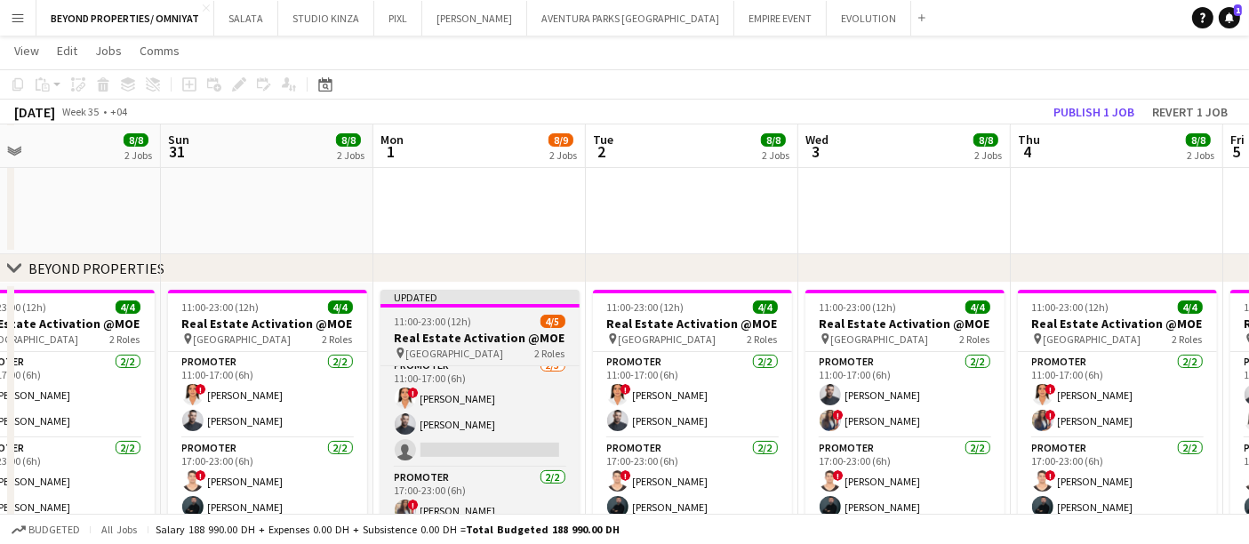
click at [452, 326] on app-job-card "Updated 11:00-23:00 (12h) 4/5 Real Estate Activation @MOE pin Mall of Emirates …" at bounding box center [480, 421] width 199 height 263
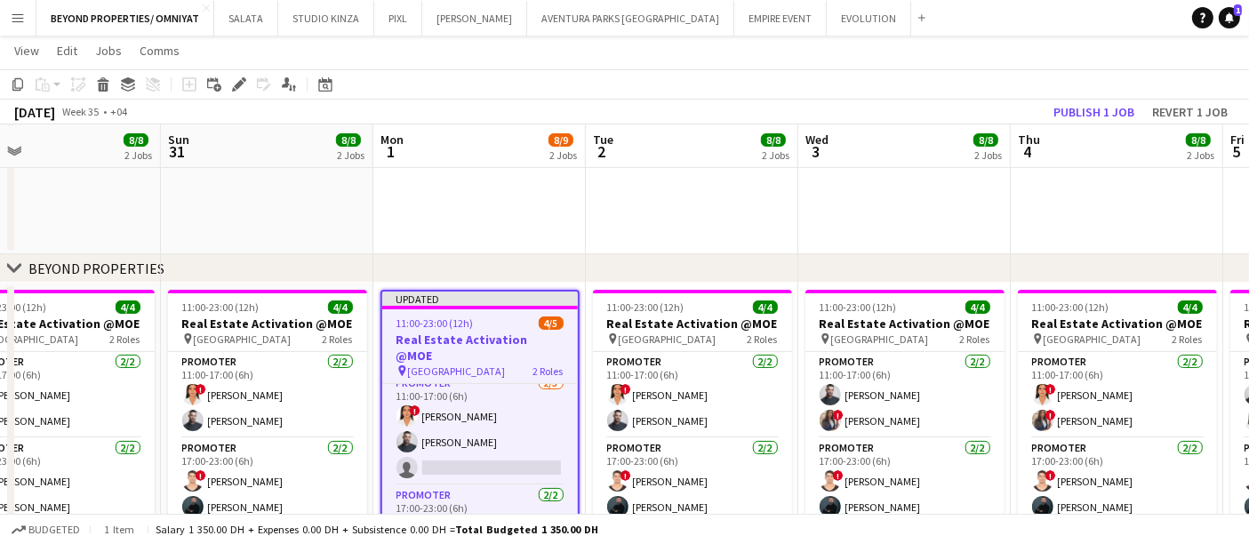
click at [453, 332] on h3 "Real Estate Activation @MOE" at bounding box center [480, 348] width 196 height 32
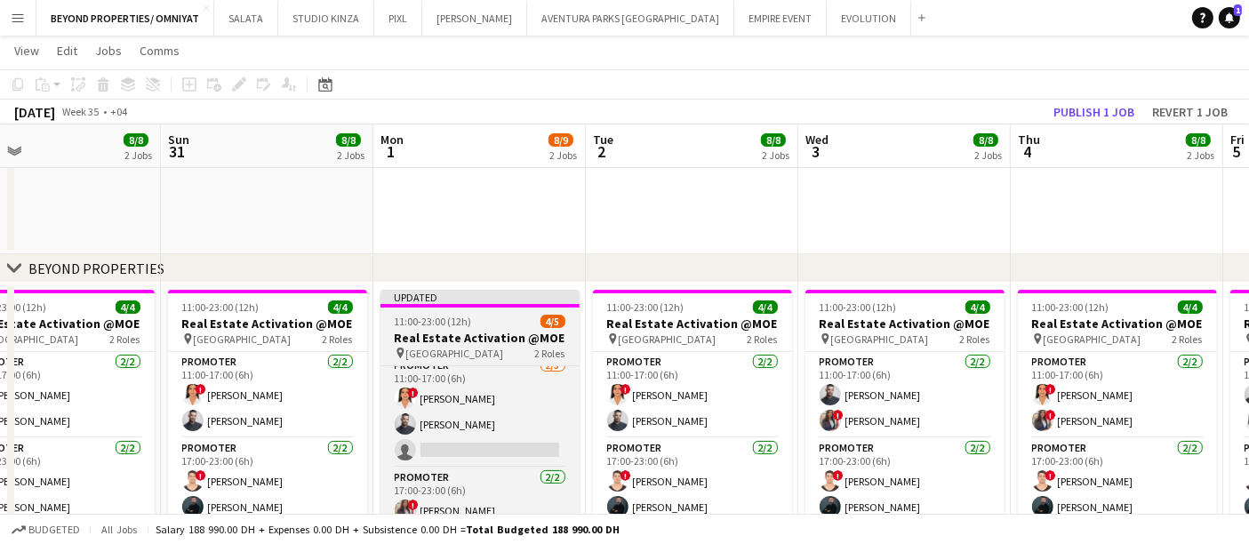
click at [453, 330] on h3 "Real Estate Activation @MOE" at bounding box center [480, 338] width 199 height 16
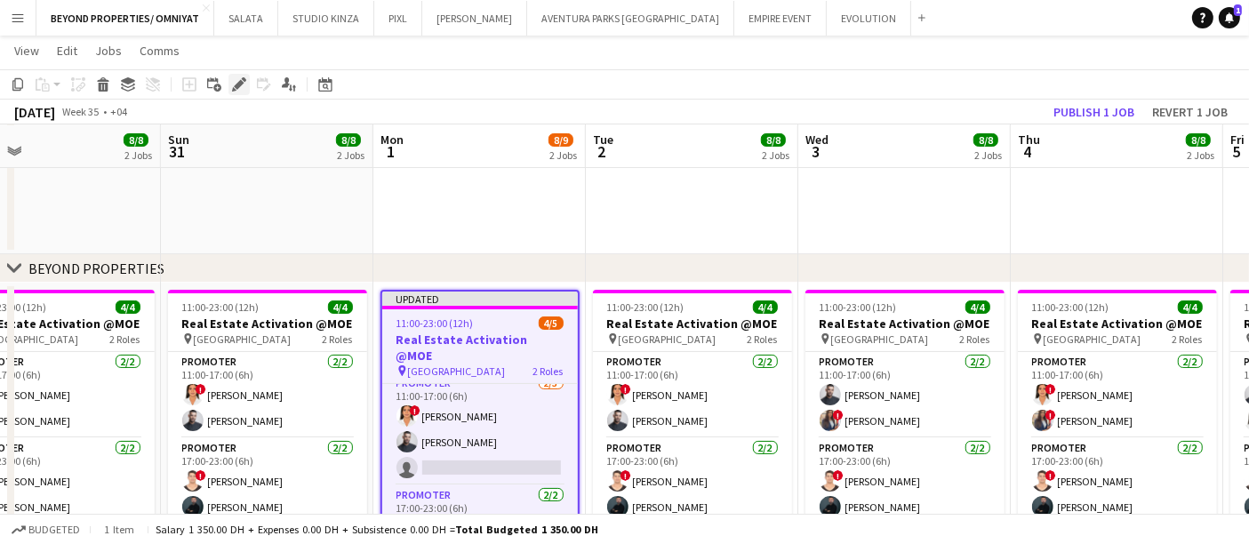
click at [240, 90] on icon "Edit" at bounding box center [239, 84] width 14 height 14
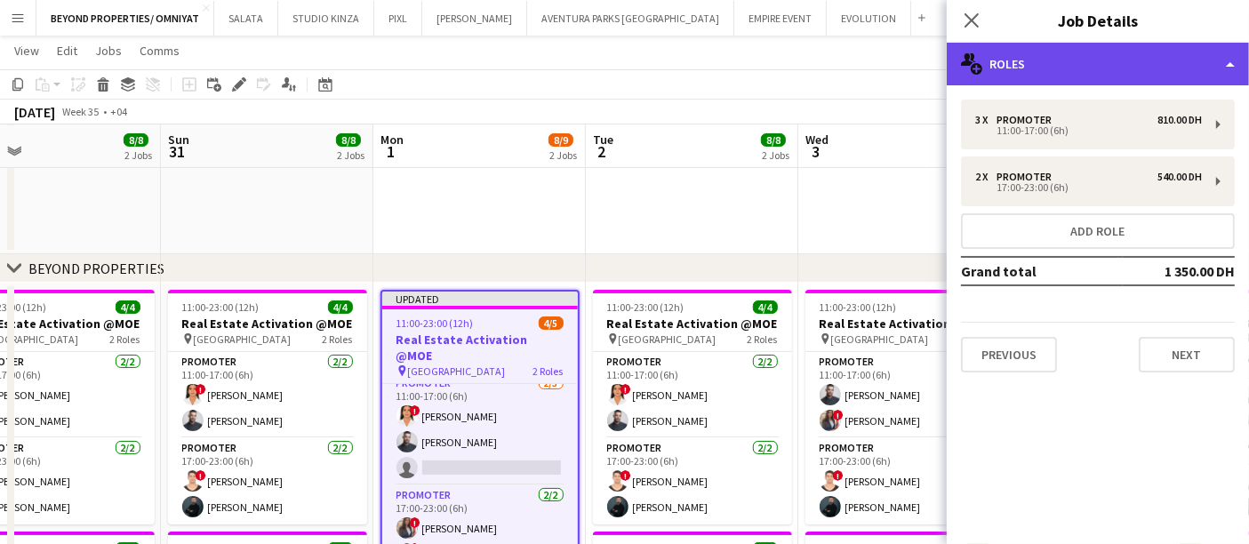
click at [1205, 46] on div "multiple-users-add Roles" at bounding box center [1098, 64] width 302 height 43
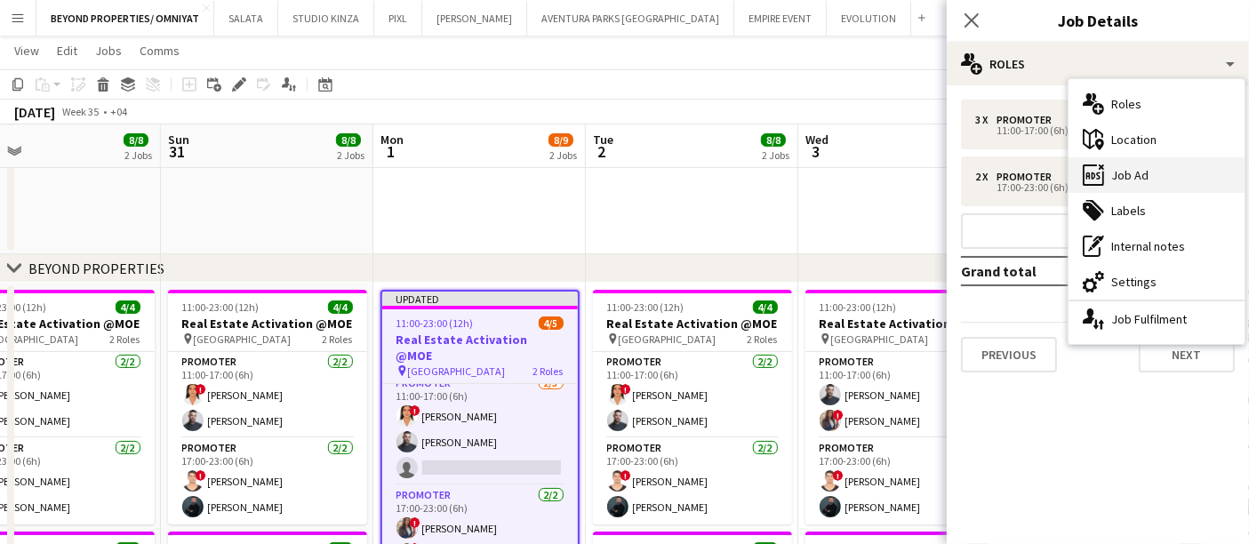
click at [1138, 186] on div "ads-window Job Ad" at bounding box center [1157, 175] width 176 height 36
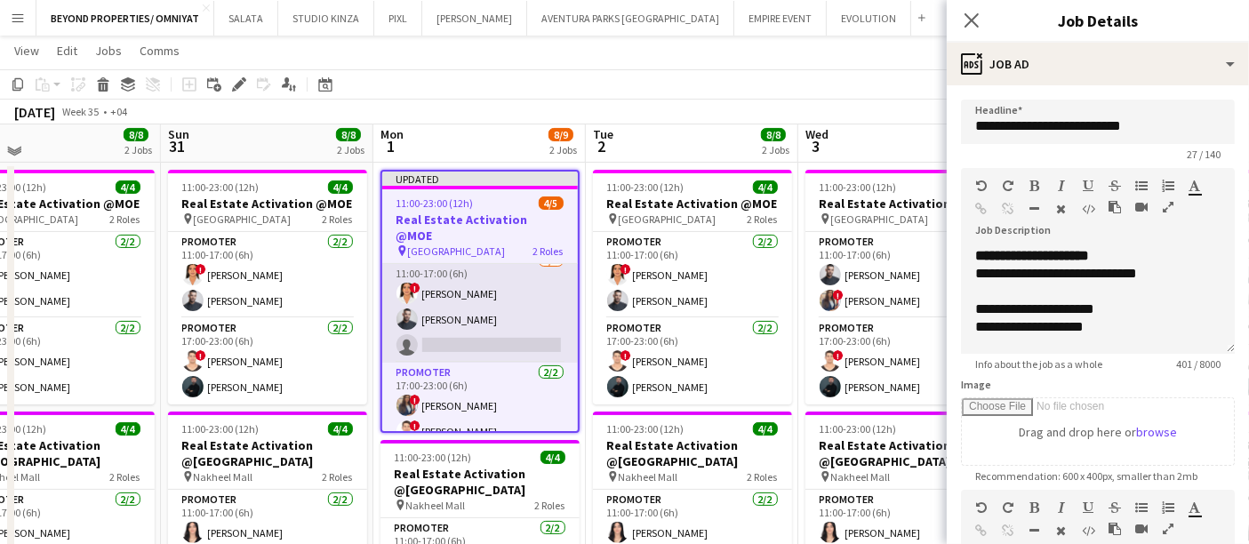
scroll to position [375, 0]
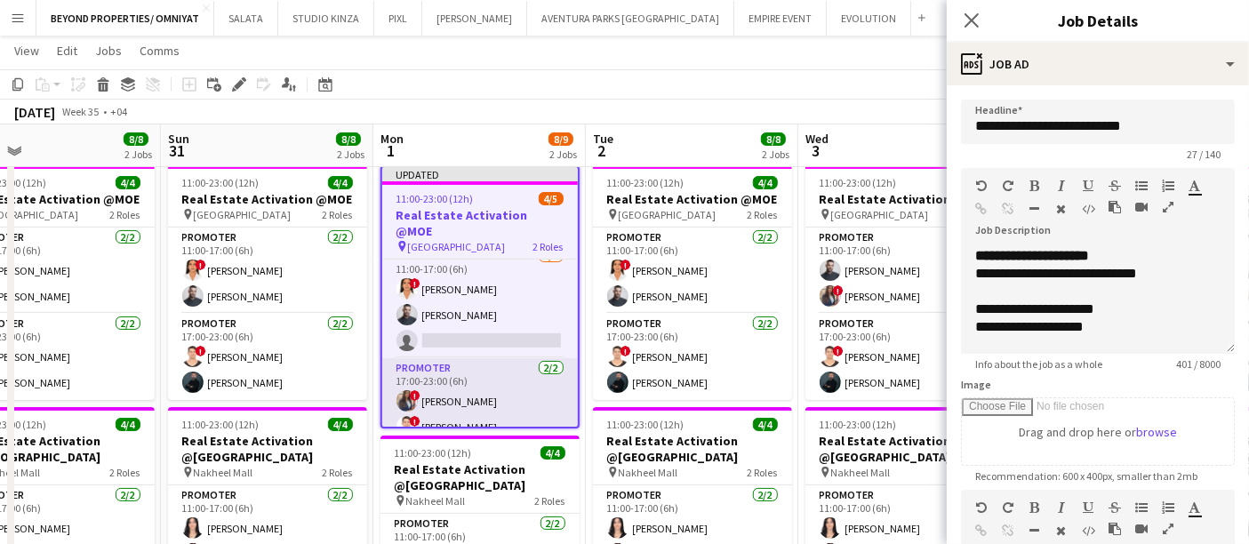
click at [437, 339] on app-card-role "Promoter 2/3 11:00-17:00 (6h) ! maryam qasim Amine Chaoui single-neutral-actions" at bounding box center [480, 302] width 196 height 112
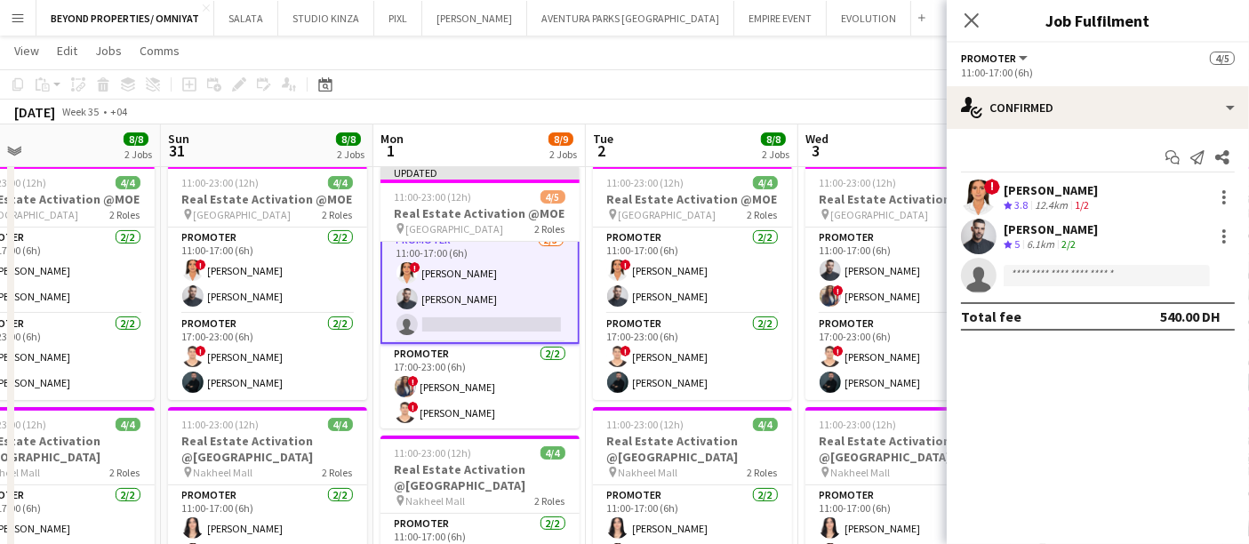
click at [647, 82] on app-toolbar "Copy Paste Paste Ctrl+V Paste with crew Ctrl+Shift+V Paste linked Job [GEOGRAPH…" at bounding box center [624, 84] width 1249 height 30
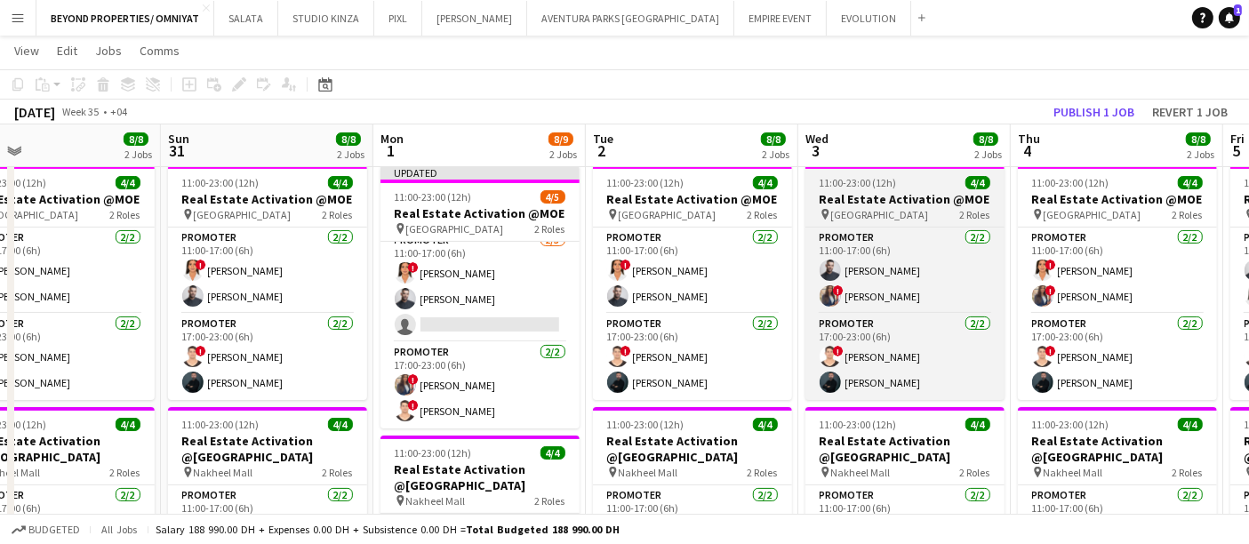
scroll to position [11, 0]
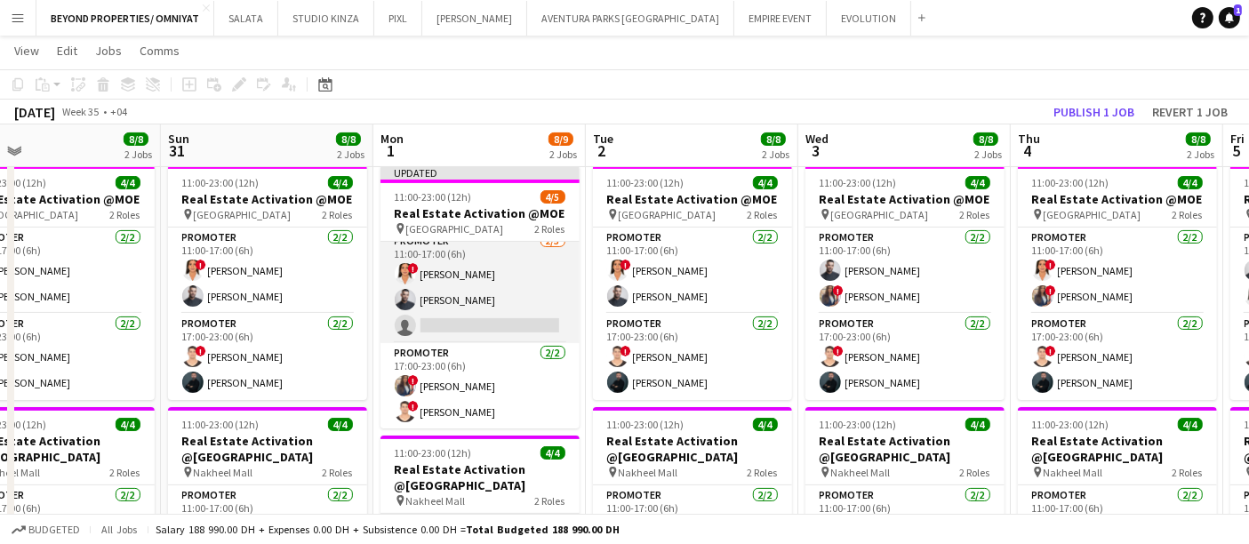
click at [462, 293] on app-card-role "Promoter 2/3 11:00-17:00 (6h) ! maryam qasim Amine Chaoui single-neutral-actions" at bounding box center [480, 287] width 199 height 112
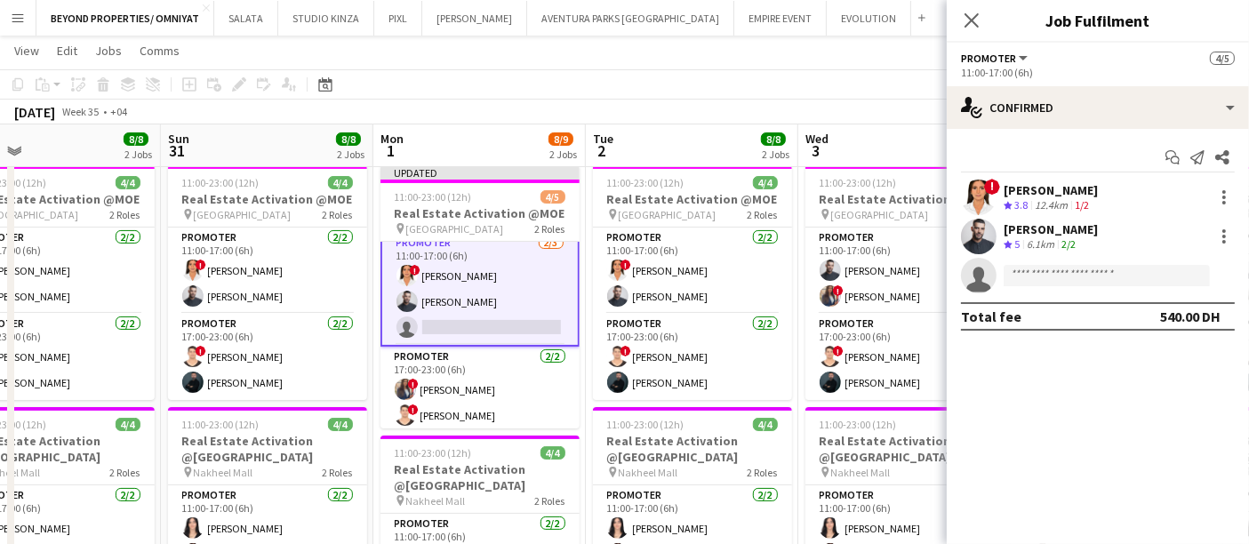
scroll to position [12, 0]
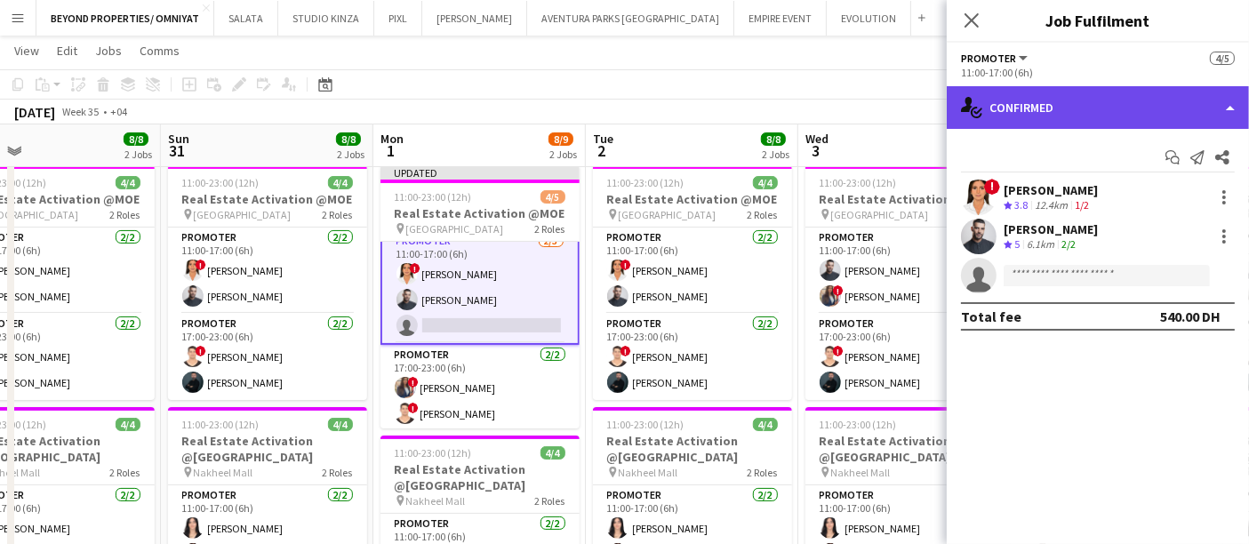
click at [1219, 106] on div "single-neutral-actions-check-2 Confirmed" at bounding box center [1098, 107] width 302 height 43
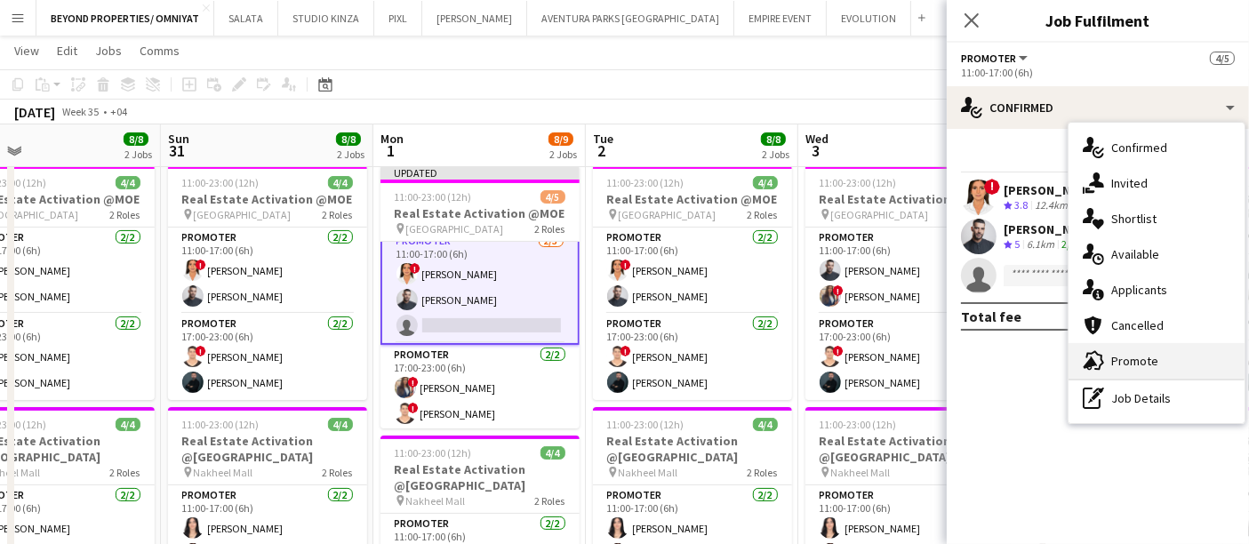
click at [1130, 359] on div "advertising-megaphone Promote" at bounding box center [1157, 361] width 176 height 36
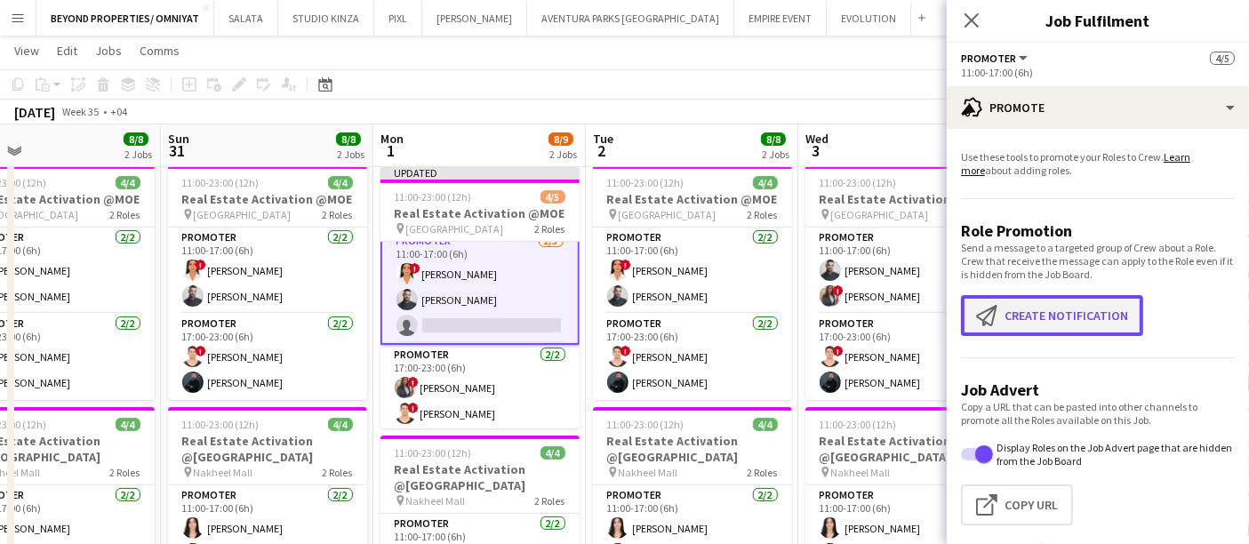
click at [1037, 309] on button "Create notification Create notification" at bounding box center [1052, 315] width 182 height 41
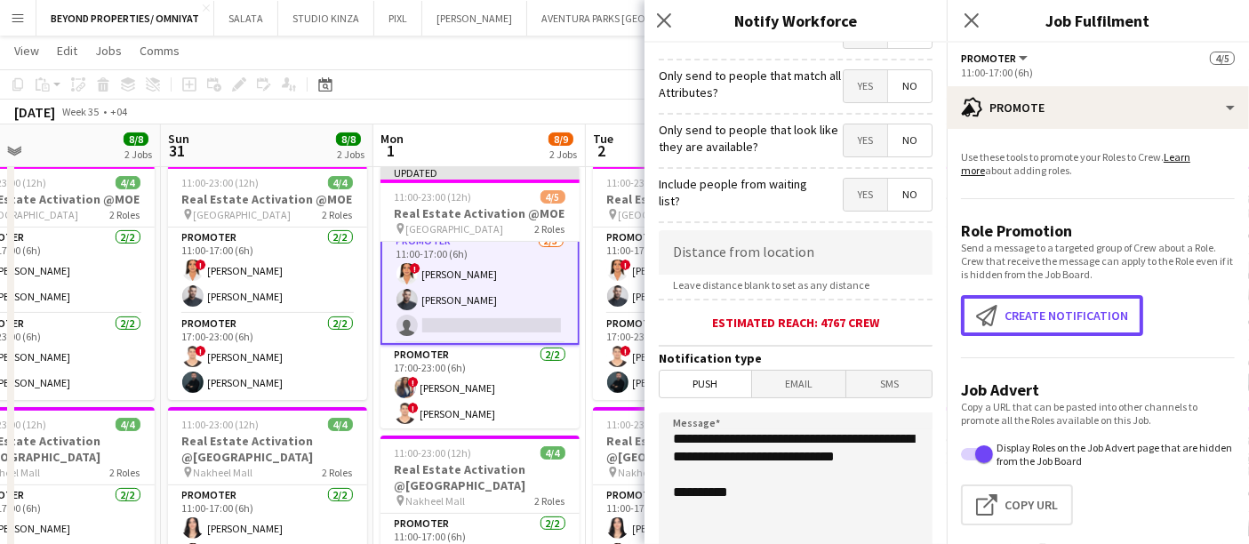
scroll to position [0, 0]
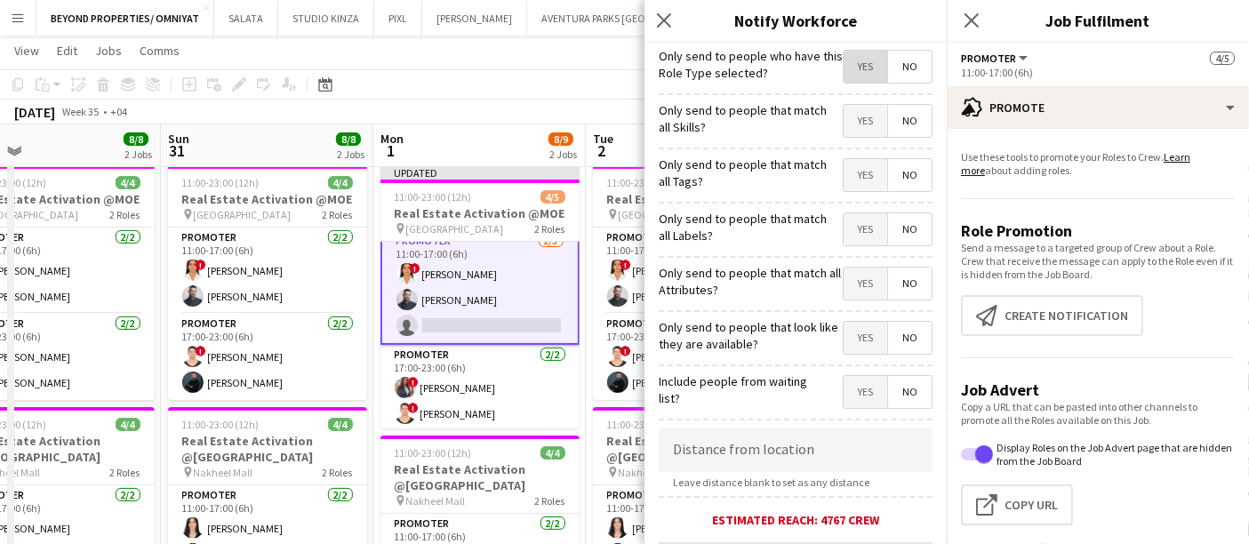
click at [852, 67] on span "Yes" at bounding box center [866, 67] width 44 height 32
click at [845, 126] on span "Yes" at bounding box center [866, 121] width 44 height 32
click at [851, 178] on span "Yes" at bounding box center [866, 175] width 44 height 32
click at [847, 235] on span "Yes" at bounding box center [866, 229] width 44 height 32
click at [852, 276] on span "Yes" at bounding box center [866, 284] width 44 height 32
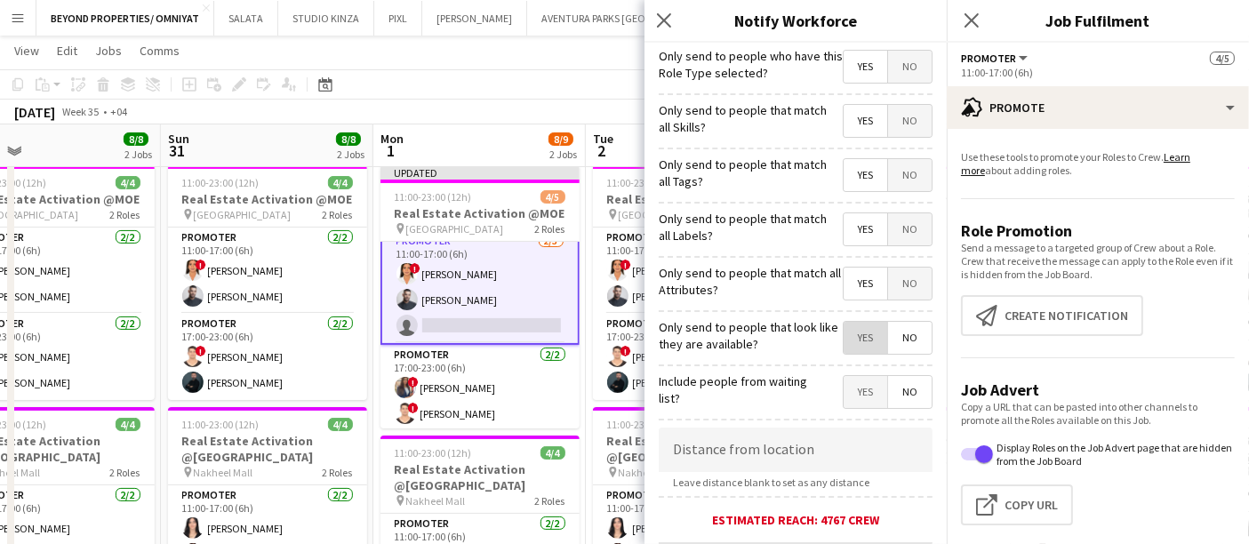
click at [846, 336] on span "Yes" at bounding box center [866, 338] width 44 height 32
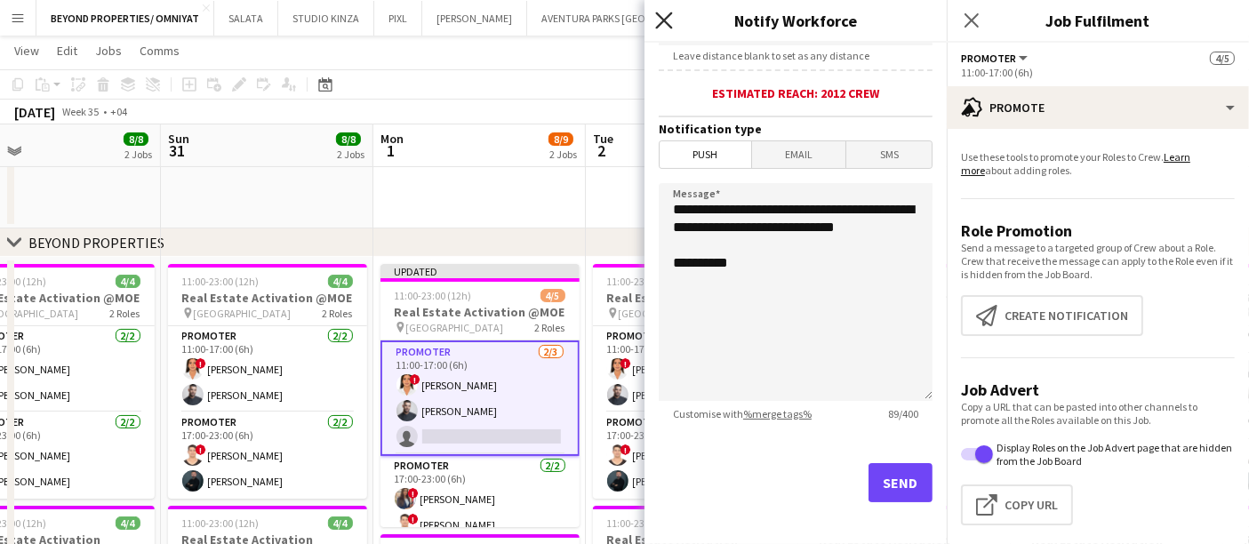
click at [667, 16] on icon at bounding box center [663, 20] width 17 height 17
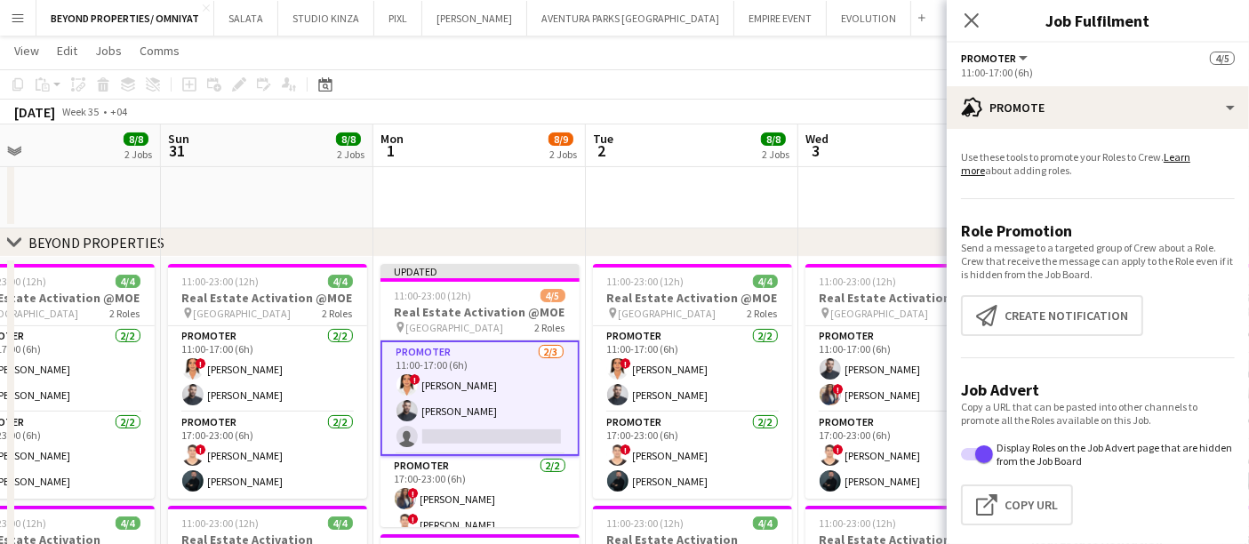
click at [909, 197] on app-date-cell at bounding box center [904, 76] width 213 height 306
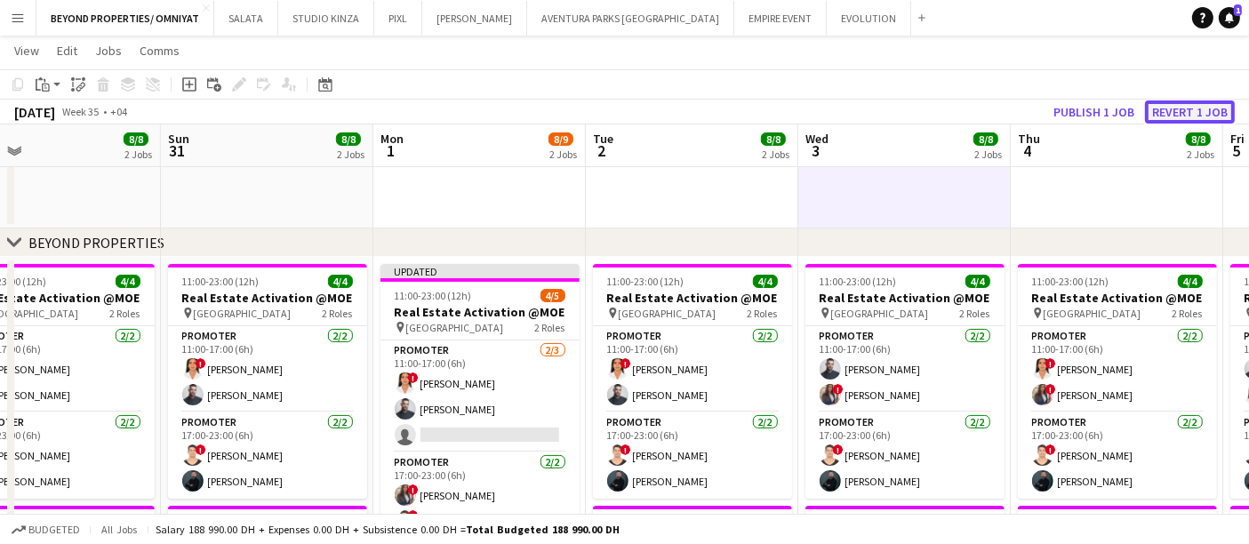
click at [1193, 106] on button "Revert 1 job" at bounding box center [1190, 111] width 90 height 23
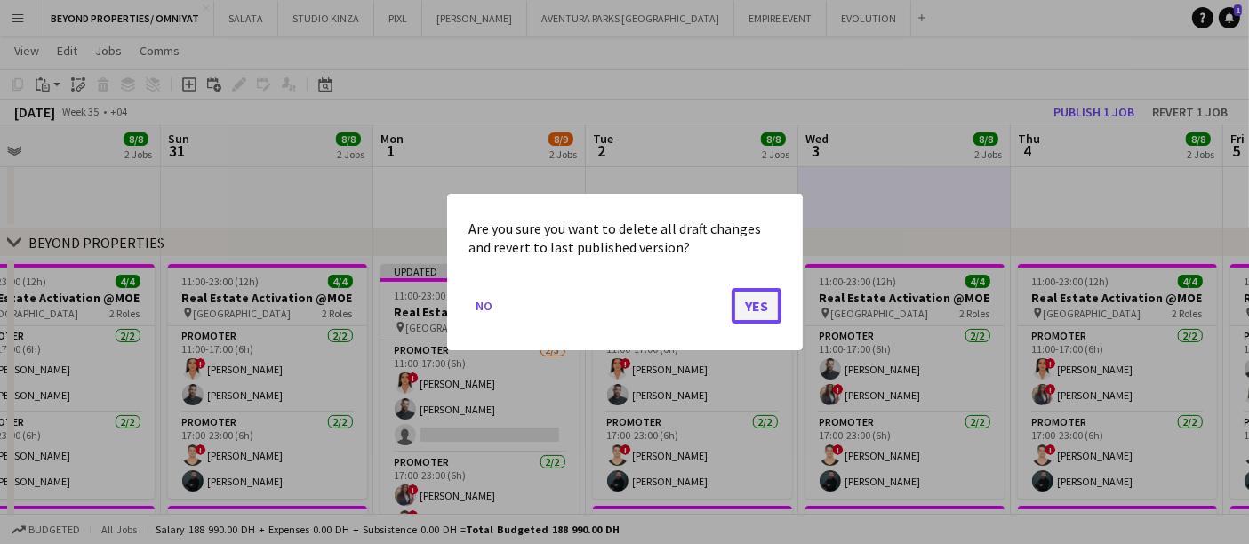
click at [752, 310] on button "Yes" at bounding box center [757, 306] width 50 height 36
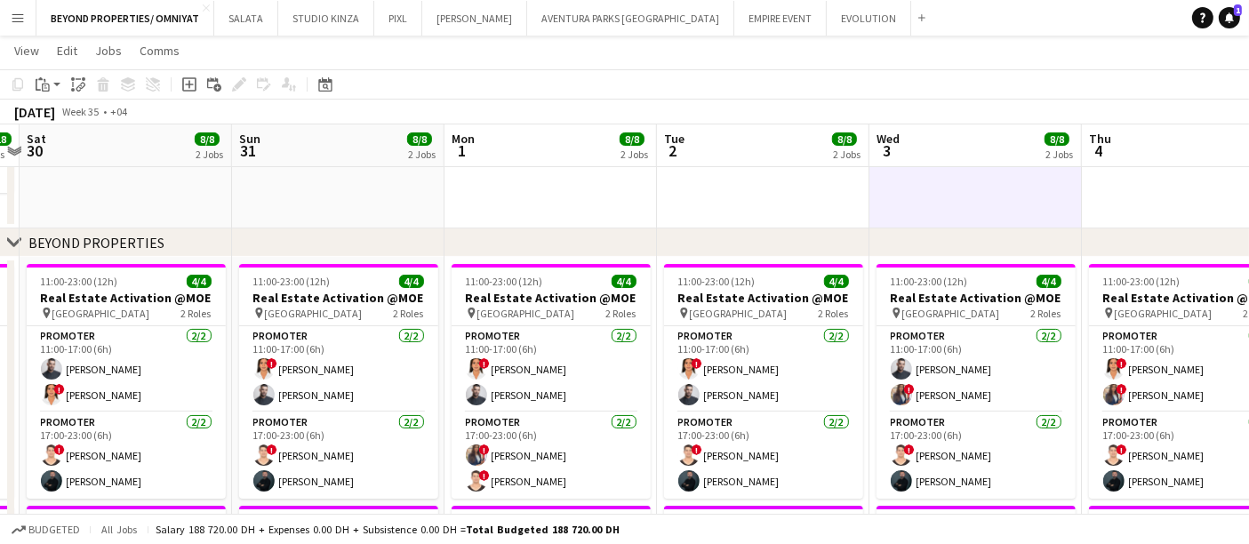
scroll to position [0, 612]
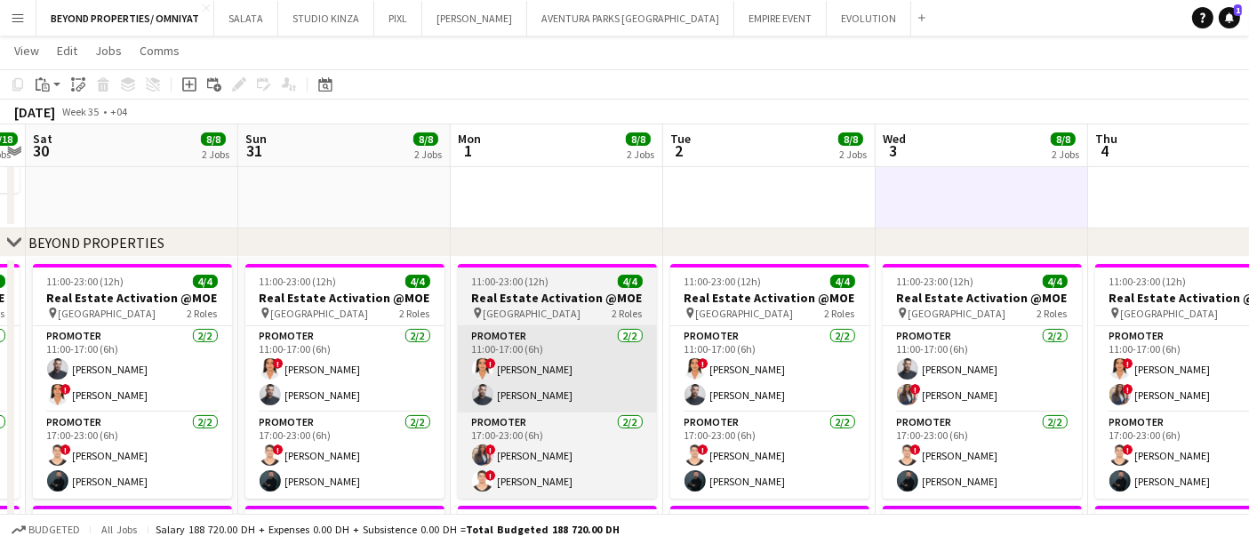
click at [598, 333] on app-card-role "Promoter 2/2 11:00-17:00 (6h) ! maryam qasim Amine Chaoui" at bounding box center [557, 369] width 199 height 86
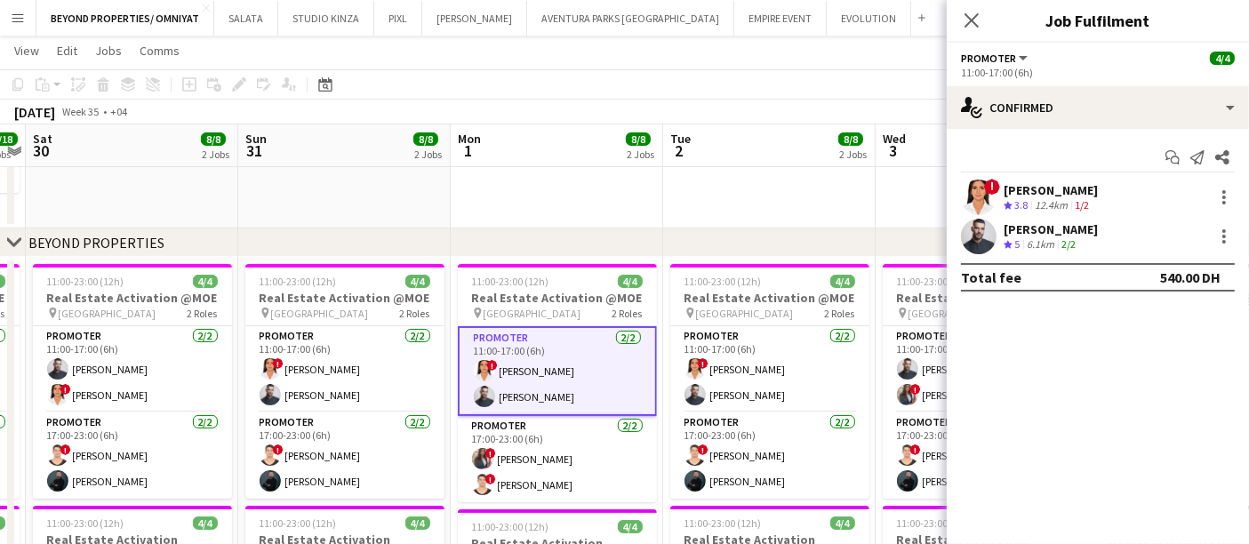
click at [667, 204] on app-date-cell at bounding box center [769, 76] width 213 height 306
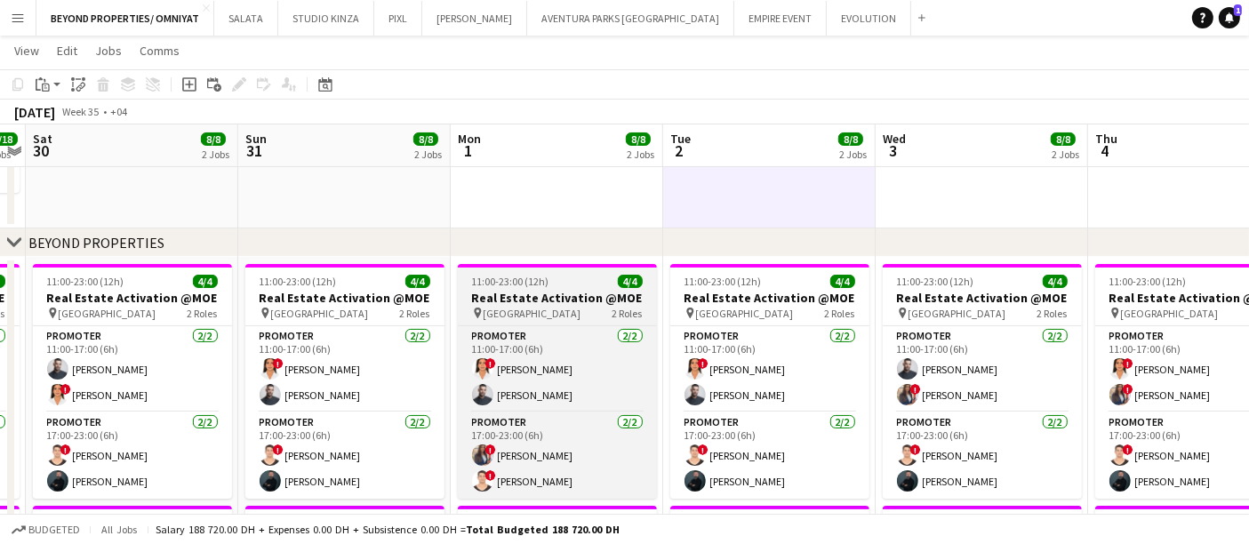
click at [585, 294] on h3 "Real Estate Activation @MOE" at bounding box center [557, 298] width 199 height 16
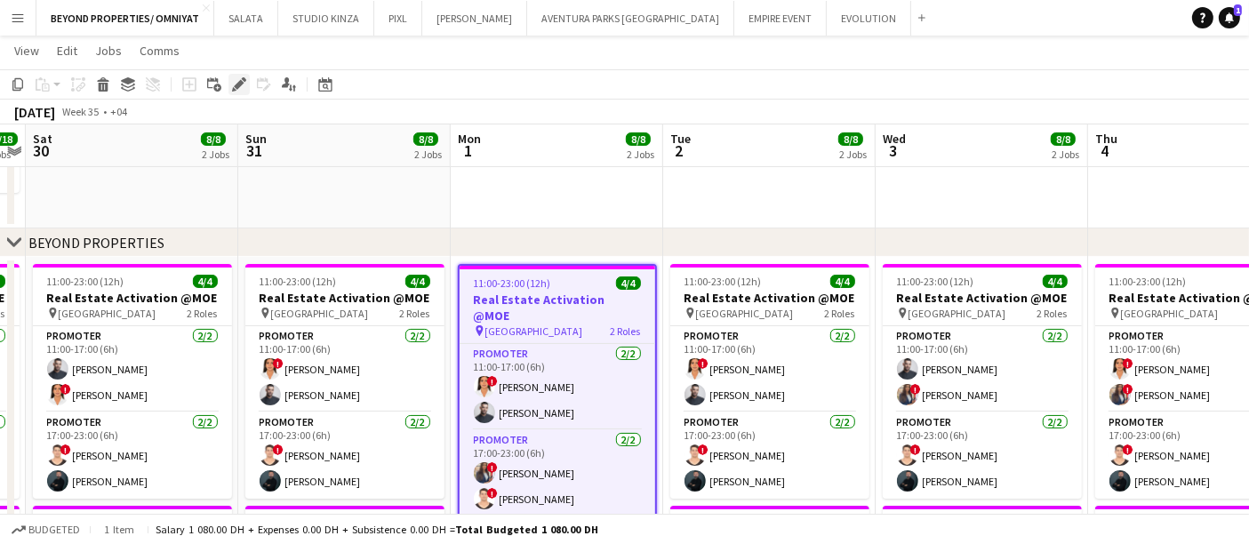
click at [233, 84] on icon "Edit" at bounding box center [239, 84] width 14 height 14
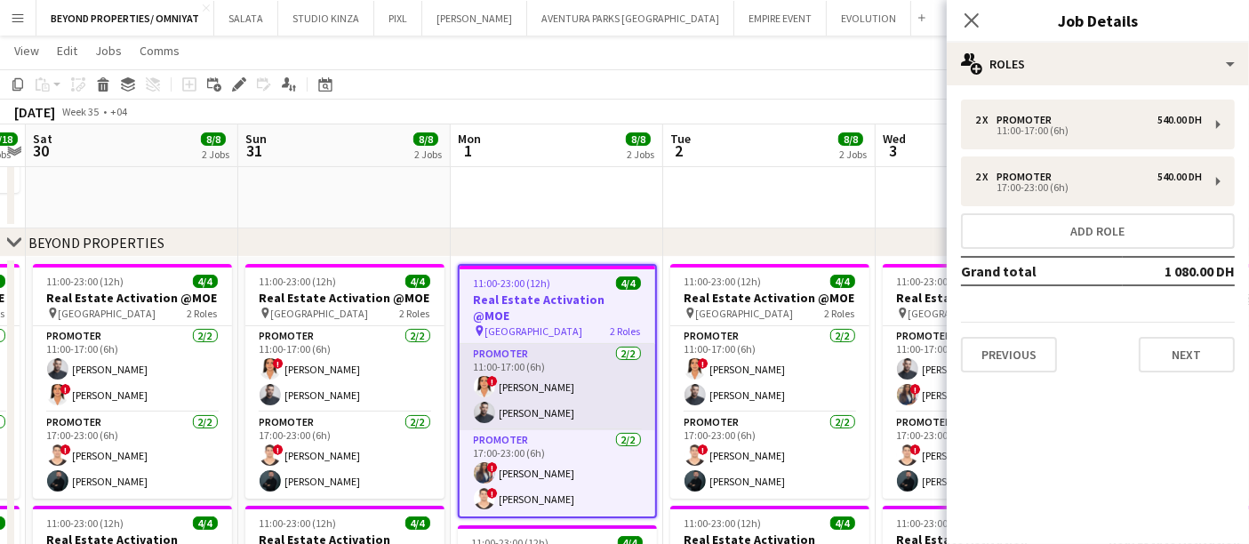
click at [590, 357] on app-card-role "Promoter 2/2 11:00-17:00 (6h) ! maryam qasim Amine Chaoui" at bounding box center [558, 387] width 196 height 86
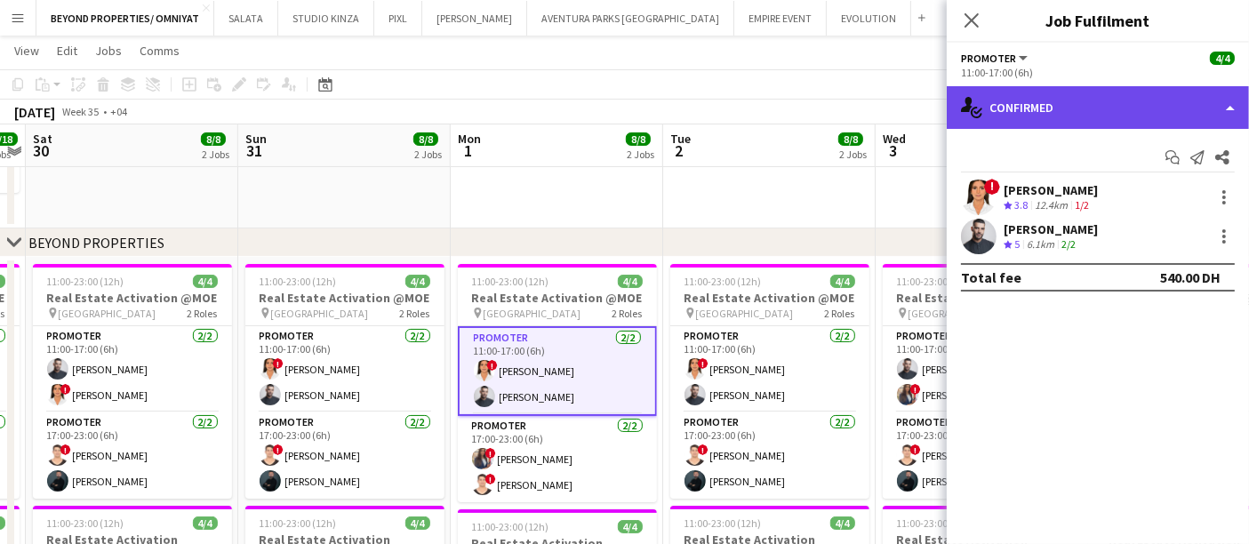
click at [1071, 114] on div "single-neutral-actions-check-2 Confirmed" at bounding box center [1098, 107] width 302 height 43
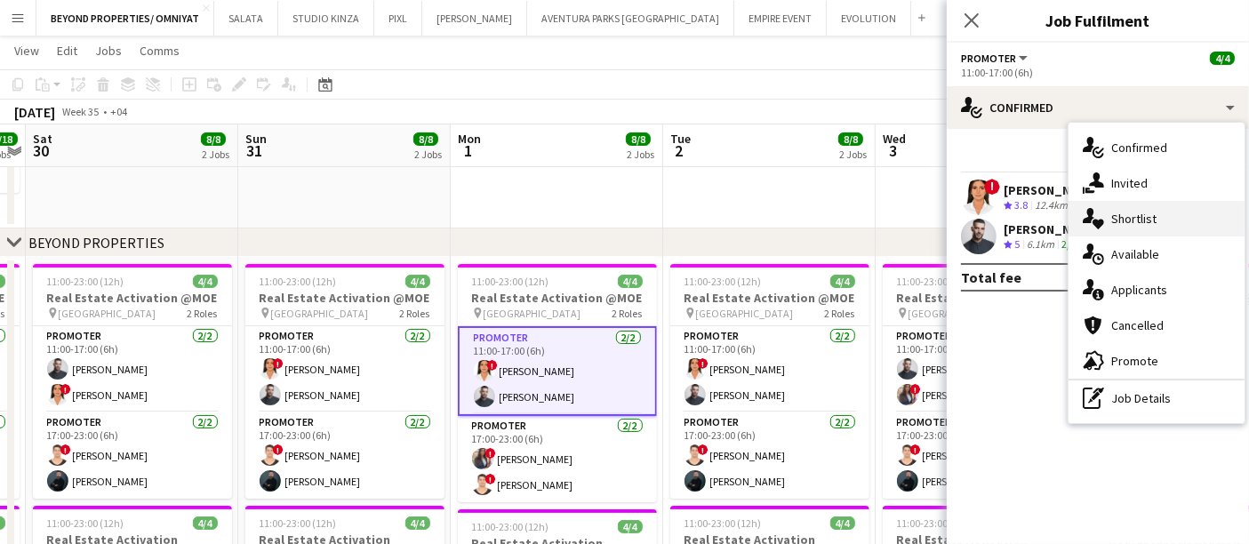
click at [1153, 217] on div "single-neutral-actions-heart Shortlist" at bounding box center [1157, 219] width 176 height 36
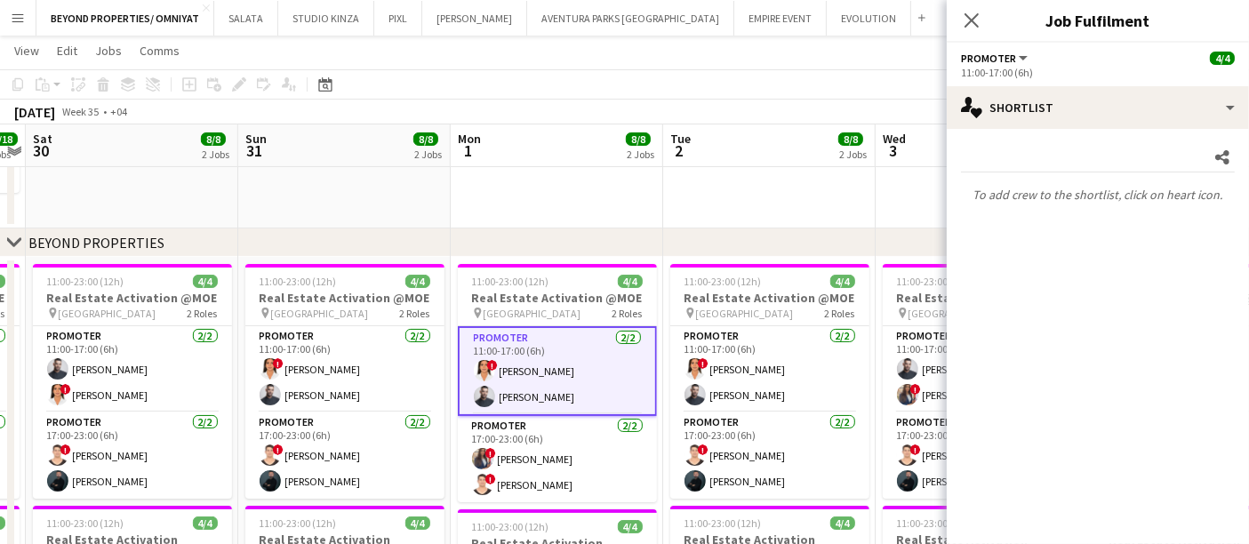
click at [625, 221] on app-date-cell at bounding box center [557, 76] width 213 height 306
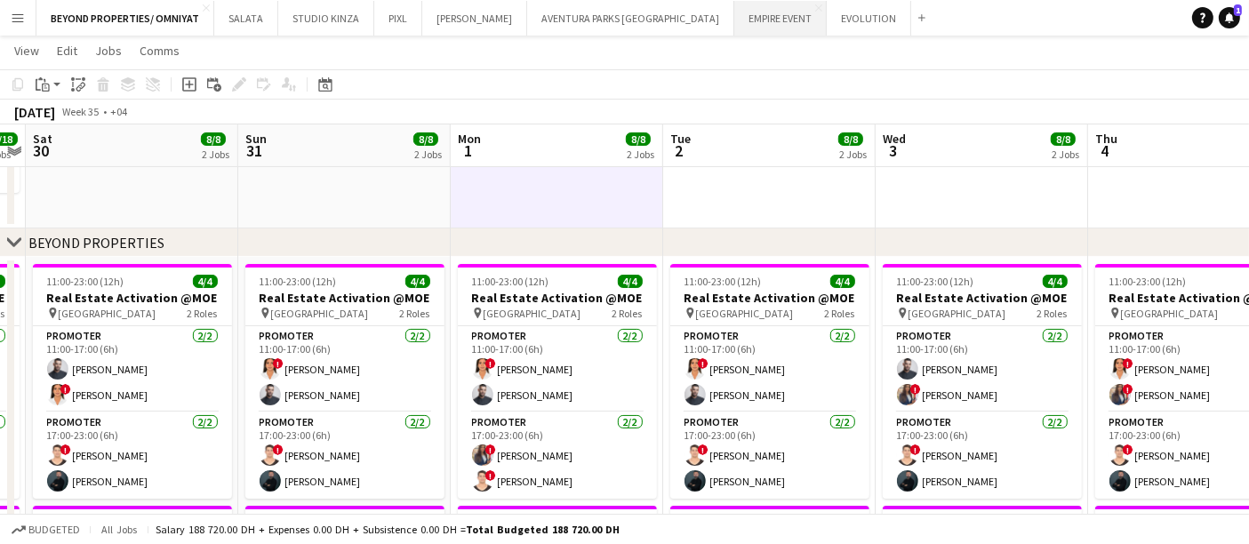
click at [734, 22] on button "EMPIRE EVENT Close" at bounding box center [780, 18] width 92 height 35
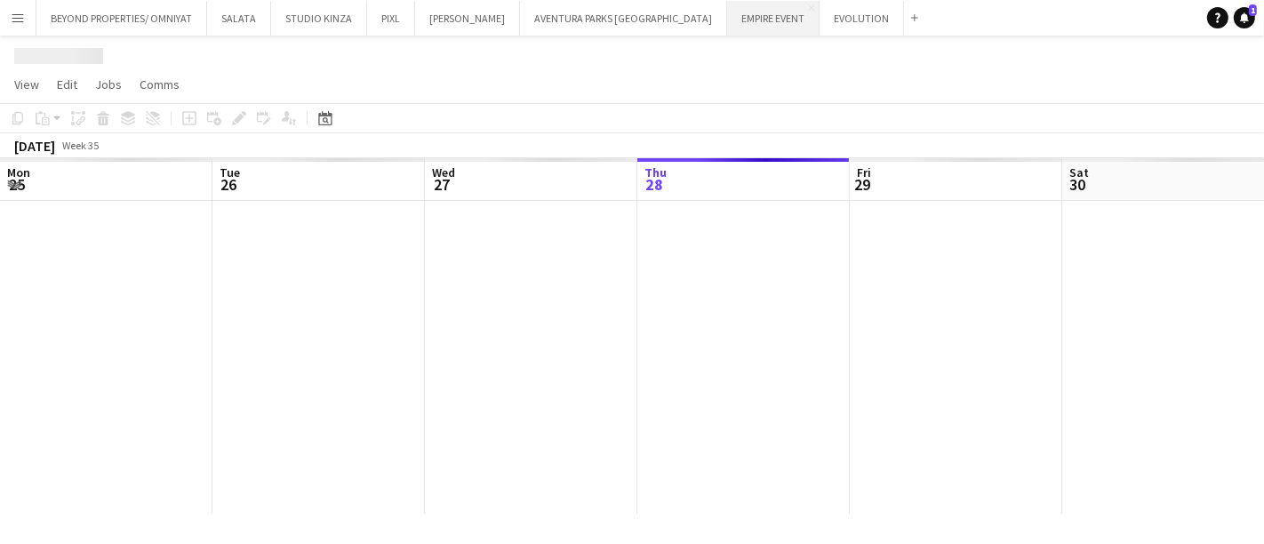
scroll to position [0, 424]
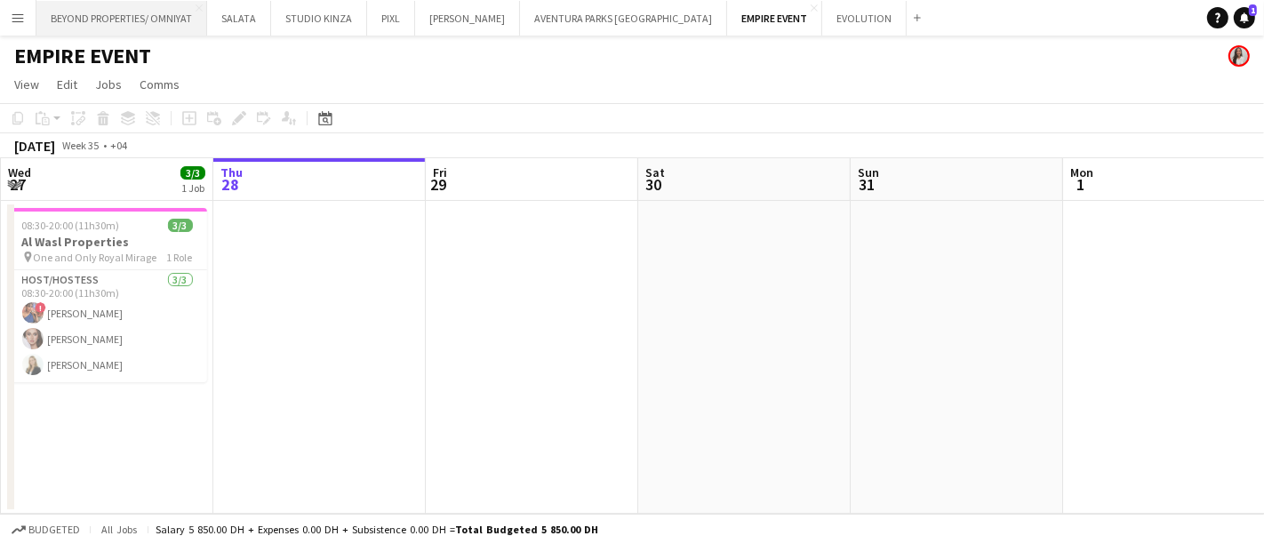
click at [136, 12] on button "BEYOND PROPERTIES/ OMNIYAT Close" at bounding box center [121, 18] width 171 height 35
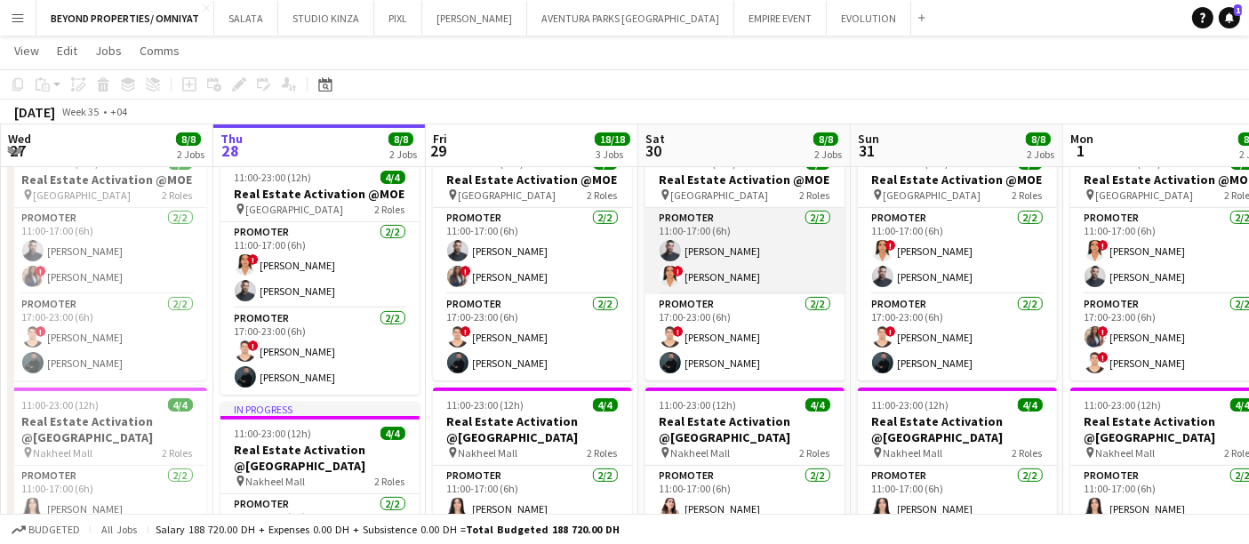
scroll to position [0, 427]
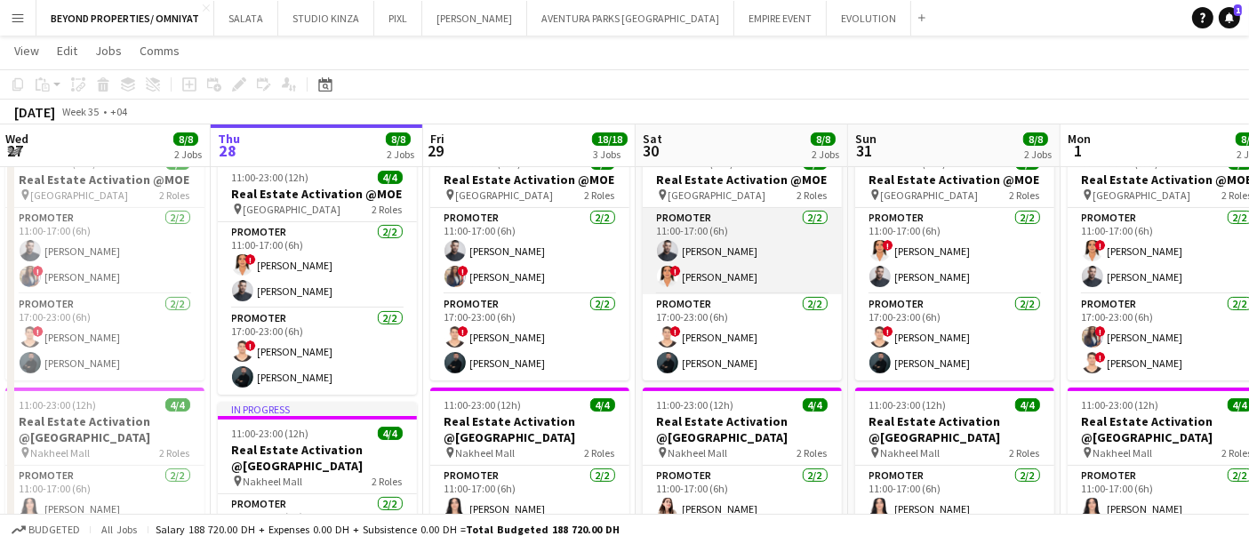
drag, startPoint x: 820, startPoint y: 316, endPoint x: 818, endPoint y: 251, distance: 64.9
click at [818, 251] on div "Promoter 2/2 11:00-17:00 (6h) Amine Chaoui ! maryam qasim Promoter 2/2 17:00-23…" at bounding box center [742, 293] width 199 height 173
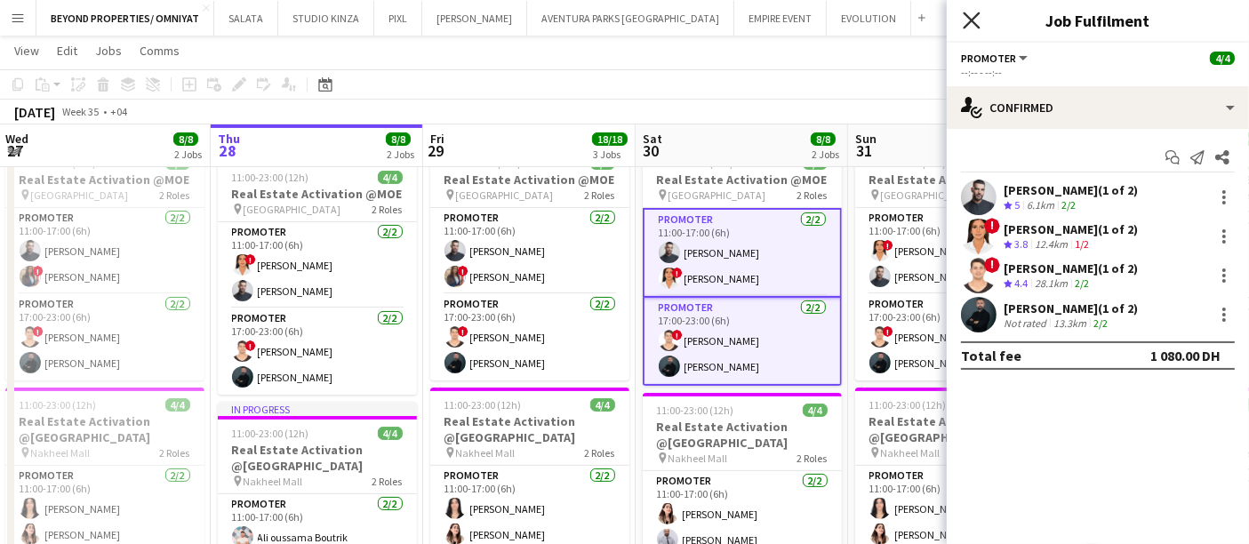
click at [972, 14] on icon "Close pop-in" at bounding box center [971, 20] width 17 height 17
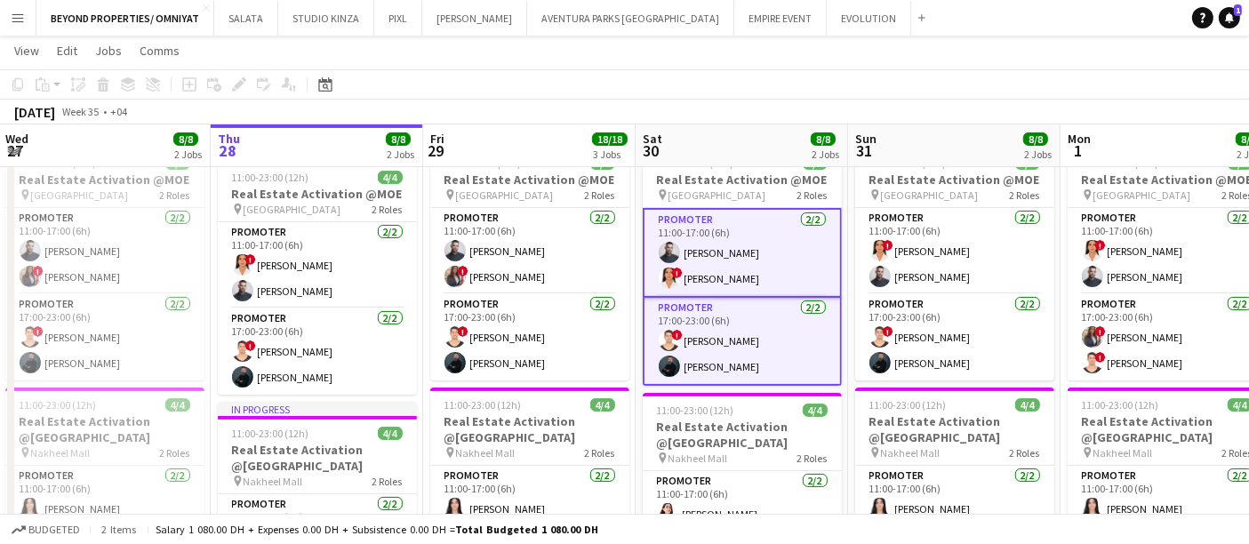
click at [602, 111] on div "[DATE] Week 35 • +04" at bounding box center [624, 112] width 1249 height 25
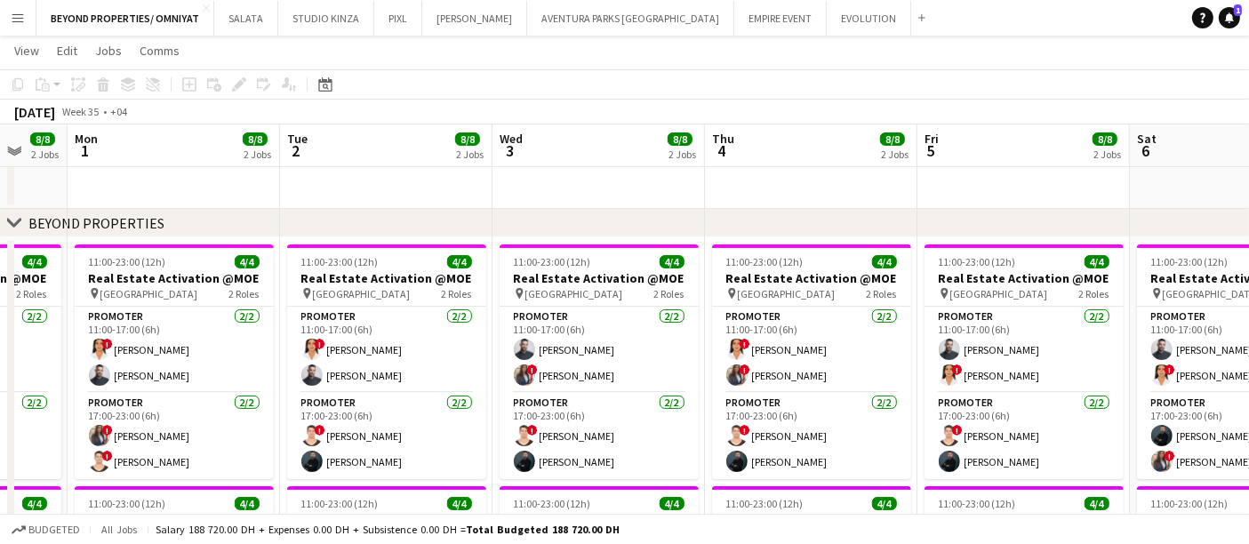
scroll to position [0, 732]
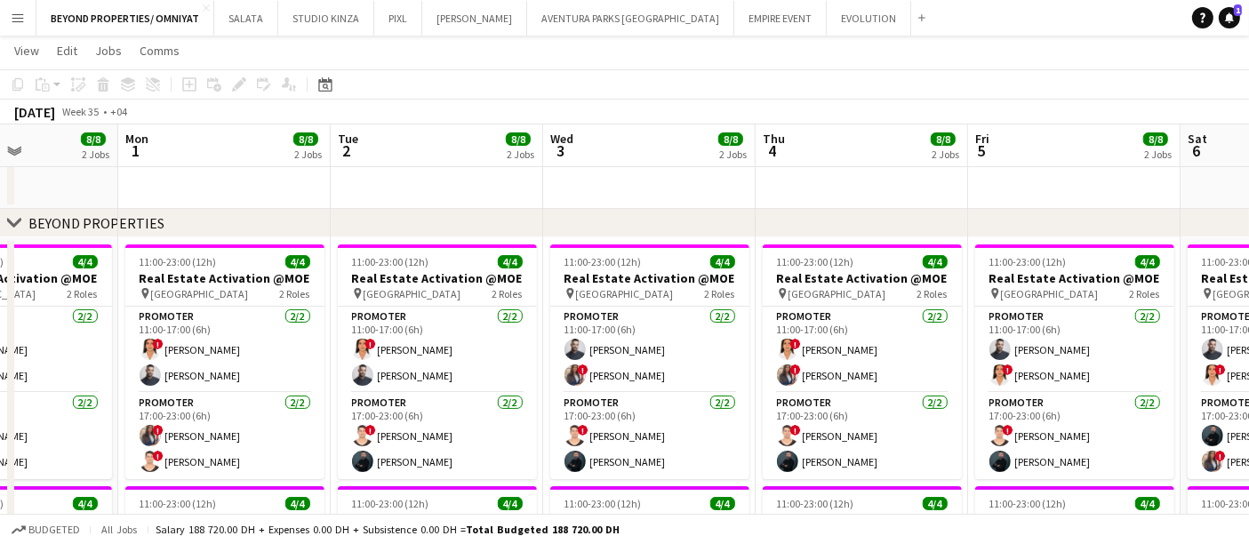
drag, startPoint x: 641, startPoint y: 330, endPoint x: 66, endPoint y: 214, distance: 586.8
click at [66, 214] on div "chevron-right BEYOND PROPERTIES chevron-right OMNIYAT chevron-right New group T…" at bounding box center [624, 437] width 1249 height 1329
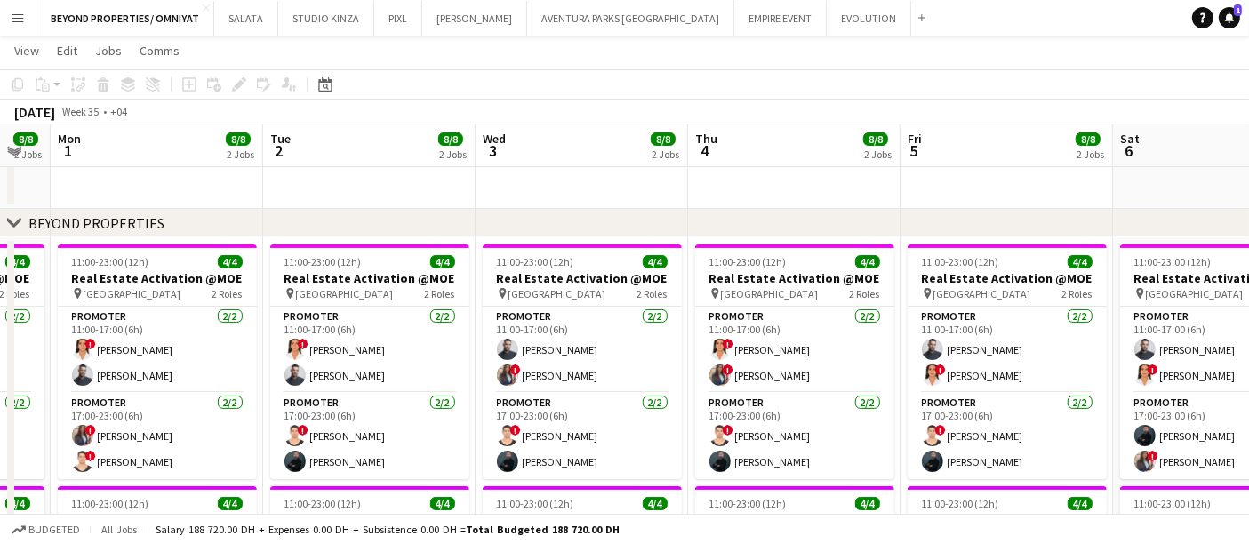
scroll to position [0, 606]
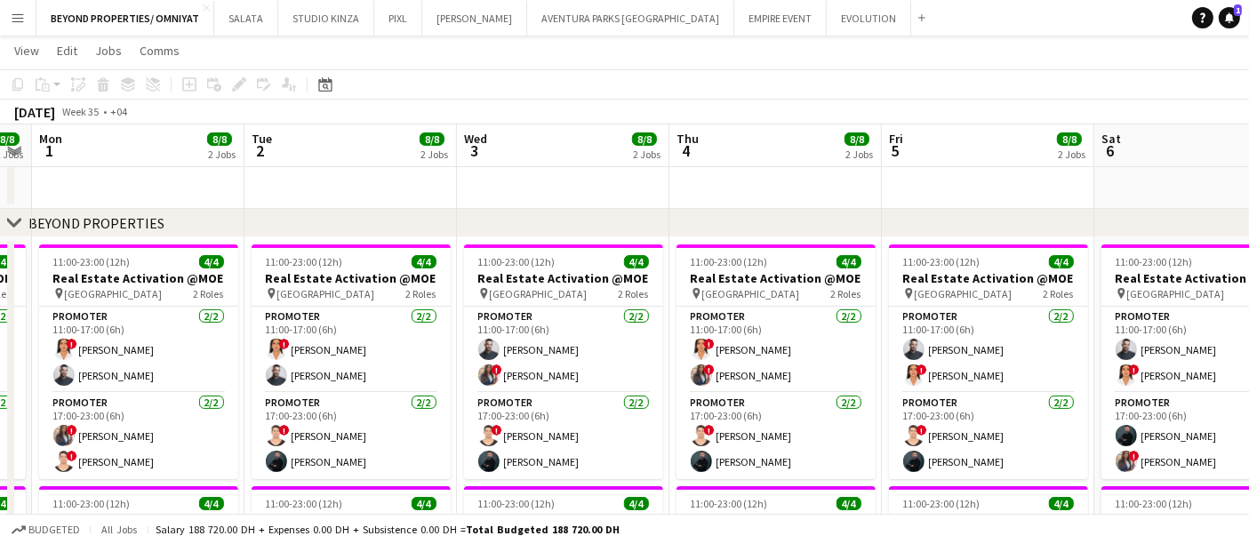
drag, startPoint x: 478, startPoint y: 329, endPoint x: 495, endPoint y: 332, distance: 17.1
click at [495, 332] on app-calendar-viewport "Fri 29 18/18 3 Jobs Sat 30 8/8 2 Jobs Sun 31 8/8 2 Jobs Mon 1 8/8 2 Jobs Tue 2 …" at bounding box center [624, 437] width 1249 height 1329
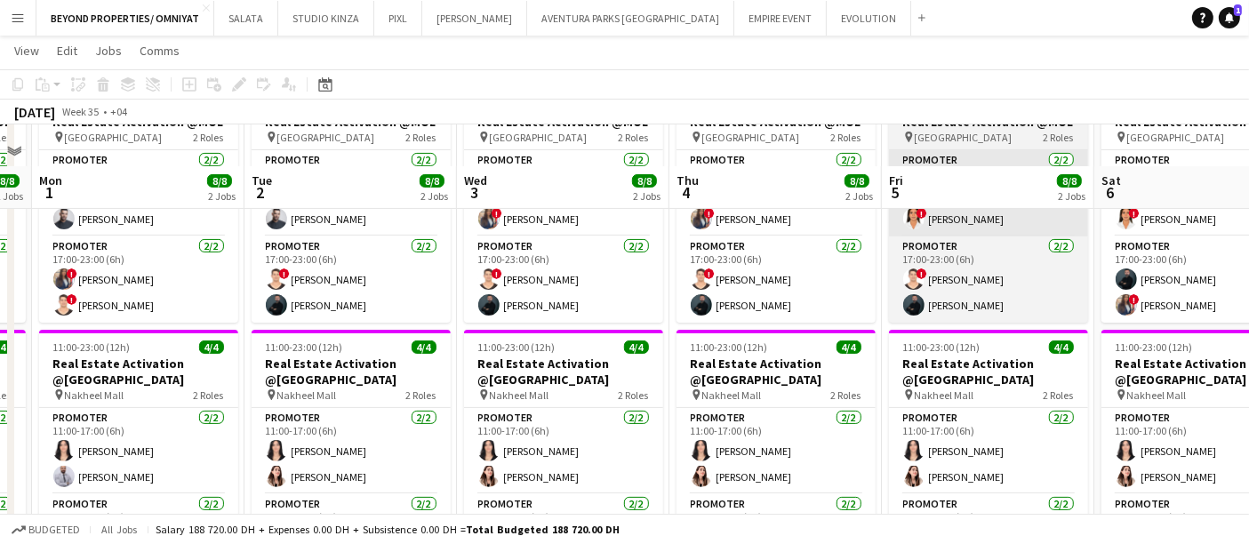
scroll to position [494, 0]
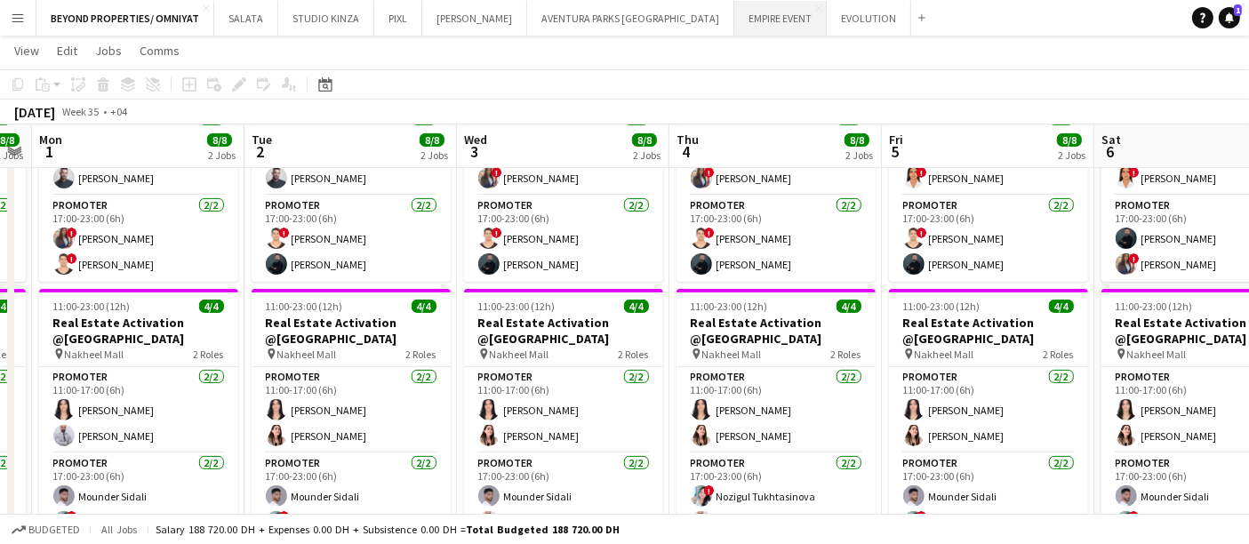
click at [734, 17] on button "EMPIRE EVENT Close" at bounding box center [780, 18] width 92 height 35
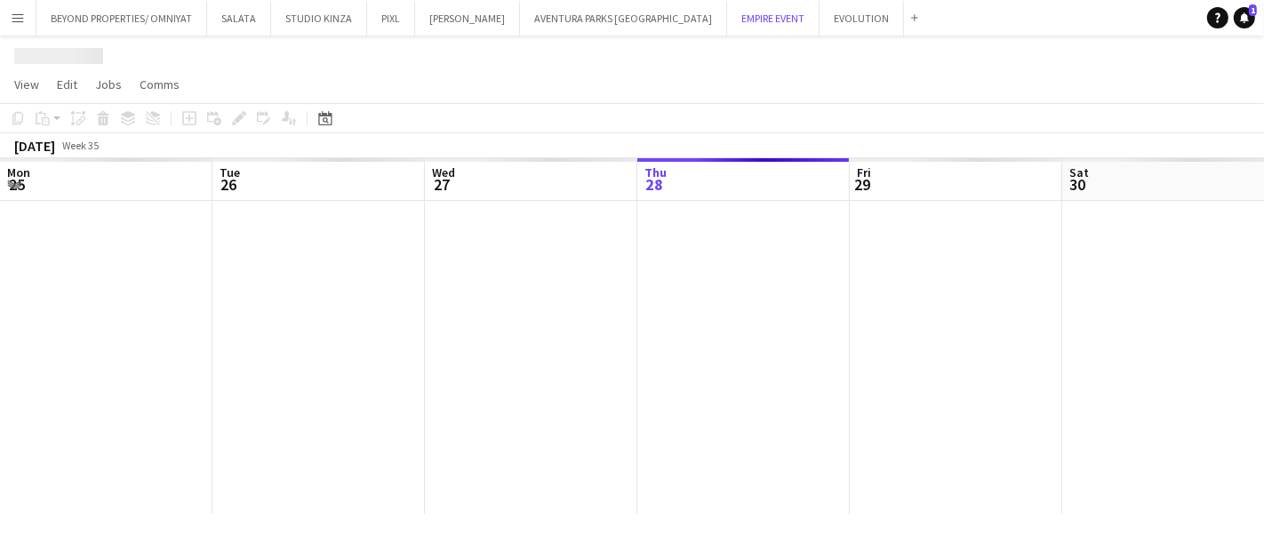
scroll to position [0, 424]
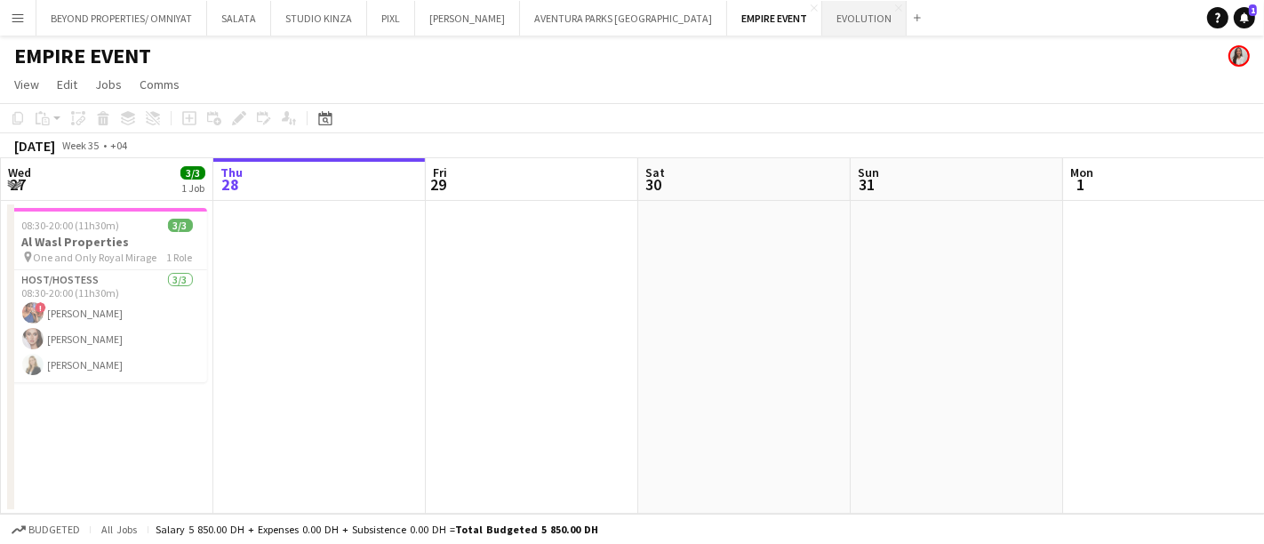
click at [823, 24] on button "EVOLUTION Close" at bounding box center [865, 18] width 84 height 35
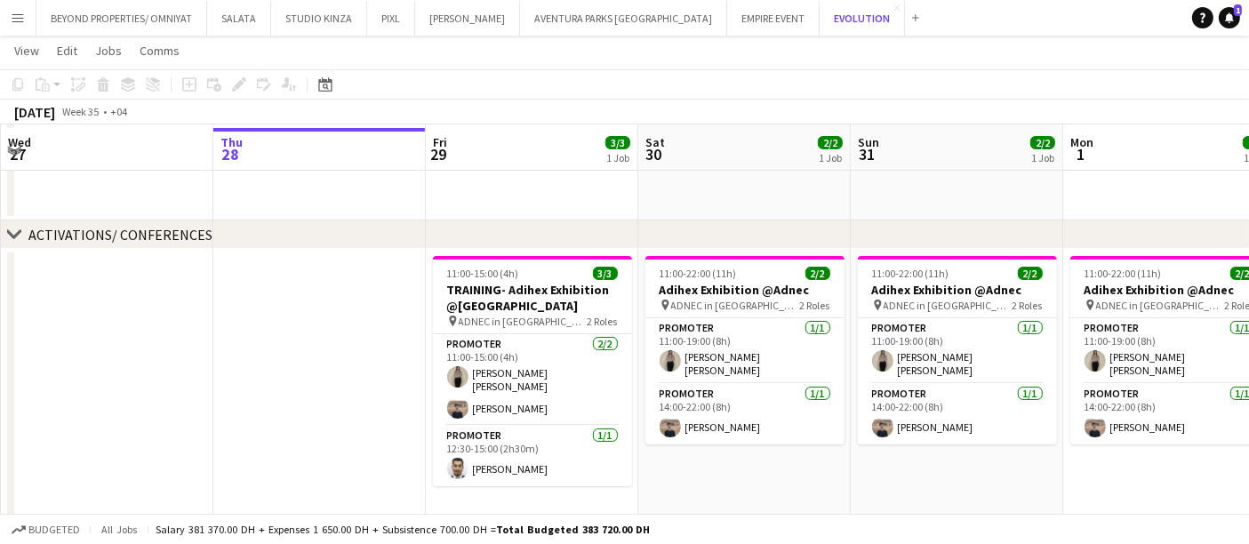
scroll to position [116, 0]
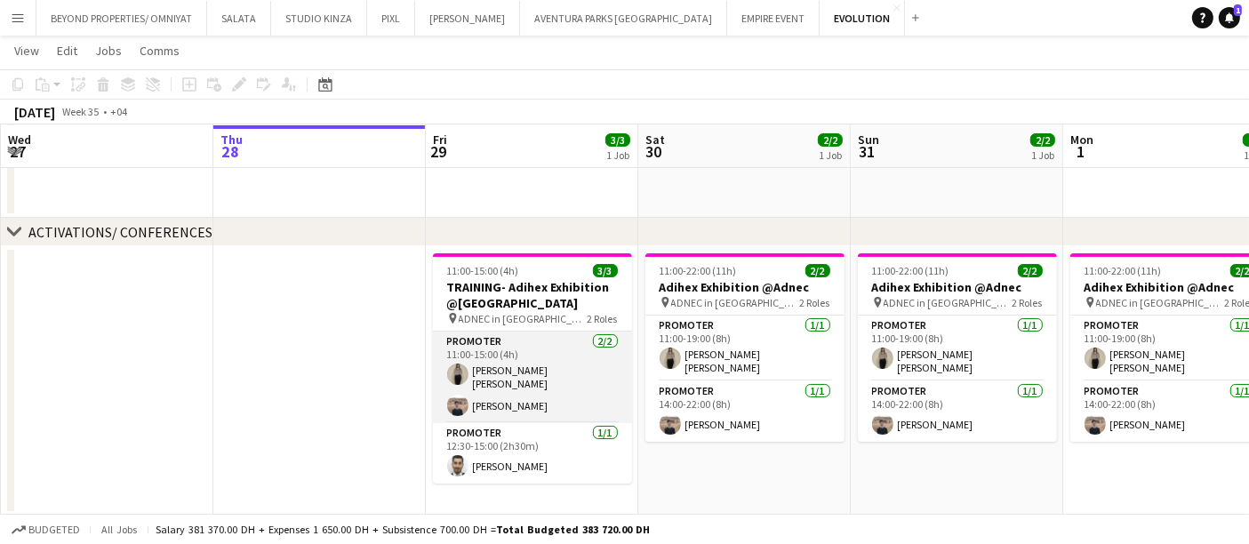
click at [543, 354] on app-card-role "Promoter [DATE] 11:00-15:00 (4h) [PERSON_NAME]" at bounding box center [532, 378] width 199 height 92
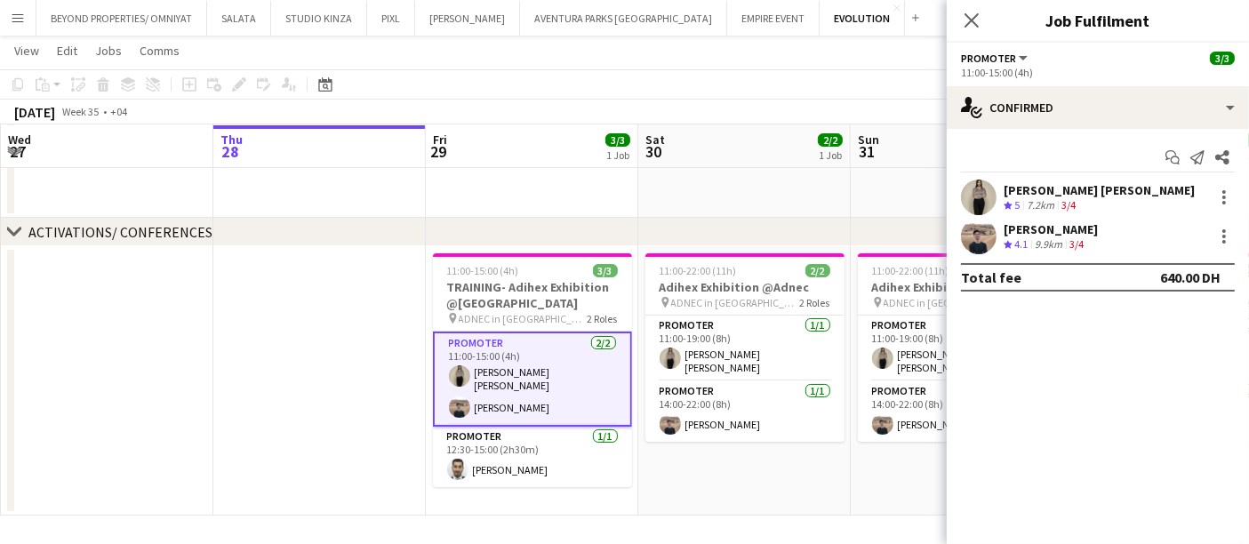
click at [1041, 197] on div "[PERSON_NAME] [PERSON_NAME]" at bounding box center [1099, 190] width 191 height 16
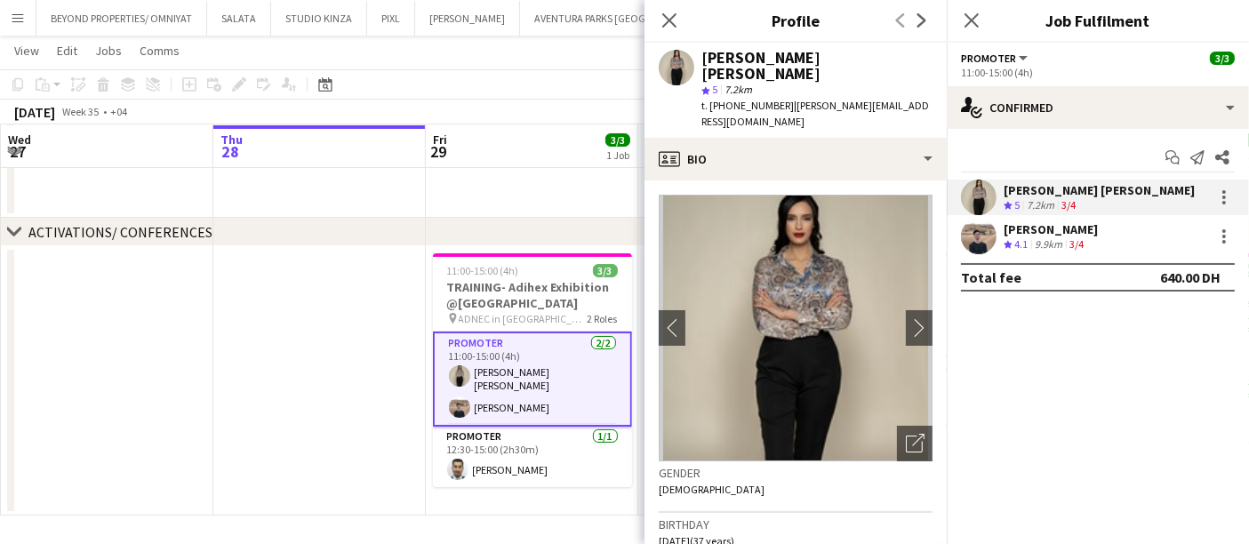
drag, startPoint x: 784, startPoint y: 87, endPoint x: 912, endPoint y: 99, distance: 128.6
click at [912, 99] on div "Khadija Khadija star 5 7.2km t. +971507527127 | khadija.aabid08@gmail.com" at bounding box center [796, 90] width 302 height 95
copy span "khadija.aabid08@gmail.com"
drag, startPoint x: 1158, startPoint y: 326, endPoint x: 1144, endPoint y: 325, distance: 13.5
click at [1158, 326] on mat-expansion-panel "check Confirmed Start chat Send notification Share Khadija Khadija Crew rating …" at bounding box center [1098, 336] width 302 height 415
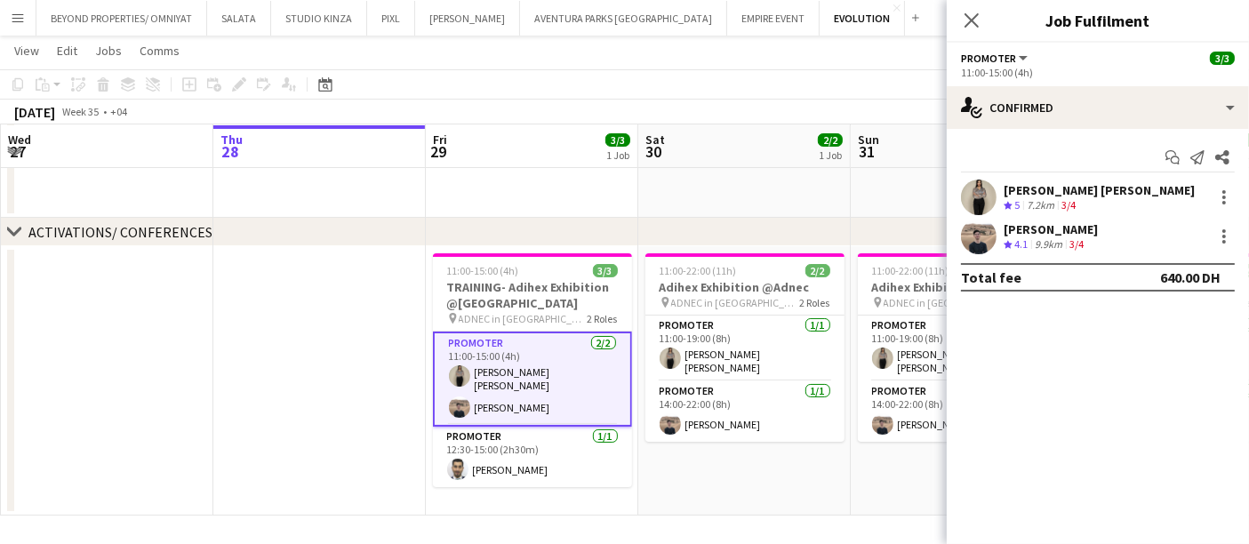
click at [1071, 223] on div "[PERSON_NAME]" at bounding box center [1051, 229] width 94 height 16
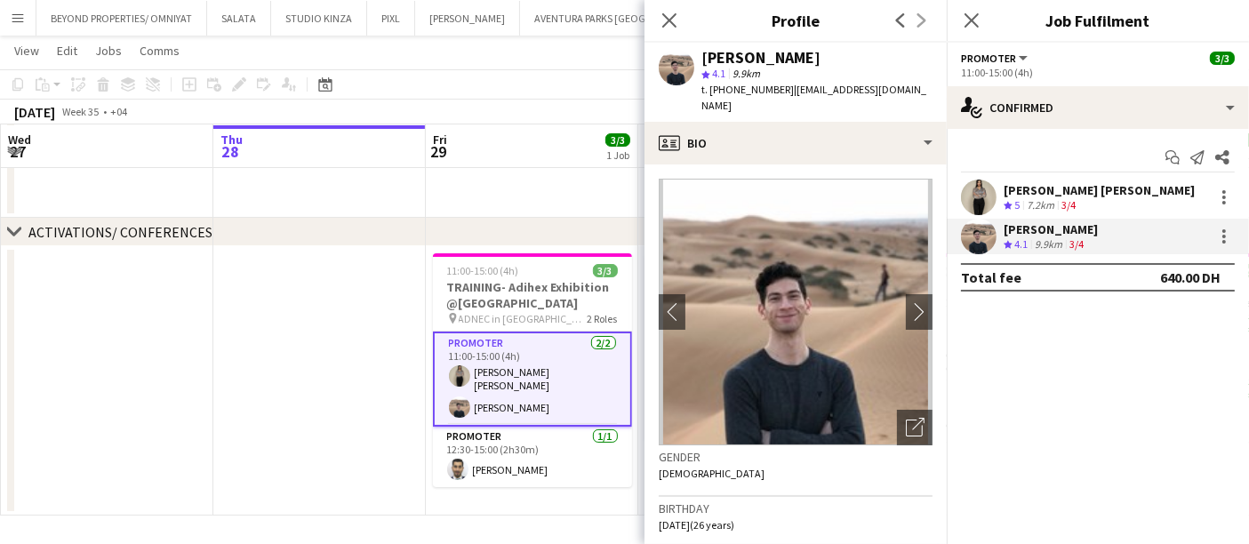
drag, startPoint x: 914, startPoint y: 93, endPoint x: 798, endPoint y: 93, distance: 116.5
click at [798, 93] on span "| elhassanali98@yahoo.com" at bounding box center [814, 97] width 225 height 29
copy span "elhassanali98@yahoo.com"
drag, startPoint x: 1137, startPoint y: 380, endPoint x: 1075, endPoint y: 380, distance: 62.2
click at [1137, 380] on mat-expansion-panel "check Confirmed Start chat Send notification Share Khadija Khadija Crew rating …" at bounding box center [1098, 336] width 302 height 415
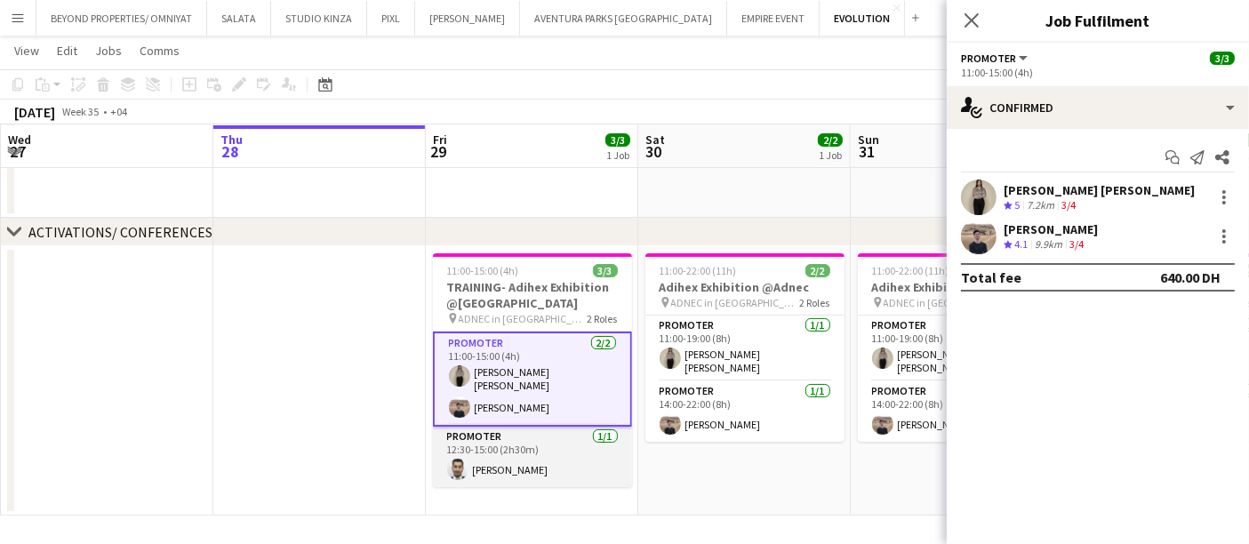
click at [518, 466] on app-card-role "Promoter 1/1 12:30-15:00 (2h30m) Mohamad Al afyouni" at bounding box center [532, 457] width 199 height 60
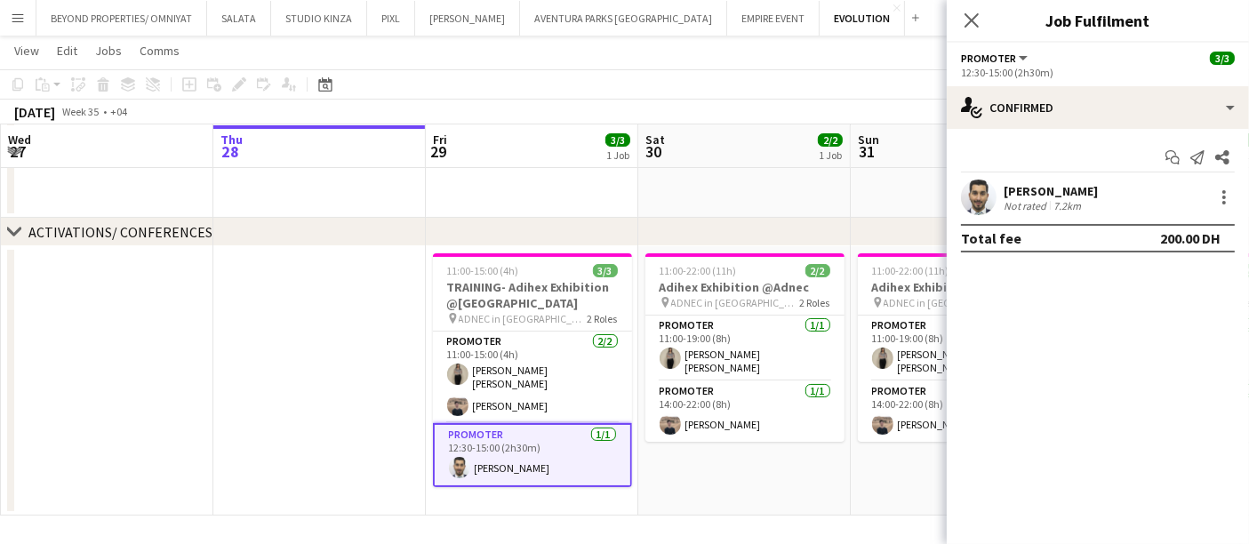
click at [1071, 196] on div "[PERSON_NAME]" at bounding box center [1051, 191] width 94 height 16
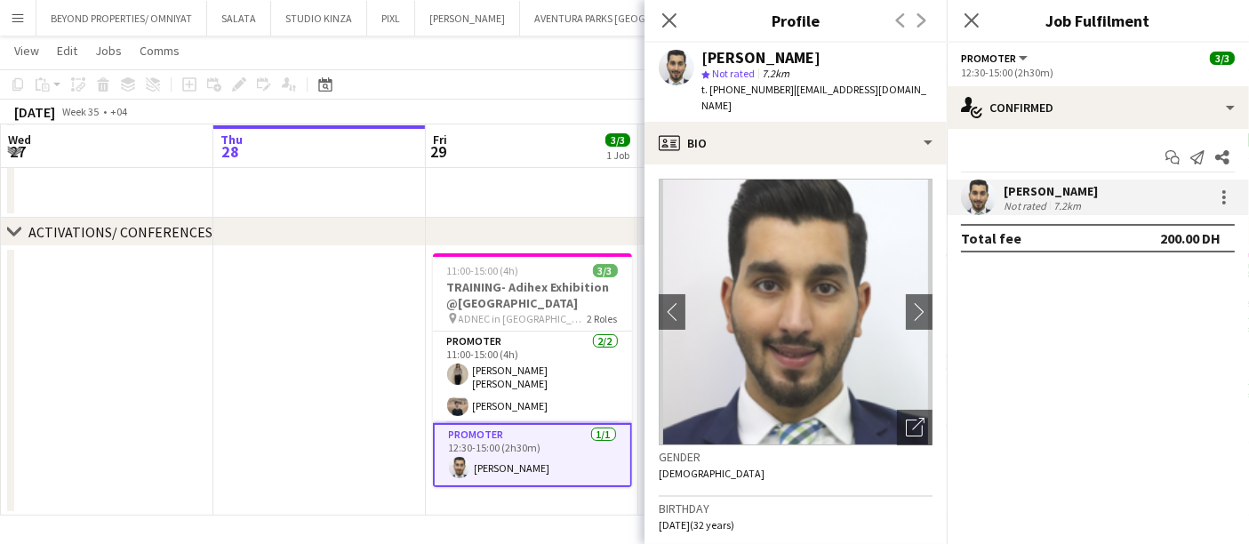
drag, startPoint x: 787, startPoint y: 89, endPoint x: 935, endPoint y: 101, distance: 148.1
click at [935, 101] on div "Mohamad Al afyouni star Not rated 7.2km t. +971501950345 | mohd_al_afiouni@hotm…" at bounding box center [796, 82] width 302 height 79
copy span "mohd_al_afiouni@hotmail.com"
click at [1143, 387] on mat-expansion-panel "check Confirmed Start chat Send notification Share Mohamad Al afyouni Not rated…" at bounding box center [1098, 336] width 302 height 415
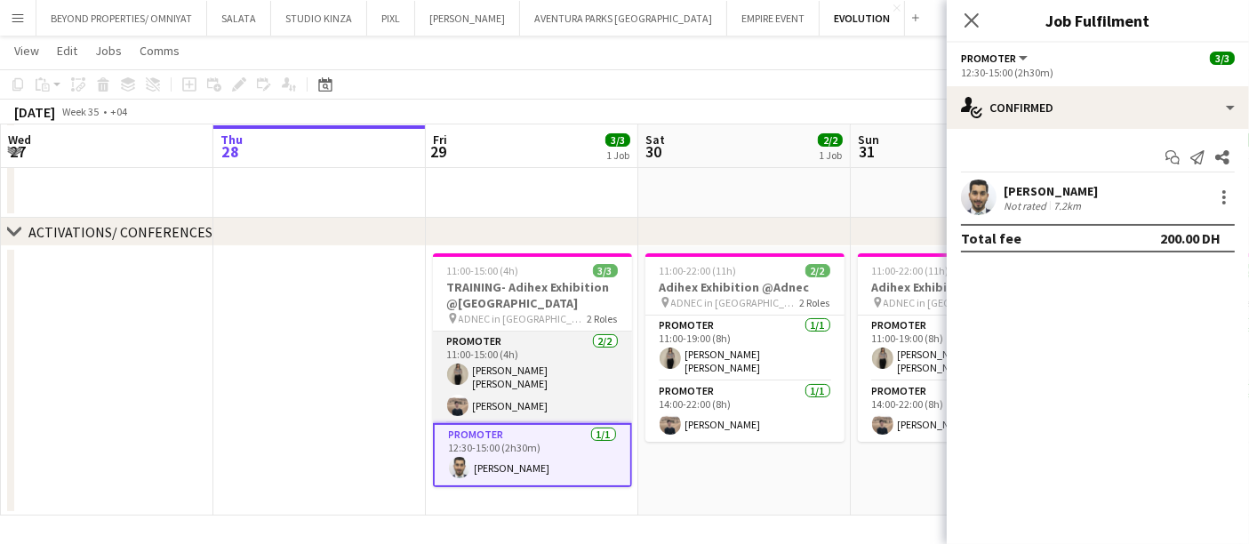
click at [539, 373] on app-card-role "Promoter [DATE] 11:00-15:00 (4h) [PERSON_NAME]" at bounding box center [532, 378] width 199 height 92
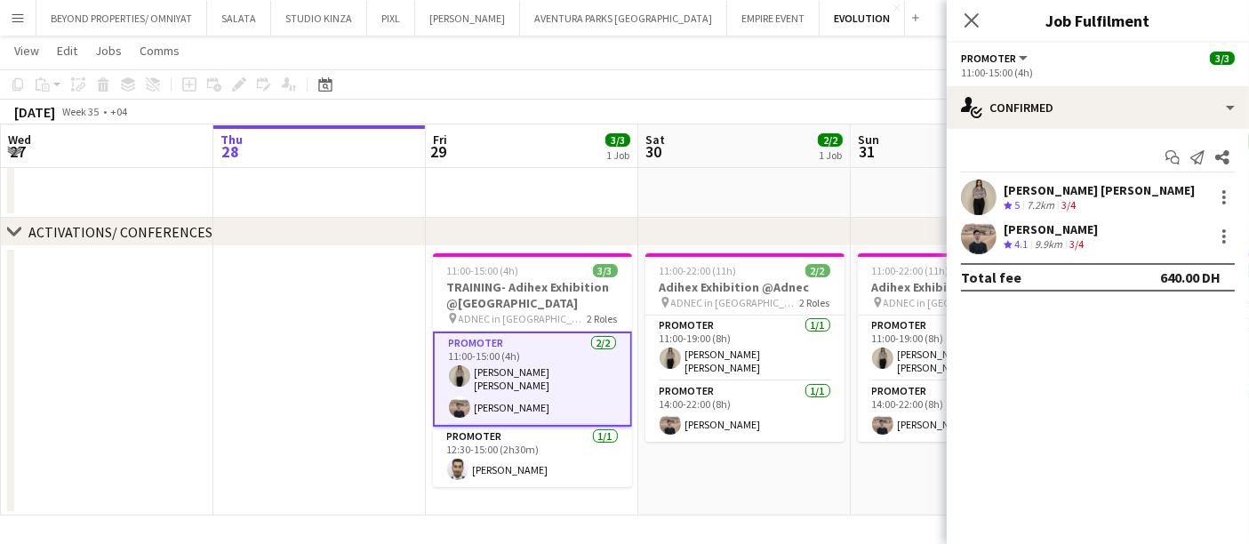
click at [1024, 173] on div "Start chat Send notification Share Khadija Khadija Crew rating 5 7.2km 3/4 Elha…" at bounding box center [1098, 217] width 302 height 177
click at [1025, 187] on div "[PERSON_NAME] [PERSON_NAME]" at bounding box center [1099, 190] width 191 height 16
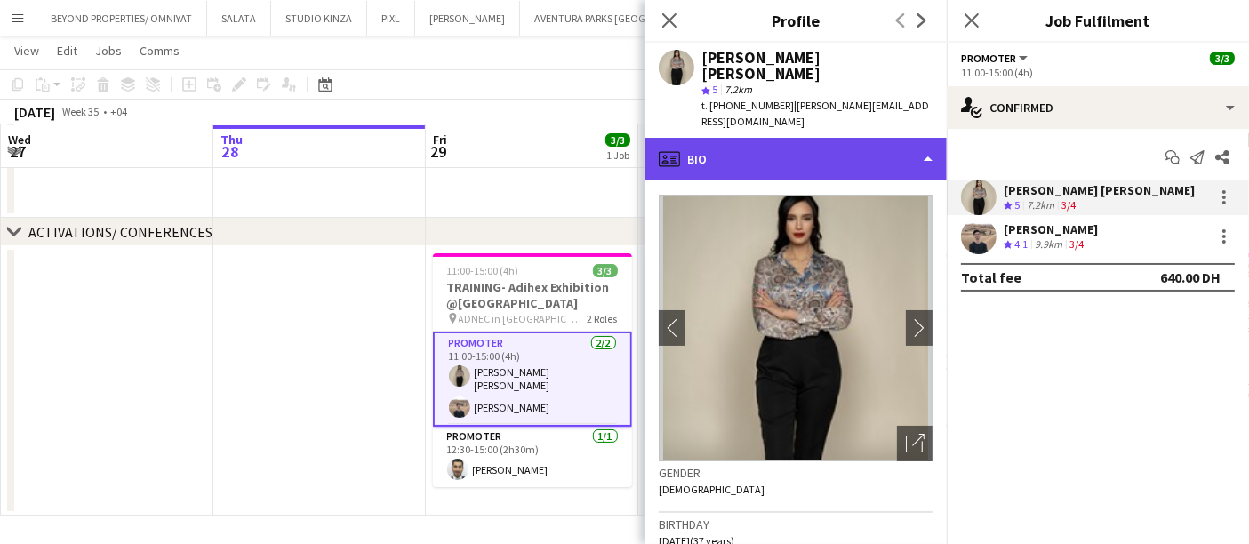
click at [784, 138] on div "profile Bio" at bounding box center [796, 159] width 302 height 43
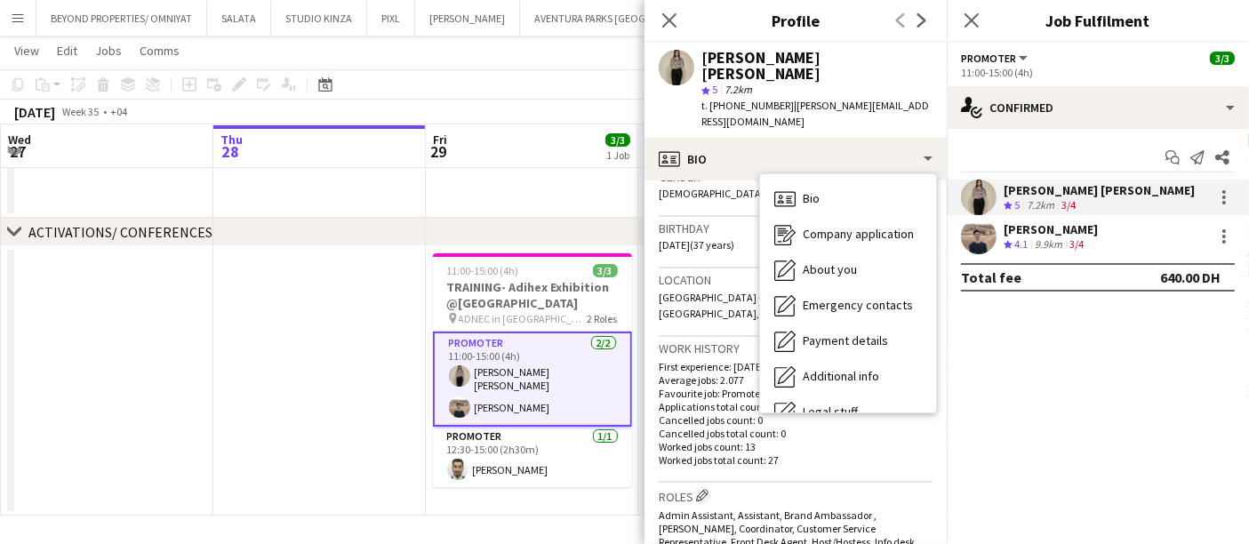
click at [887, 434] on div "Work history First experience: 02-09-2024 Average jobs: 2.077 Favourite job: Pr…" at bounding box center [796, 410] width 274 height 146
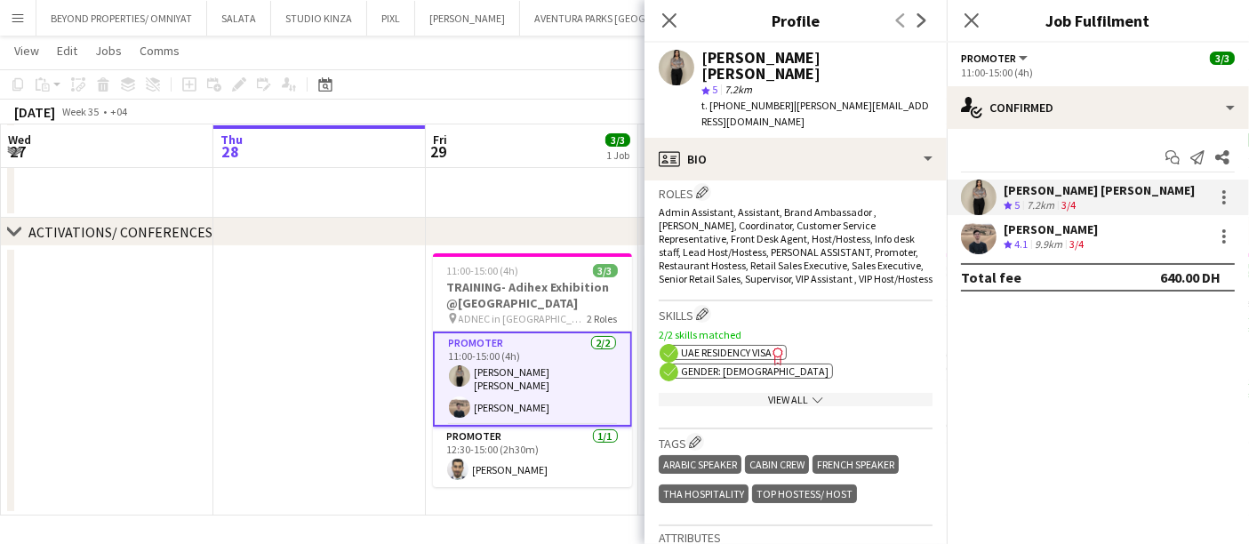
scroll to position [592, 0]
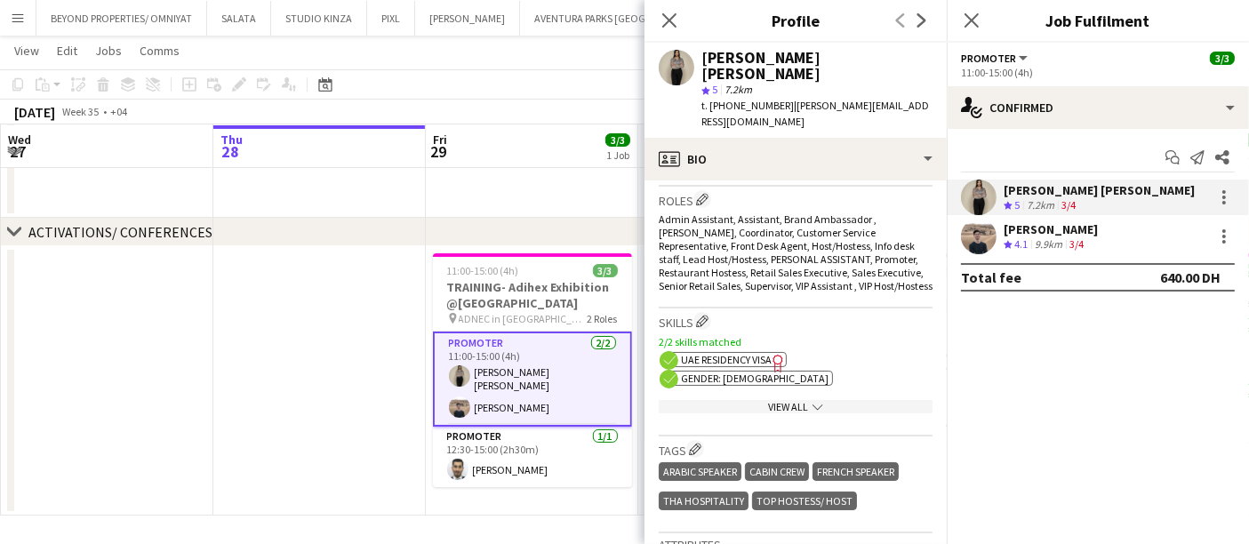
click at [813, 402] on icon "chevron-down" at bounding box center [818, 407] width 11 height 11
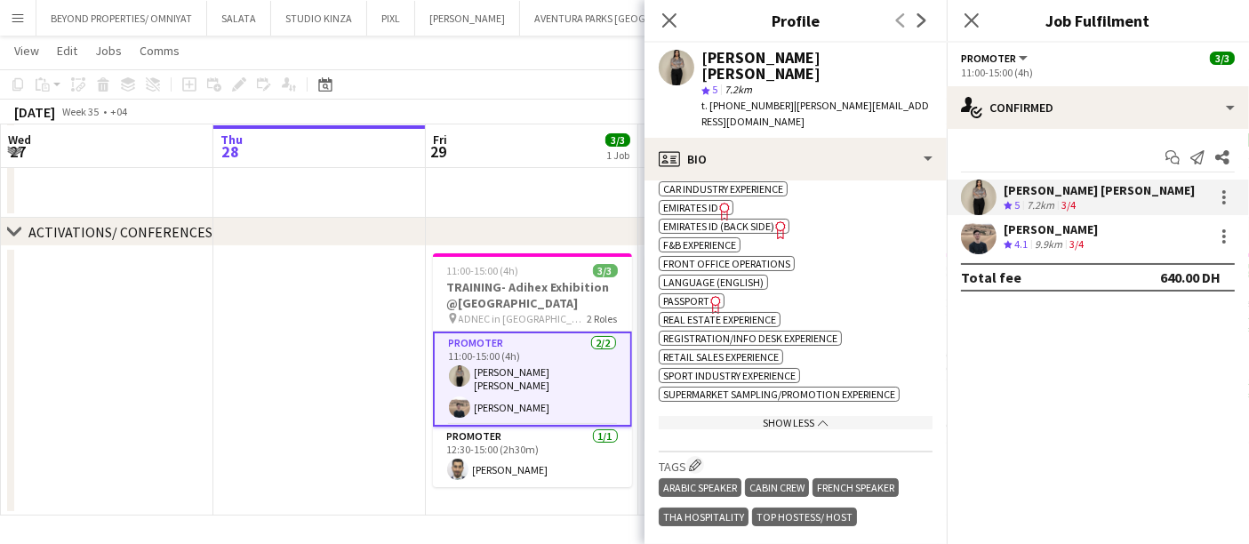
scroll to position [790, 0]
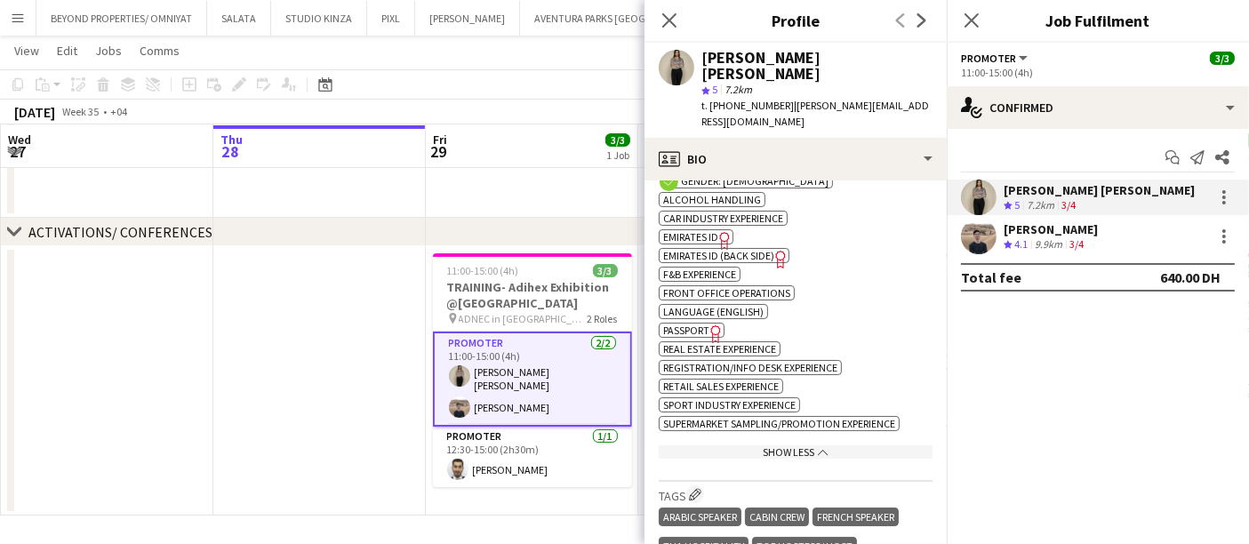
click at [685, 230] on span "Emirates ID" at bounding box center [690, 236] width 55 height 13
click at [722, 249] on span "Emirates ID (back side)" at bounding box center [718, 255] width 111 height 13
click at [988, 230] on app-user-avatar at bounding box center [979, 237] width 36 height 36
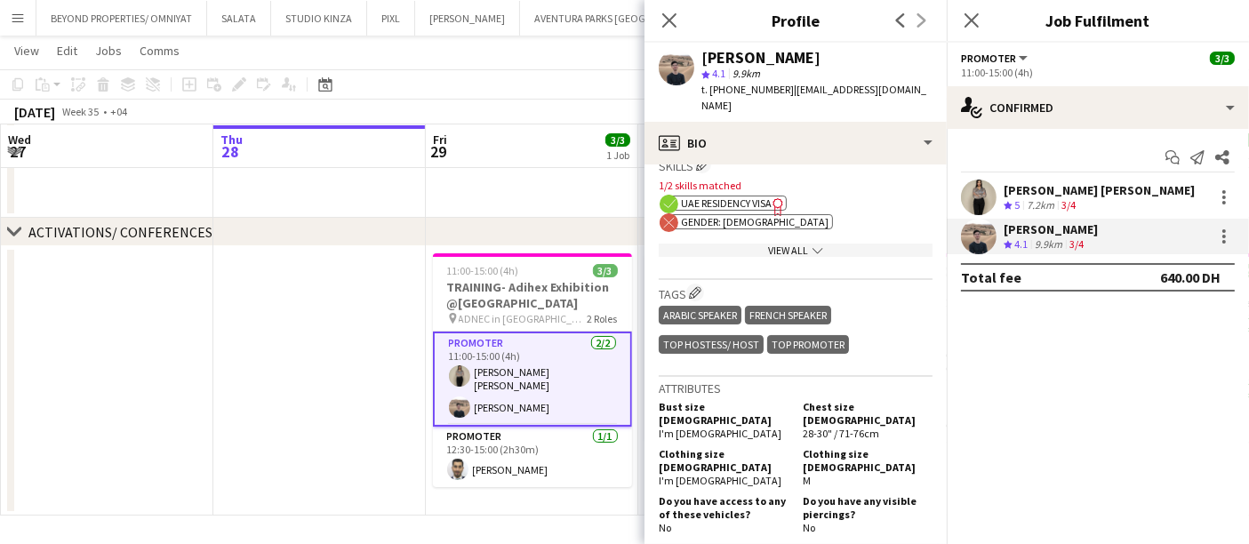
scroll to position [889, 0]
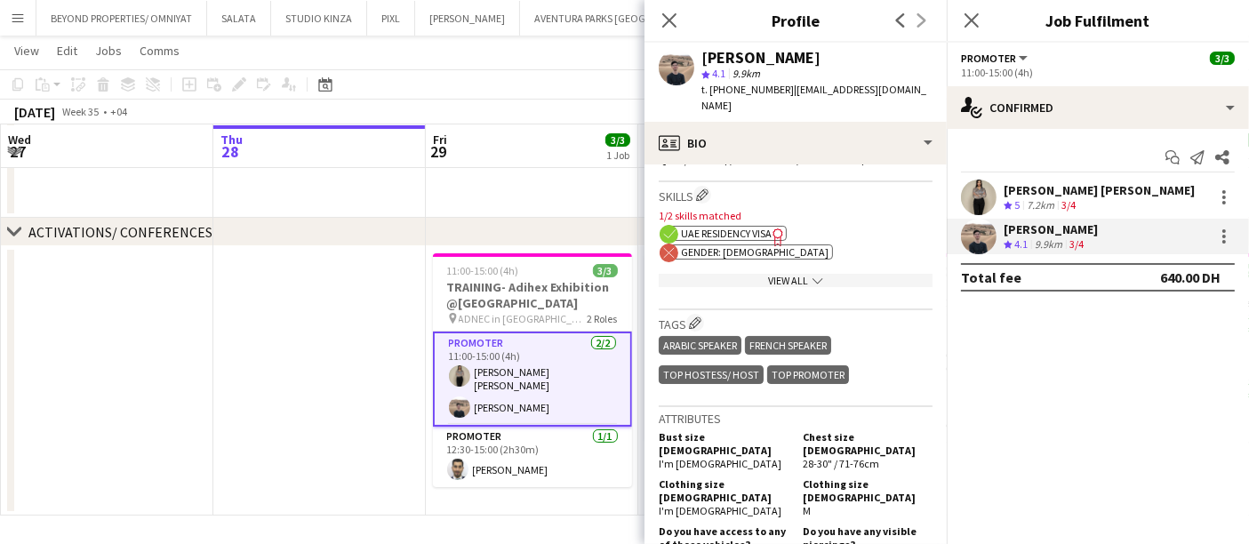
click at [787, 274] on div "View All chevron-down" at bounding box center [796, 280] width 274 height 13
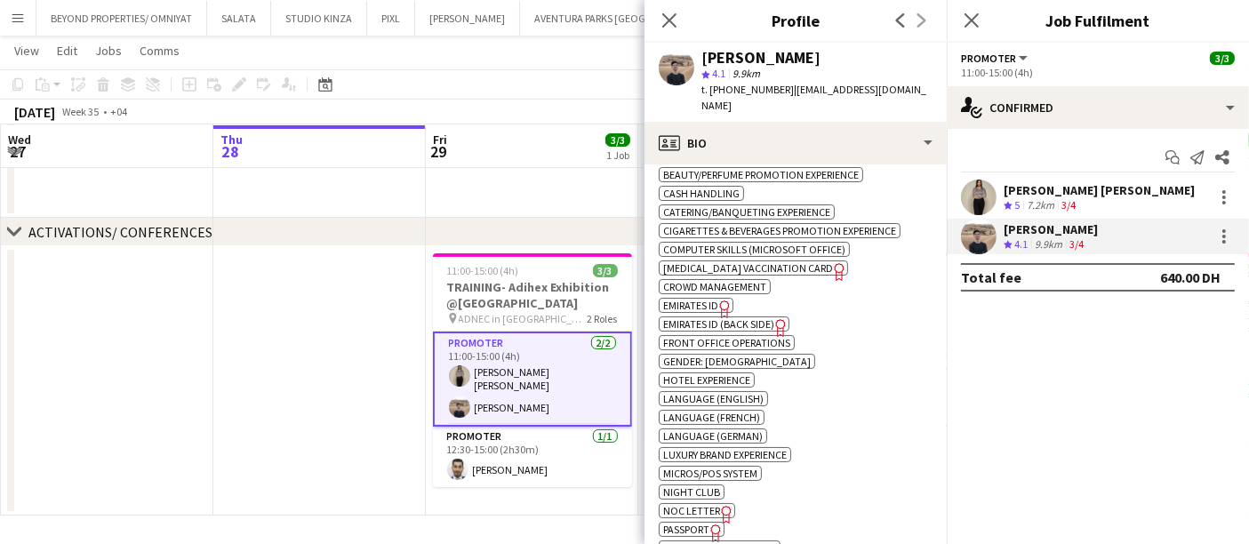
scroll to position [988, 0]
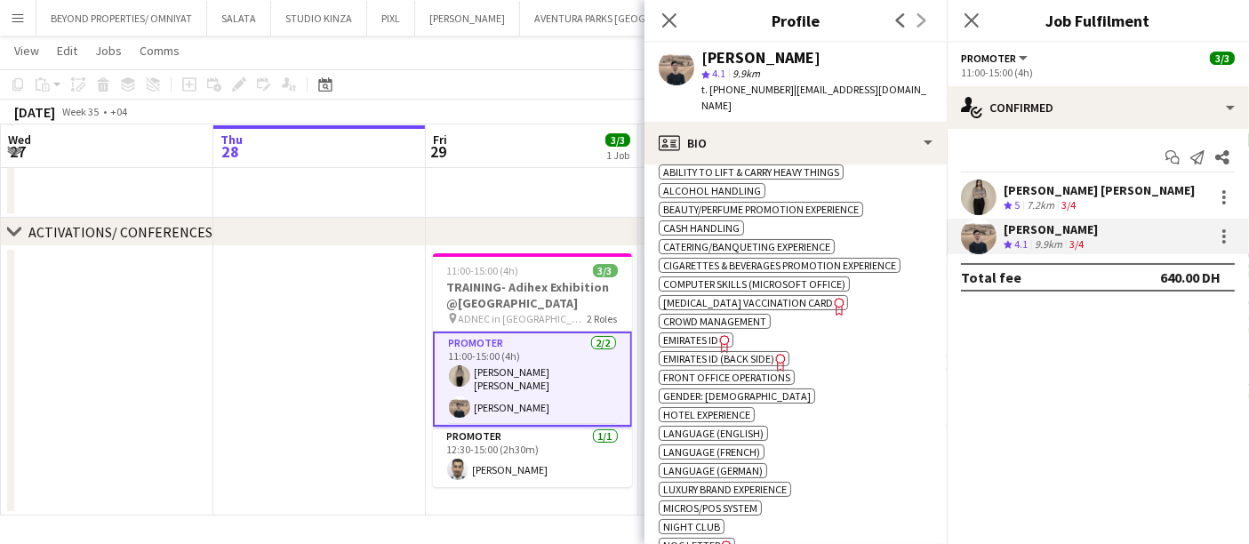
click at [691, 333] on span "Emirates ID" at bounding box center [690, 339] width 55 height 13
click at [510, 440] on app-card-role "Promoter 1/1 12:30-15:00 (2h30m) Mohamad Al afyouni" at bounding box center [532, 457] width 199 height 60
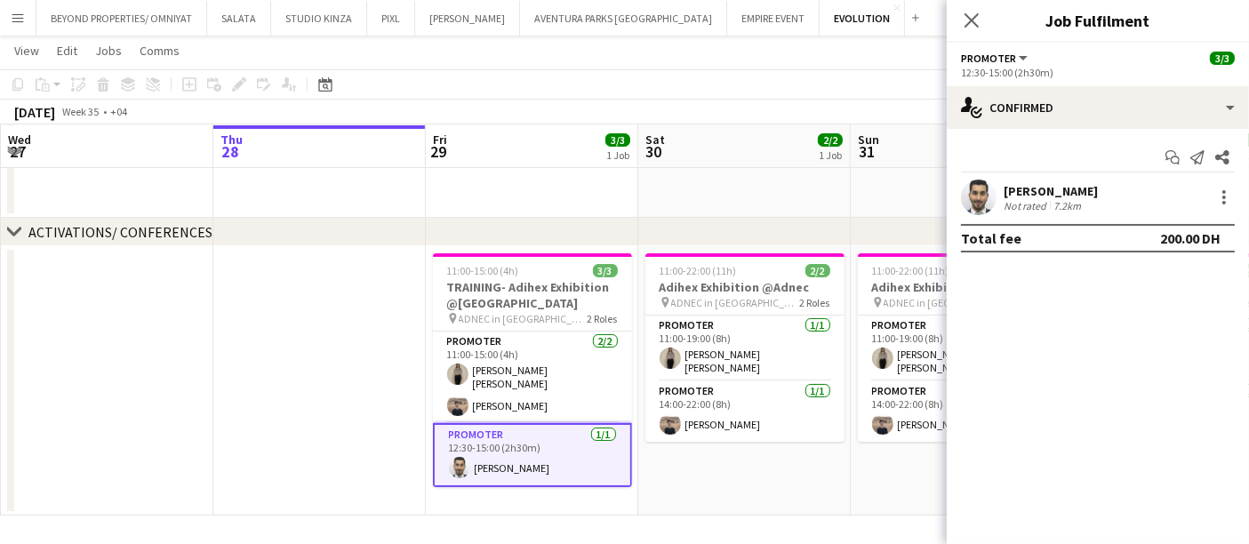
click at [1063, 194] on div "[PERSON_NAME]" at bounding box center [1051, 191] width 94 height 16
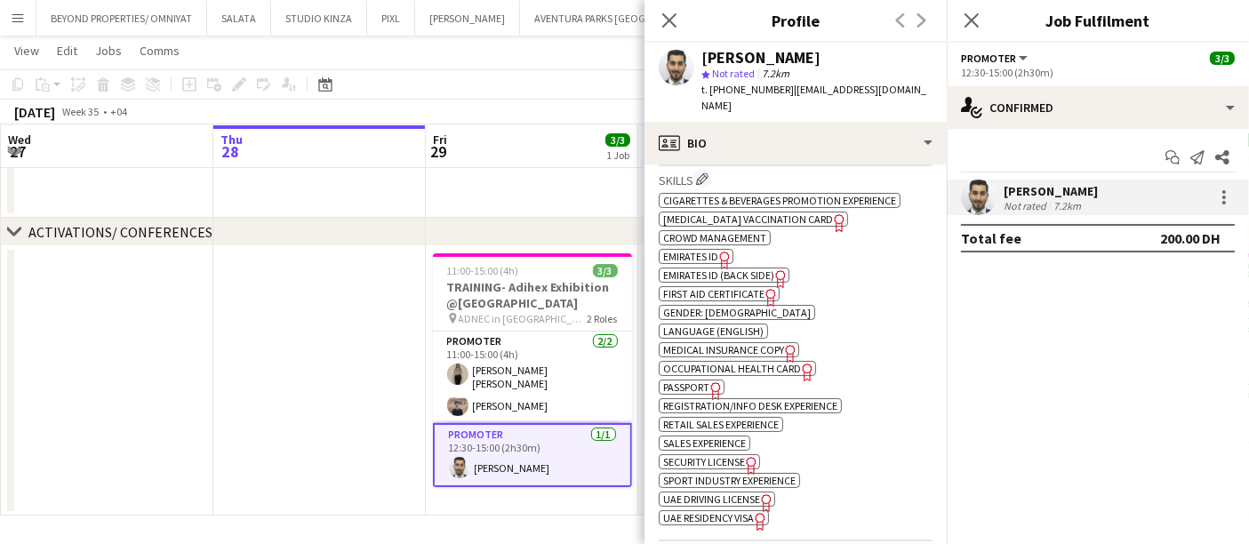
scroll to position [691, 0]
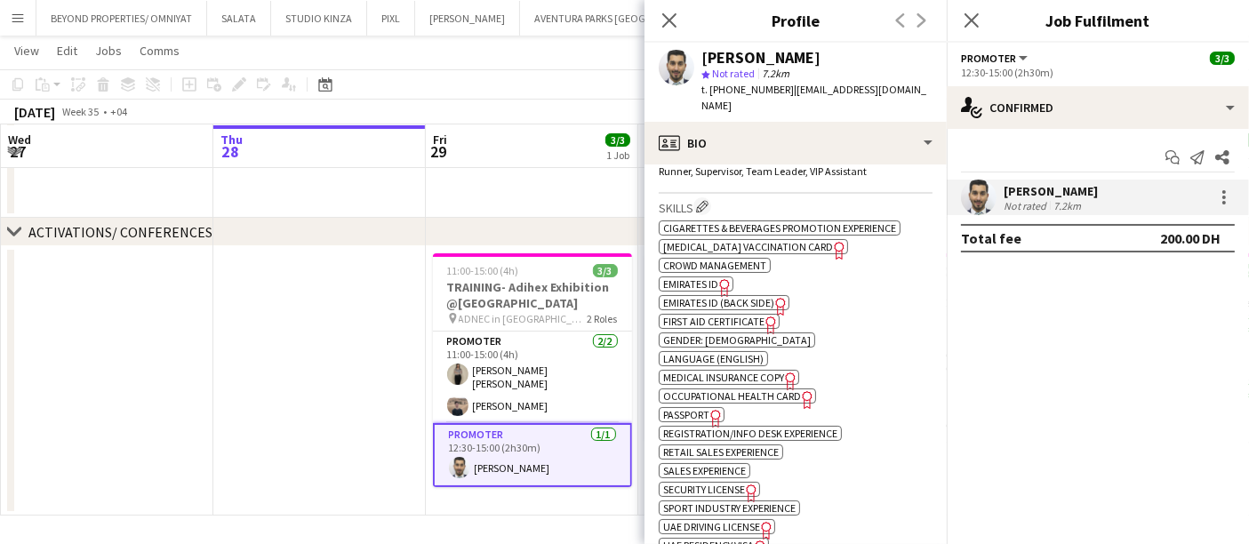
click at [690, 277] on span "Emirates ID" at bounding box center [690, 283] width 55 height 13
click at [686, 28] on div "Close pop-in" at bounding box center [670, 20] width 50 height 41
click at [669, 8] on app-icon "Close pop-in" at bounding box center [670, 21] width 26 height 26
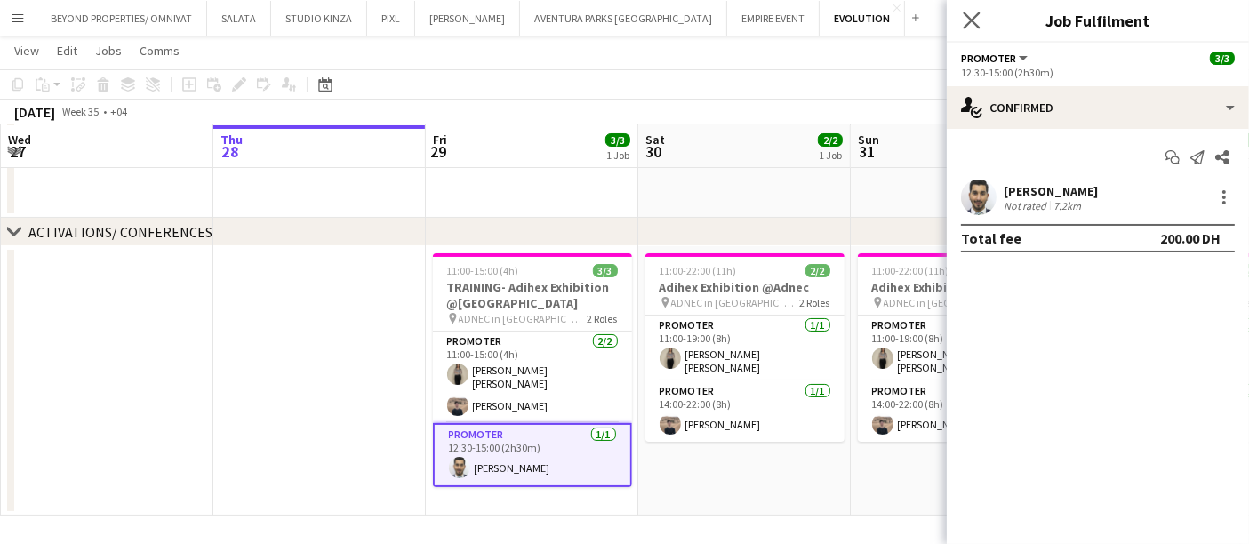
click at [963, 19] on icon "Close pop-in" at bounding box center [971, 20] width 17 height 17
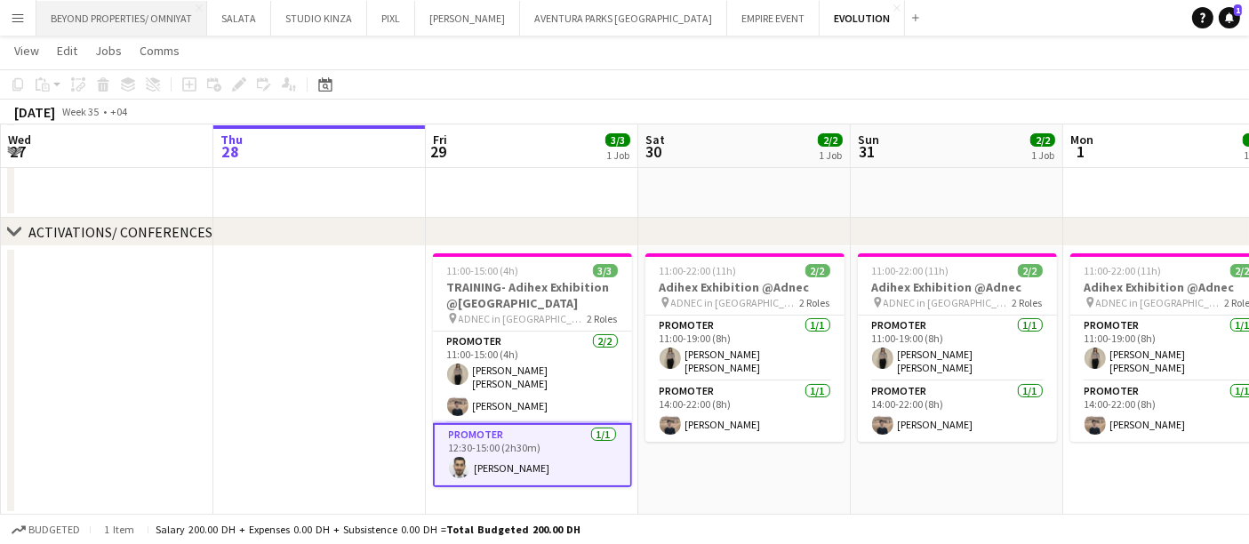
click at [162, 8] on button "BEYOND PROPERTIES/ OMNIYAT Close" at bounding box center [121, 18] width 171 height 35
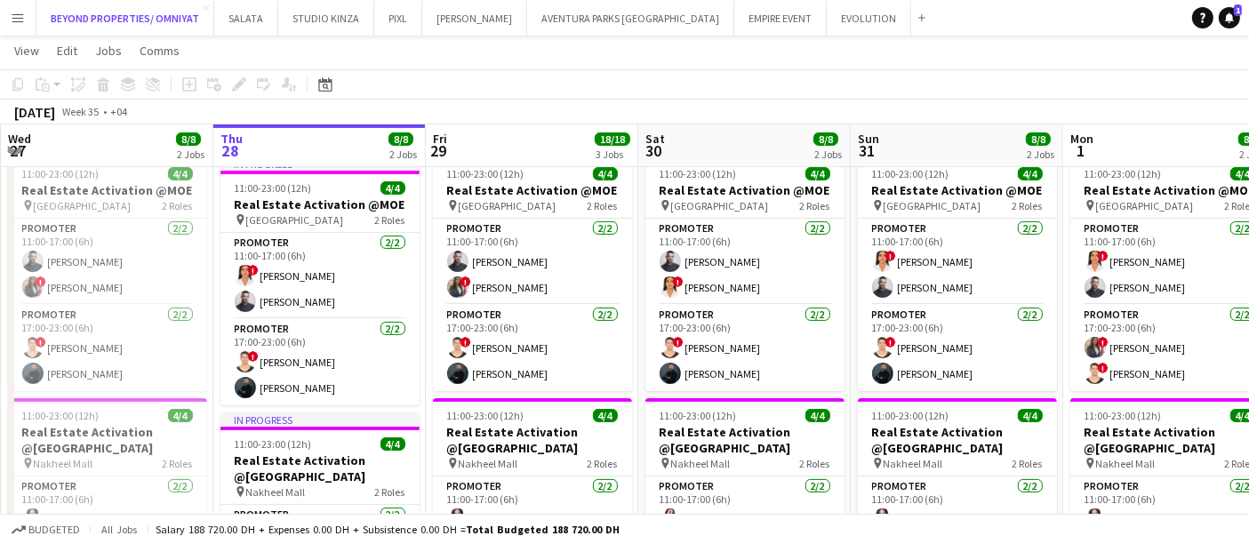
scroll to position [381, 0]
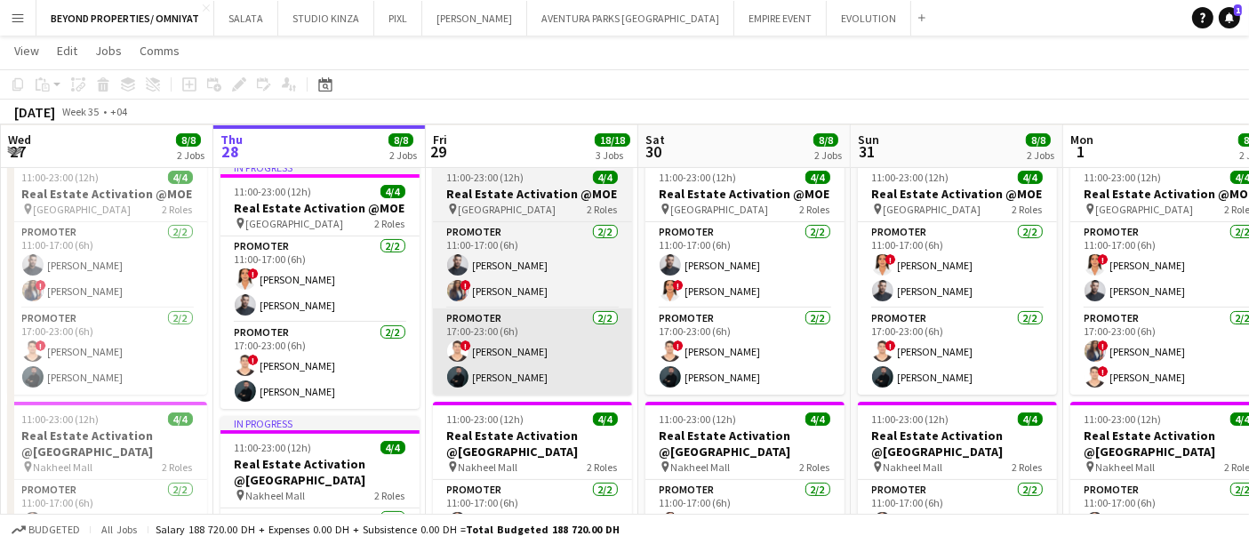
click at [480, 272] on app-card-role "Promoter [DATE] 11:00-17:00 (6h) [PERSON_NAME] ! [PERSON_NAME]" at bounding box center [532, 265] width 199 height 86
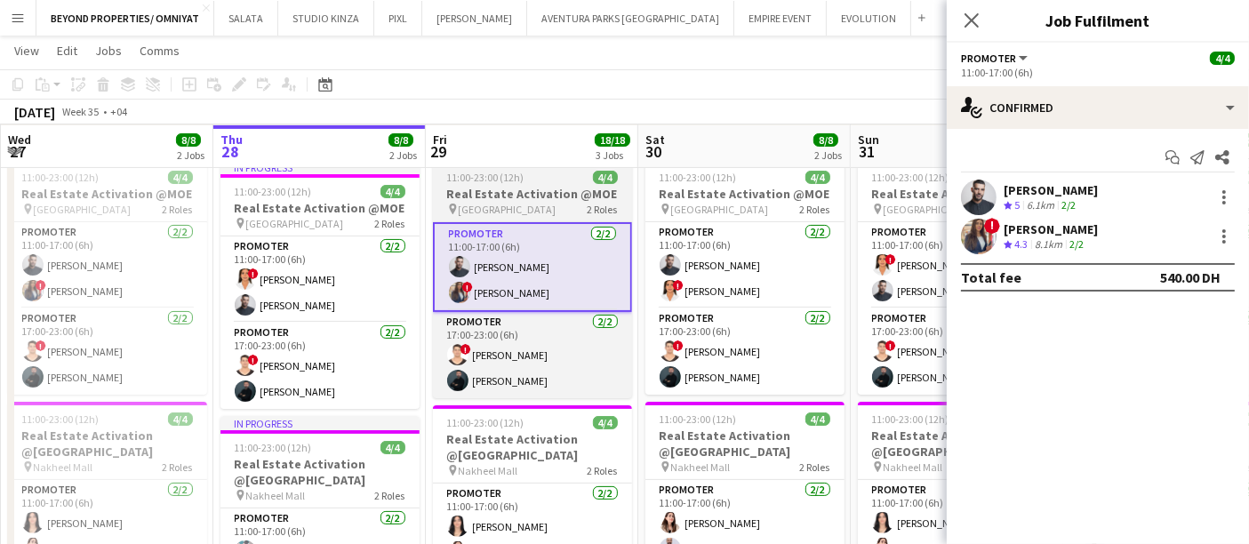
click at [499, 205] on span "[GEOGRAPHIC_DATA]" at bounding box center [508, 209] width 98 height 13
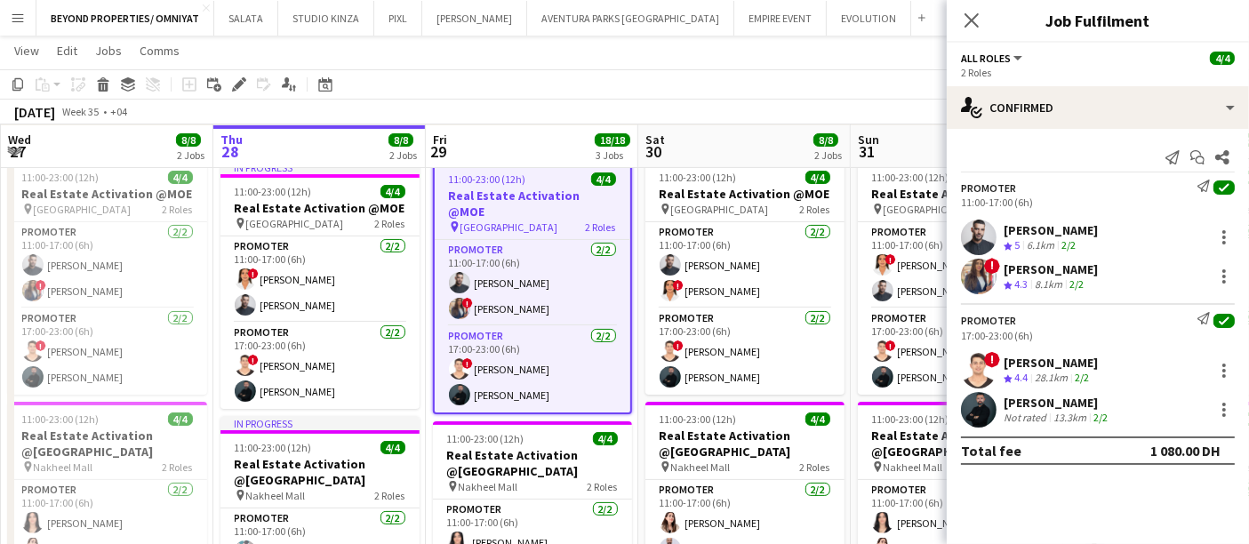
click at [1007, 54] on span "All roles" at bounding box center [986, 58] width 50 height 13
click at [1037, 260] on div "! Rajaa Fannan Crew rating 4.3 8.1km 2/2" at bounding box center [1098, 277] width 302 height 36
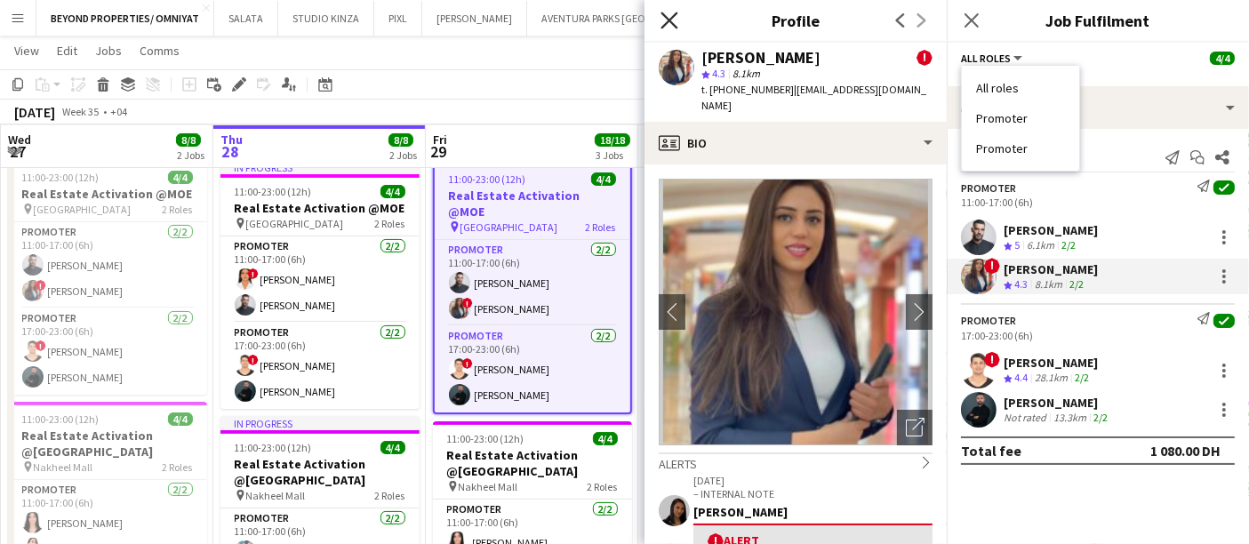
click at [673, 21] on icon "Close pop-in" at bounding box center [669, 20] width 17 height 17
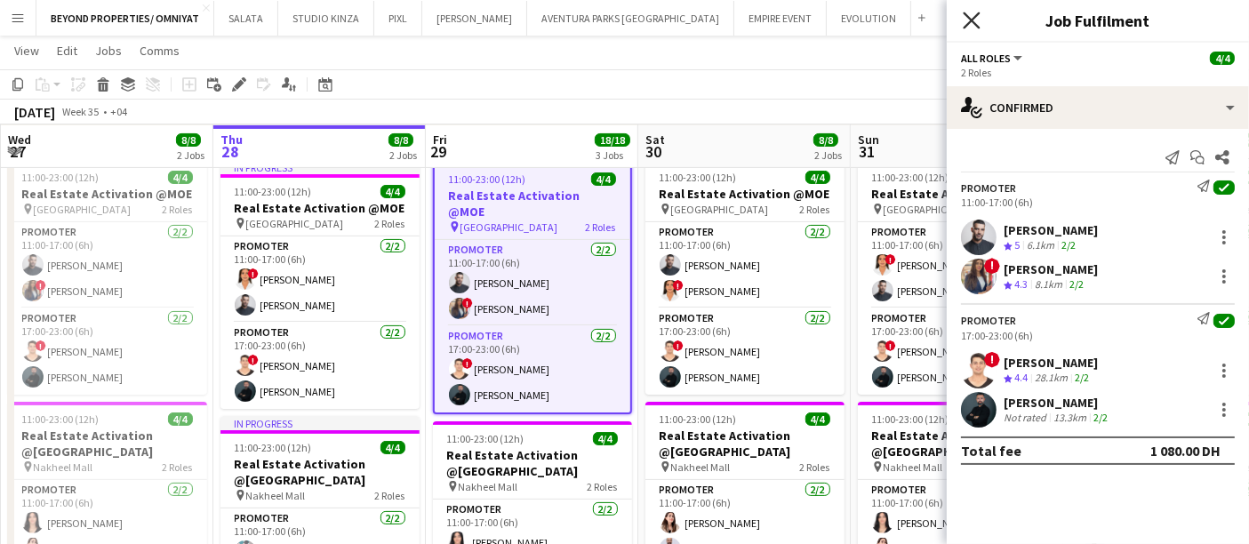
click at [972, 12] on icon "Close pop-in" at bounding box center [971, 20] width 17 height 17
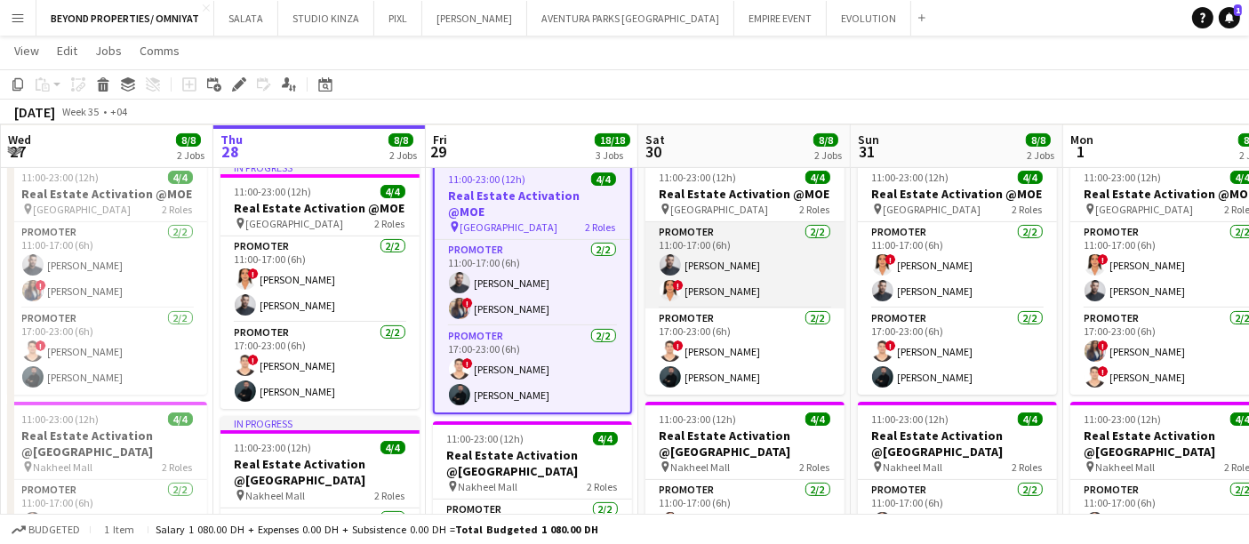
click at [717, 288] on app-card-role "Promoter 2/2 11:00-17:00 (6h) Amine Chaoui ! maryam qasim" at bounding box center [745, 265] width 199 height 86
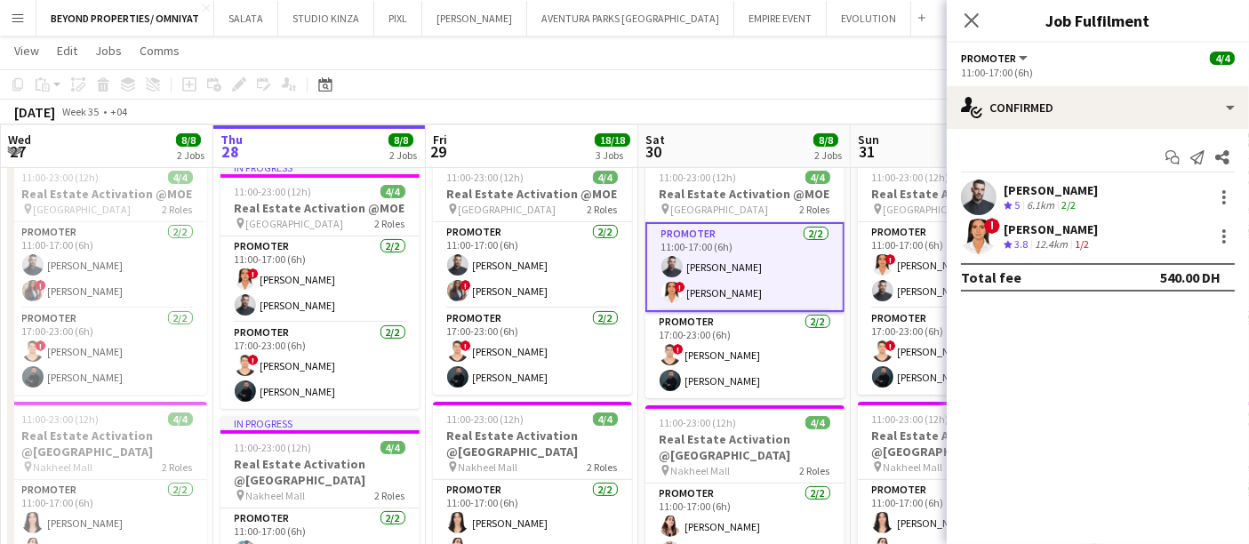
click at [1058, 237] on div "12.4km" at bounding box center [1051, 244] width 40 height 15
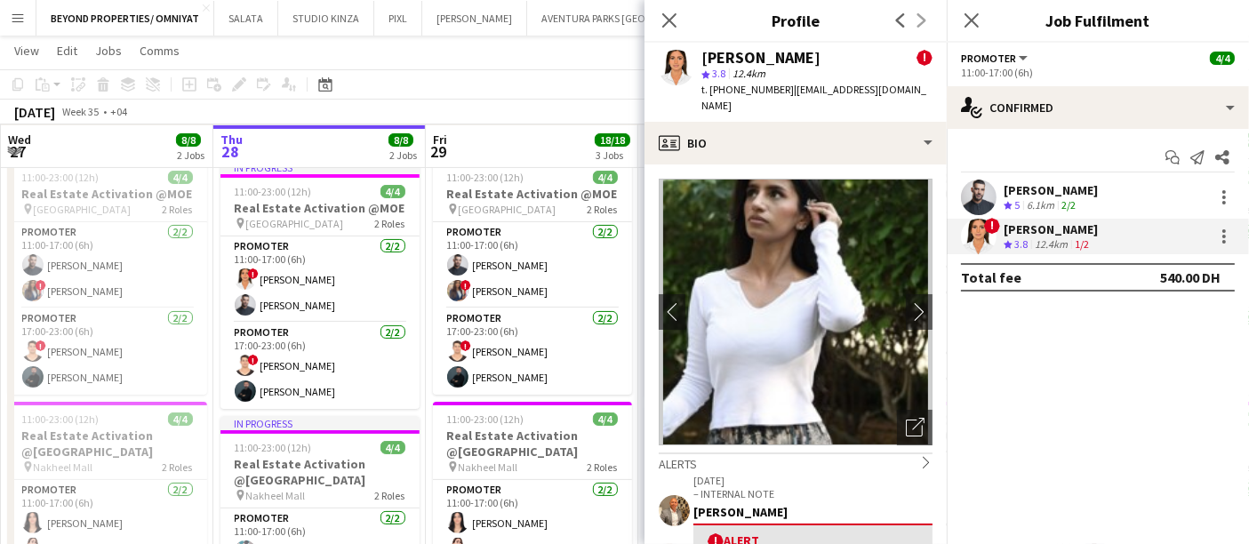
click at [460, 108] on div "[DATE] Week 35 • +04" at bounding box center [624, 112] width 1249 height 25
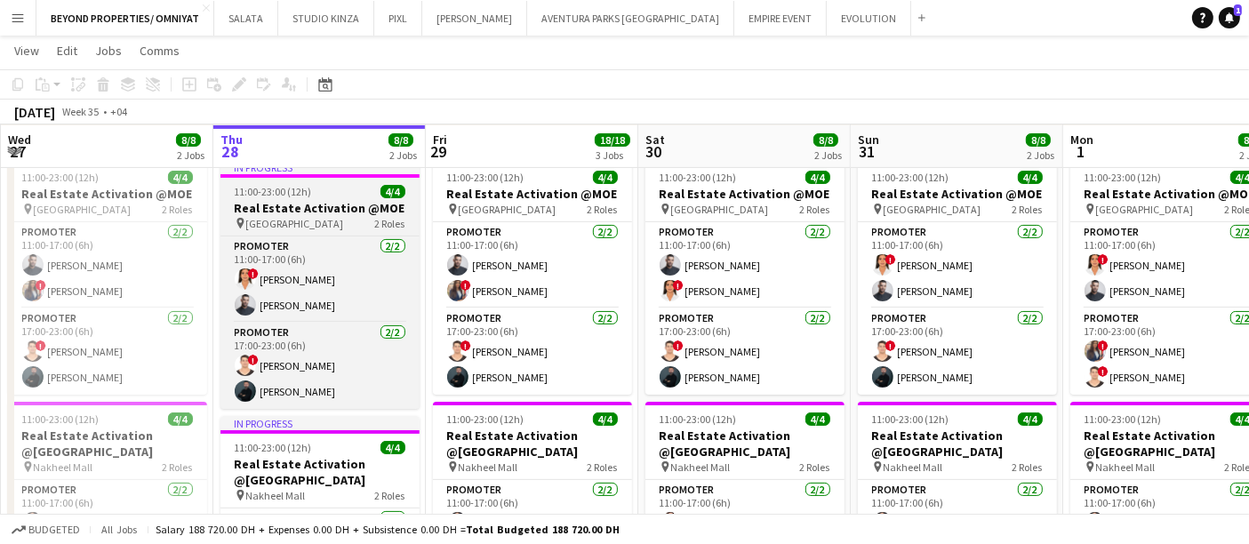
click at [328, 197] on app-job-card "In progress 11:00-23:00 (12h) 4/4 Real Estate Activation @MOE pin Mall of Emira…" at bounding box center [320, 284] width 199 height 249
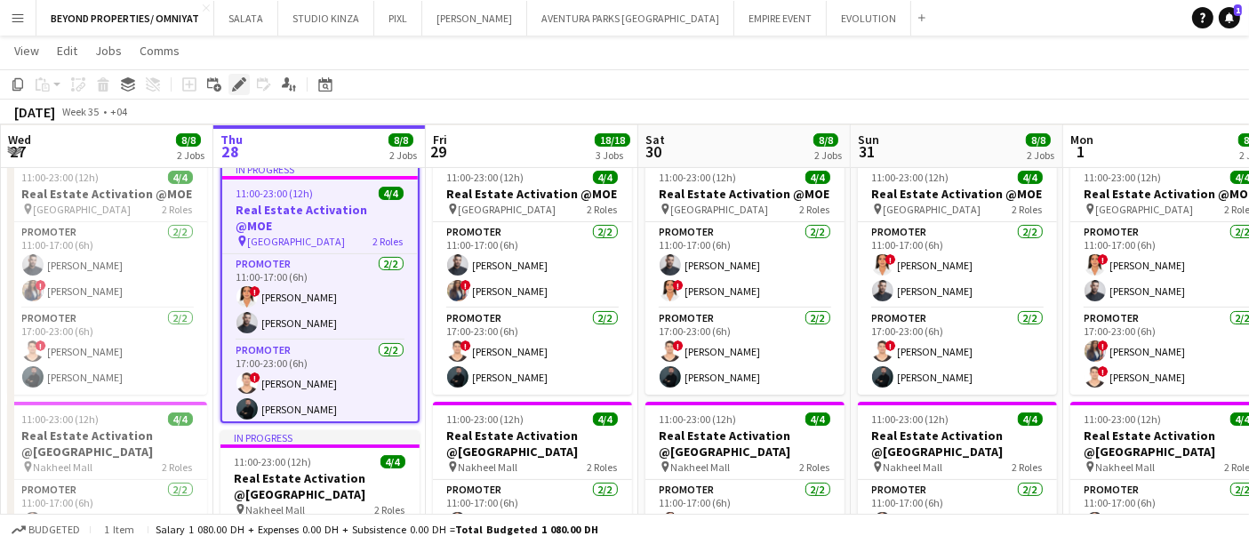
click at [233, 82] on icon "Edit" at bounding box center [239, 84] width 14 height 14
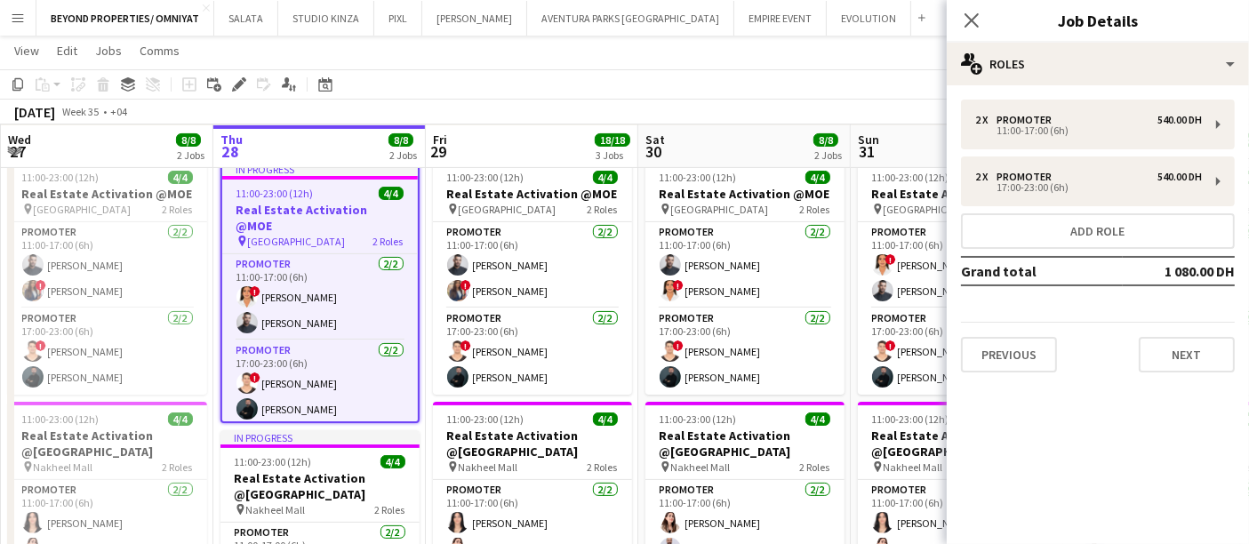
click at [513, 110] on div "[DATE] Week 35 • +04" at bounding box center [624, 112] width 1249 height 25
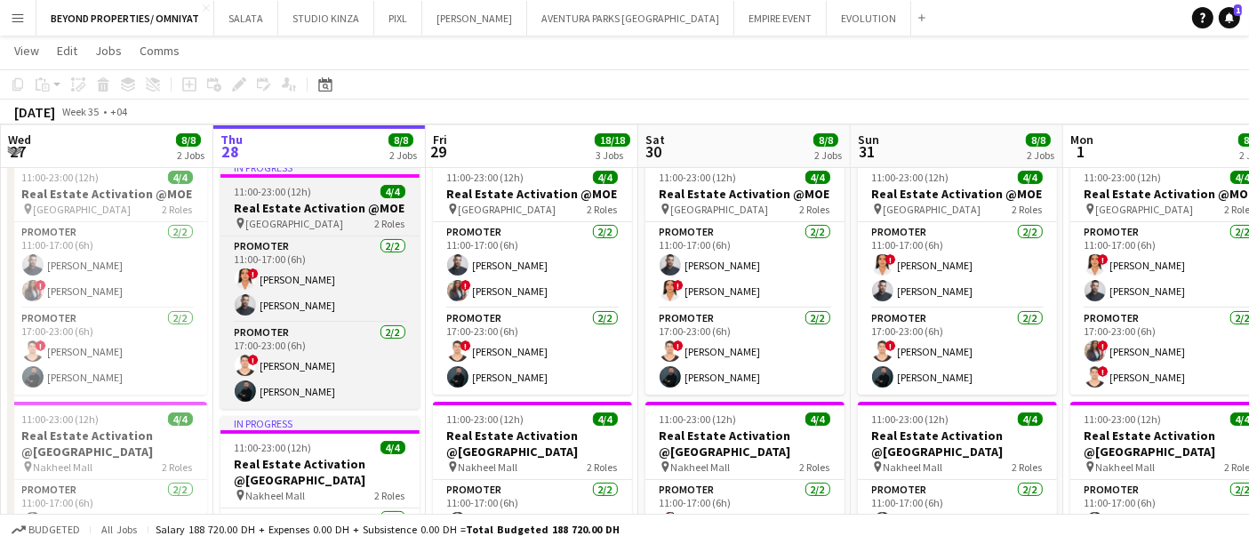
scroll to position [0, 564]
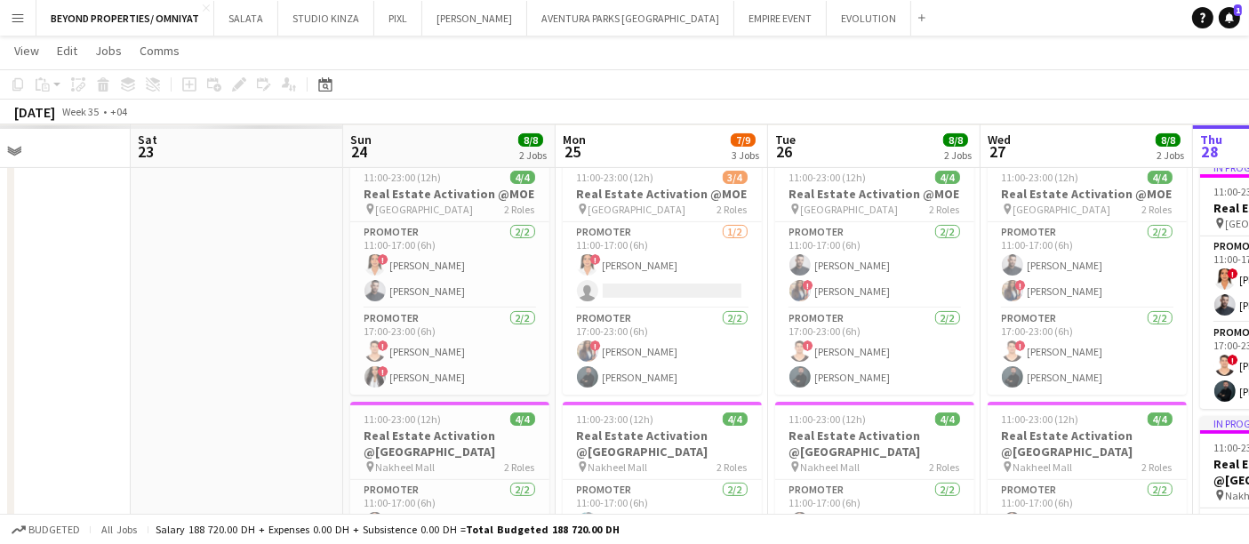
drag, startPoint x: 240, startPoint y: 370, endPoint x: 1264, endPoint y: 400, distance: 1023.9
click at [1248, 400] on html "Menu Boards Boards Boards All jobs Status Workforce Workforce My Workforce Recr…" at bounding box center [624, 333] width 1249 height 1429
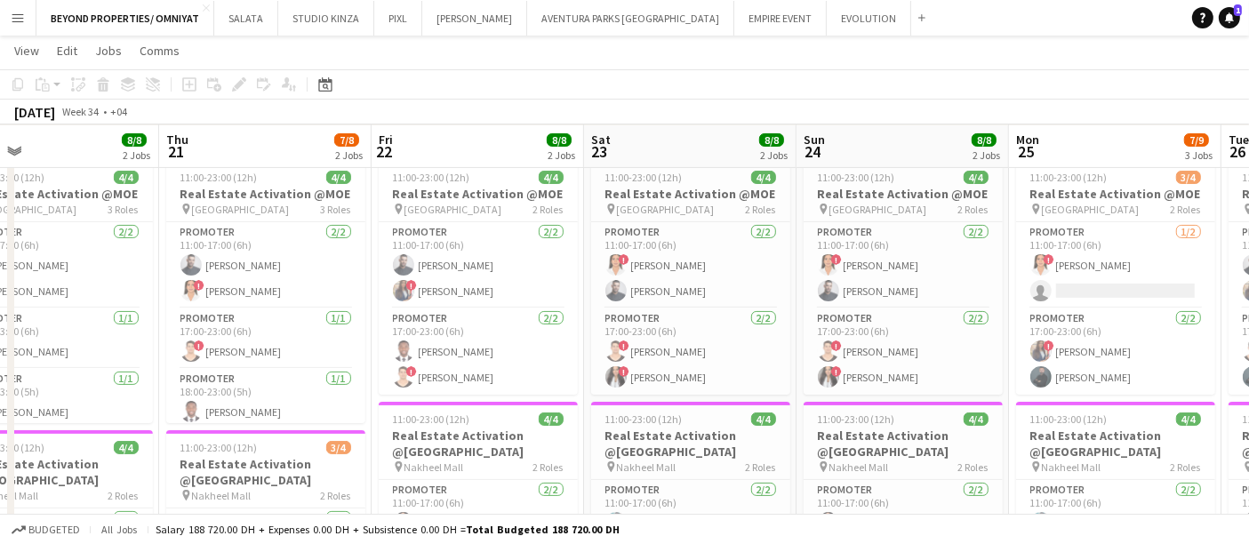
scroll to position [0, 389]
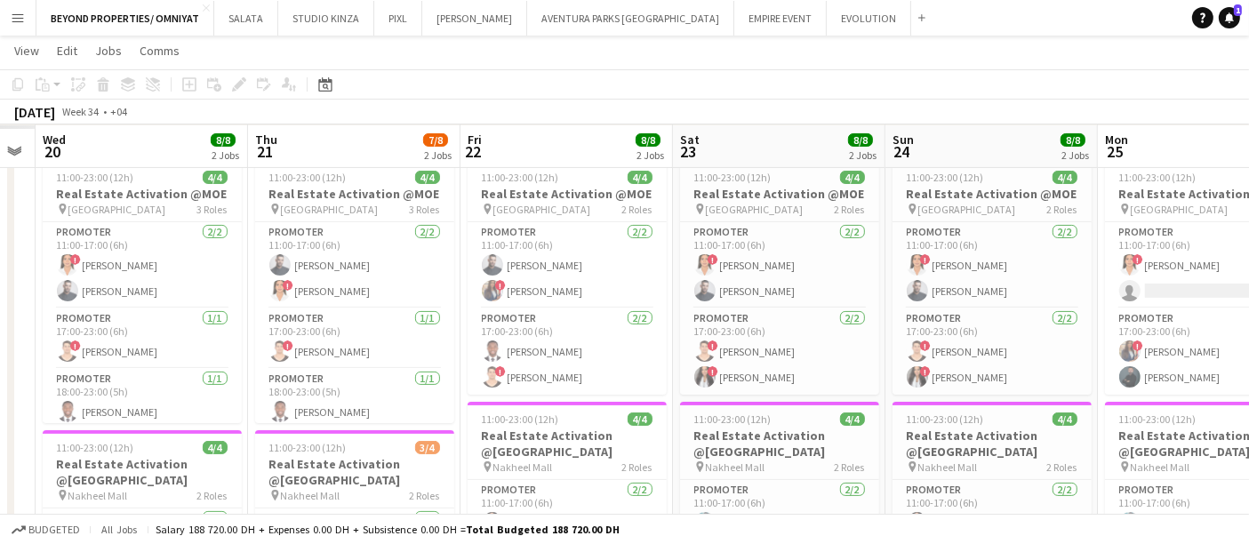
drag, startPoint x: 36, startPoint y: 256, endPoint x: 672, endPoint y: 281, distance: 636.3
click at [975, 309] on app-calendar-viewport "Mon 18 Tue 19 Wed 20 8/8 2 Jobs Thu 21 7/8 2 Jobs Fri 22 8/8 2 Jobs Sat 23 8/8 …" at bounding box center [624, 353] width 1249 height 1329
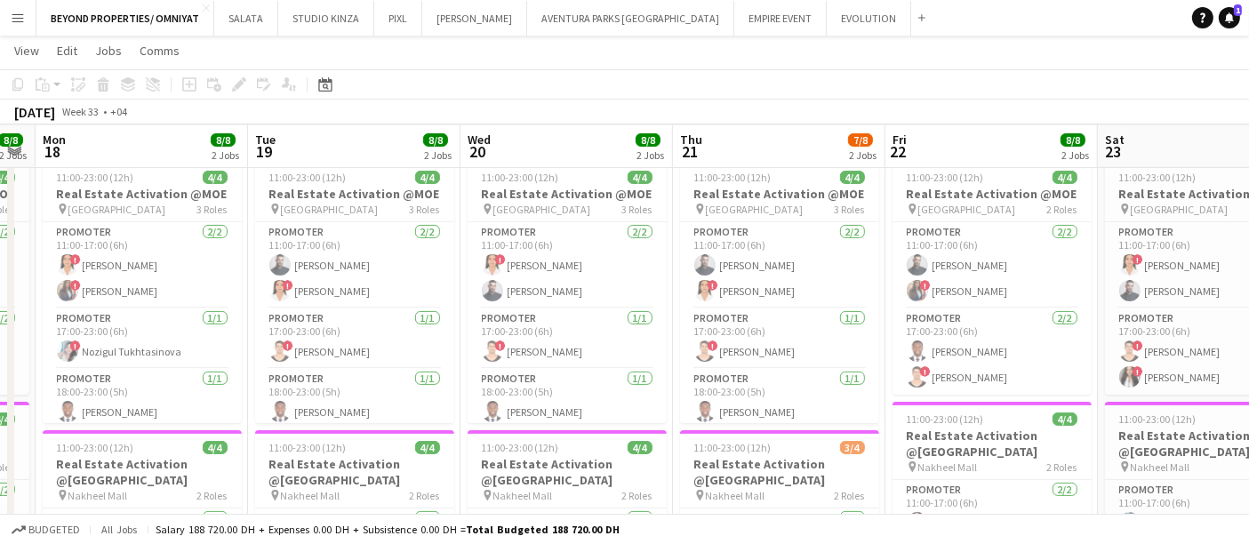
scroll to position [0, 452]
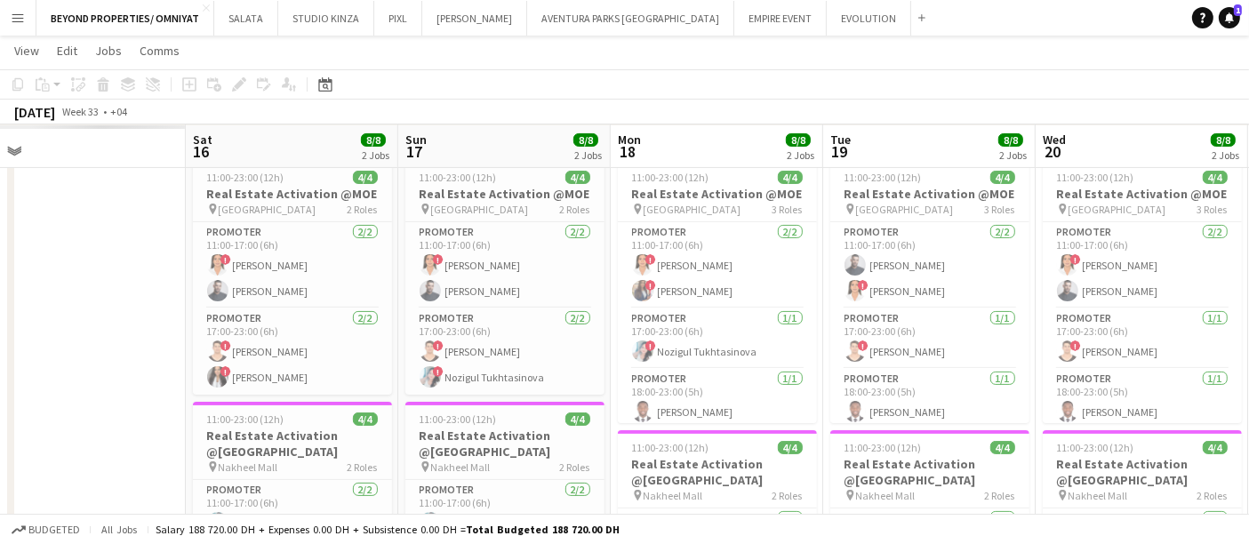
drag, startPoint x: 317, startPoint y: 285, endPoint x: 892, endPoint y: 294, distance: 575.4
click at [892, 294] on app-calendar-viewport "Wed 13 Thu 14 Fri 15 Sat 16 8/8 2 Jobs Sun 17 8/8 2 Jobs Mon 18 8/8 2 Jobs Tue …" at bounding box center [624, 353] width 1249 height 1329
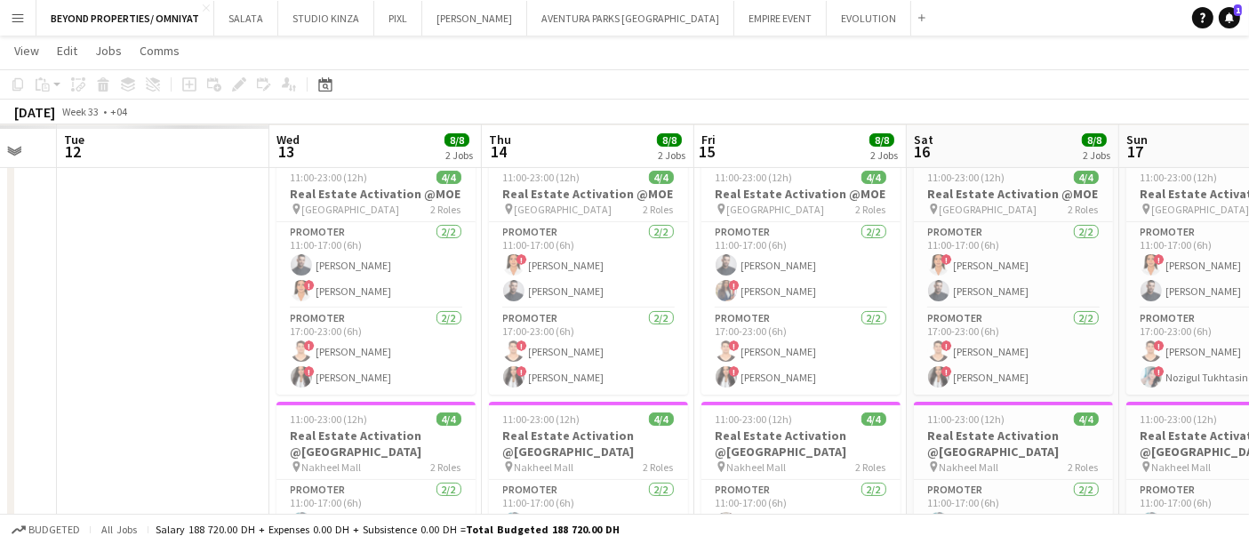
drag, startPoint x: 244, startPoint y: 301, endPoint x: 1022, endPoint y: 301, distance: 778.0
click at [1023, 301] on app-calendar-viewport "Sun 10 Mon 11 Tue 12 Wed 13 8/8 2 Jobs Thu 14 8/8 2 Jobs Fri 15 8/8 2 Jobs Sat …" at bounding box center [624, 353] width 1249 height 1329
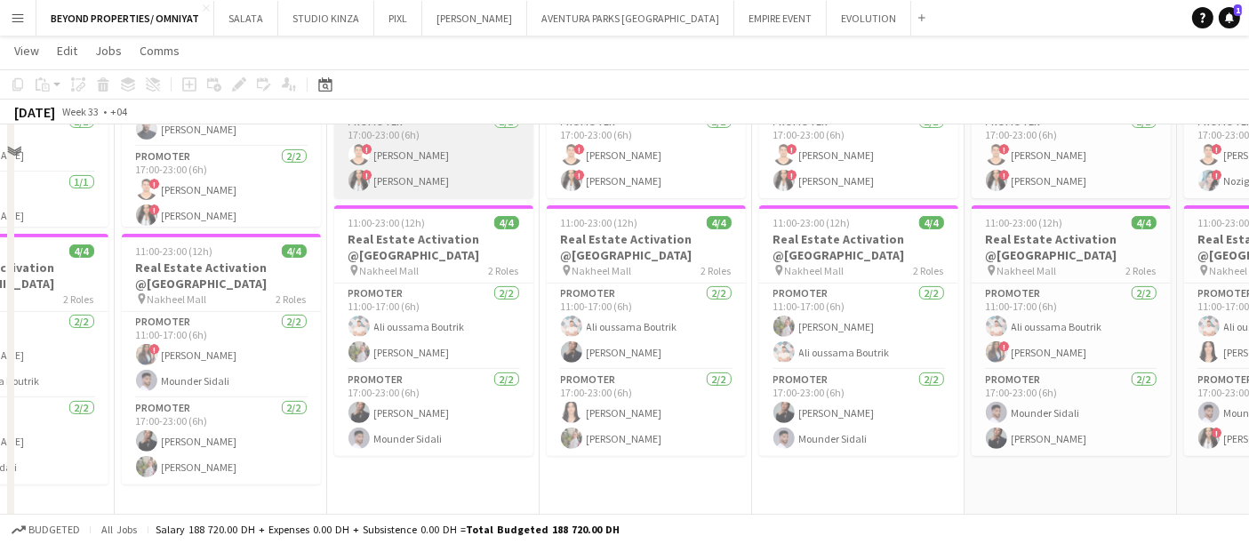
scroll to position [579, 0]
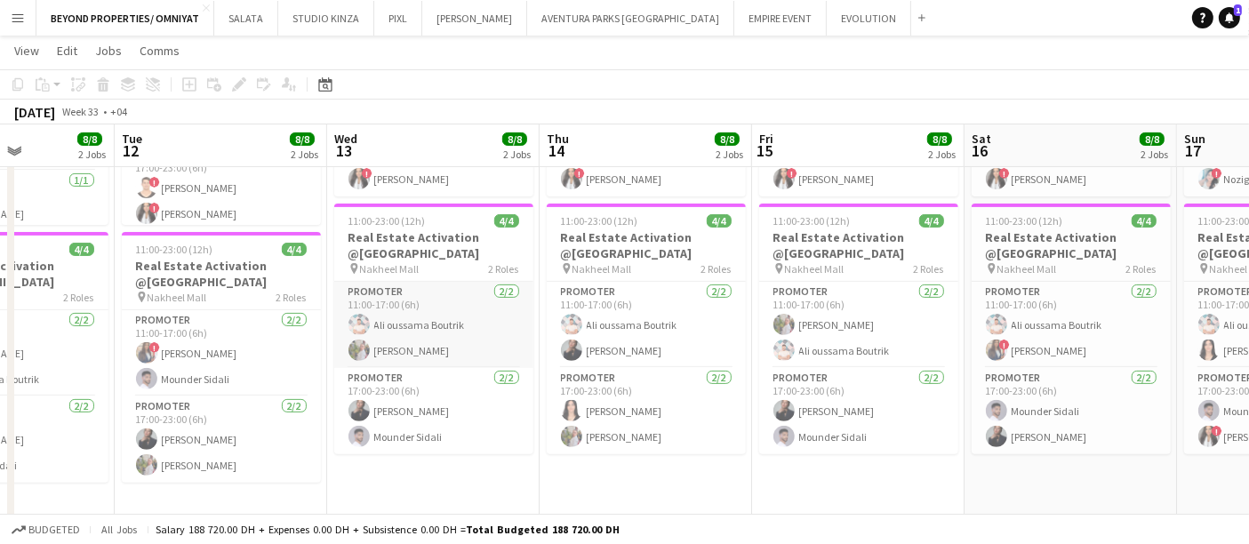
click at [439, 334] on app-card-role "Promoter 2/2 11:00-17:00 (6h) Ali oussama Boutrik Yulia Morozova" at bounding box center [433, 325] width 199 height 86
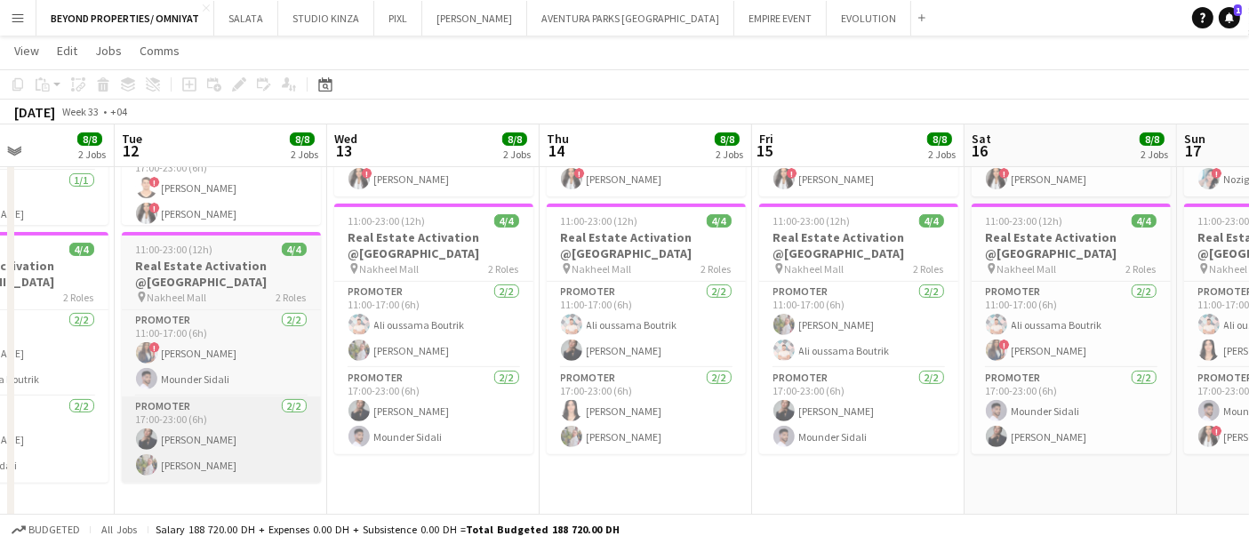
click at [158, 481] on app-card-role "Promoter 2/2 17:00-23:00 (6h) Mey Nory Yulia Morozova" at bounding box center [221, 440] width 199 height 86
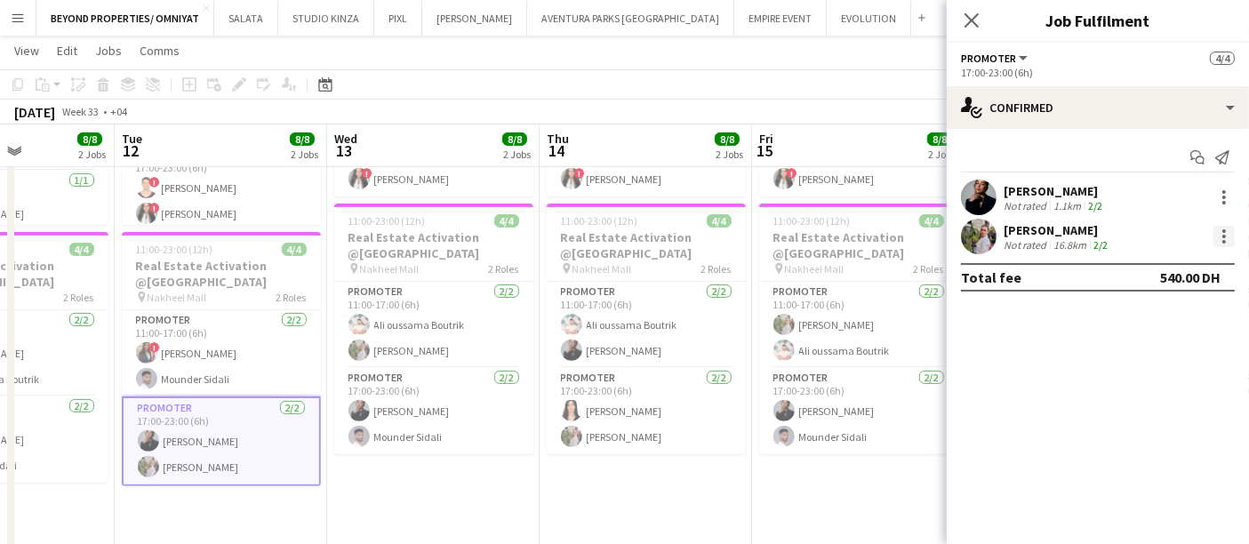
click at [1232, 229] on div at bounding box center [1224, 236] width 21 height 21
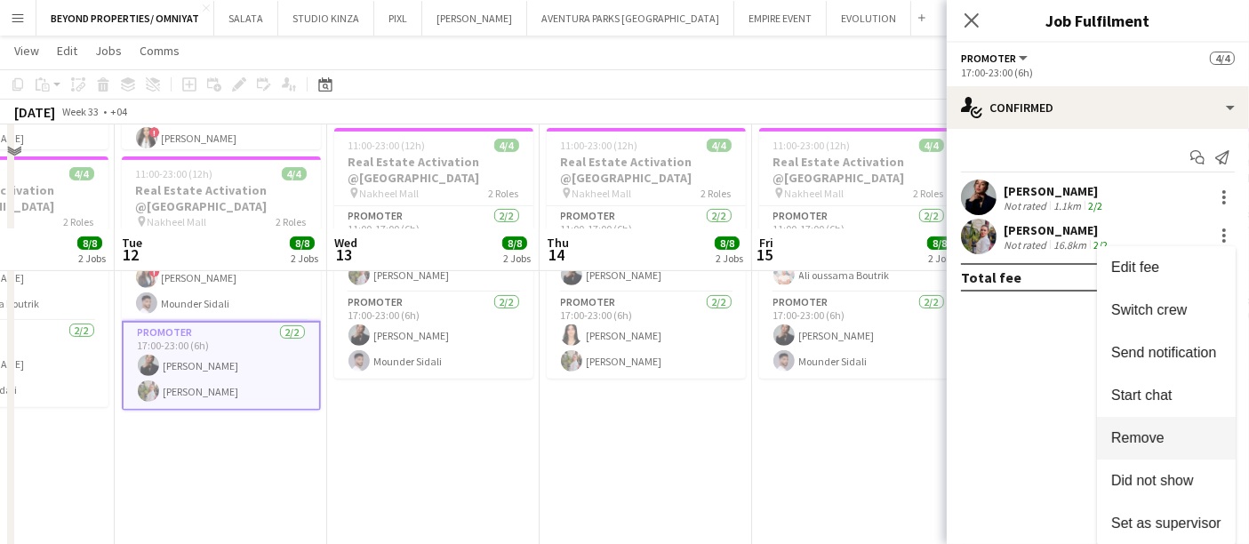
scroll to position [776, 0]
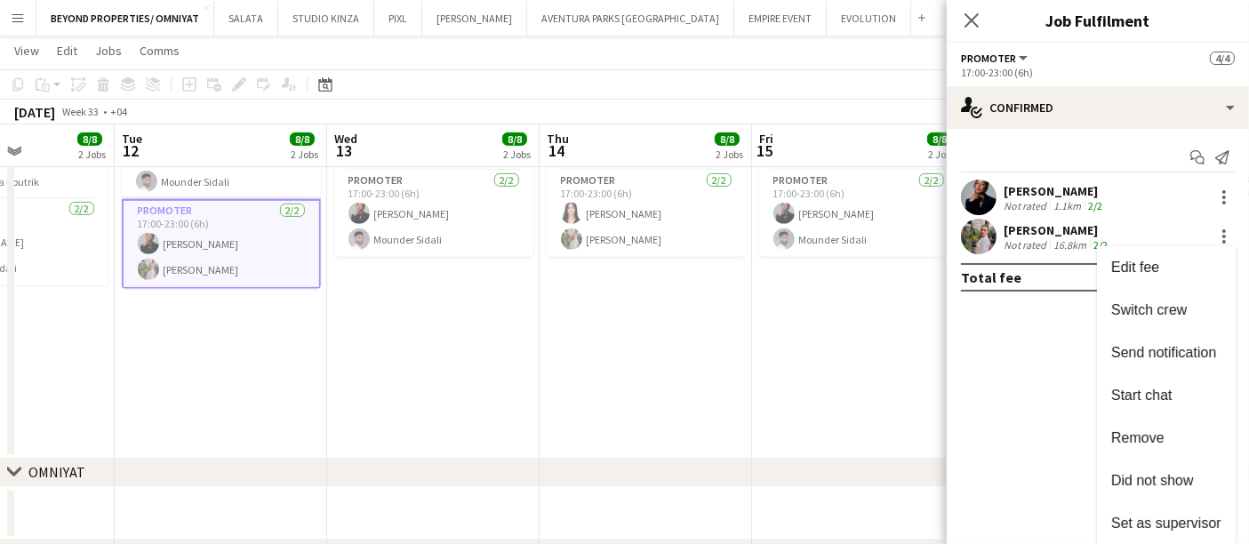
click at [1022, 228] on div at bounding box center [624, 272] width 1249 height 544
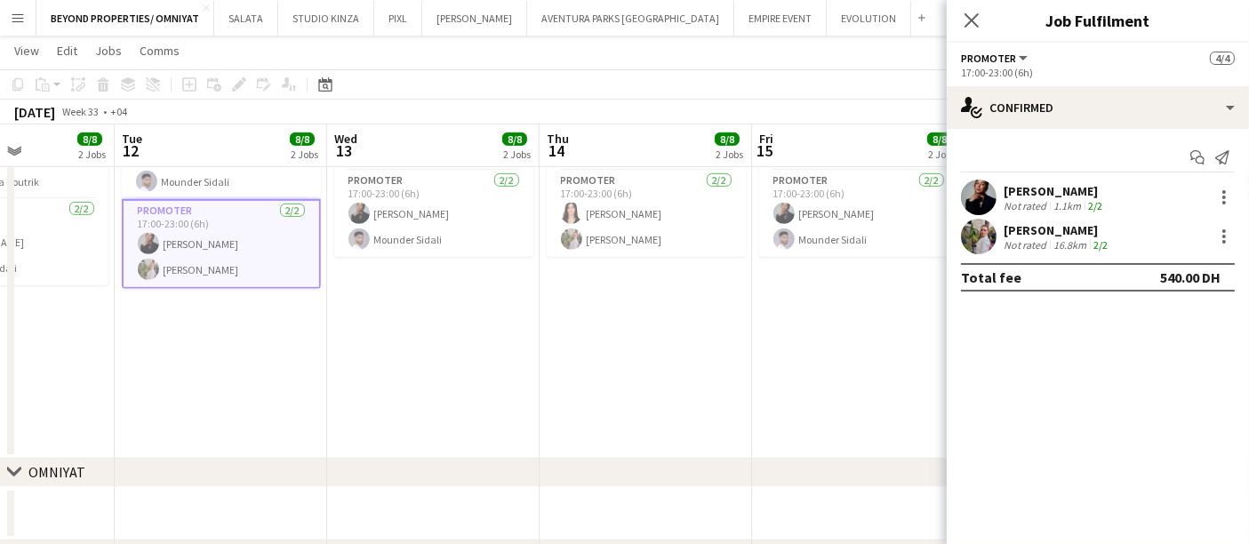
click at [1021, 246] on div "Not rated" at bounding box center [1027, 244] width 46 height 13
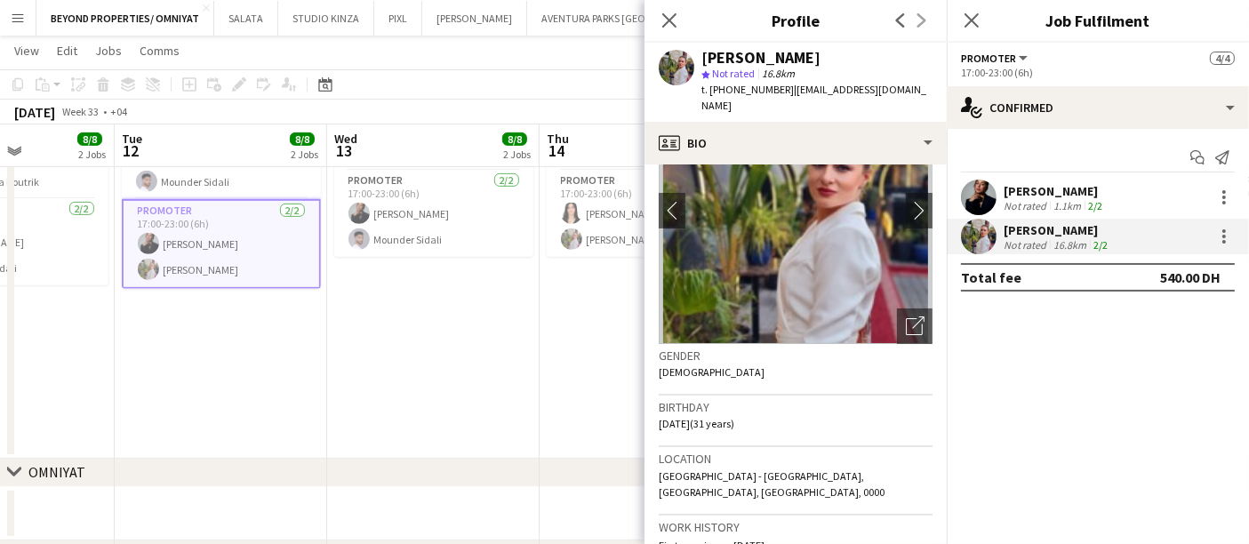
scroll to position [99, 0]
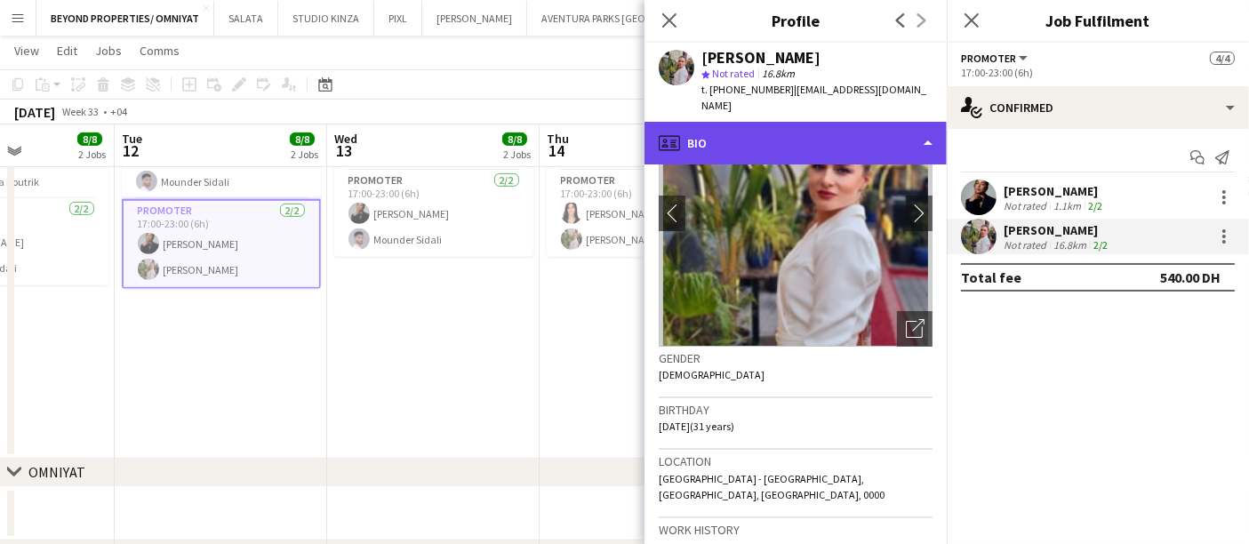
click at [850, 140] on div "profile Bio" at bounding box center [796, 143] width 302 height 43
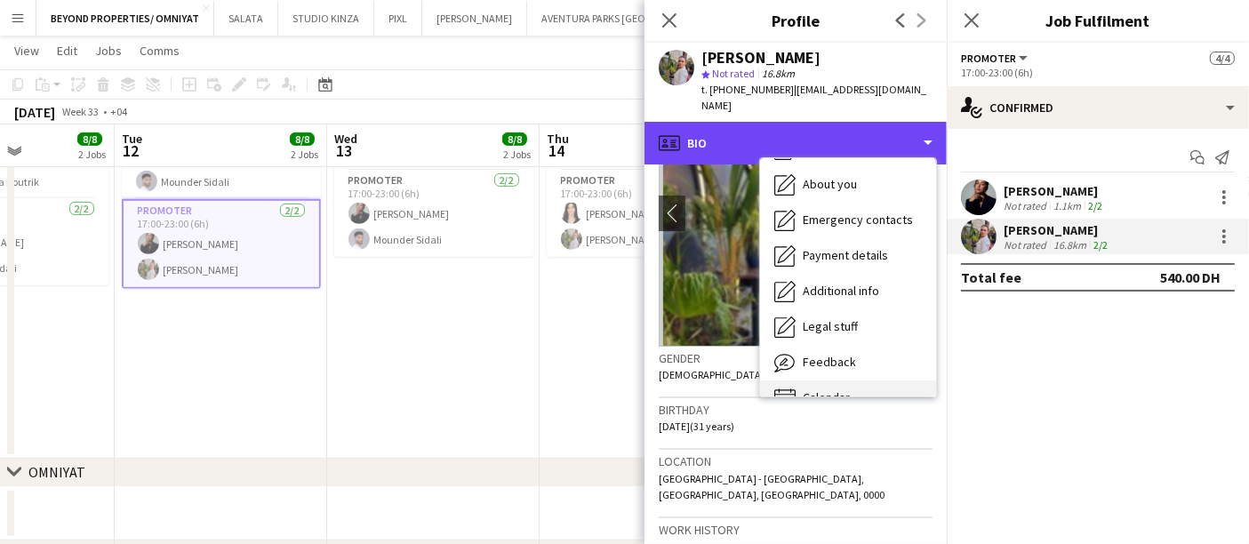
scroll to position [95, 0]
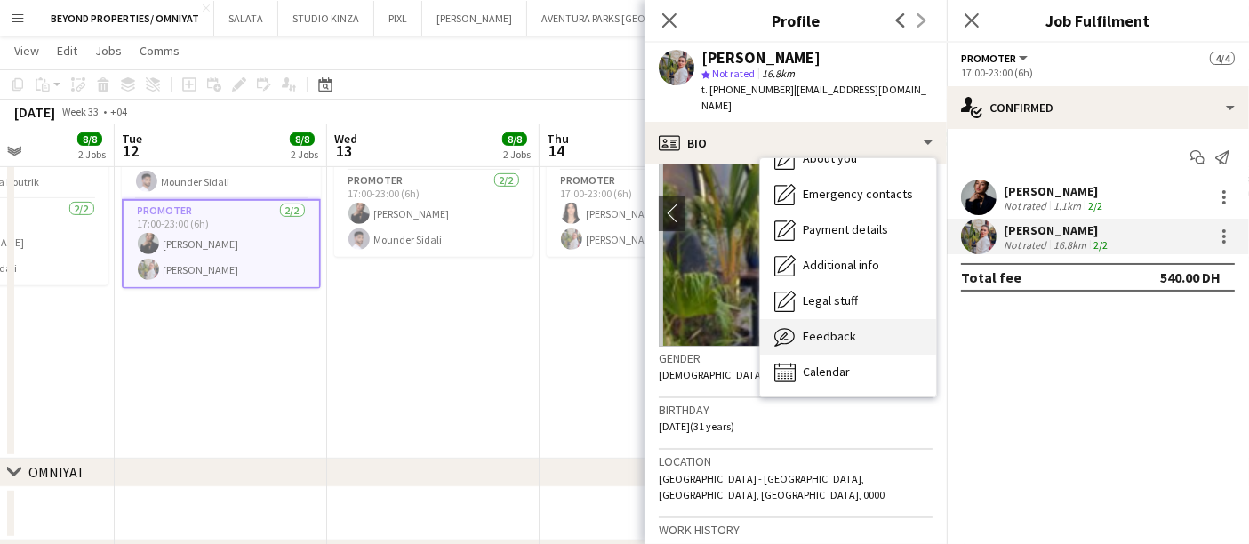
click at [831, 328] on span "Feedback" at bounding box center [829, 336] width 53 height 16
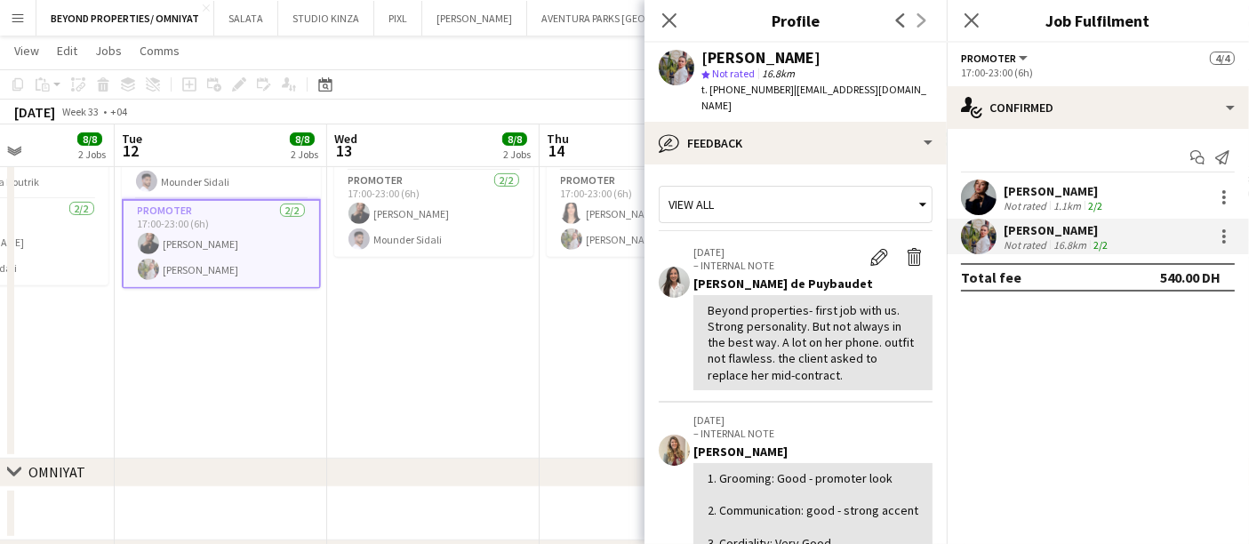
drag, startPoint x: 847, startPoint y: 357, endPoint x: 702, endPoint y: 288, distance: 159.5
click at [702, 295] on div "Beyond properties- first job with us. Strong personality. But not always in the…" at bounding box center [813, 342] width 239 height 95
copy div "Beyond properties- first job with us. Strong personality. But not always in the…"
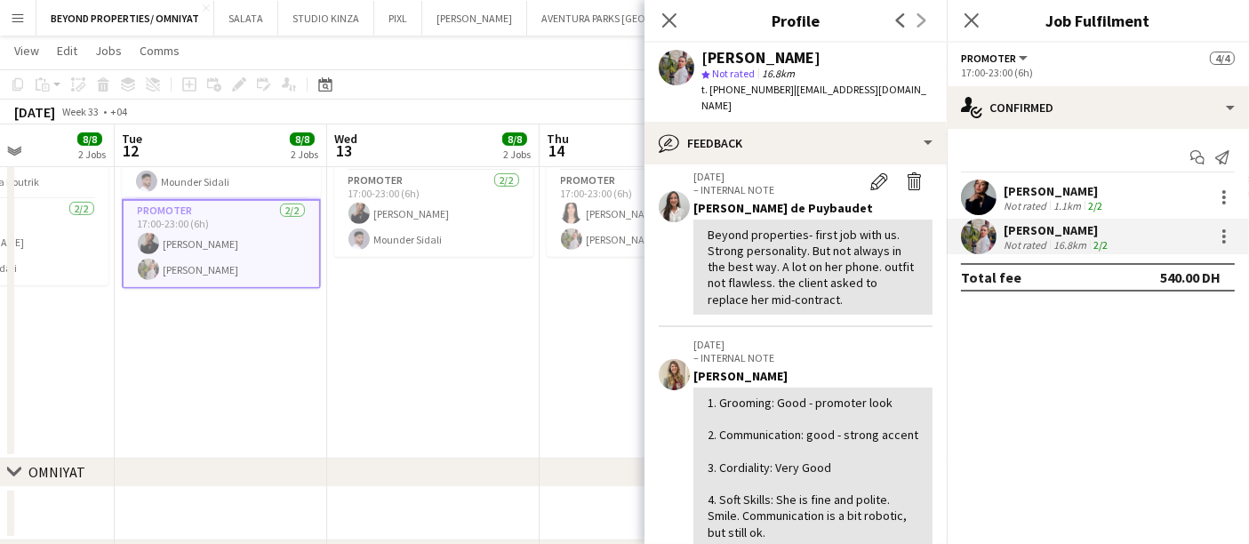
scroll to position [197, 0]
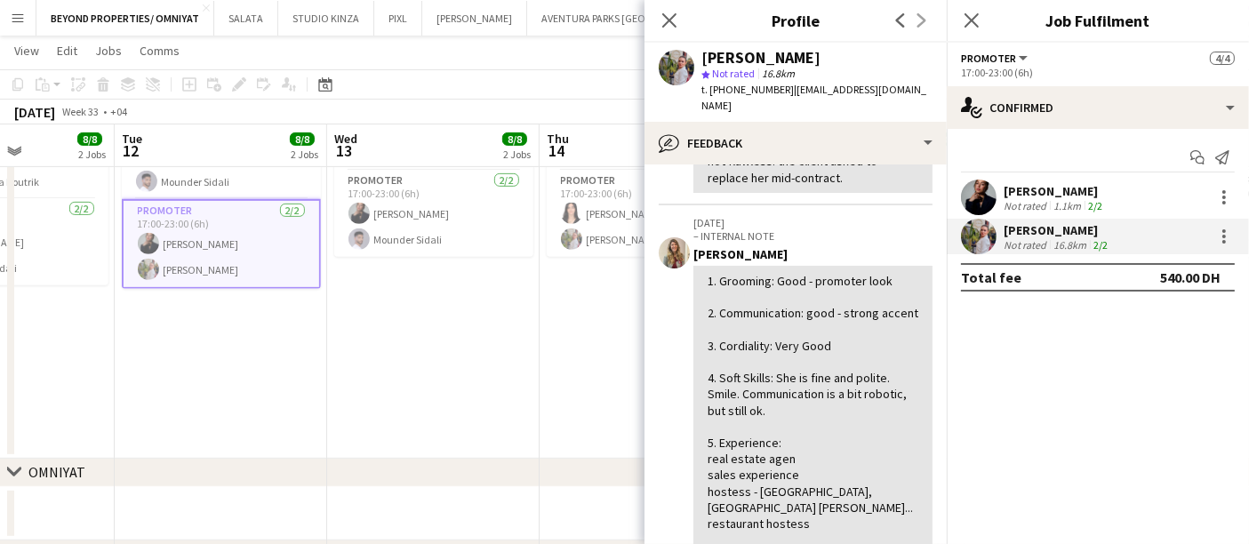
click at [562, 351] on app-date-cell "11:00-23:00 (12h) 4/4 Real Estate Activation @MOE pin Mall of Emirates 2 Roles …" at bounding box center [646, 108] width 213 height 702
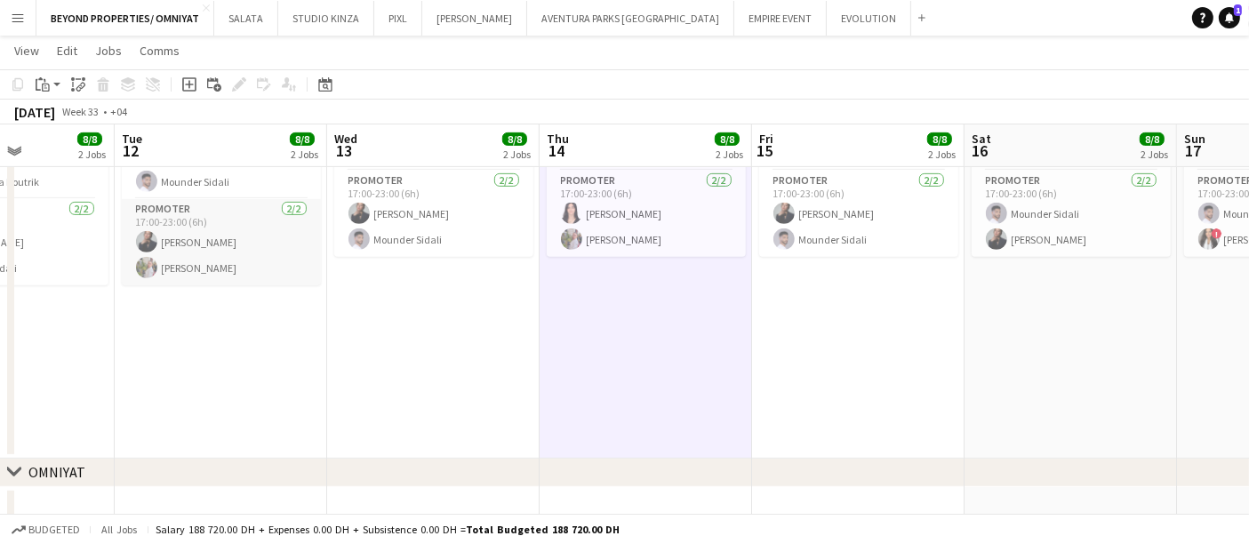
click at [208, 266] on app-card-role "Promoter 2/2 17:00-23:00 (6h) Mey Nory Yulia Morozova" at bounding box center [221, 242] width 199 height 86
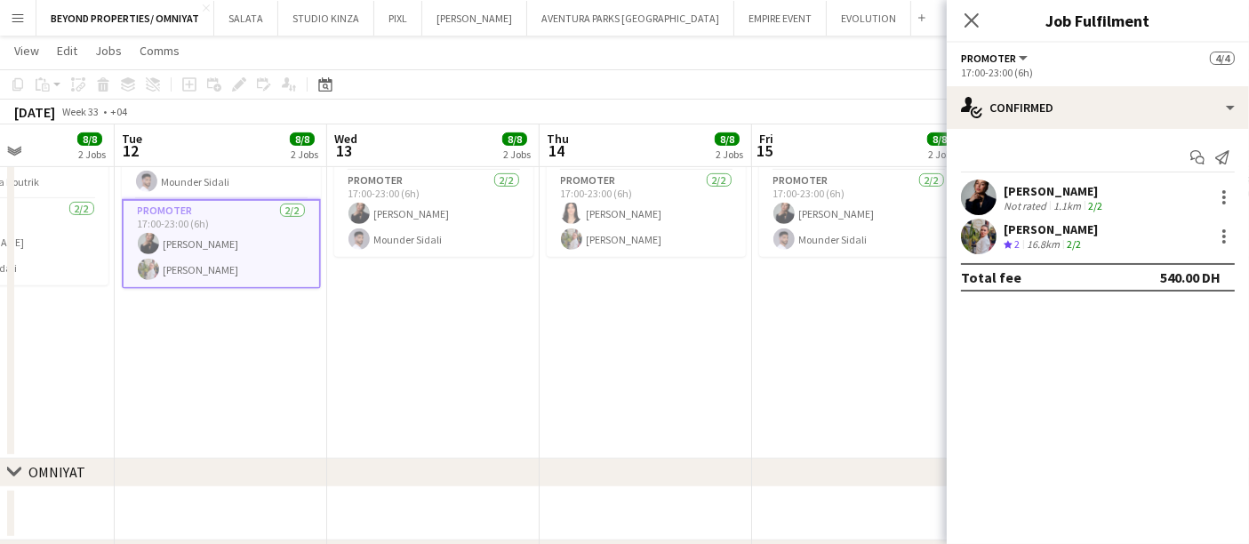
click at [1059, 229] on div "Yulia Morozova" at bounding box center [1051, 229] width 94 height 16
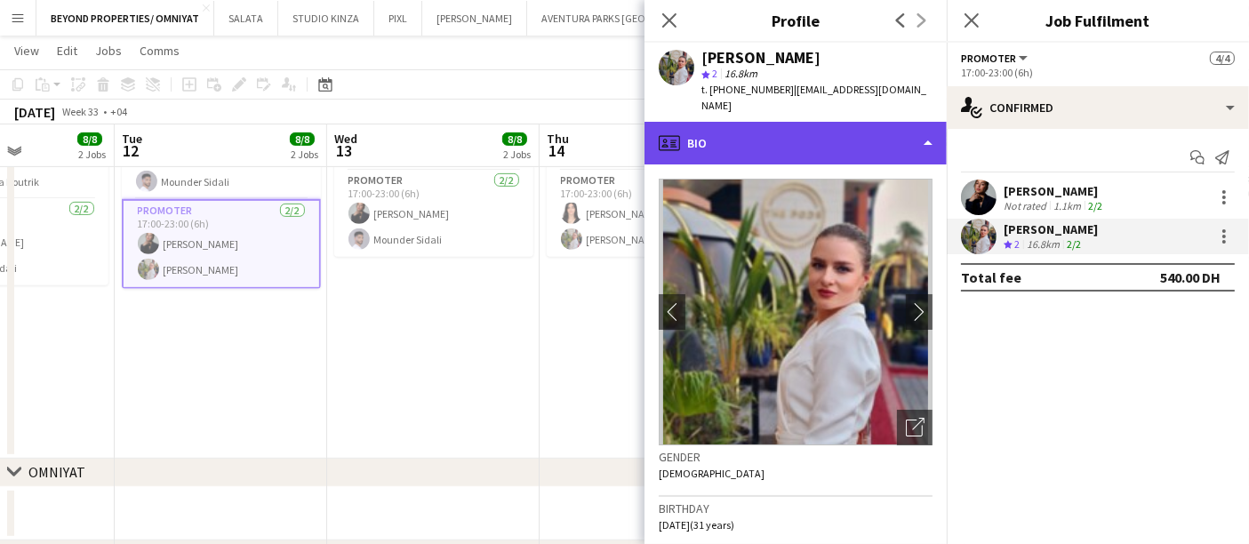
click at [901, 123] on div "profile Bio" at bounding box center [796, 143] width 302 height 43
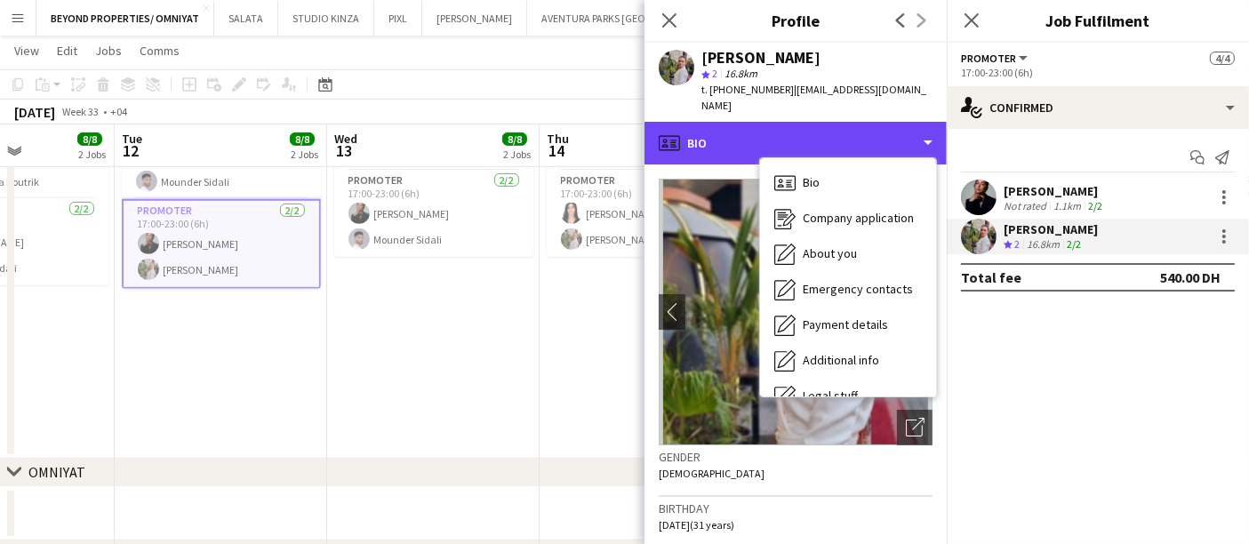
scroll to position [95, 0]
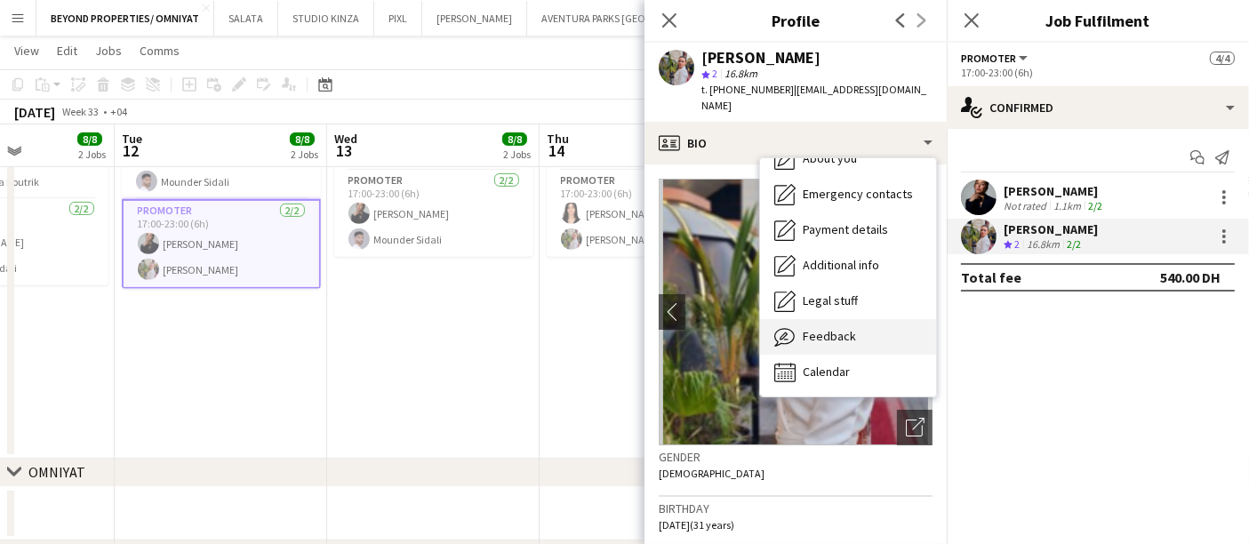
click at [861, 320] on div "Feedback Feedback" at bounding box center [848, 337] width 176 height 36
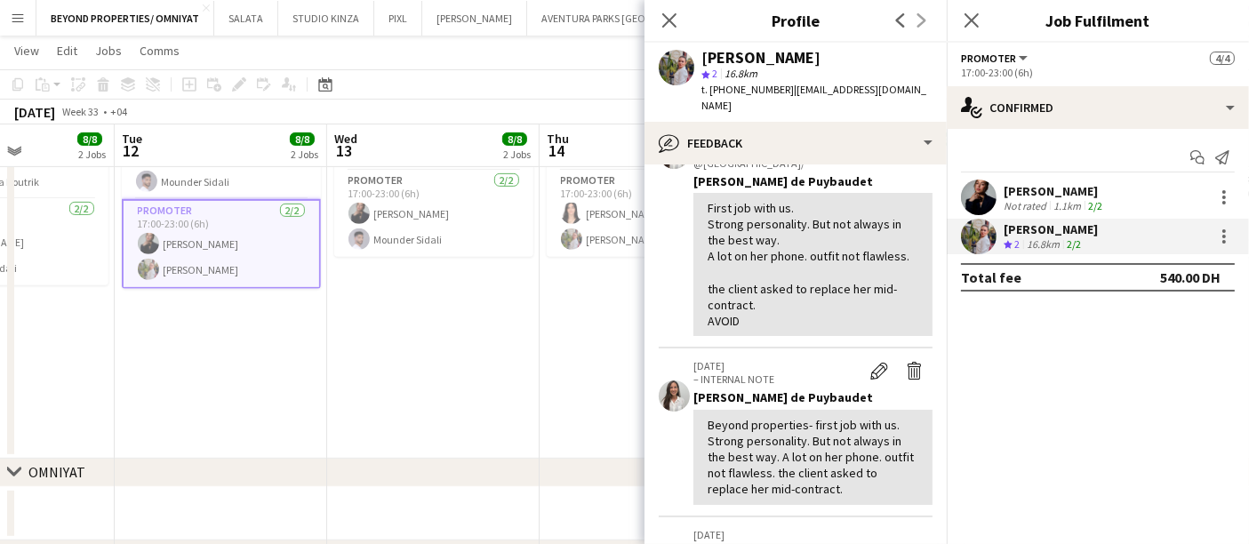
scroll to position [197, 0]
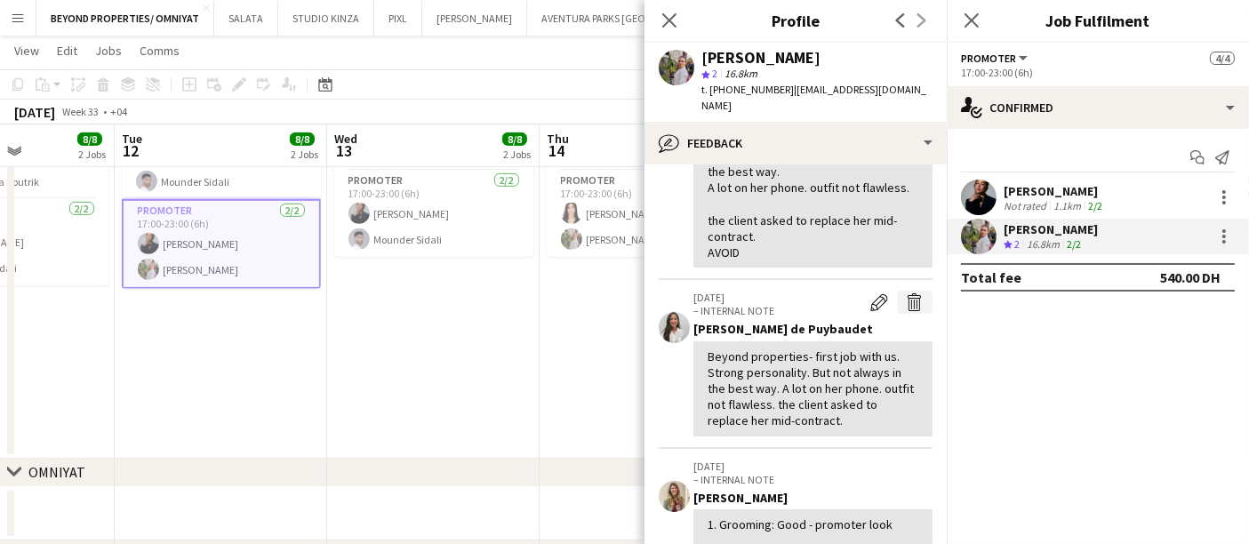
click at [906, 295] on app-icon "Delete internal note" at bounding box center [915, 302] width 18 height 18
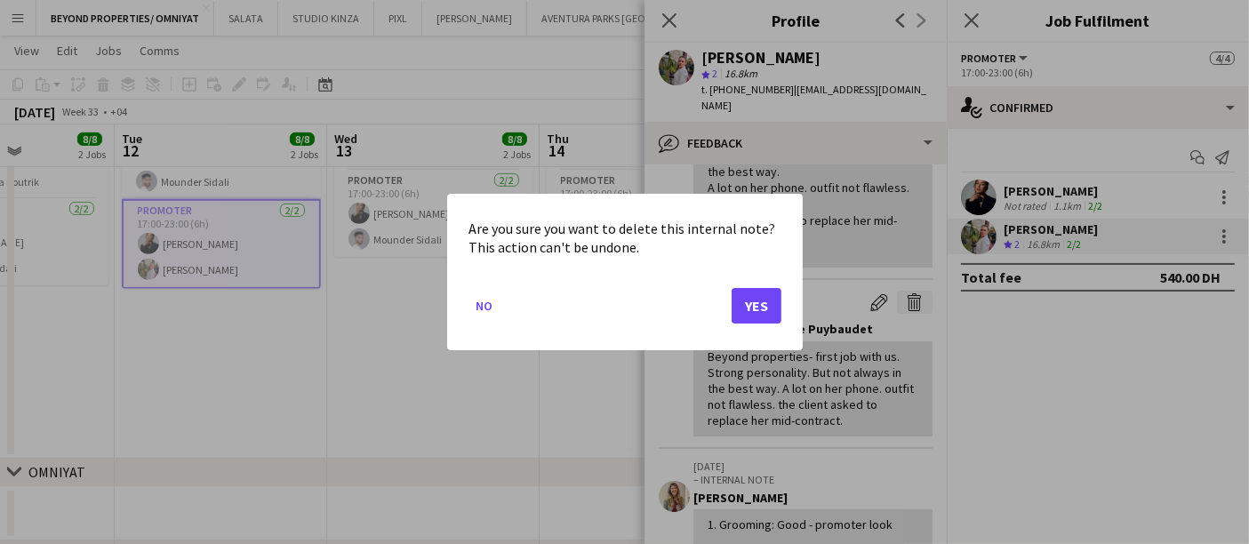
scroll to position [0, 0]
click at [749, 301] on button "Yes" at bounding box center [757, 306] width 50 height 36
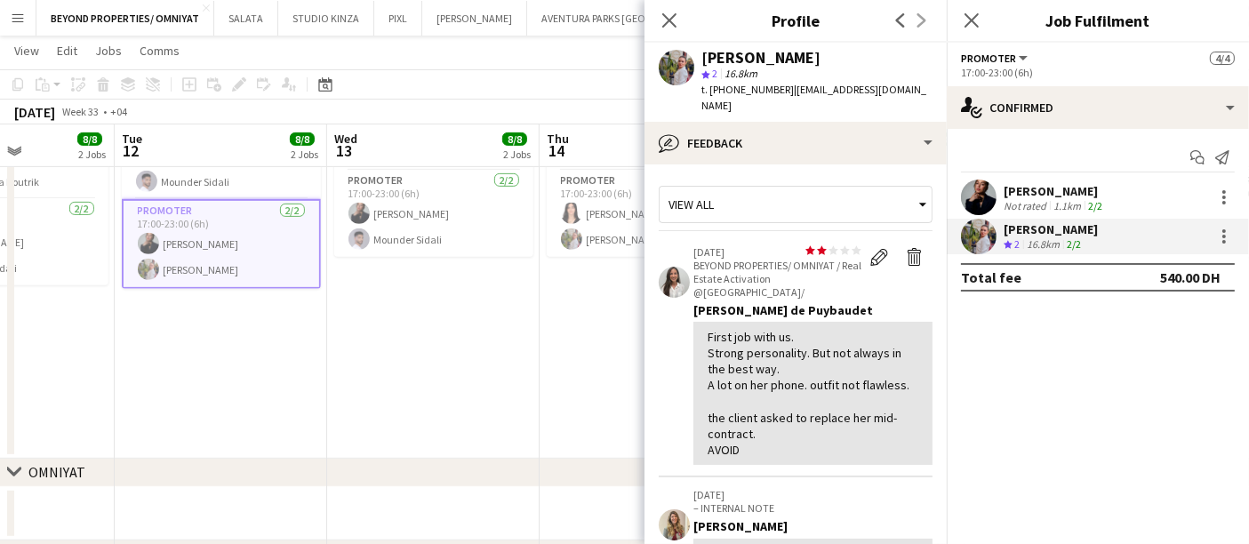
drag, startPoint x: 513, startPoint y: 99, endPoint x: 903, endPoint y: 296, distance: 436.6
click at [903, 302] on div "Ines de Puybaudet" at bounding box center [813, 310] width 239 height 16
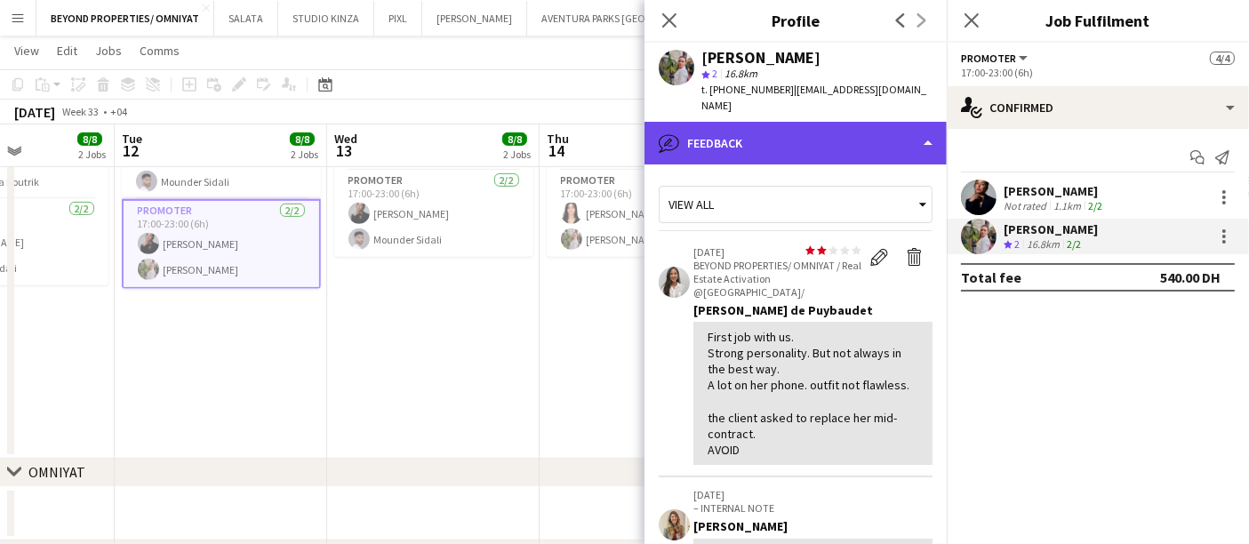
click at [787, 124] on div "bubble-pencil Feedback" at bounding box center [796, 143] width 302 height 43
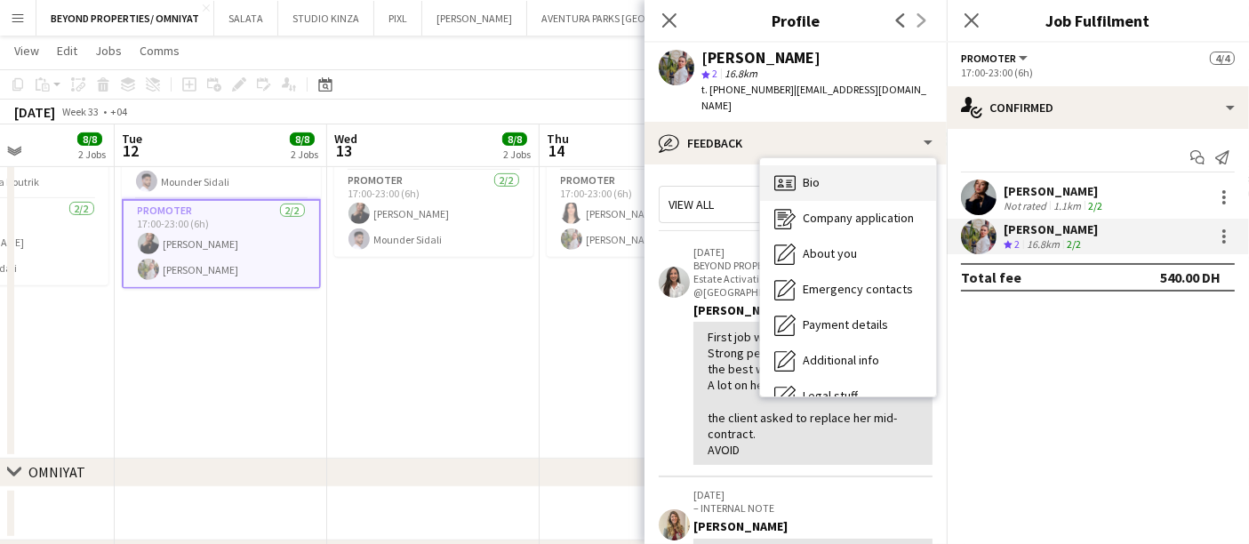
click at [798, 173] on div "Bio Bio" at bounding box center [848, 183] width 176 height 36
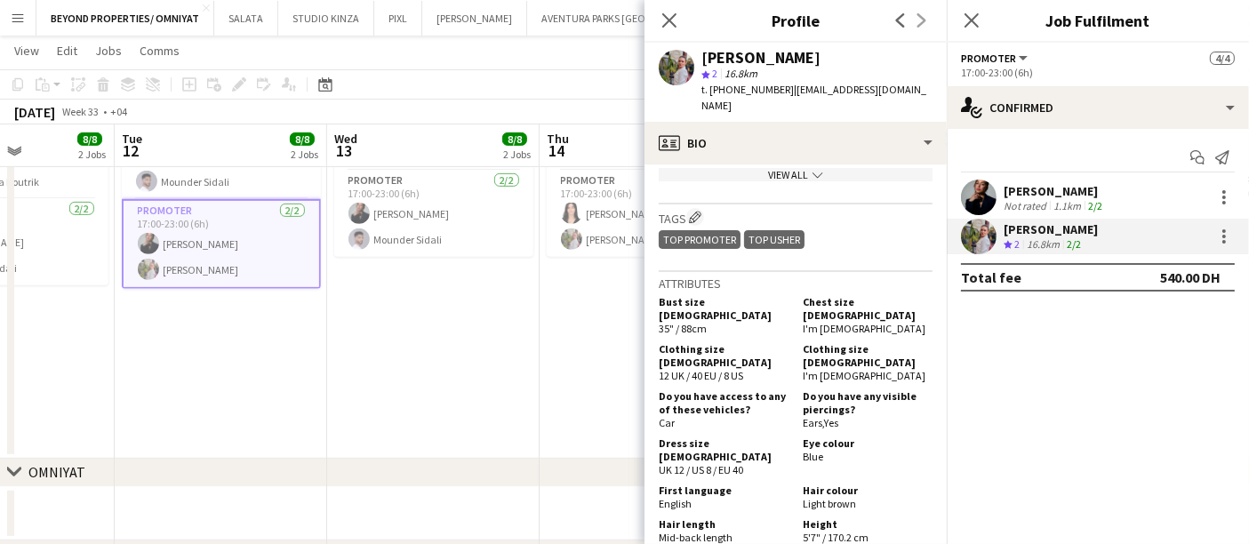
scroll to position [889, 0]
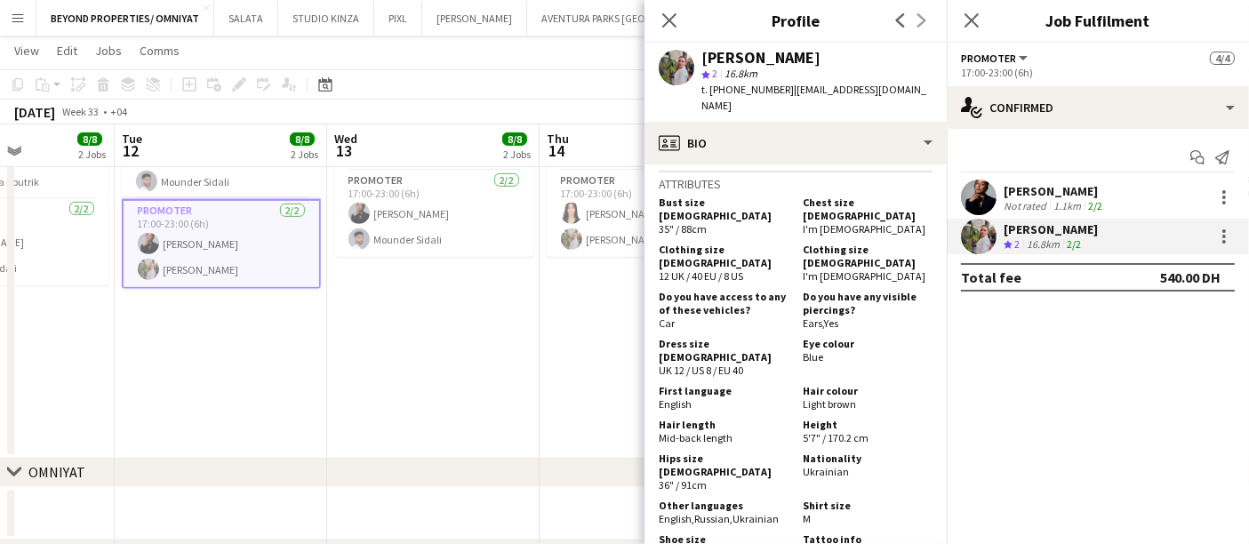
drag, startPoint x: 605, startPoint y: 311, endPoint x: 587, endPoint y: 318, distance: 19.2
click at [606, 311] on app-date-cell "11:00-23:00 (12h) 4/4 Real Estate Activation @MOE pin Mall of Emirates 2 Roles …" at bounding box center [646, 108] width 213 height 702
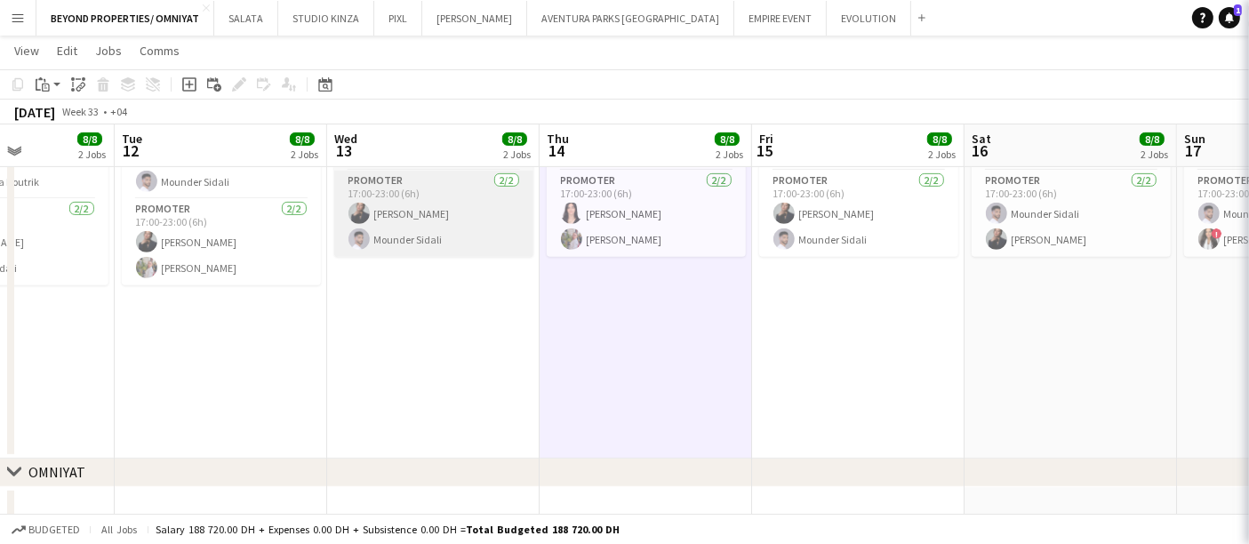
scroll to position [0, 523]
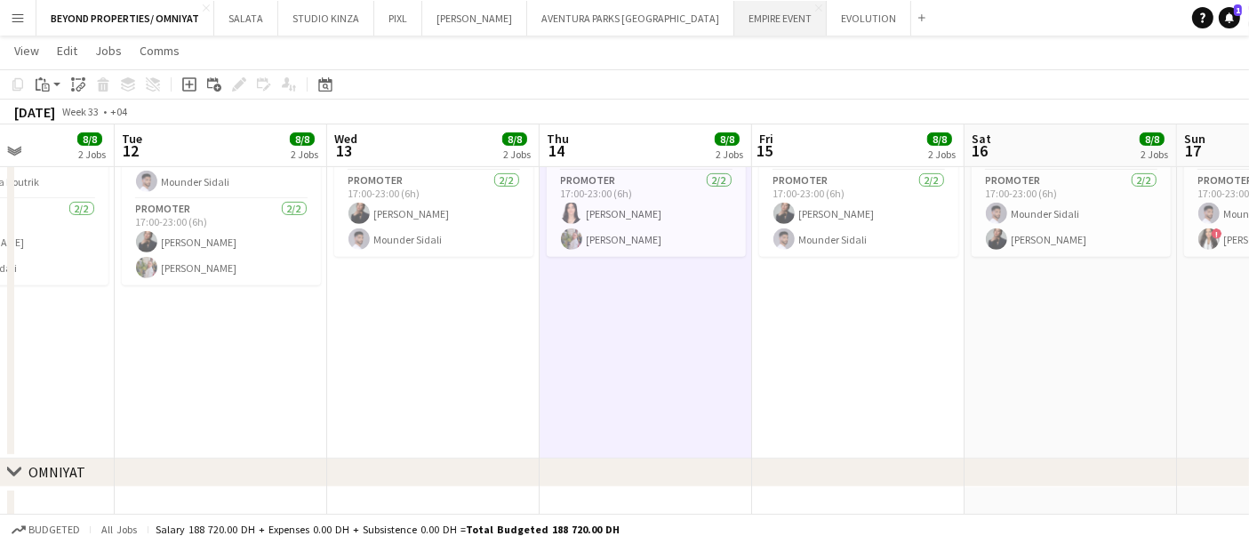
click at [734, 13] on button "EMPIRE EVENT Close" at bounding box center [780, 18] width 92 height 35
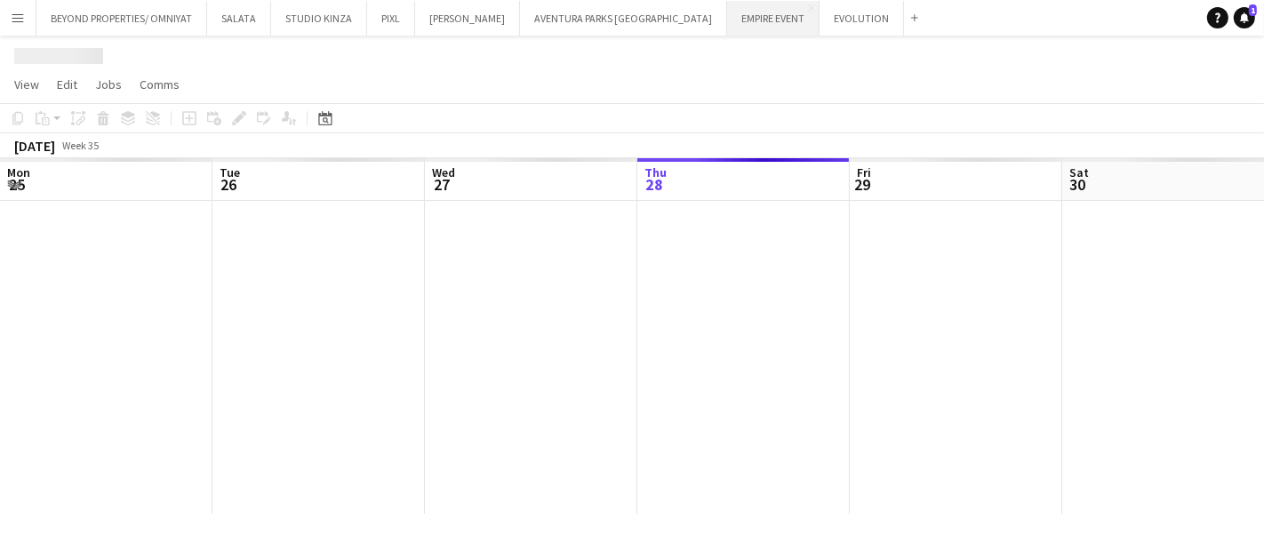
scroll to position [0, 424]
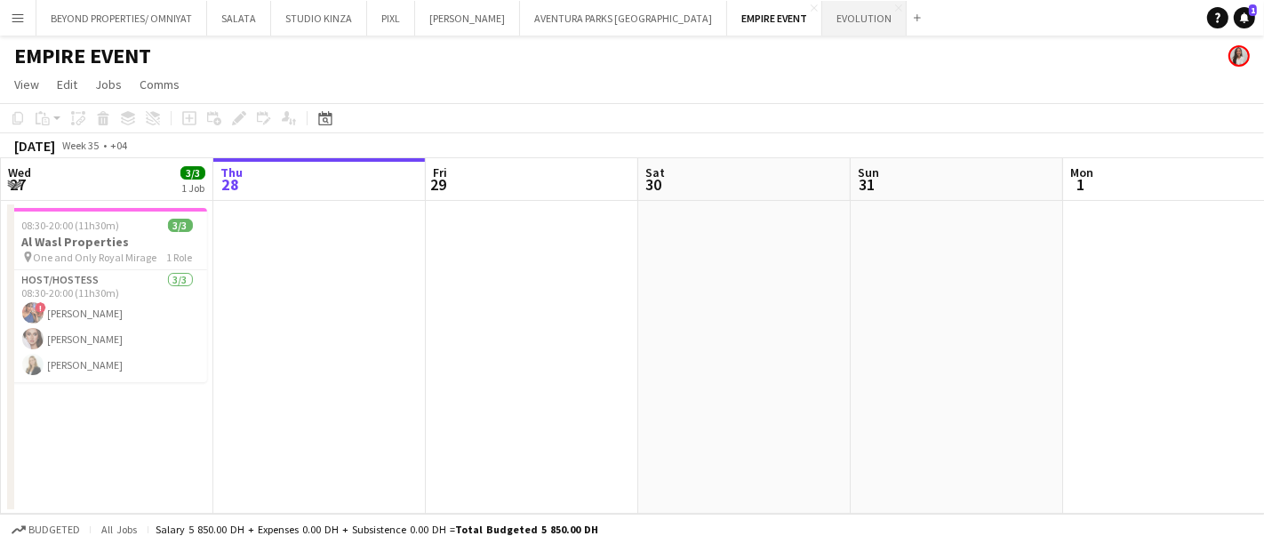
click at [823, 14] on button "EVOLUTION Close" at bounding box center [865, 18] width 84 height 35
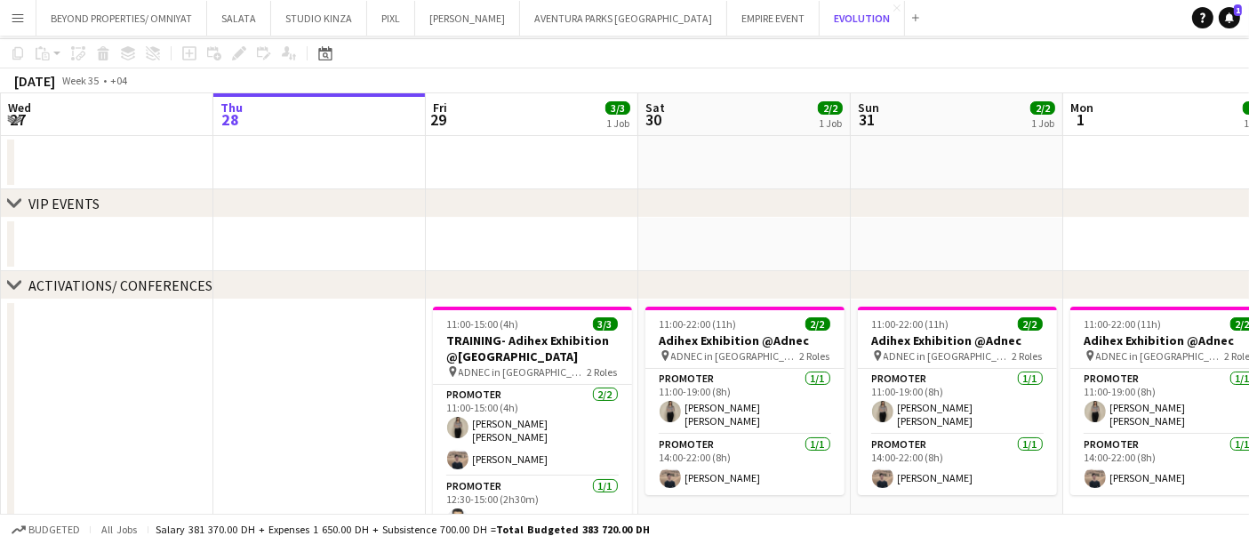
scroll to position [116, 0]
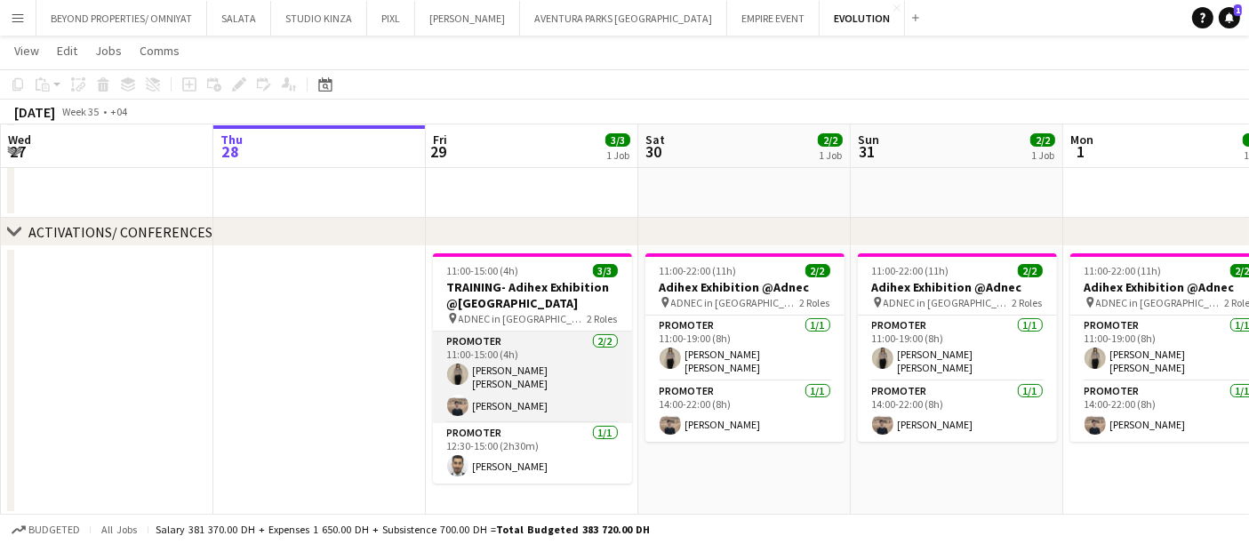
click at [518, 364] on app-card-role "Promoter [DATE] 11:00-15:00 (4h) [PERSON_NAME]" at bounding box center [532, 378] width 199 height 92
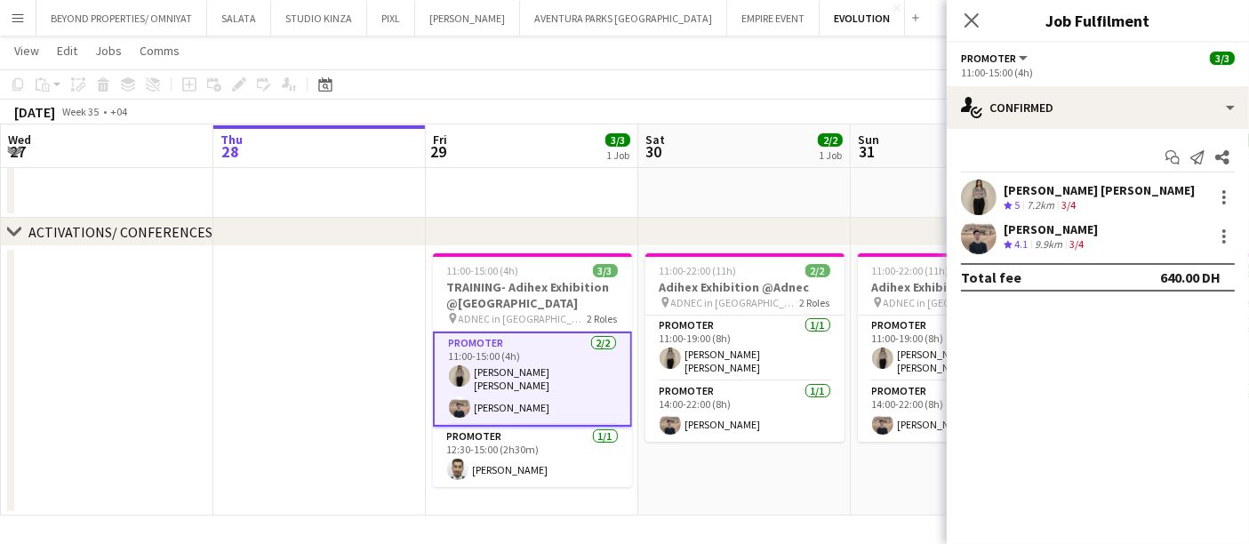
click at [986, 194] on app-user-avatar at bounding box center [979, 198] width 36 height 36
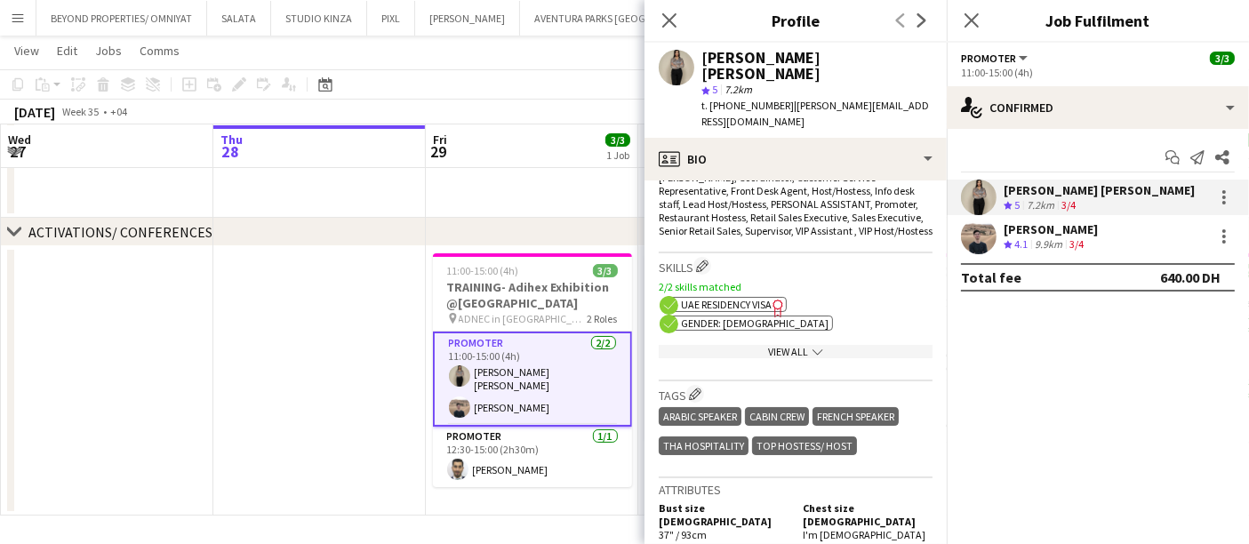
scroll to position [691, 0]
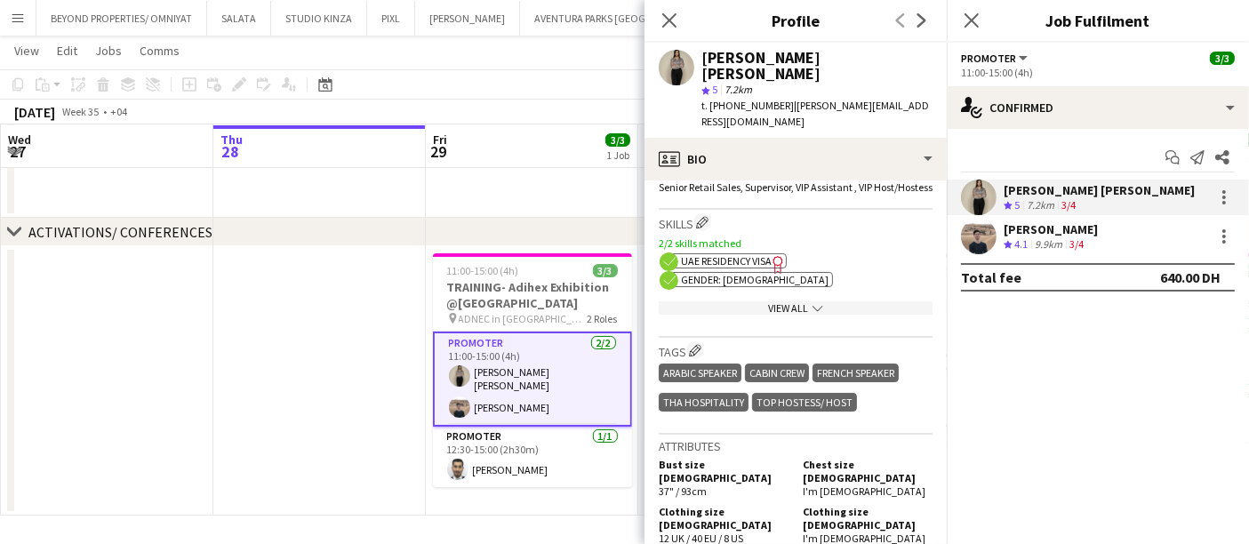
click at [769, 301] on div "View All chevron-down" at bounding box center [796, 307] width 274 height 13
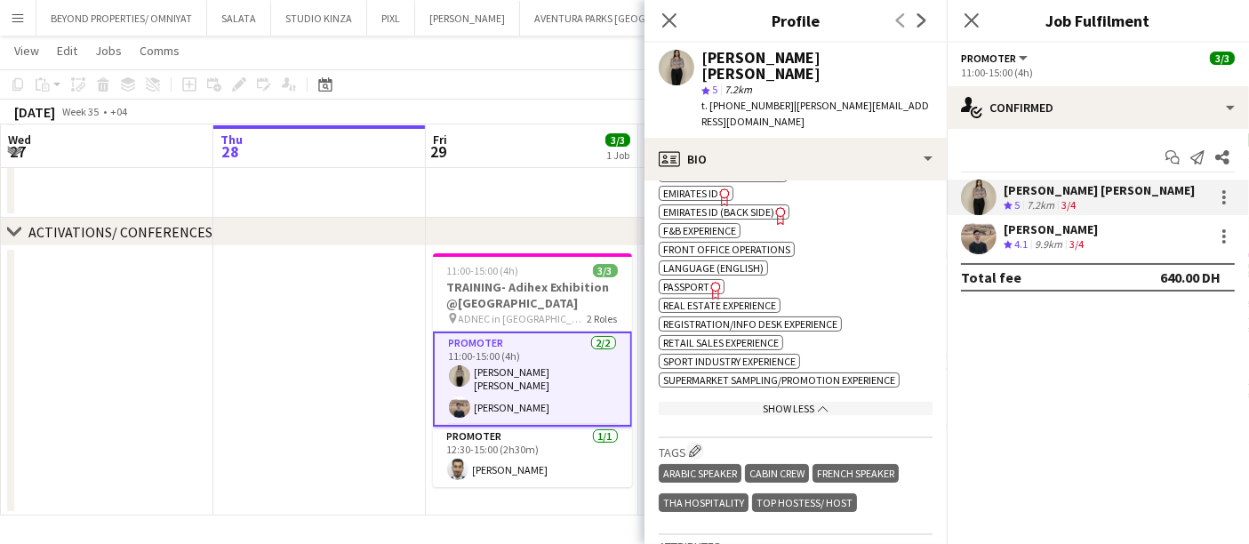
scroll to position [790, 0]
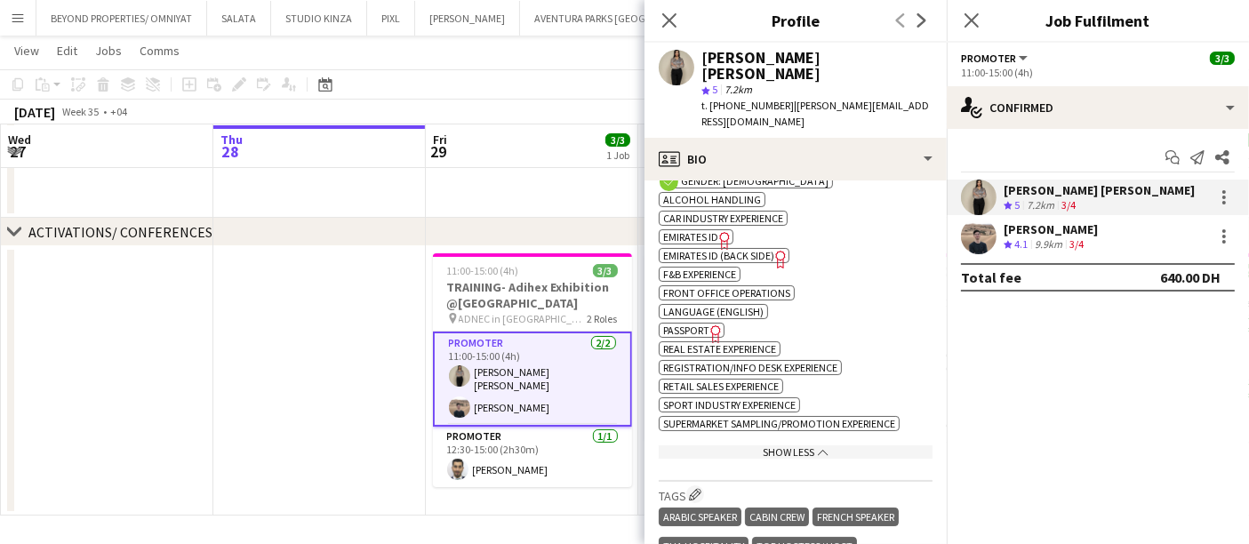
click at [684, 324] on span "Passport" at bounding box center [686, 330] width 46 height 13
click at [1044, 232] on div "[PERSON_NAME]" at bounding box center [1051, 229] width 94 height 16
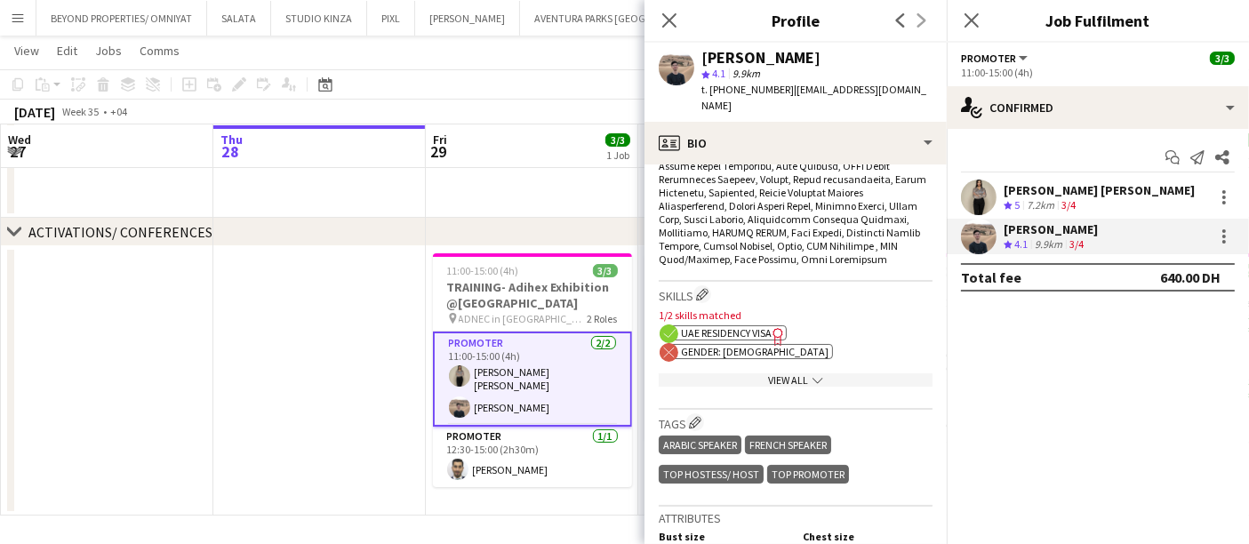
scroll to position [889, 0]
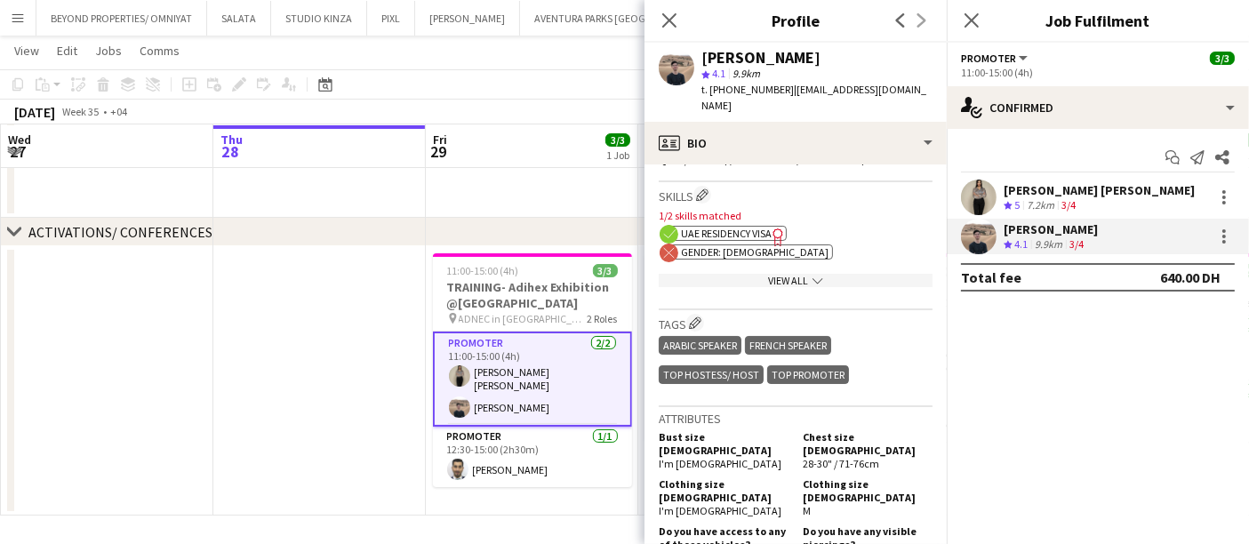
click at [790, 274] on div "View All chevron-down" at bounding box center [796, 280] width 274 height 13
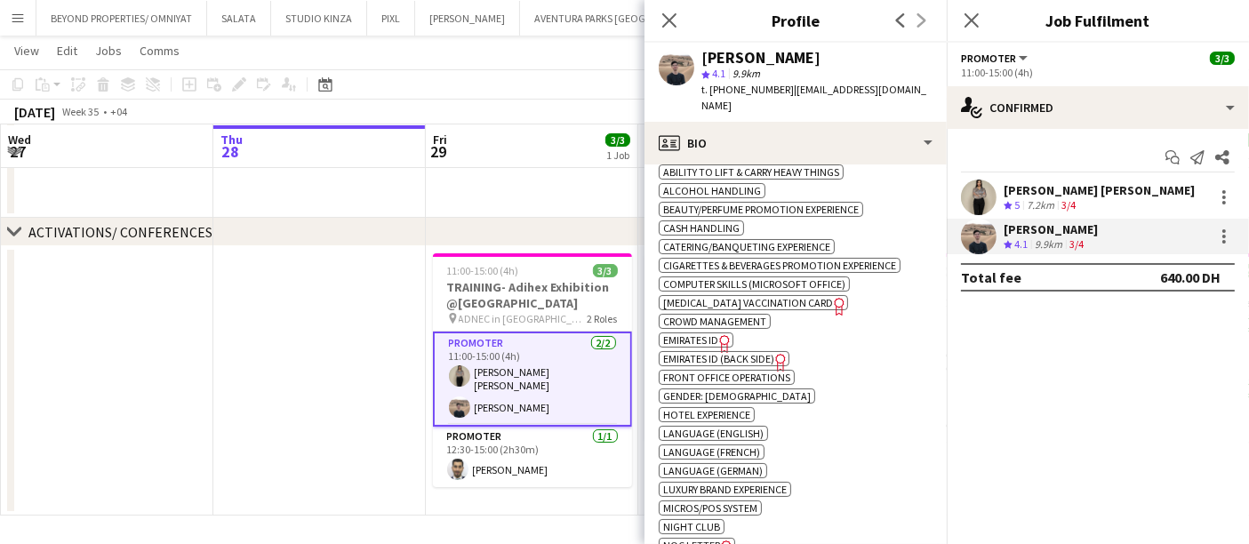
scroll to position [1185, 0]
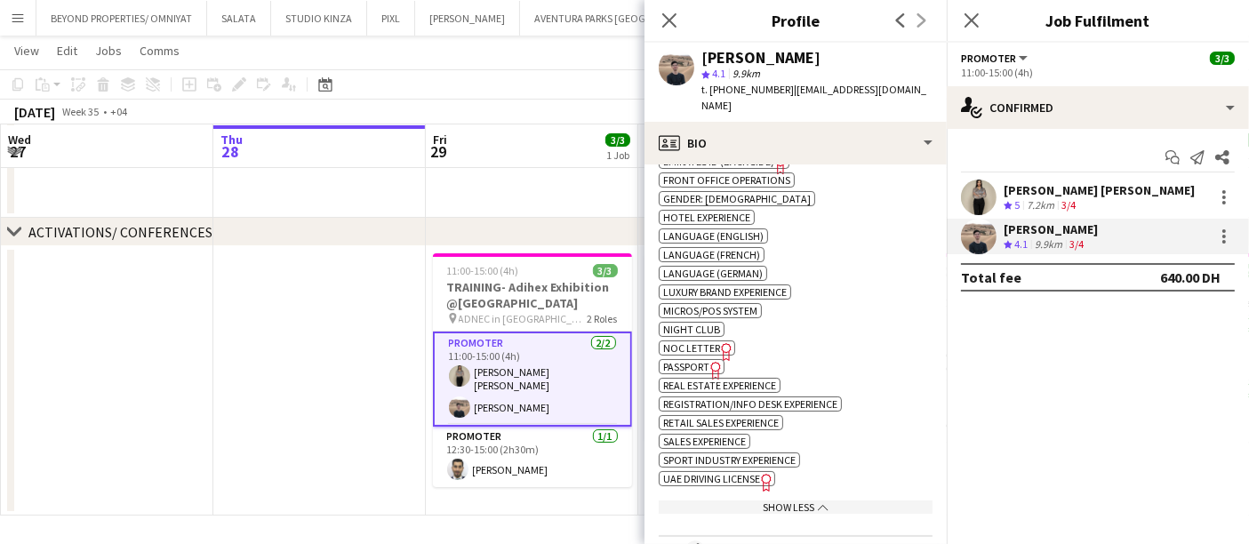
click at [695, 360] on span "Passport" at bounding box center [686, 366] width 46 height 13
click at [501, 453] on app-card-role "Promoter 1/1 12:30-15:00 (2h30m) Mohamad Al afyouni" at bounding box center [532, 457] width 199 height 60
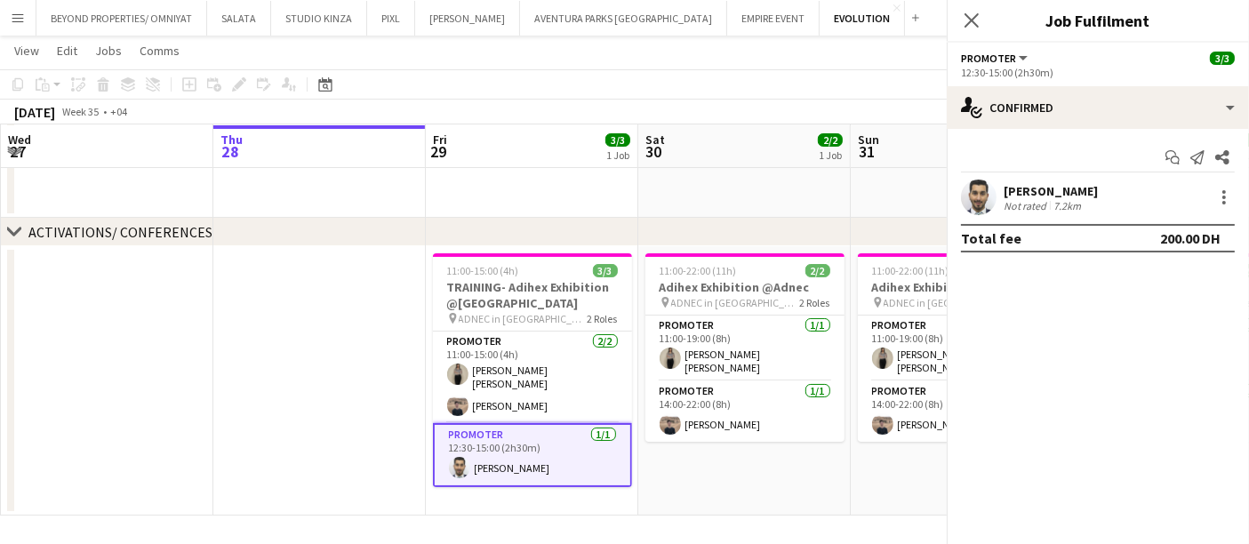
scroll to position [0, 425]
click at [1043, 199] on div "Not rated" at bounding box center [1027, 205] width 46 height 13
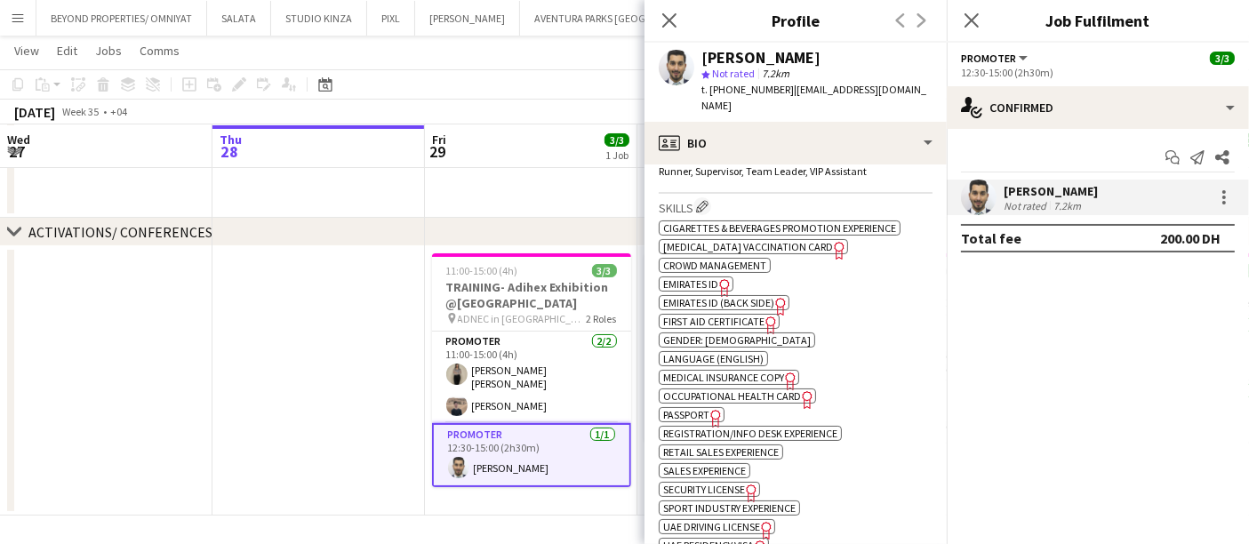
scroll to position [790, 0]
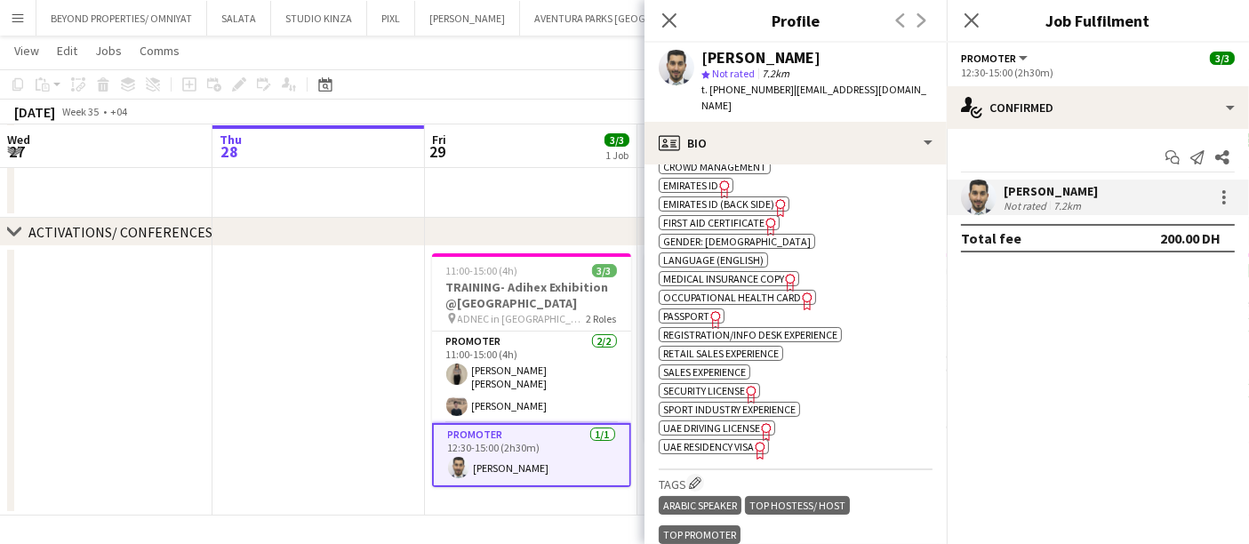
click at [692, 309] on span "Passport" at bounding box center [686, 315] width 46 height 13
click at [333, 397] on app-date-cell at bounding box center [319, 380] width 213 height 269
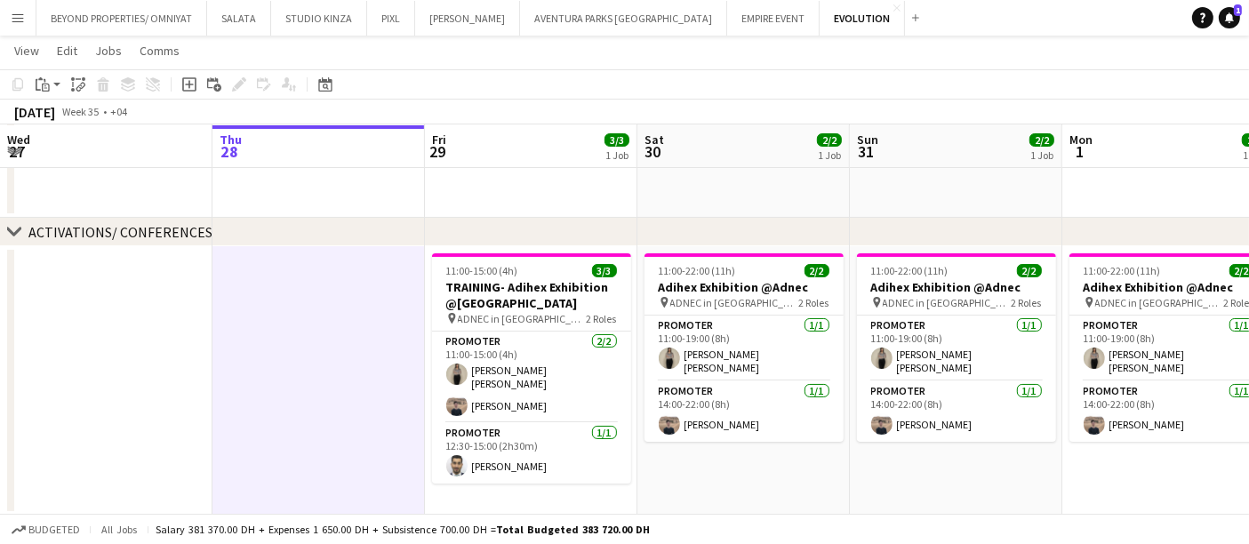
click at [1125, 148] on app-board-header-date "Mon 1 2/2 1 Job" at bounding box center [1169, 146] width 213 height 43
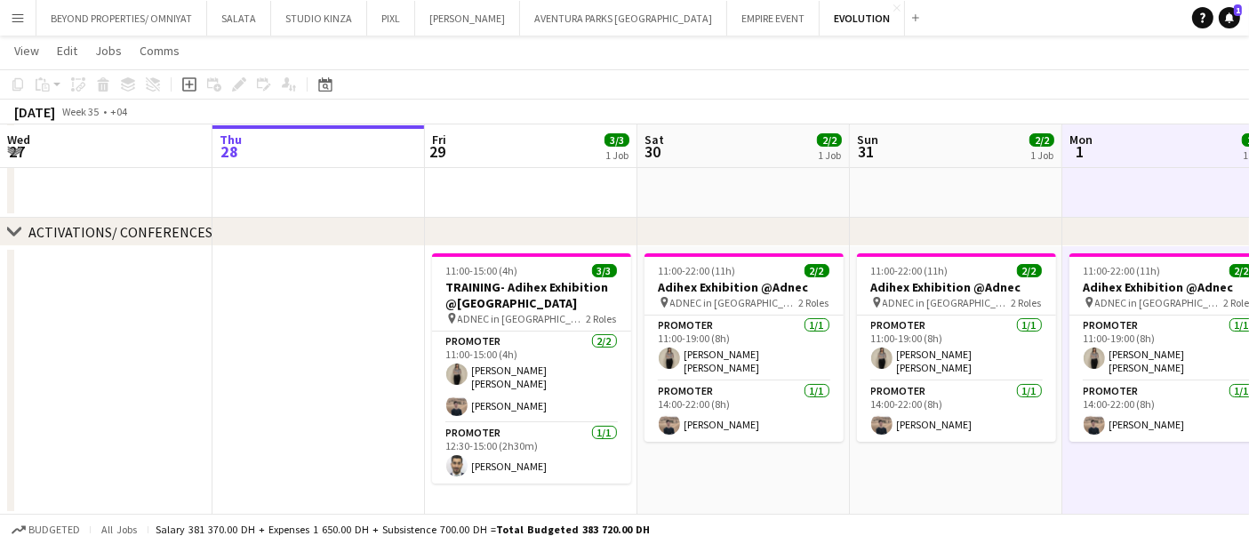
click at [1107, 151] on app-board-header-date "Mon 1 2/2 1 Job" at bounding box center [1169, 146] width 213 height 43
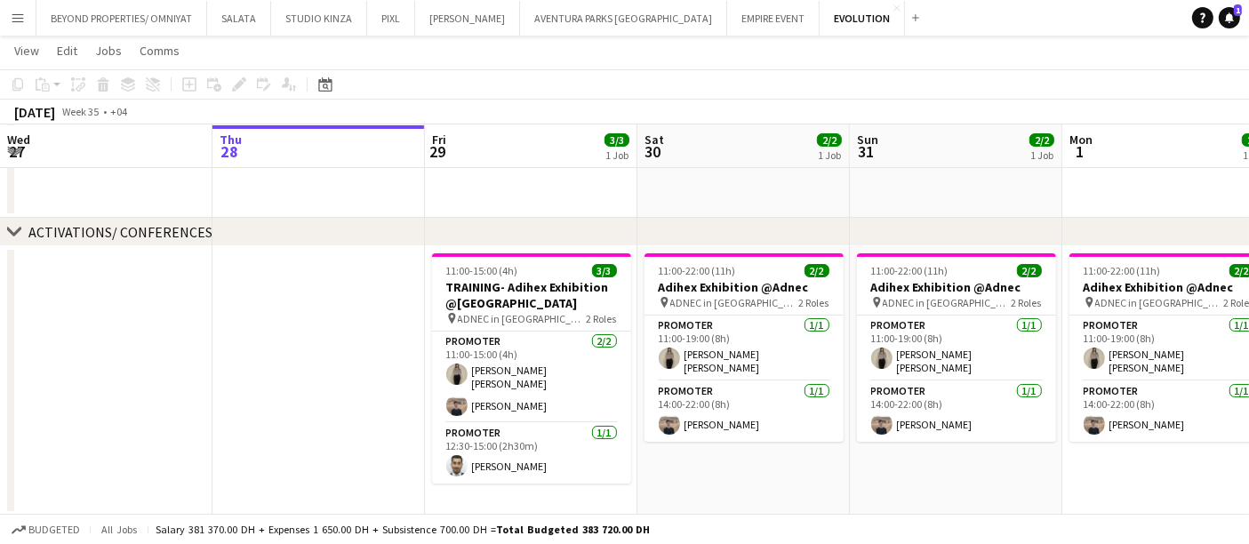
click at [1176, 73] on app-toolbar "Copy Paste Paste Ctrl+V Paste with crew Ctrl+Shift+V Paste linked Job [GEOGRAPH…" at bounding box center [624, 84] width 1249 height 30
click at [654, 476] on app-date-cell "11:00-22:00 (11h) 2/2 Adihex Exhibition @Adnec pin ADNEC in [GEOGRAPHIC_DATA] 2…" at bounding box center [744, 380] width 213 height 269
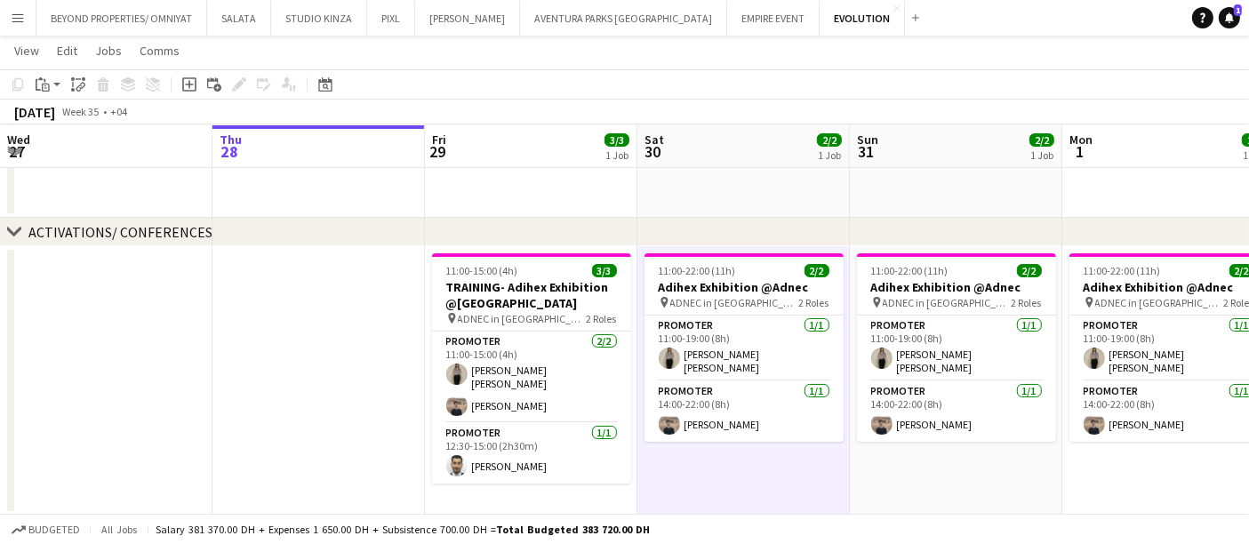
click at [701, 457] on app-date-cell "11:00-22:00 (11h) 2/2 Adihex Exhibition @Adnec pin ADNEC in [GEOGRAPHIC_DATA] 2…" at bounding box center [744, 380] width 213 height 269
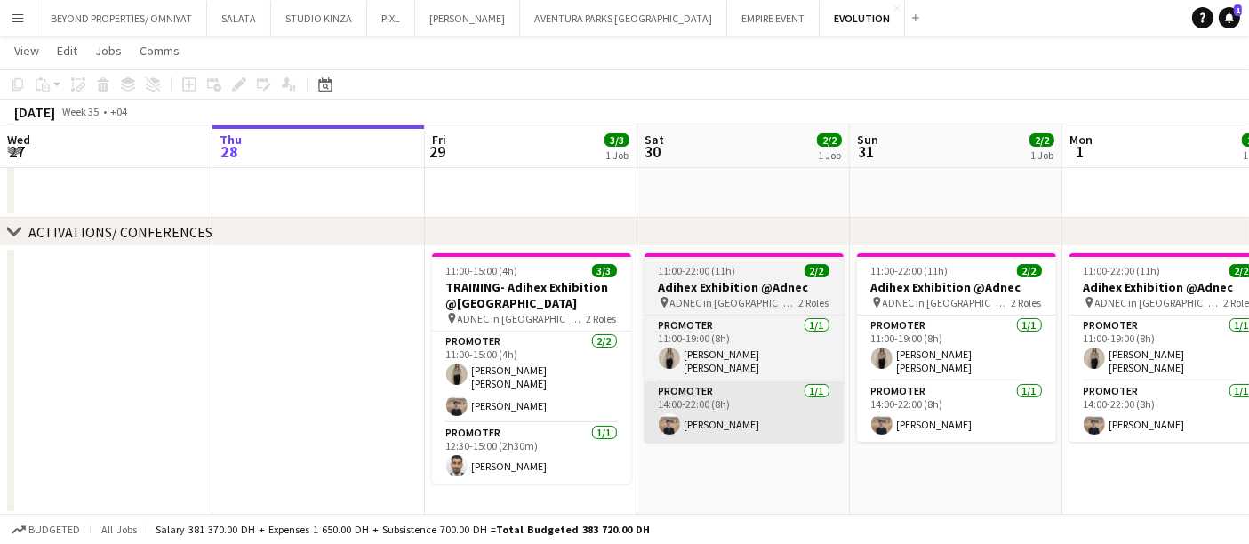
click at [725, 429] on app-card-role "Promoter [DATE] 14:00-22:00 (8h) [PERSON_NAME]" at bounding box center [744, 411] width 199 height 60
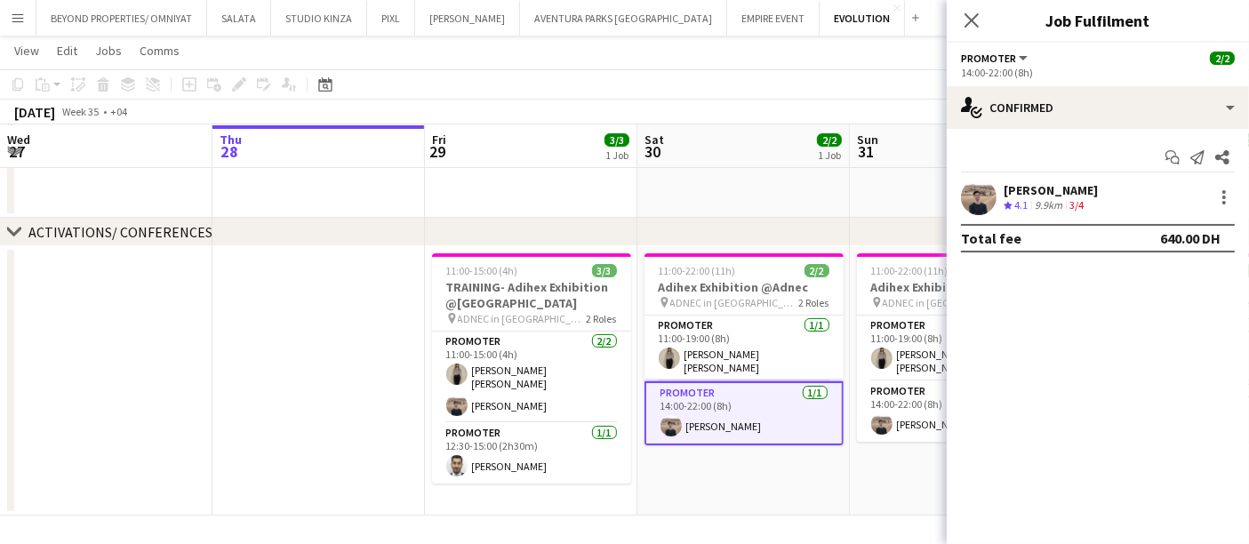
click at [744, 501] on app-date-cell "11:00-22:00 (11h) 2/2 Adihex Exhibition @Adnec pin ADNEC in [GEOGRAPHIC_DATA] 2…" at bounding box center [744, 380] width 213 height 269
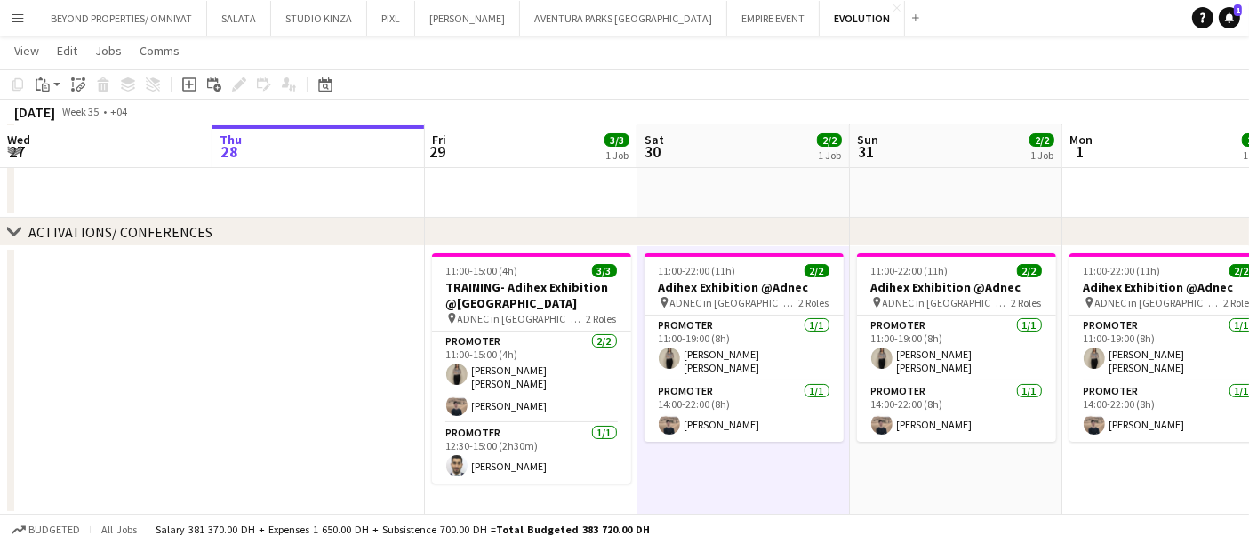
click at [1175, 179] on app-date-cell at bounding box center [1169, 191] width 213 height 53
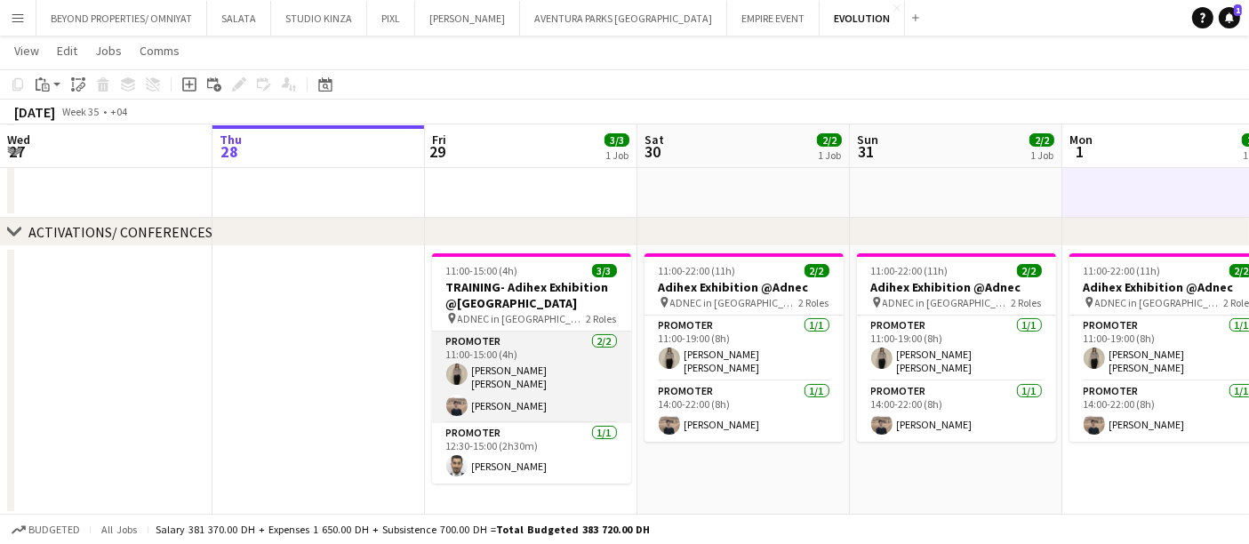
click at [563, 360] on app-card-role "Promoter [DATE] 11:00-15:00 (4h) [PERSON_NAME]" at bounding box center [531, 378] width 199 height 92
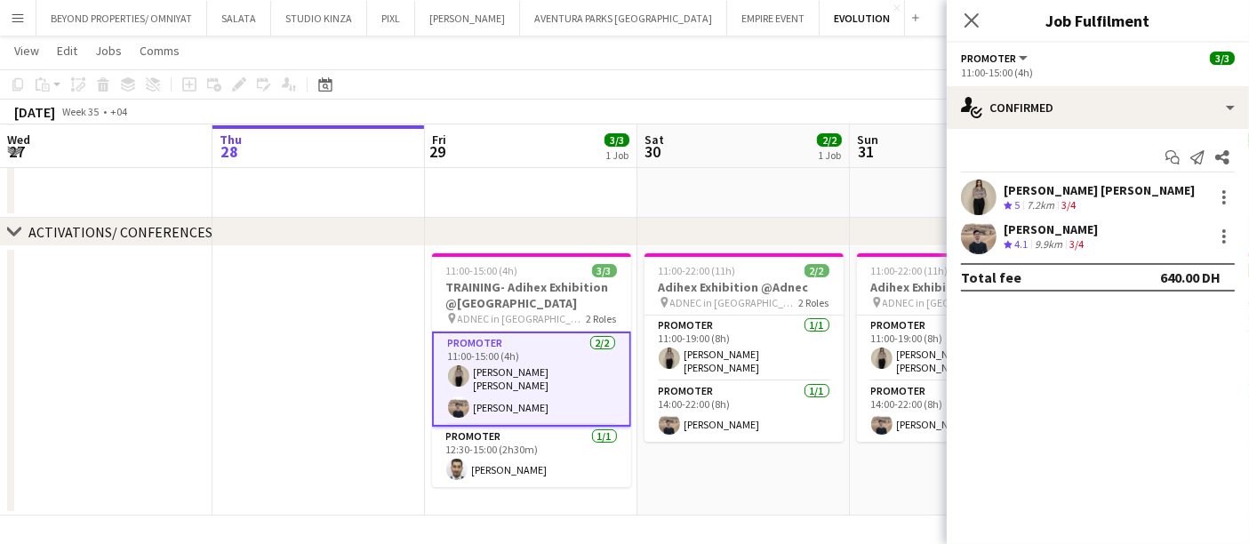
click at [991, 205] on app-user-avatar at bounding box center [979, 198] width 36 height 36
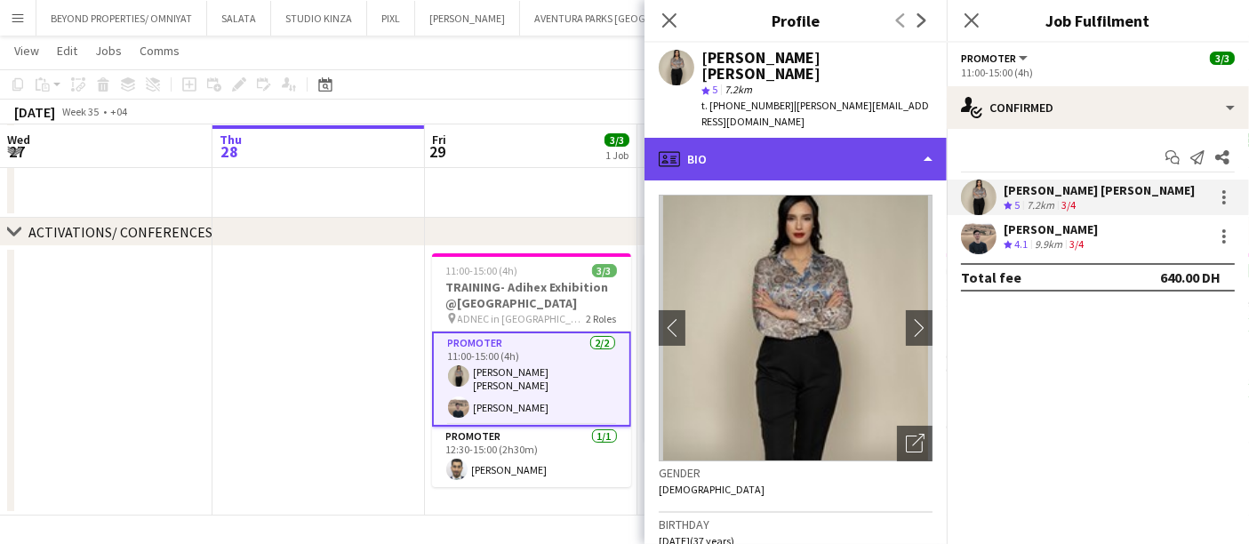
click at [763, 138] on div "profile Bio" at bounding box center [796, 159] width 302 height 43
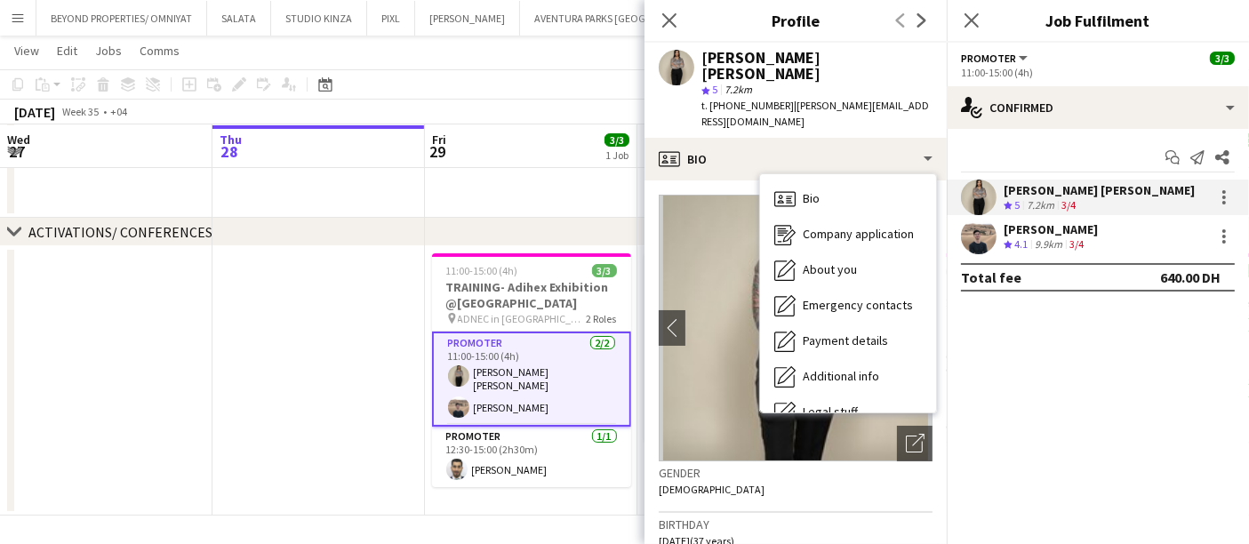
click at [1023, 385] on mat-expansion-panel "check Confirmed Start chat Send notification Share Khadija Khadija Crew rating …" at bounding box center [1098, 336] width 302 height 415
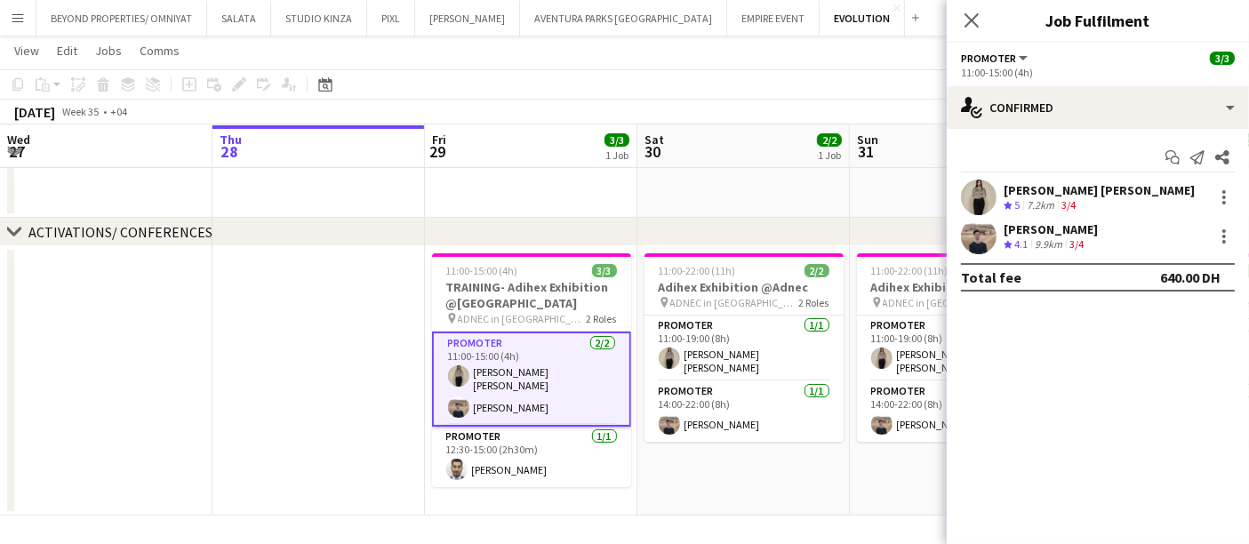
click at [993, 205] on app-user-avatar at bounding box center [979, 198] width 36 height 36
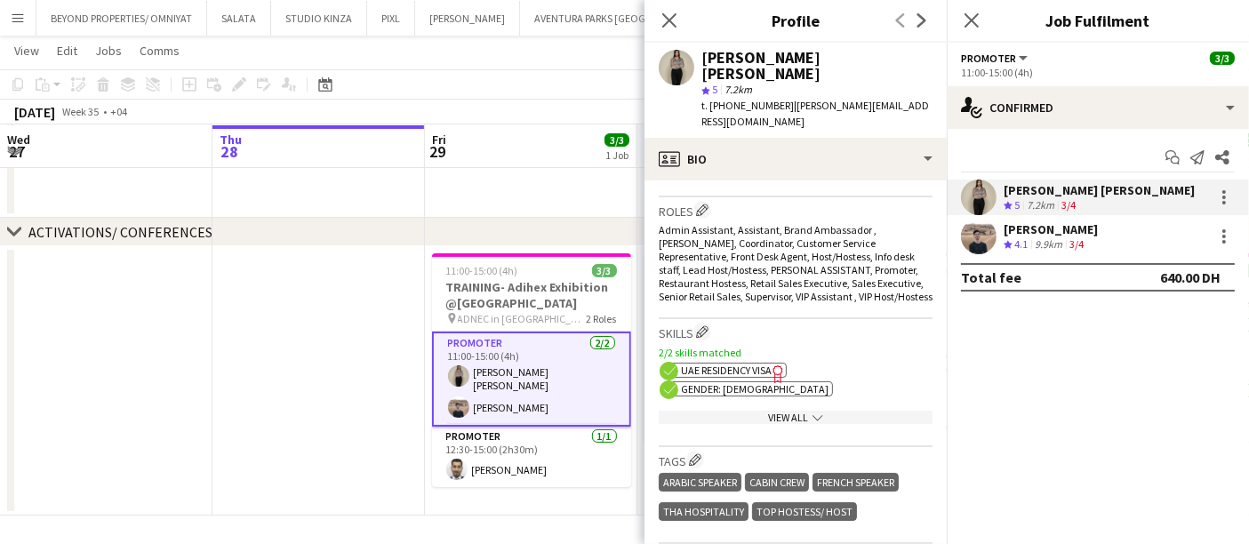
scroll to position [582, 0]
click at [790, 410] on div "View All chevron-down" at bounding box center [796, 416] width 274 height 13
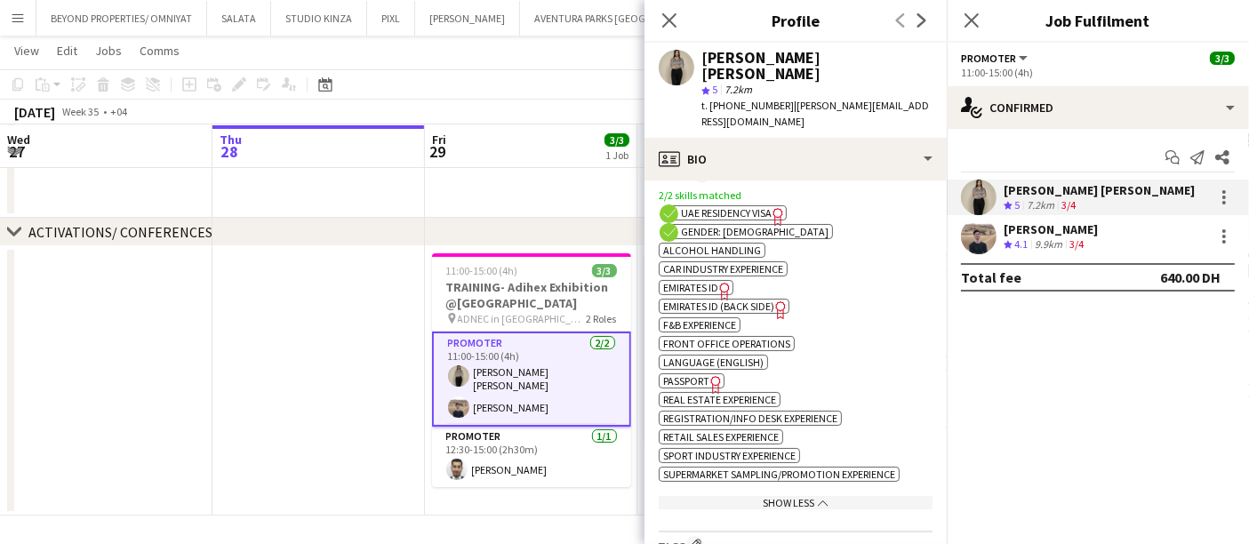
scroll to position [746, 0]
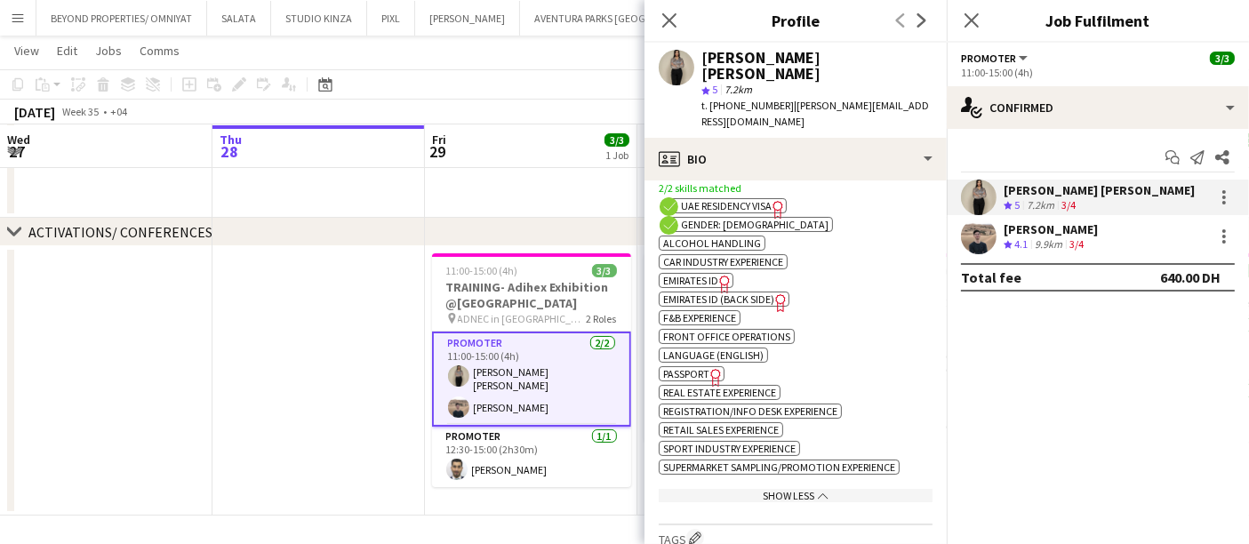
click at [725, 199] on span "UAE Residency Visa" at bounding box center [726, 205] width 91 height 13
click at [1153, 336] on mat-expansion-panel "check Confirmed Start chat Send notification Share Khadija Khadija Crew rating …" at bounding box center [1098, 336] width 302 height 415
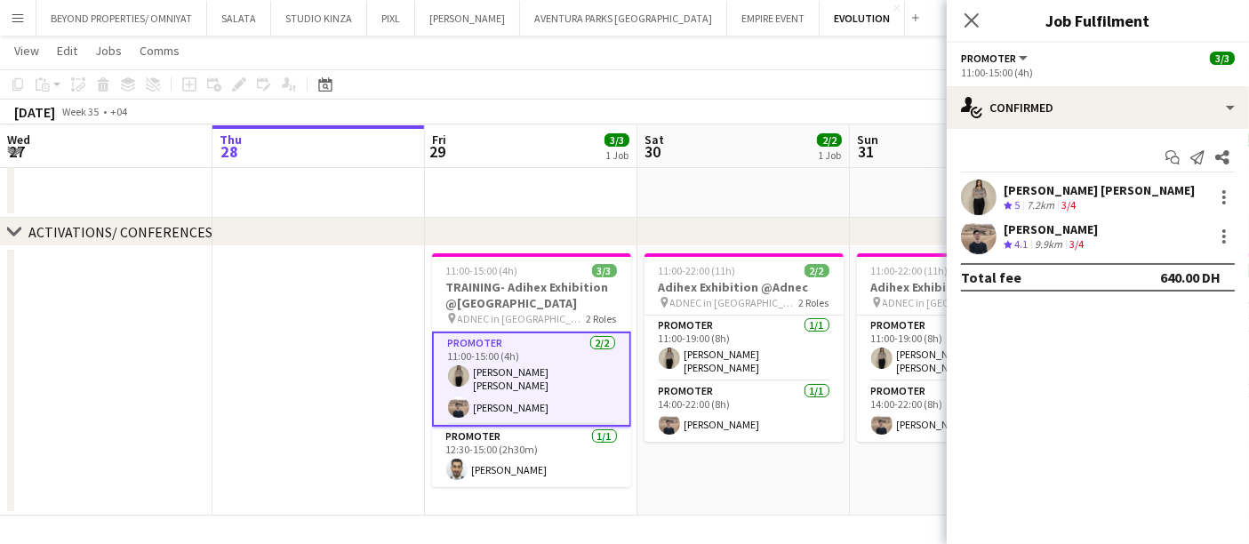
click at [974, 211] on app-user-avatar at bounding box center [979, 198] width 36 height 36
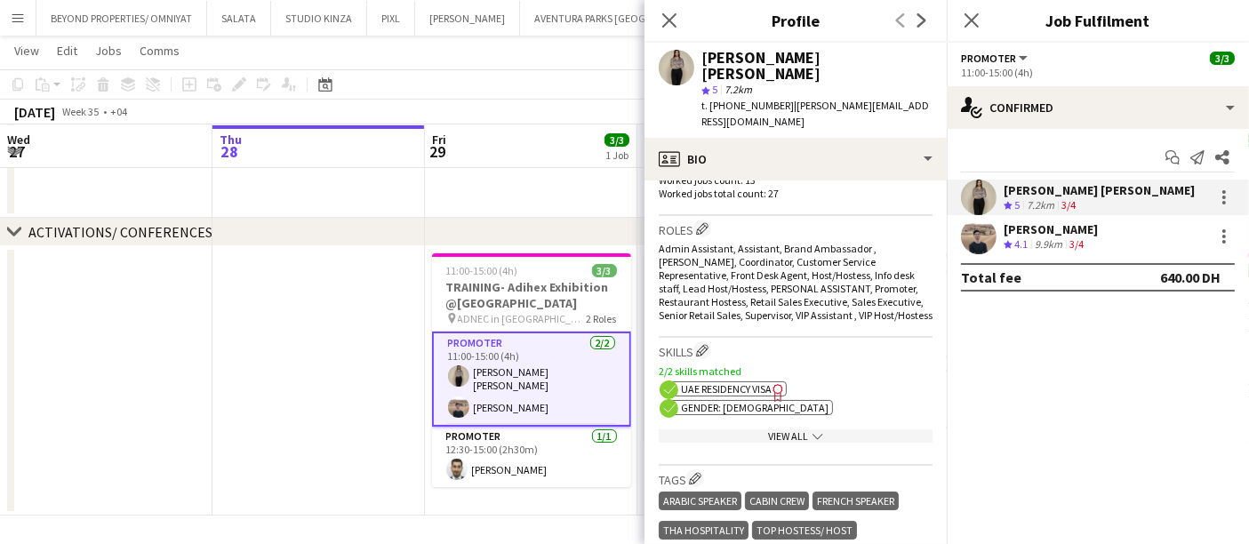
click at [869, 397] on div "ok-circled2 background Layer 1 cross-circle-red background Layer 1 Gender: Fema…" at bounding box center [796, 406] width 274 height 19
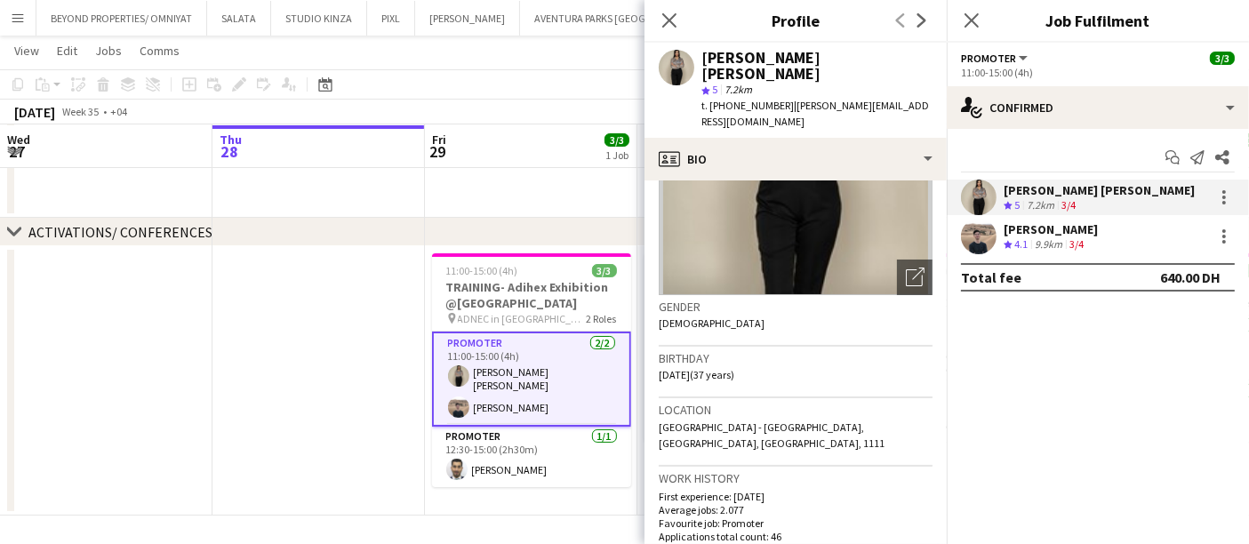
scroll to position [73, 0]
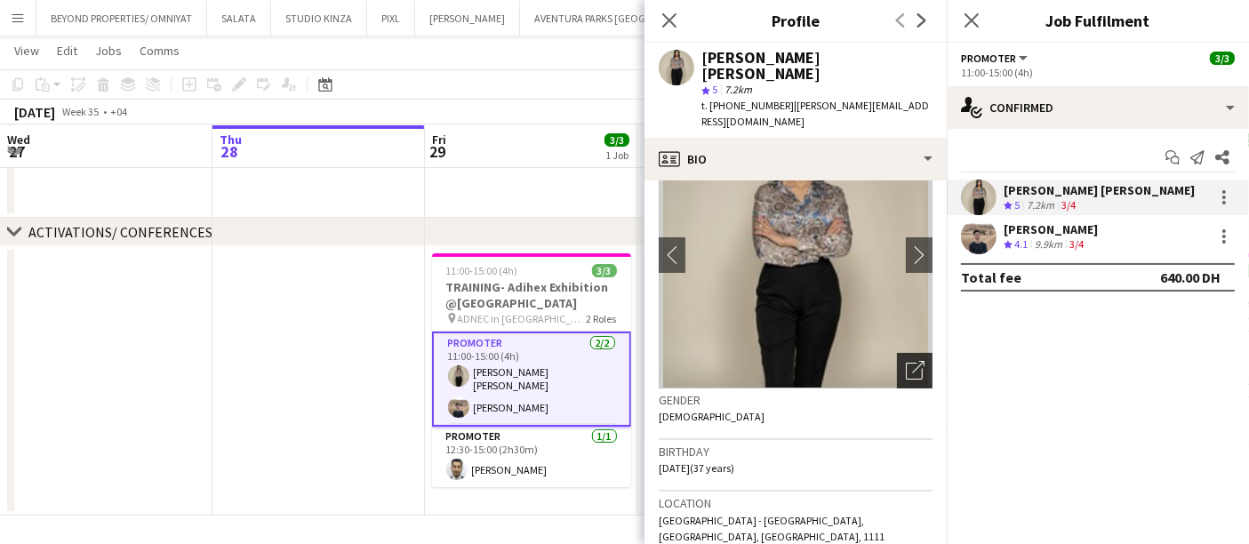
click at [906, 361] on icon "Open photos pop-in" at bounding box center [915, 370] width 19 height 19
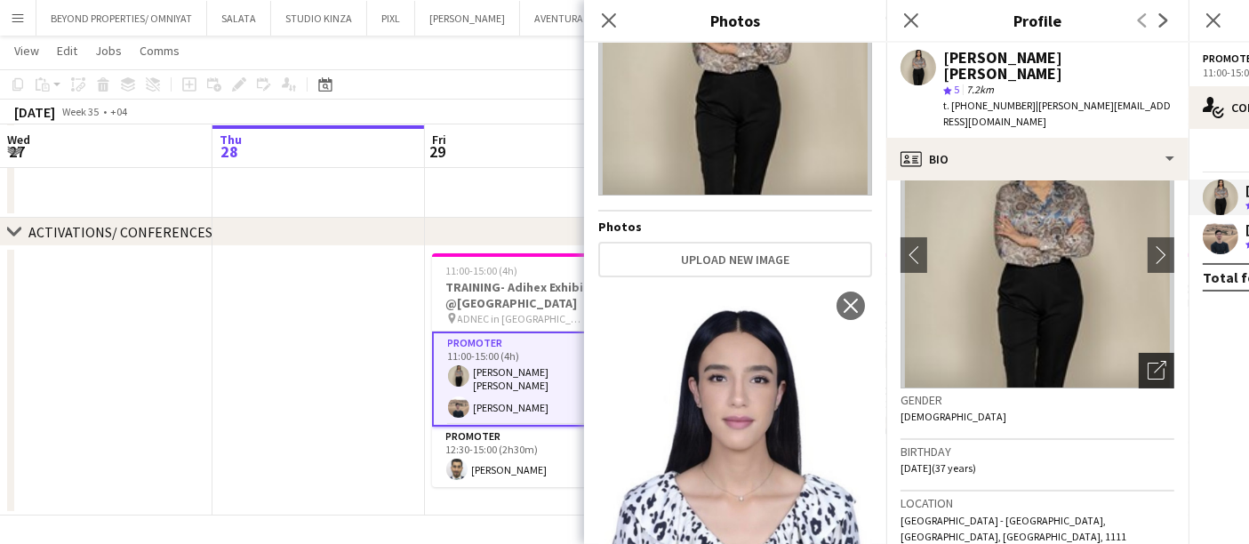
scroll to position [226, 0]
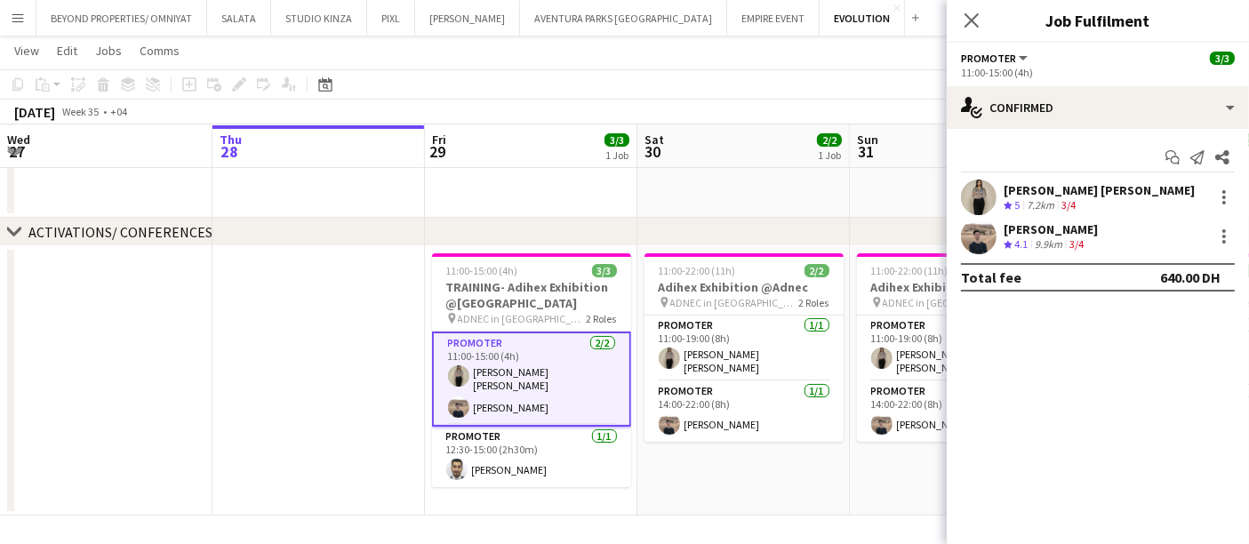
click at [976, 237] on app-user-avatar at bounding box center [979, 237] width 36 height 36
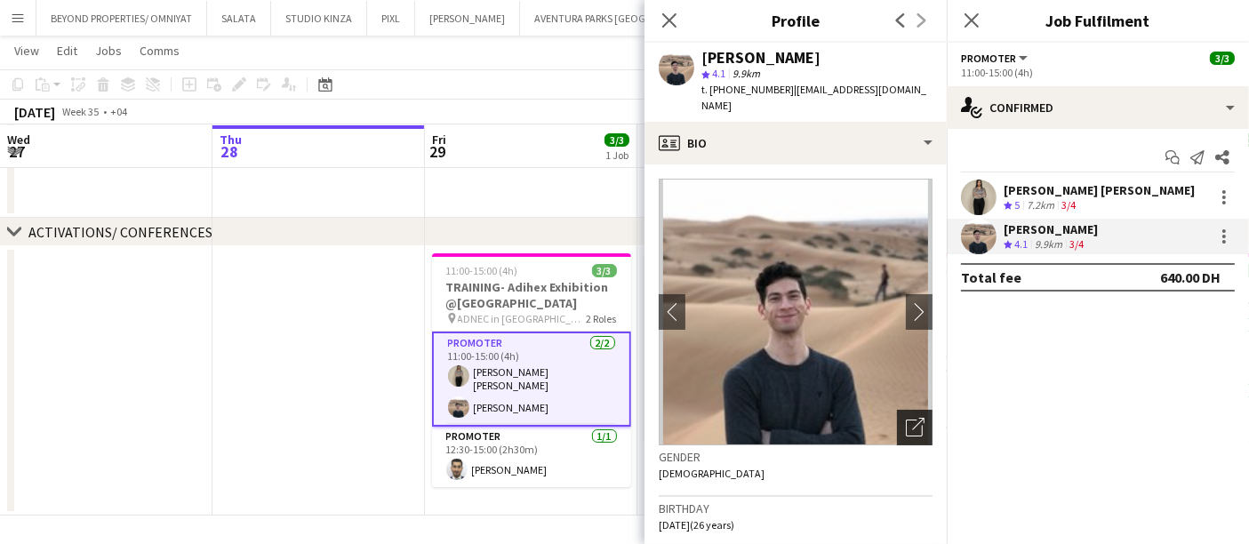
click at [906, 418] on icon "Open photos pop-in" at bounding box center [915, 427] width 19 height 19
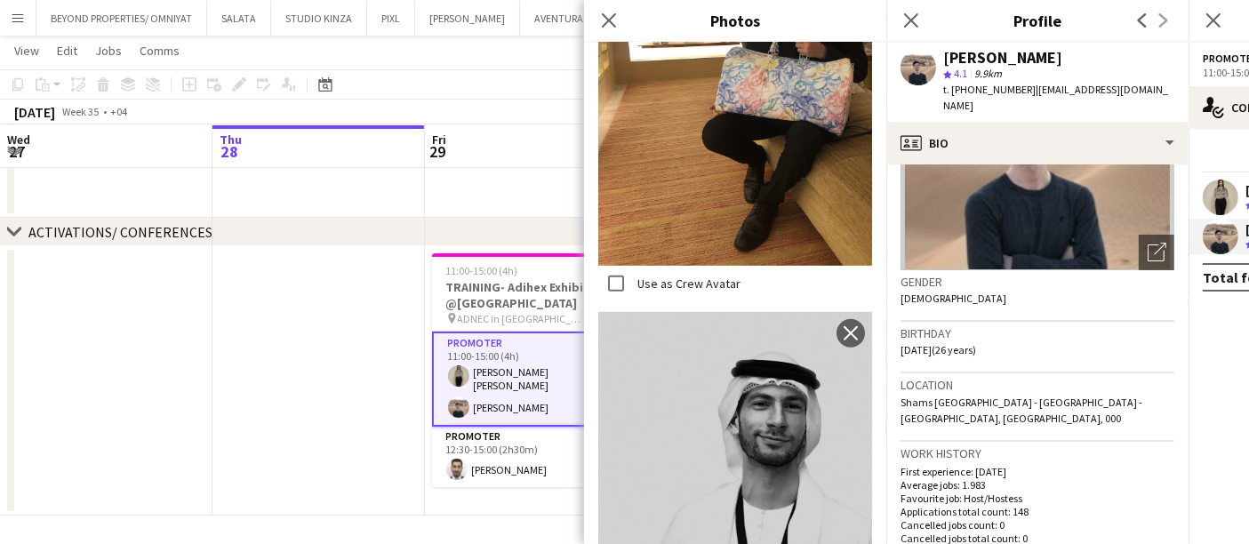
scroll to position [1085, 0]
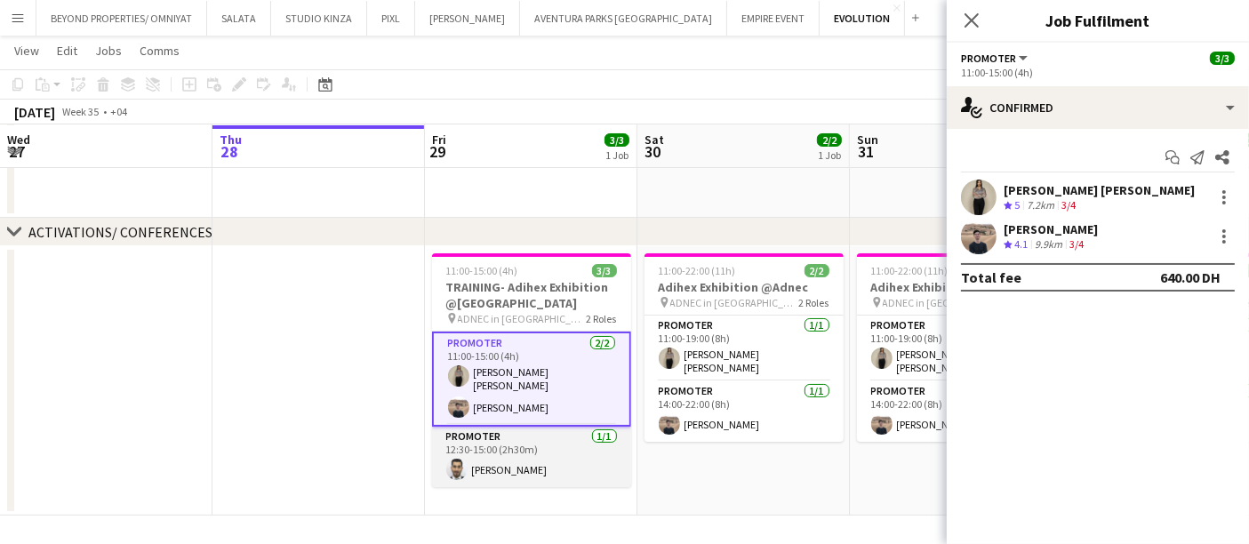
click at [529, 436] on app-card-role "Promoter 1/1 12:30-15:00 (2h30m) Mohamad Al afyouni" at bounding box center [531, 457] width 199 height 60
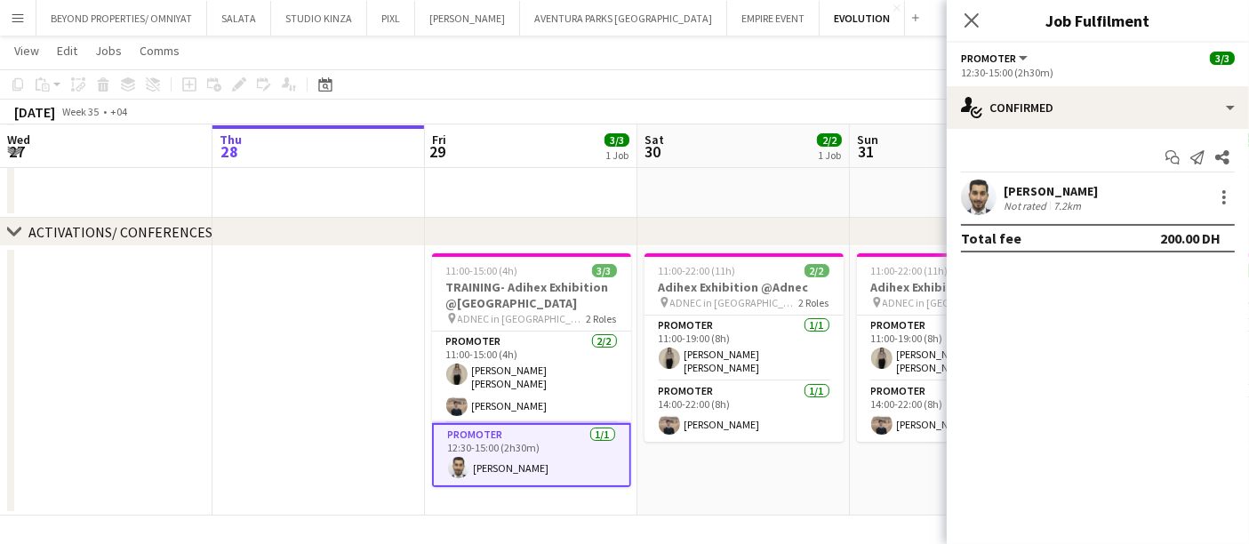
click at [992, 189] on app-user-avatar at bounding box center [979, 198] width 36 height 36
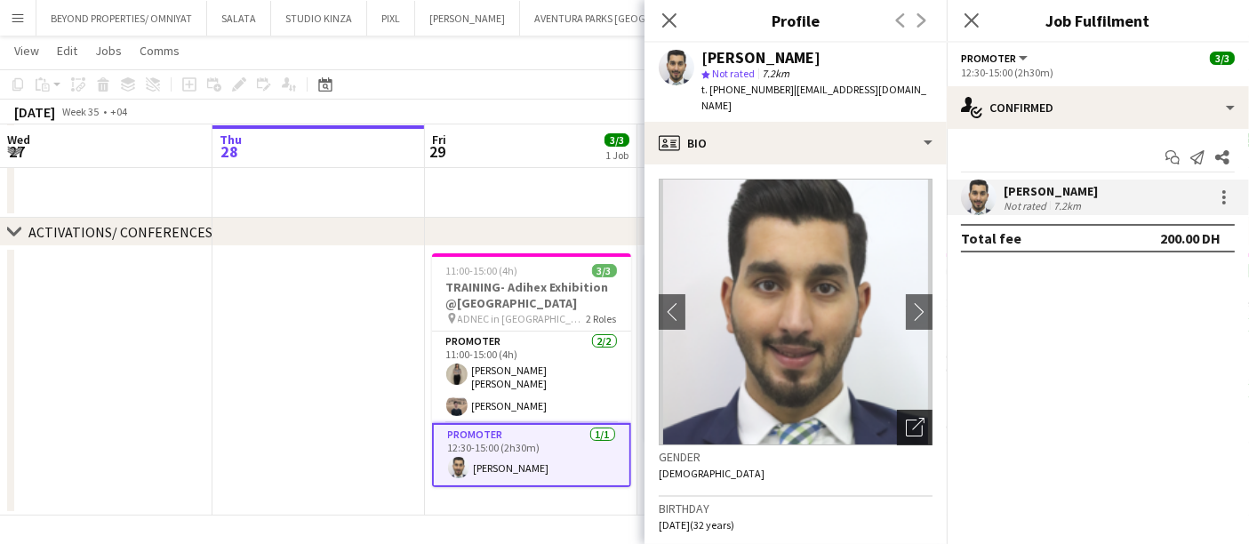
click at [906, 418] on icon "Open photos pop-in" at bounding box center [915, 427] width 19 height 19
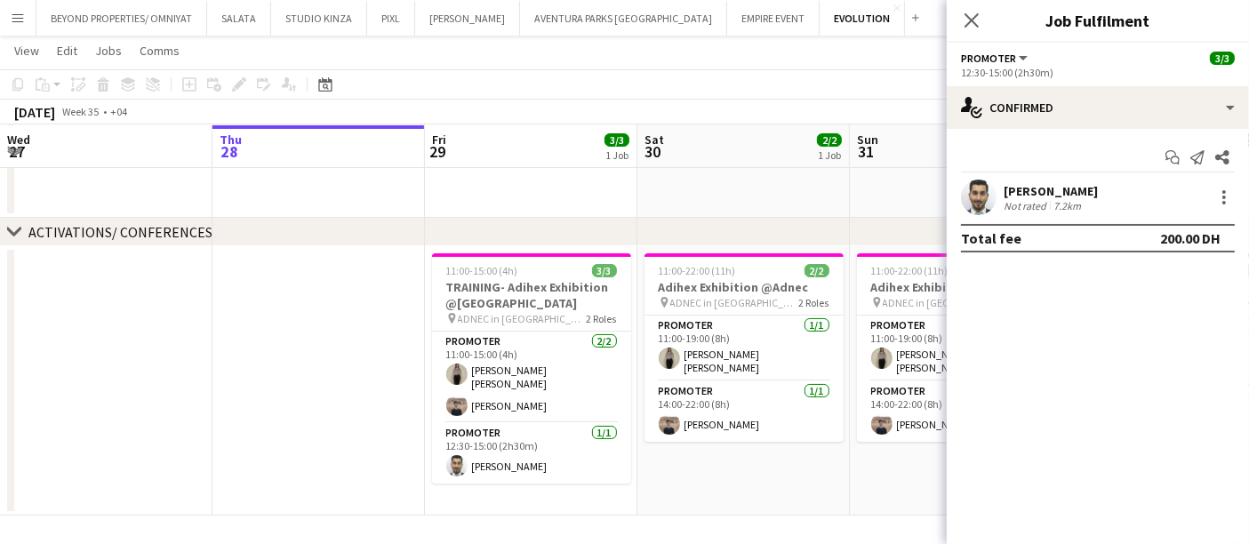
scroll to position [0, 0]
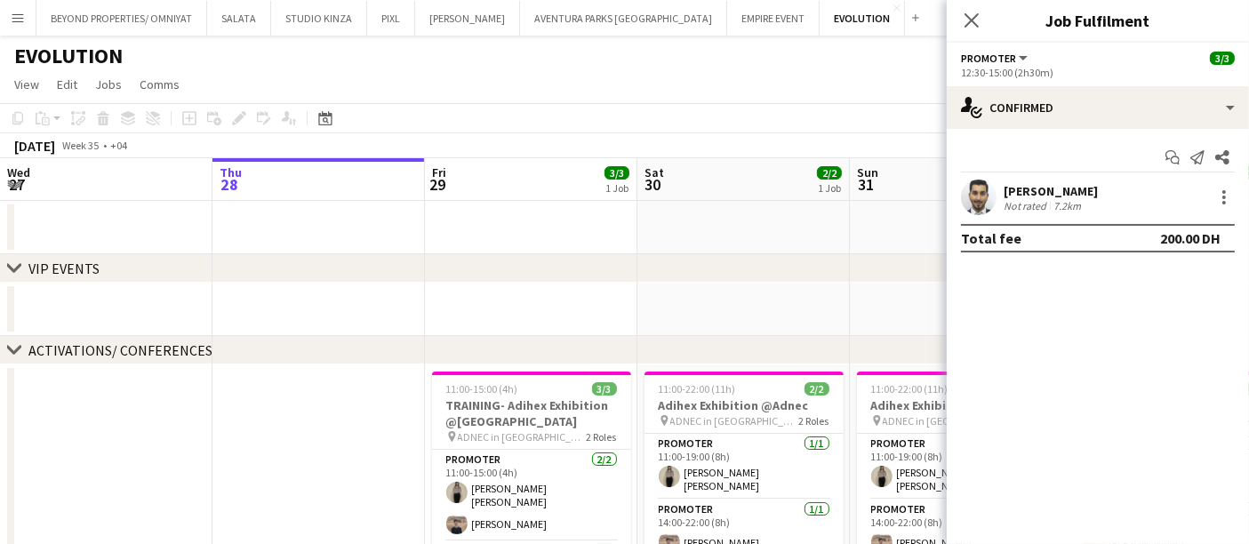
click at [862, 101] on app-page-menu "View Day view expanded Day view collapsed Month view Date picker Jump to today …" at bounding box center [624, 86] width 1249 height 34
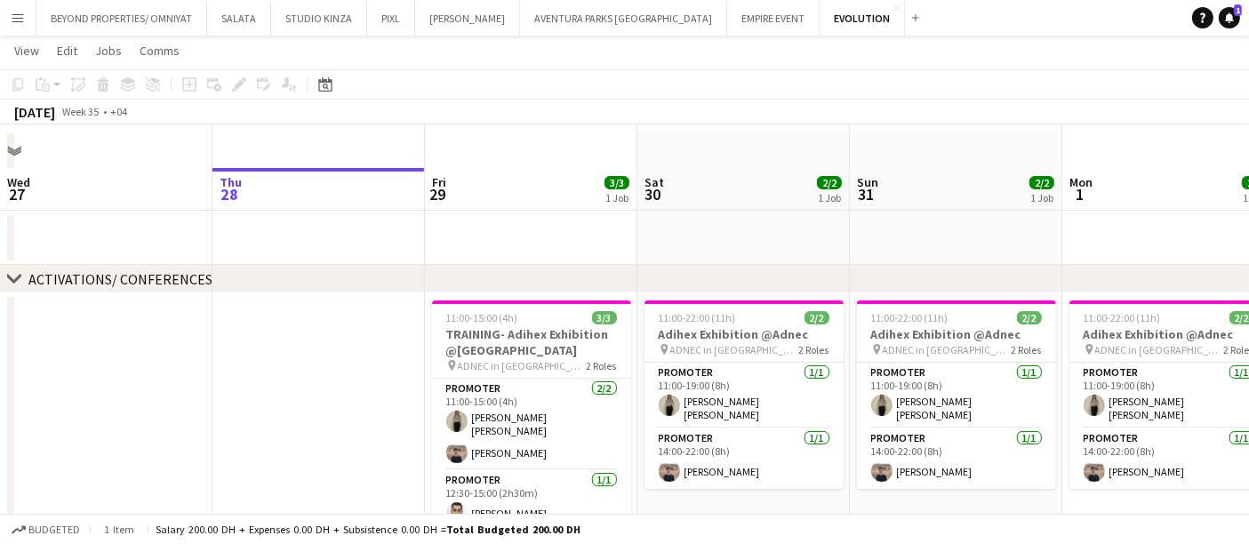
scroll to position [116, 0]
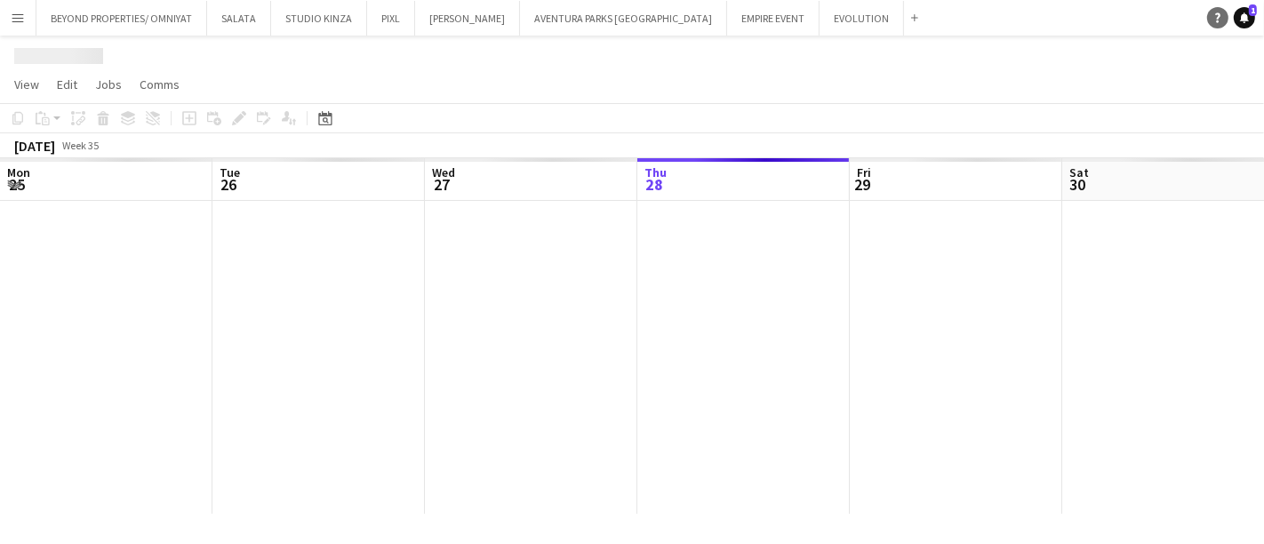
scroll to position [0, 424]
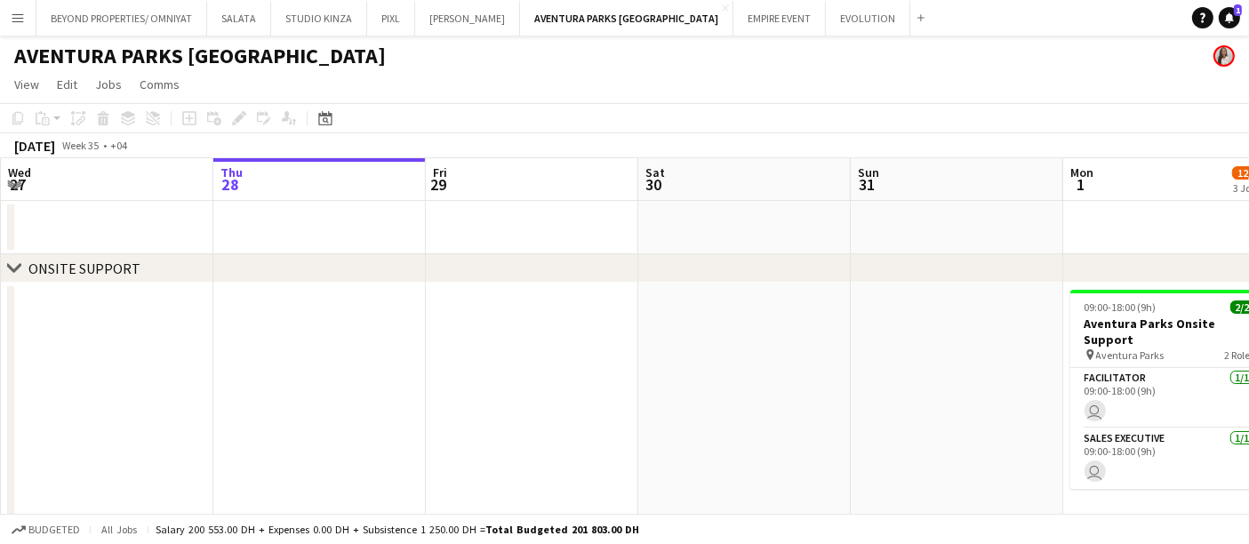
click at [16, 11] on app-icon "Menu" at bounding box center [18, 18] width 14 height 14
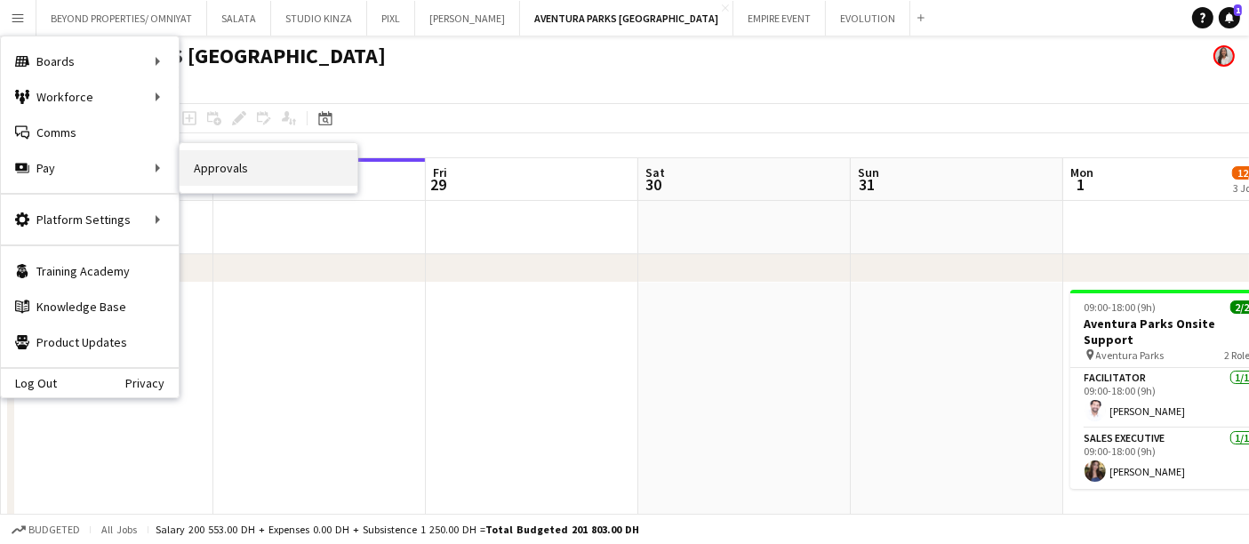
click at [215, 179] on link "Approvals" at bounding box center [269, 168] width 178 height 36
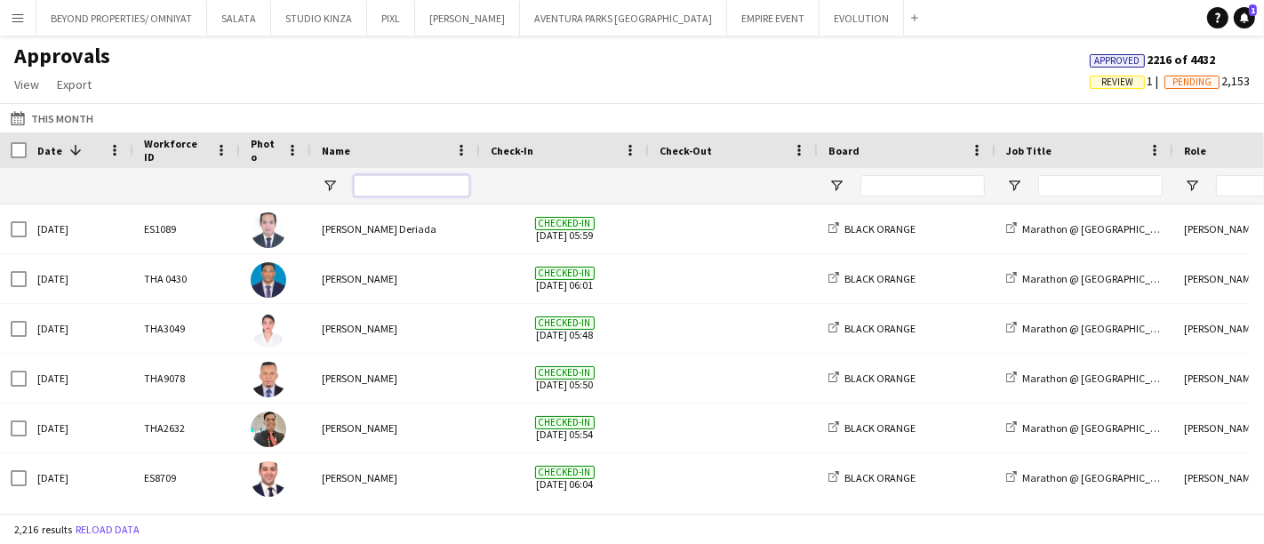
click at [404, 184] on input "Name Filter Input" at bounding box center [412, 185] width 116 height 21
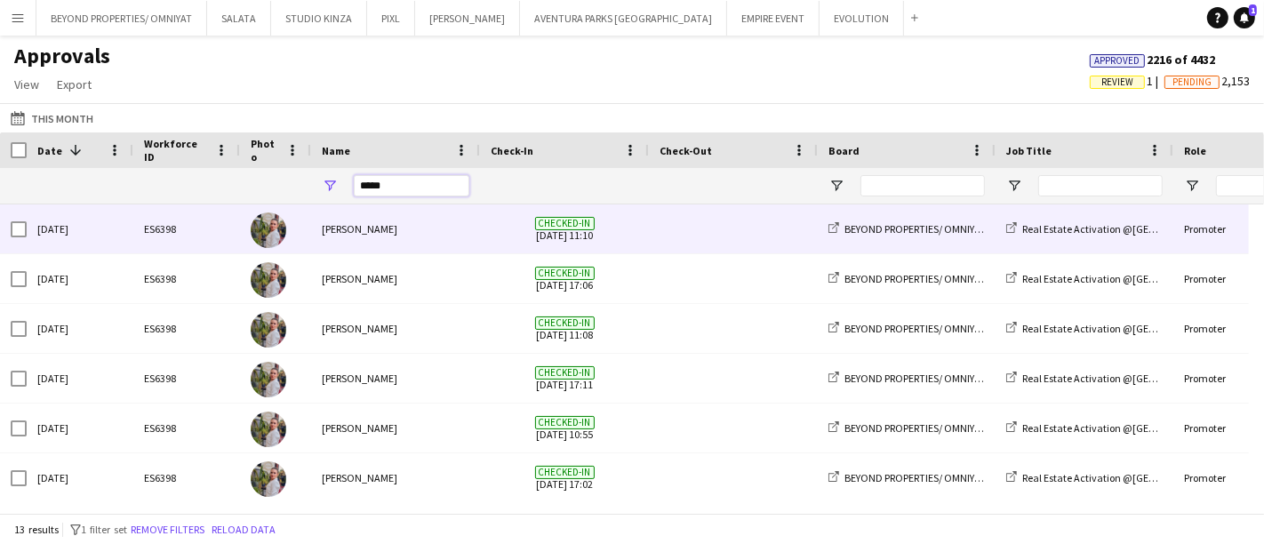
type input "*****"
click at [342, 227] on div "Yulia Morozova" at bounding box center [395, 229] width 169 height 49
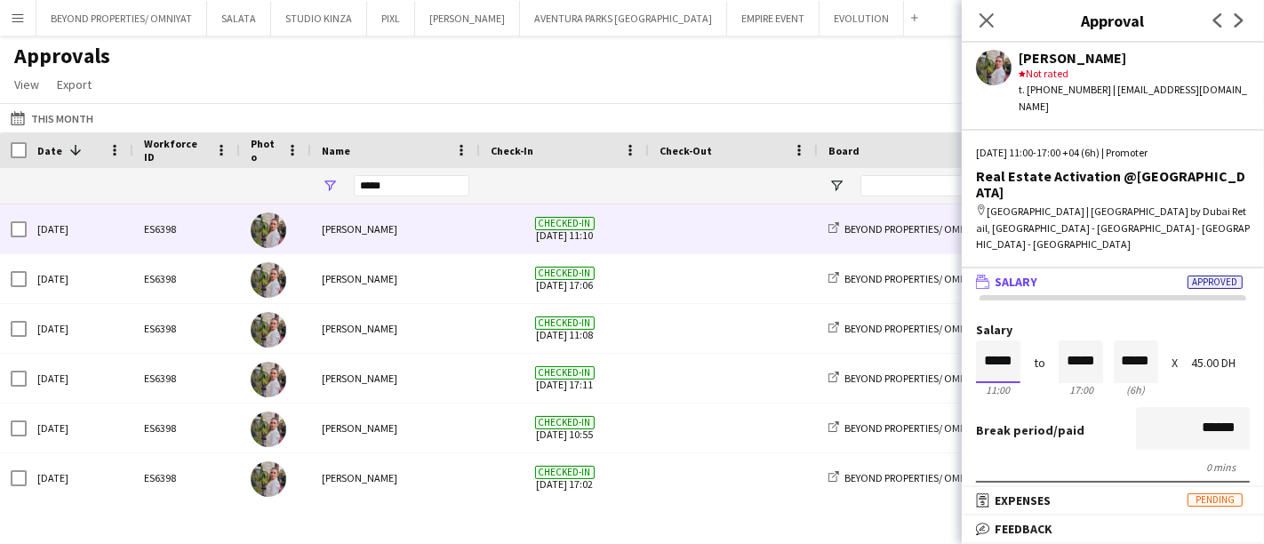
click at [996, 341] on input "*****" at bounding box center [998, 362] width 44 height 43
type input "*****"
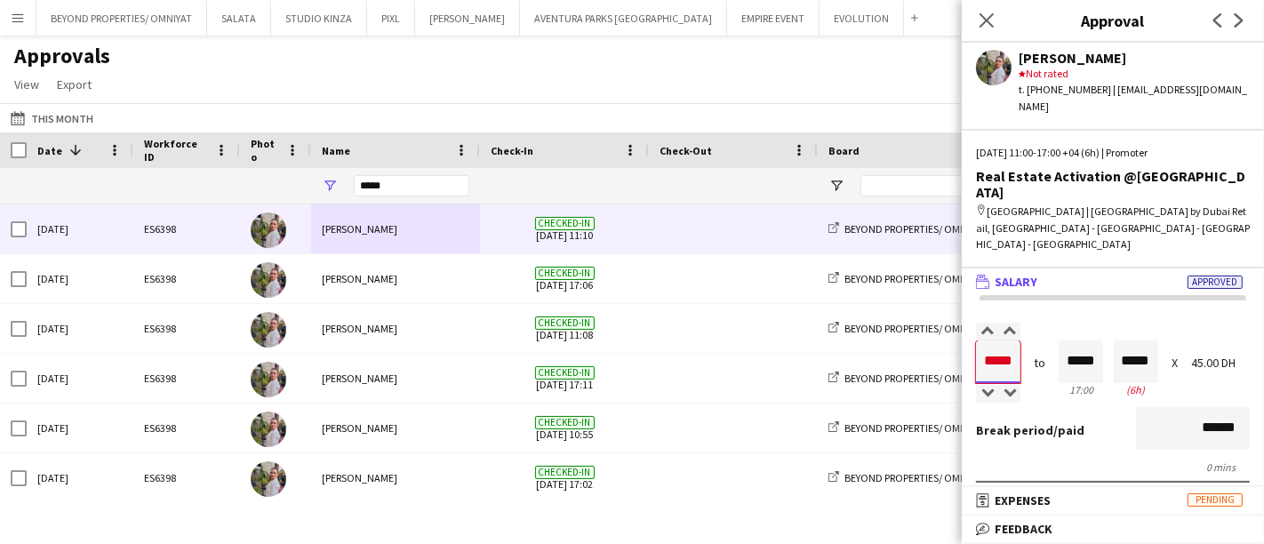
type input "*****"
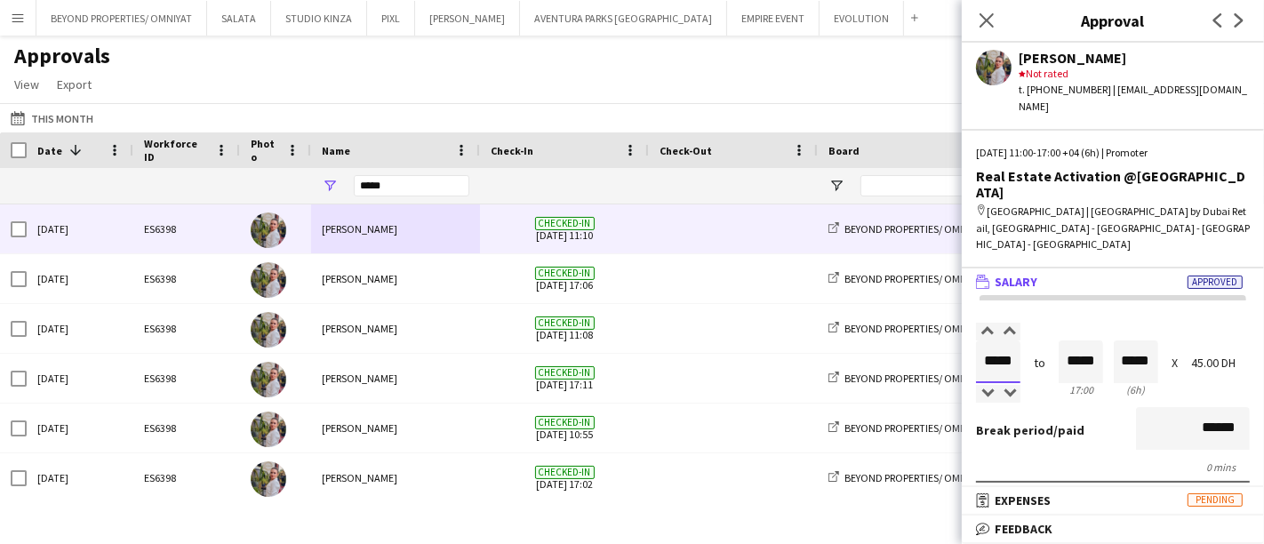
type input "*****"
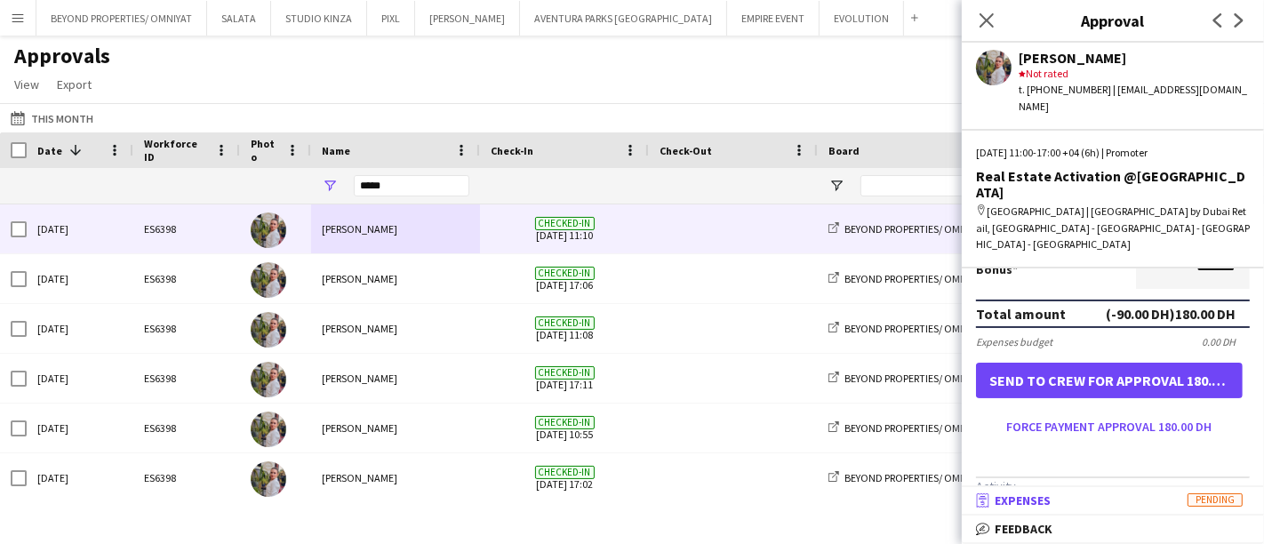
scroll to position [543, 0]
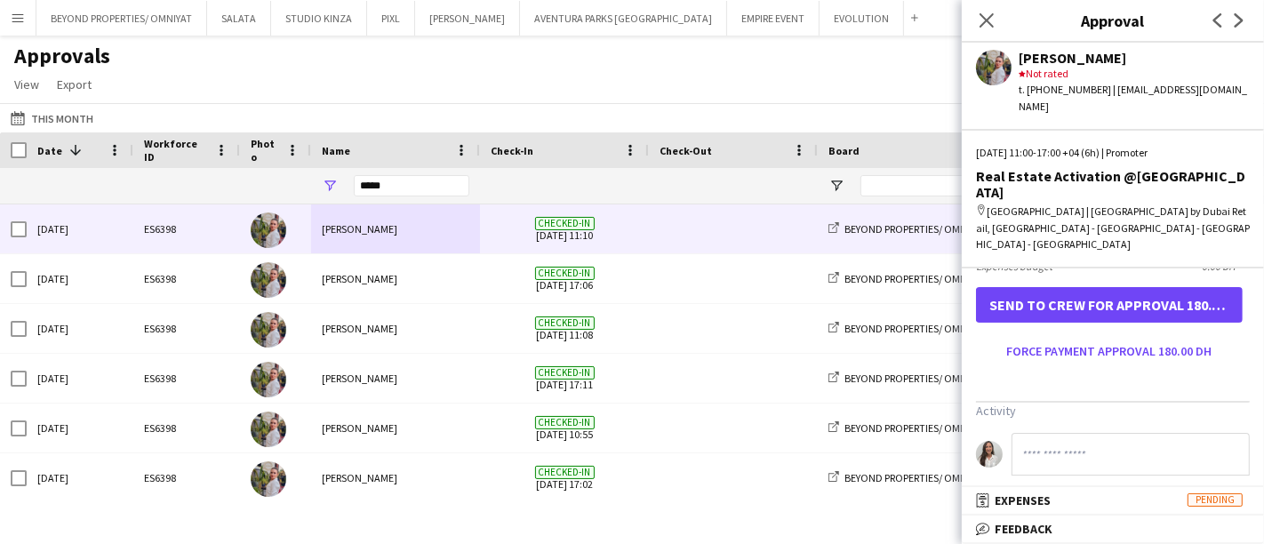
click at [1069, 433] on input at bounding box center [1131, 454] width 238 height 43
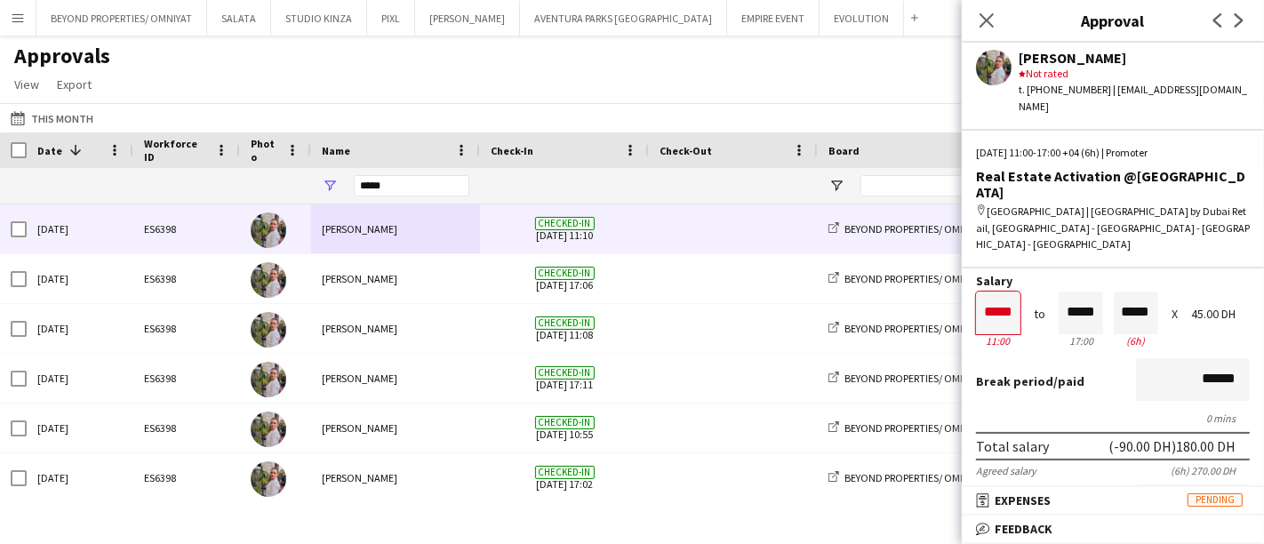
scroll to position [0, 0]
drag, startPoint x: 998, startPoint y: 265, endPoint x: 1009, endPoint y: 265, distance: 11.6
click at [998, 292] on input "*****" at bounding box center [998, 313] width 44 height 43
type input "*****"
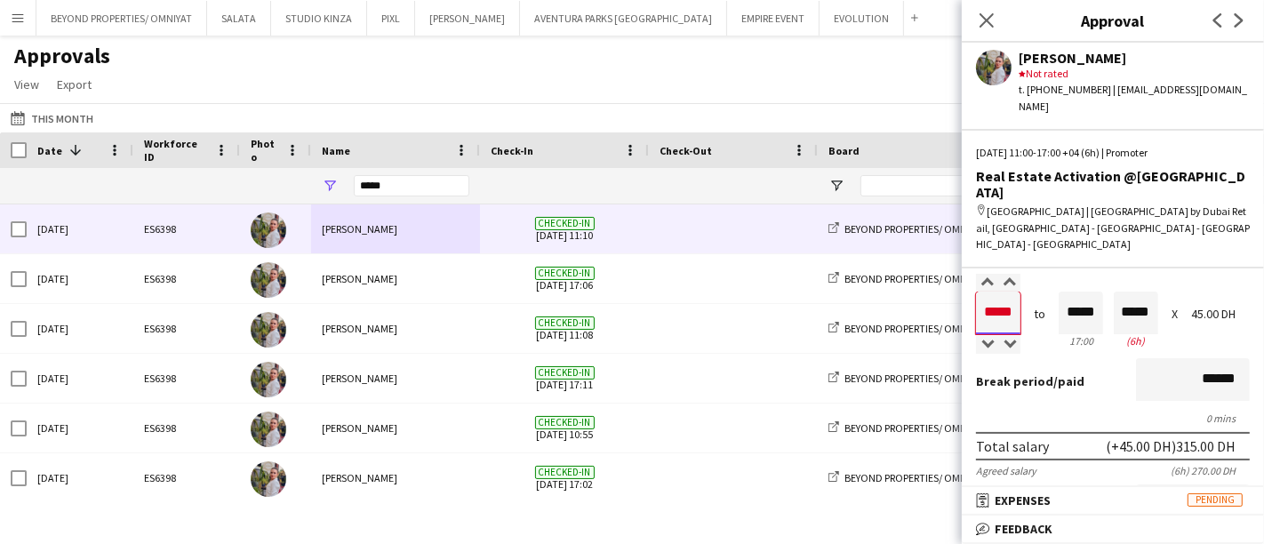
type input "*****"
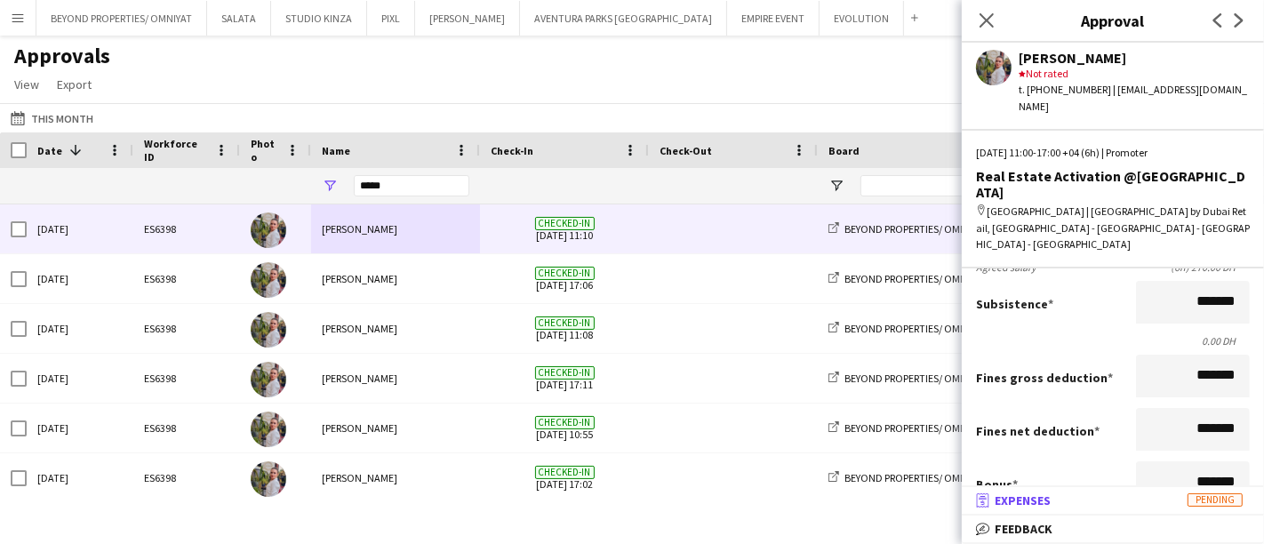
scroll to position [296, 0]
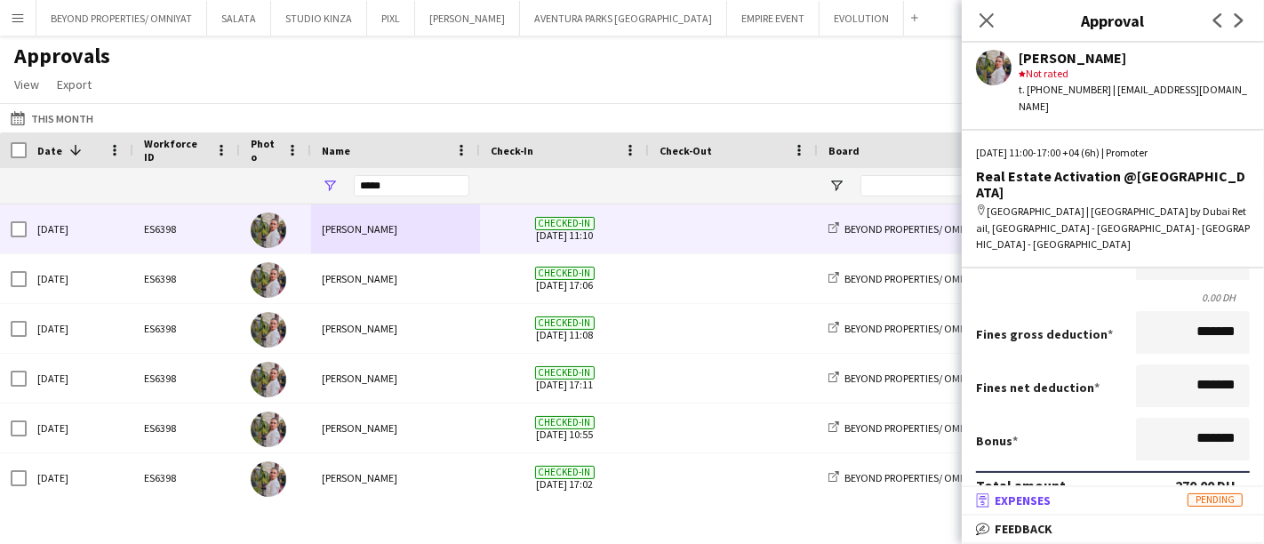
type input "*****"
click at [1029, 502] on span "Expenses" at bounding box center [1023, 501] width 56 height 16
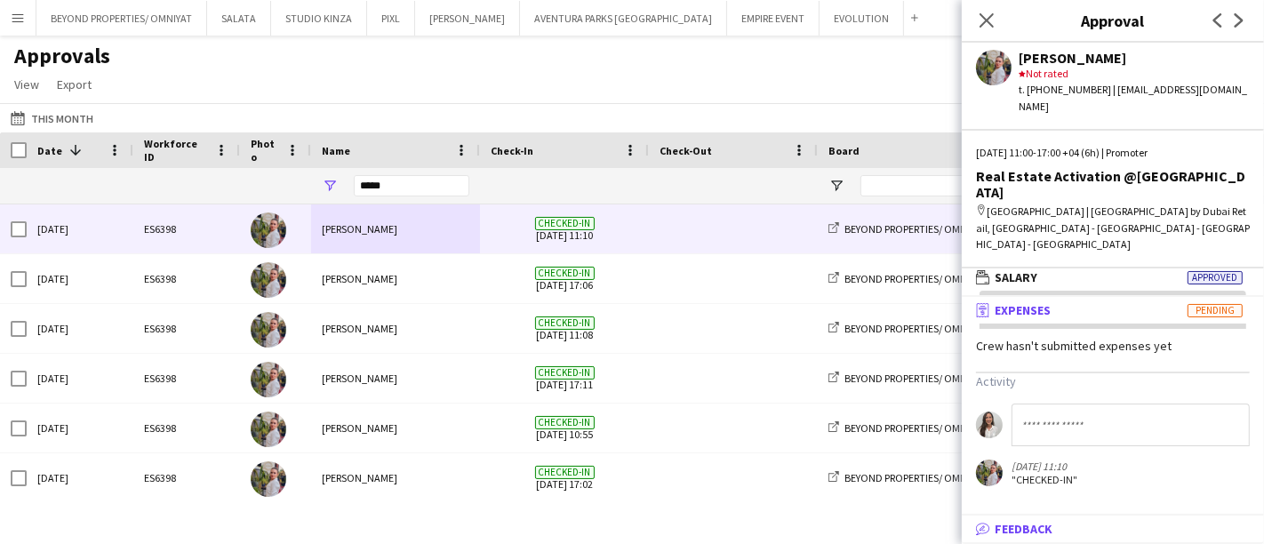
click at [1049, 525] on span "Feedback" at bounding box center [1024, 529] width 58 height 16
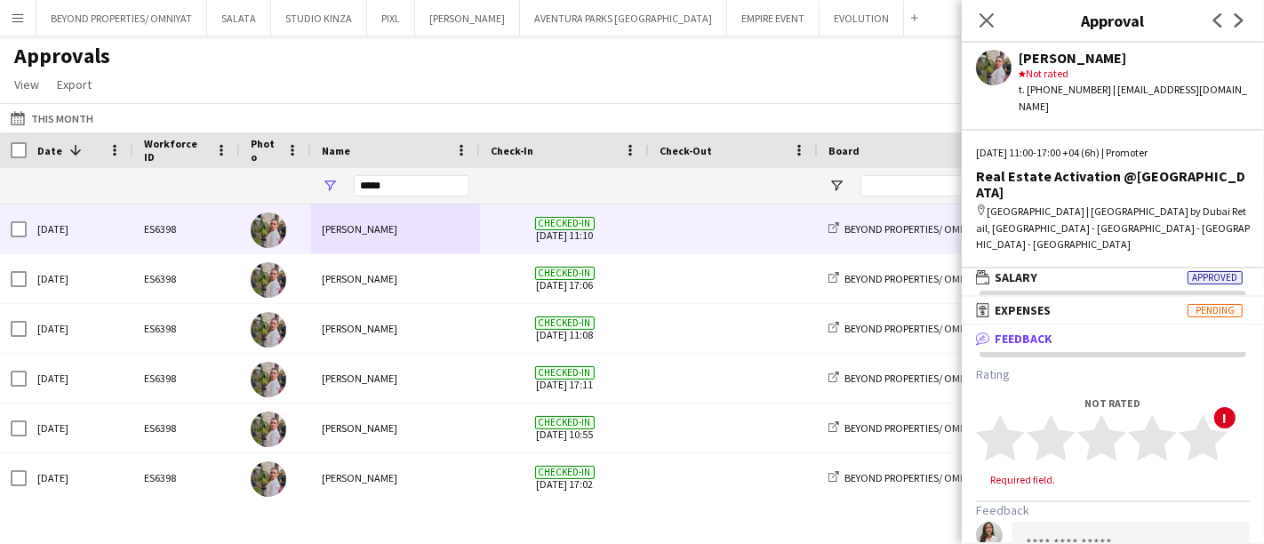
scroll to position [99, 0]
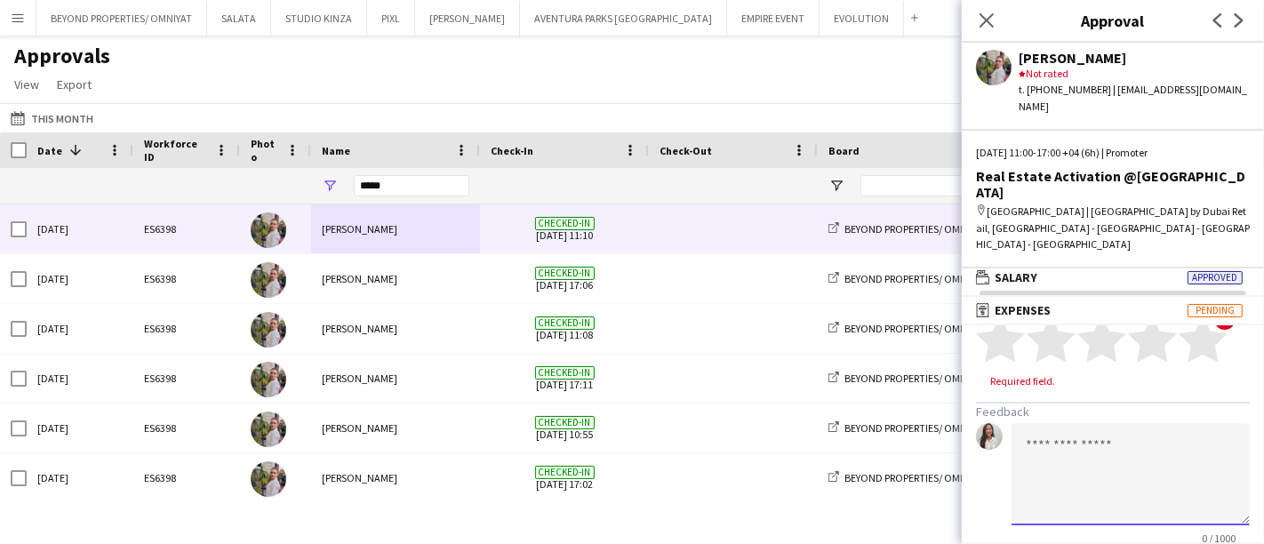
click at [1070, 423] on textarea at bounding box center [1131, 474] width 238 height 102
paste textarea "**********"
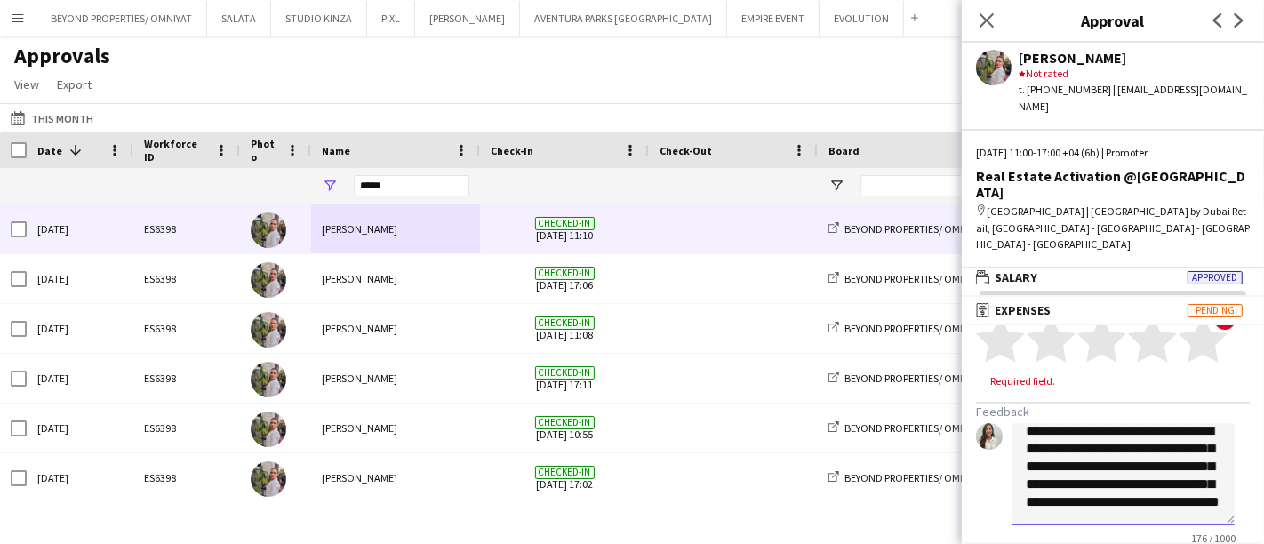
scroll to position [0, 0]
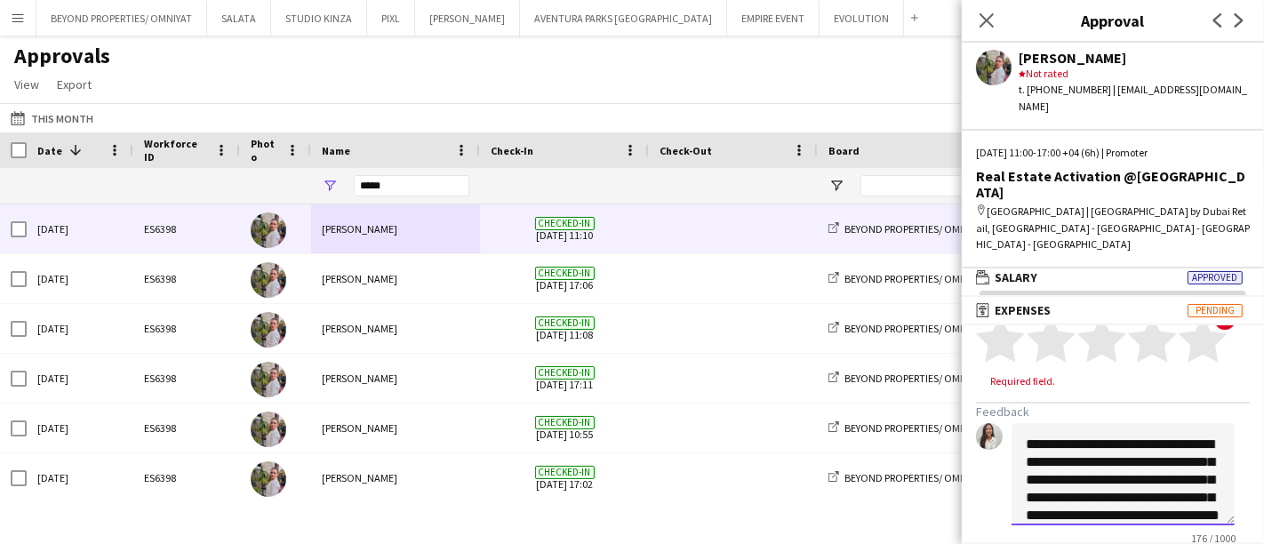
drag, startPoint x: 1144, startPoint y: 396, endPoint x: 1008, endPoint y: 399, distance: 136.1
click at [1008, 423] on div "**********" at bounding box center [1113, 484] width 274 height 122
click at [1127, 423] on textarea "**********" at bounding box center [1123, 474] width 223 height 102
click at [1163, 429] on textarea "**********" at bounding box center [1123, 474] width 223 height 102
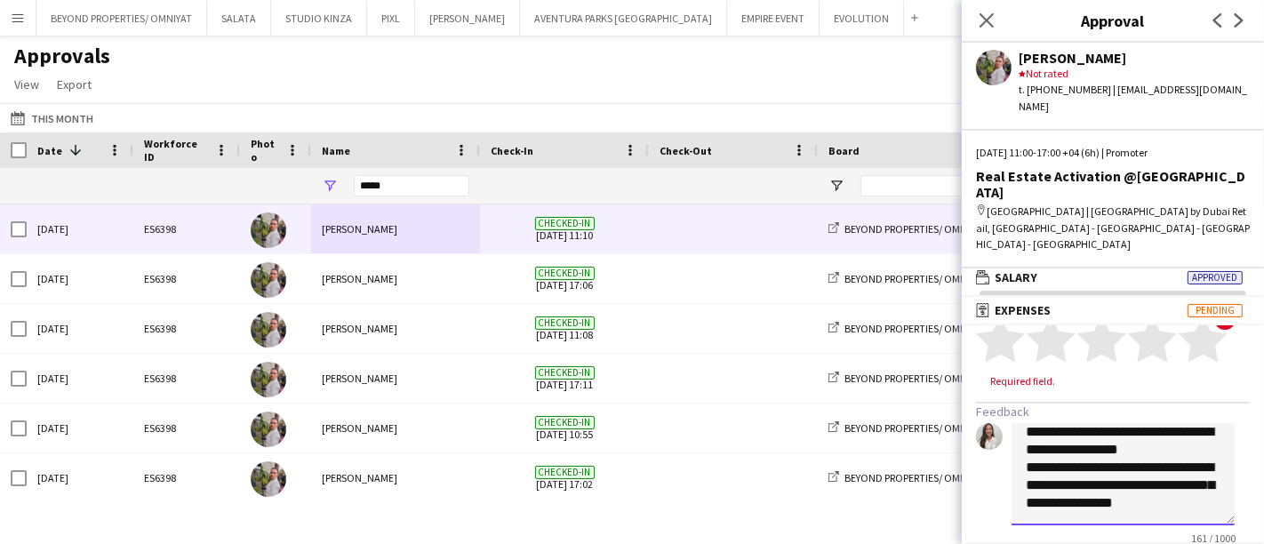
click at [1080, 432] on textarea "**********" at bounding box center [1123, 474] width 223 height 102
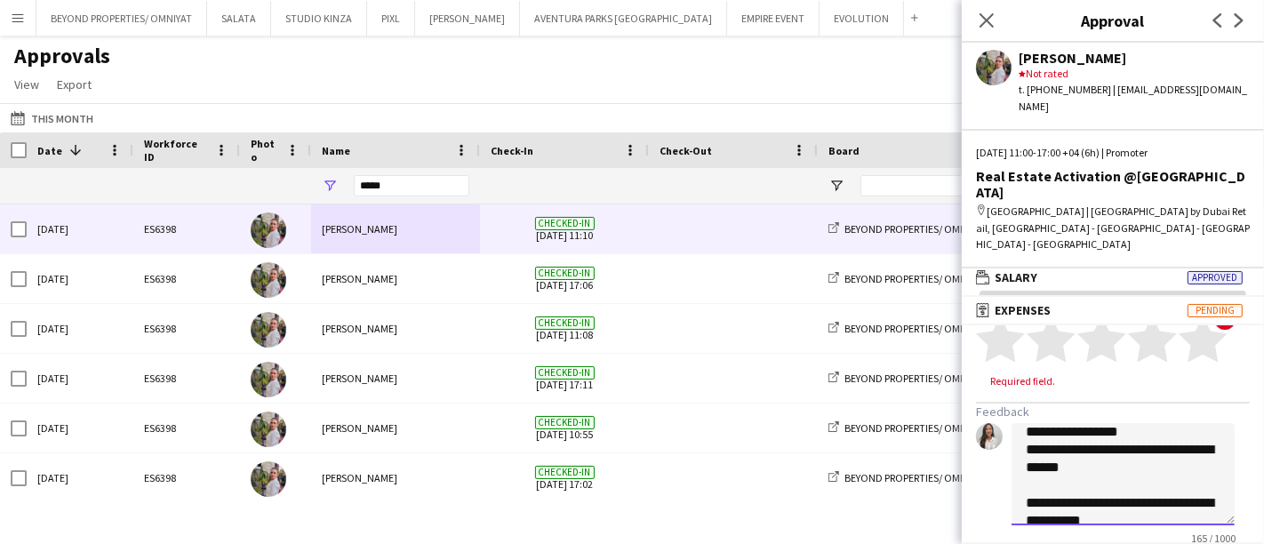
scroll to position [66, 0]
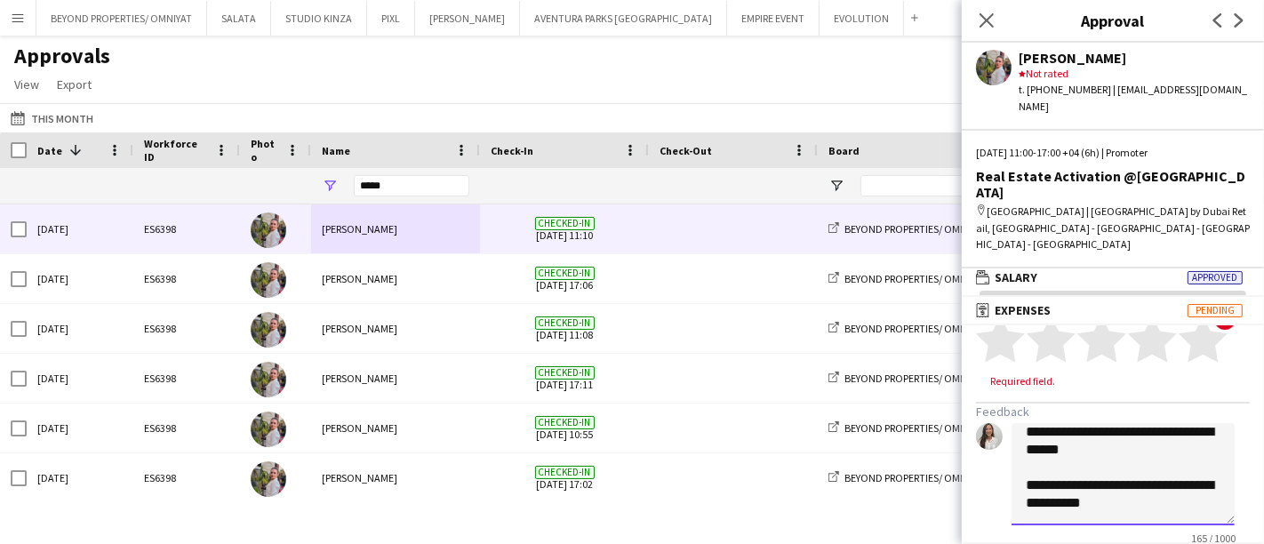
click at [1131, 455] on textarea "**********" at bounding box center [1123, 474] width 223 height 102
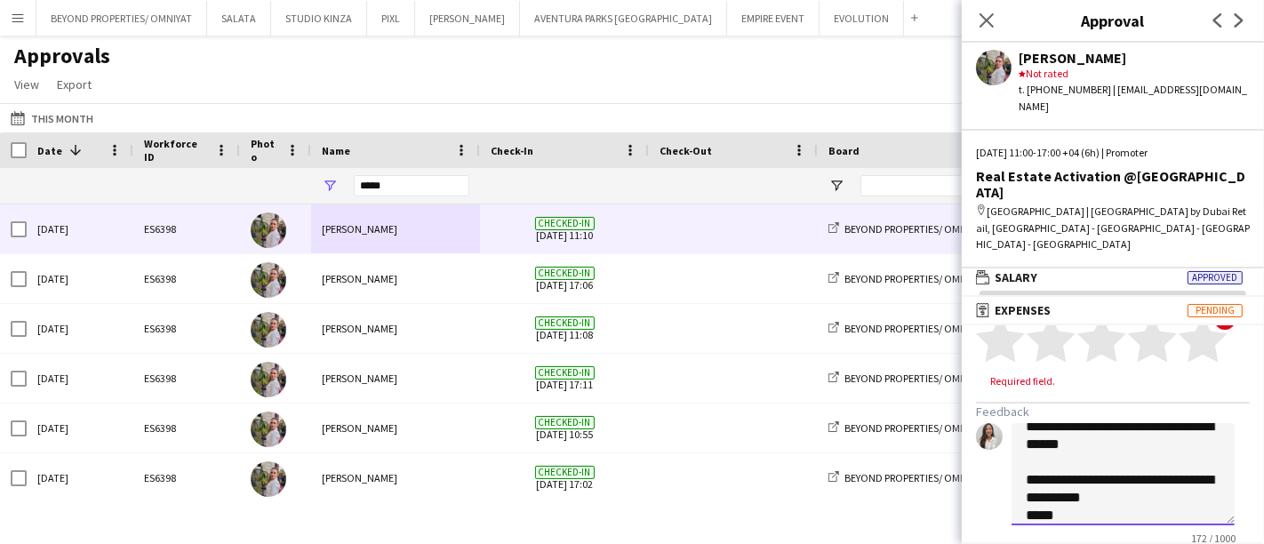
scroll to position [84, 0]
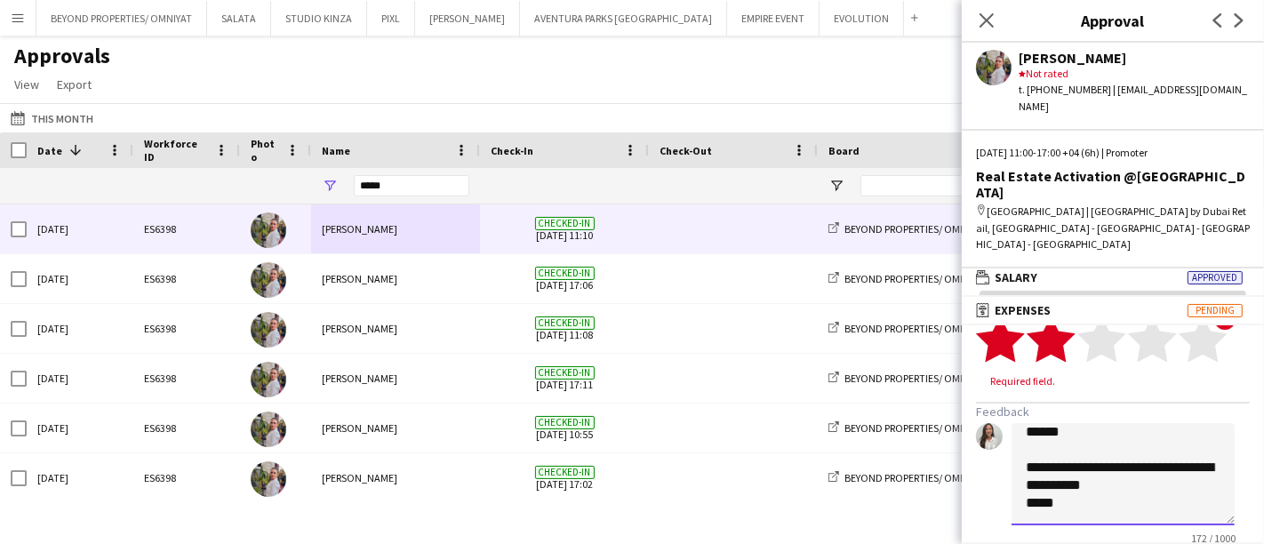
type textarea "**********"
click at [1062, 316] on polygon at bounding box center [1051, 339] width 49 height 46
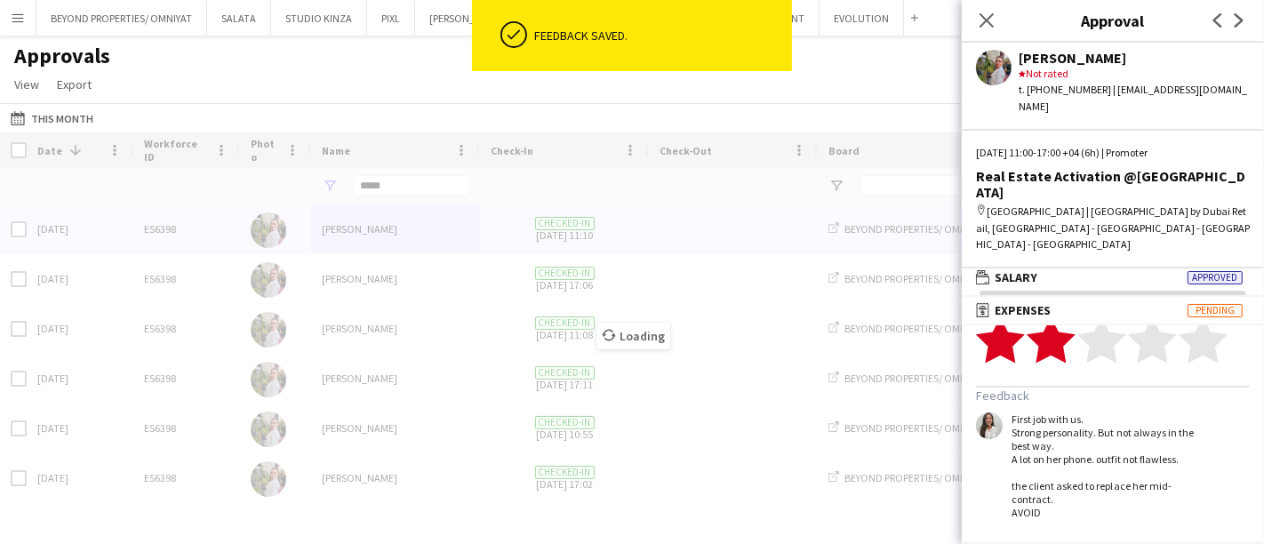
scroll to position [47, 0]
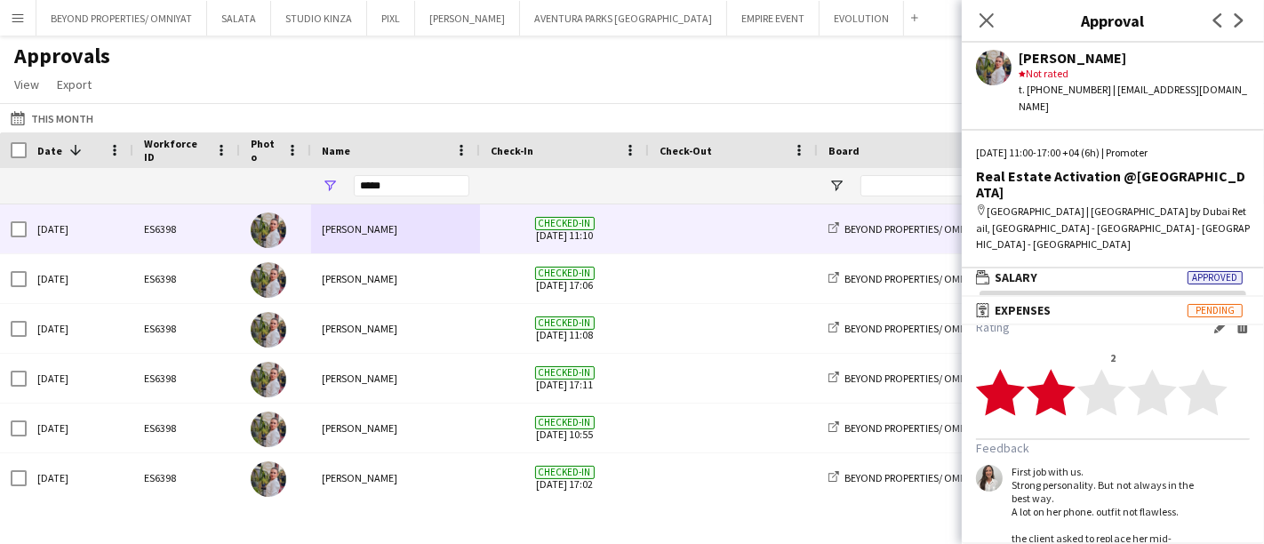
drag, startPoint x: 408, startPoint y: 49, endPoint x: 406, endPoint y: 60, distance: 10.8
click at [409, 49] on div "Approvals View Customise view Customise filters Reset Filters Reset View Reset …" at bounding box center [632, 73] width 1264 height 60
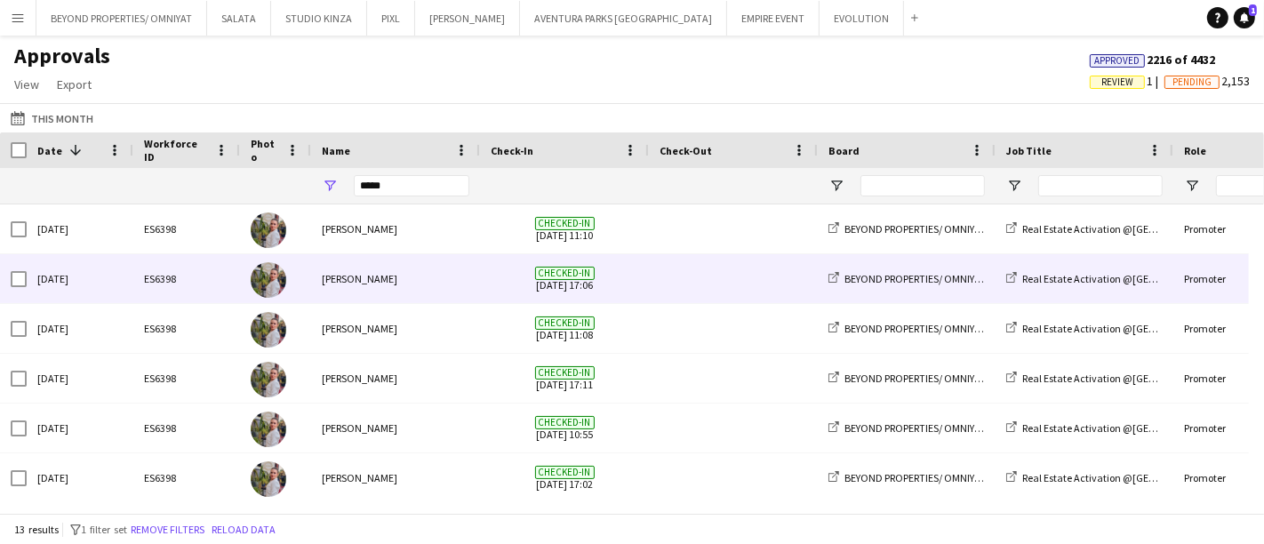
click at [327, 281] on div "Yulia Morozova" at bounding box center [395, 278] width 169 height 49
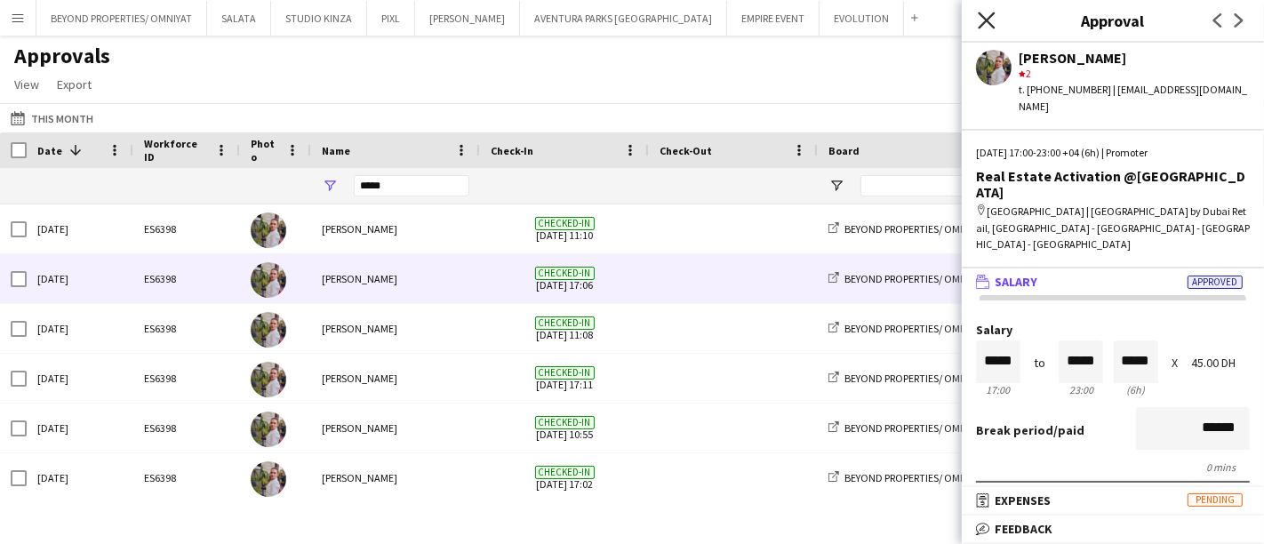
click at [983, 21] on icon "Close pop-in" at bounding box center [986, 20] width 17 height 17
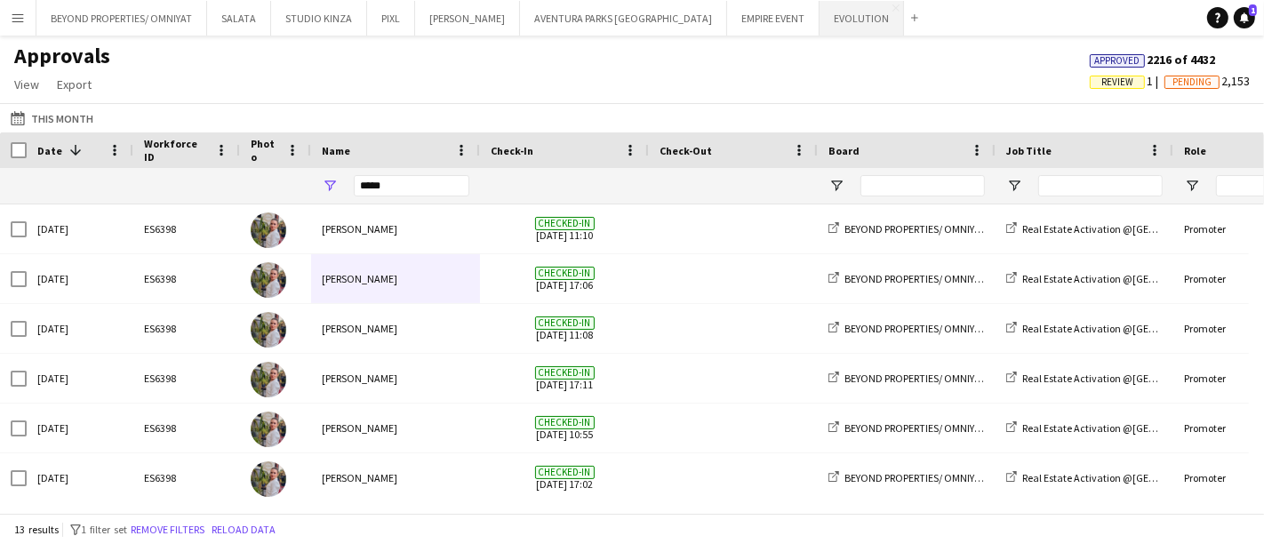
click at [820, 18] on button "EVOLUTION Close" at bounding box center [862, 18] width 84 height 35
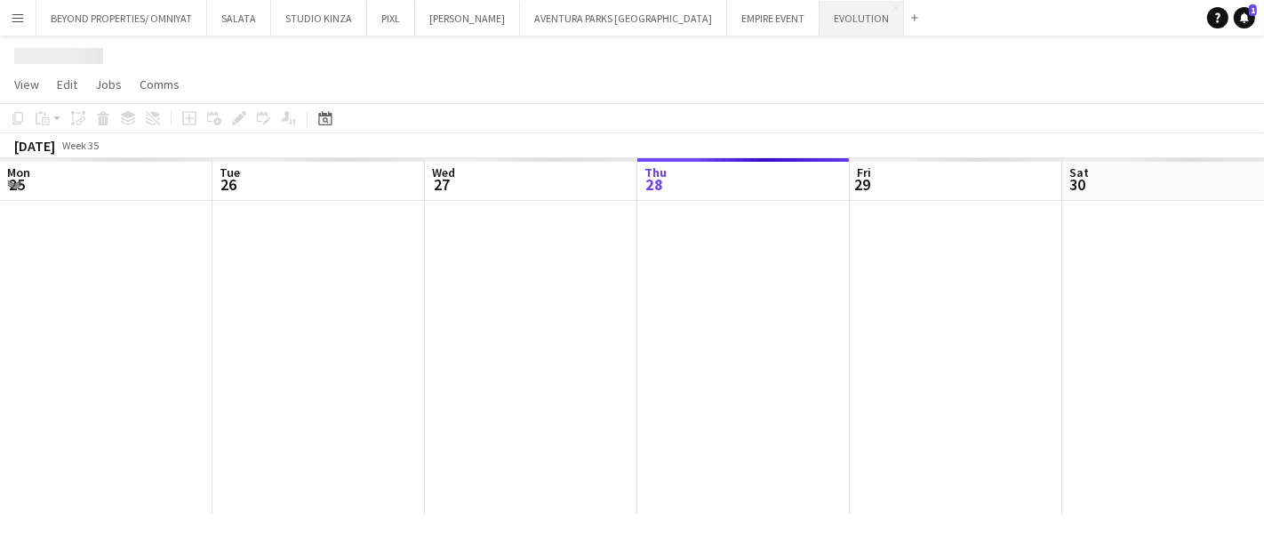
scroll to position [0, 424]
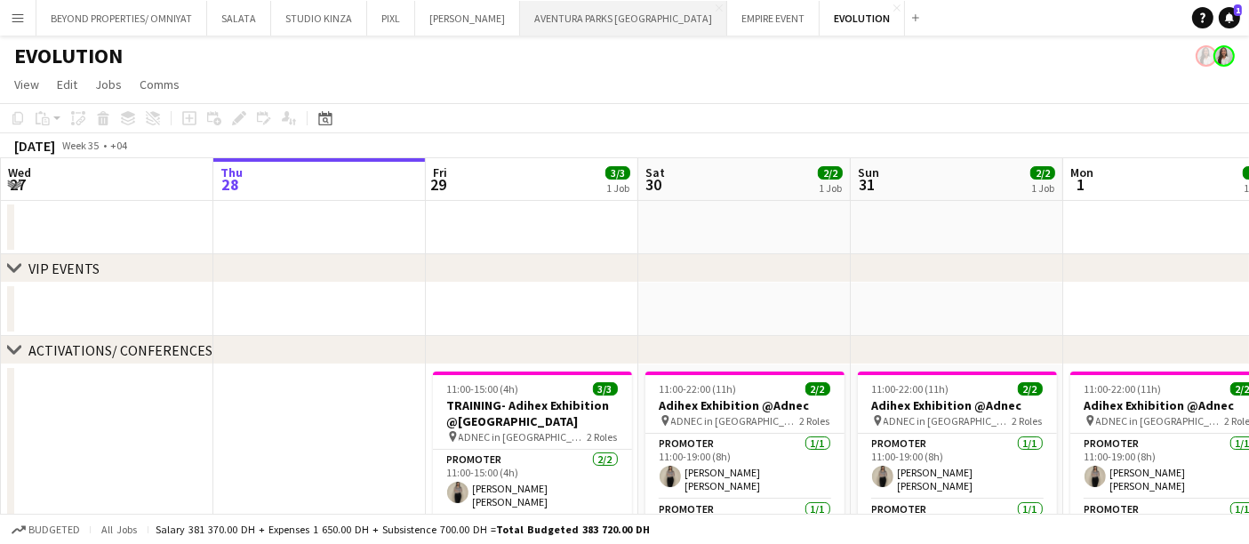
click at [553, 18] on button "AVENTURA PARKS DUBAI Close" at bounding box center [623, 18] width 207 height 35
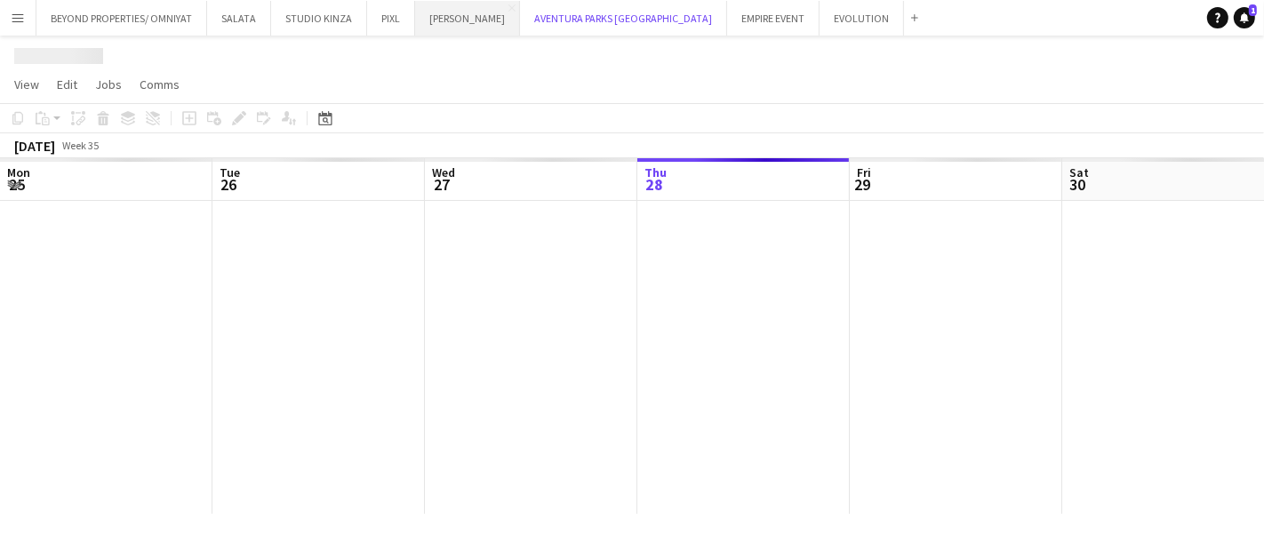
scroll to position [0, 424]
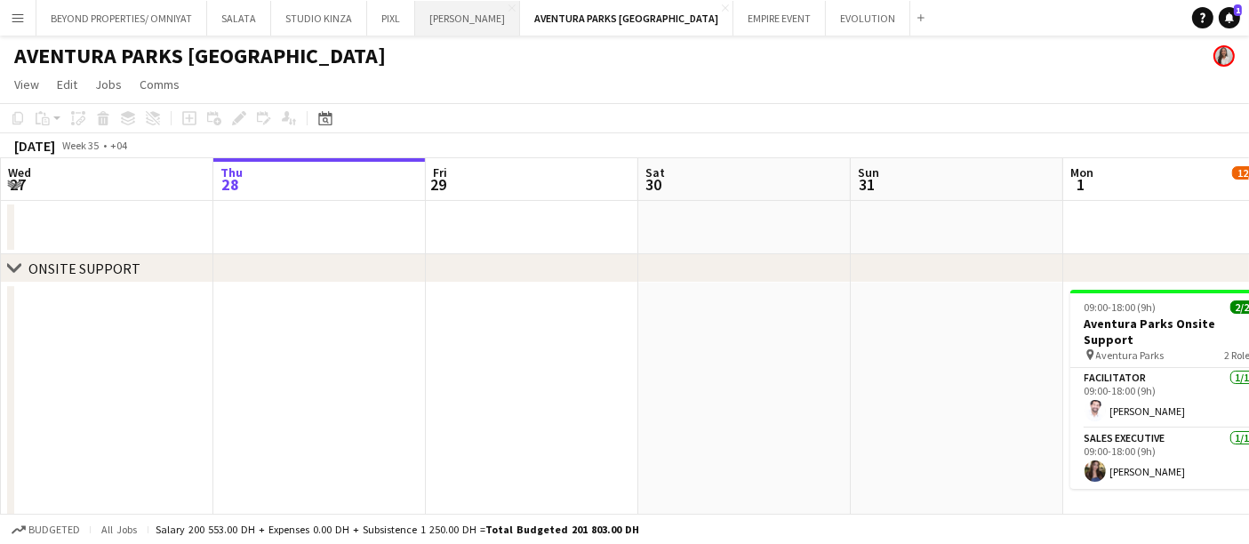
click at [455, 20] on button "[PERSON_NAME] Close" at bounding box center [467, 18] width 105 height 35
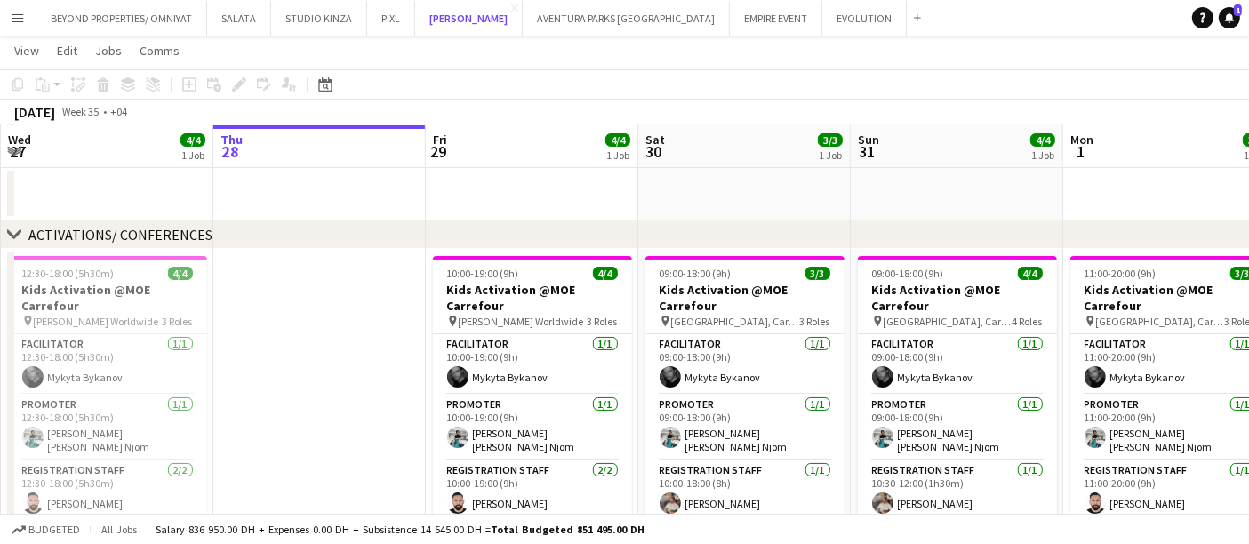
scroll to position [99, 0]
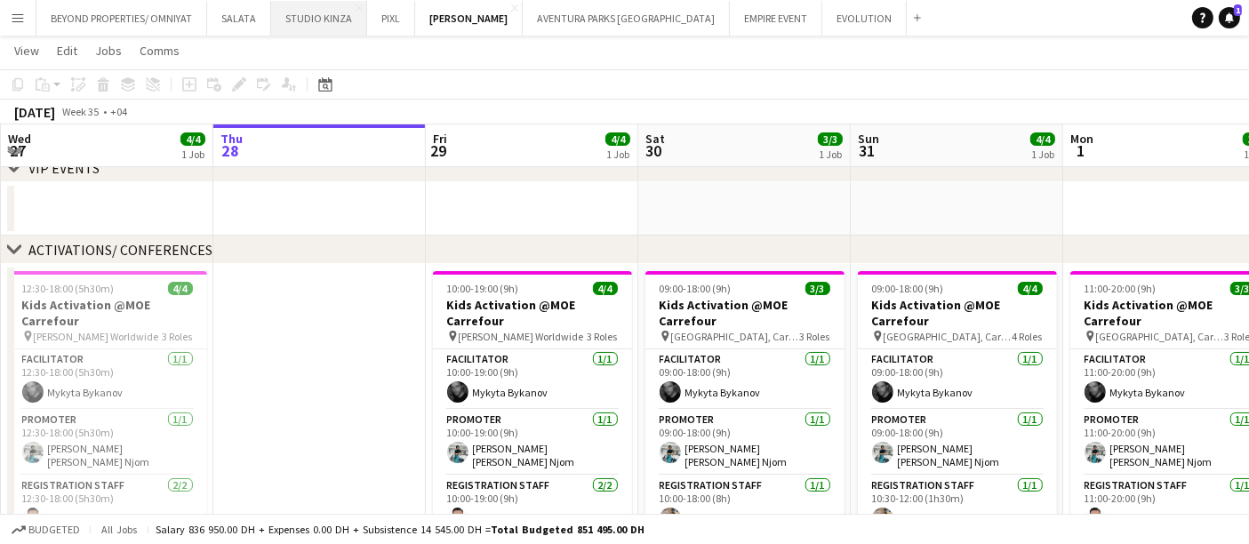
click at [318, 19] on button "STUDIO KINZA Close" at bounding box center [319, 18] width 96 height 35
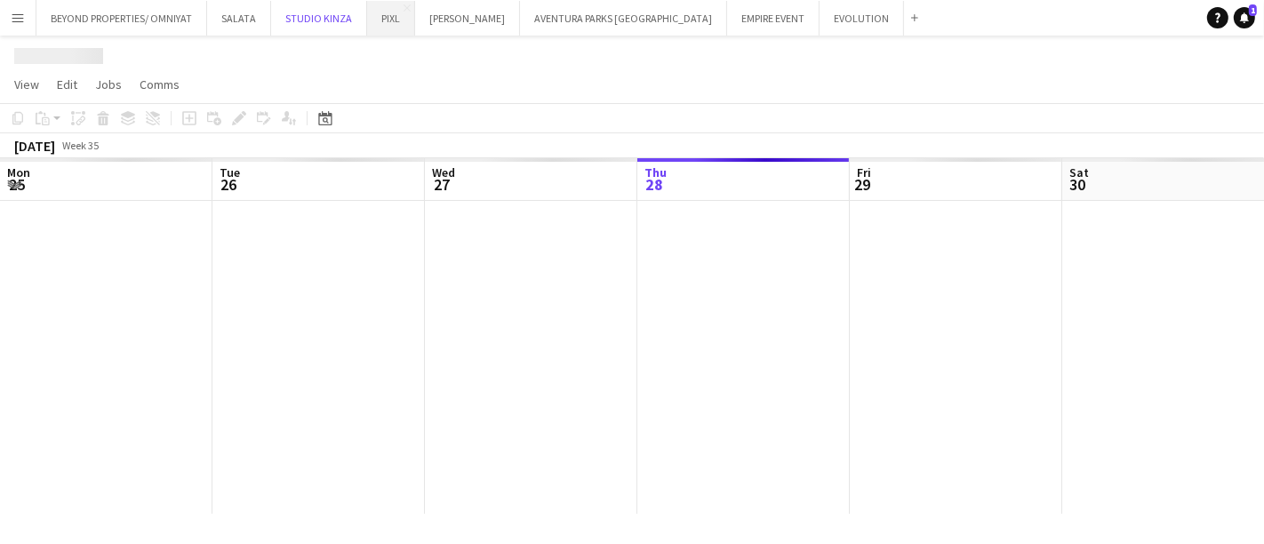
scroll to position [0, 424]
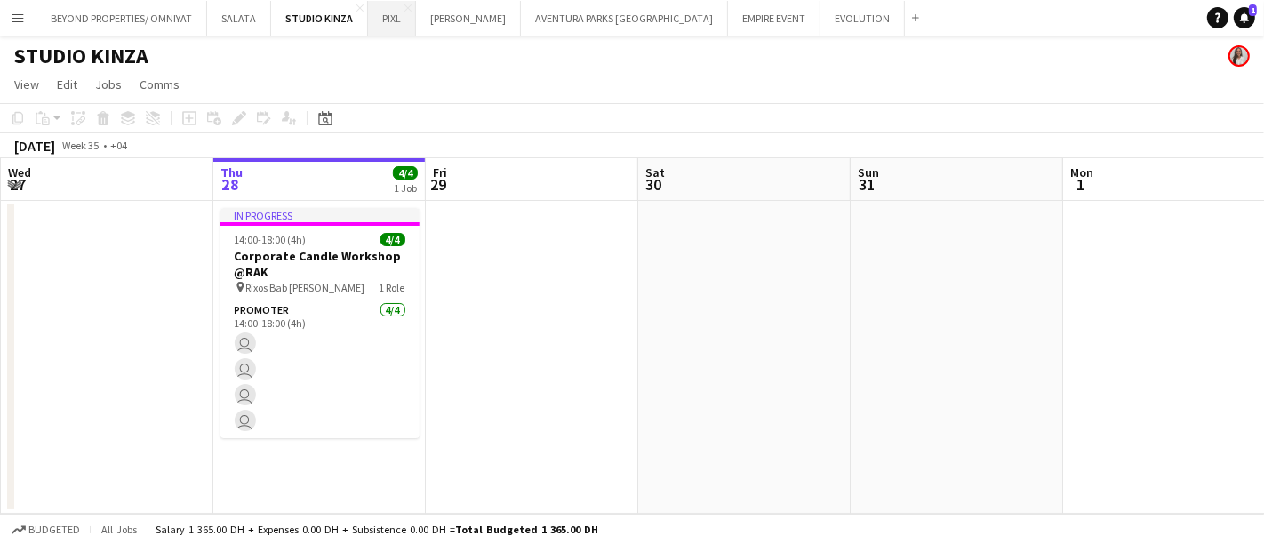
click at [379, 16] on button "PIXL Close" at bounding box center [392, 18] width 48 height 35
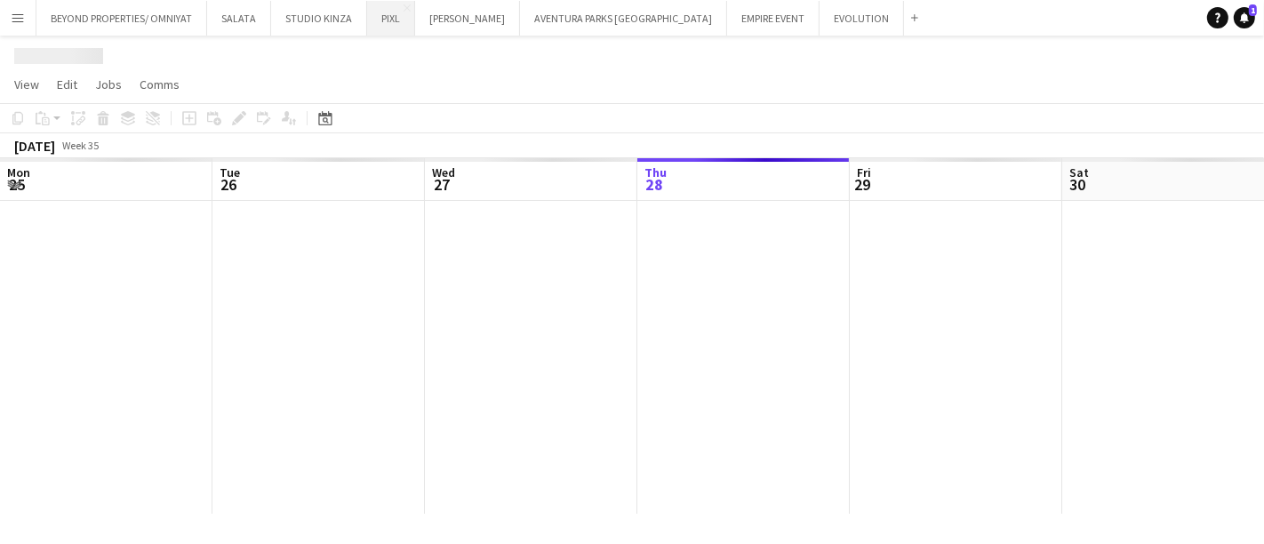
scroll to position [0, 424]
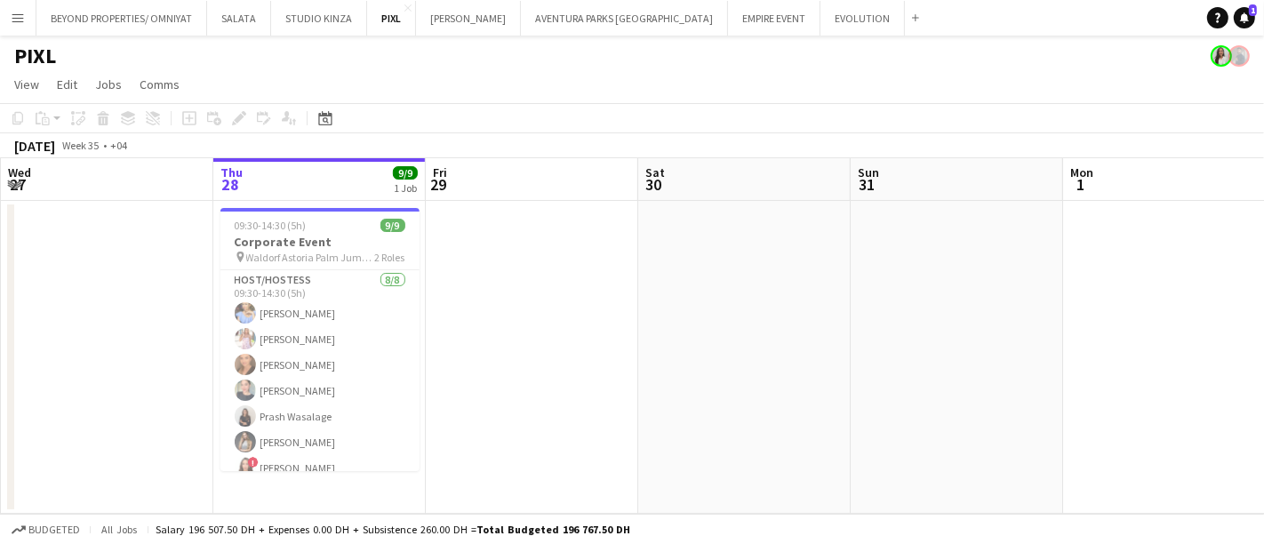
click at [1202, 325] on app-date-cell at bounding box center [1169, 357] width 213 height 313
